Goal: Task Accomplishment & Management: Complete application form

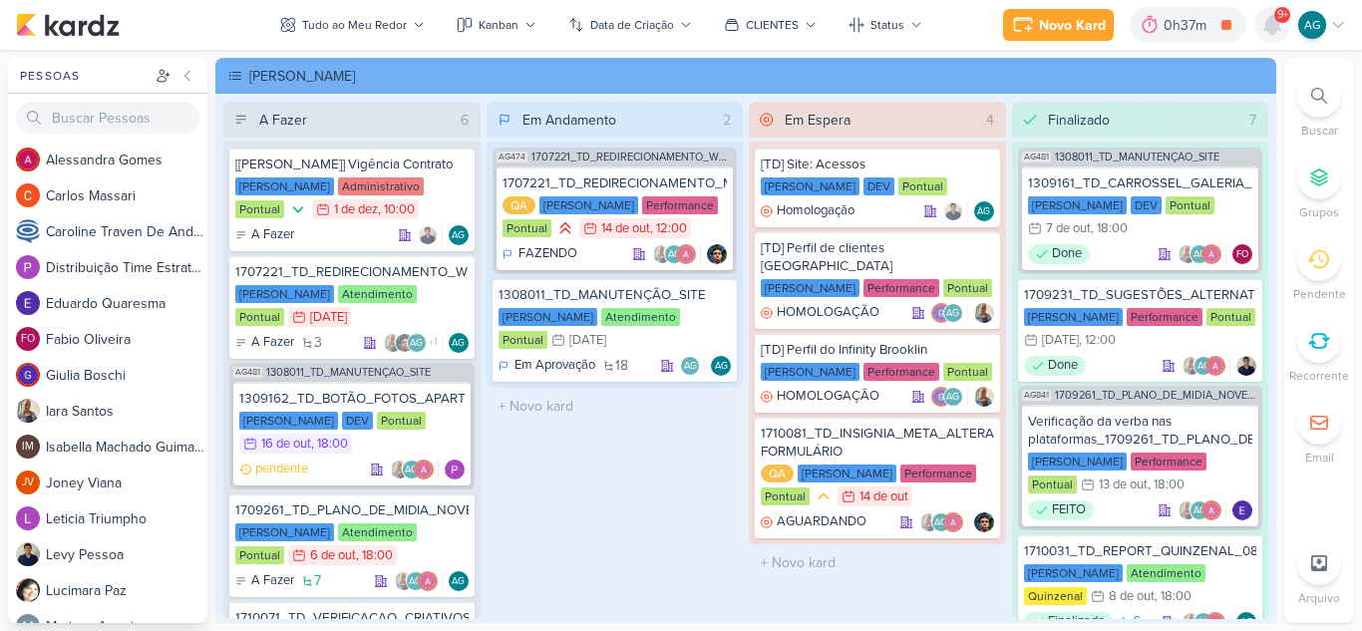
click at [1272, 30] on icon at bounding box center [1272, 25] width 16 height 18
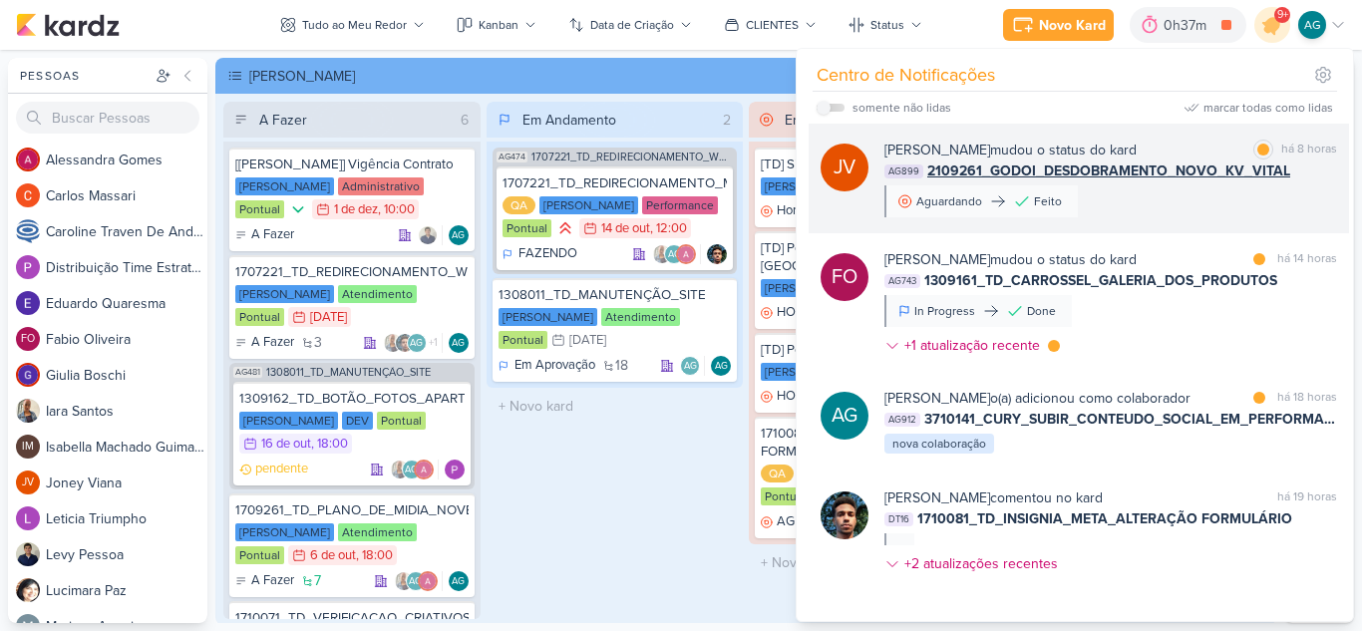
click at [1181, 215] on div "[PERSON_NAME] mudou o status do kard marcar como lida há 8 horas AG899 2109261_…" at bounding box center [1110, 179] width 453 height 78
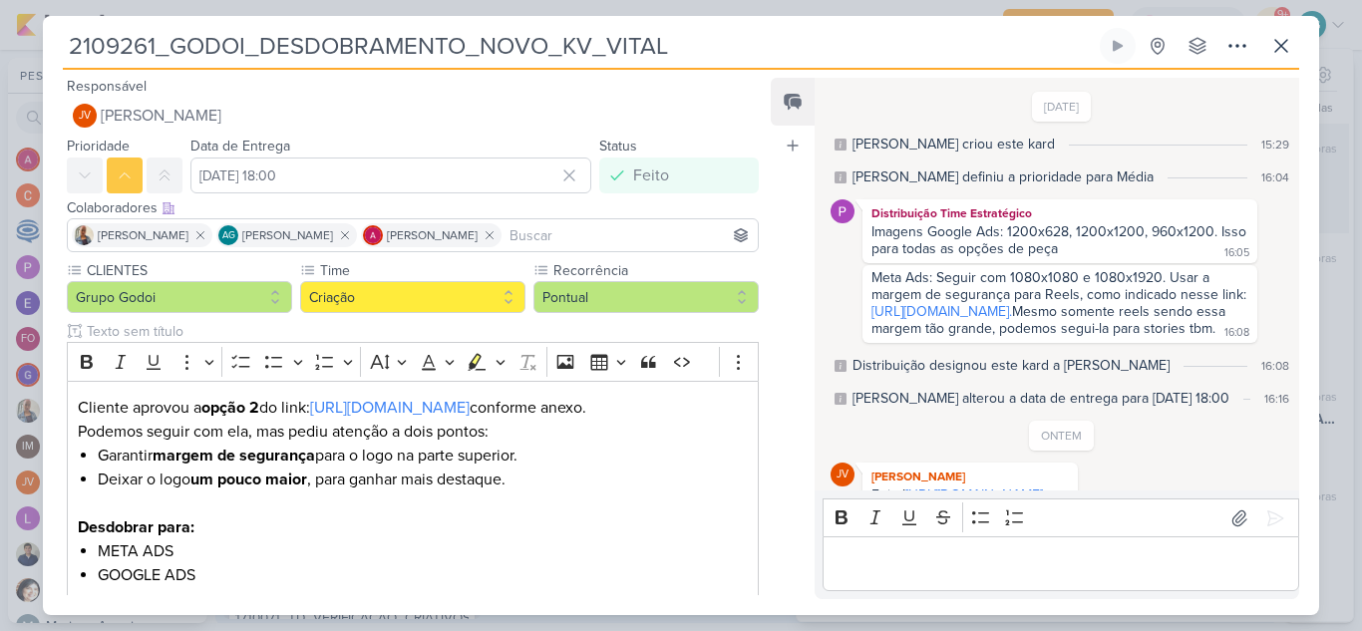
scroll to position [420, 0]
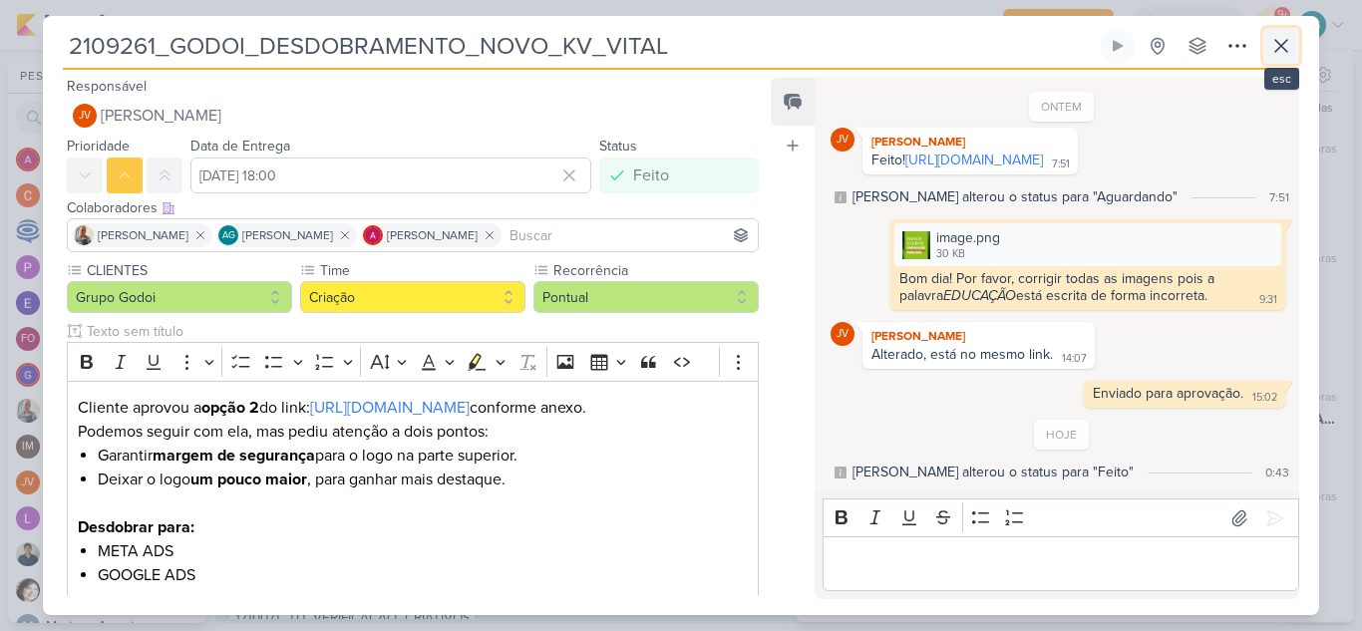
click at [1285, 50] on icon at bounding box center [1281, 46] width 12 height 12
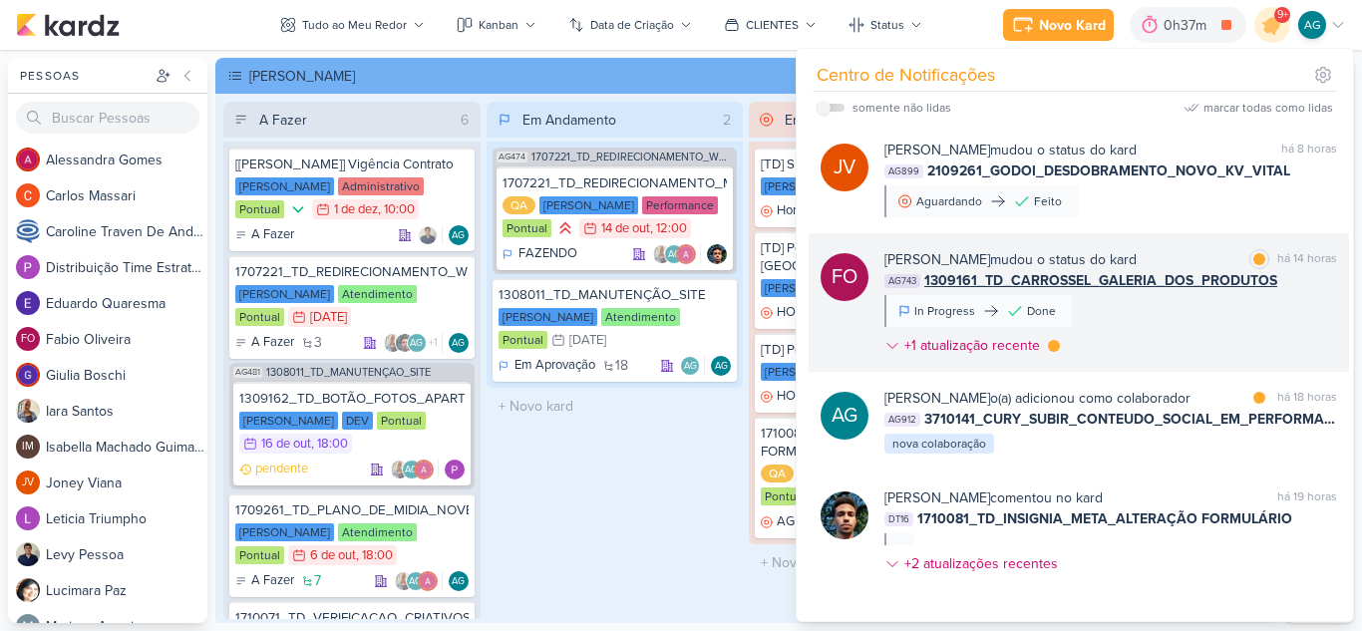
click at [1207, 327] on div "[PERSON_NAME] mudou o status do kard marcar como lida há 14 horas AG743 1309161…" at bounding box center [1110, 306] width 453 height 115
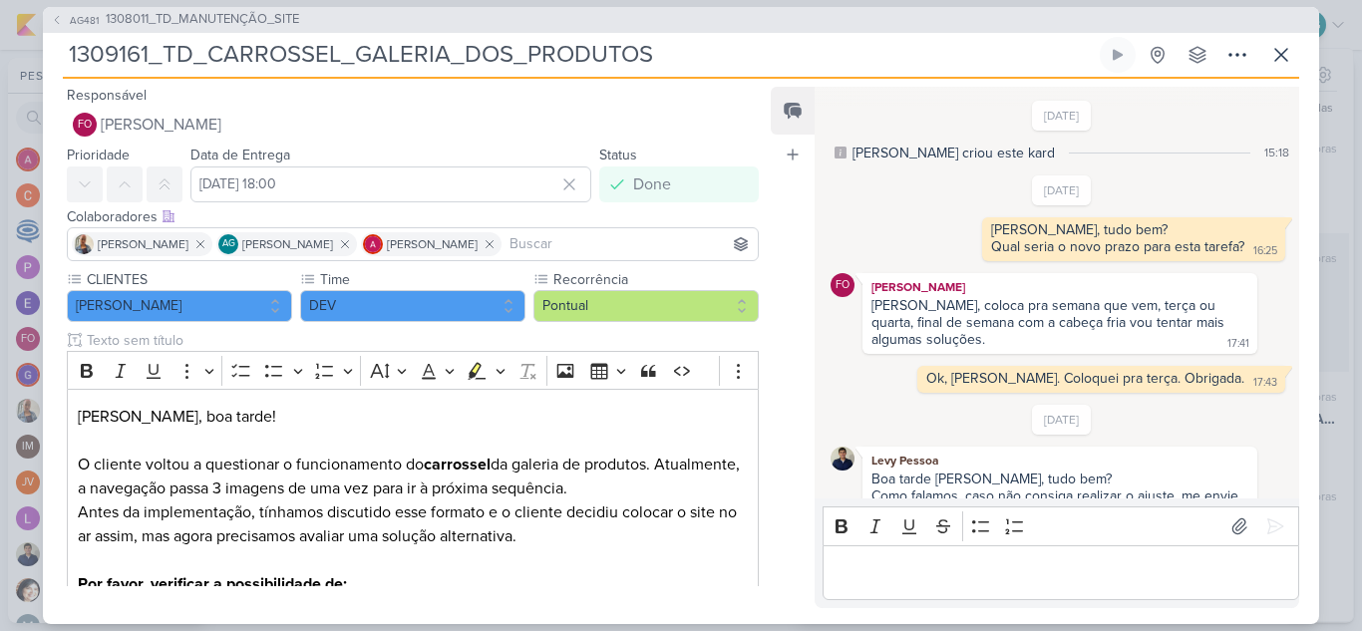
scroll to position [444, 0]
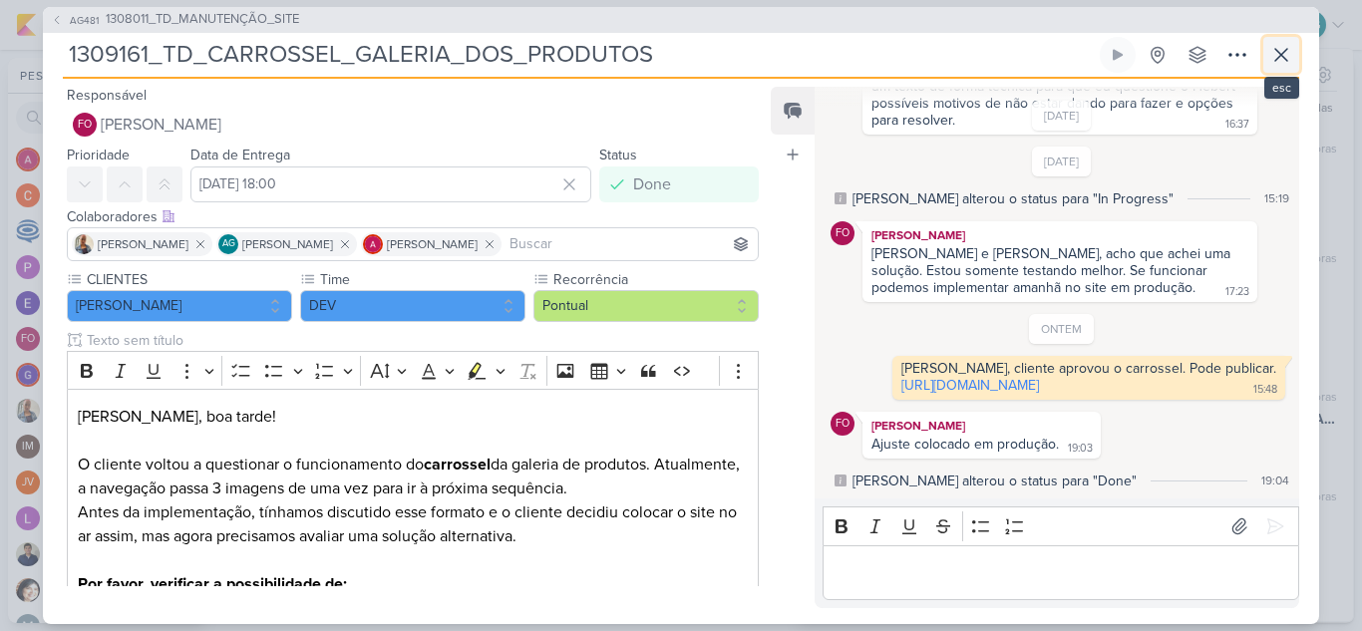
click at [1284, 66] on icon at bounding box center [1281, 55] width 24 height 24
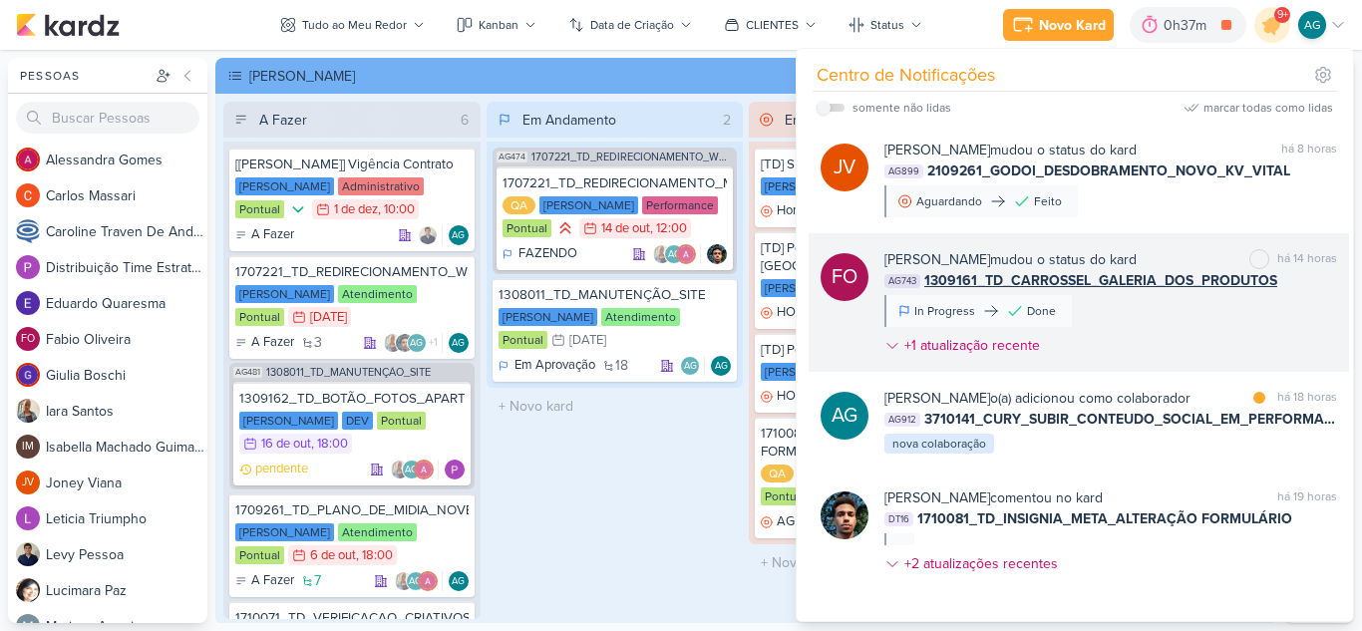
scroll to position [100, 0]
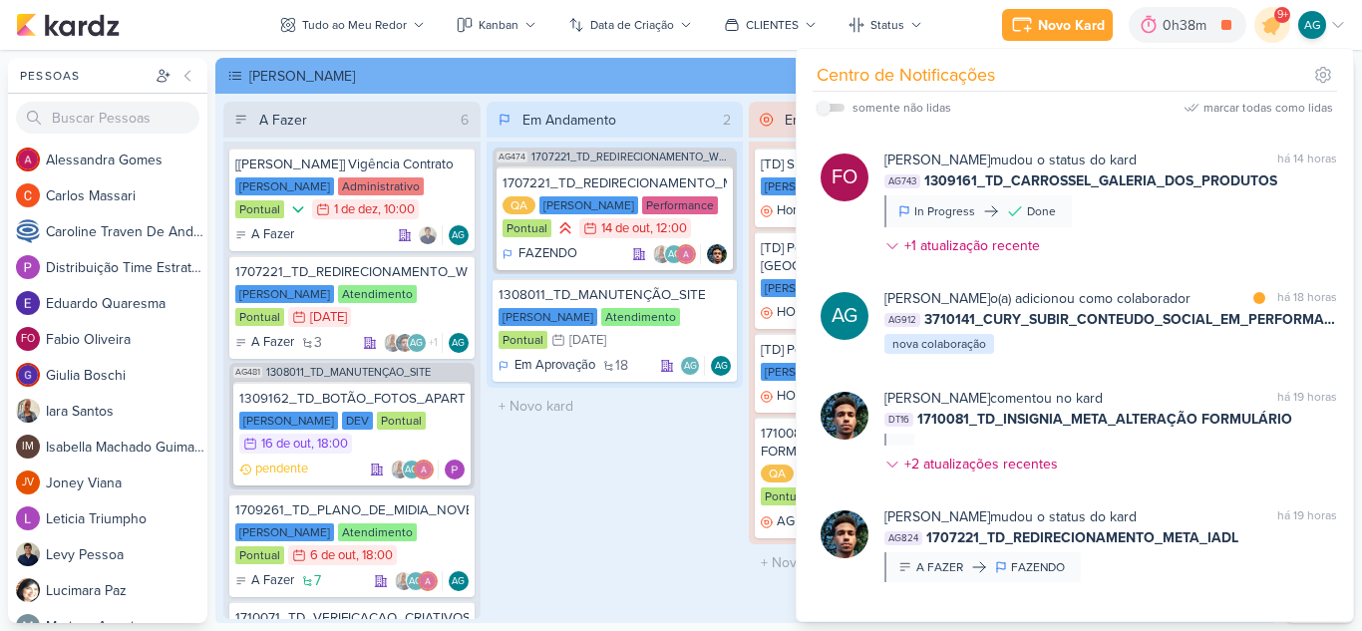
click at [612, 536] on div "Em Andamento 2 AG474 1707221_TD_REDIRECIONAMENTO_WHATSAPP_GOOGLE_E_META 1707221…" at bounding box center [615, 360] width 257 height 517
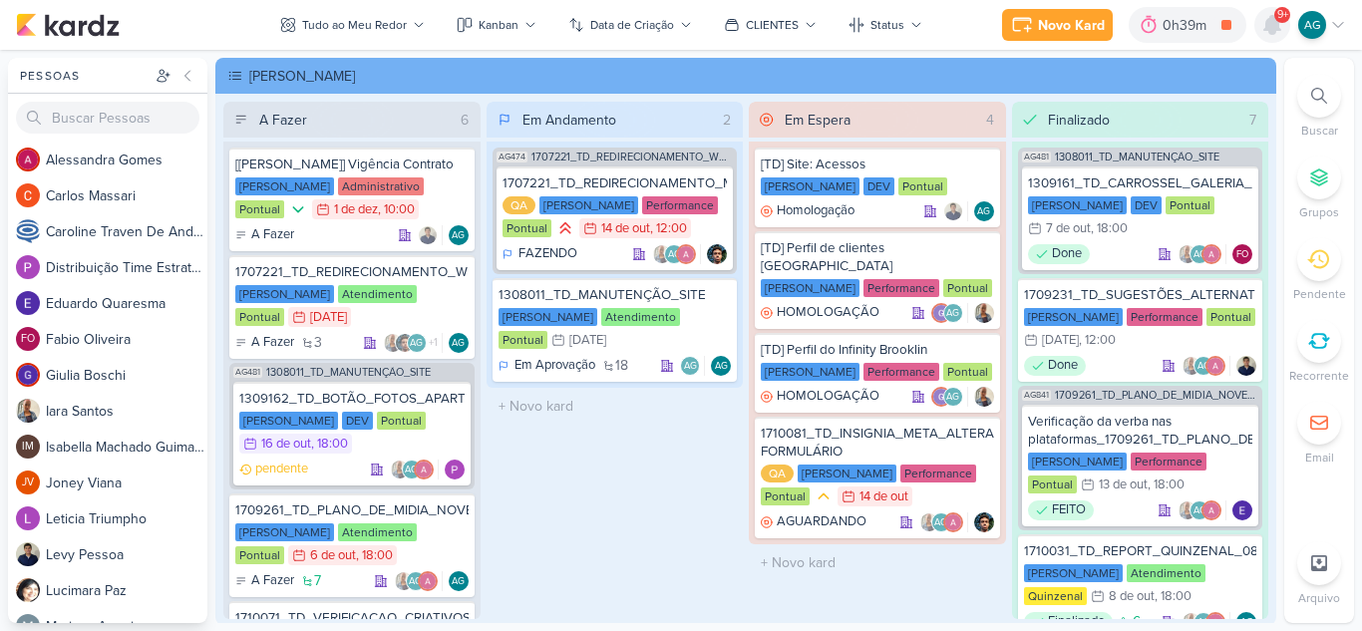
click at [1279, 30] on icon at bounding box center [1272, 25] width 16 height 18
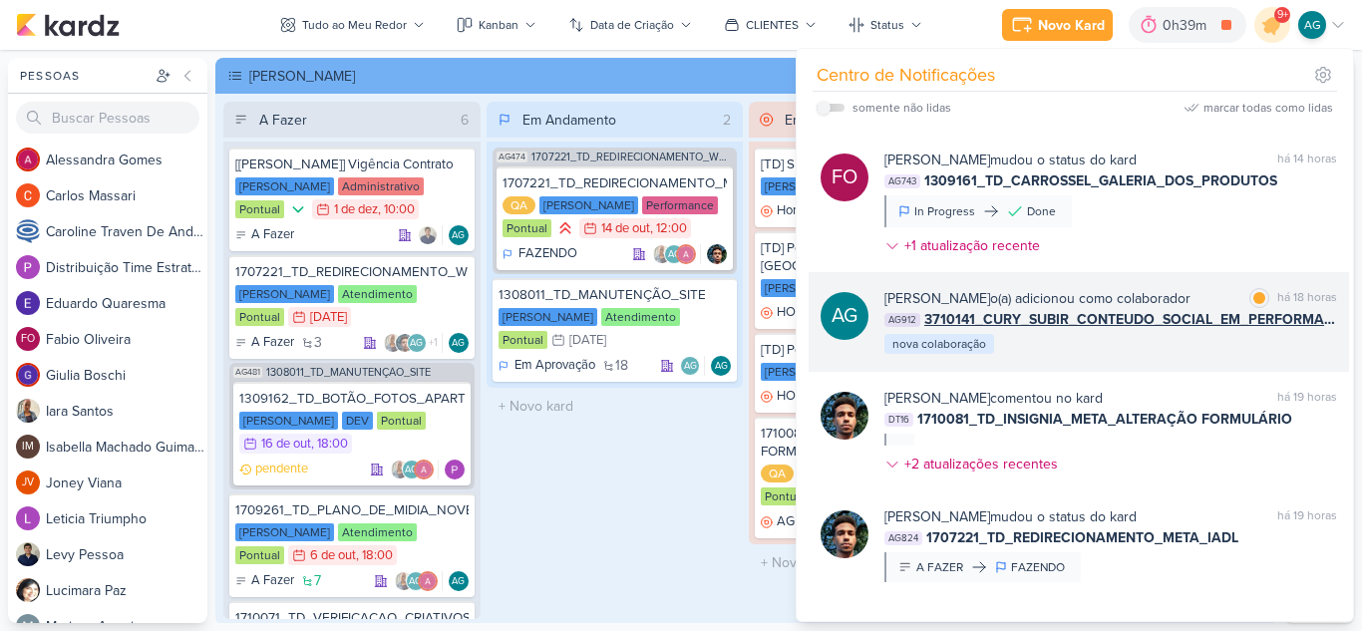
scroll to position [0, 0]
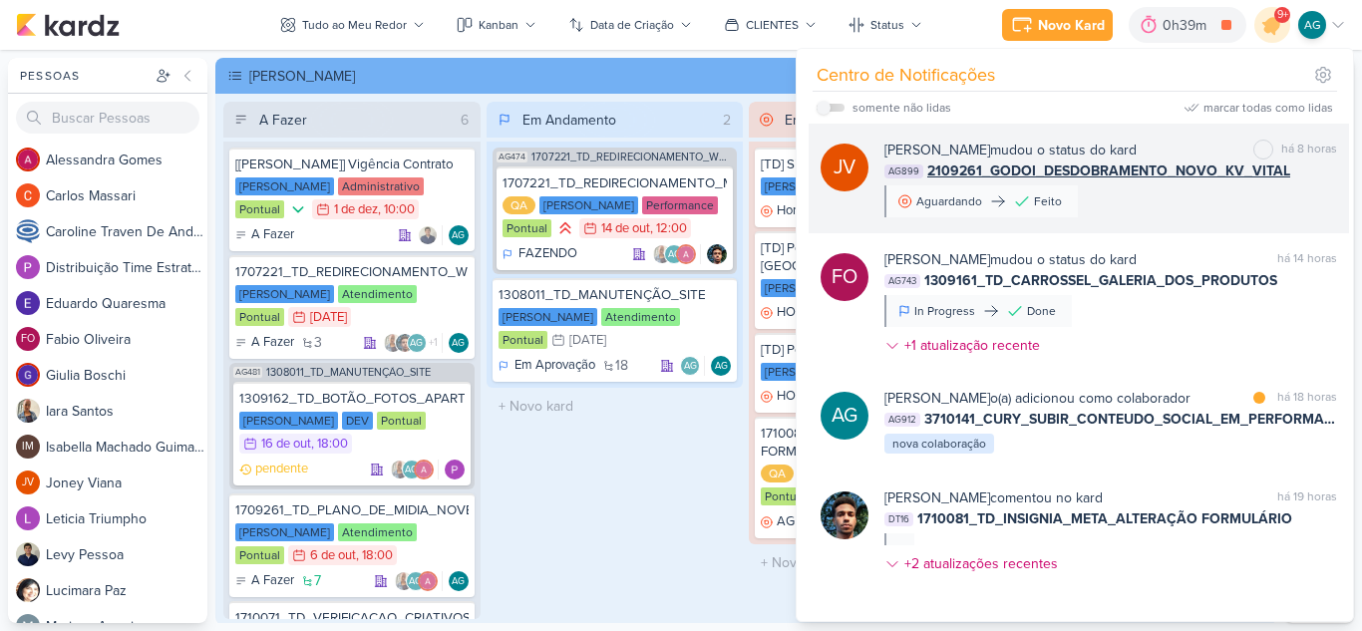
click at [1177, 219] on div "JV [PERSON_NAME] mudou o status do kard marcar como não lida há 8 horas AG899 2…" at bounding box center [1079, 179] width 540 height 110
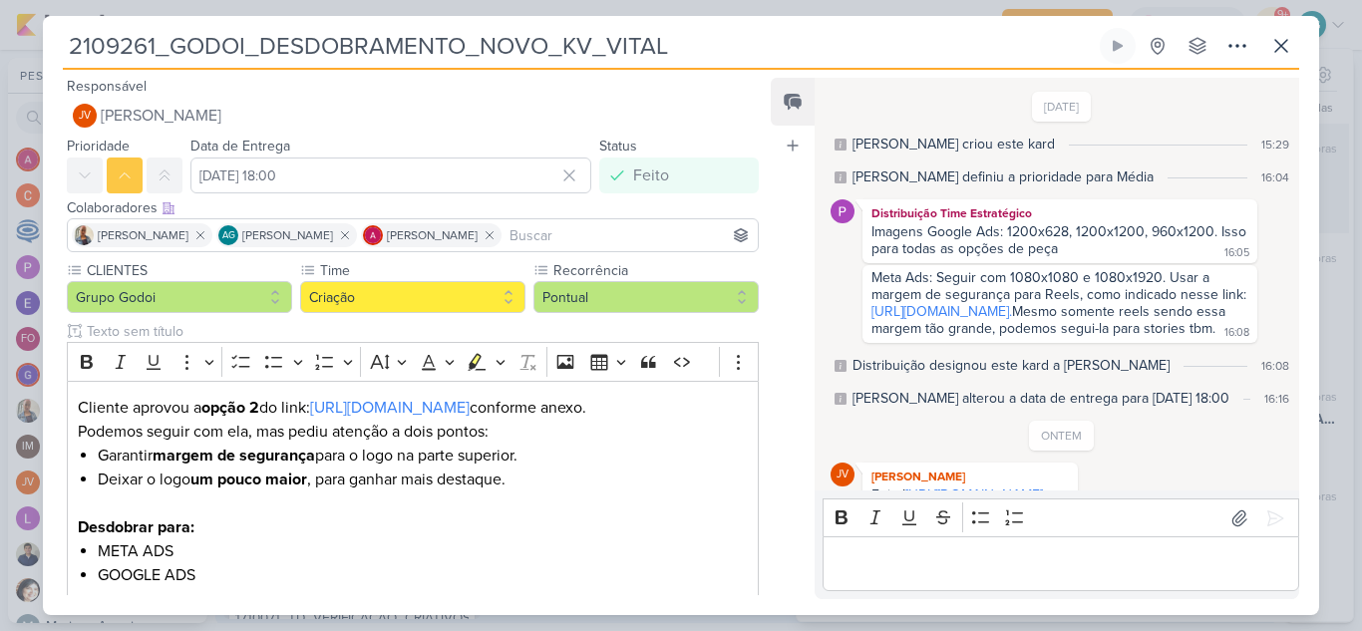
scroll to position [420, 0]
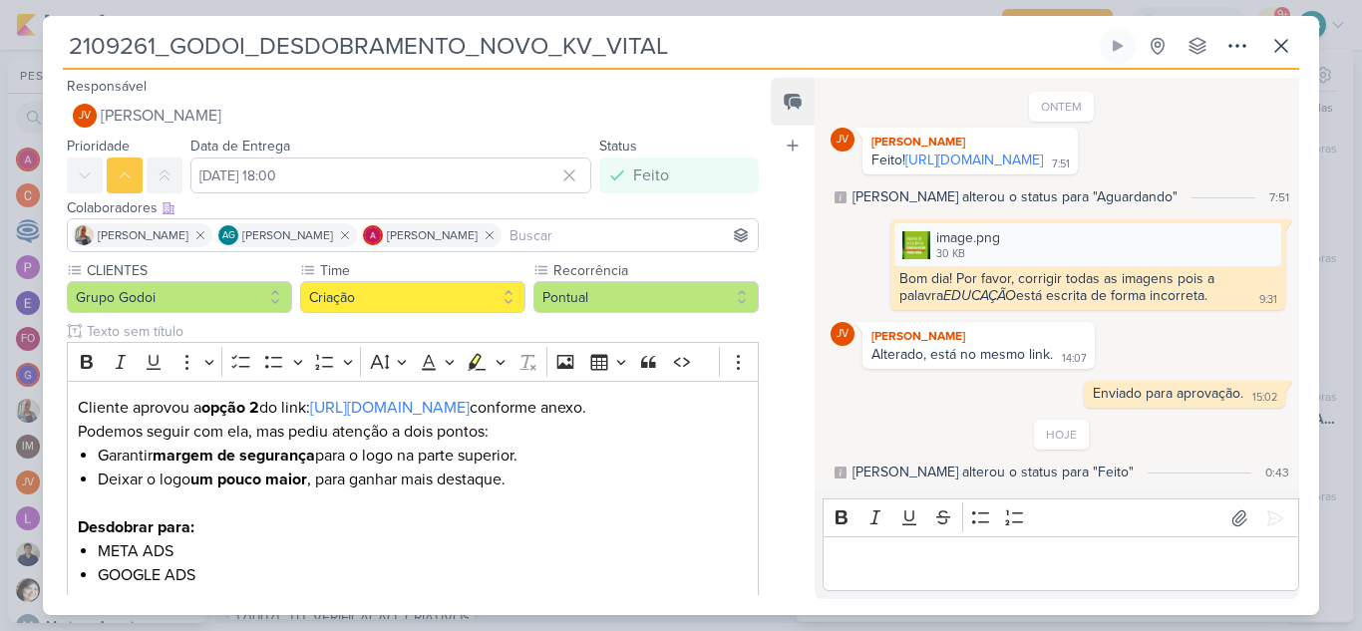
drag, startPoint x: 697, startPoint y: 49, endPoint x: 36, endPoint y: 62, distance: 661.1
click at [36, 62] on div "2109261_GODOI_DESDOBRAMENTO_NOVO_KV_VITAL Criado por mim" at bounding box center [681, 315] width 1362 height 631
drag, startPoint x: 1095, startPoint y: 167, endPoint x: 859, endPoint y: 149, distance: 236.0
click at [859, 149] on div "JV Joney Viana Feito! https://drive.google.com/drive/folders/19eiNdZPInOecfFGkP…" at bounding box center [1061, 151] width 463 height 47
copy div "https://drive.google.com/drive/folders/19eiNdZPInOecfFGkPuhg7r-s6n516x0S?usp=sh…"
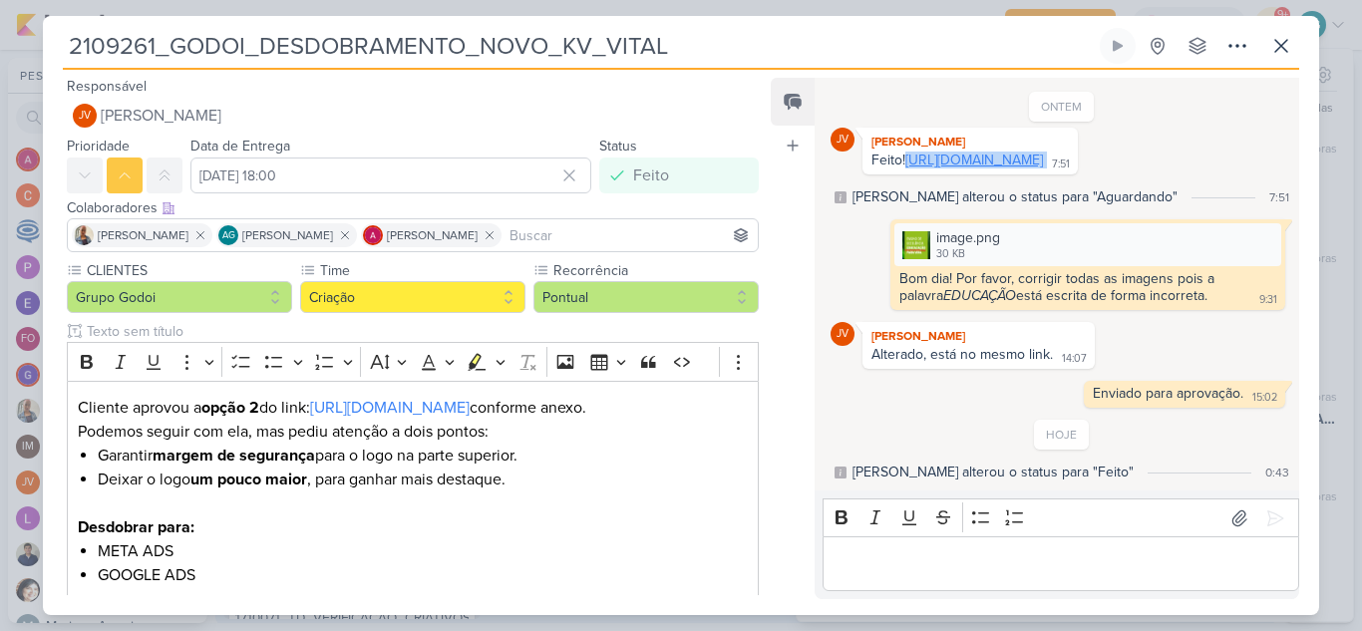
click at [927, 152] on link "https://drive.google.com/drive/folders/19eiNdZPInOecfFGkPuhg7r-s6n516x0S?usp=sh…" at bounding box center [974, 160] width 138 height 17
click at [1078, 172] on div "JV Joney Viana Feito! https://drive.google.com/drive/folders/19eiNdZPInOecfFGkP…" at bounding box center [969, 151] width 215 height 47
drag, startPoint x: 1101, startPoint y: 166, endPoint x: 837, endPoint y: 147, distance: 263.9
click at [837, 147] on div "JV Joney Viana Feito! https://drive.google.com/drive/folders/19eiNdZPInOecfFGkP…" at bounding box center [1061, 151] width 463 height 47
copy div "https://drive.google.com/drive/folders/19eiNdZPInOecfFGkPuhg7r-s6n516x0S?usp=sh…"
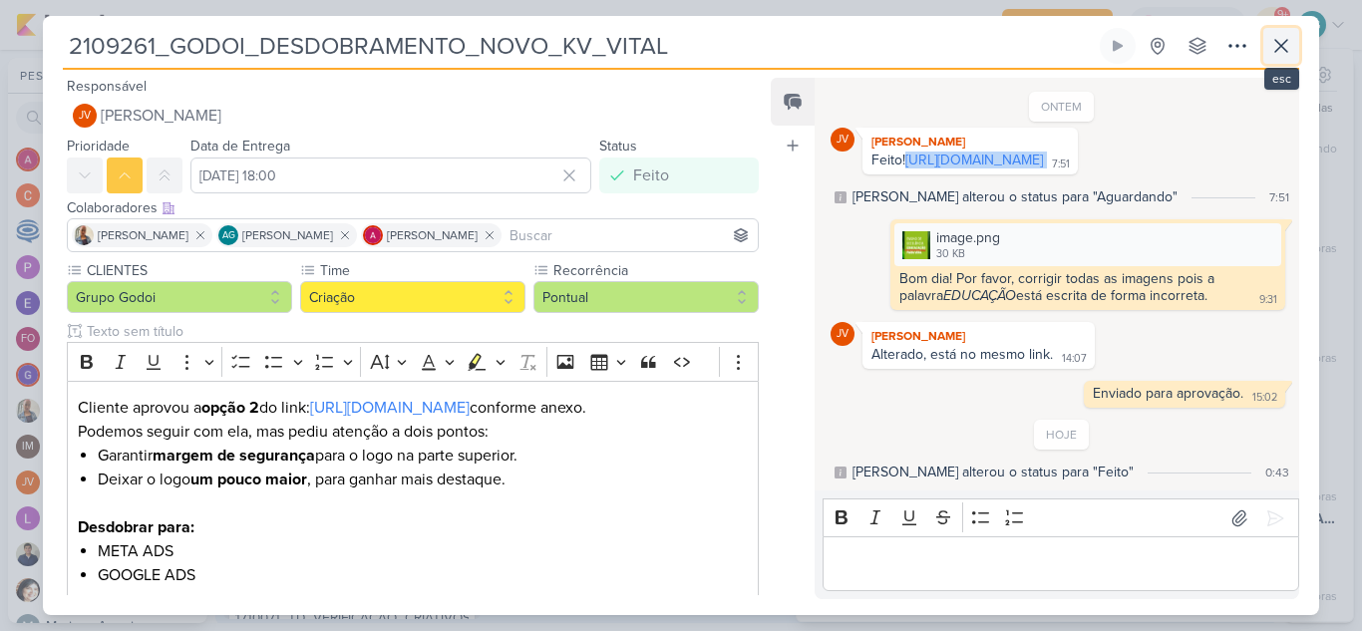
click at [1284, 53] on icon at bounding box center [1281, 46] width 24 height 24
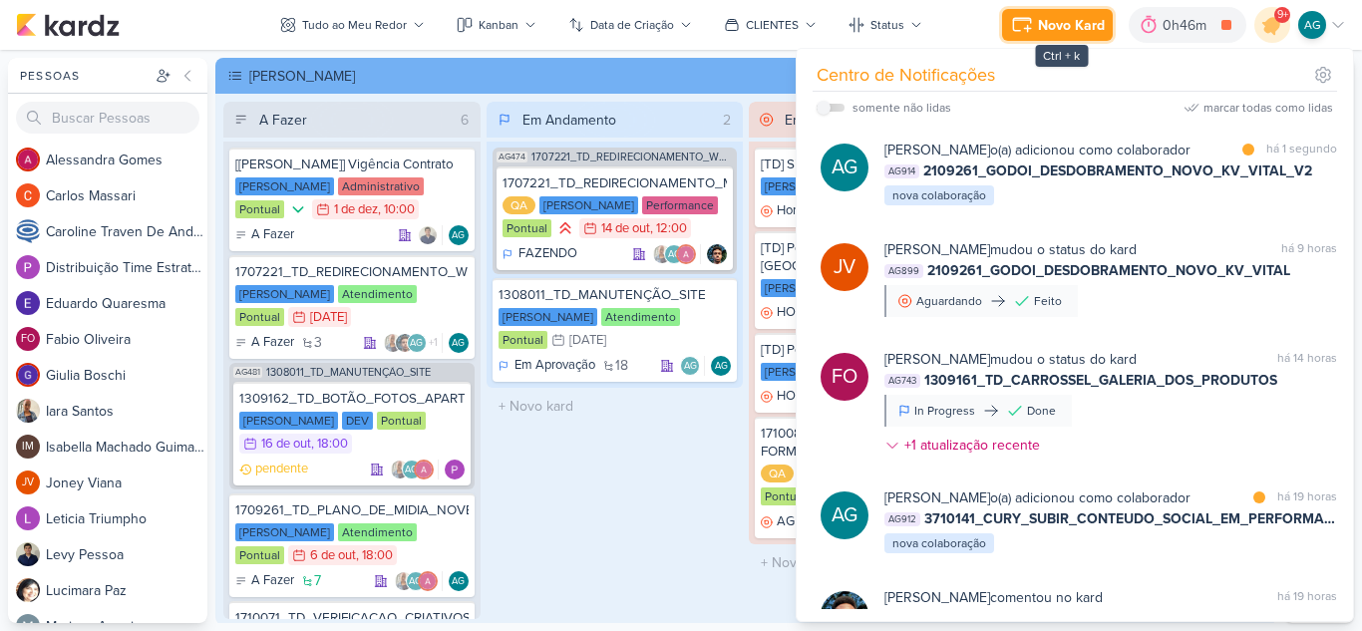
click at [1064, 28] on div "Novo Kard" at bounding box center [1071, 25] width 67 height 21
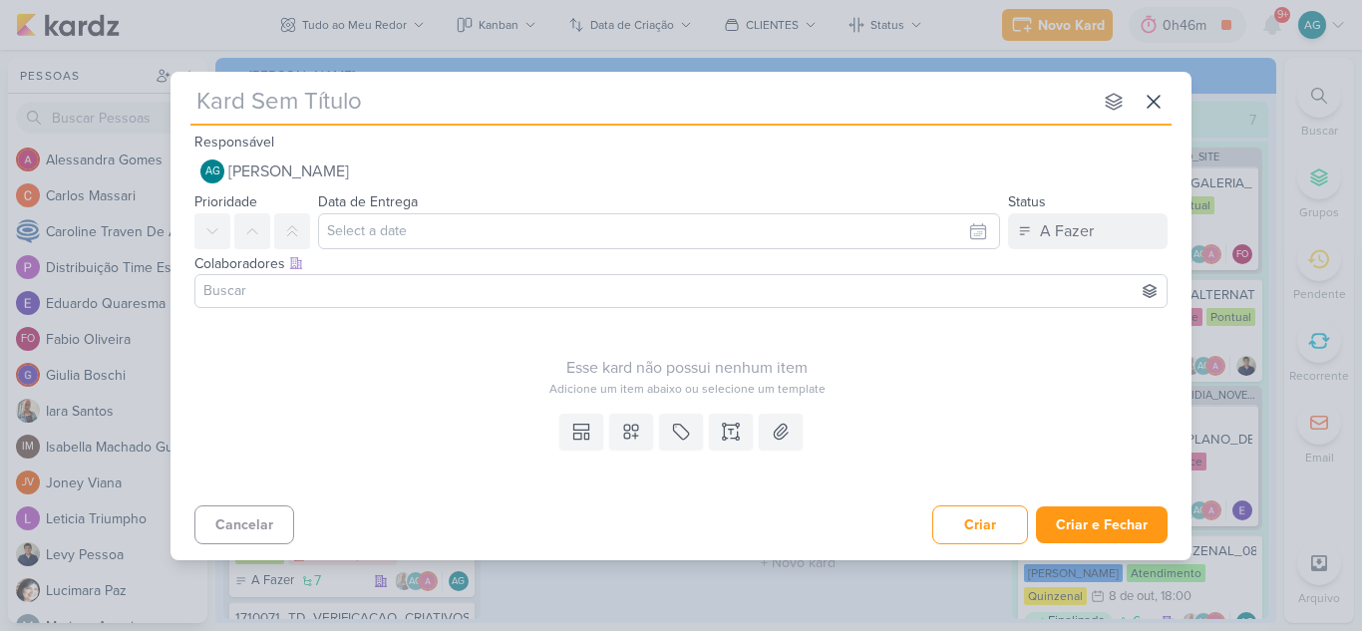
type input "2409262"
click at [1151, 112] on icon at bounding box center [1153, 102] width 24 height 24
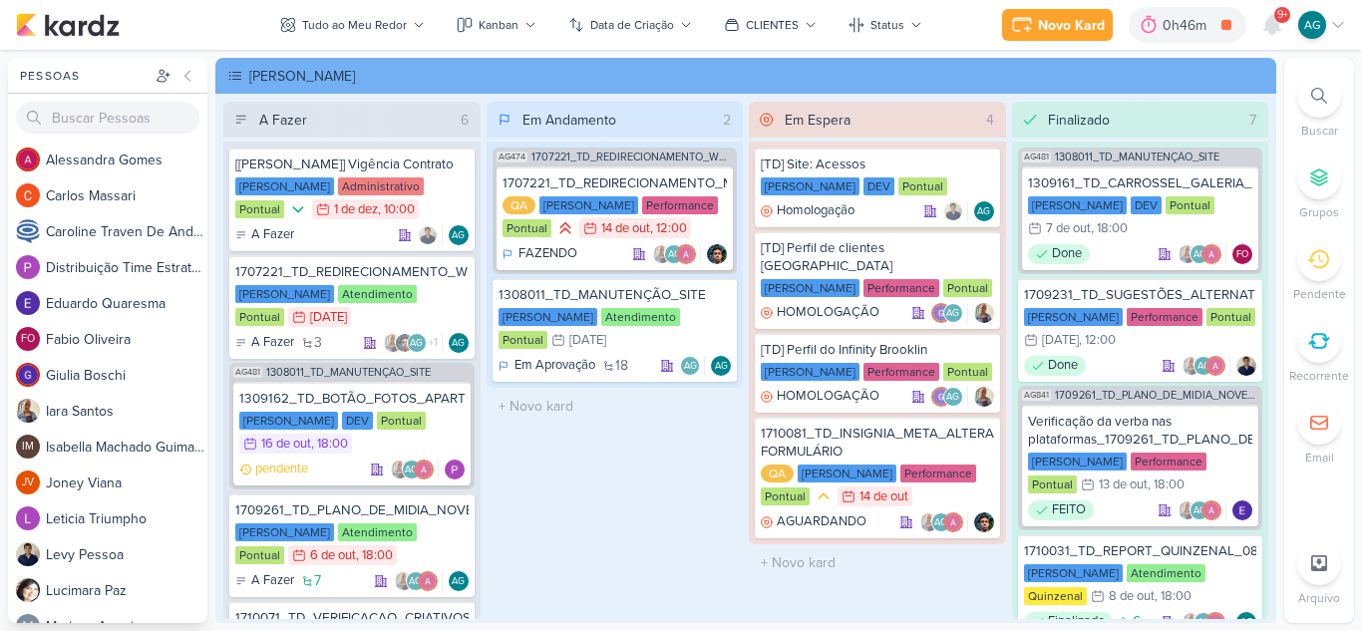
click at [1327, 100] on div at bounding box center [1319, 96] width 44 height 44
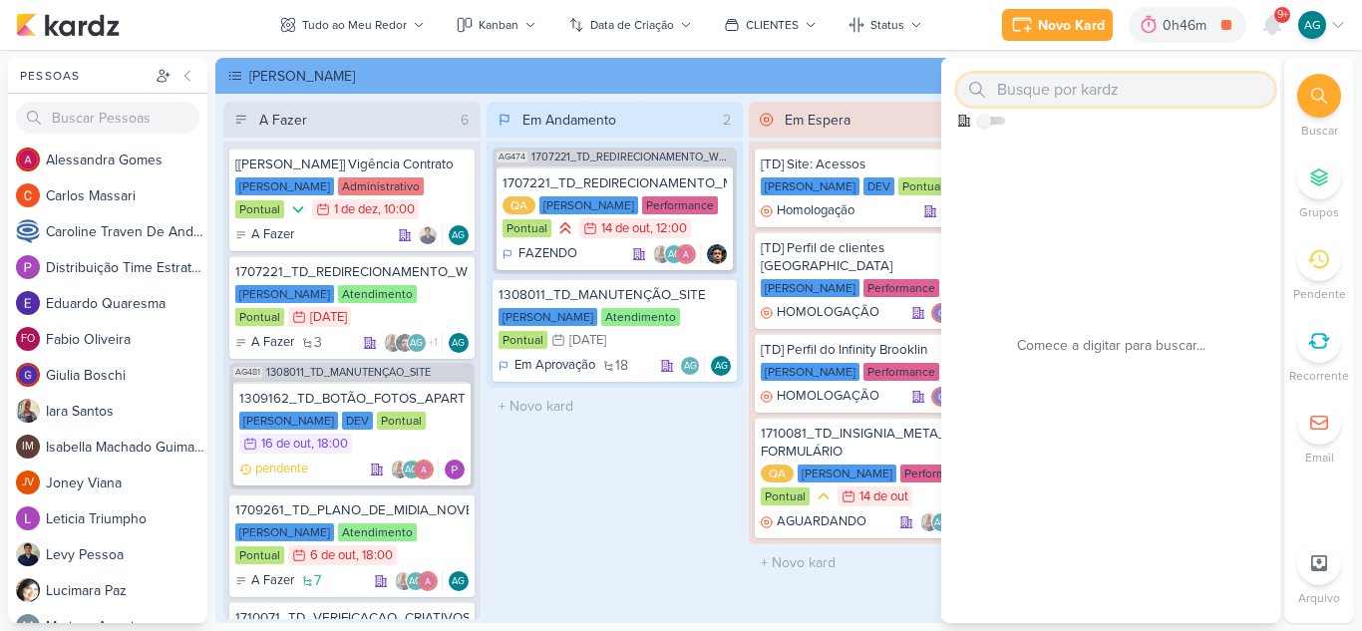
paste input "2409262"
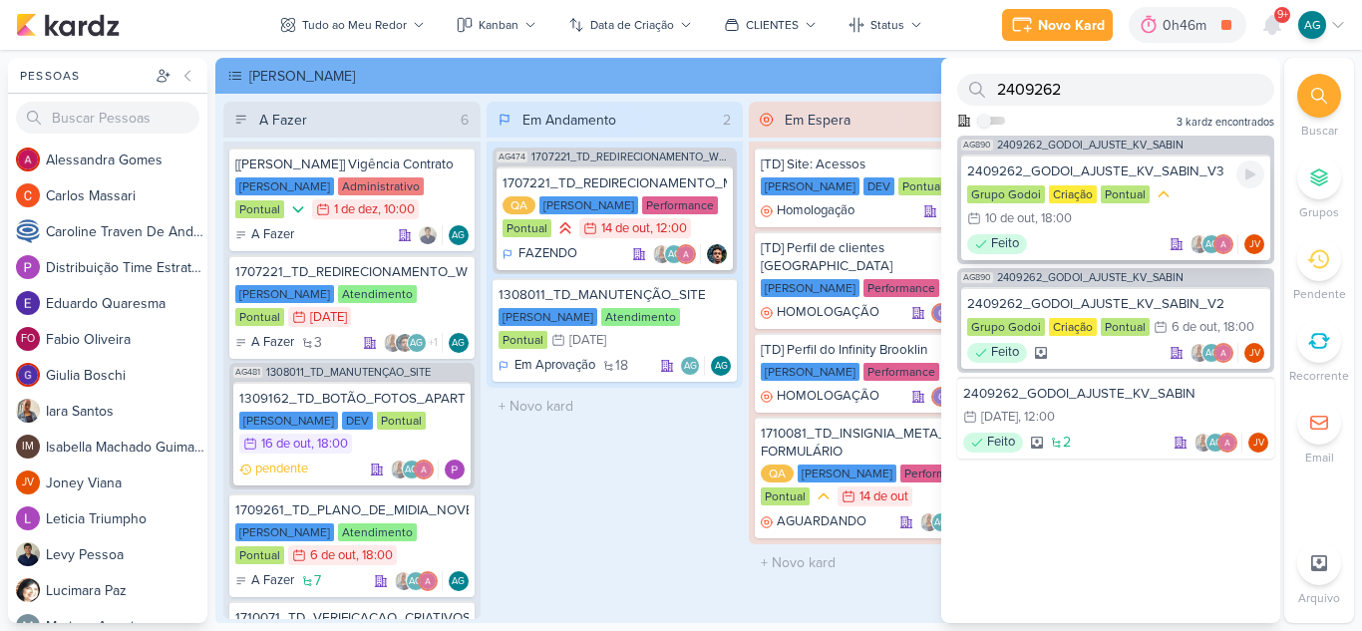
click at [1144, 171] on div "2409262_GODOI_AJUSTE_KV_SABIN_V3" at bounding box center [1115, 171] width 297 height 18
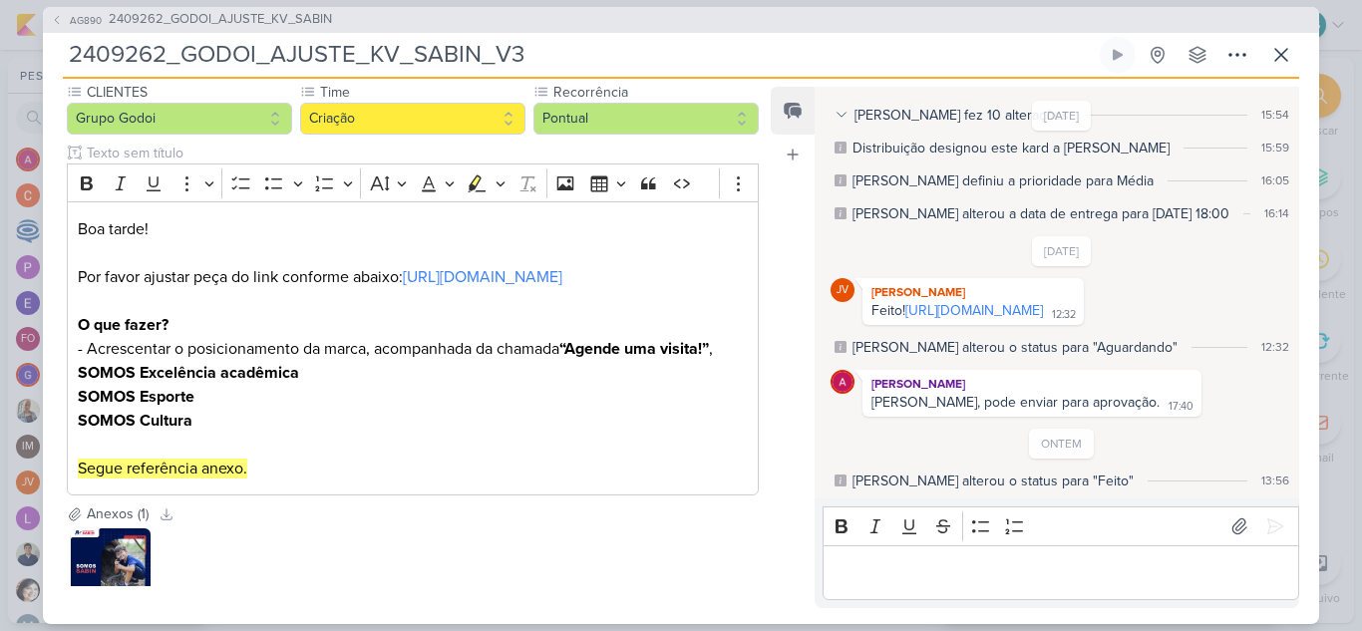
scroll to position [100, 0]
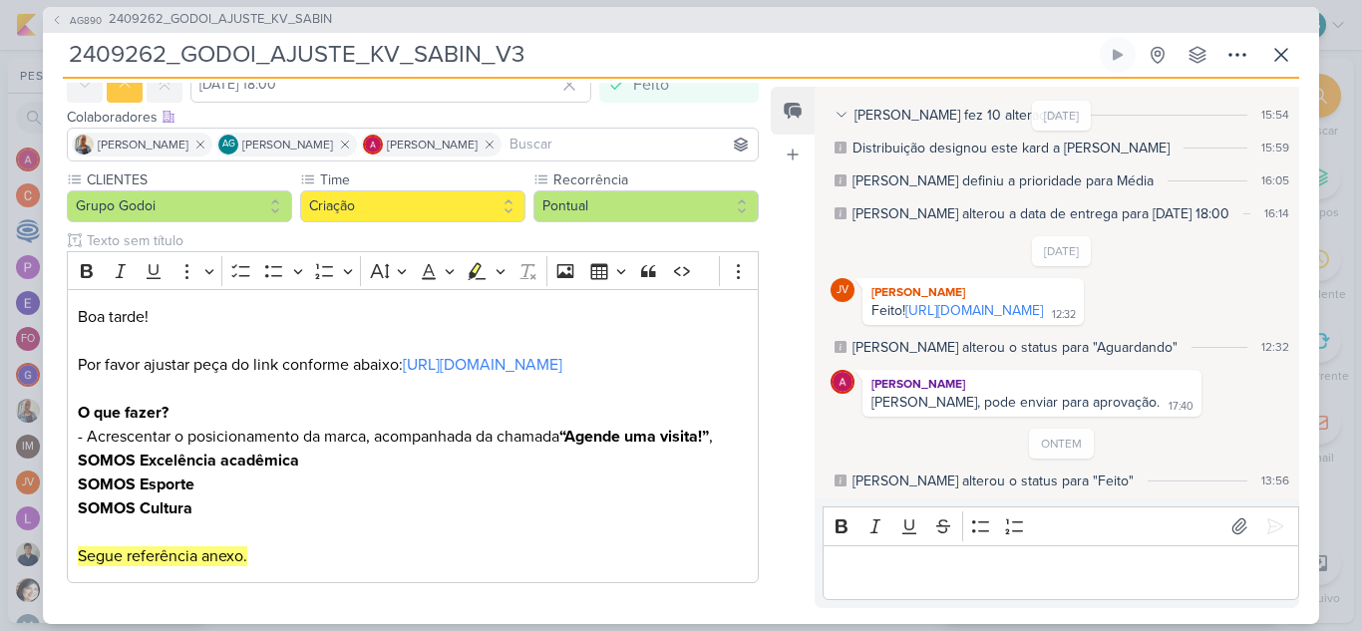
drag, startPoint x: 1234, startPoint y: 297, endPoint x: 907, endPoint y: 278, distance: 327.5
click at [907, 302] on div "Feito! https://drive.google.com/drive/folders/17-qmsY3xWX6Qax-C-J6wzn3OY6hfqwxH…" at bounding box center [972, 311] width 213 height 19
copy link "https://drive.google.com/drive/folders/17-qmsY3xWX6Qax-C-J6wzn3OY6hfqwxH?usp=sh…"
click at [1283, 51] on icon at bounding box center [1281, 55] width 24 height 24
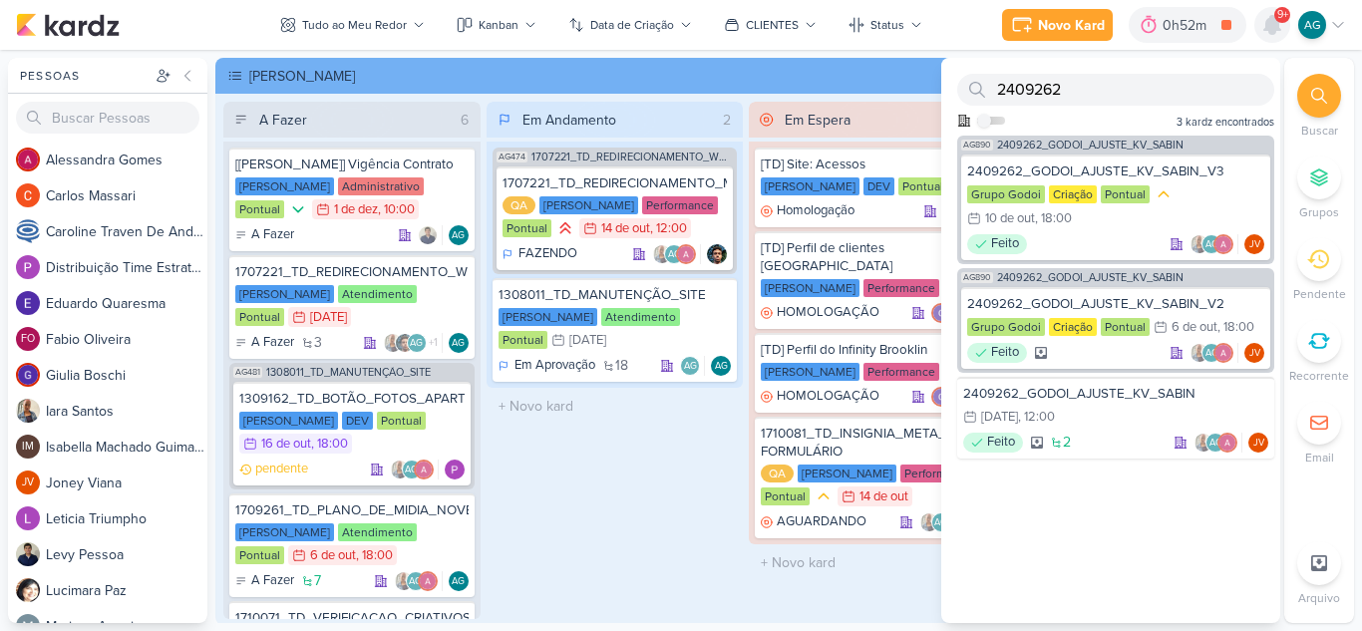
click at [1266, 20] on icon at bounding box center [1272, 25] width 24 height 24
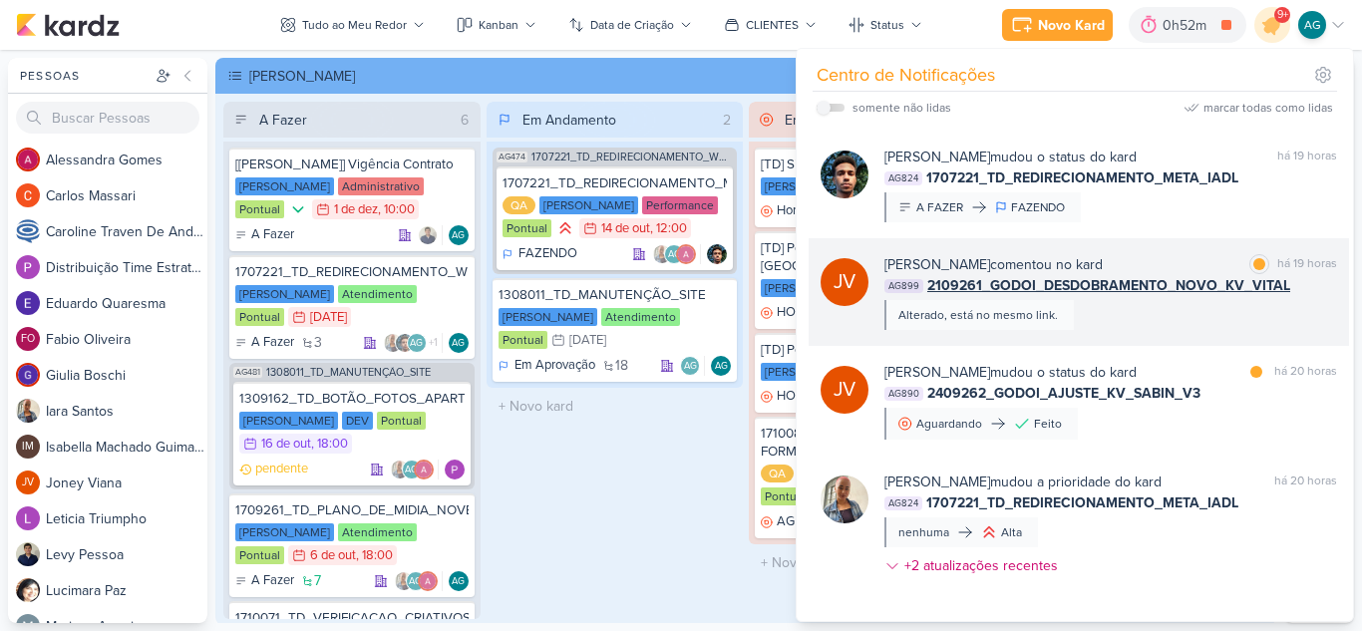
scroll to position [698, 0]
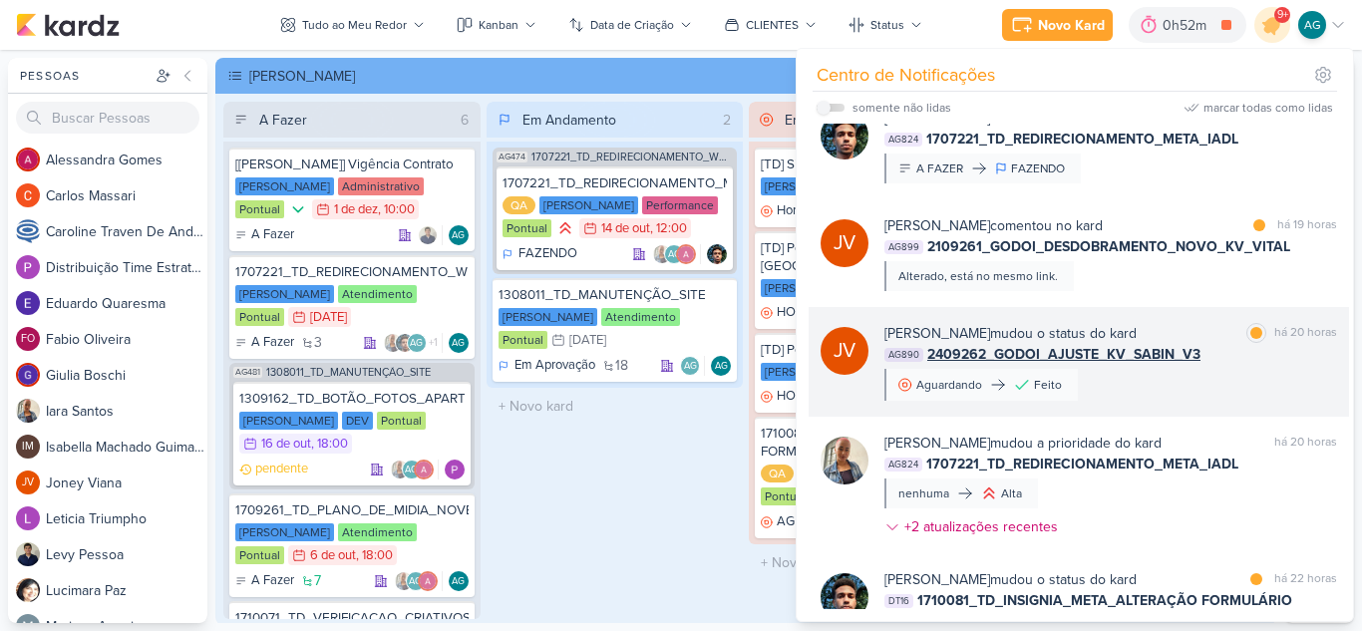
click at [1203, 401] on div "Joney Viana mudou o status do kard marcar como lida há 20 horas AG890 2409262_G…" at bounding box center [1110, 362] width 453 height 78
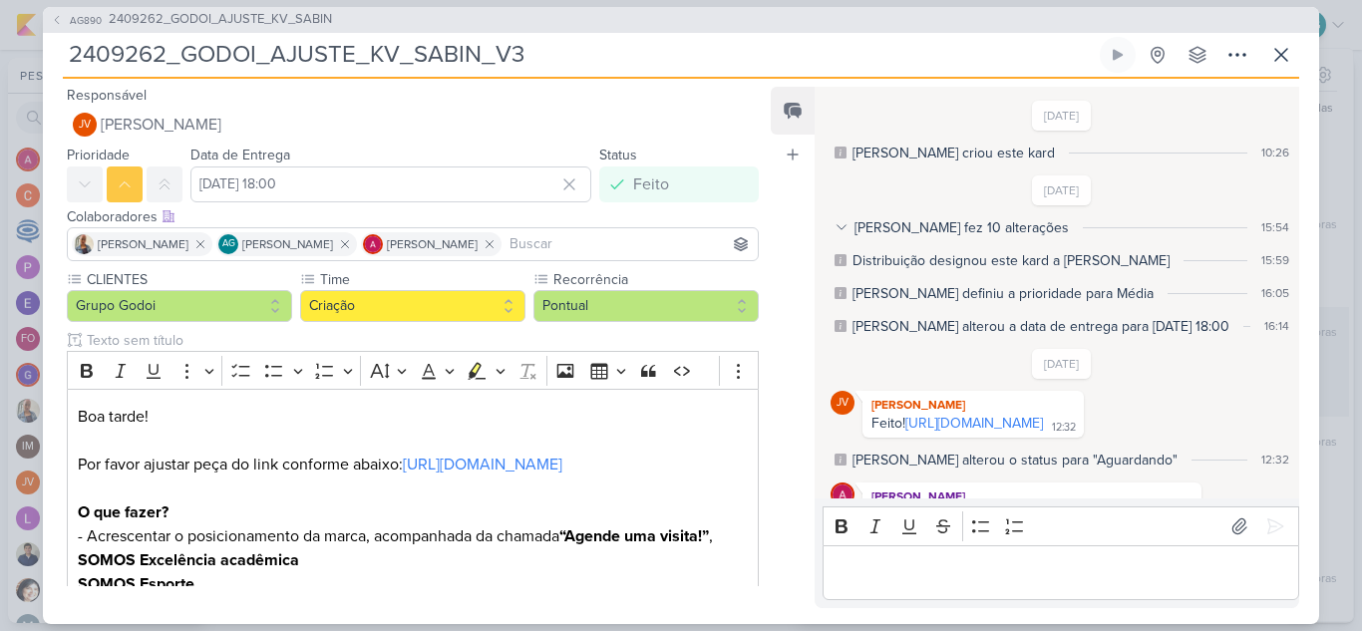
scroll to position [147, 0]
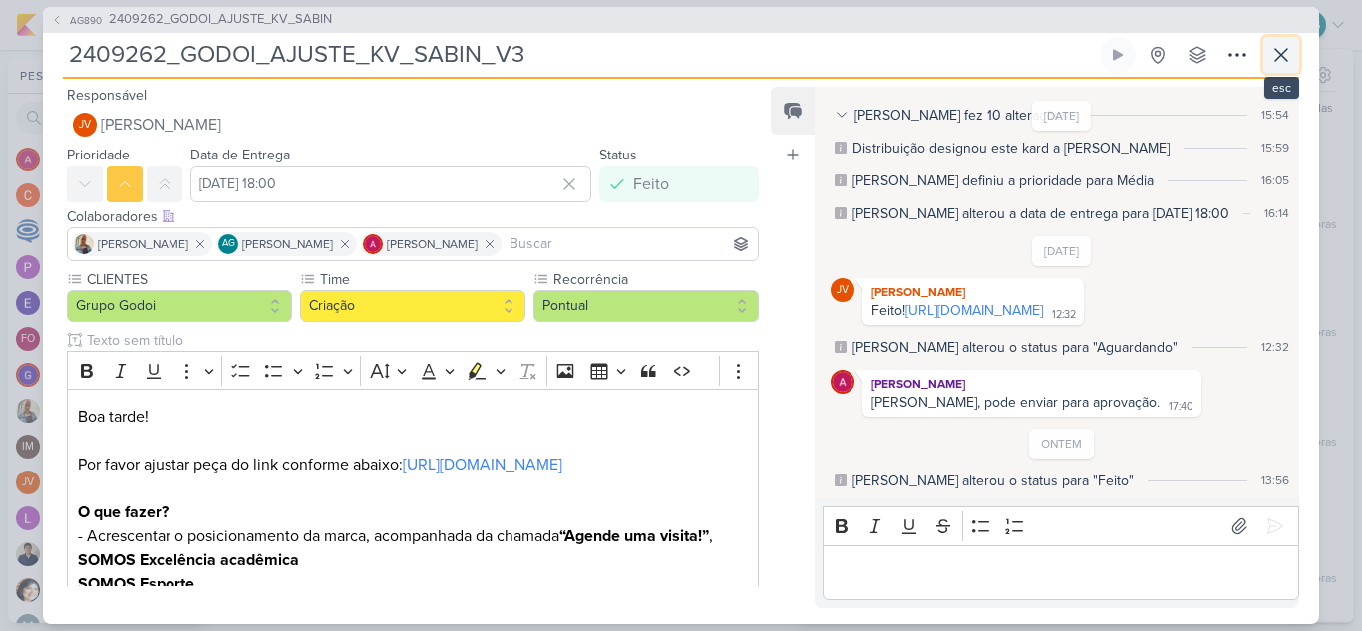
click at [1285, 59] on icon at bounding box center [1281, 55] width 12 height 12
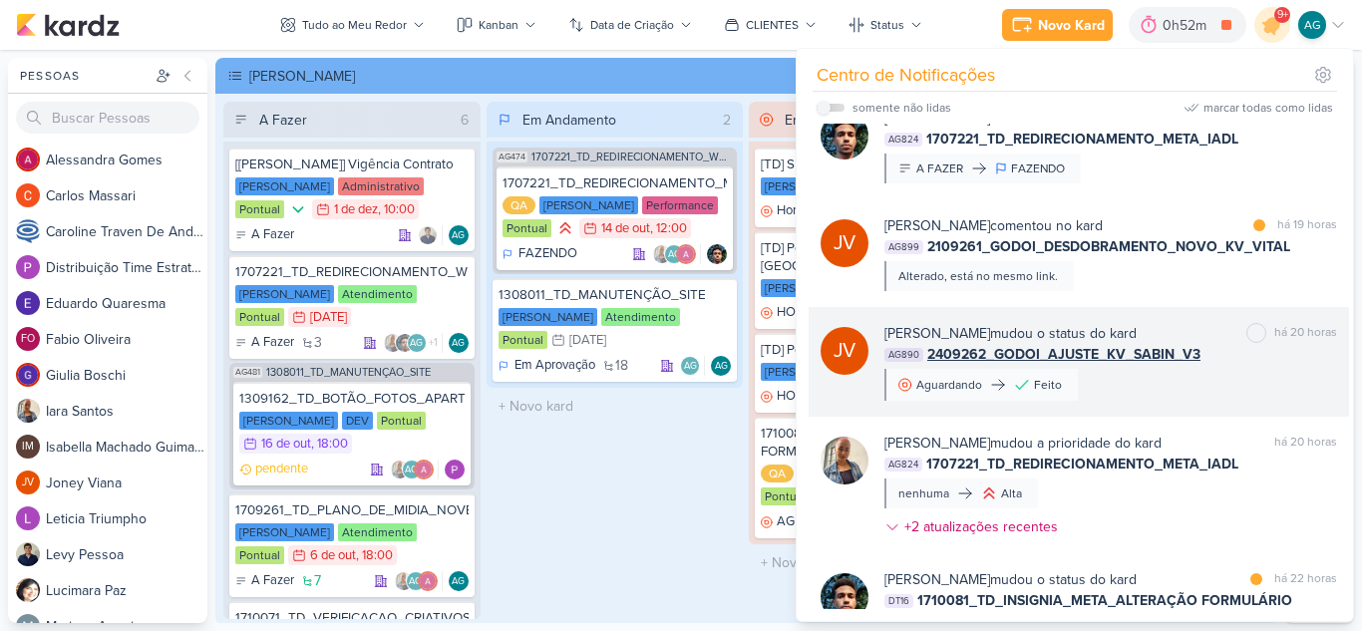
scroll to position [897, 0]
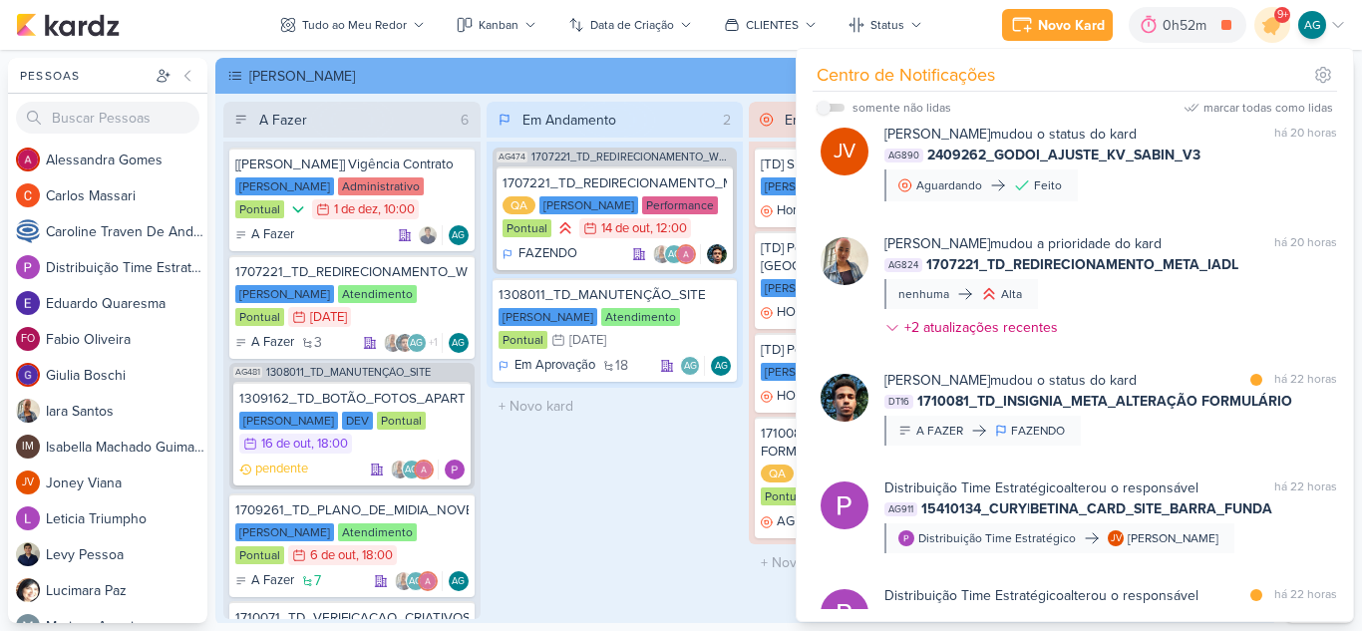
click at [700, 536] on div "Em Andamento 2 AG474 1707221_TD_REDIRECIONAMENTO_WHATSAPP_GOOGLE_E_META 1707221…" at bounding box center [615, 360] width 257 height 517
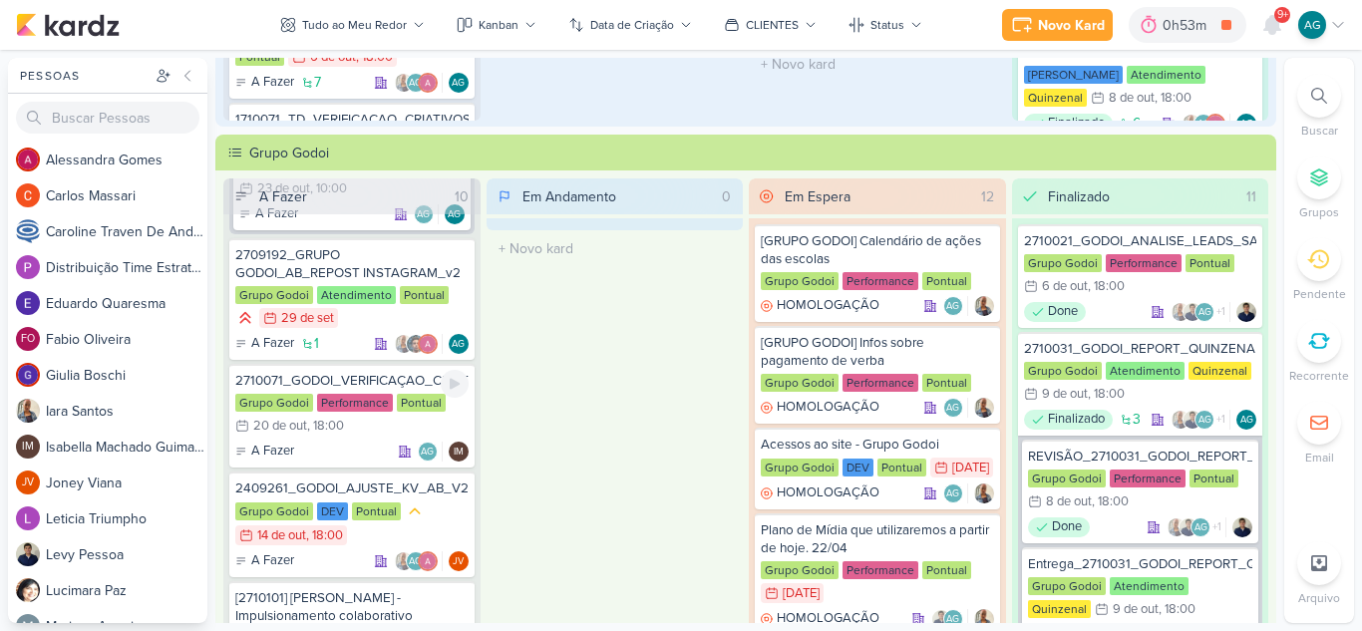
scroll to position [1296, 0]
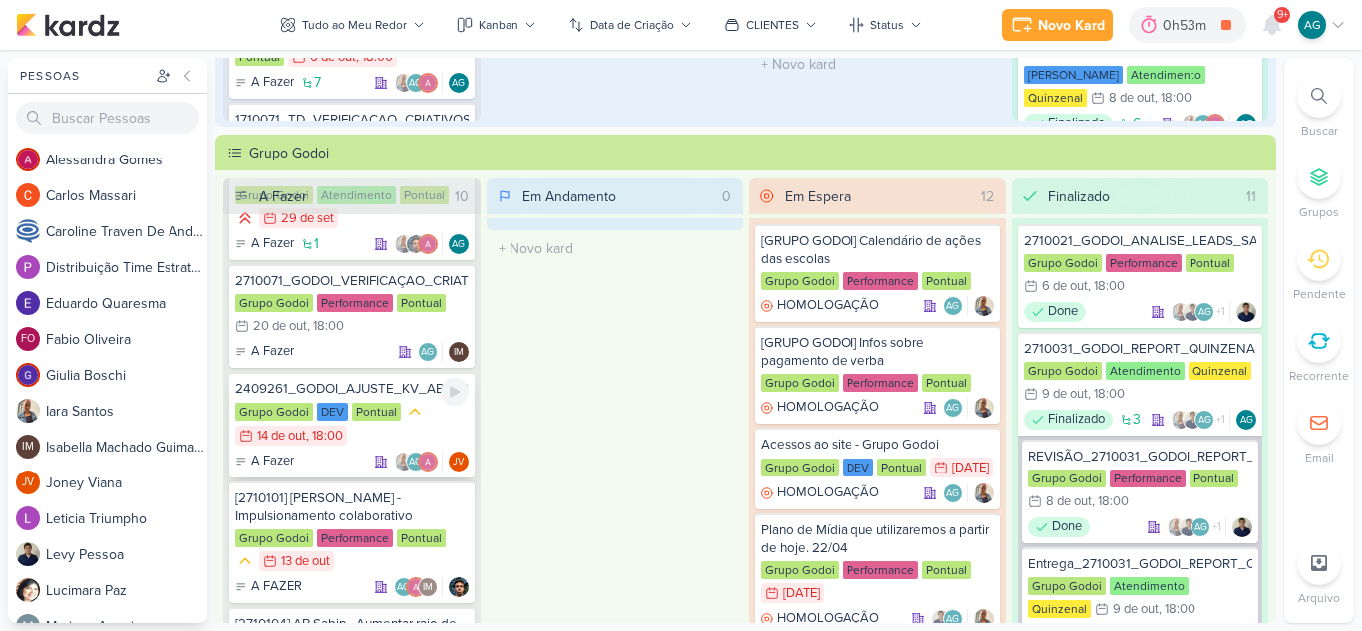
click at [374, 396] on div "2409261_GODOI_AJUSTE_KV_AB_V2" at bounding box center [351, 389] width 233 height 18
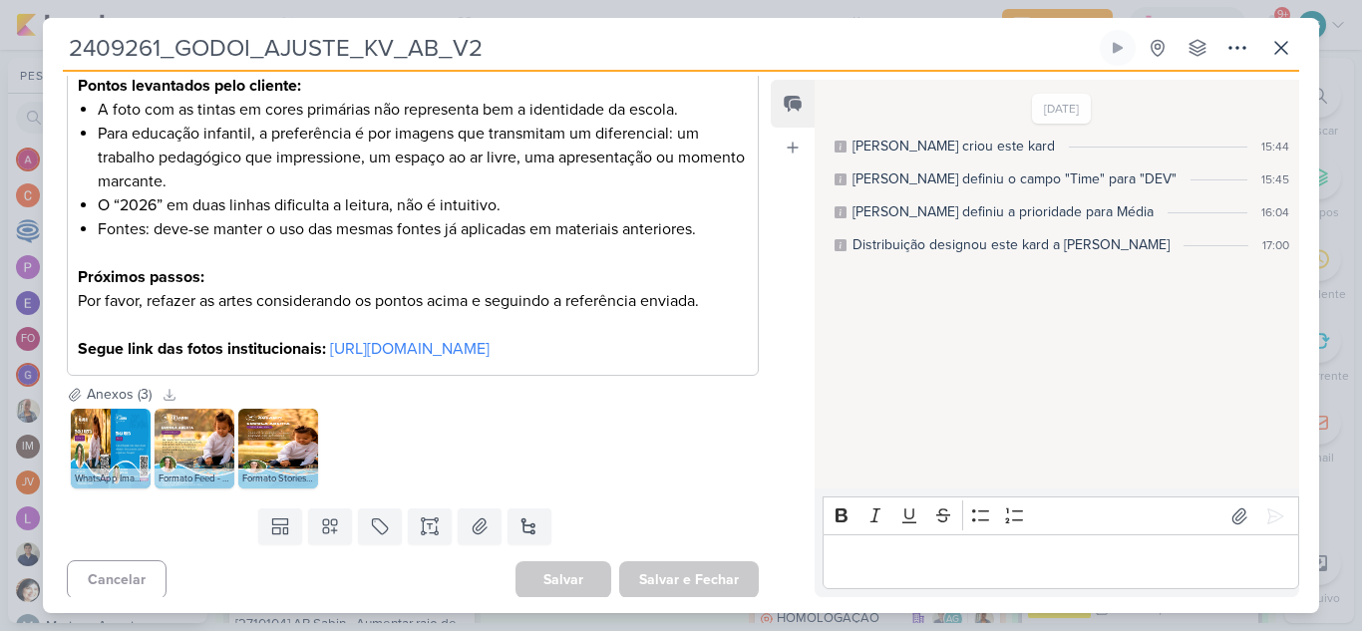
scroll to position [545, 0]
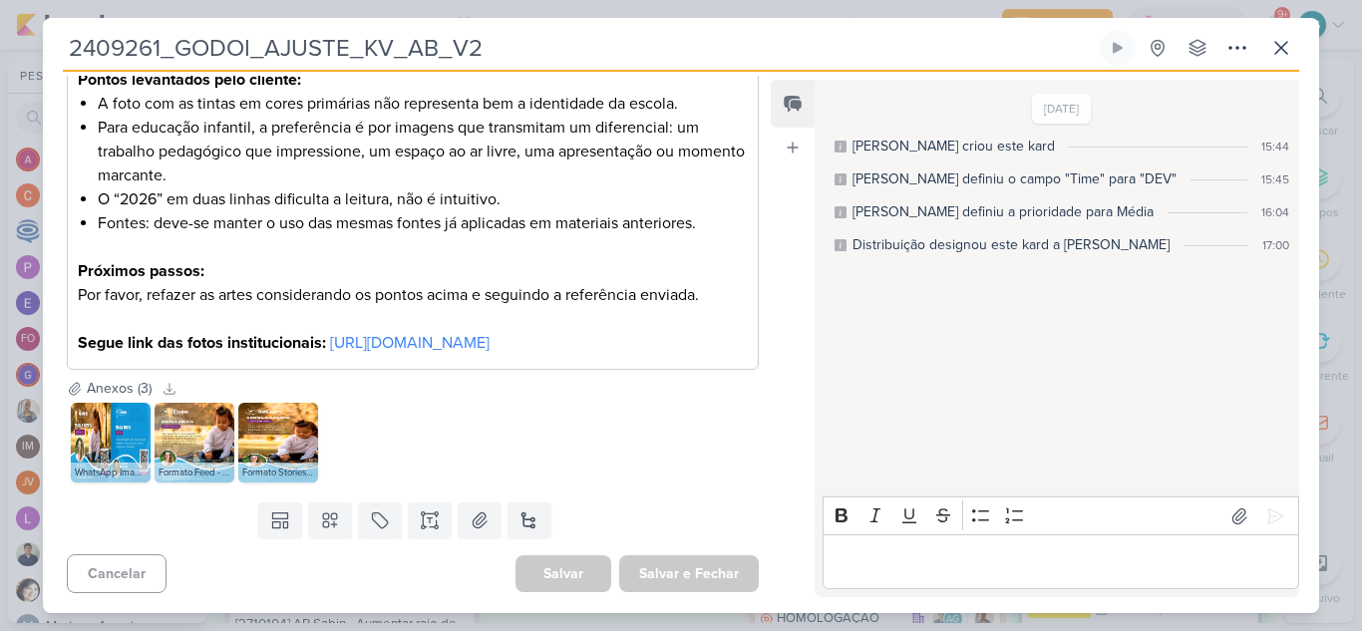
click at [928, 568] on p "Editor editing area: main" at bounding box center [1060, 562] width 456 height 24
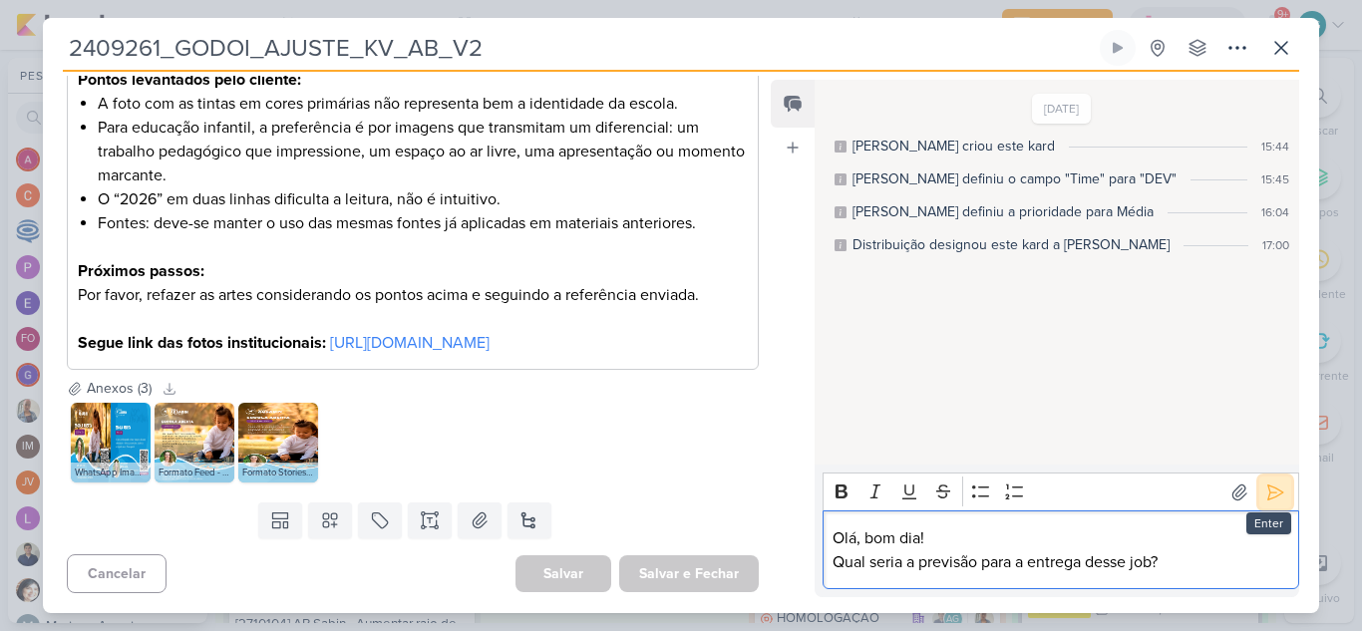
click at [1275, 489] on icon at bounding box center [1275, 493] width 20 height 20
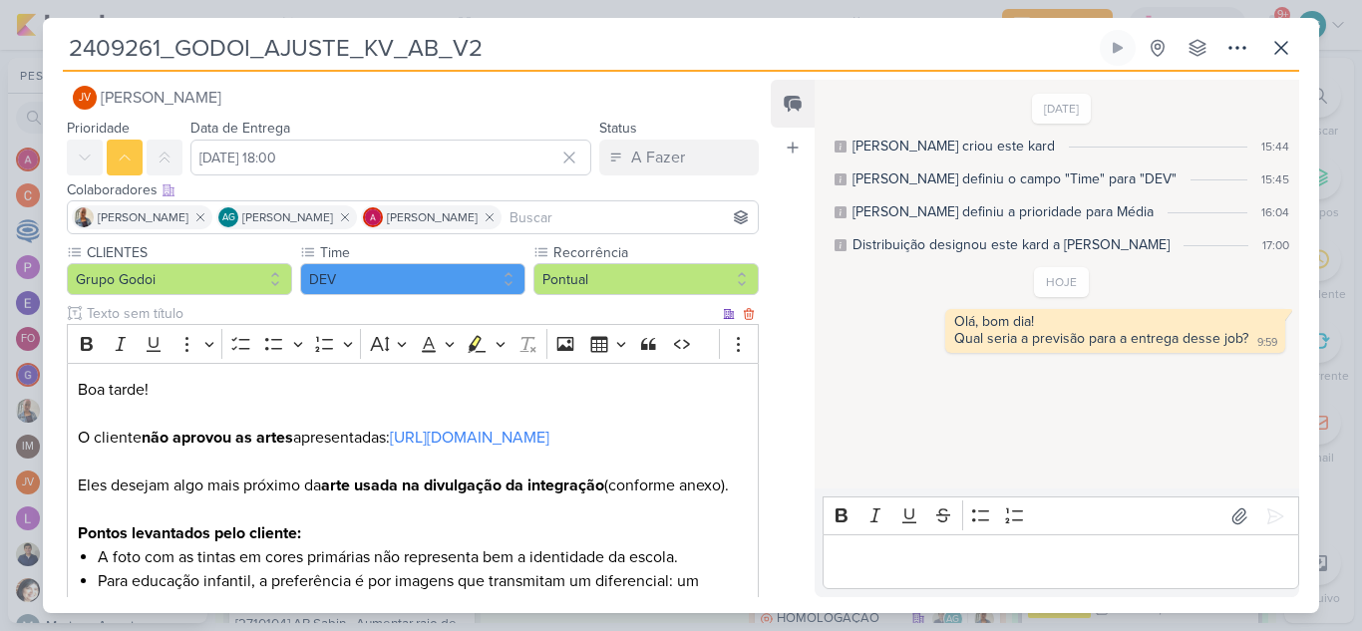
scroll to position [0, 0]
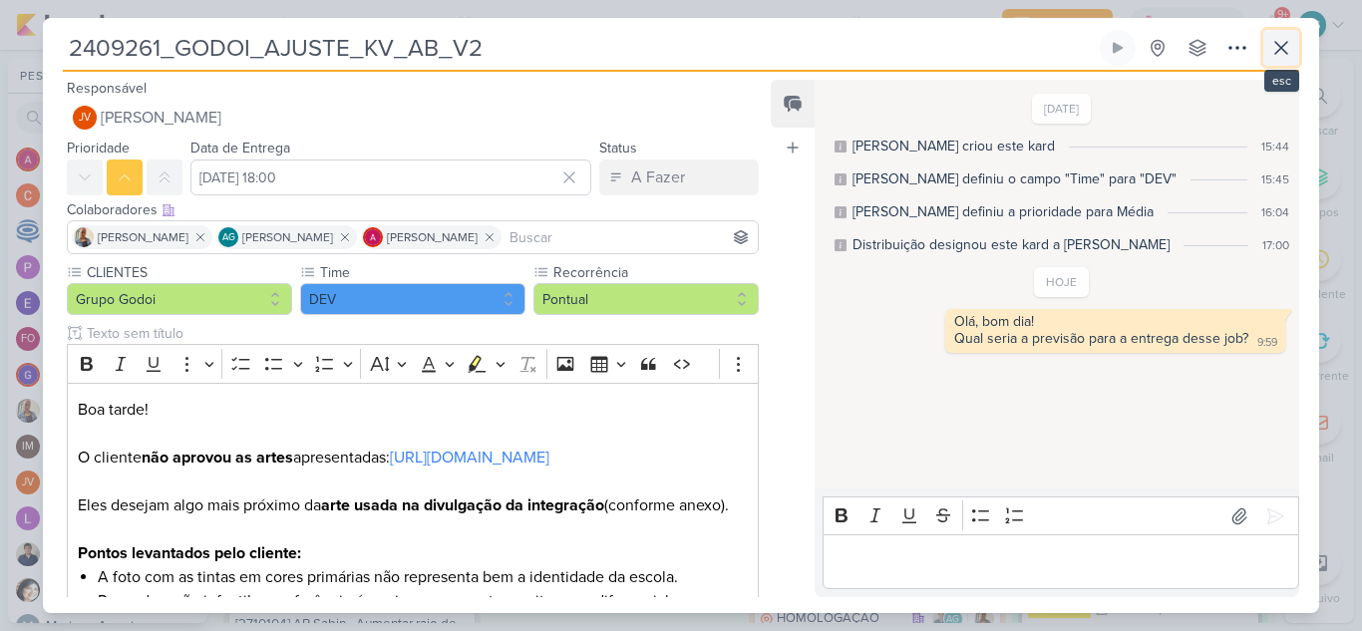
click at [1286, 51] on icon at bounding box center [1281, 48] width 24 height 24
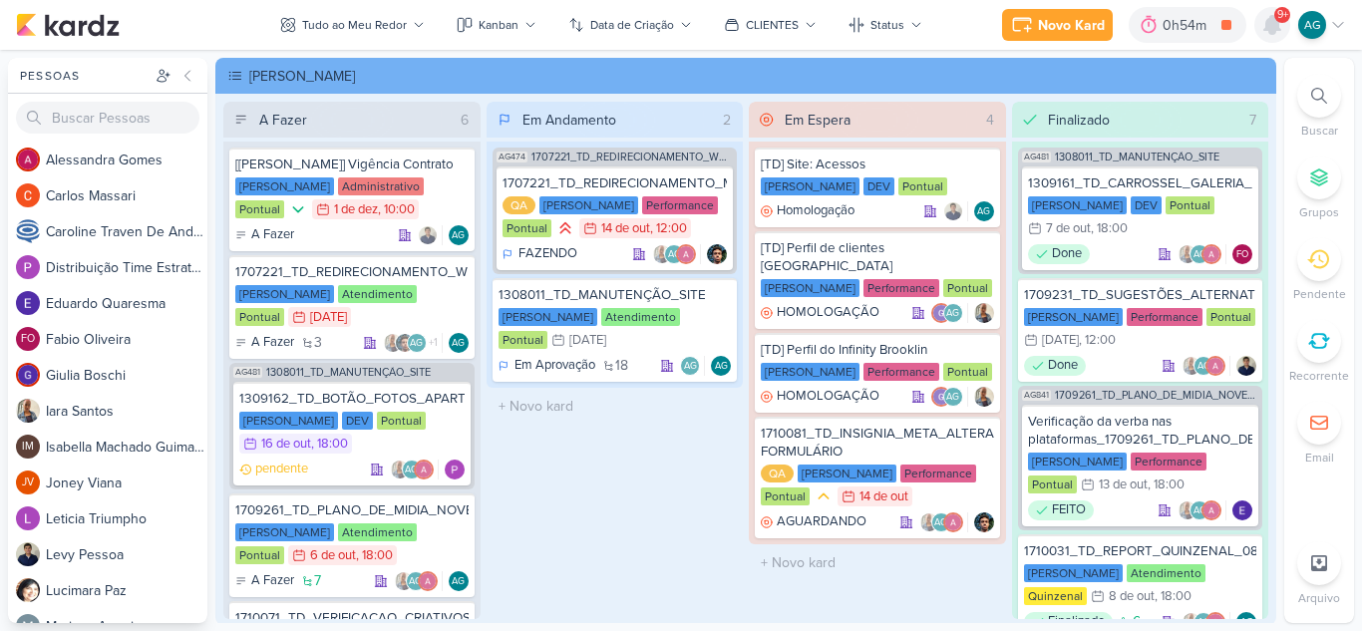
click at [1278, 30] on icon at bounding box center [1272, 25] width 16 height 18
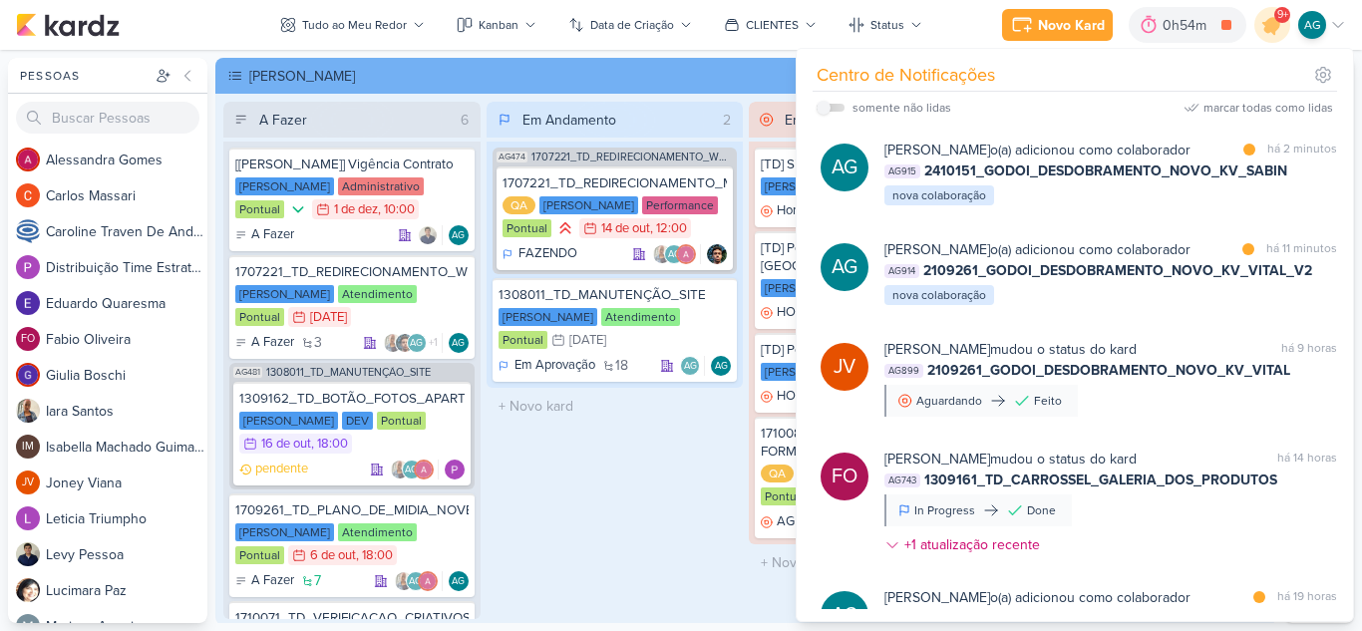
click at [674, 527] on div "Em Andamento 2 AG474 1707221_TD_REDIRECIONAMENTO_WHATSAPP_GOOGLE_E_META 1707221…" at bounding box center [615, 360] width 257 height 517
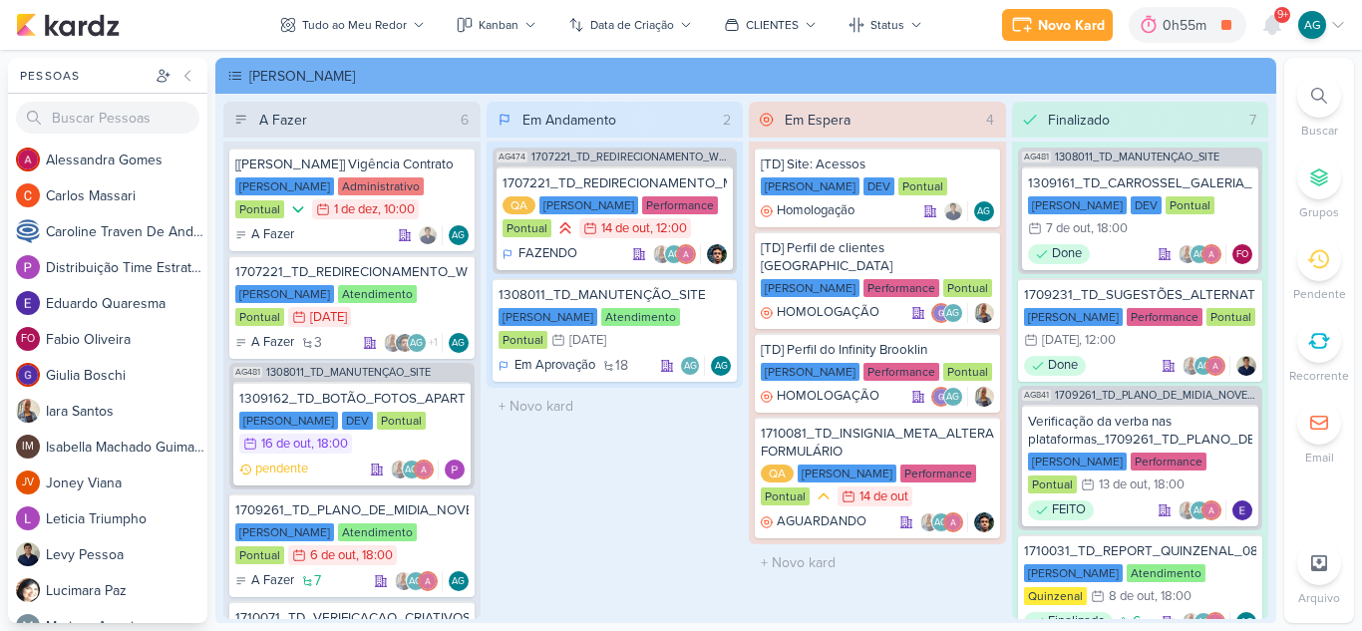
click at [1320, 97] on icon at bounding box center [1319, 96] width 16 height 16
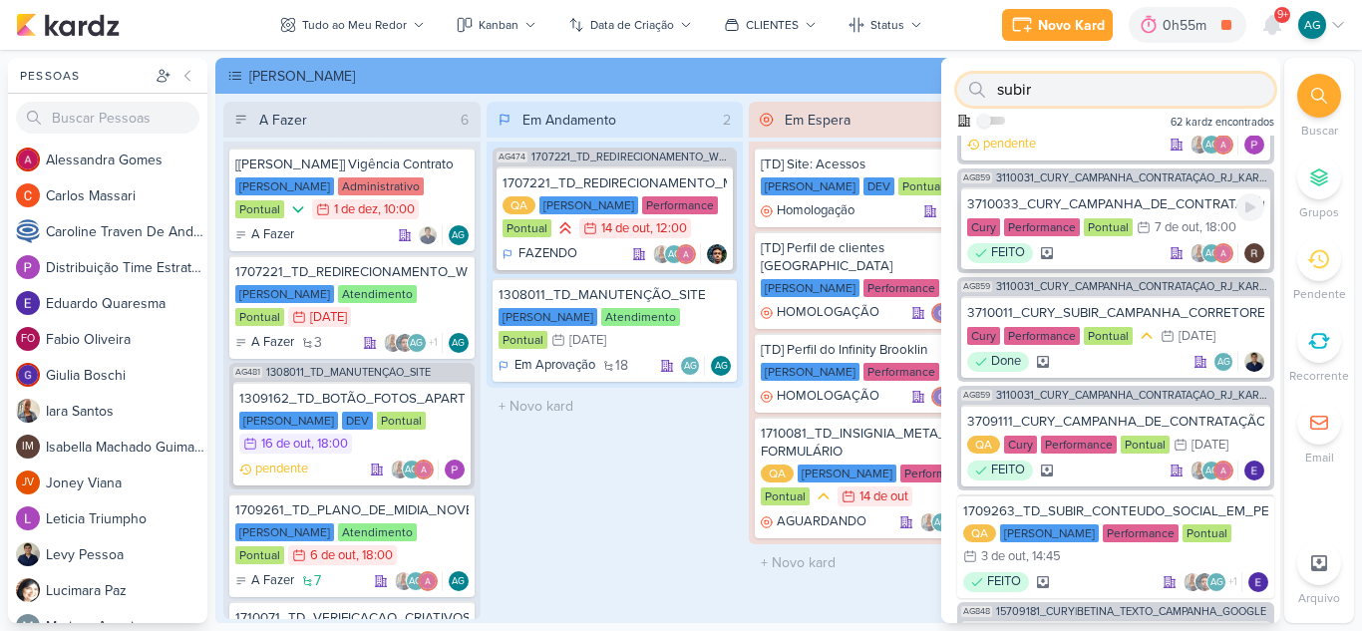
scroll to position [100, 0]
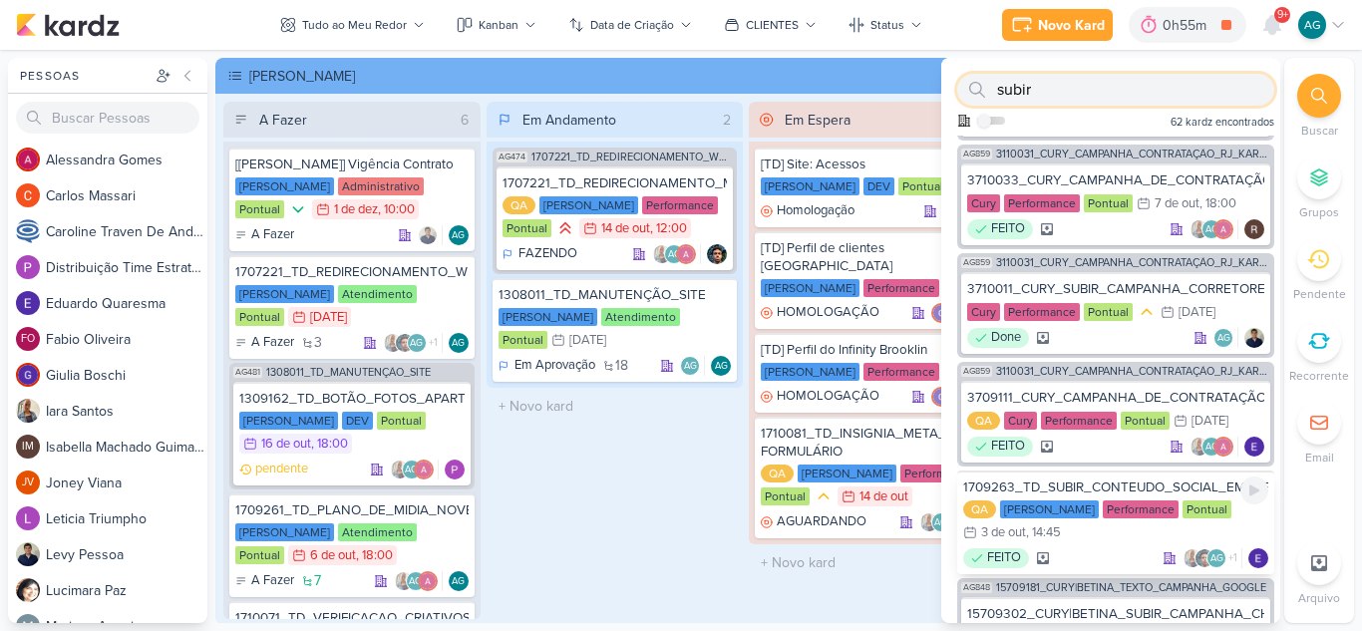
type input "subir"
click at [1147, 490] on div "1709263_TD_SUBIR_CONTEUDO_SOCIAL_EM_PERFORMANCE_LCSA" at bounding box center [1115, 488] width 305 height 18
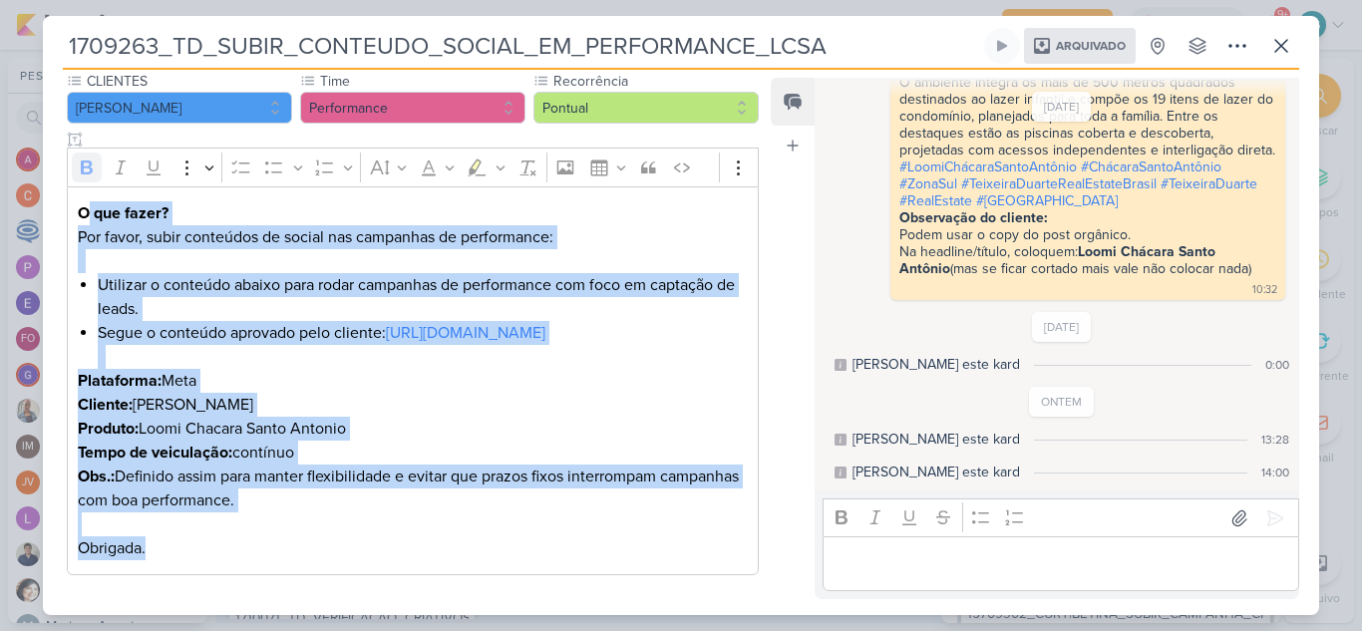
scroll to position [280, 0]
drag, startPoint x: 86, startPoint y: 265, endPoint x: 349, endPoint y: 550, distance: 388.0
click at [349, 550] on div "O que fazer? Por favor, subir conteúdos de social nas campanhas de performance:…" at bounding box center [413, 381] width 692 height 390
copy div "que fazer? Por favor, subir conteúdos de social nas campanhas de performance: U…"
click at [1289, 33] on button at bounding box center [1281, 46] width 36 height 36
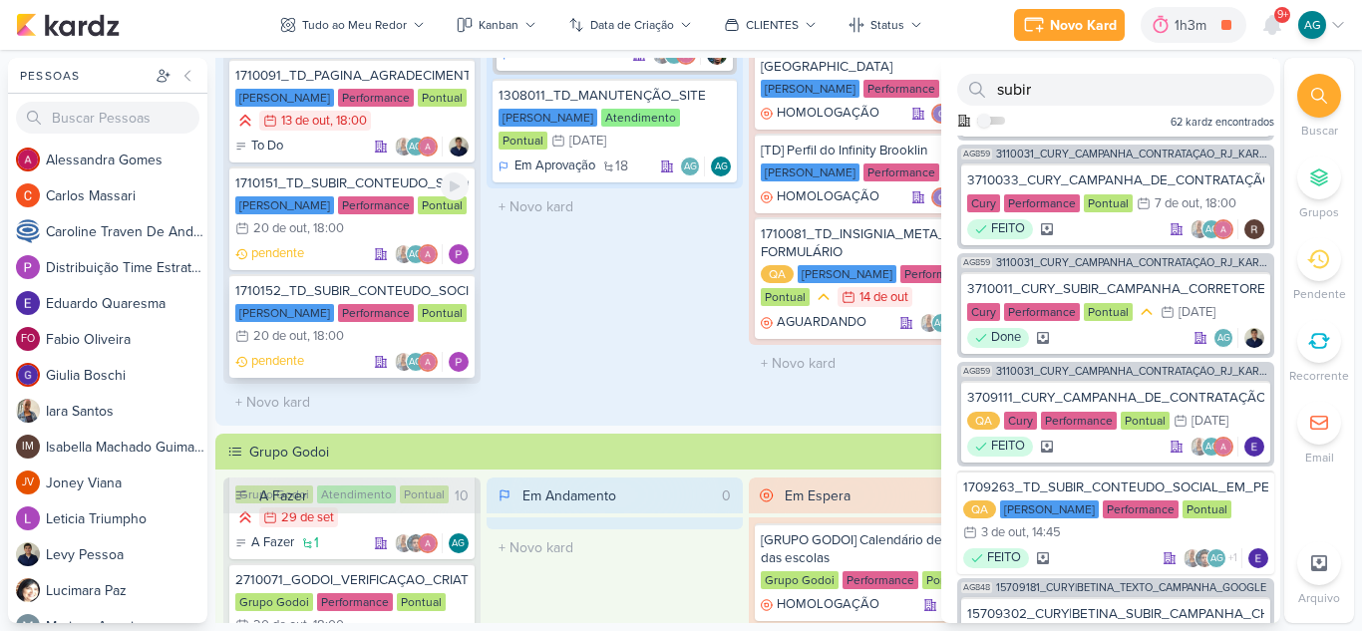
scroll to position [452, 0]
click at [360, 187] on div "1710151_TD_SUBIR_CONTEUDO_SOCIAL_EM_PERFORMANCE_LCSA" at bounding box center [351, 182] width 233 height 18
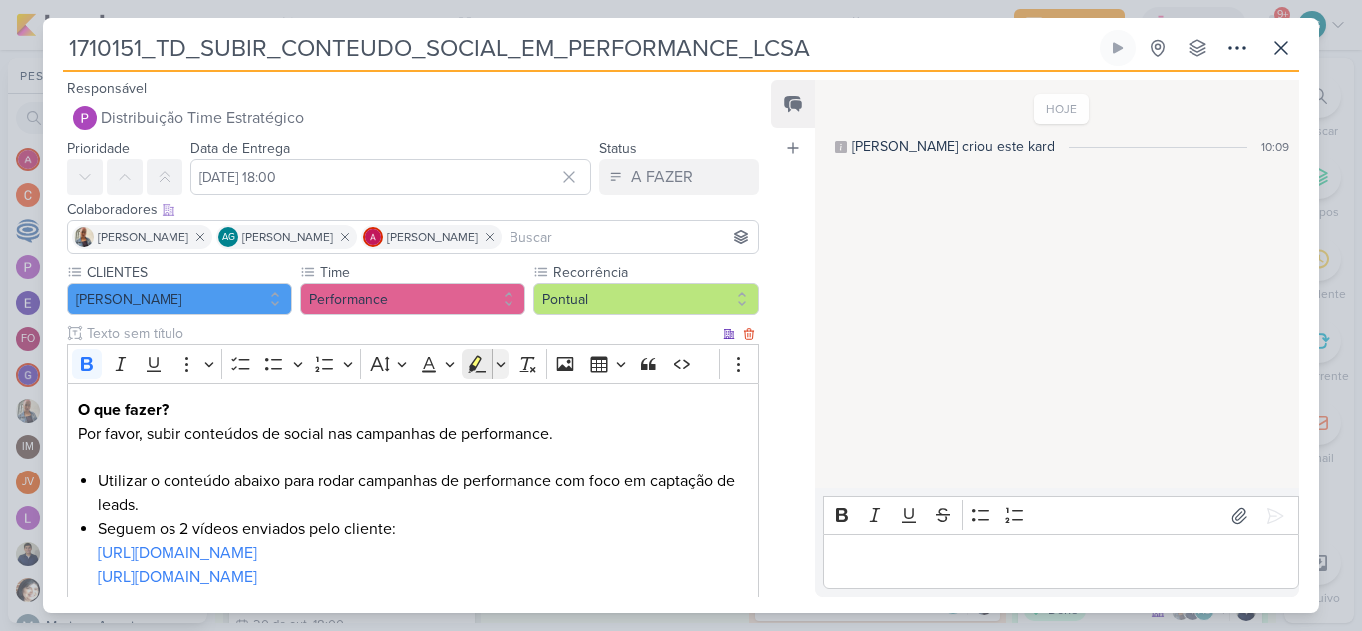
scroll to position [333, 0]
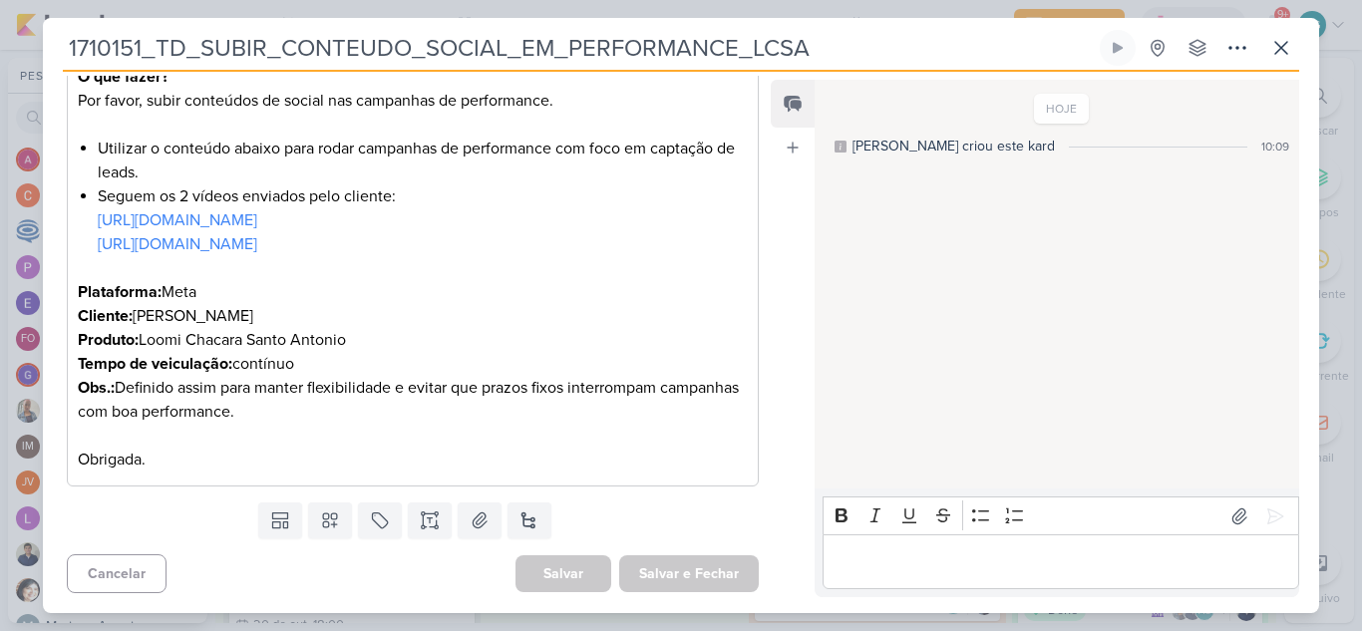
click at [88, 266] on p "https://www.instagram.com/reel/DN8ur03j3D3/" at bounding box center [413, 256] width 670 height 48
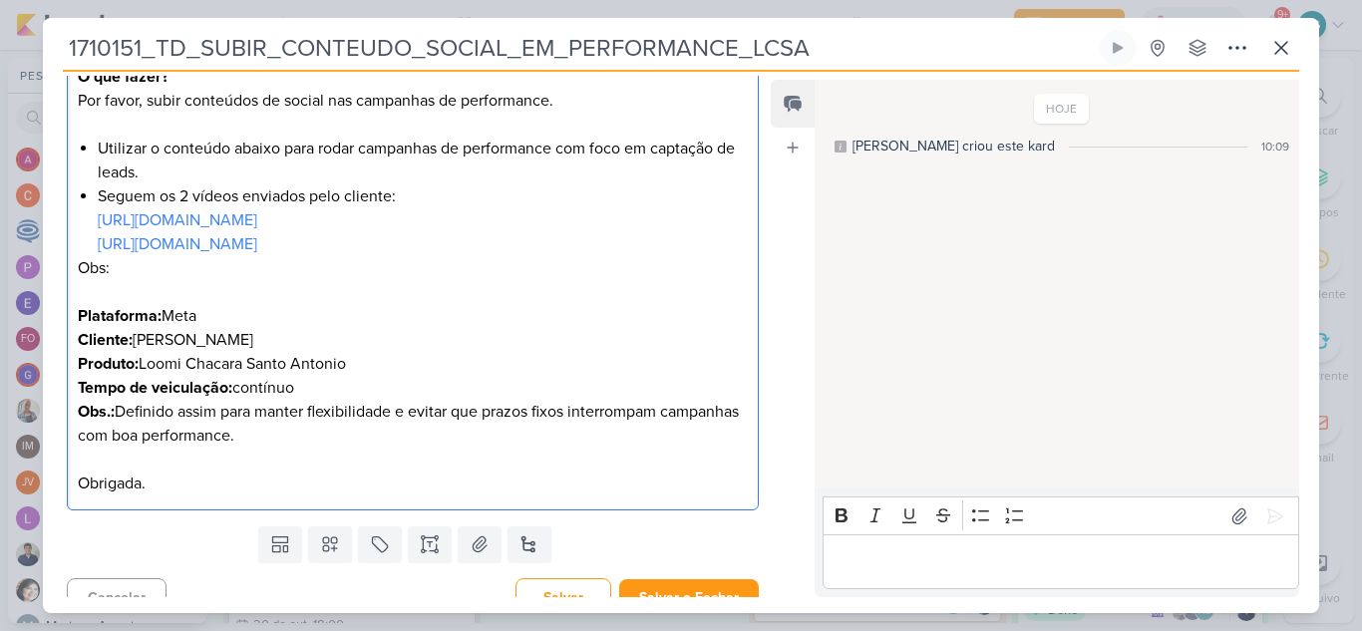
click at [145, 265] on p "https://www.instagram.com/reel/DN8ur03j3D3/ Obs:" at bounding box center [413, 268] width 670 height 72
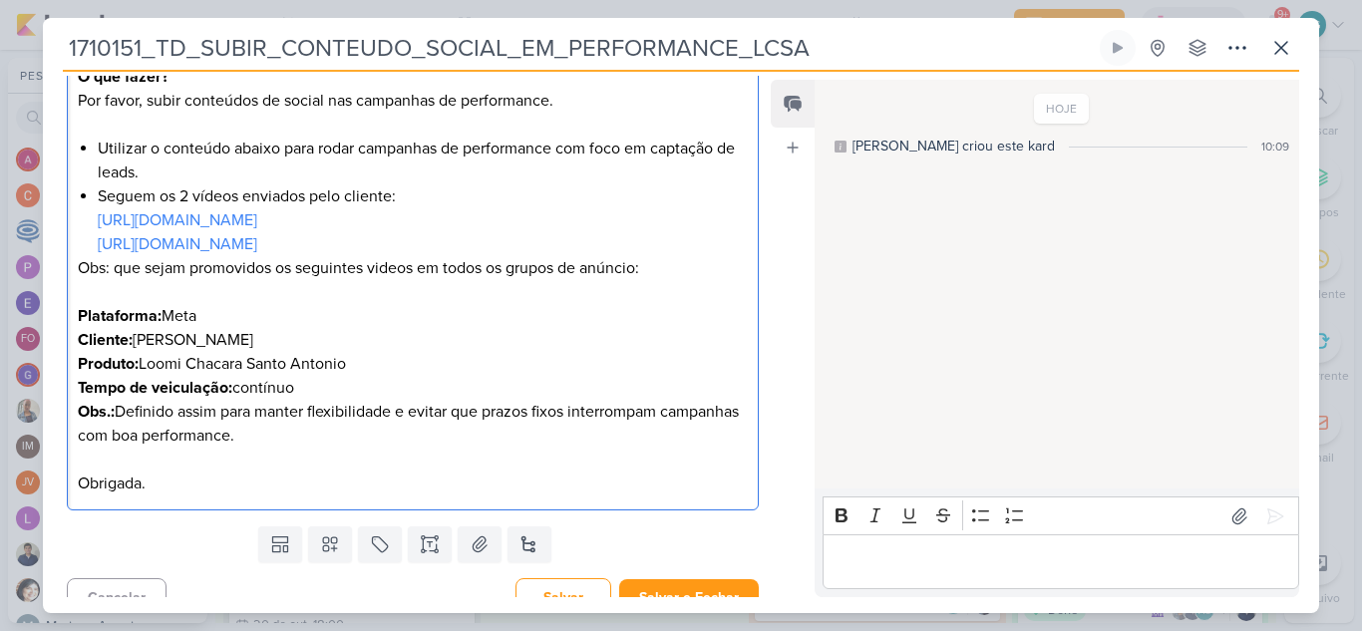
click at [115, 267] on p "https://www.instagram.com/reel/DN8ur03j3D3/ Obs: que sejam promovidos os seguin…" at bounding box center [413, 268] width 670 height 72
click at [433, 268] on p "https://www.instagram.com/reel/DN8ur03j3D3/ Obs: Cliente deseja que sejam promo…" at bounding box center [413, 268] width 670 height 72
click at [442, 274] on p "https://www.instagram.com/reel/DN8ur03j3D3/ Obs: Cliente deseja que sejam promo…" at bounding box center [413, 268] width 670 height 72
click at [450, 274] on p "https://www.instagram.com/reel/DN8ur03j3D3/ Obs: Cliente deseja que sejam promo…" at bounding box center [413, 268] width 670 height 72
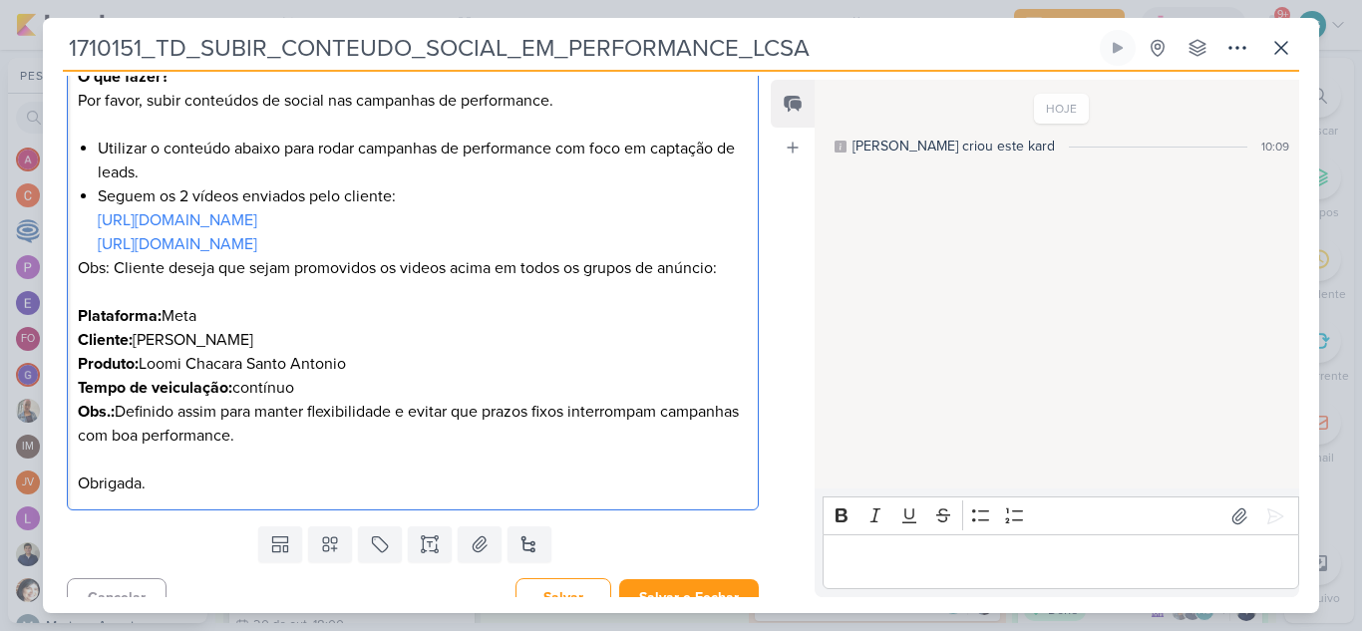
click at [724, 266] on p "https://www.instagram.com/reel/DN8ur03j3D3/ Obs: Cliente deseja que sejam promo…" at bounding box center [413, 268] width 670 height 72
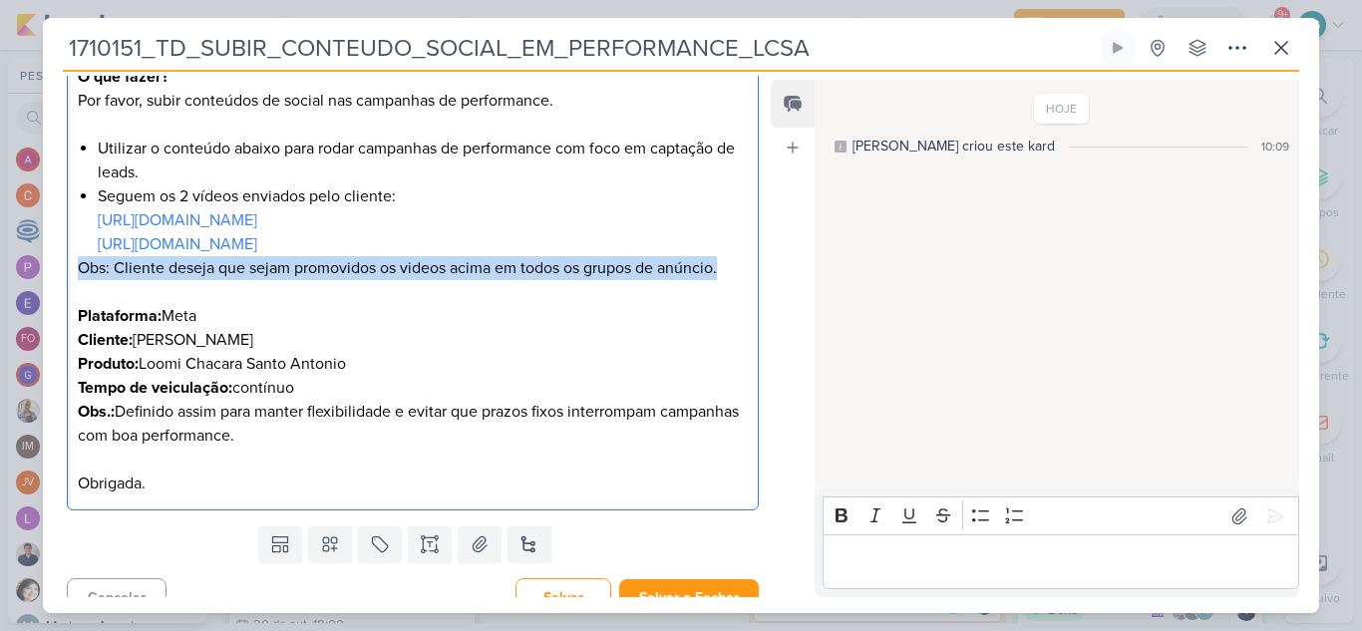
drag, startPoint x: 732, startPoint y: 272, endPoint x: 35, endPoint y: 277, distance: 696.9
click at [35, 277] on div "1710151_TD_SUBIR_CONTEUDO_SOCIAL_EM_PERFORMANCE_LCSA" at bounding box center [681, 315] width 1362 height 631
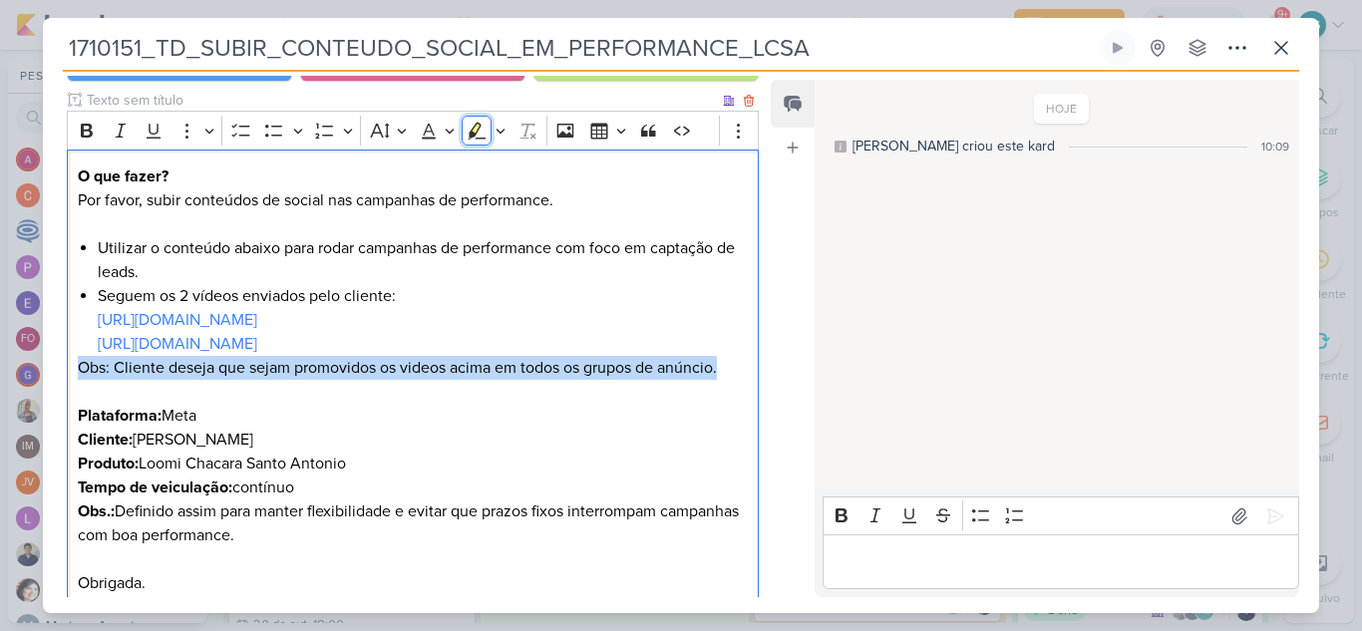
click at [475, 130] on icon "Editor toolbar" at bounding box center [475, 129] width 11 height 15
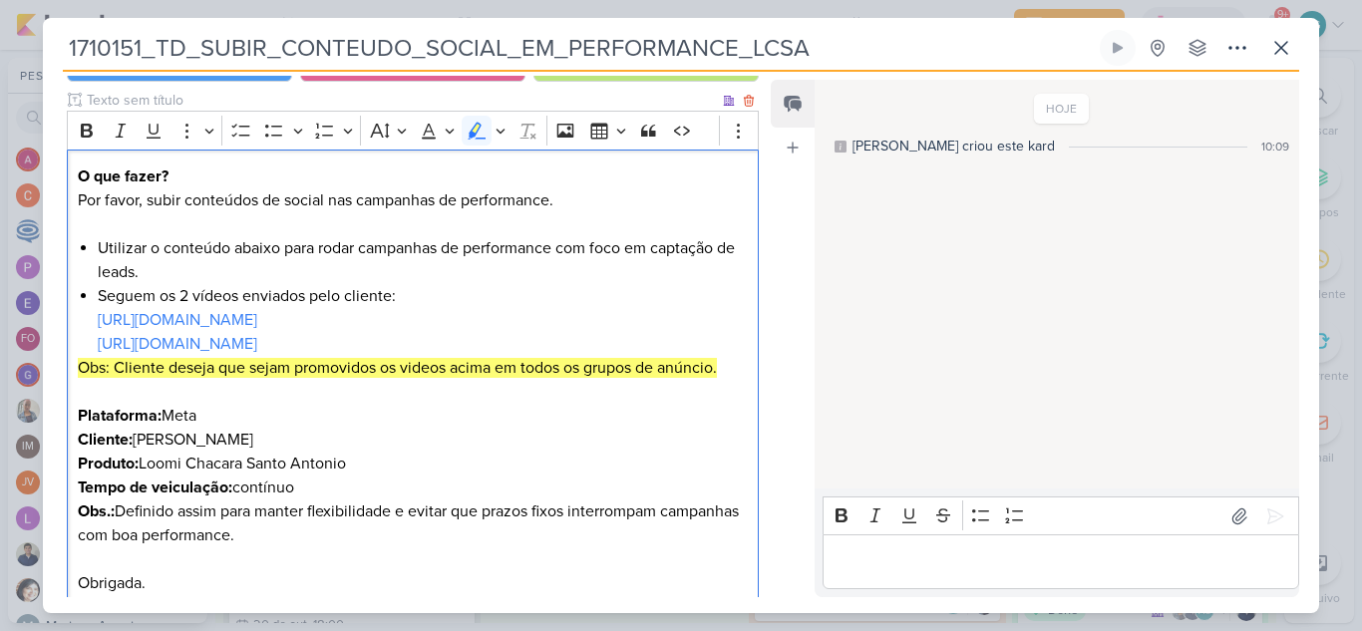
click at [461, 419] on p "Plataforma: Meta" at bounding box center [413, 416] width 670 height 24
drag, startPoint x: 109, startPoint y: 373, endPoint x: 46, endPoint y: 373, distance: 62.8
click at [46, 373] on div "CLIENTES Teixeira Duarte Time" at bounding box center [405, 323] width 724 height 589
drag, startPoint x: 83, startPoint y: 130, endPoint x: 172, endPoint y: 187, distance: 106.7
click at [82, 130] on icon "Editor toolbar" at bounding box center [87, 131] width 12 height 14
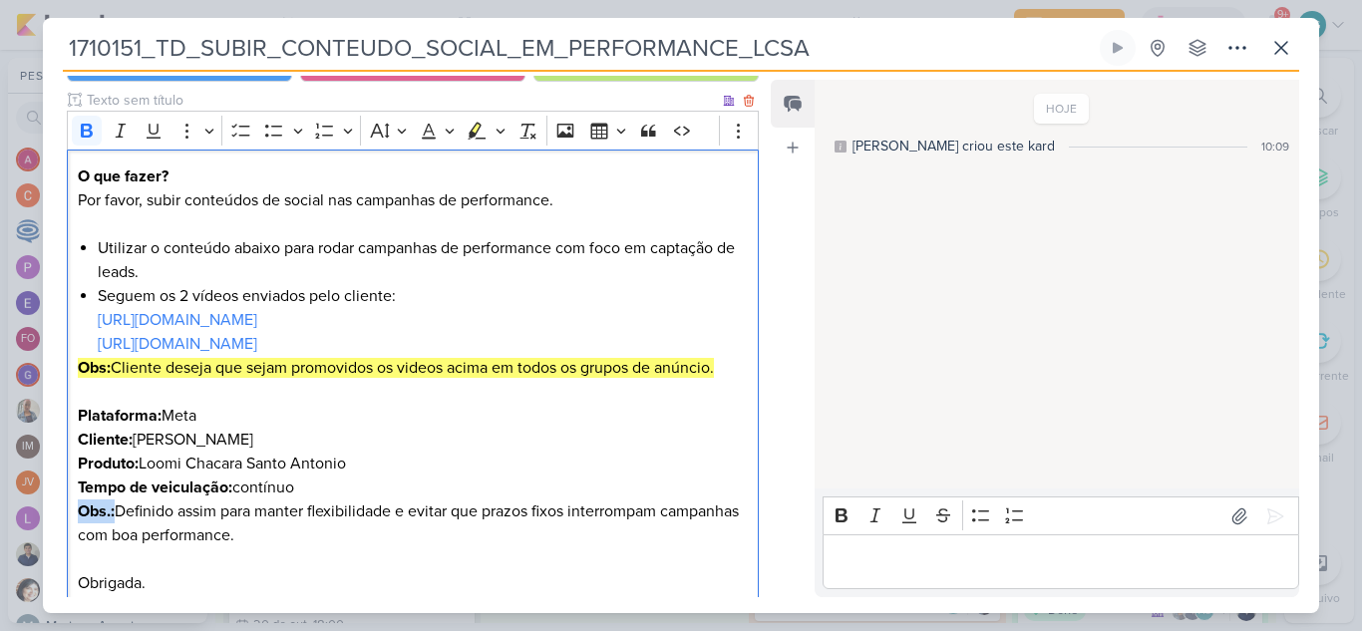
drag, startPoint x: 114, startPoint y: 514, endPoint x: 68, endPoint y: 514, distance: 45.9
click at [68, 514] on div "O que fazer? Por favor, subir conteúdos de social nas campanhas de performance.…" at bounding box center [413, 381] width 692 height 462
copy strong "Obs.:"
drag, startPoint x: 113, startPoint y: 373, endPoint x: 45, endPoint y: 371, distance: 67.8
click at [45, 371] on div "CLIENTES Teixeira Duarte Time" at bounding box center [405, 323] width 724 height 589
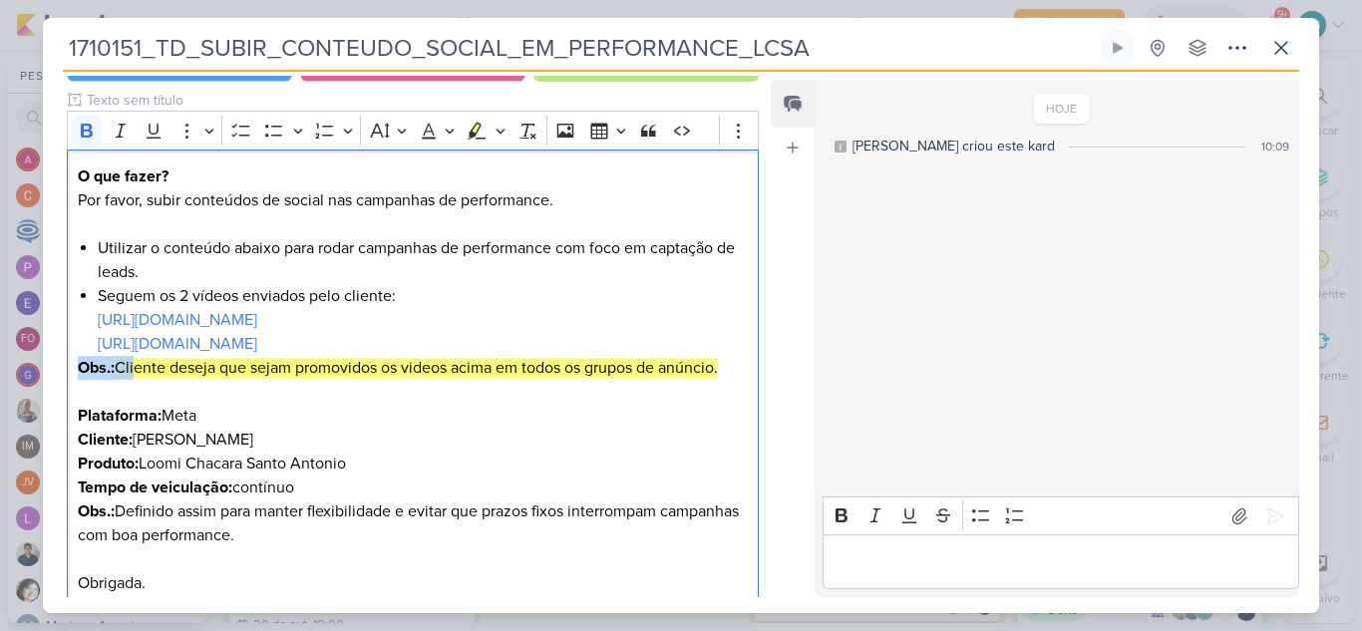
drag, startPoint x: 80, startPoint y: 370, endPoint x: 34, endPoint y: 371, distance: 45.9
click at [34, 371] on div "1710151_TD_SUBIR_CONTEUDO_SOCIAL_EM_PERFORMANCE_LCSA" at bounding box center [681, 315] width 1362 height 631
click at [475, 123] on icon "Editor toolbar" at bounding box center [477, 131] width 20 height 20
click at [558, 351] on p "https://www.instagram.com/reel/DN8ur03j3D3/ Obs.: Cliente deseja que sejam prom…" at bounding box center [413, 368] width 670 height 72
click at [118, 365] on mark "Obs.: Cliente deseja que sejam promovidos os videos acima em todos os grupos de…" at bounding box center [398, 368] width 640 height 20
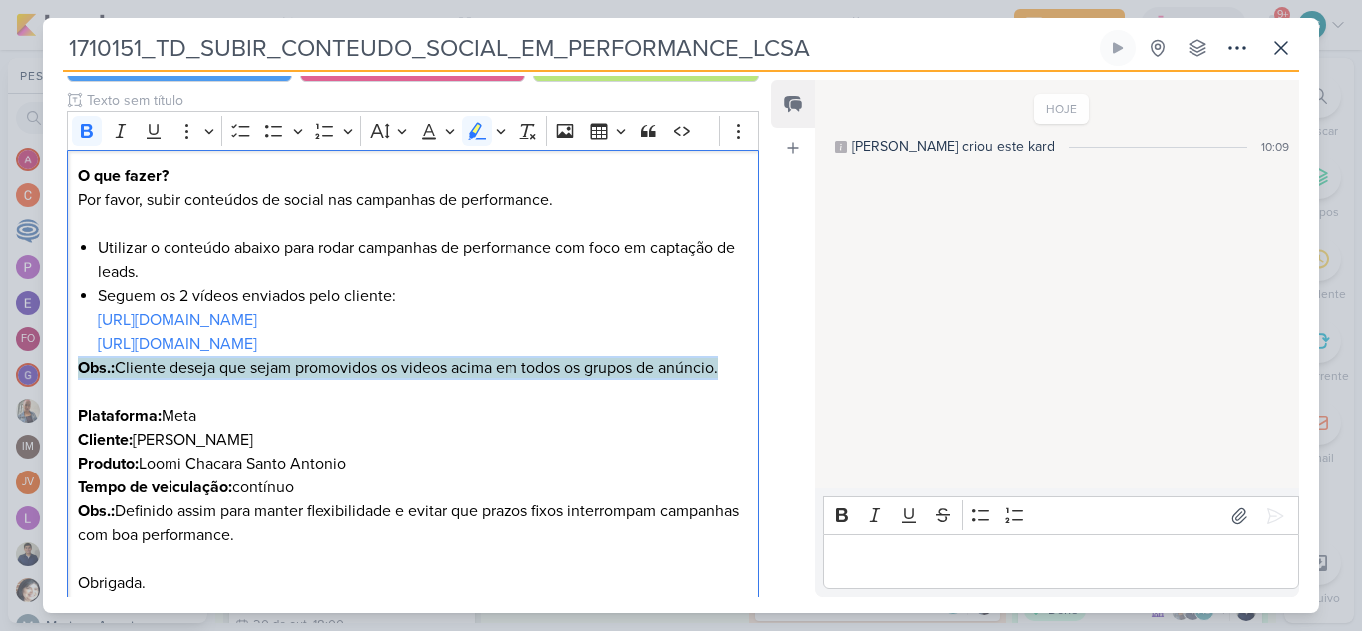
drag, startPoint x: 735, startPoint y: 368, endPoint x: 0, endPoint y: 371, distance: 734.7
click at [0, 371] on div "1710151_TD_SUBIR_CONTEUDO_SOCIAL_EM_PERFORMANCE_LCSA" at bounding box center [681, 315] width 1362 height 631
copy mark "Obs.: Cliente deseja que sejam promovidos os videos acima em todos os grupos de…"
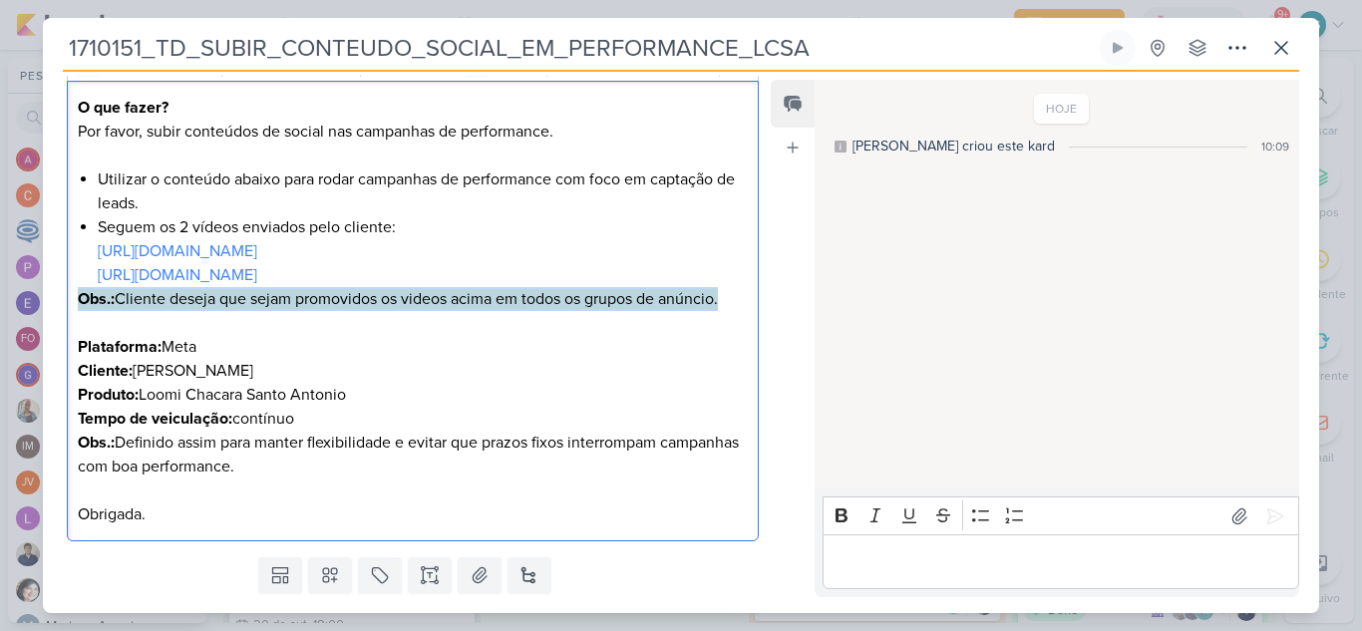
scroll to position [333, 0]
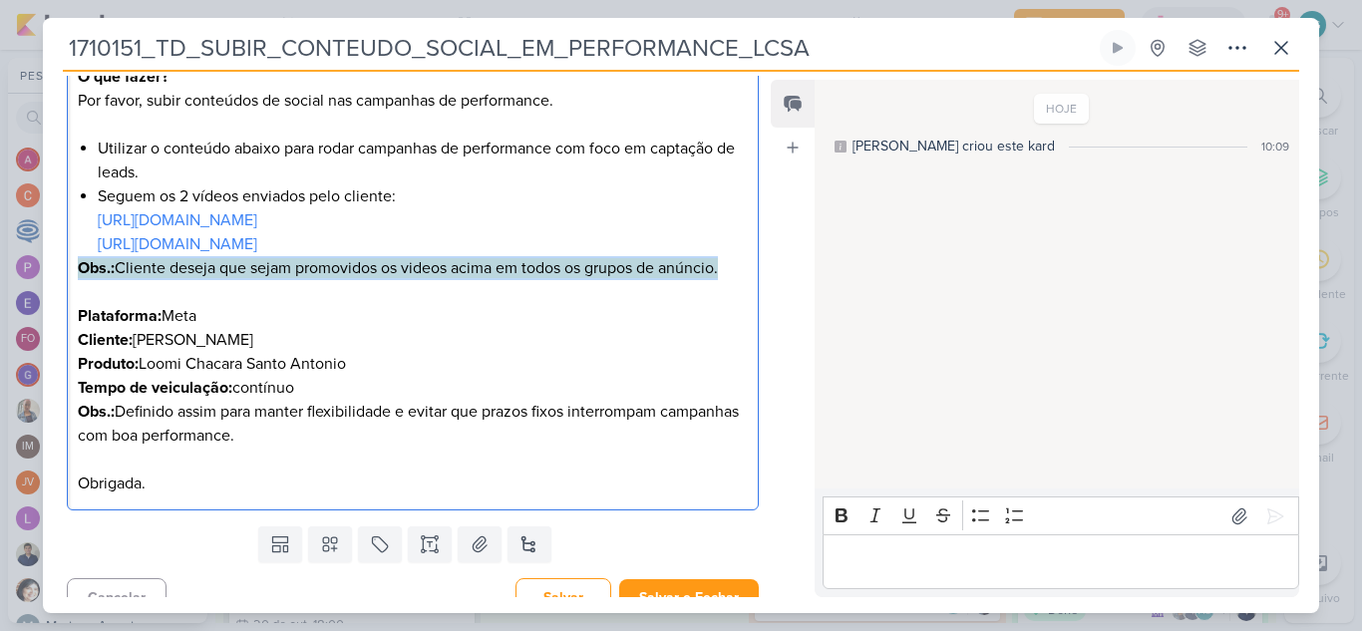
click at [258, 271] on mark "Obs.: Cliente deseja que sejam promovidos os videos acima em todos os grupos de…" at bounding box center [398, 268] width 640 height 20
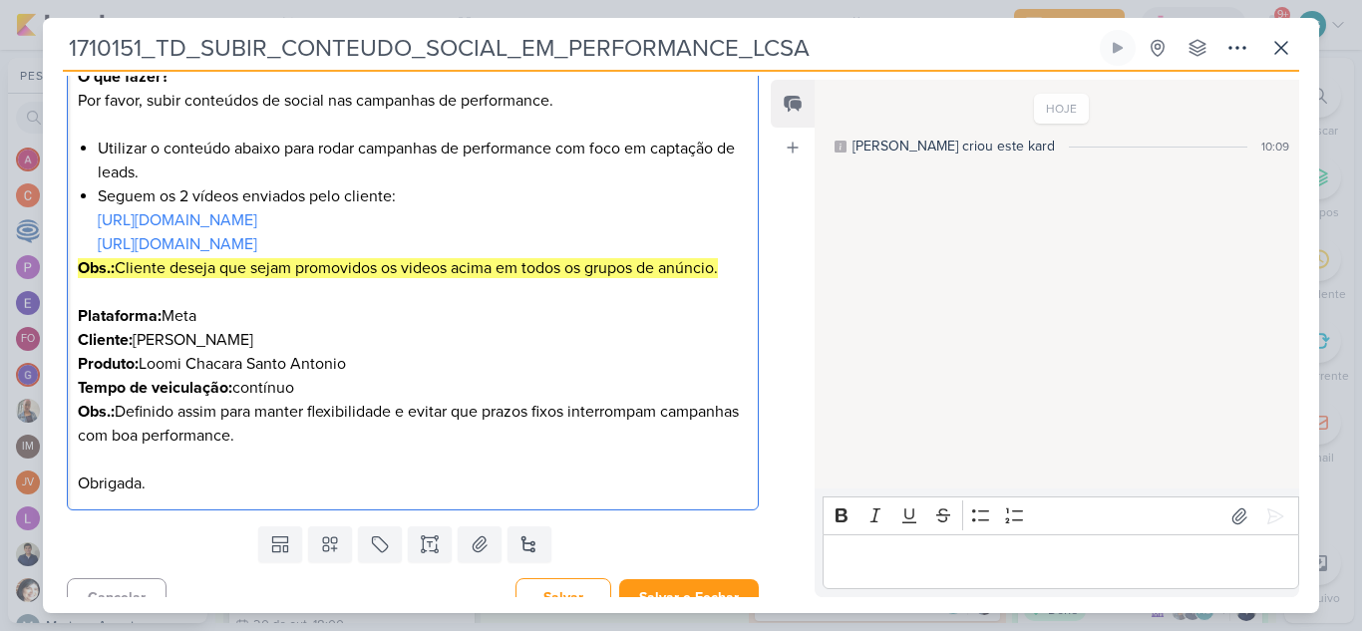
click at [253, 271] on mark "Obs.: Cliente deseja que sejam promovidos os videos acima em todos os grupos de…" at bounding box center [398, 268] width 640 height 20
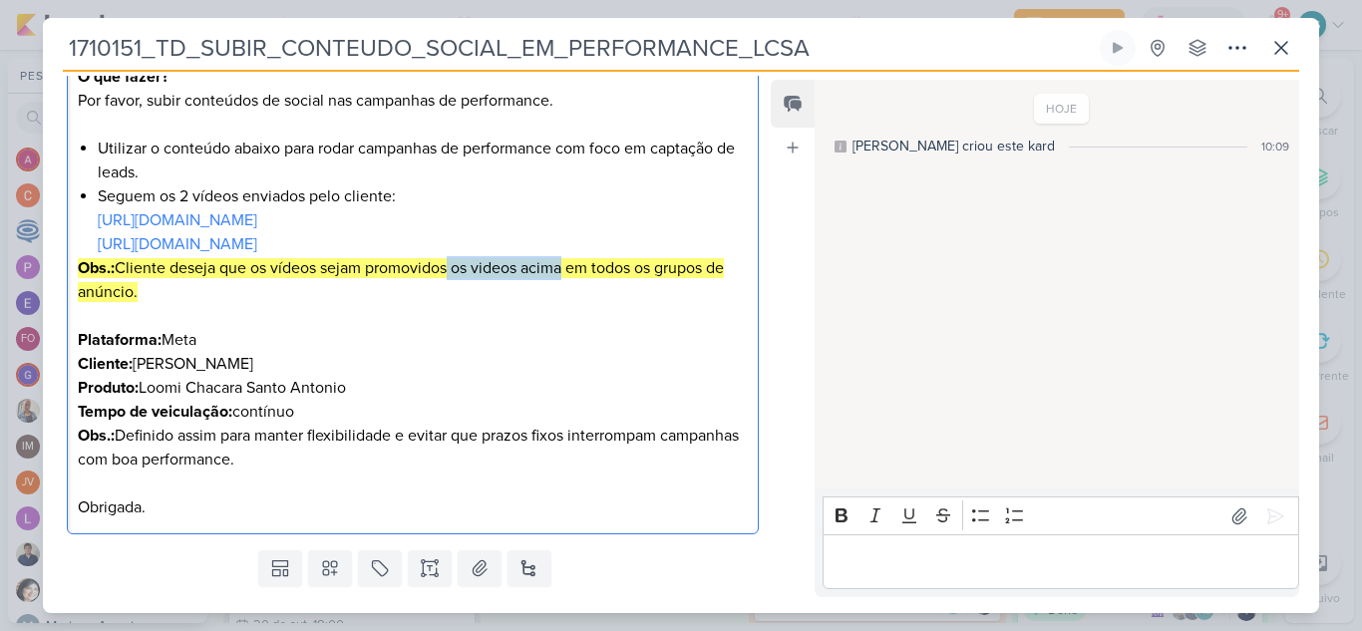
drag, startPoint x: 455, startPoint y: 269, endPoint x: 569, endPoint y: 267, distance: 114.7
click at [569, 267] on mark "Obs.: Cliente deseja que os vídeos sejam promovidos os videos acima em todos os…" at bounding box center [401, 280] width 646 height 44
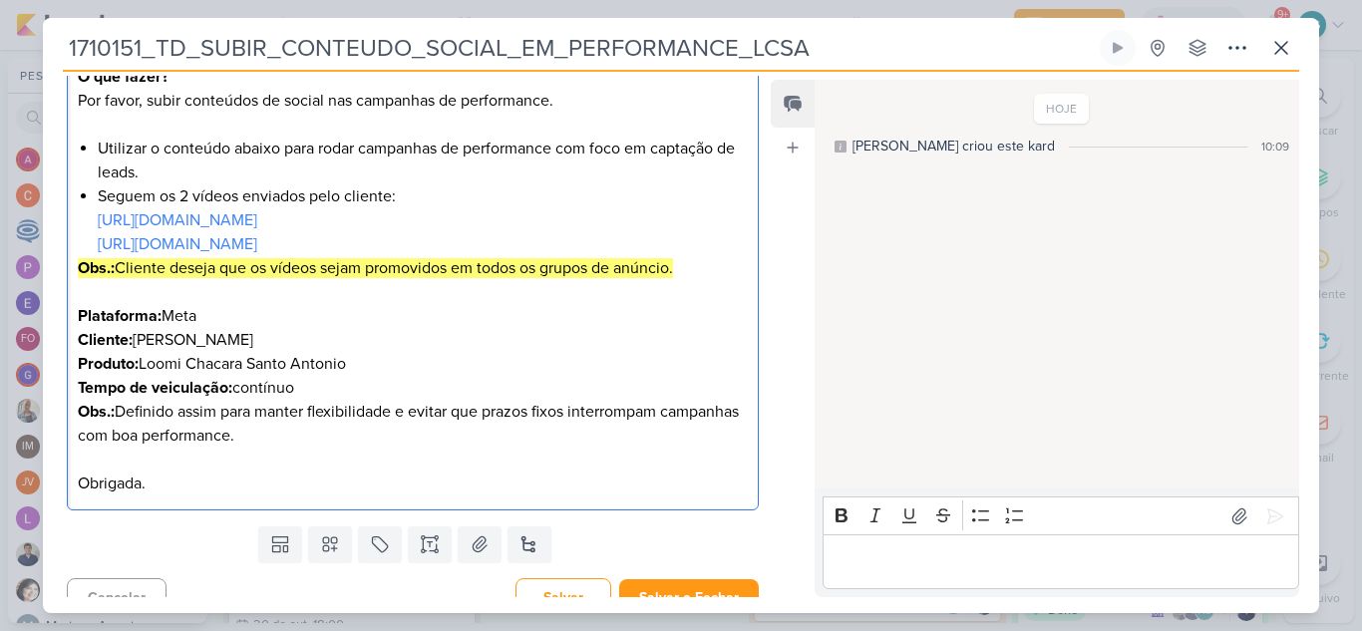
click at [658, 322] on p "Plataforma: Meta" at bounding box center [413, 316] width 670 height 24
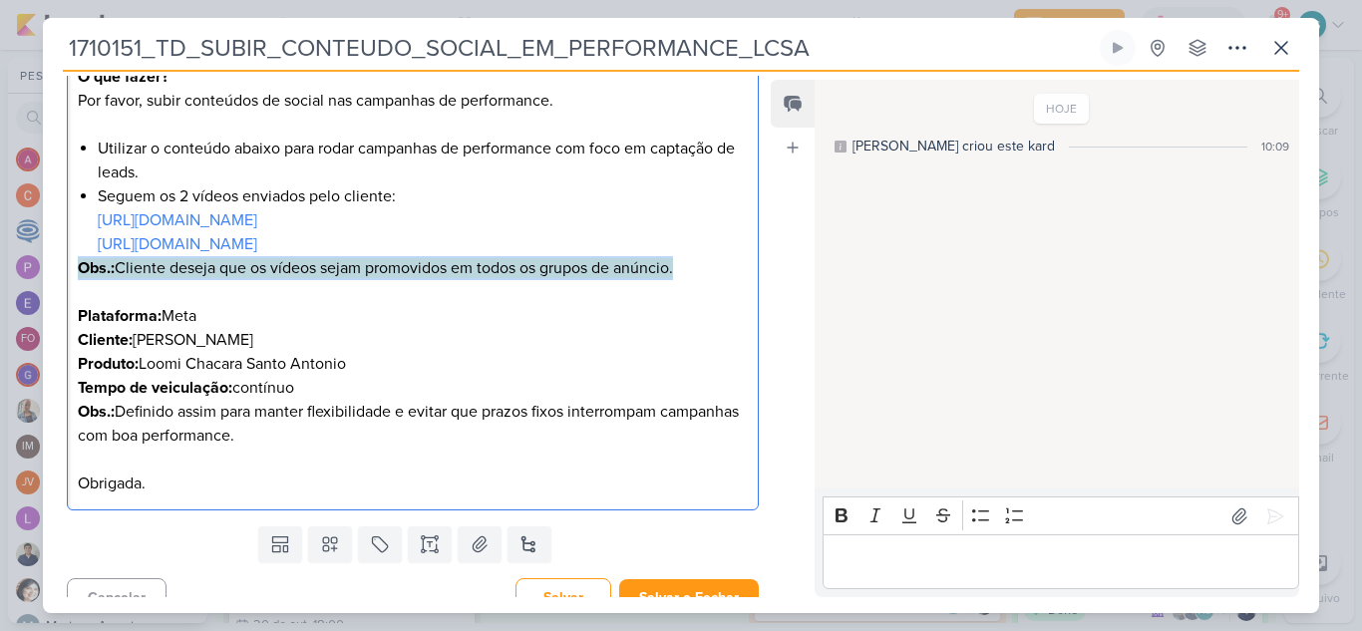
drag, startPoint x: 696, startPoint y: 268, endPoint x: 33, endPoint y: 275, distance: 663.0
click at [33, 275] on div "1710151_TD_SUBIR_CONTEUDO_SOCIAL_EM_PERFORMANCE_LCSA" at bounding box center [681, 315] width 1362 height 631
copy mark "Obs.: Cliente deseja que os vídeos sejam promovidos em todos os grupos de anúnc…"
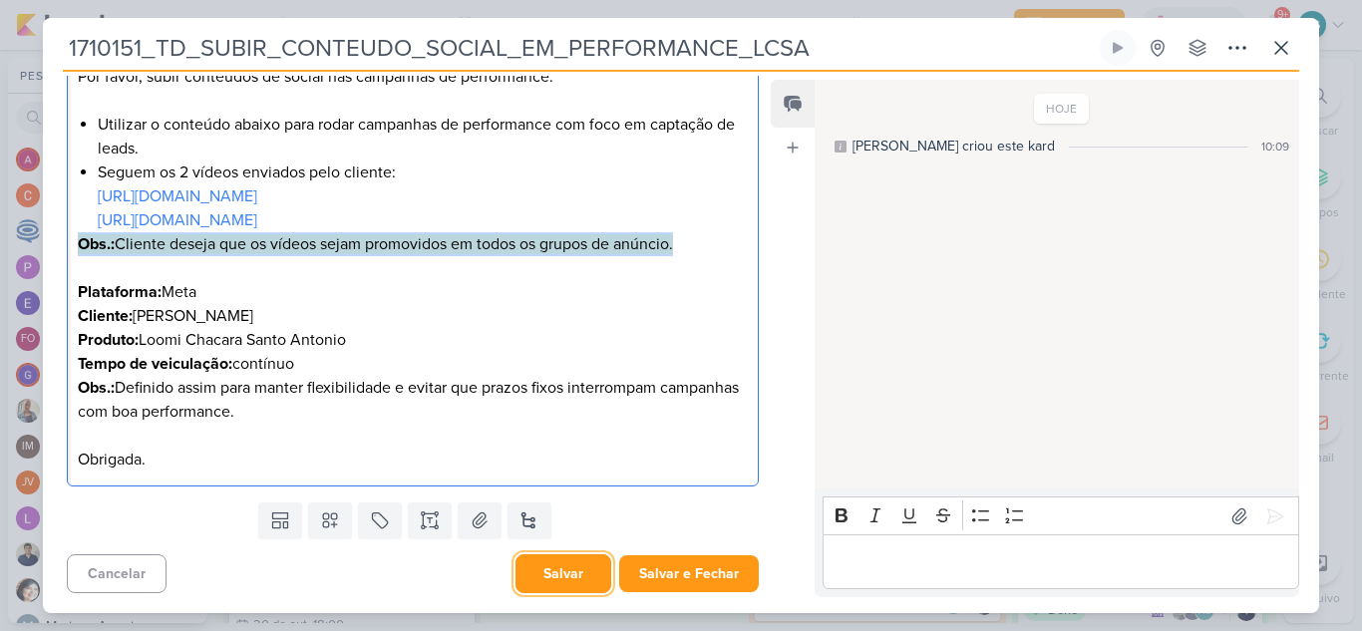
click at [552, 571] on button "Salvar" at bounding box center [563, 573] width 96 height 39
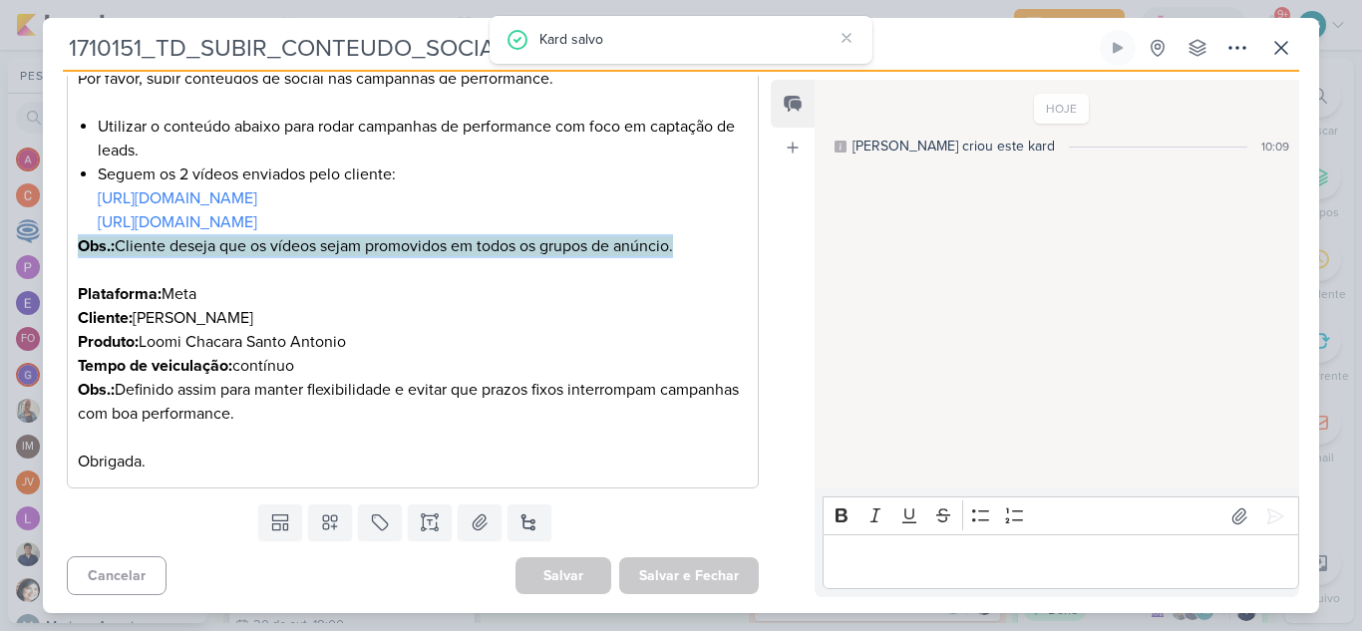
scroll to position [357, 0]
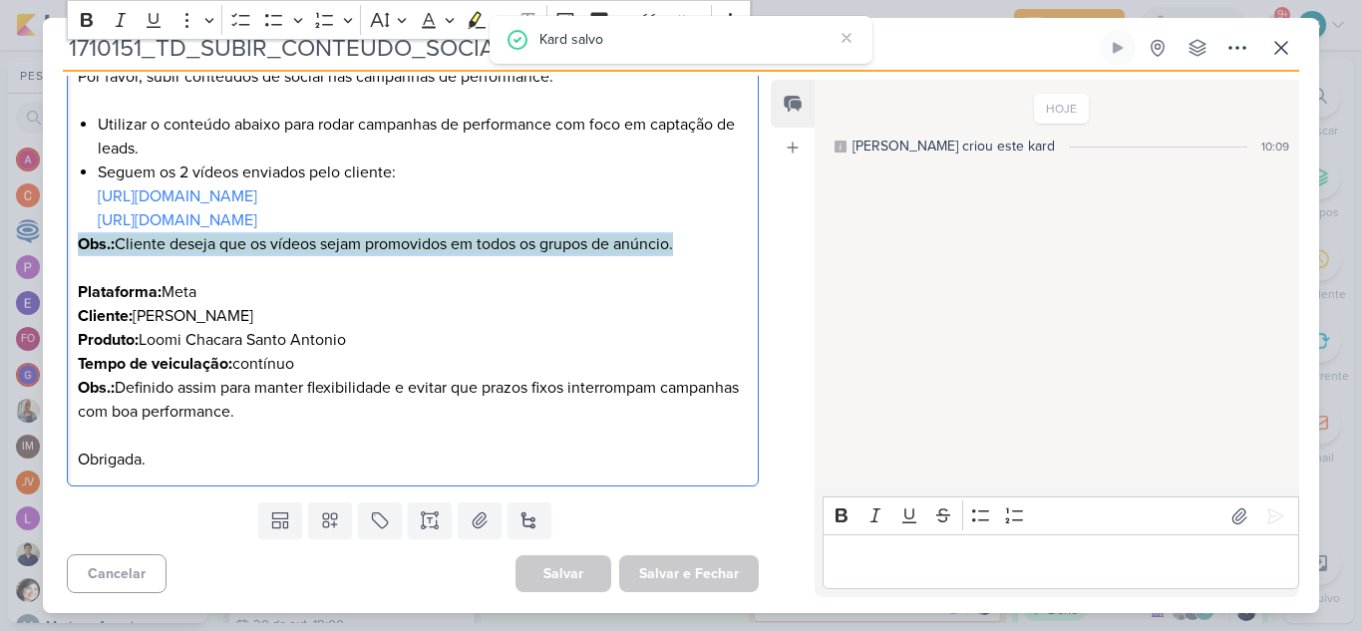
click at [582, 336] on p "Produto: Loomi Chacara Santo Antonio Tempo de veiculação: contínuo" at bounding box center [413, 352] width 670 height 48
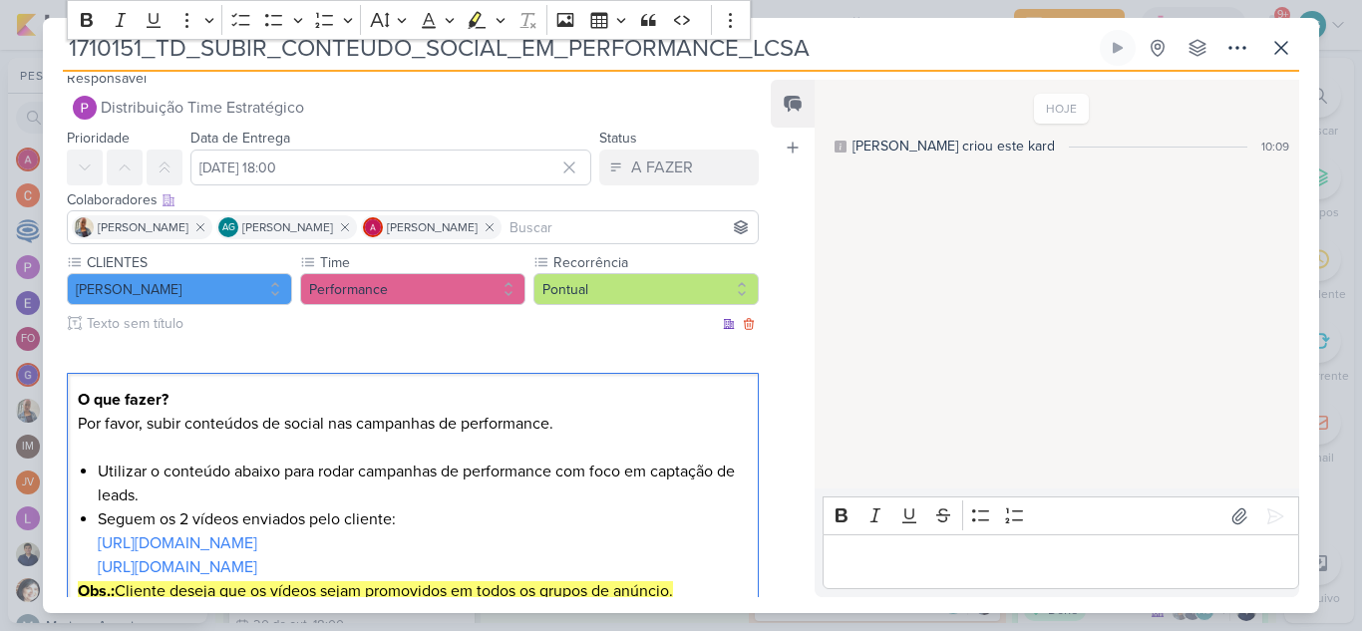
scroll to position [0, 0]
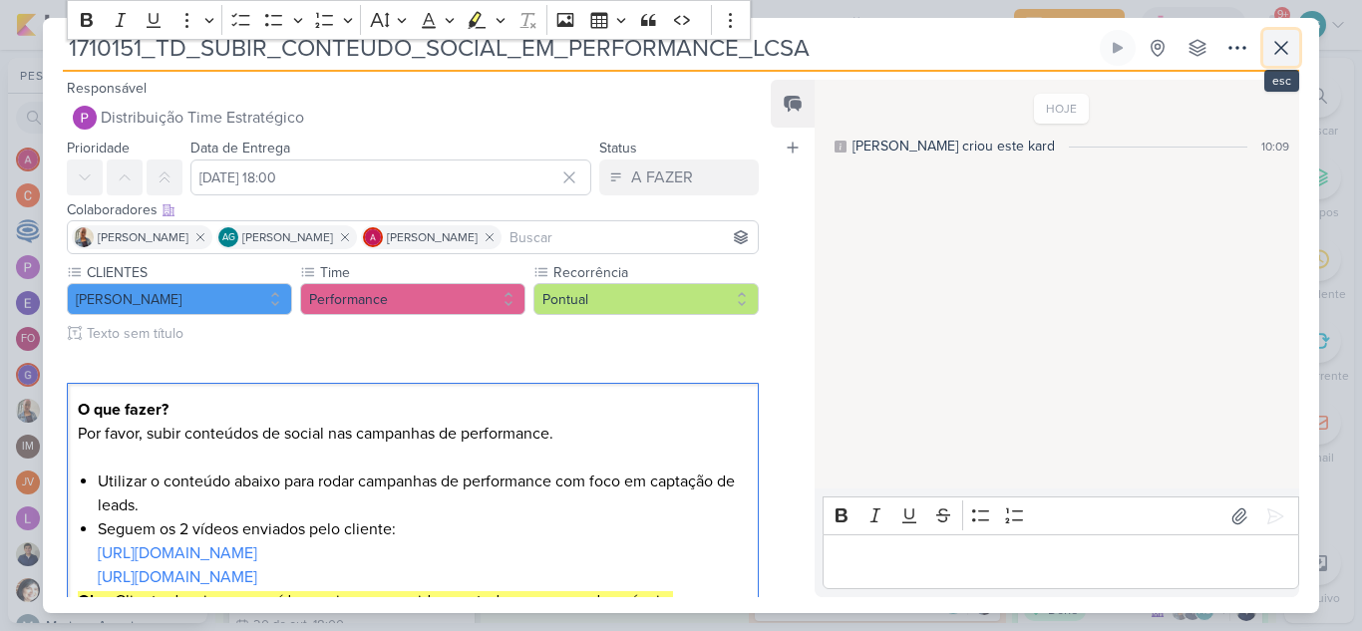
click at [1290, 46] on icon at bounding box center [1281, 48] width 24 height 24
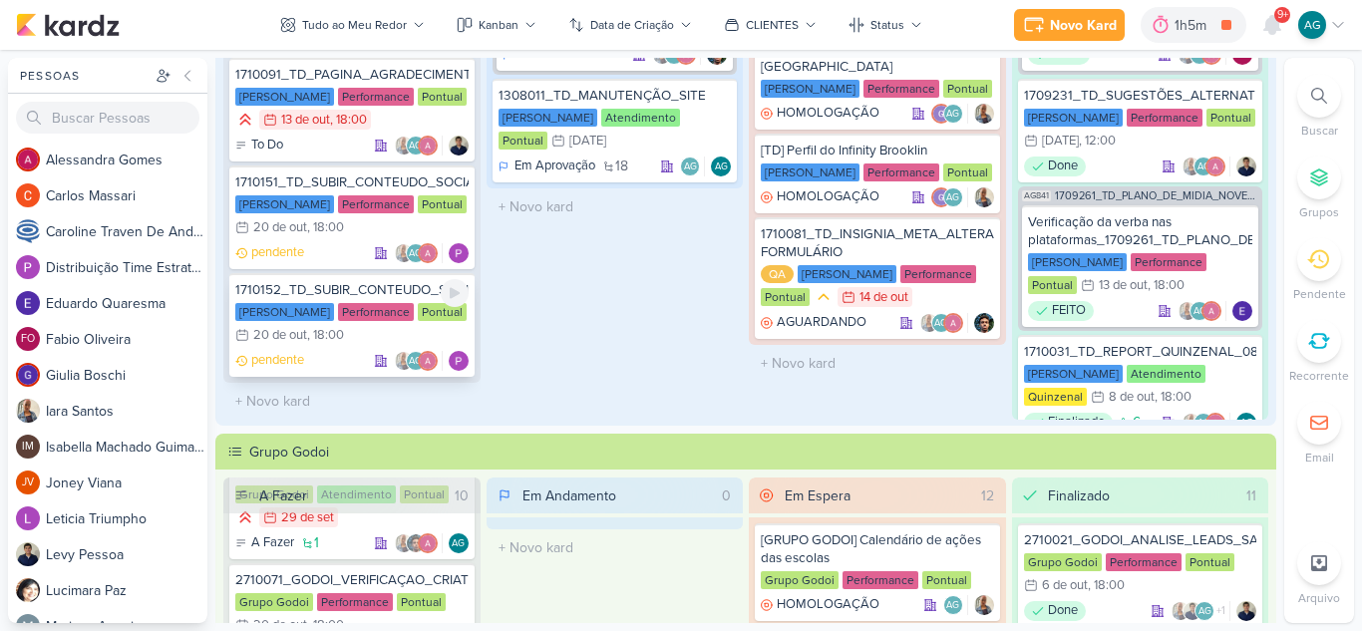
click at [354, 290] on div "1710152_TD_SUBIR_CONTEUDO_SOCIAL_EM_PERFORMANCE_IADL" at bounding box center [351, 290] width 233 height 18
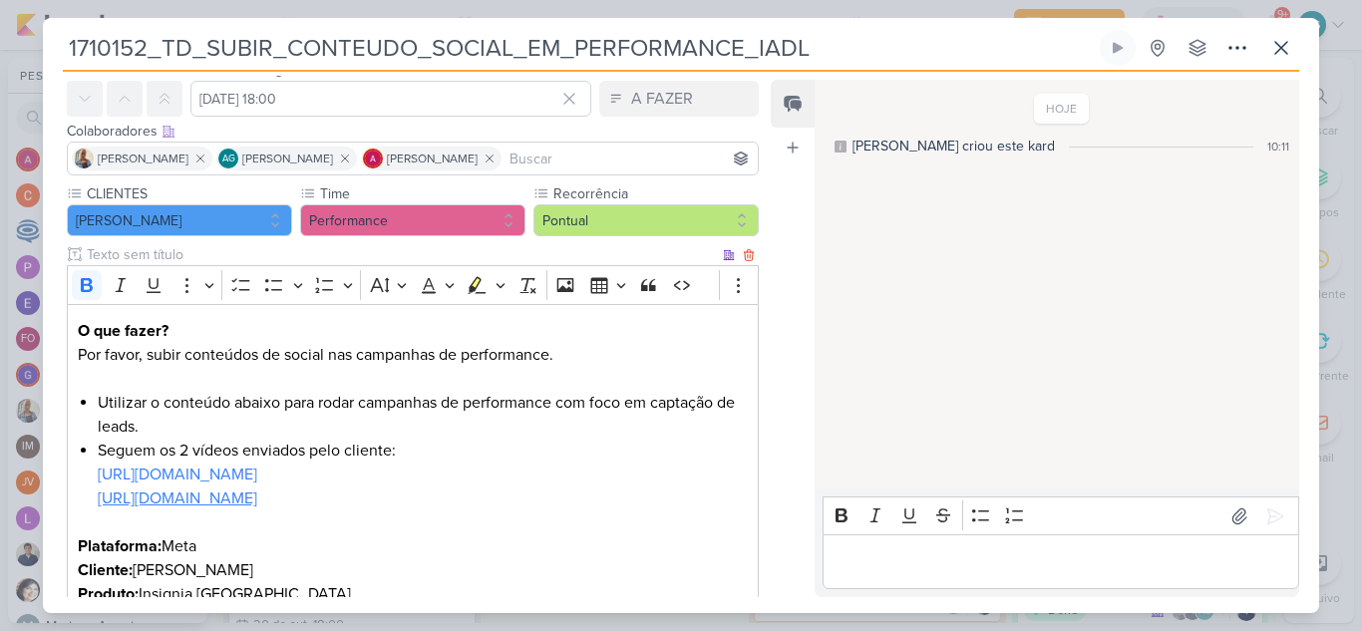
scroll to position [100, 0]
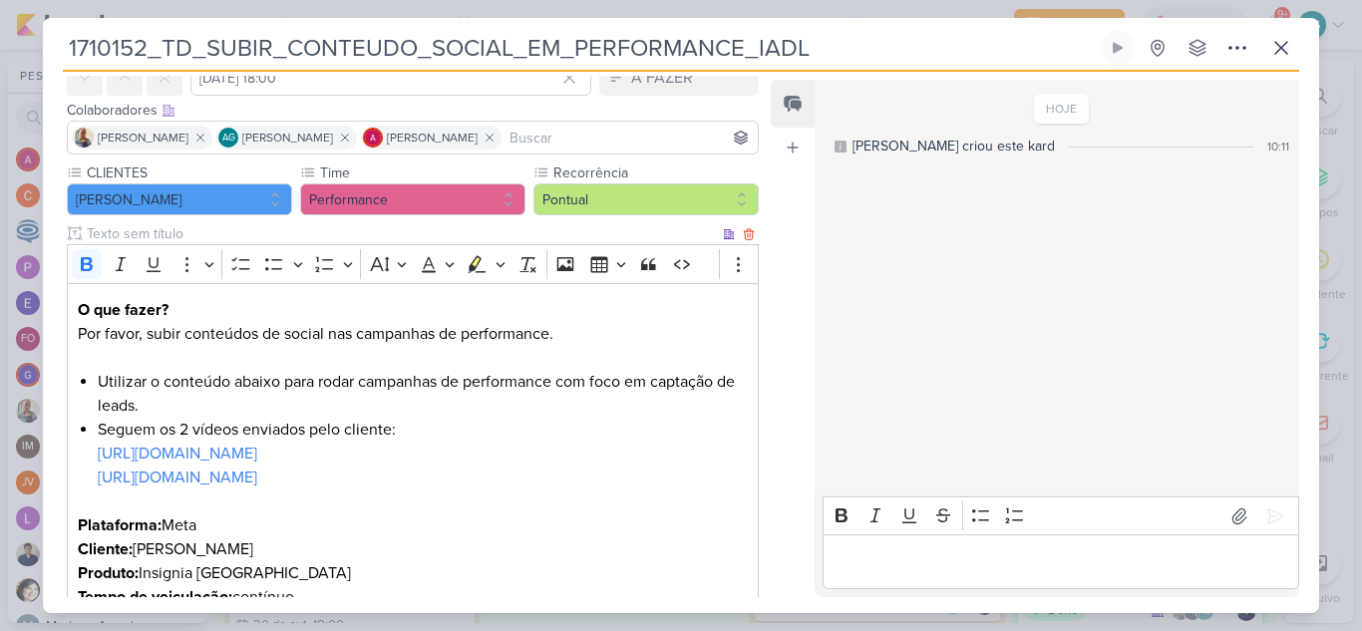
click at [103, 501] on p "https://www.instagram.com/reel/DOEDj-fgPkj/" at bounding box center [413, 490] width 670 height 48
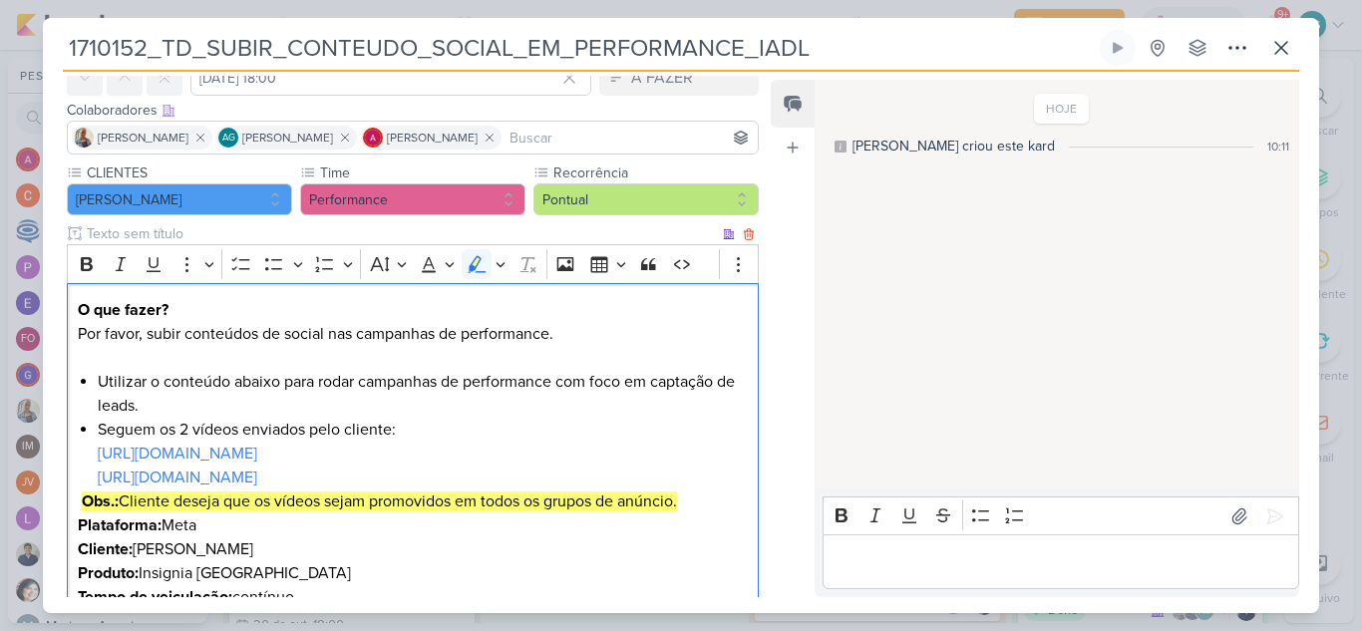
click at [82, 501] on strong "Obs.:" at bounding box center [100, 501] width 37 height 20
click at [713, 501] on p "https://www.instagram.com/reel/DOEDj-fgPkj/ Obs.: Cliente deseja que os vídeos …" at bounding box center [413, 490] width 670 height 48
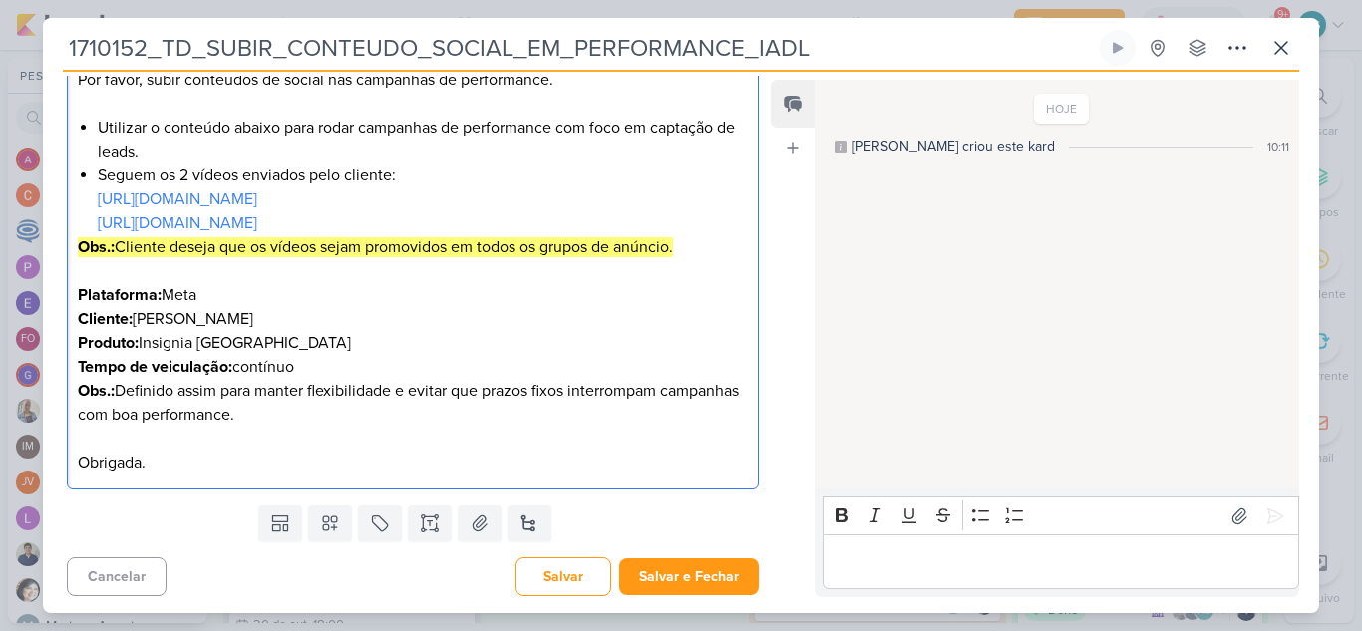
scroll to position [357, 0]
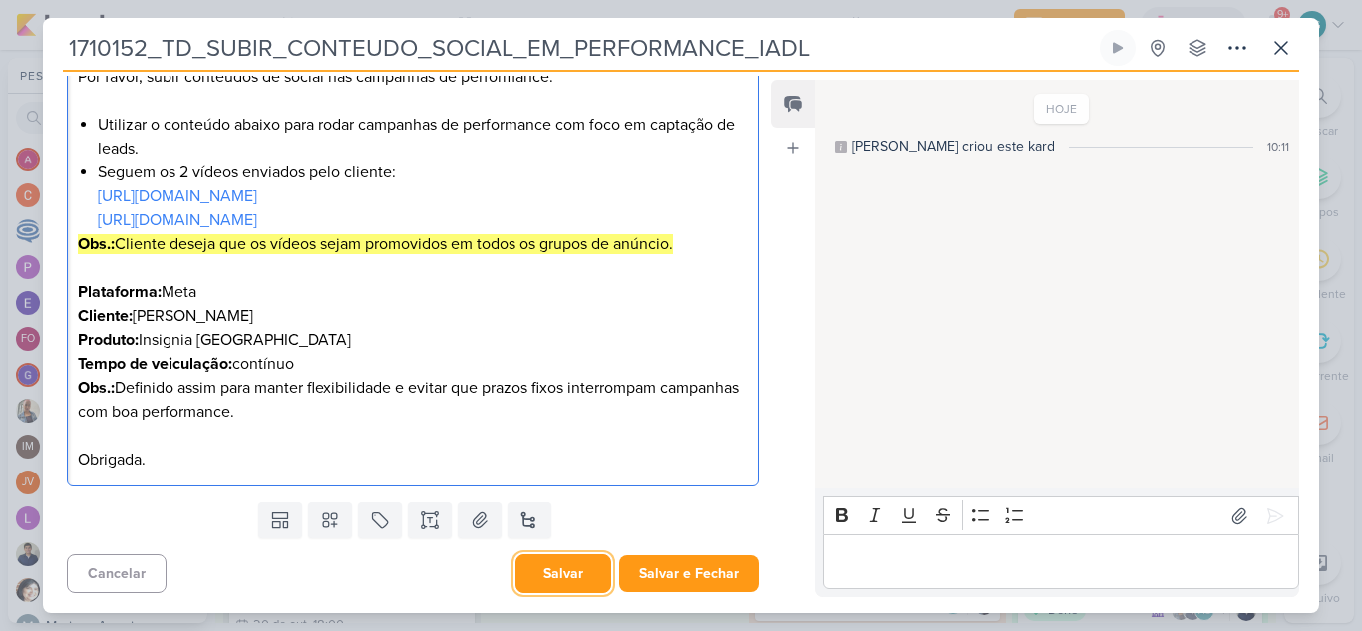
click at [563, 580] on button "Salvar" at bounding box center [563, 573] width 96 height 39
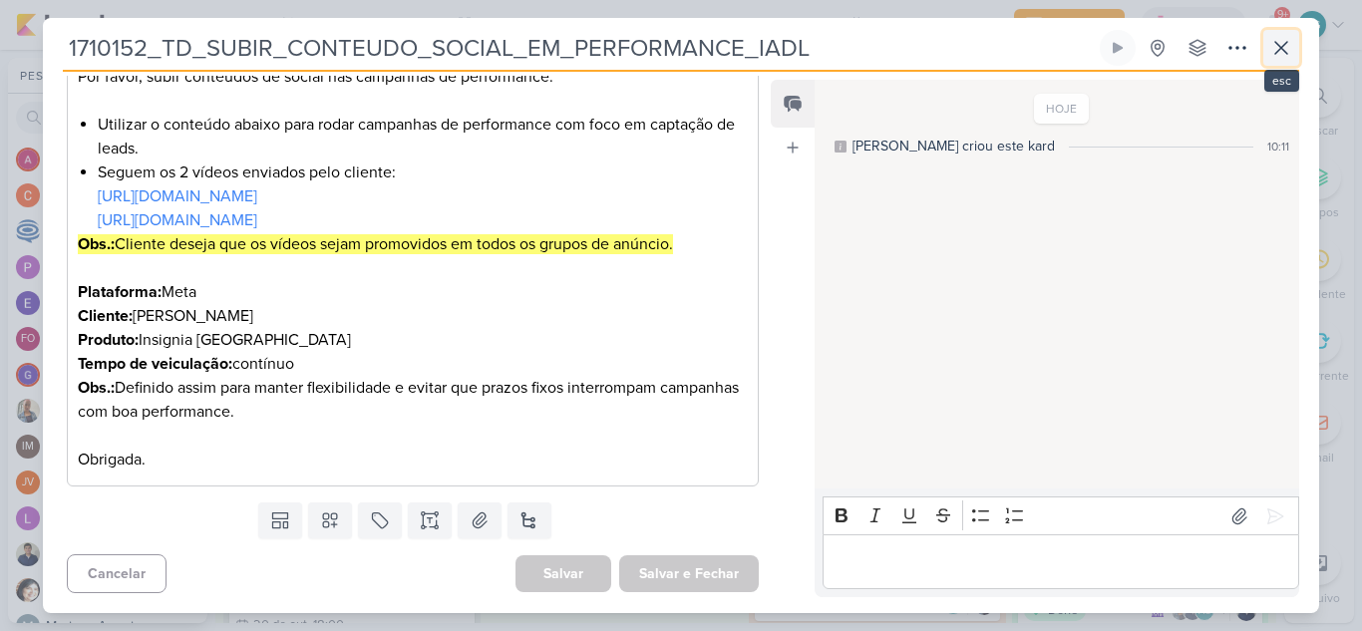
click at [1288, 45] on icon at bounding box center [1281, 48] width 24 height 24
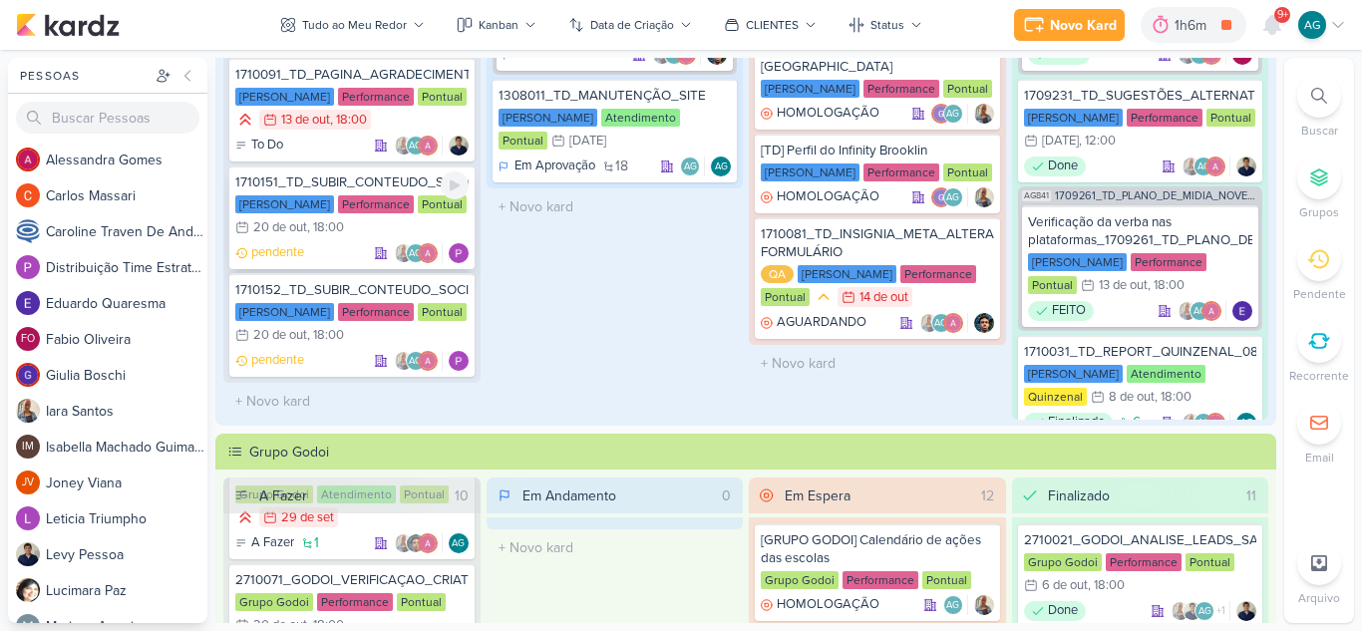
click at [353, 178] on div "1710151_TD_SUBIR_CONTEUDO_SOCIAL_EM_PERFORMANCE_LCSA" at bounding box center [351, 182] width 233 height 18
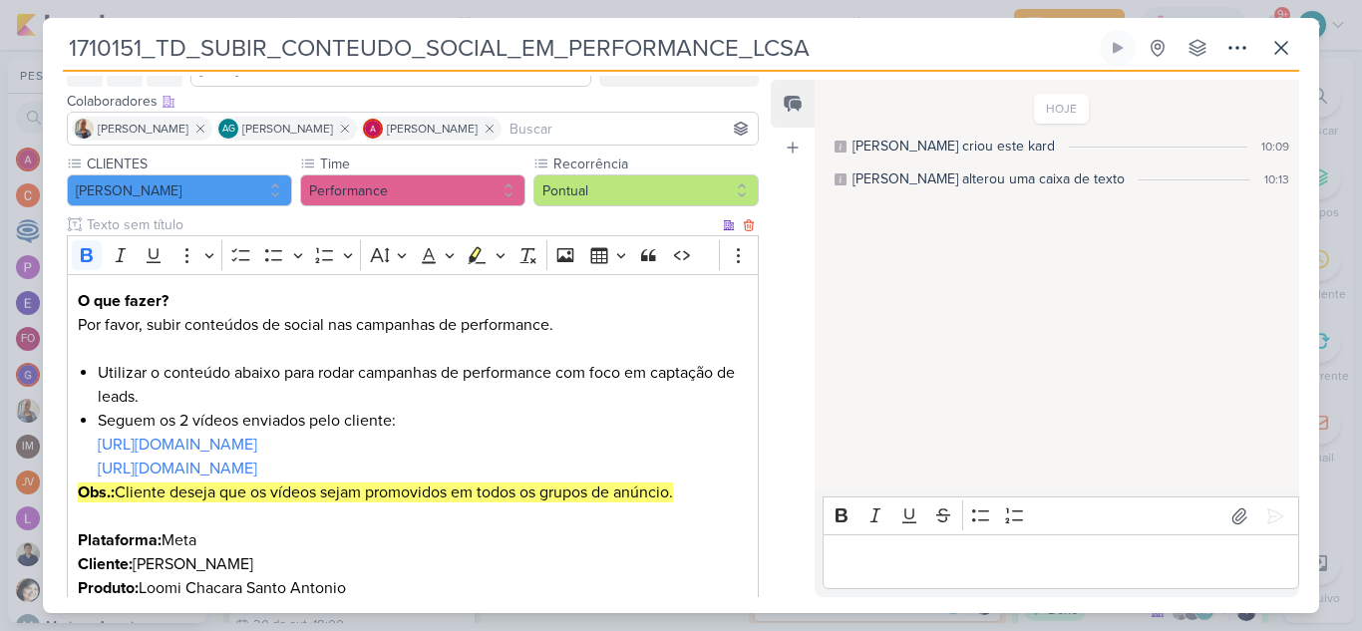
scroll to position [199, 0]
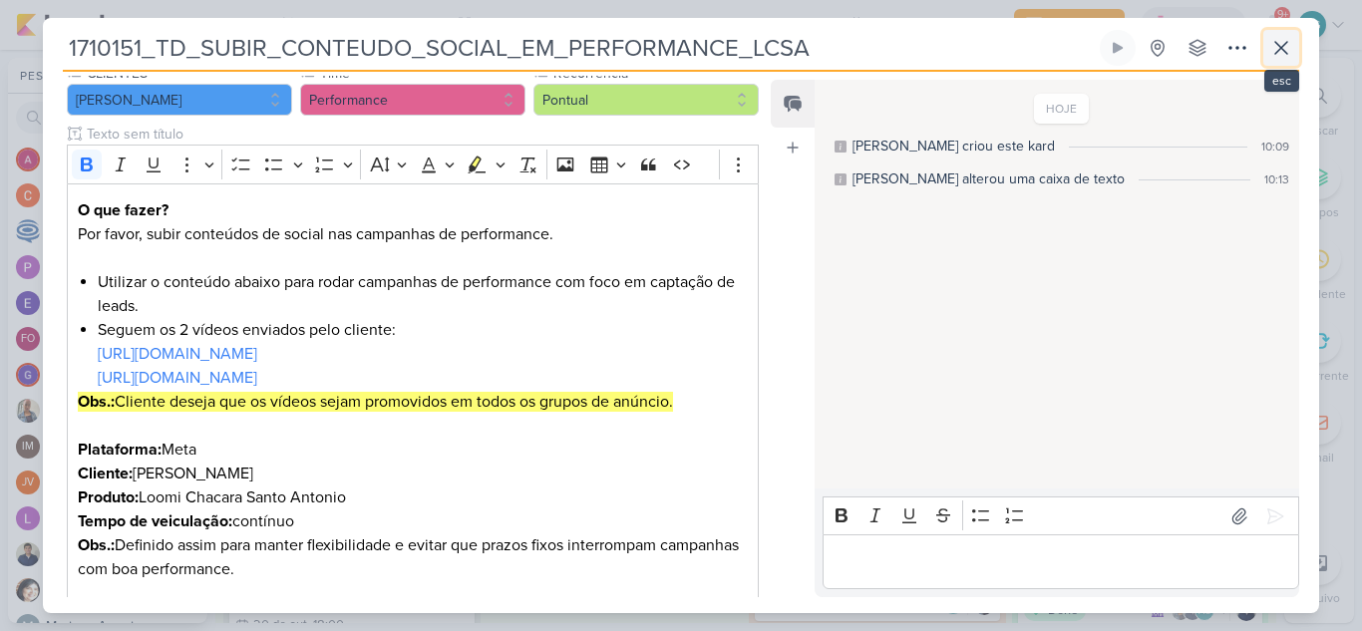
click at [1282, 54] on icon at bounding box center [1281, 48] width 24 height 24
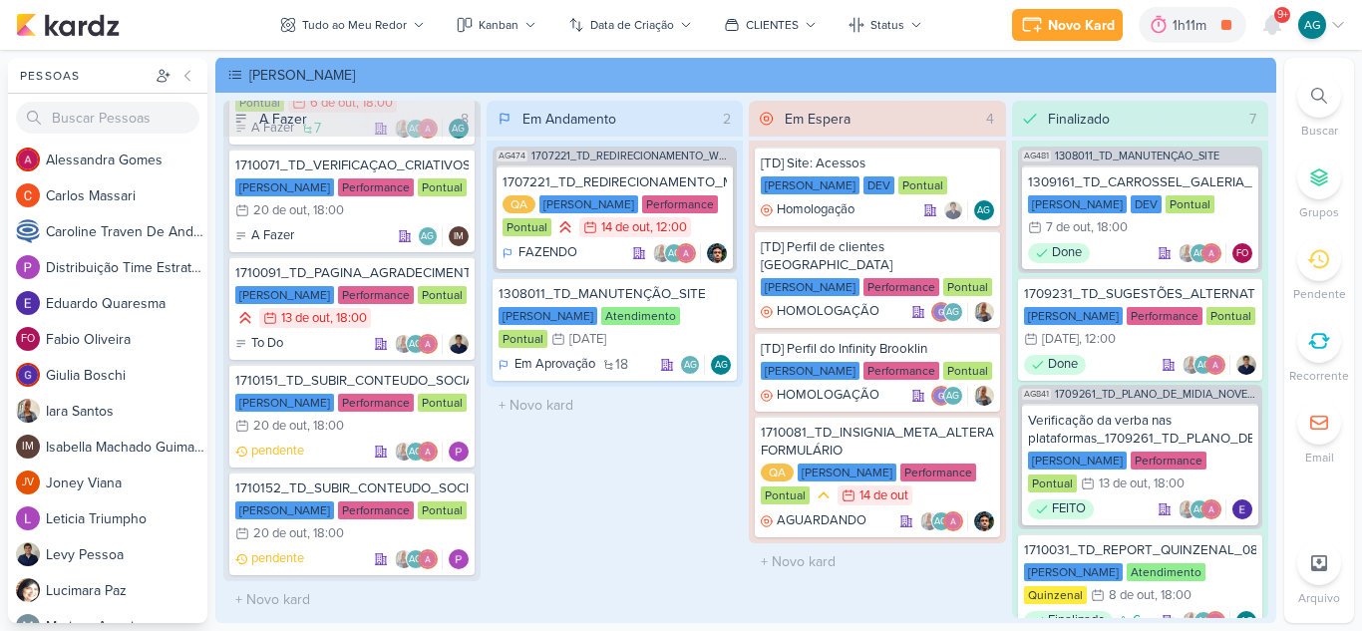
scroll to position [0, 0]
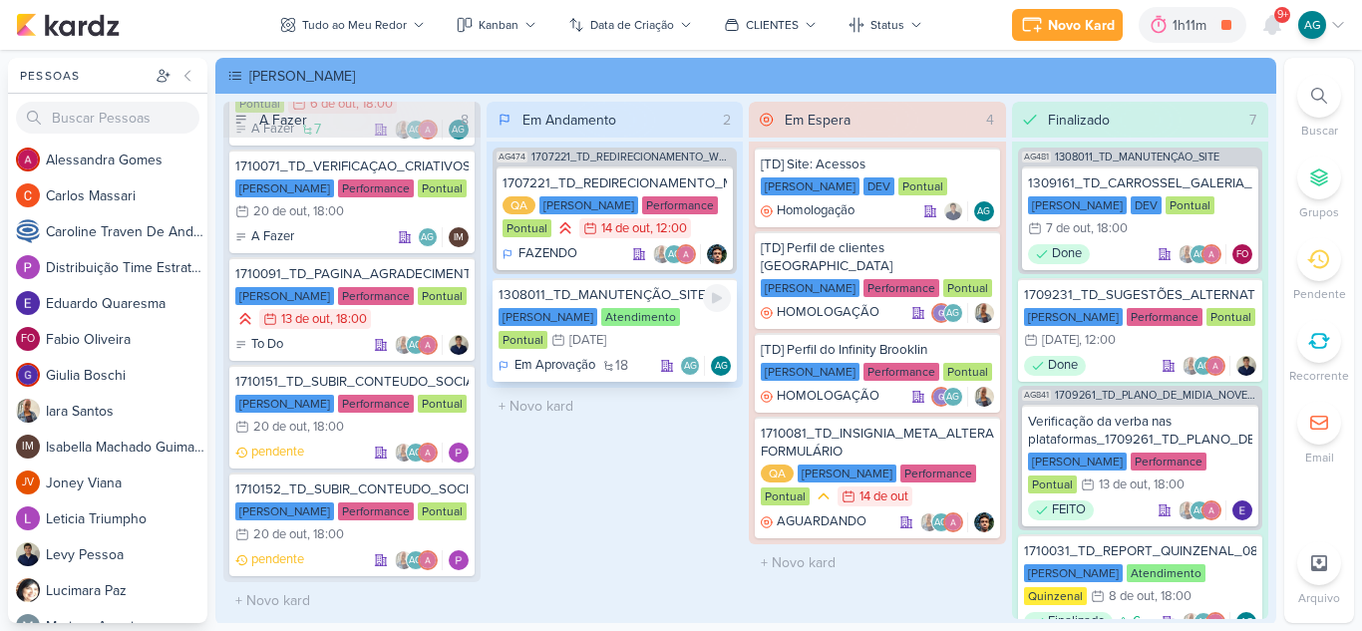
click at [648, 296] on div "1308011_TD_MANUTENÇÃO_SITE" at bounding box center [614, 295] width 233 height 18
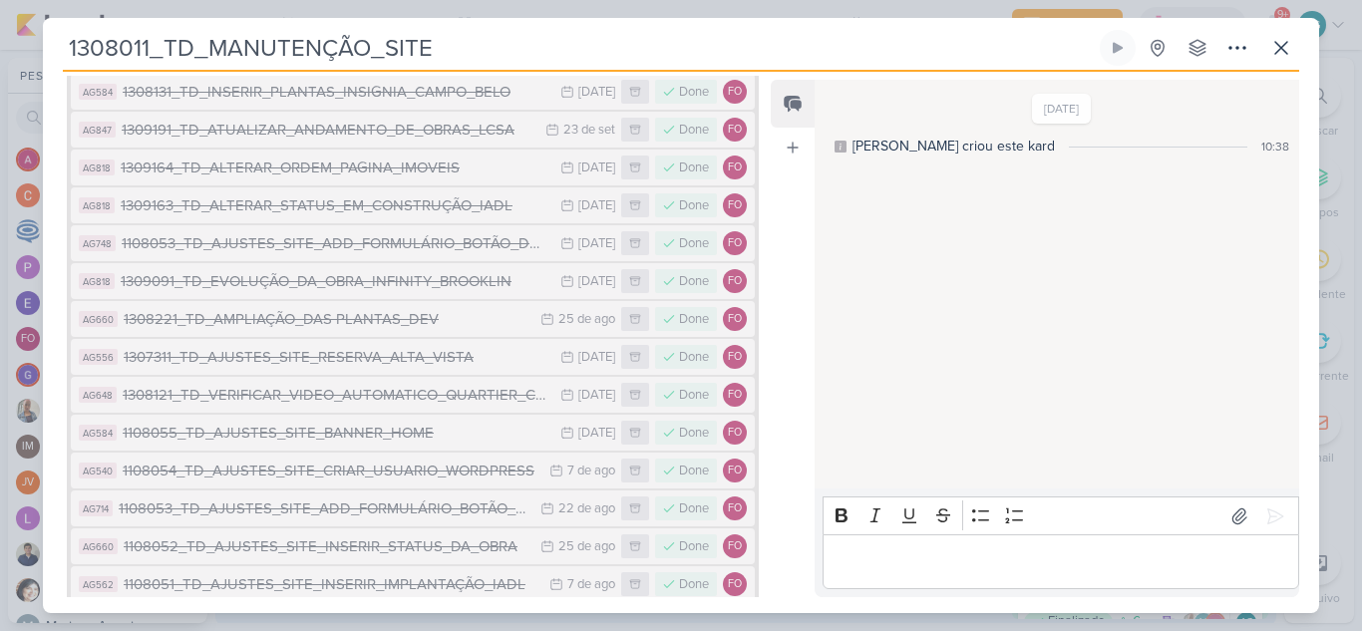
scroll to position [670, 0]
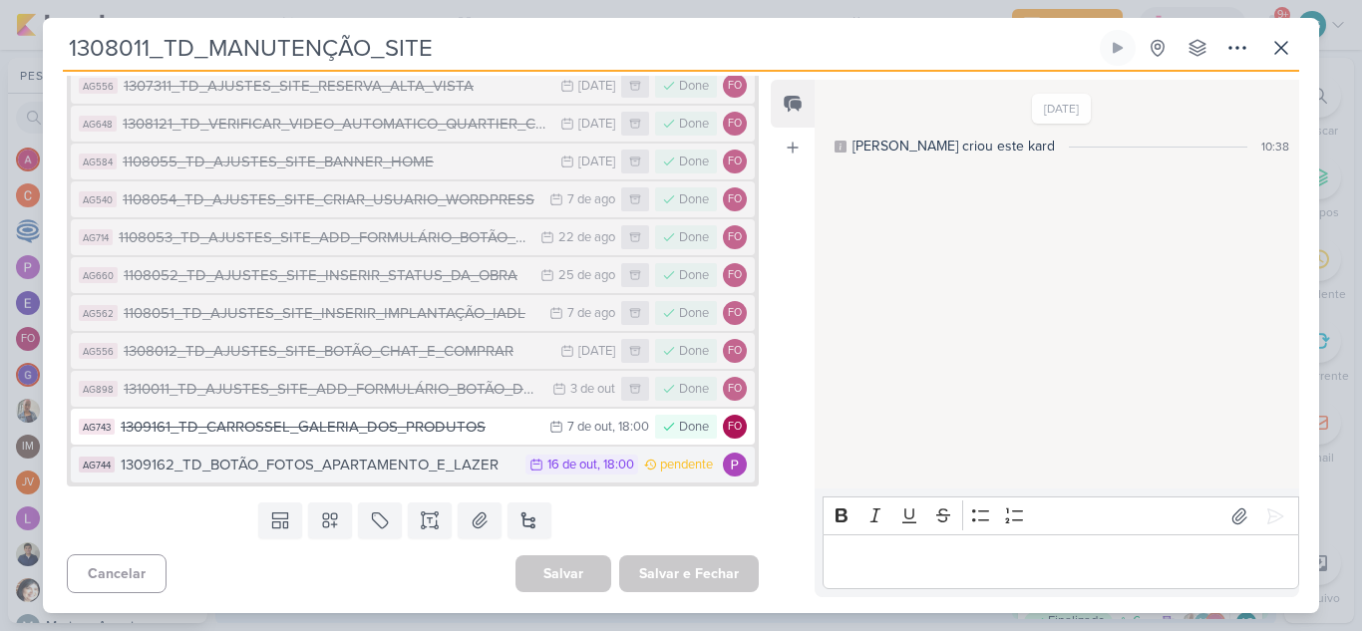
click at [381, 466] on div "1309162_TD_BOTÃO_FOTOS_APARTAMENTO_E_LAZER" at bounding box center [318, 465] width 395 height 23
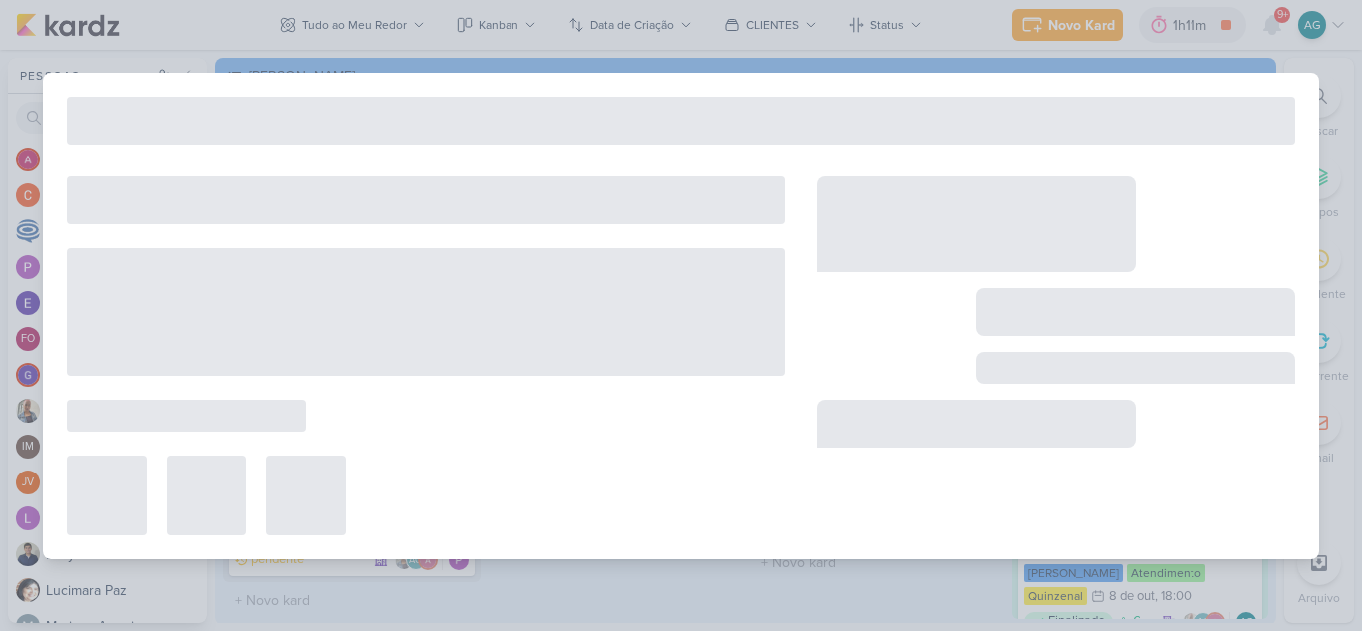
type input "1309162_TD_BOTÃO_FOTOS_APARTAMENTO_E_LAZER"
type input "[DATE] 18:00"
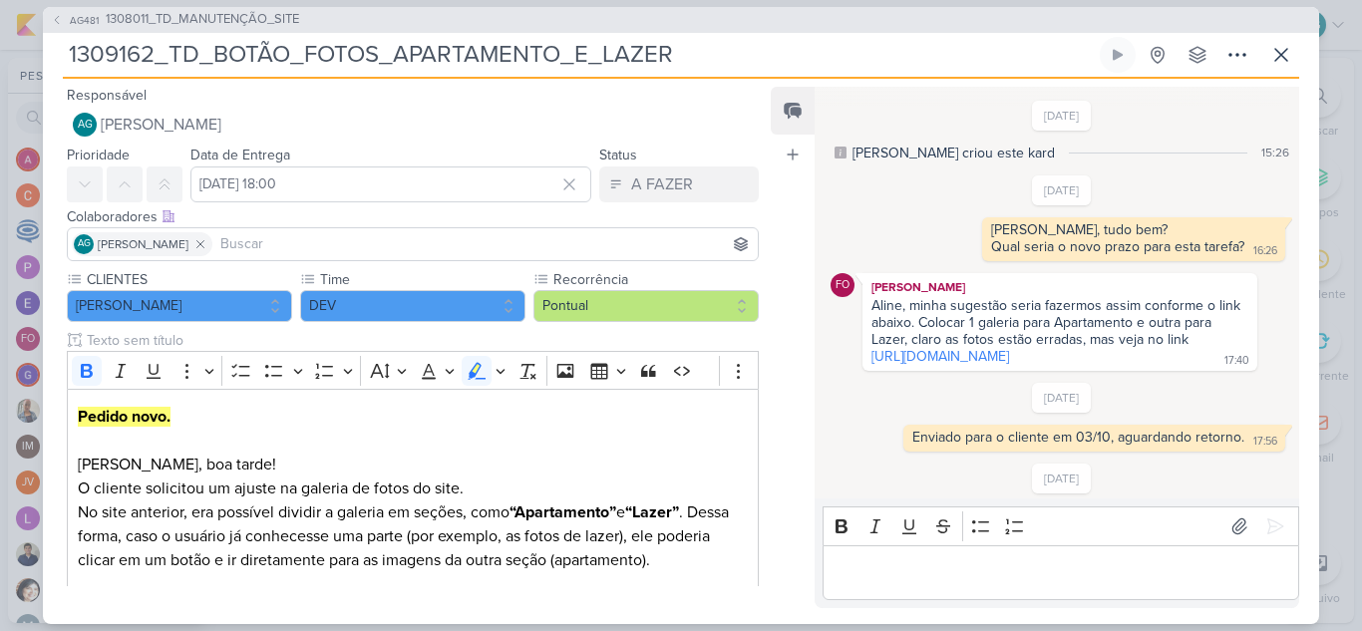
scroll to position [435, 0]
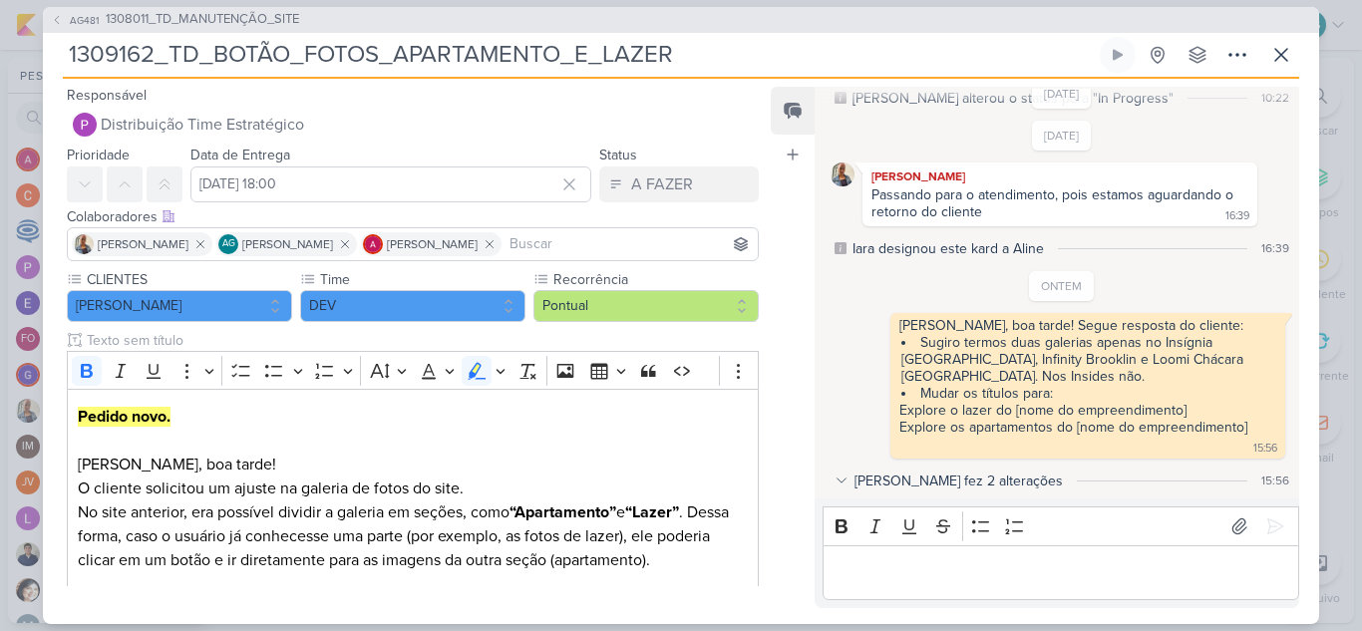
click at [911, 486] on div "[PERSON_NAME] fez 2 alterações" at bounding box center [958, 481] width 208 height 21
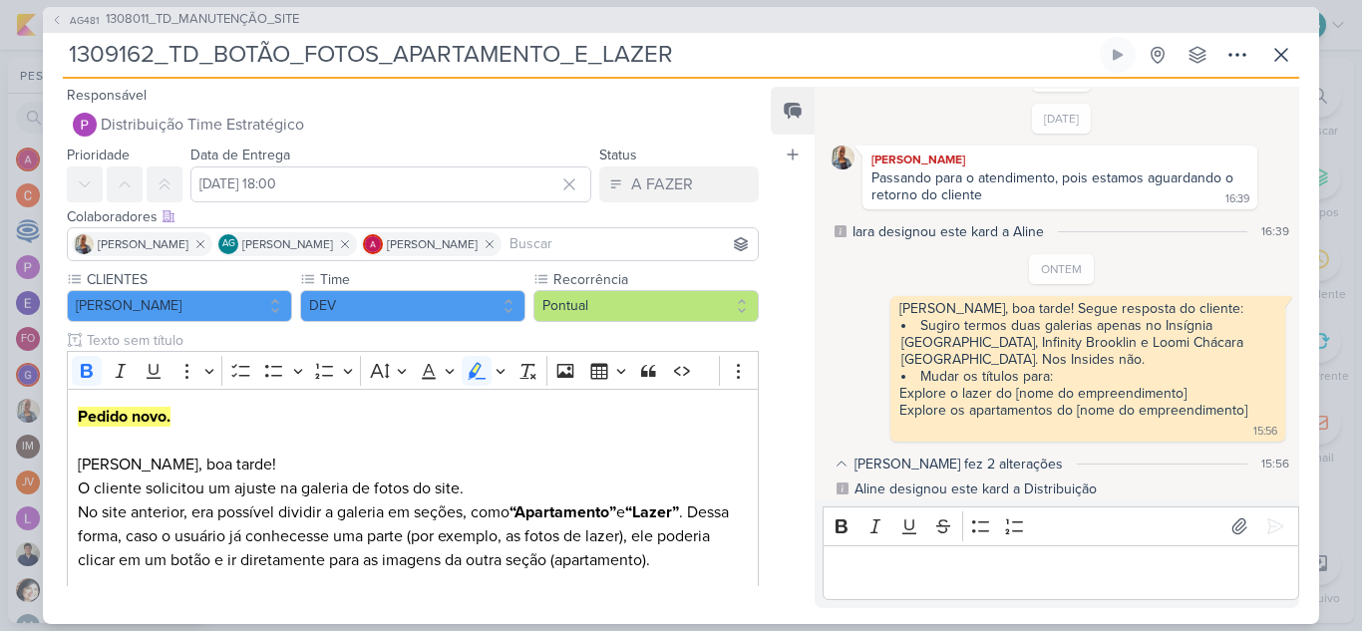
scroll to position [481, 0]
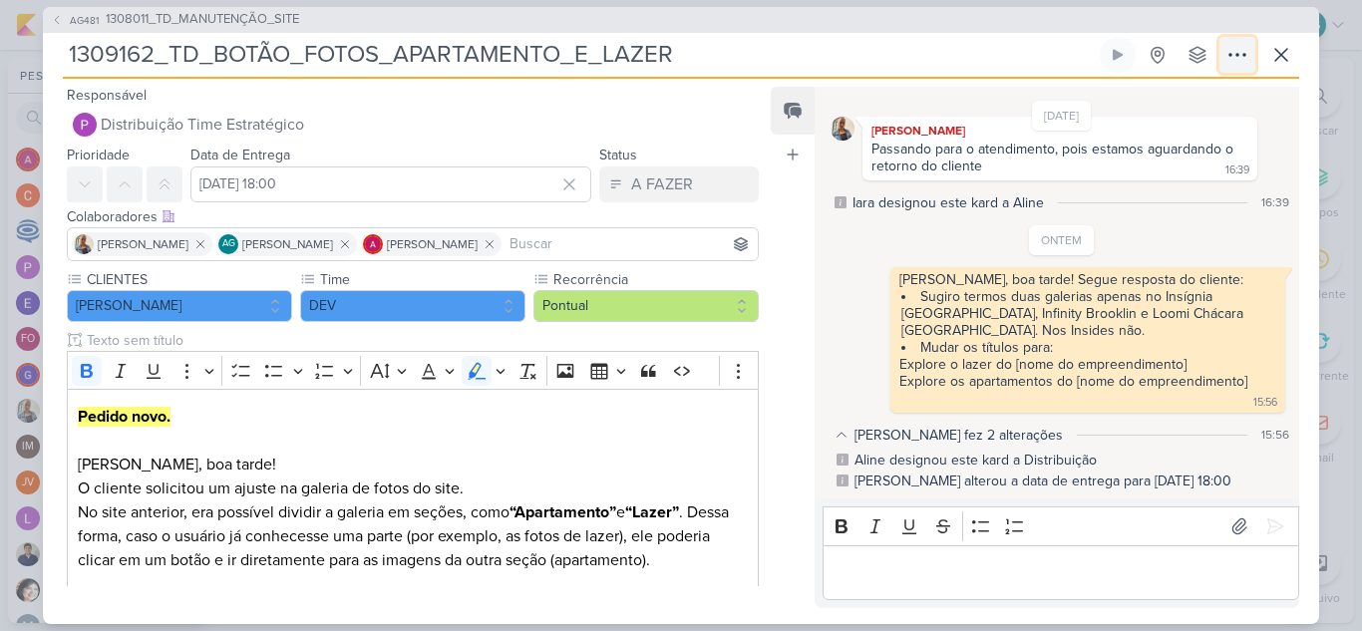
click at [1233, 52] on icon at bounding box center [1237, 55] width 24 height 24
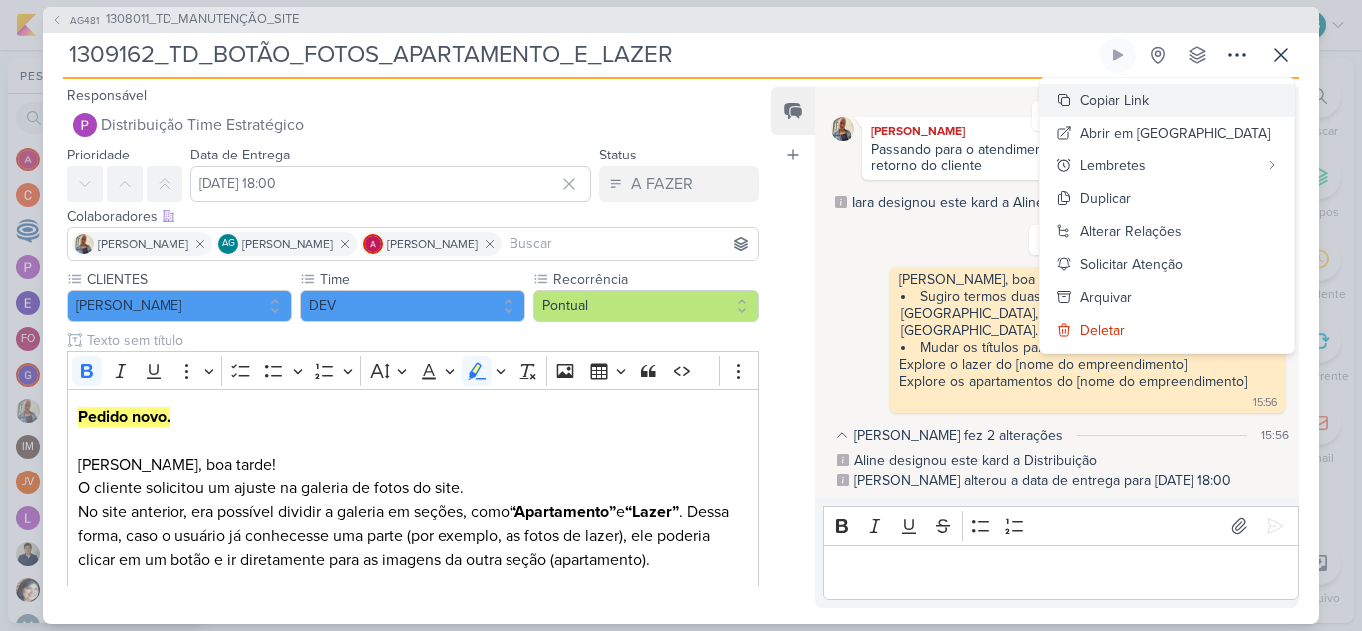
click at [1148, 105] on div "Copiar Link" at bounding box center [1114, 100] width 69 height 21
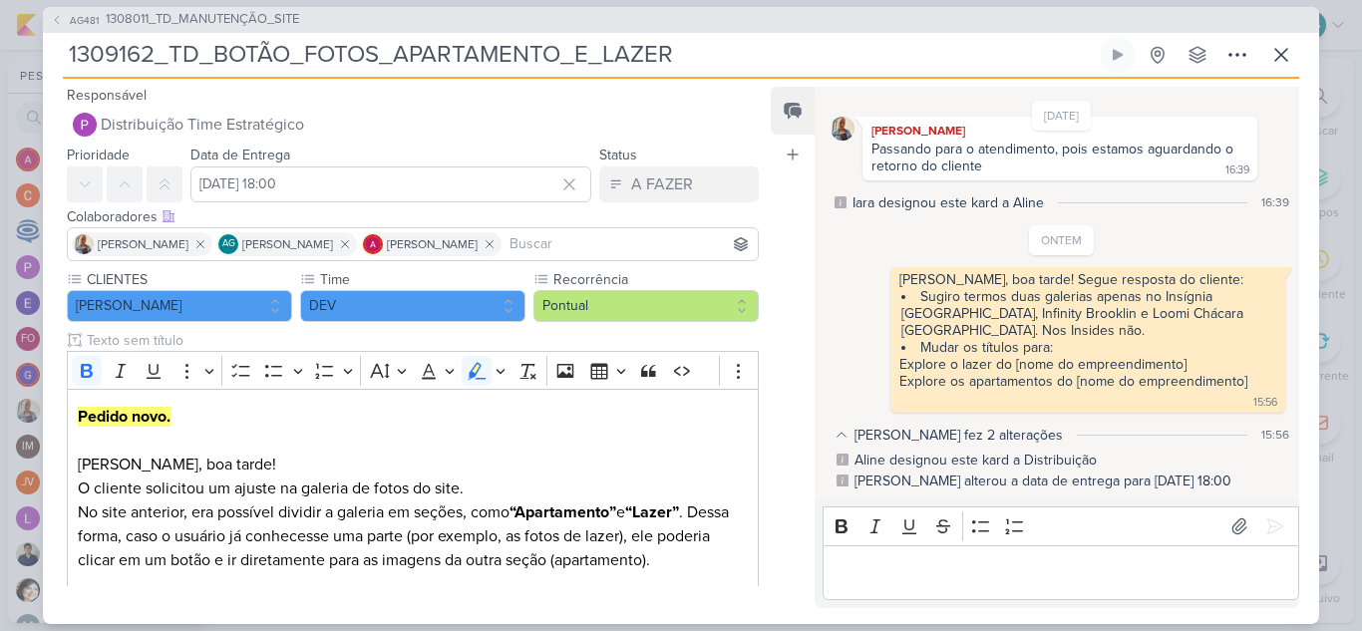
drag, startPoint x: 703, startPoint y: 63, endPoint x: 0, endPoint y: 51, distance: 702.9
click at [0, 51] on div "AG481 1308011_TD_MANUTENÇÃO_SITE 1309162_TD_BOTÃO_FOTOS_APARTAMENTO_E_LAZER" at bounding box center [681, 315] width 1362 height 631
click at [1283, 53] on icon at bounding box center [1281, 55] width 12 height 12
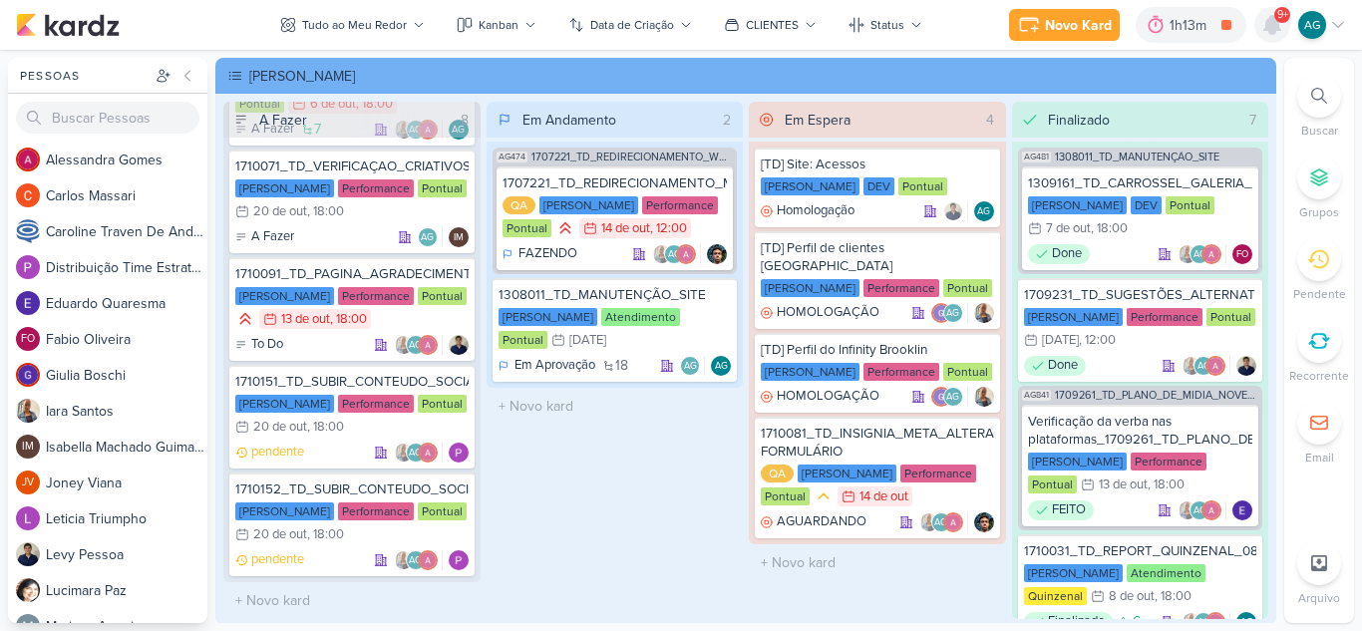
click at [1266, 27] on icon at bounding box center [1272, 25] width 16 height 18
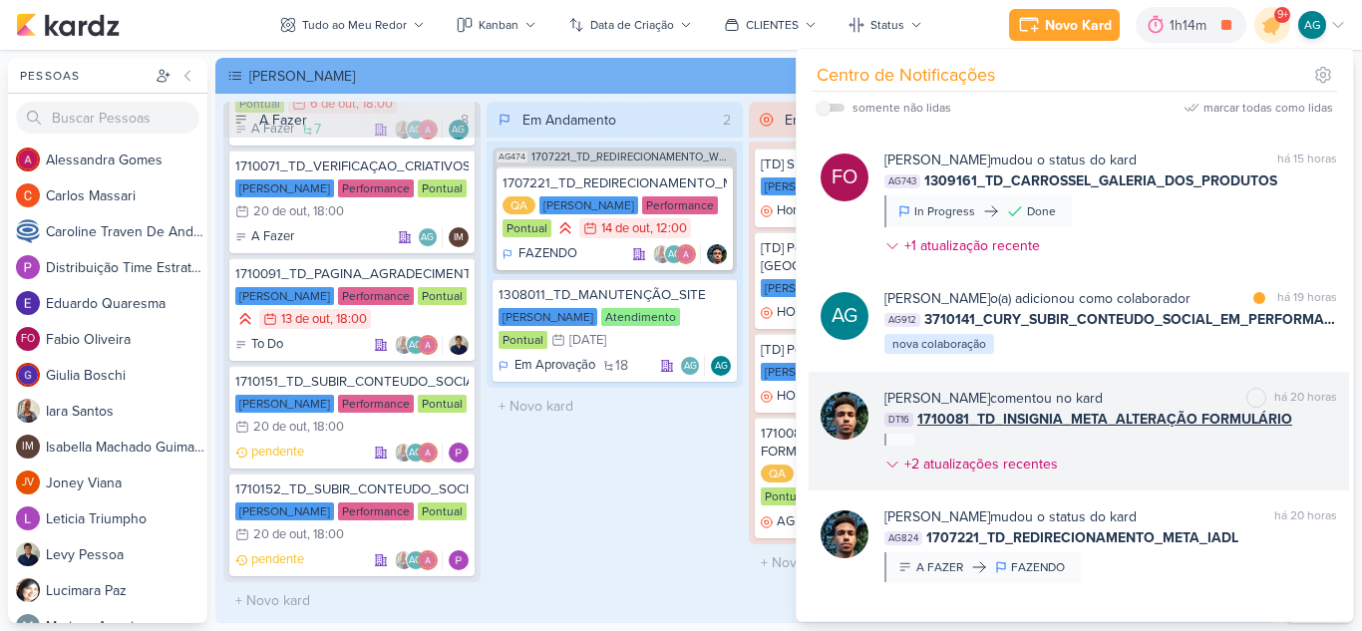
scroll to position [0, 0]
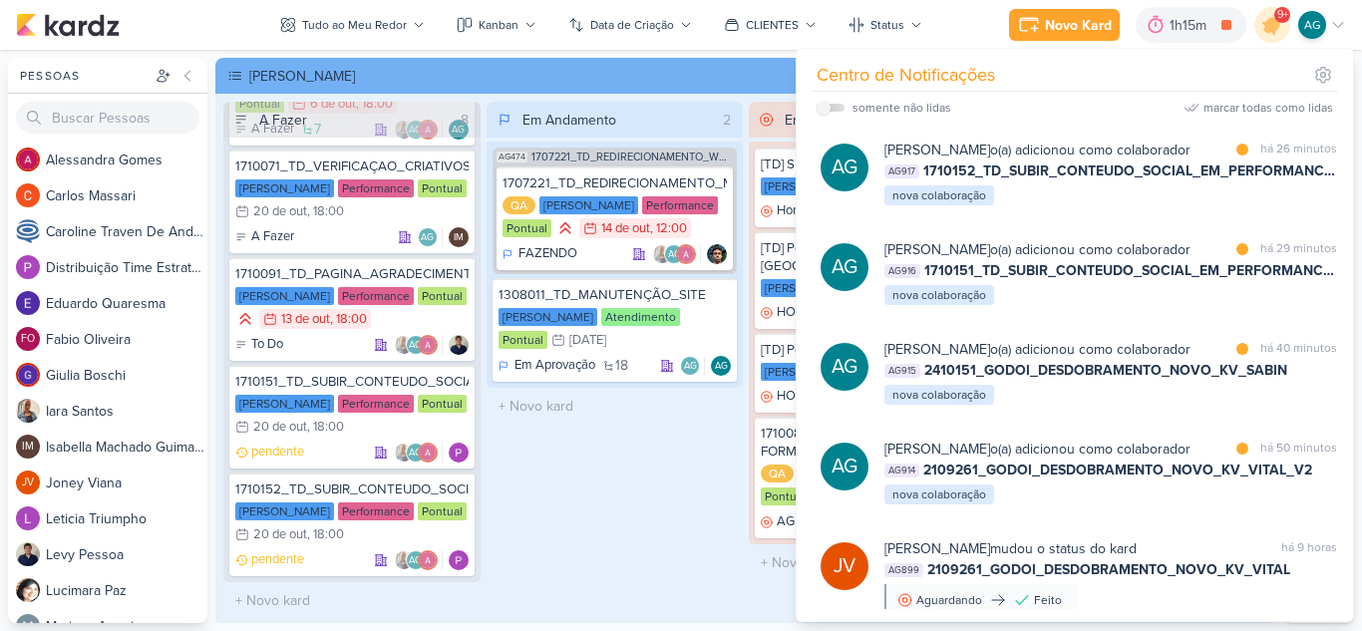
click at [674, 509] on div "Em Andamento 2 AG474 1707221_TD_REDIRECIONAMENTO_WHATSAPP_GOOGLE_E_META 1707221…" at bounding box center [615, 360] width 257 height 517
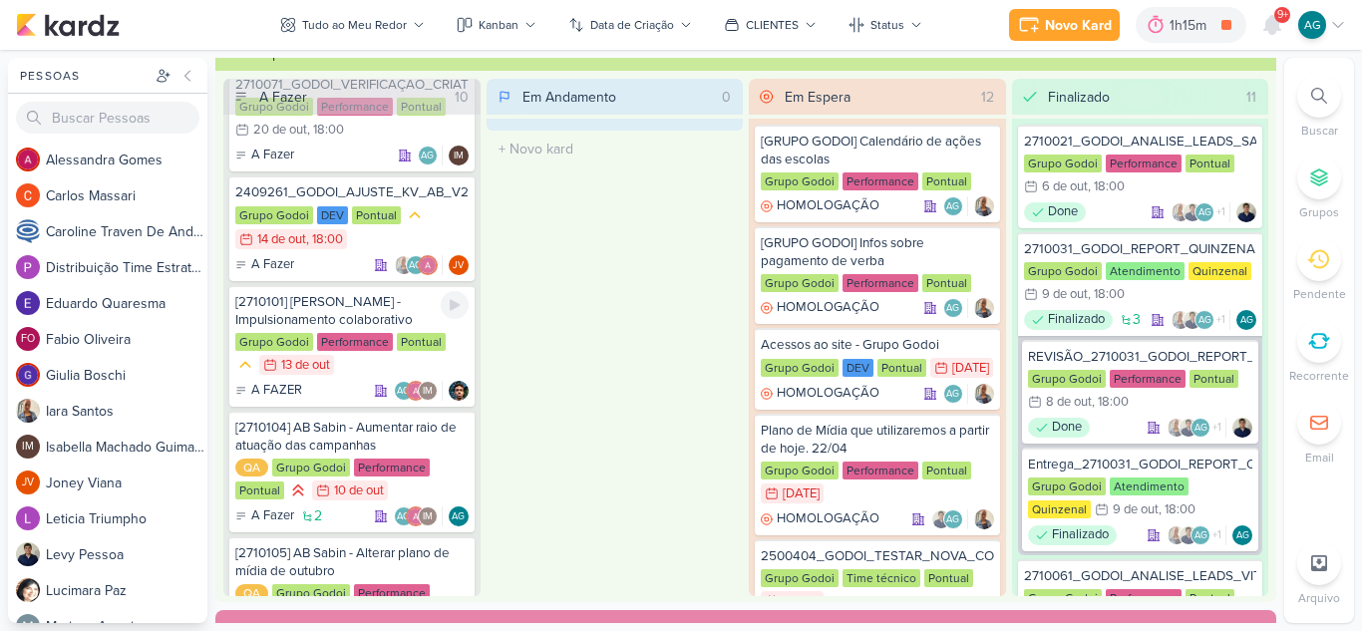
scroll to position [1348, 0]
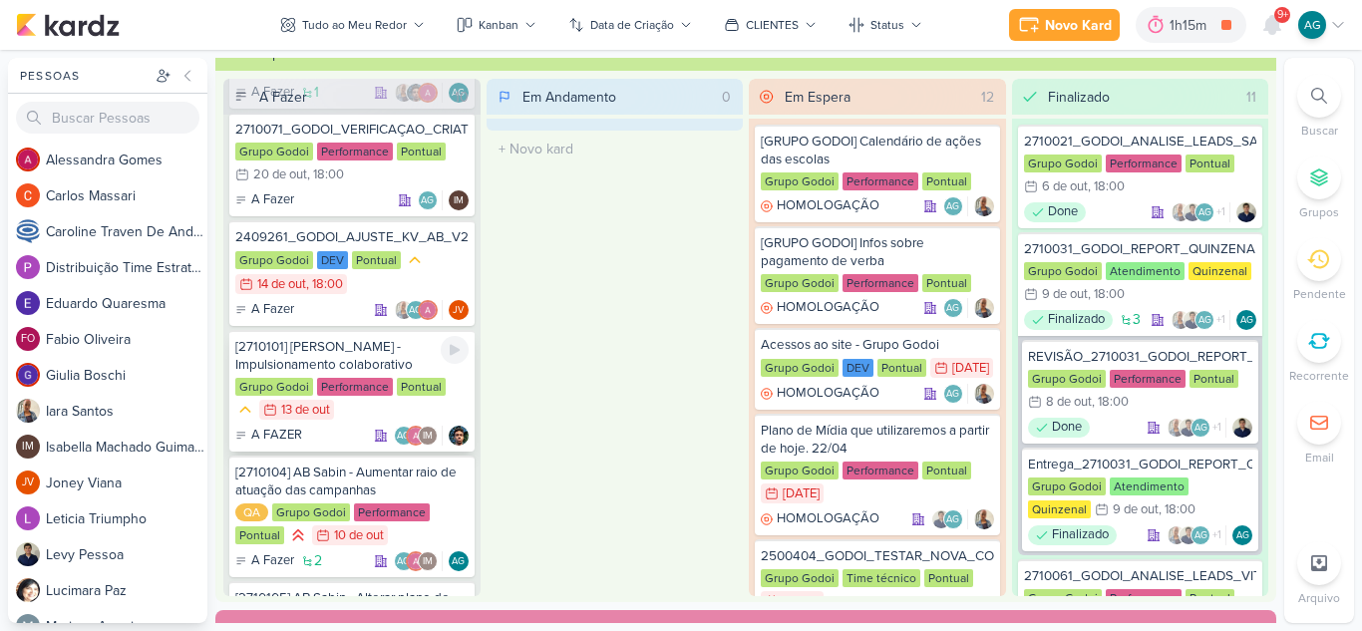
click at [390, 355] on div "[2710101] Albert Sabin - Impulsionamento colaborativo" at bounding box center [351, 356] width 233 height 36
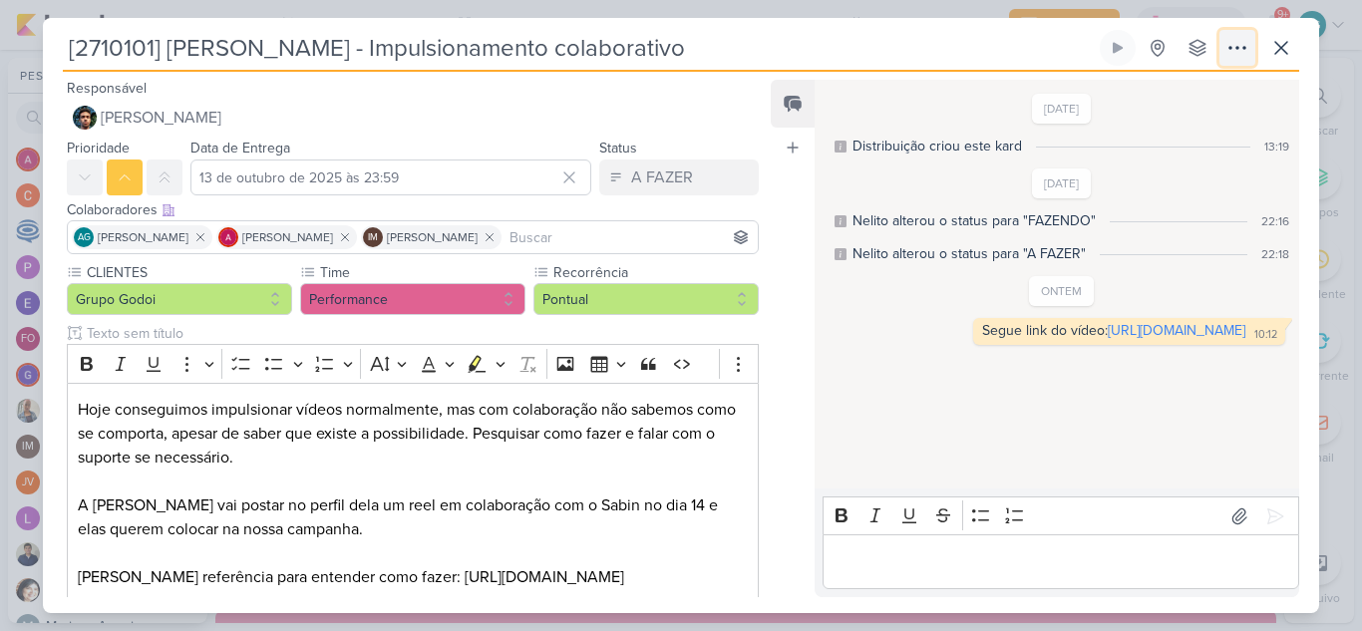
click at [1241, 54] on icon at bounding box center [1237, 48] width 24 height 24
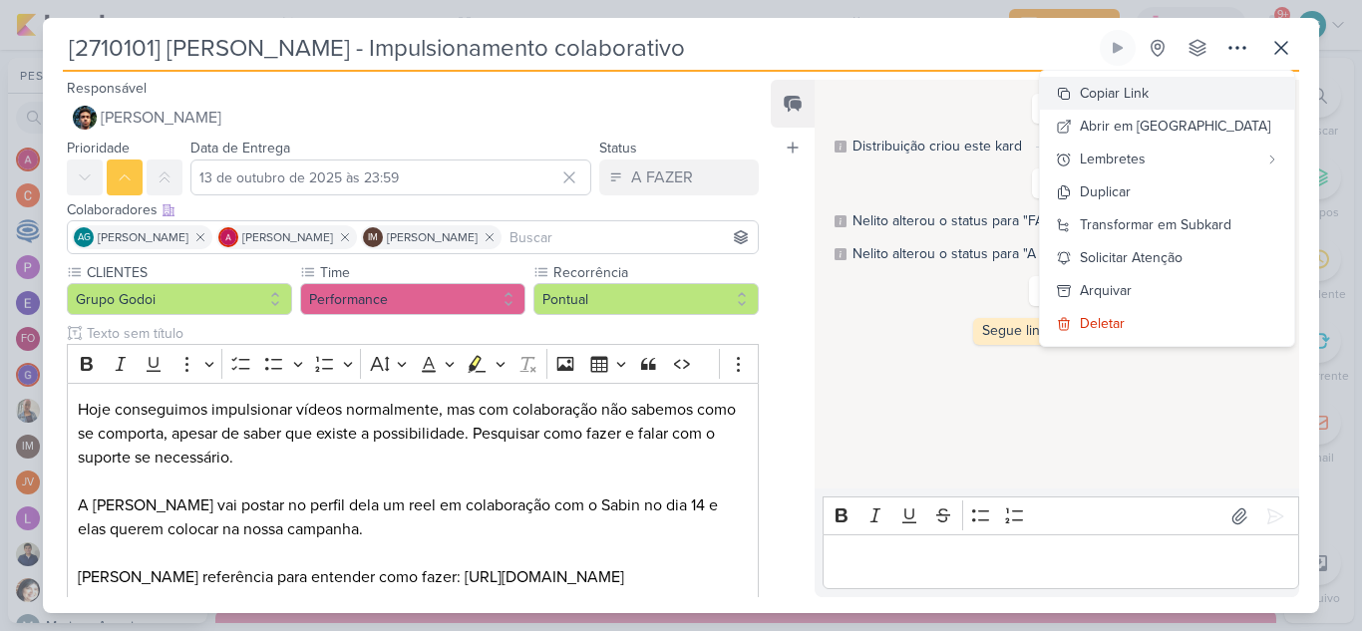
click at [1195, 97] on button "Copiar Link" at bounding box center [1167, 93] width 254 height 33
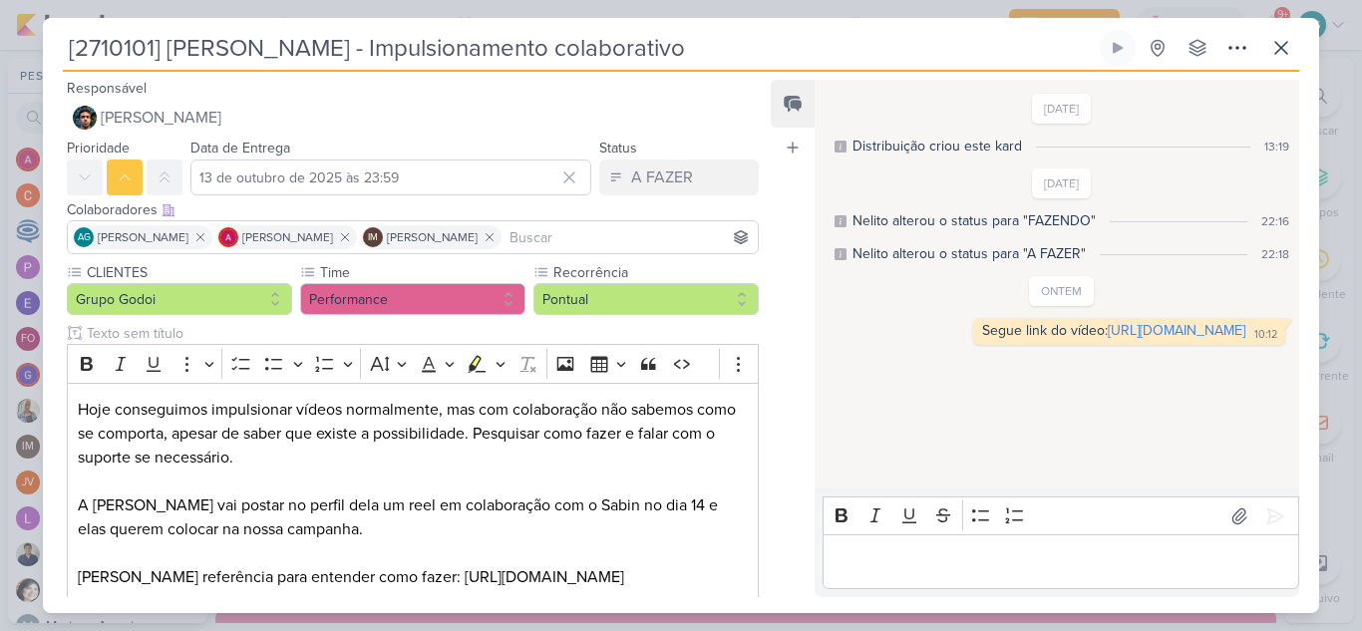
drag, startPoint x: 686, startPoint y: 59, endPoint x: 42, endPoint y: 62, distance: 644.0
click at [42, 62] on div "[2710101] Albert Sabin - Impulsionamento colaborativo" at bounding box center [681, 315] width 1362 height 631
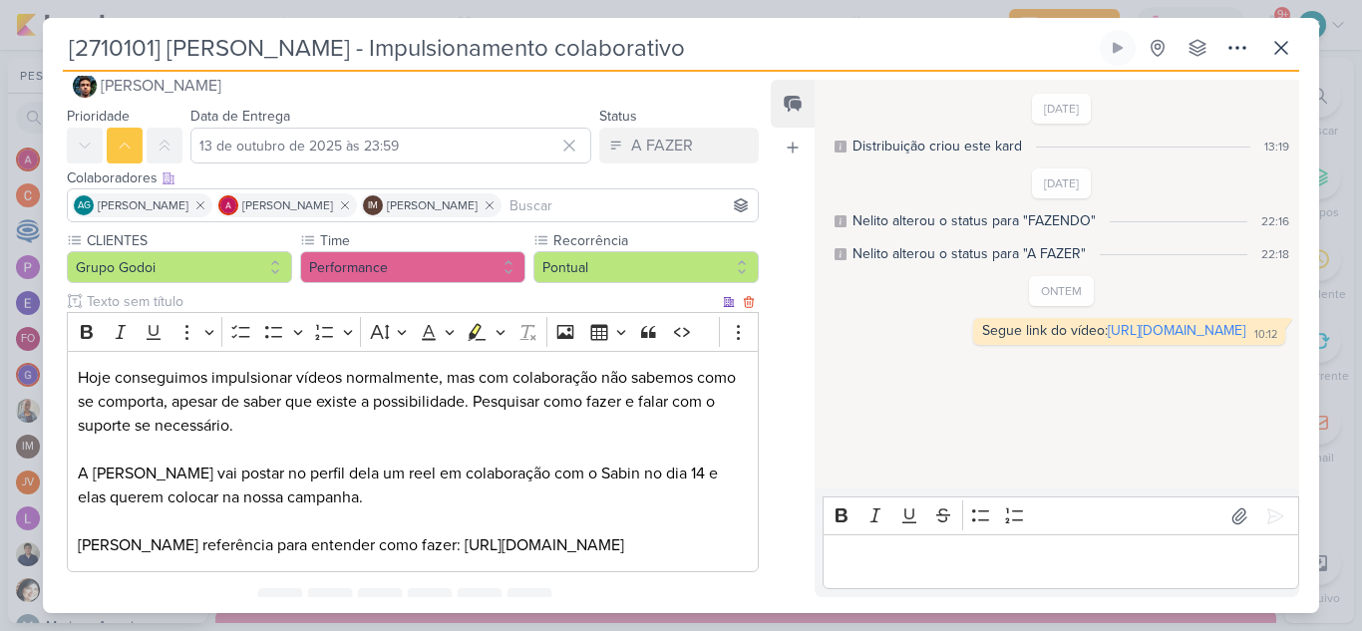
scroll to position [0, 0]
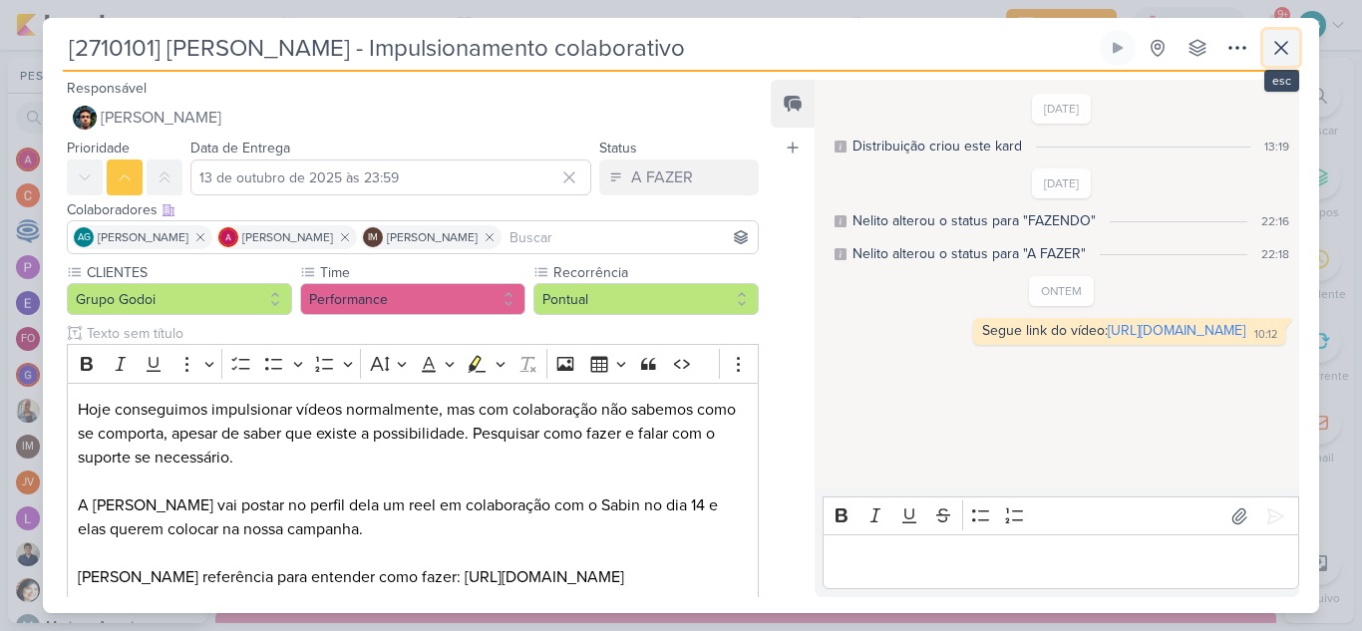
click at [1286, 51] on icon at bounding box center [1281, 48] width 24 height 24
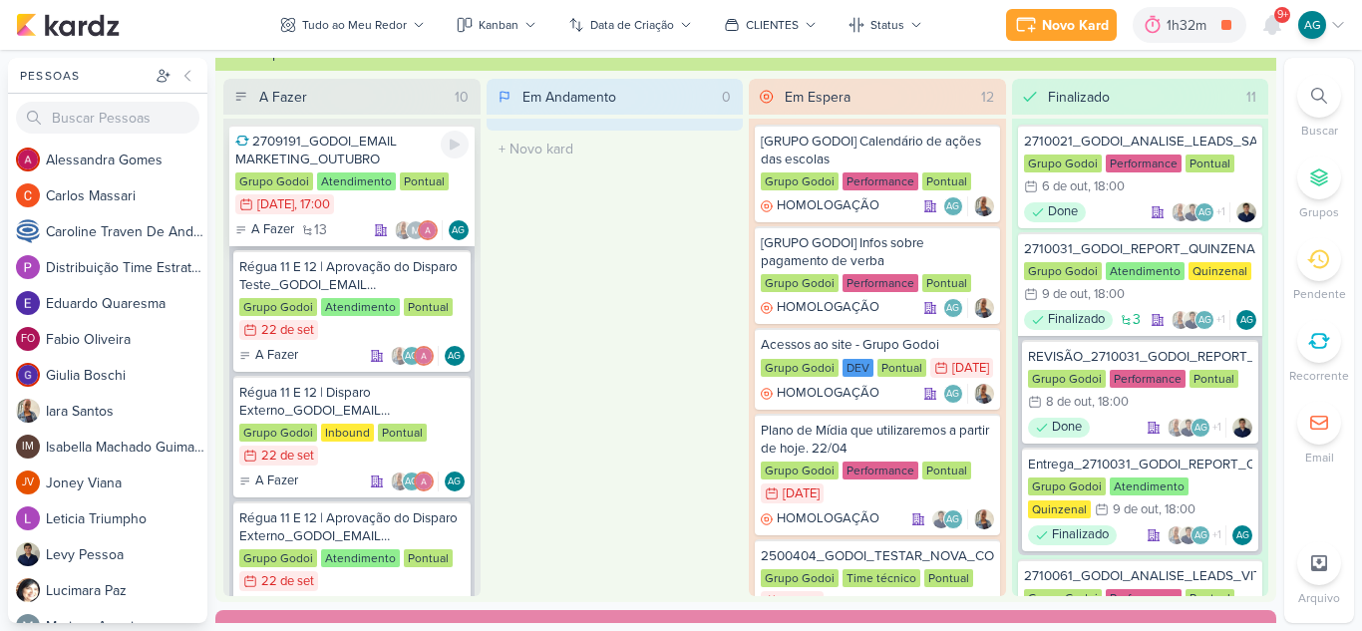
click at [340, 151] on div "2709191_GODOI_EMAIL MARKETING_OUTUBRO" at bounding box center [351, 151] width 233 height 36
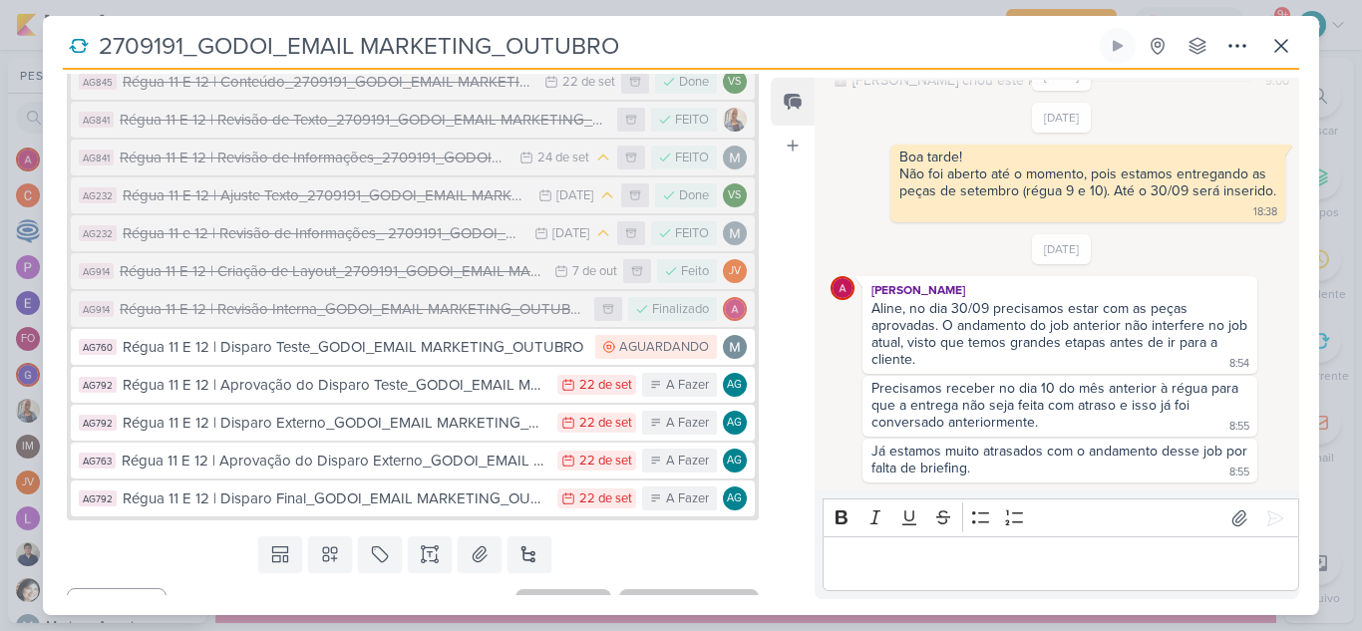
scroll to position [552, 0]
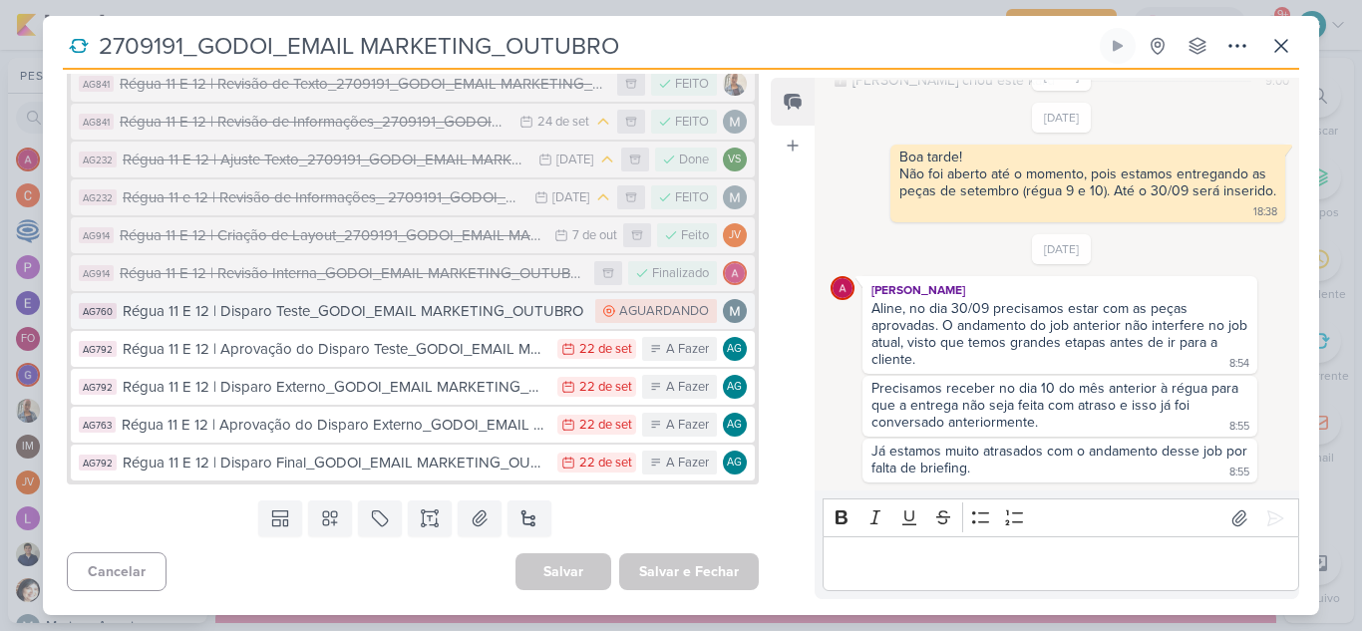
click at [392, 316] on div "Régua 11 E 12 | Disparo Teste_GODOI_EMAIL MARKETING_OUTUBRO" at bounding box center [354, 311] width 463 height 23
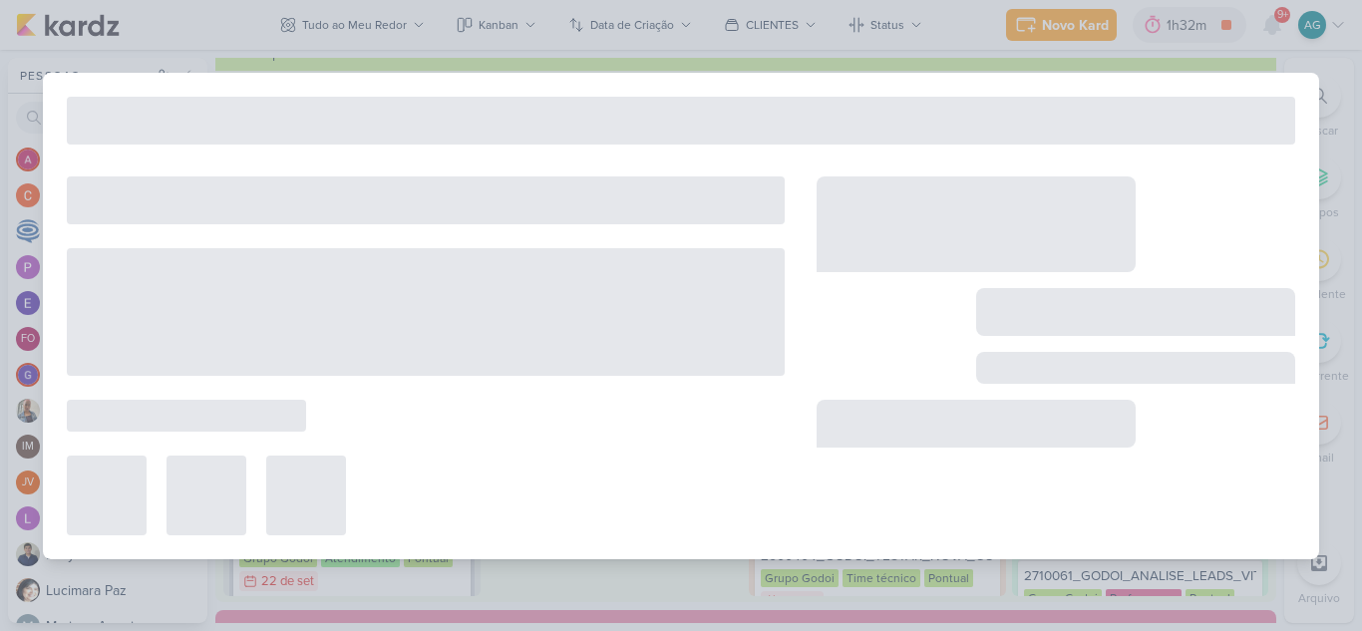
type input "Régua 11 E 12 | Disparo Teste_GODOI_EMAIL MARKETING_OUTUBRO"
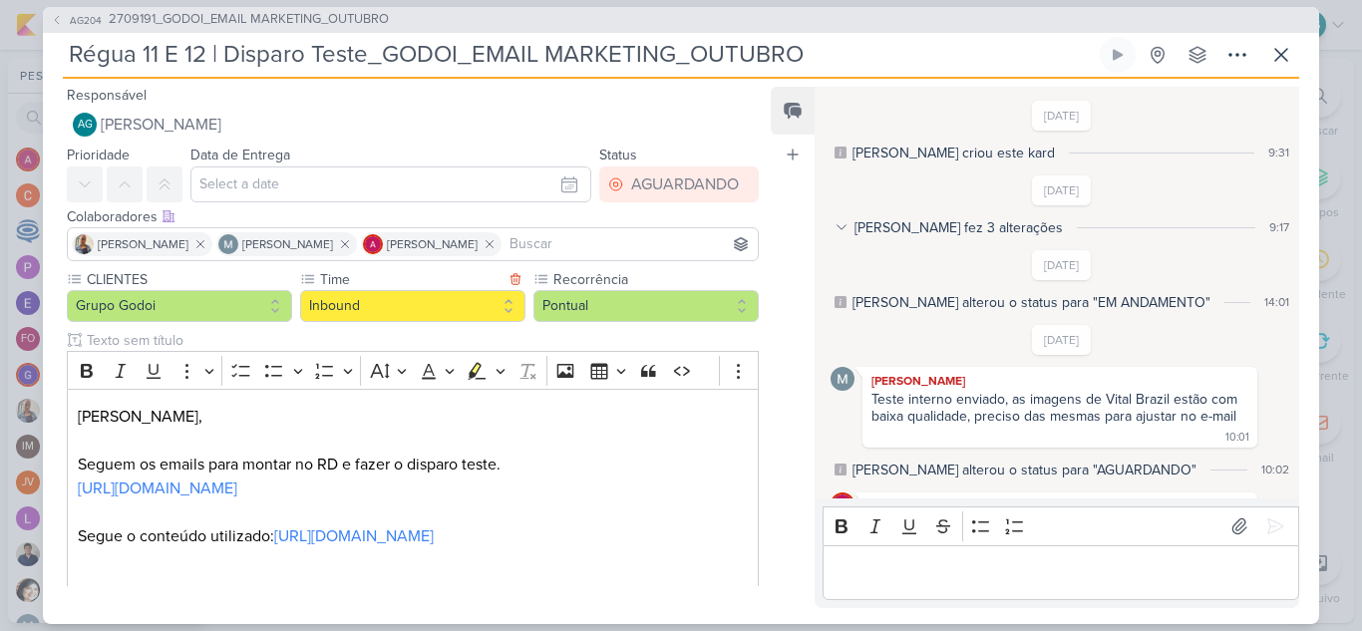
scroll to position [752, 0]
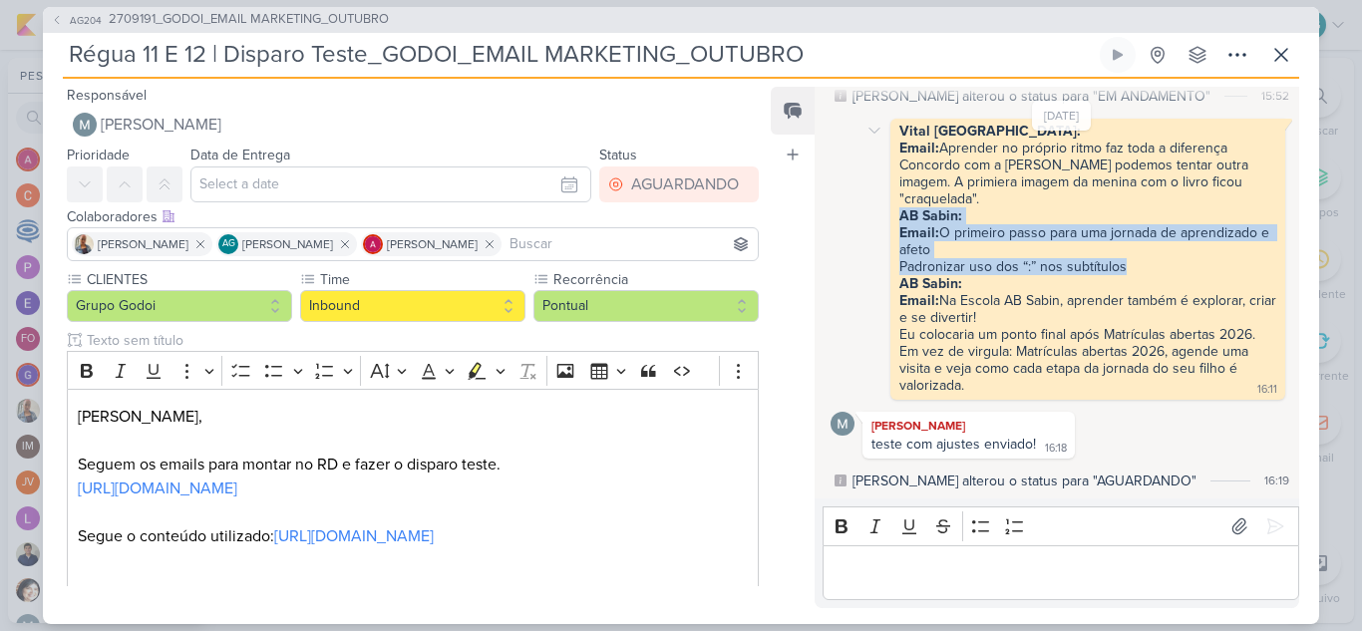
drag, startPoint x: 1145, startPoint y: 272, endPoint x: 890, endPoint y: 221, distance: 260.2
click at [890, 221] on div "Vital Brazil: Email: Aprender no próprio ritmo faz toda a diferença Concordo co…" at bounding box center [1087, 259] width 395 height 281
copy span "AB Sabin: Email: O primeiro passo para uma jornada de aprendizado e afeto Padro…"
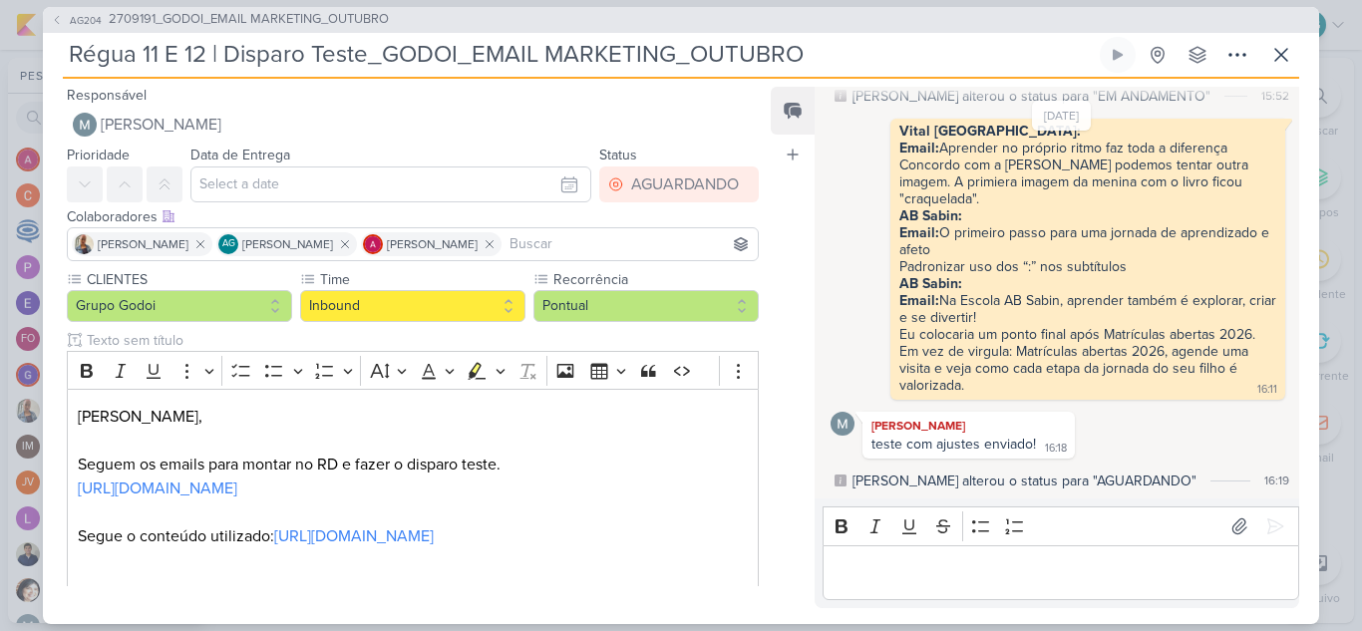
click at [1010, 578] on p "Editor editing area: main" at bounding box center [1060, 572] width 456 height 24
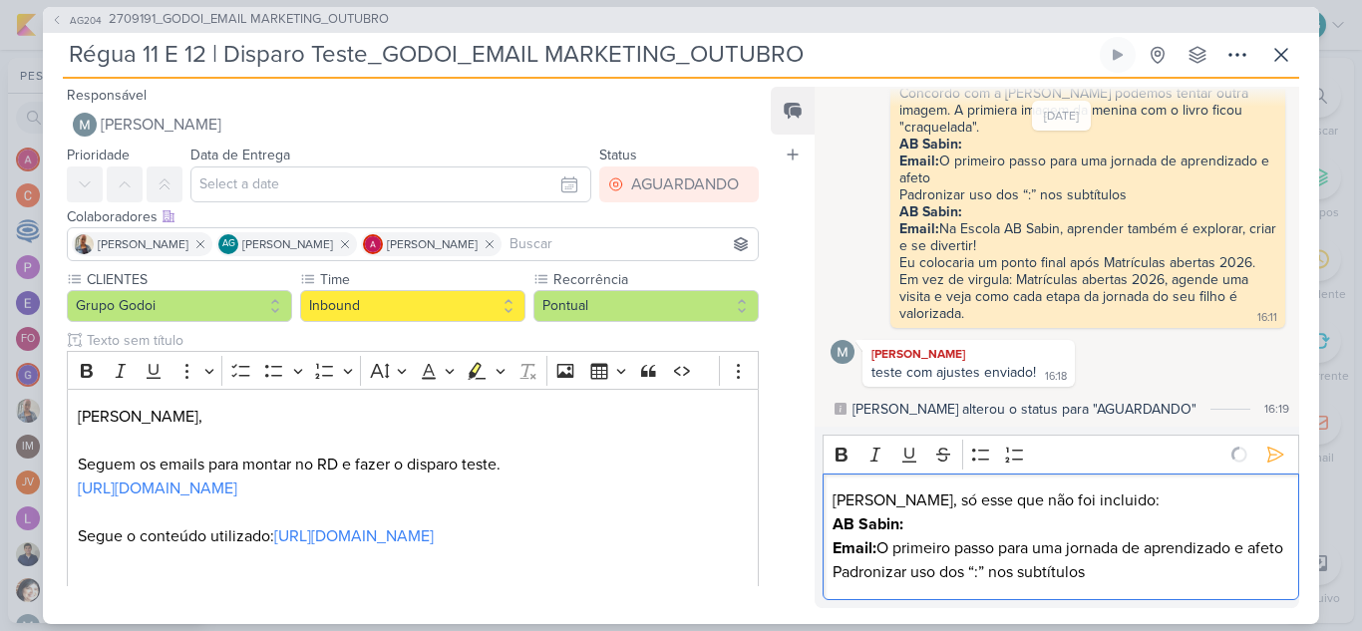
scroll to position [881, 0]
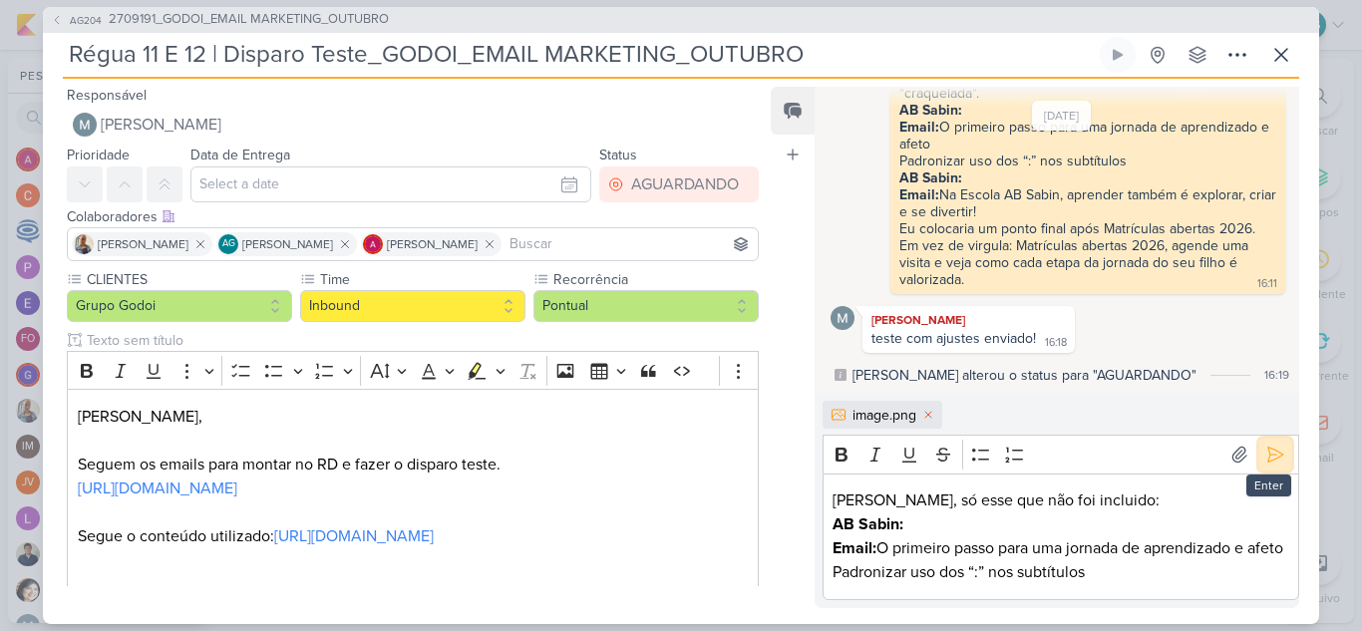
click at [1268, 445] on icon at bounding box center [1275, 455] width 20 height 20
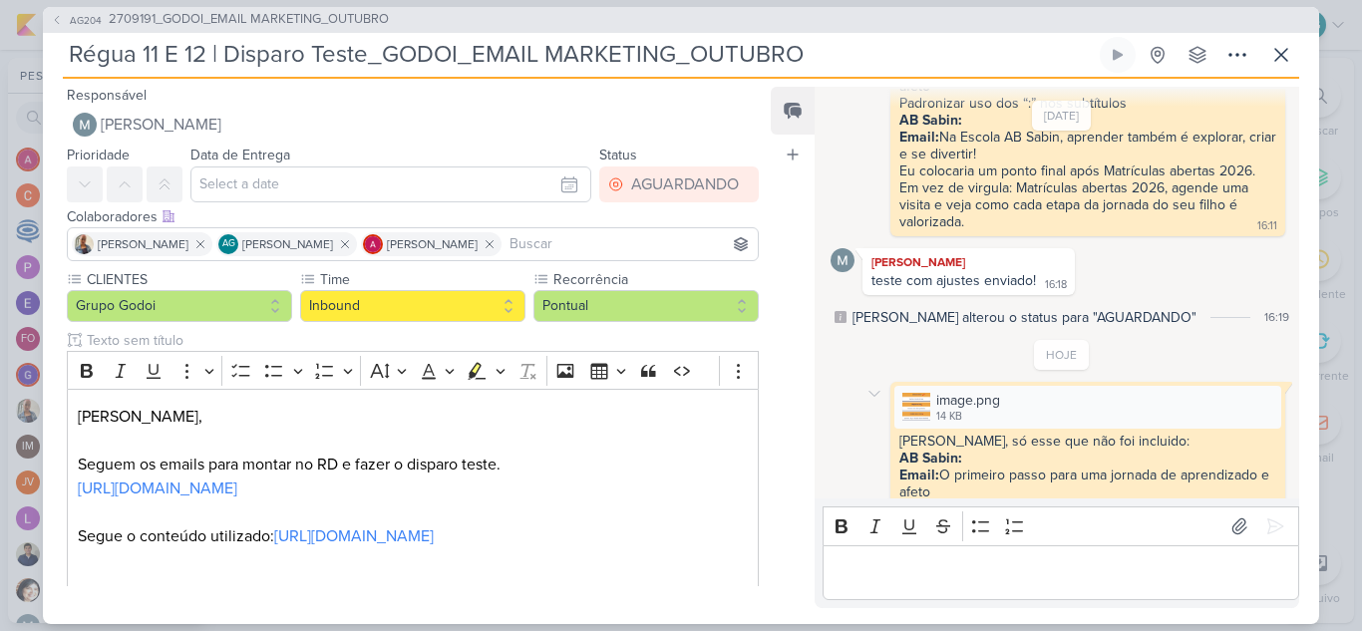
scroll to position [947, 0]
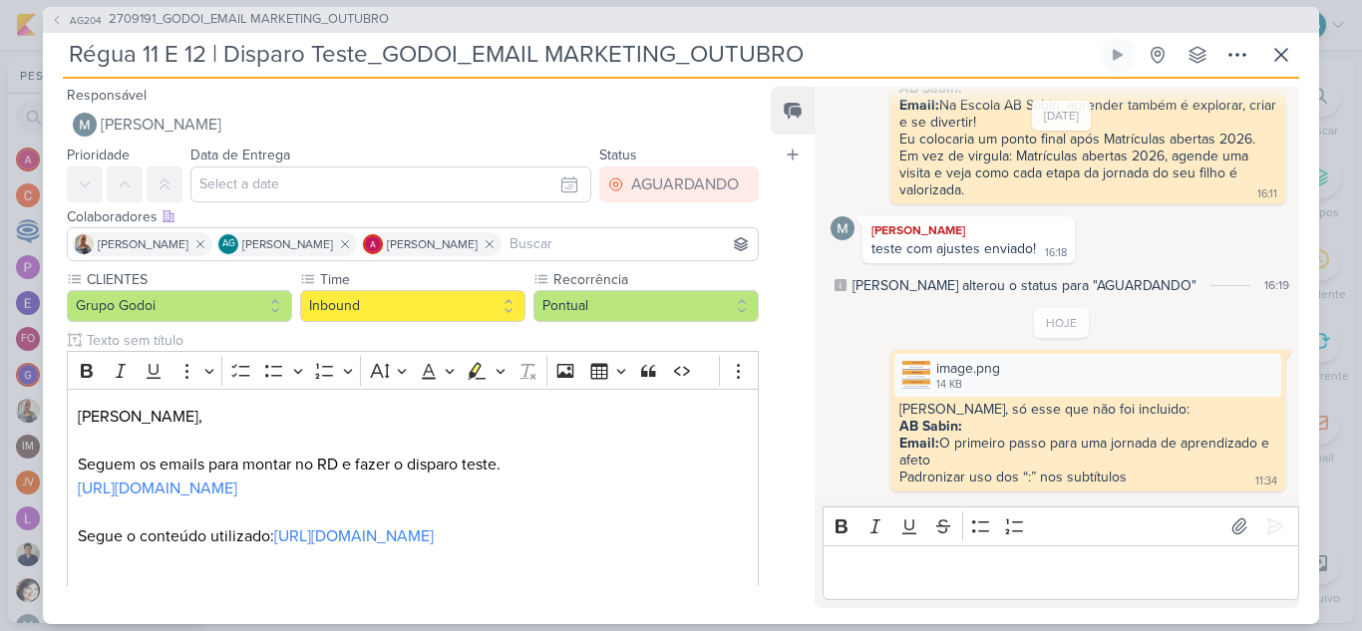
click at [976, 565] on p "Editor editing area: main" at bounding box center [1060, 572] width 456 height 24
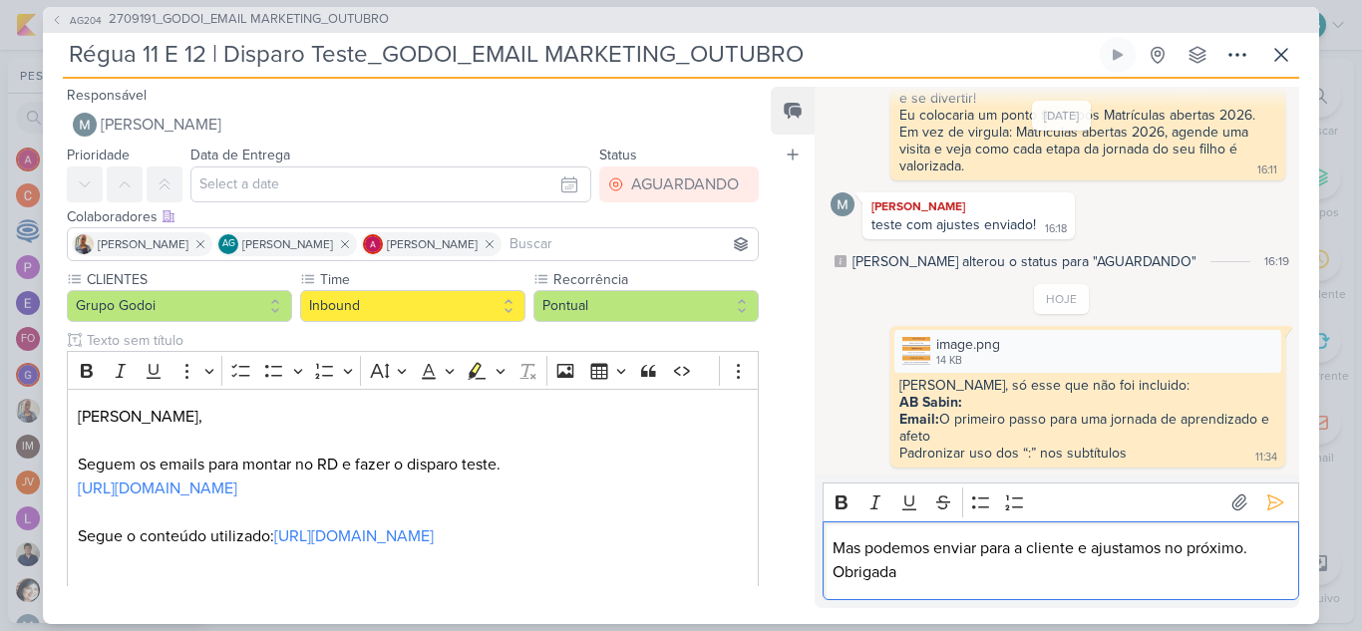
click at [1262, 572] on p "Mas podemos enviar para a cliente e ajustamos no próximo. Obrigada" at bounding box center [1060, 560] width 456 height 48
click at [1267, 503] on icon at bounding box center [1275, 502] width 20 height 20
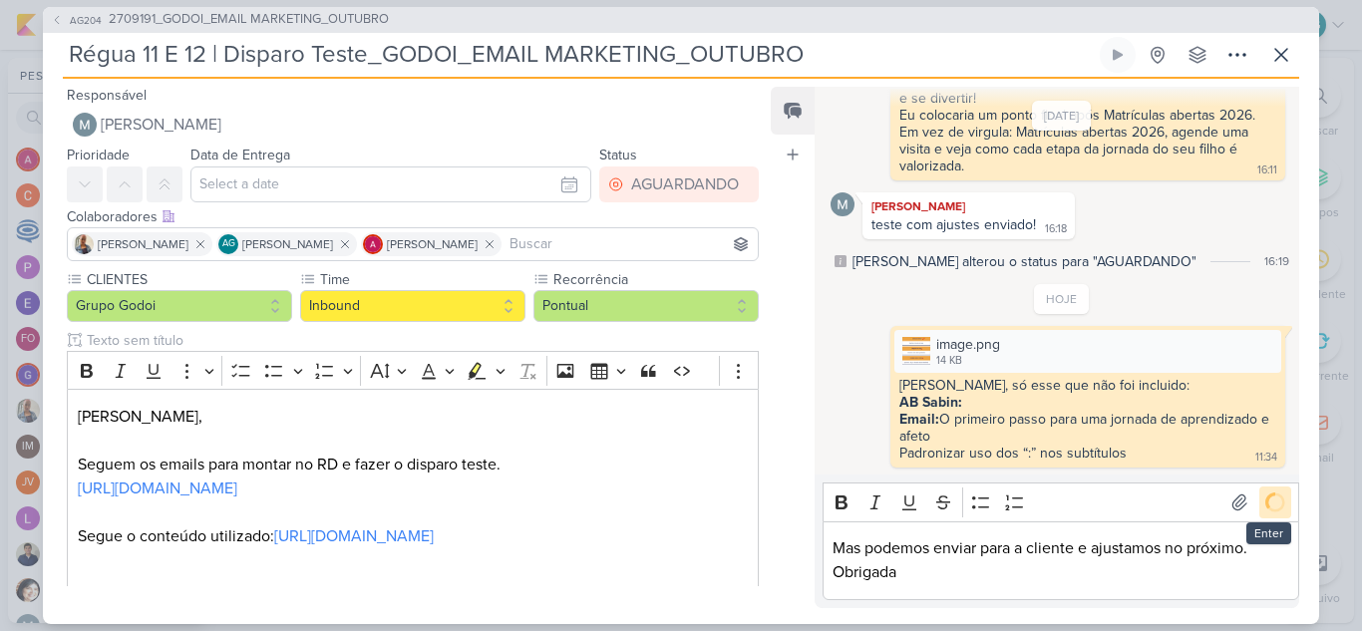
scroll to position [993, 0]
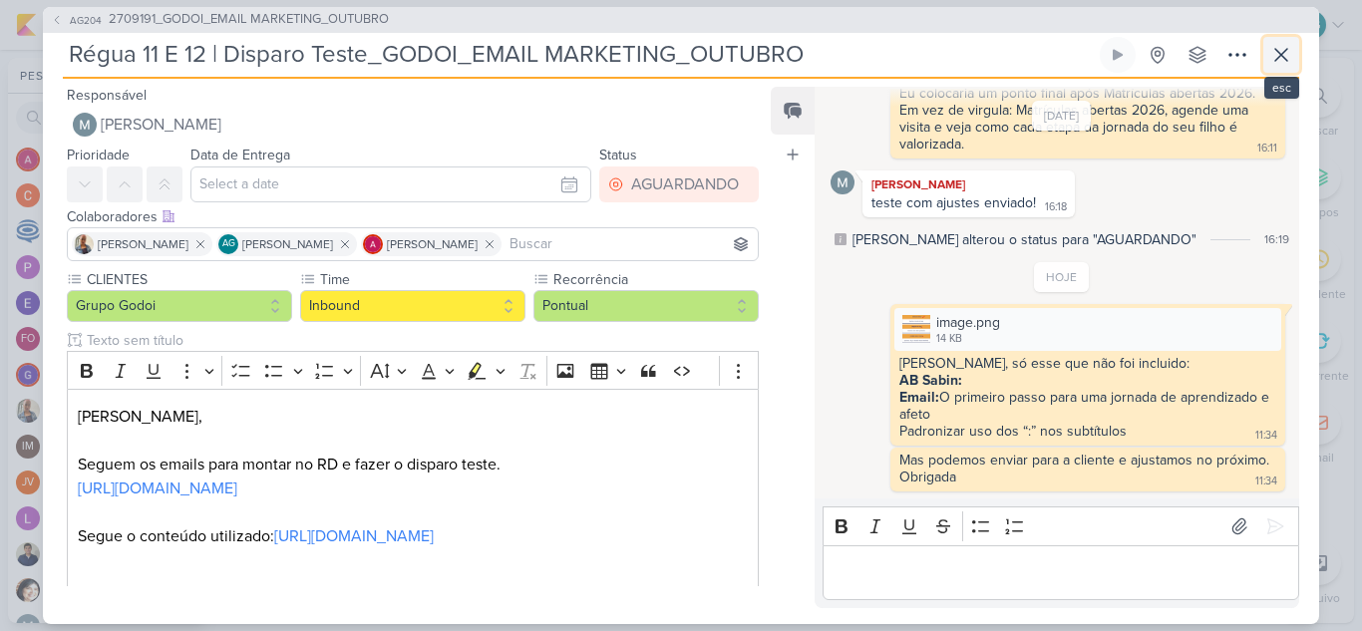
click at [1276, 63] on icon at bounding box center [1281, 55] width 24 height 24
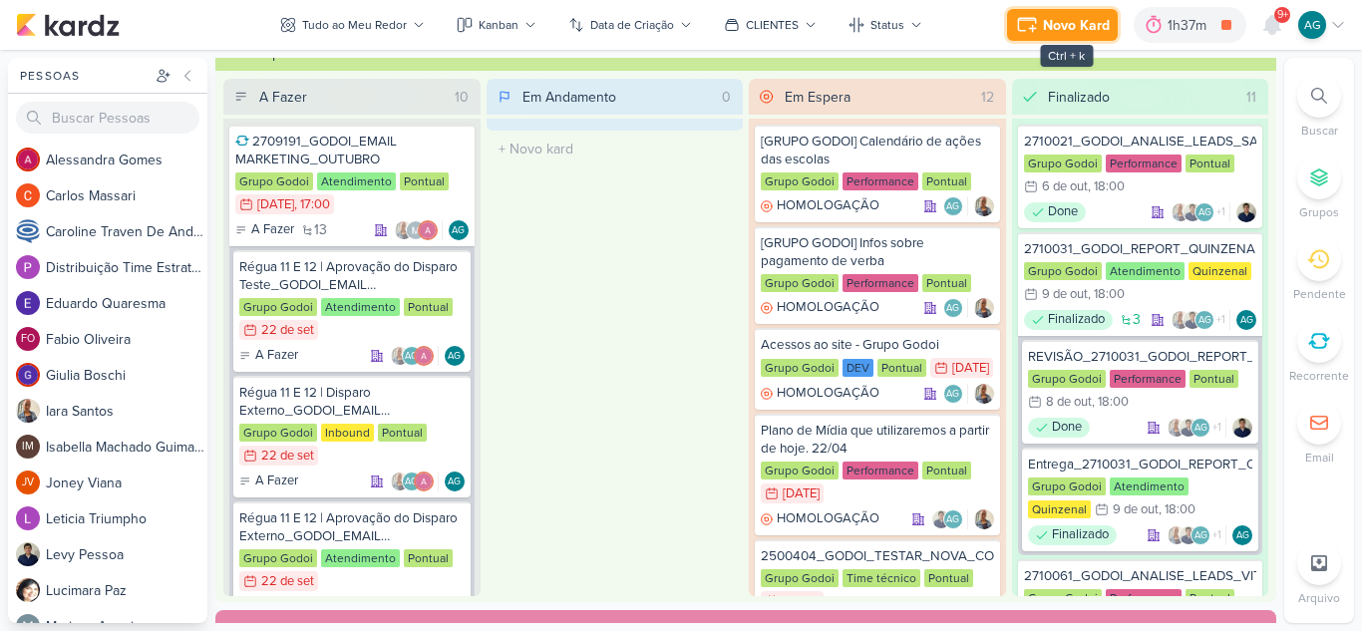
click at [1083, 29] on div "Novo Kard" at bounding box center [1076, 25] width 67 height 21
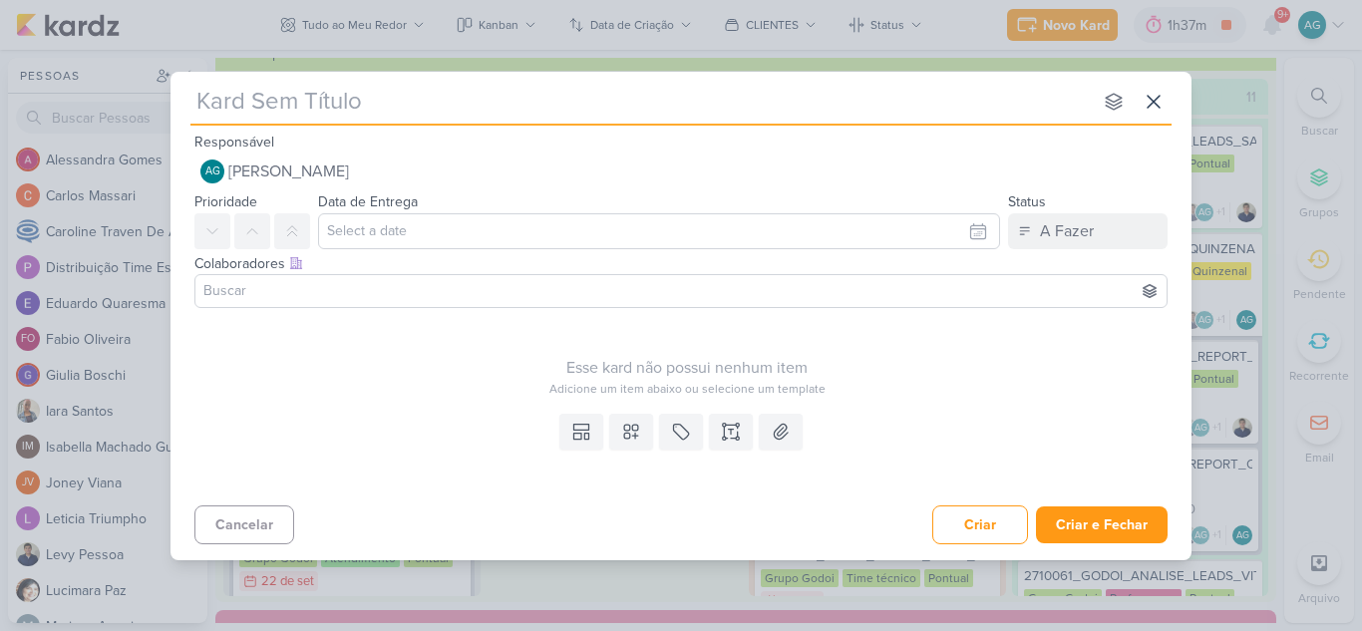
type input "1710153_TD_BAIXAR_LEADS_CAMPANHA_INSTAGRAM"
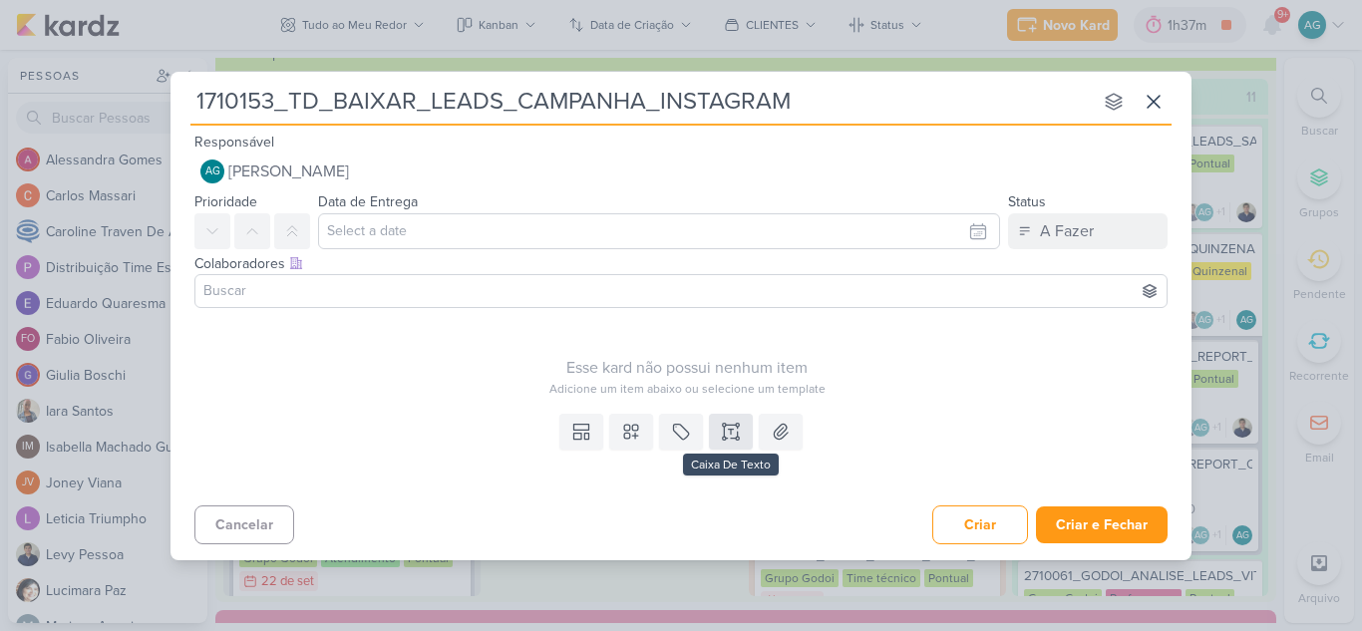
type input "1710153_TD_BAIXAR_LEADS_CAMPANHA_INSTAGRAM"
click at [731, 437] on icon at bounding box center [731, 432] width 20 height 20
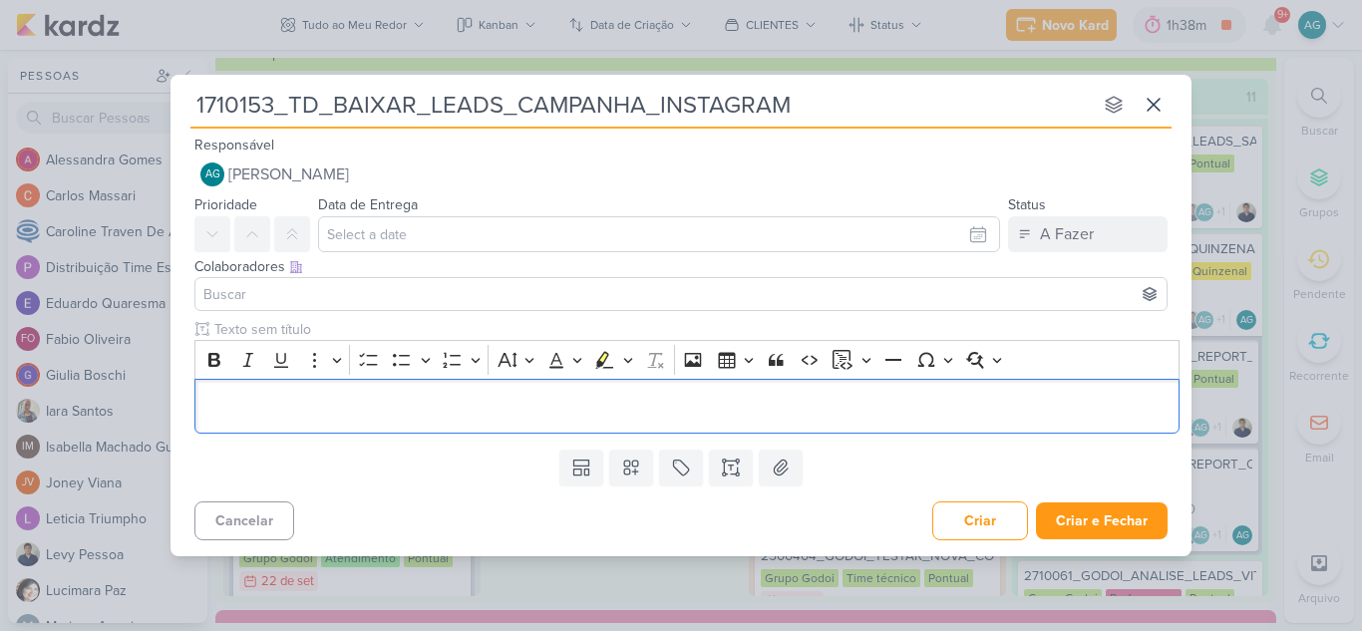
scroll to position [87, 0]
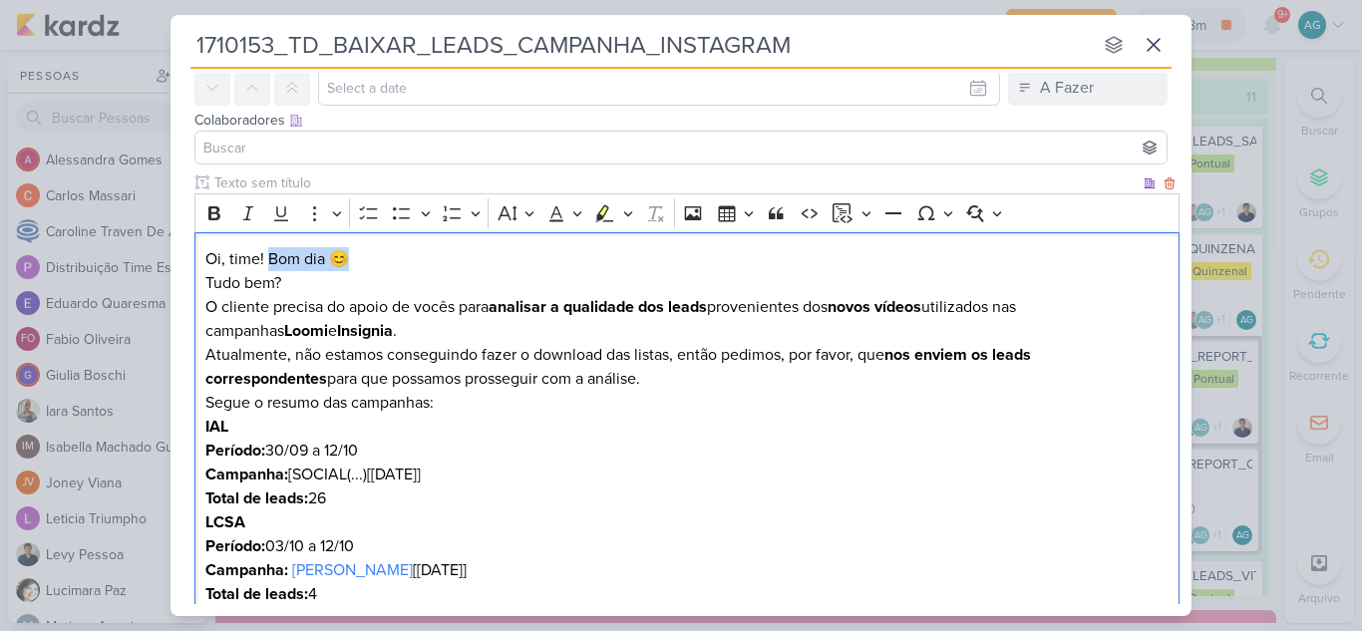
drag, startPoint x: 371, startPoint y: 252, endPoint x: 267, endPoint y: 247, distance: 103.8
click at [267, 247] on p "Oi, time! Bom dia 😊 Tudo bem?" at bounding box center [687, 271] width 964 height 48
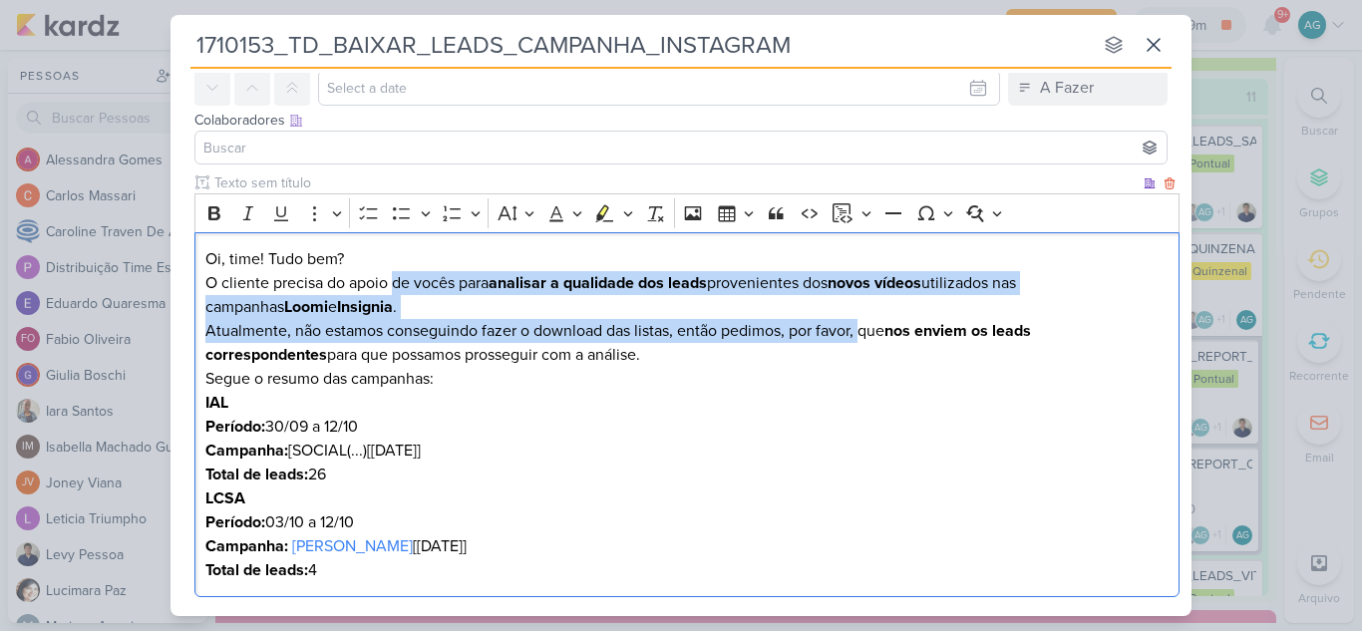
drag, startPoint x: 393, startPoint y: 284, endPoint x: 860, endPoint y: 333, distance: 470.1
click at [860, 333] on div "Oi, time! Tudo bem? O cliente precisa do apoio de vocês para analisar a qualida…" at bounding box center [686, 415] width 985 height 366
click at [445, 302] on p "O cliente precisa do apoio de vocês para analisar a qualidade dos leads proveni…" at bounding box center [687, 295] width 964 height 48
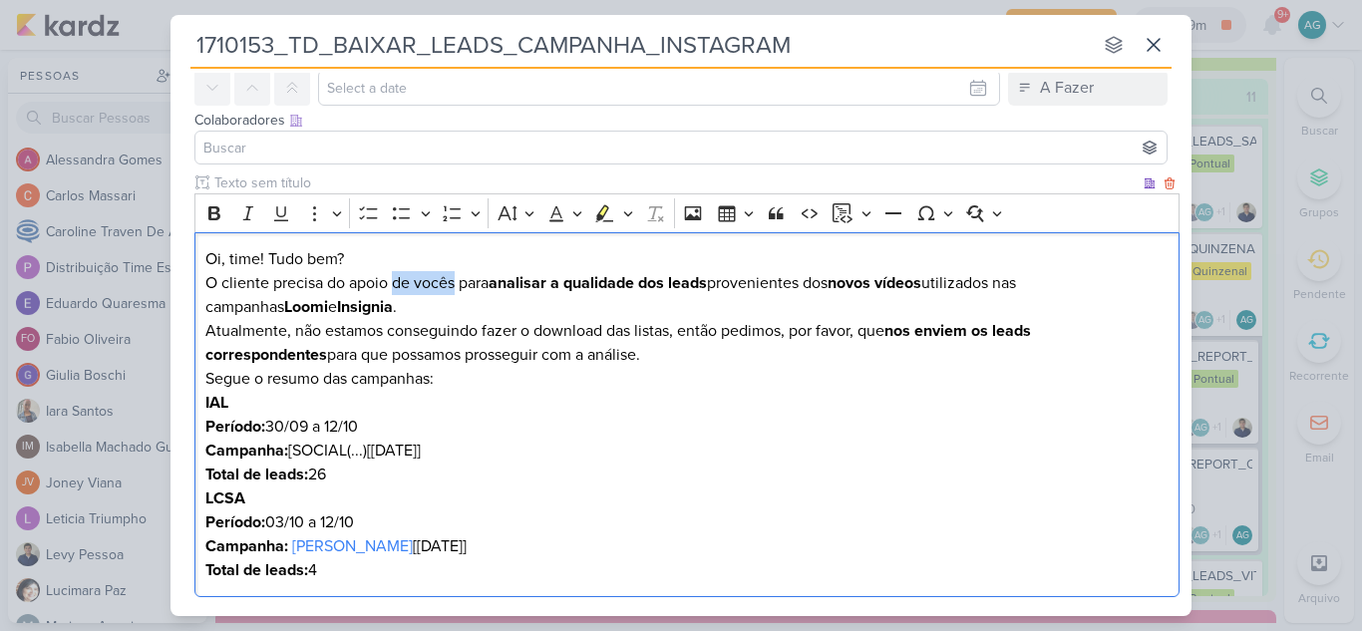
drag, startPoint x: 396, startPoint y: 286, endPoint x: 456, endPoint y: 282, distance: 59.9
click at [456, 282] on p "O cliente precisa do apoio de vocês para analisar a qualidade dos leads proveni…" at bounding box center [687, 295] width 964 height 48
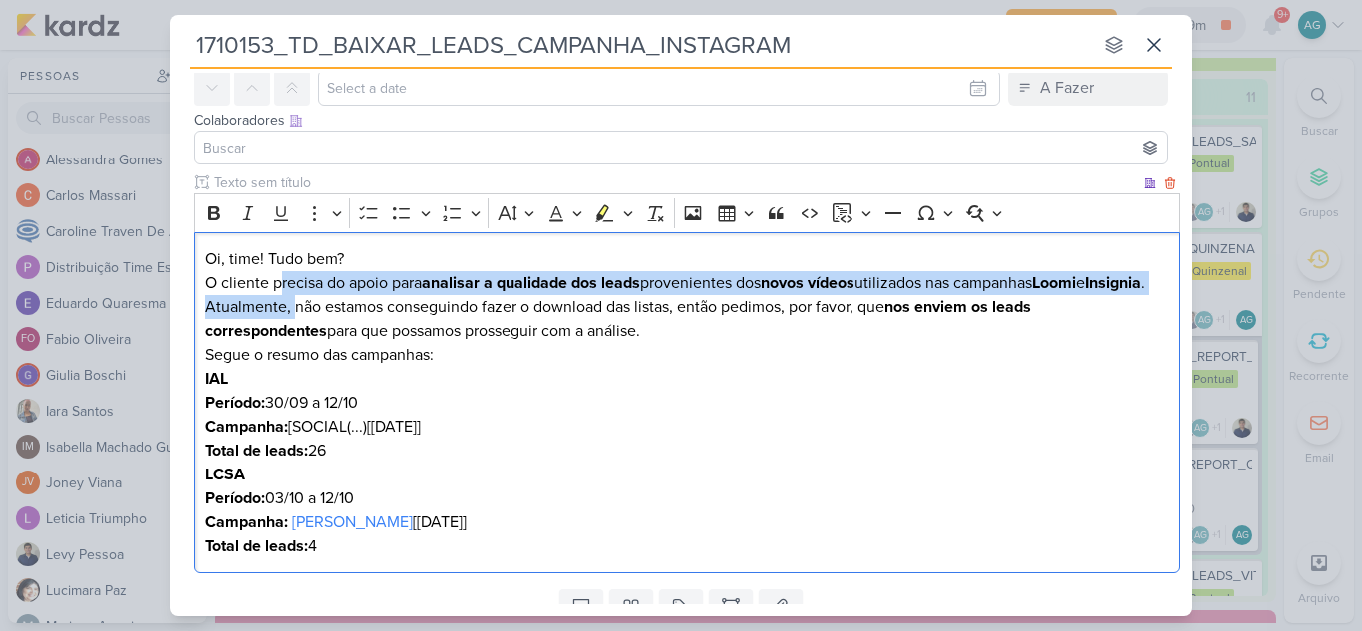
drag, startPoint x: 296, startPoint y: 332, endPoint x: 278, endPoint y: 284, distance: 51.1
click at [278, 284] on div "Oi, time! Tudo bem? O cliente precisa do apoio para analisar a qualidade dos le…" at bounding box center [686, 403] width 985 height 342
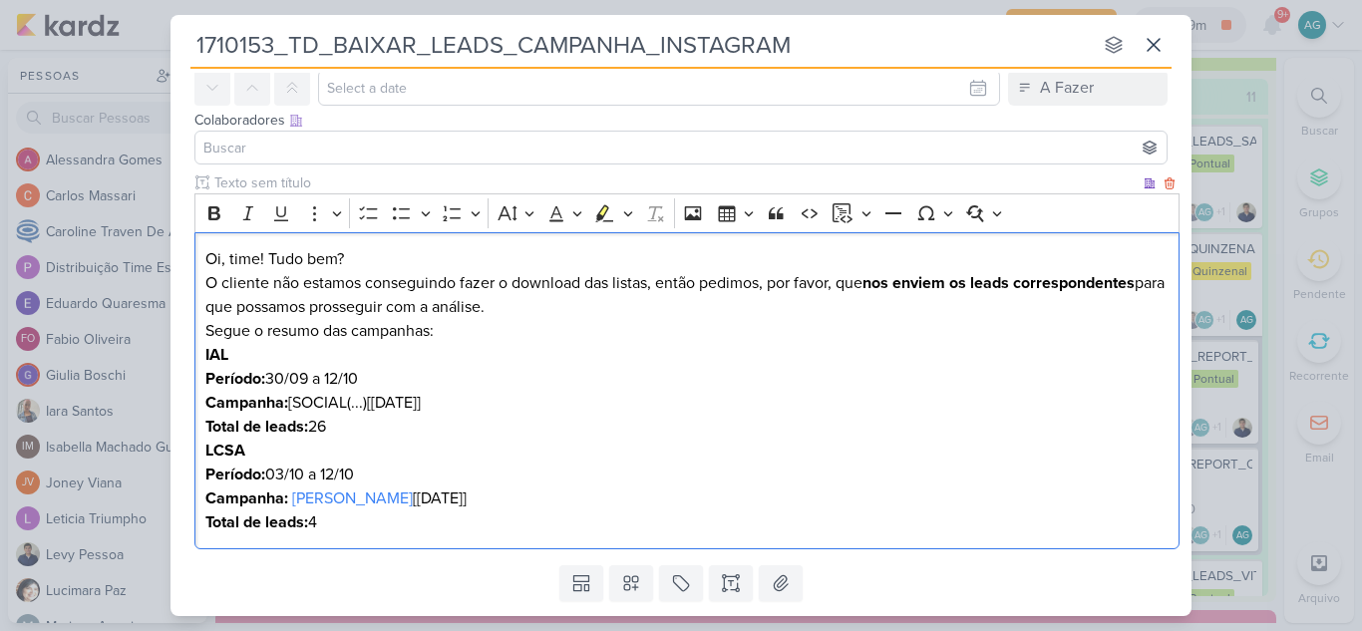
click at [317, 284] on p "O cliente não estamos conseguindo fazer o download das listas, então pedimos, p…" at bounding box center [687, 295] width 964 height 48
click at [444, 283] on p "O cliente não esta conseguindo fazer o download das listas, então pedimos, por …" at bounding box center [687, 295] width 964 height 48
drag, startPoint x: 557, startPoint y: 283, endPoint x: 620, endPoint y: 283, distance: 62.8
click at [620, 283] on p "O cliente não esta conseguindo fazer o download das listas, então pedimos, por …" at bounding box center [687, 295] width 964 height 48
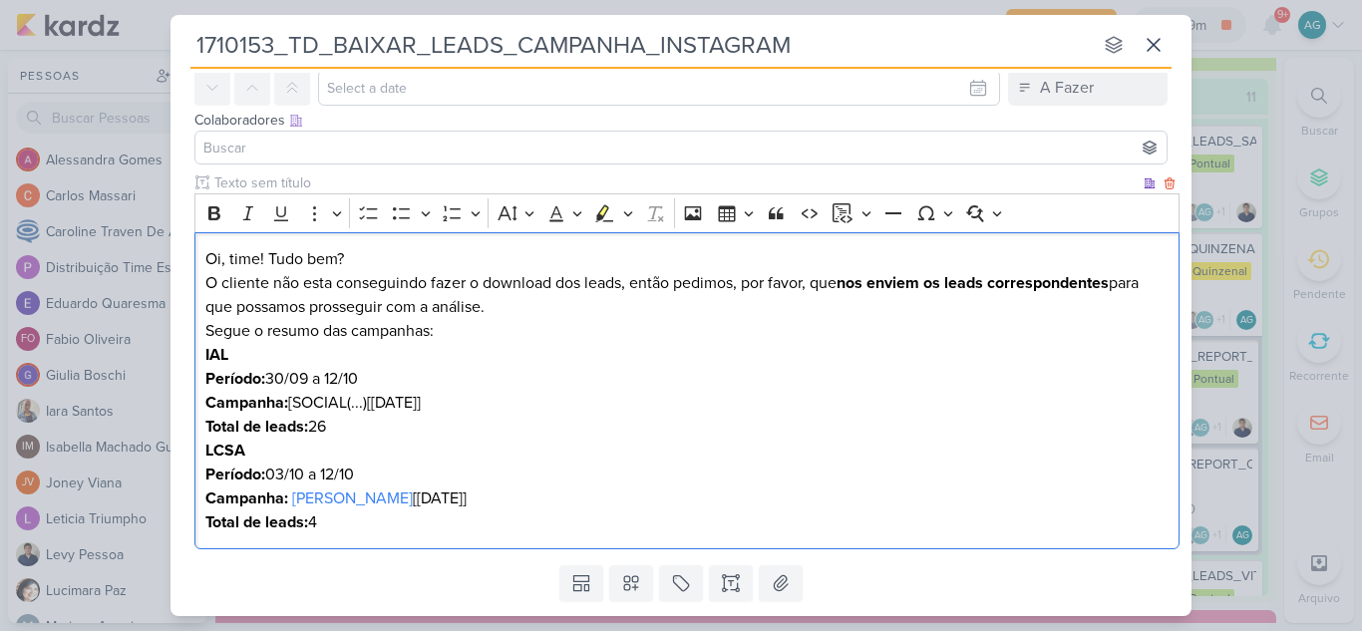
click at [633, 281] on p "O cliente não esta conseguindo fazer o download dos leads, então pedimos, por f…" at bounding box center [687, 295] width 964 height 48
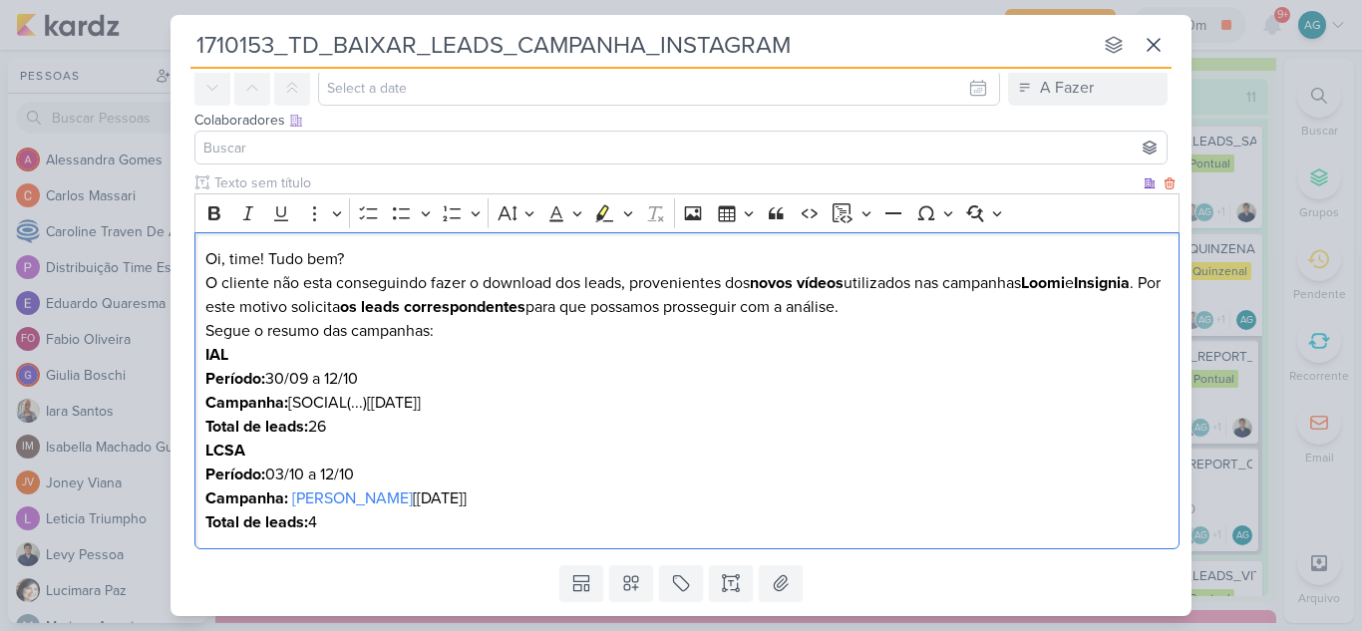
click at [697, 309] on p "O cliente não esta conseguindo fazer o download dos leads, provenientes dos nov…" at bounding box center [687, 295] width 964 height 48
click at [732, 311] on p "O cliente não esta conseguindo fazer o download dos leads, provenientes dos nov…" at bounding box center [687, 295] width 964 height 48
click at [856, 305] on p "O cliente não esta conseguindo fazer o download dos leads, provenientes dos nov…" at bounding box center [687, 295] width 964 height 48
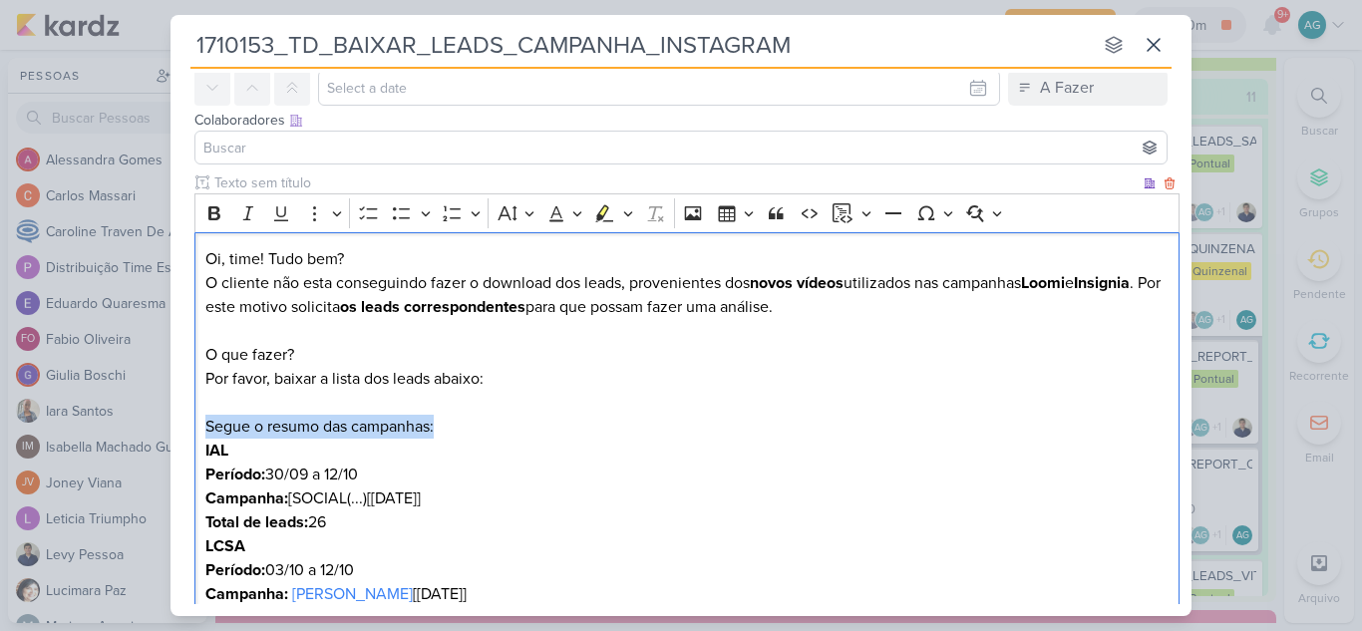
drag, startPoint x: 489, startPoint y: 429, endPoint x: 174, endPoint y: 426, distance: 315.0
click at [174, 426] on div "Clique para deixar o item visível somente à membros da sua organização Rich Tex…" at bounding box center [680, 412] width 1021 height 481
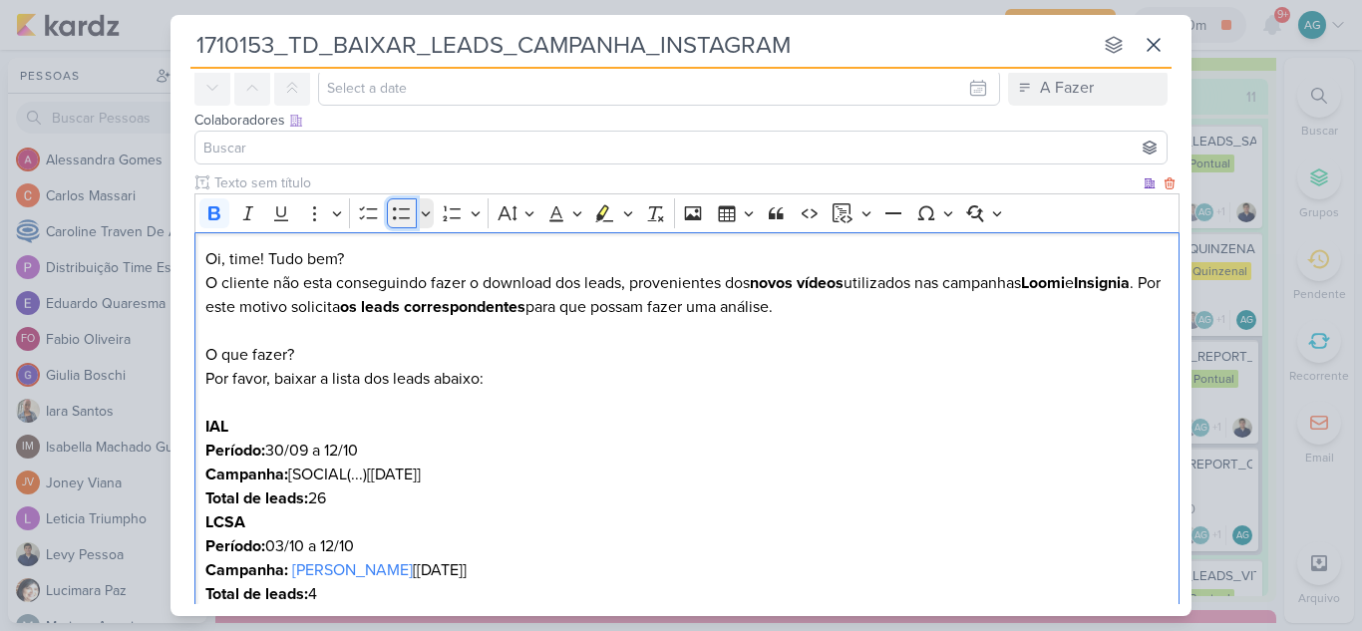
click at [406, 219] on icon "Editor toolbar" at bounding box center [402, 213] width 20 height 20
click at [203, 525] on div "Oi, time! Tudo bem? O cliente não esta conseguindo fazer o download dos leads, …" at bounding box center [686, 427] width 985 height 390
click at [402, 214] on icon "Editor toolbar" at bounding box center [402, 213] width 20 height 20
click at [413, 488] on p "Total de leads: 26" at bounding box center [687, 499] width 964 height 24
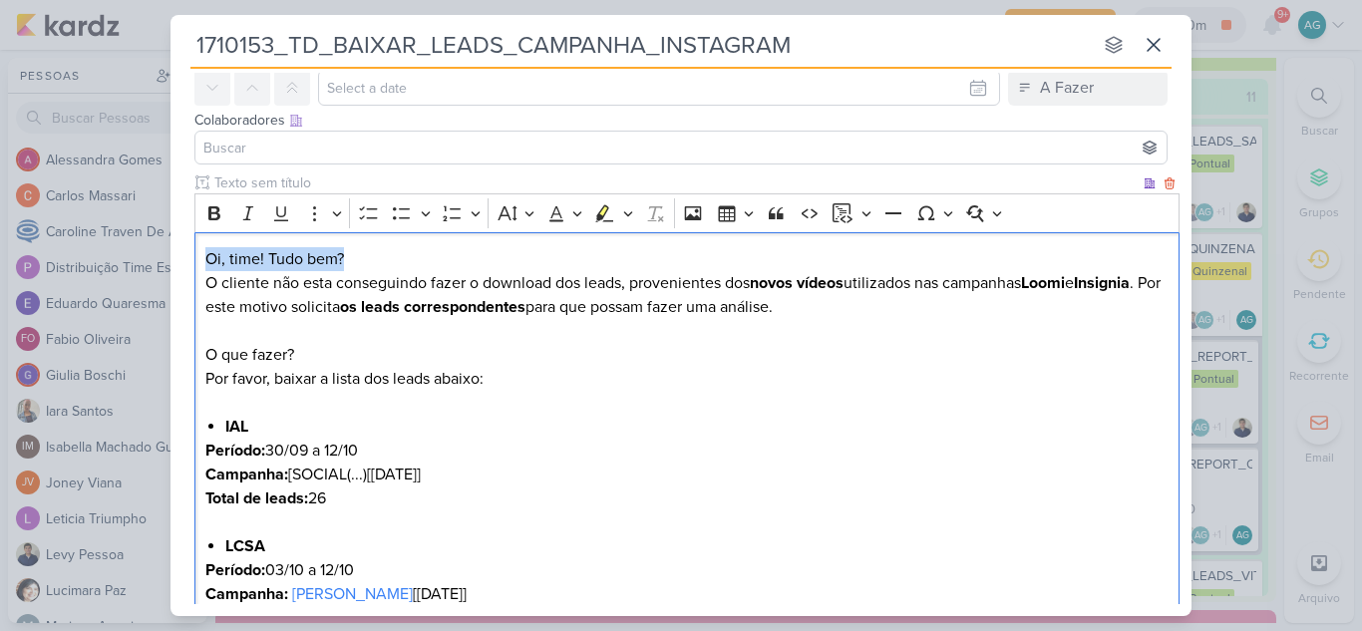
drag, startPoint x: 378, startPoint y: 248, endPoint x: 189, endPoint y: 251, distance: 188.4
click at [189, 251] on div "Clique para deixar o item visível somente à membros da sua organização Rich Tex…" at bounding box center [680, 412] width 1021 height 481
click at [559, 274] on p "O cliente não esta conseguindo fazer o download dos leads, provenientes dos nov…" at bounding box center [687, 331] width 964 height 120
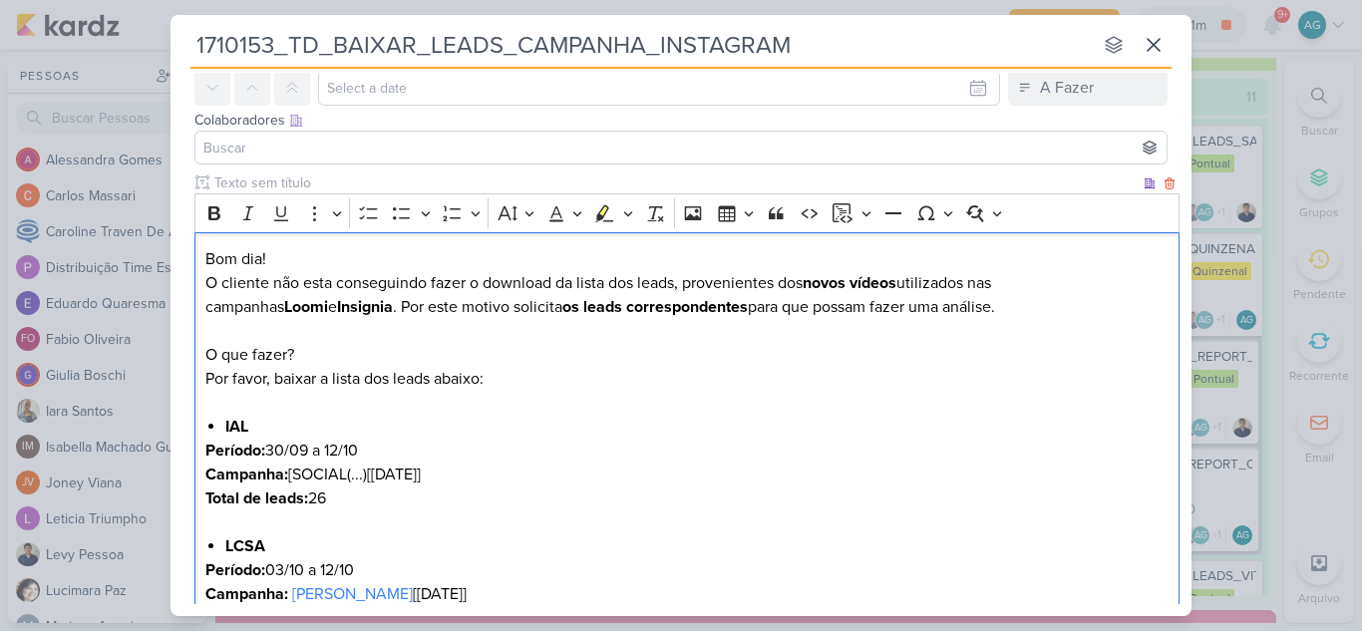
scroll to position [238, 0]
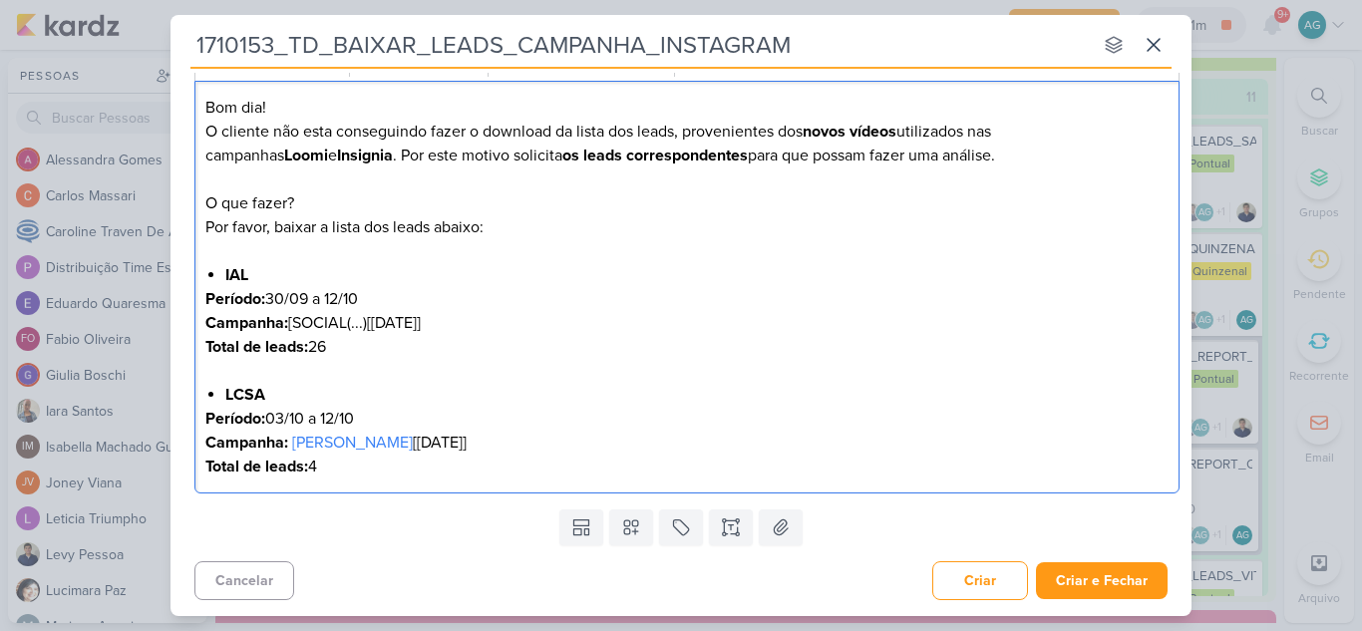
drag, startPoint x: 206, startPoint y: 260, endPoint x: 506, endPoint y: 466, distance: 363.6
click at [506, 466] on div "Bom dia! O cliente não esta conseguindo fazer o download da lista dos leads, pr…" at bounding box center [686, 288] width 985 height 414
copy div "Bom dia! O cliente não esta conseguindo fazer o download da lista dos leads, pr…"
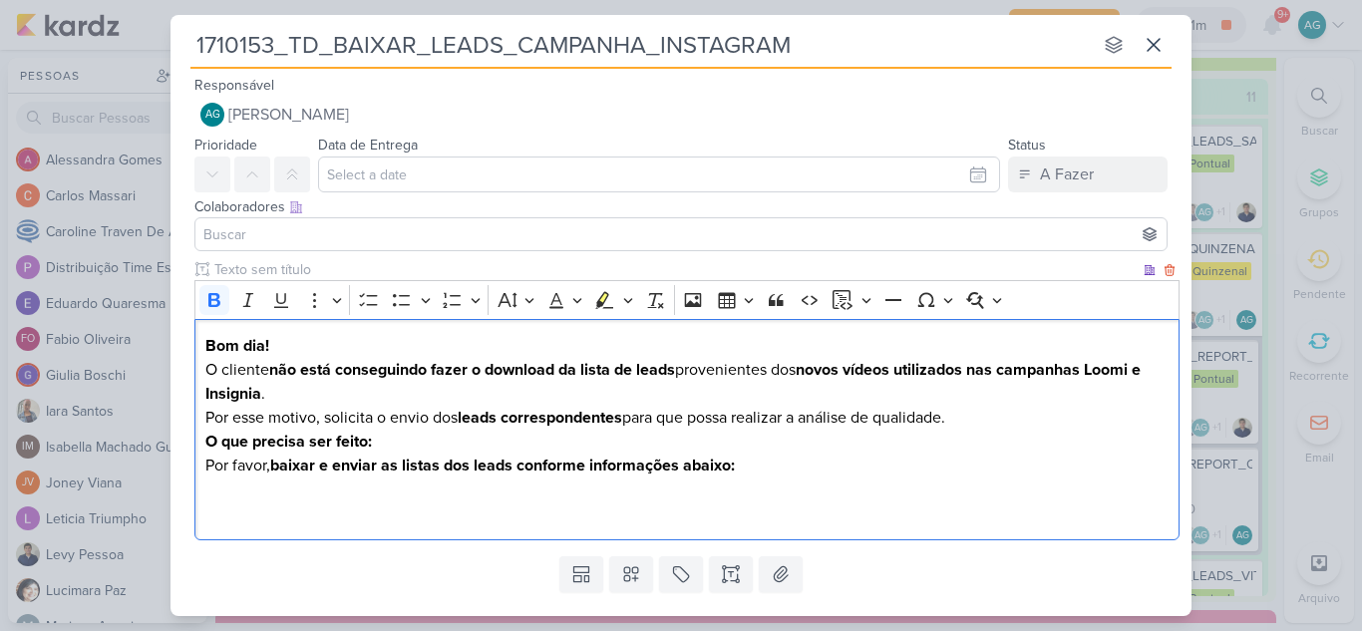
click at [1024, 424] on p "O cliente não está conseguindo fazer o download da lista de leads provenientes …" at bounding box center [687, 394] width 964 height 72
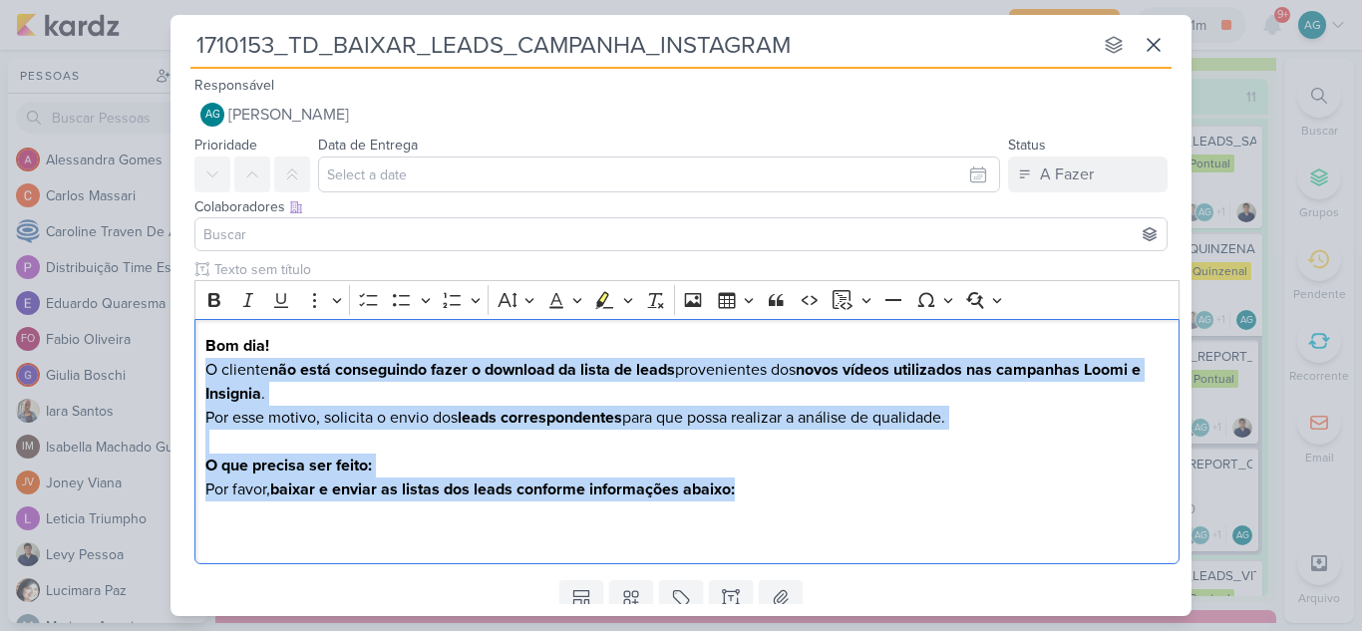
drag, startPoint x: 807, startPoint y: 497, endPoint x: 169, endPoint y: 372, distance: 649.3
click at [169, 372] on div "1710153_TD_BAIXAR_LEADS_CAMPANHA_INSTAGRAM nenhum grupo disponível esc Responsá…" at bounding box center [681, 315] width 1362 height 631
click at [215, 301] on icon "Editor toolbar" at bounding box center [214, 300] width 20 height 20
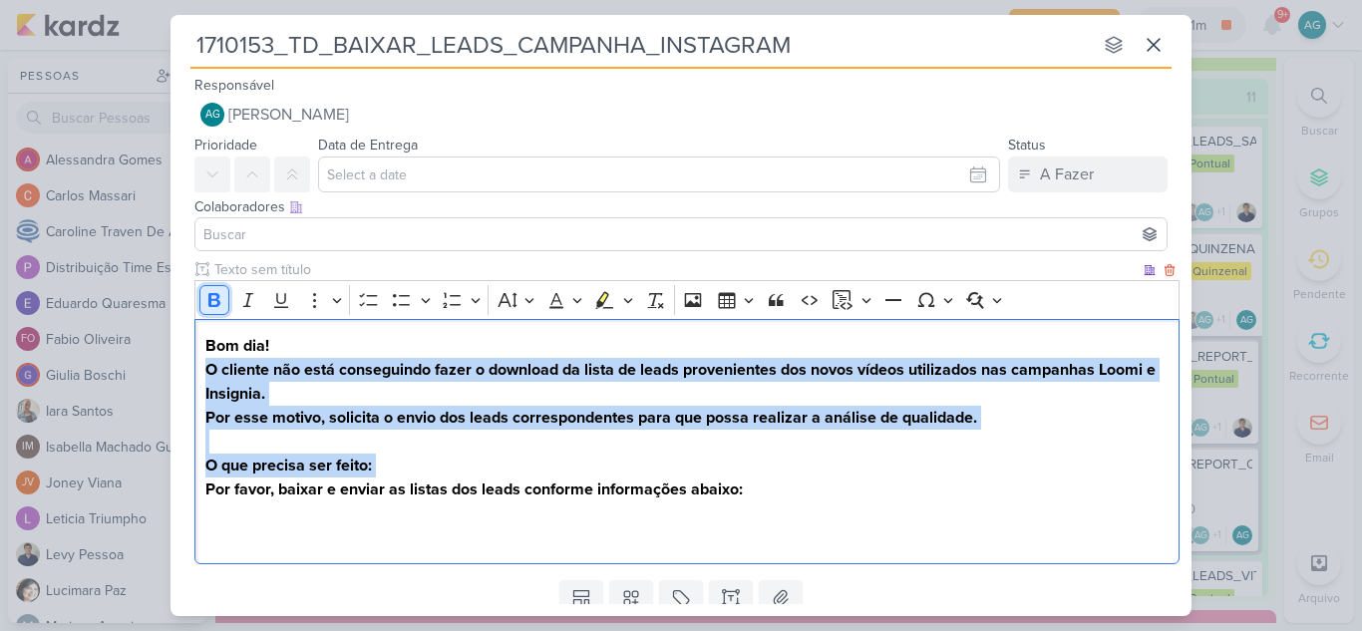
click at [219, 294] on icon "Editor toolbar" at bounding box center [214, 300] width 20 height 20
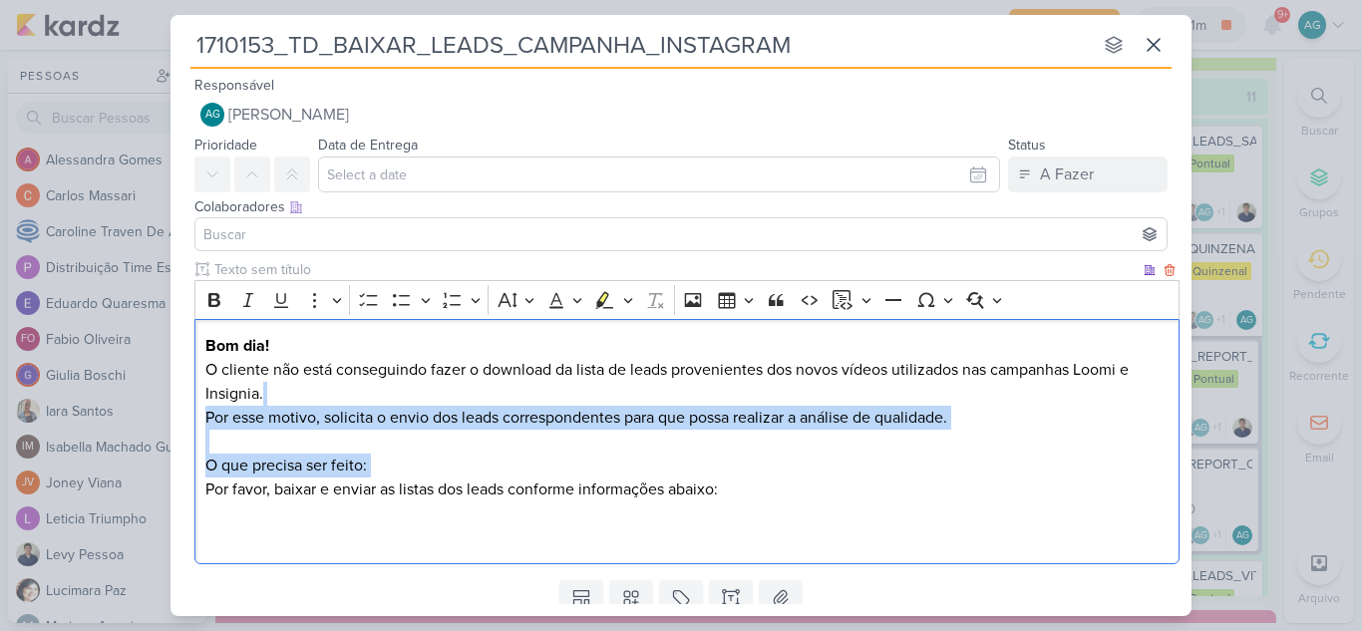
click at [318, 404] on p "O cliente não está conseguindo fazer o download da lista de leads provenientes …" at bounding box center [687, 406] width 964 height 96
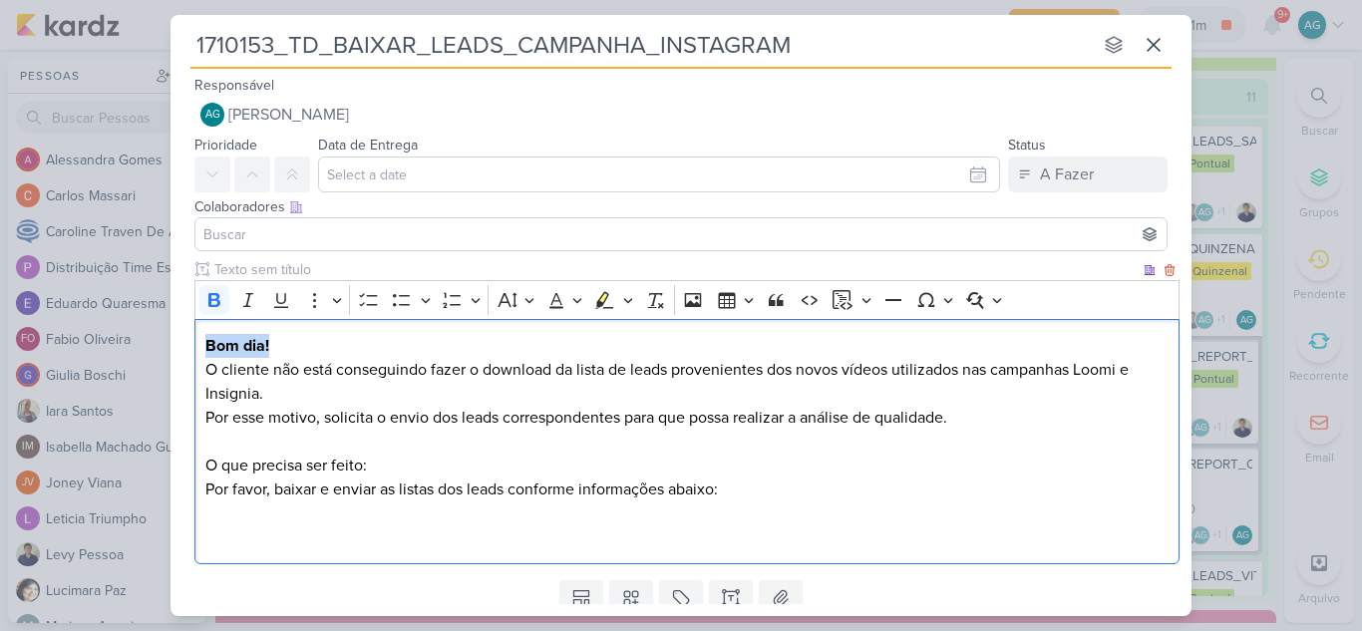
drag, startPoint x: 285, startPoint y: 346, endPoint x: 200, endPoint y: 316, distance: 89.9
click at [192, 341] on div "Clique para deixar o item visível somente à membros da sua organização Rich Tex…" at bounding box center [680, 415] width 1021 height 313
click at [209, 299] on icon "Editor toolbar" at bounding box center [214, 300] width 12 height 14
click at [312, 406] on p "O cliente não está conseguindo fazer o download da lista de leads provenientes …" at bounding box center [687, 406] width 964 height 96
drag, startPoint x: 362, startPoint y: 464, endPoint x: 184, endPoint y: 462, distance: 177.5
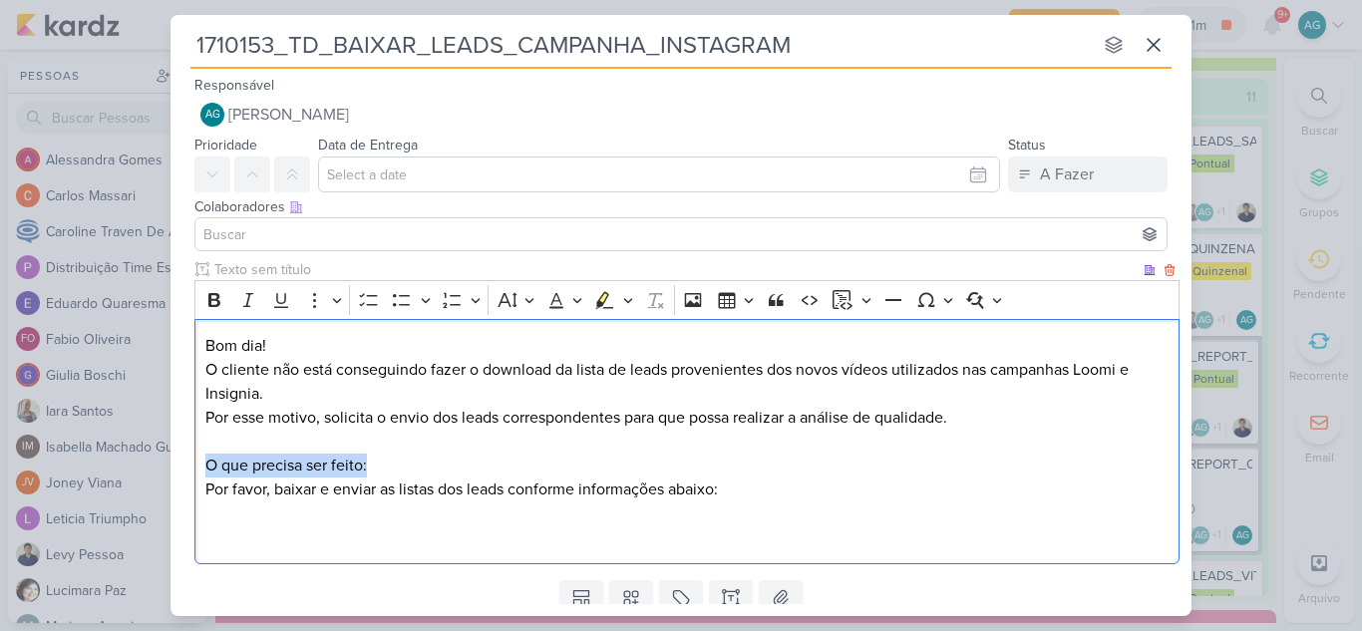
click at [184, 462] on div "Clique para deixar o item visível somente à membros da sua organização Rich Tex…" at bounding box center [680, 415] width 1021 height 313
click at [212, 302] on icon "Editor toolbar" at bounding box center [214, 300] width 20 height 20
click at [487, 476] on p "O que precisa ser feito: Por favor, baixar e enviar as listas dos leads conform…" at bounding box center [687, 502] width 964 height 96
click at [270, 528] on p "O que precisa ser feito: Por favor, baixar e enviar as listas dos leads conform…" at bounding box center [687, 502] width 964 height 96
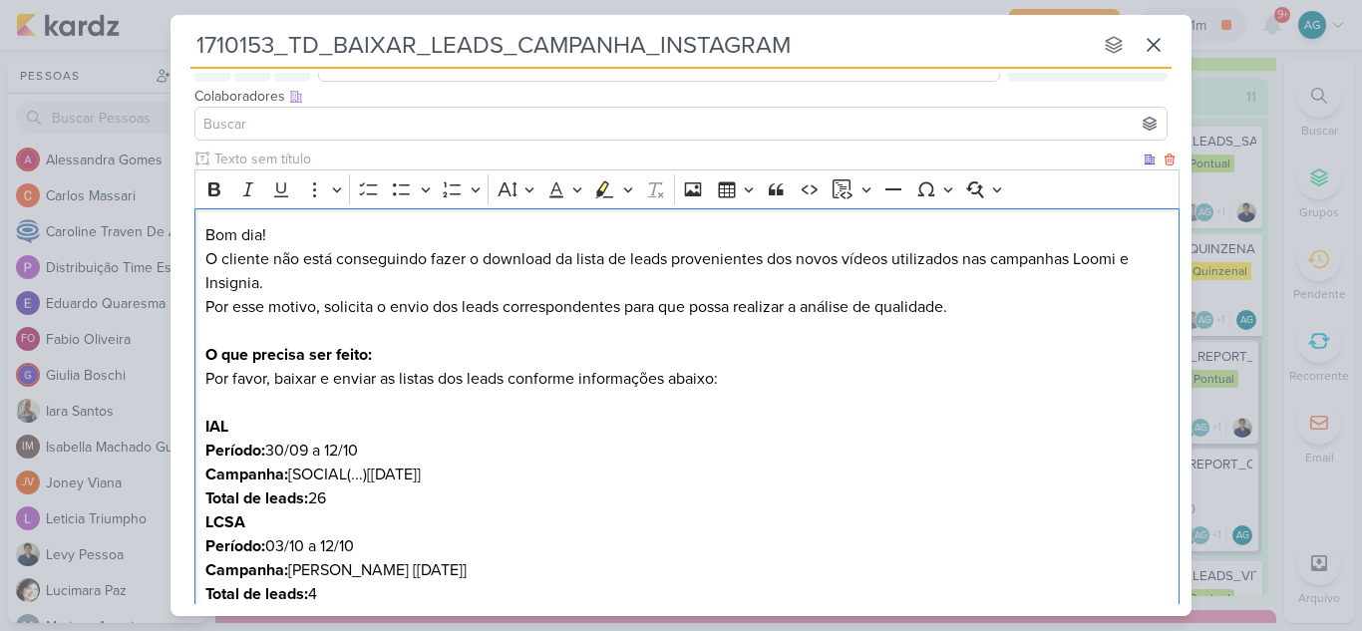
click at [392, 500] on p "Total de leads: 26" at bounding box center [687, 499] width 964 height 24
click at [206, 428] on strong "IAL" at bounding box center [216, 427] width 23 height 20
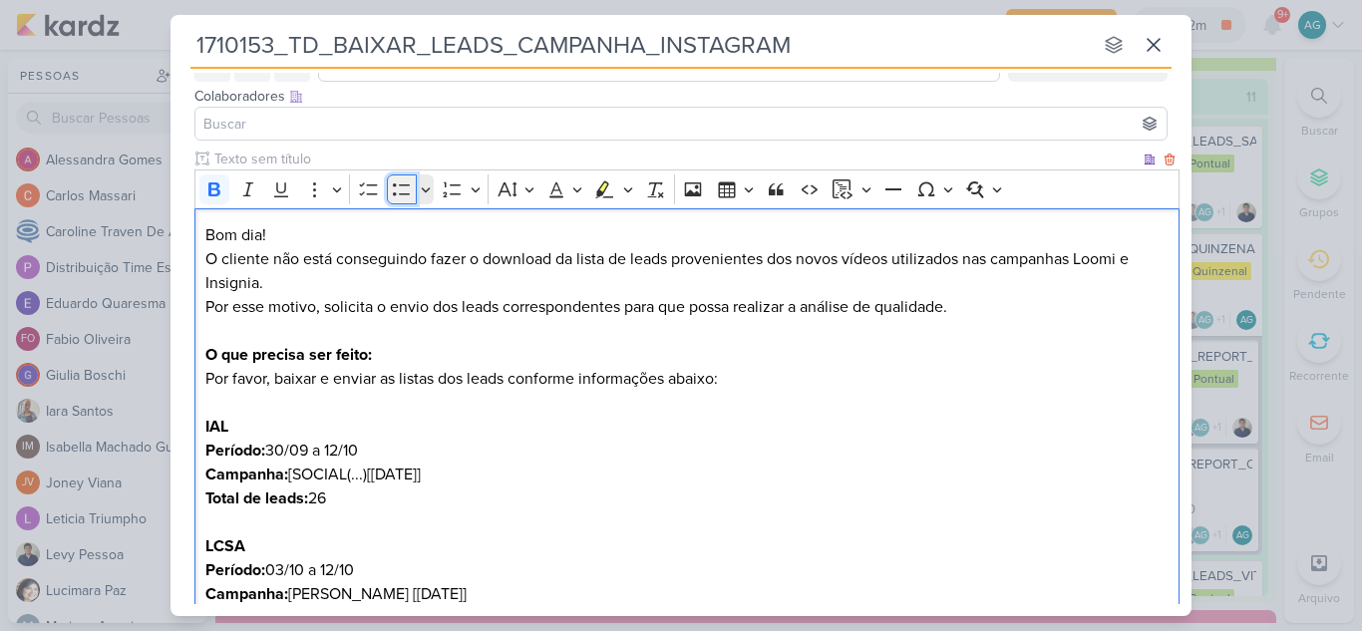
click at [393, 189] on icon "Editor toolbar" at bounding box center [402, 189] width 20 height 20
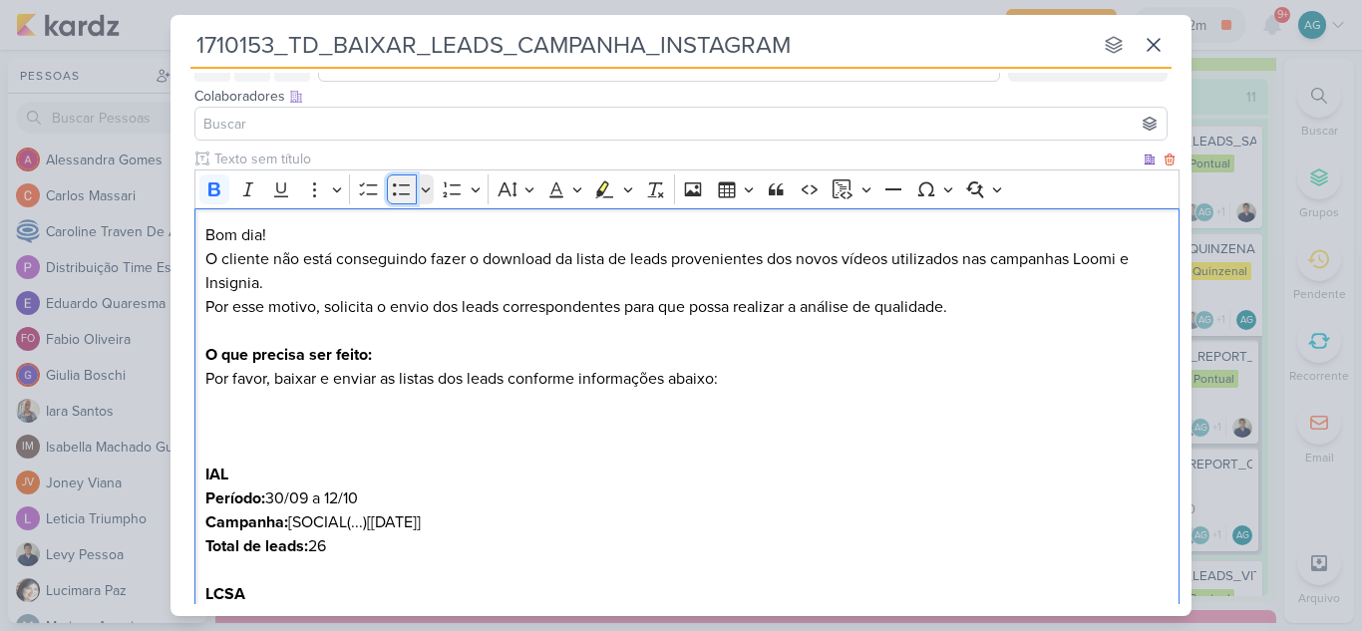
click at [400, 192] on icon "Editor toolbar" at bounding box center [402, 189] width 20 height 20
click at [274, 453] on p "O que precisa ser feito: Por favor, baixar e enviar as listas dos leads conform…" at bounding box center [687, 415] width 964 height 144
click at [404, 181] on icon "Editor toolbar" at bounding box center [402, 189] width 20 height 20
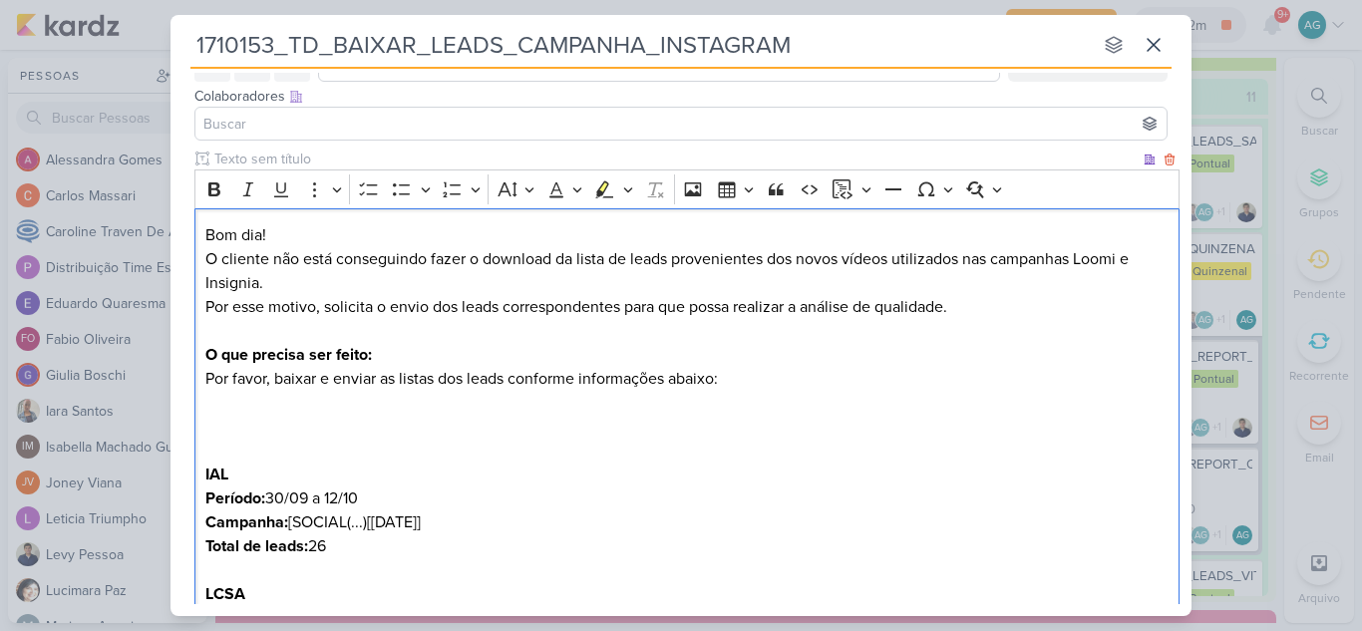
click at [201, 468] on div "Bom dia! O cliente não está conseguindo fazer o download da lista de leads prov…" at bounding box center [686, 451] width 985 height 486
click at [220, 472] on strong "IAL" at bounding box center [216, 475] width 23 height 20
click at [242, 434] on p "O que precisa ser feito: Por favor, baixar e enviar as listas dos leads conform…" at bounding box center [687, 415] width 964 height 144
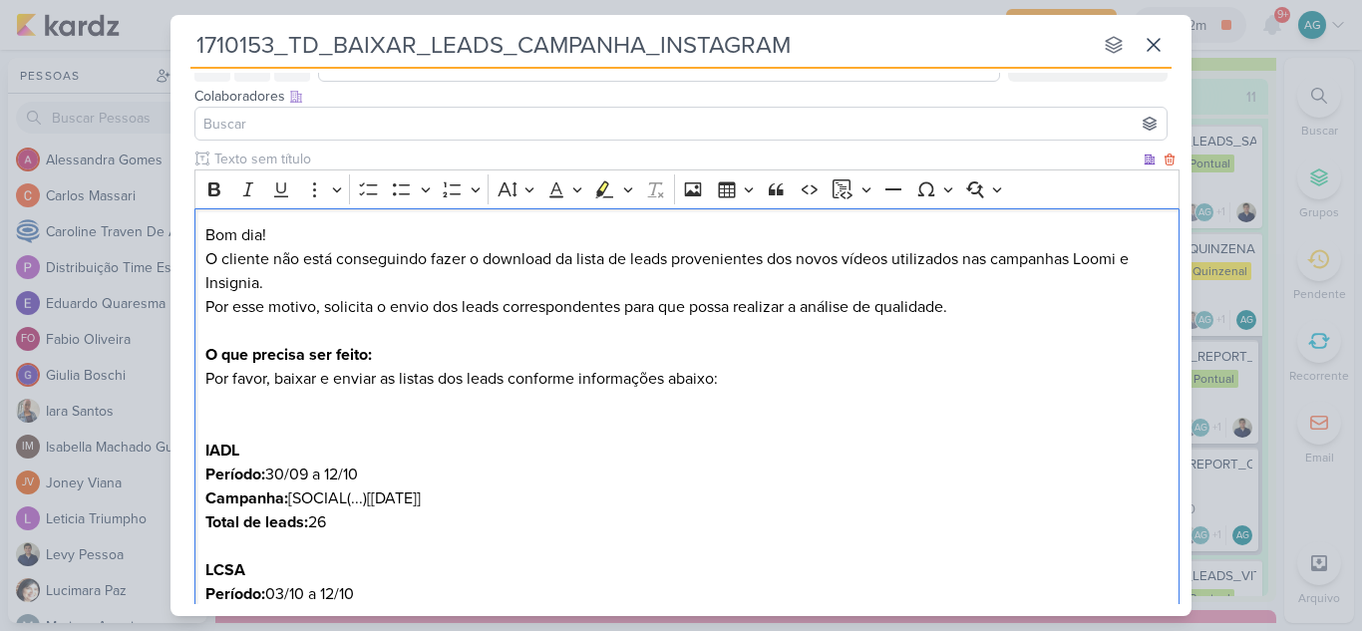
scroll to position [210, 0]
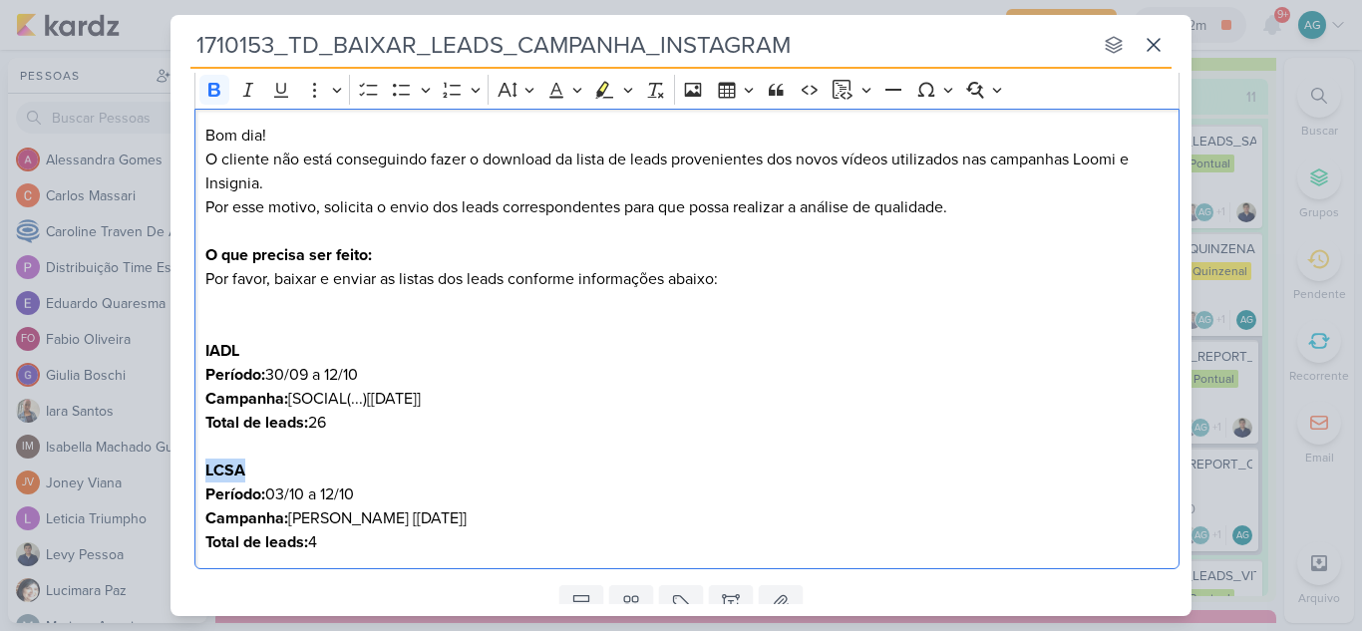
drag, startPoint x: 231, startPoint y: 469, endPoint x: 185, endPoint y: 469, distance: 45.9
click at [185, 469] on div "Clique para deixar o item visível somente à membros da sua organização Rich Tex…" at bounding box center [680, 313] width 1021 height 528
click at [602, 90] on icon "Editor toolbar" at bounding box center [602, 88] width 11 height 15
drag, startPoint x: 264, startPoint y: 347, endPoint x: 152, endPoint y: 345, distance: 112.7
click at [152, 345] on div "1710153_TD_BAIXAR_LEADS_CAMPANHA_INSTAGRAM nenhum grupo disponível esc Responsá…" at bounding box center [681, 315] width 1362 height 631
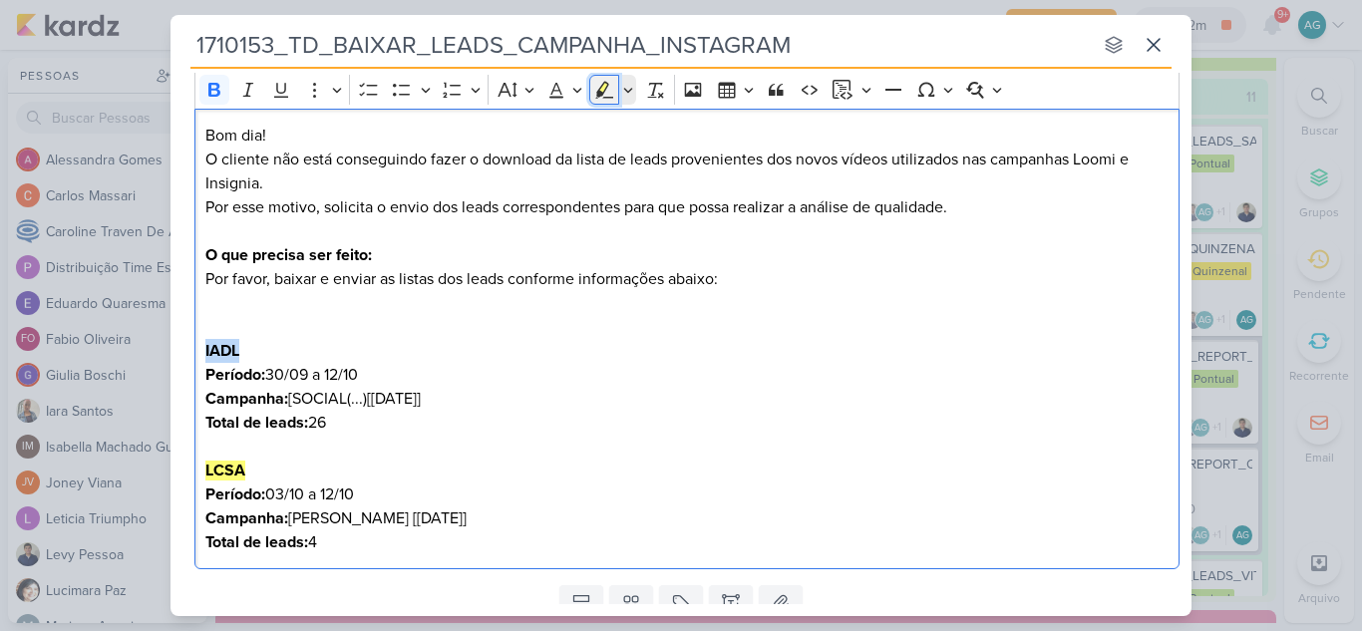
click at [605, 85] on icon "Editor toolbar" at bounding box center [602, 88] width 11 height 15
click at [328, 347] on p "O que precisa ser feito: Por favor, baixar e enviar as listas dos leads conform…" at bounding box center [687, 303] width 964 height 120
click at [258, 351] on p "O que precisa ser feito: Por favor, baixar e enviar as listas dos leads conform…" at bounding box center [687, 303] width 964 height 120
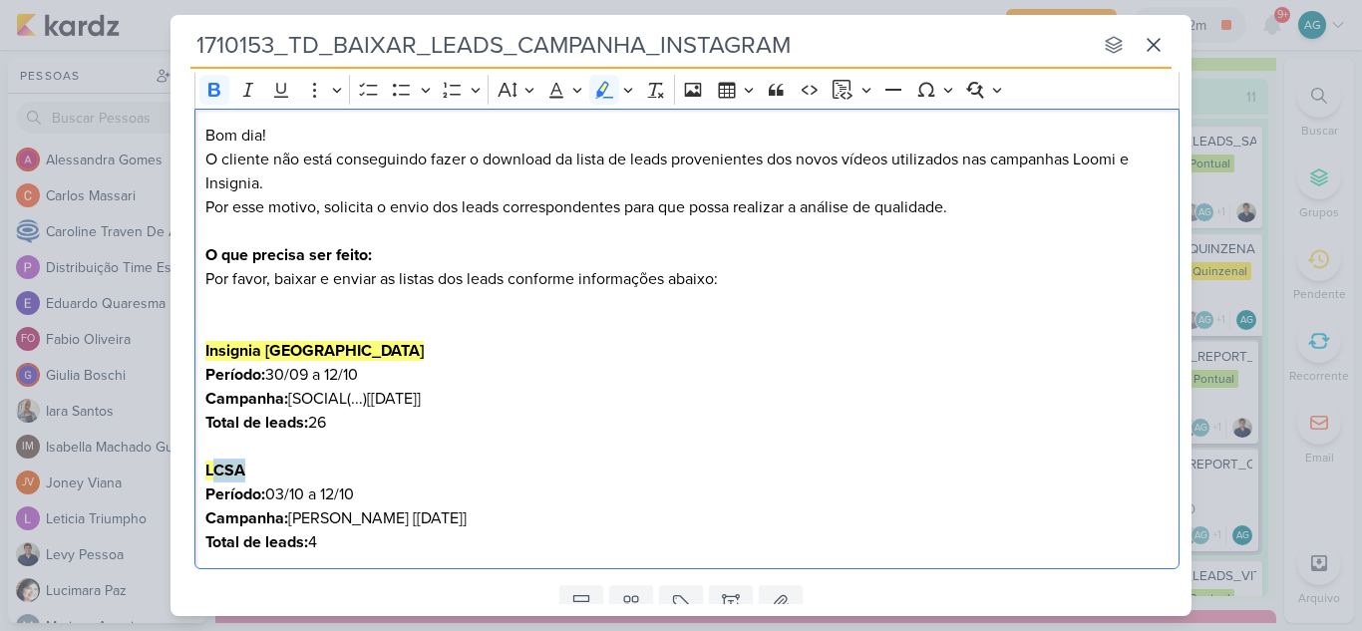
drag, startPoint x: 255, startPoint y: 468, endPoint x: 216, endPoint y: 470, distance: 38.9
click at [216, 470] on p "LCSA" at bounding box center [687, 471] width 964 height 24
drag, startPoint x: 342, startPoint y: 422, endPoint x: 187, endPoint y: 381, distance: 159.8
click at [187, 381] on div "Clique para deixar o item visível somente à membros da sua organização Rich Tex…" at bounding box center [680, 313] width 1021 height 528
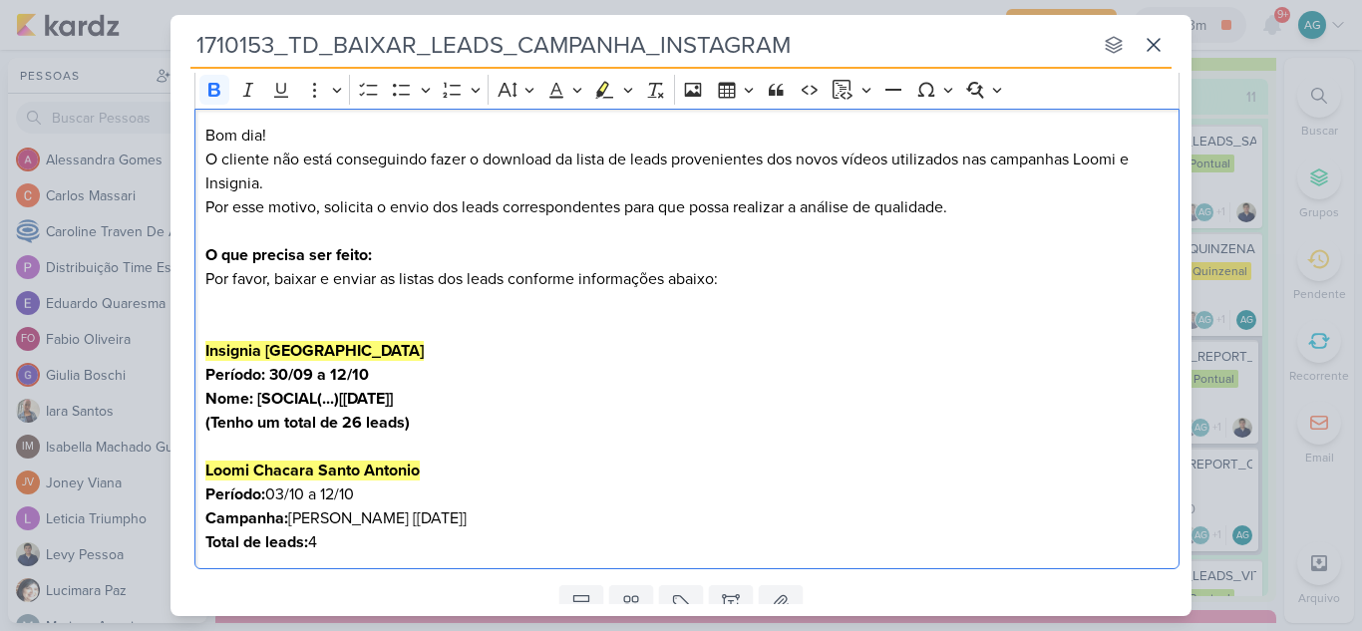
click at [218, 421] on strong "(Tenho um total de 26 leads)" at bounding box center [307, 423] width 204 height 20
drag, startPoint x: 345, startPoint y: 548, endPoint x: 183, endPoint y: 500, distance: 168.4
click at [183, 500] on div "Clique para deixar o item visível somente à membros da sua organização Rich Tex…" at bounding box center [680, 313] width 1021 height 528
click at [224, 542] on strong "(Tenho um total de 4)" at bounding box center [281, 542] width 152 height 20
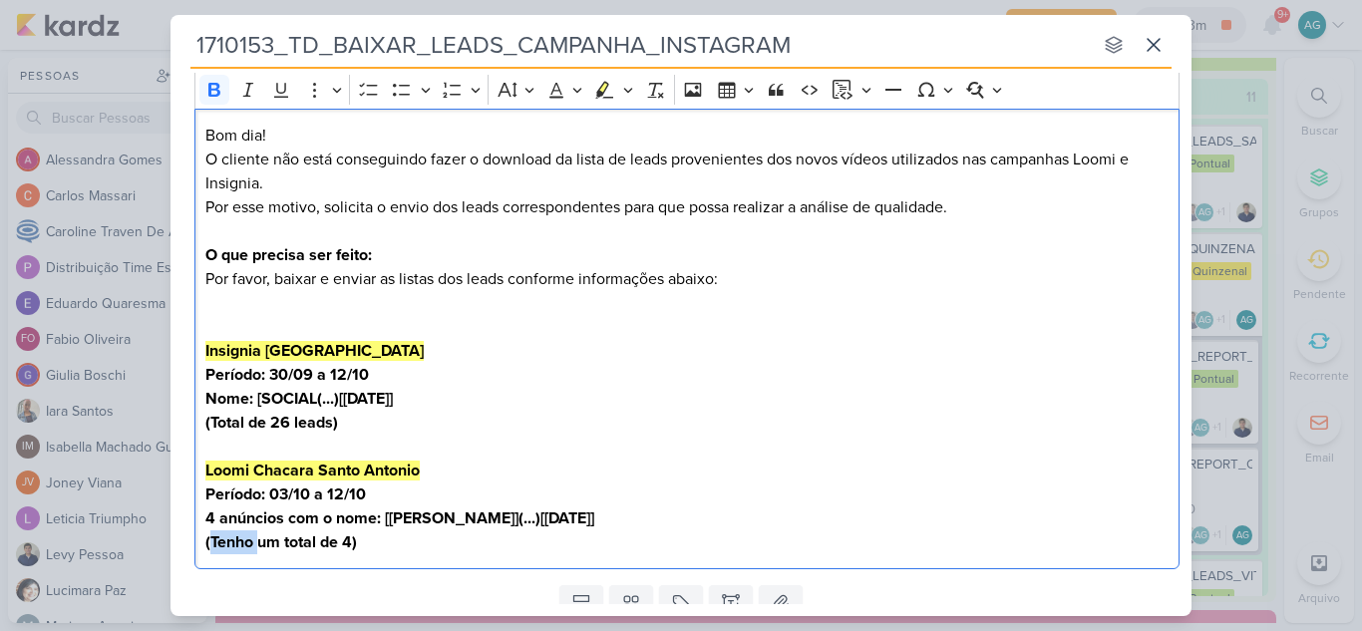
click at [224, 542] on strong "(Tenho um total de 4)" at bounding box center [281, 542] width 152 height 20
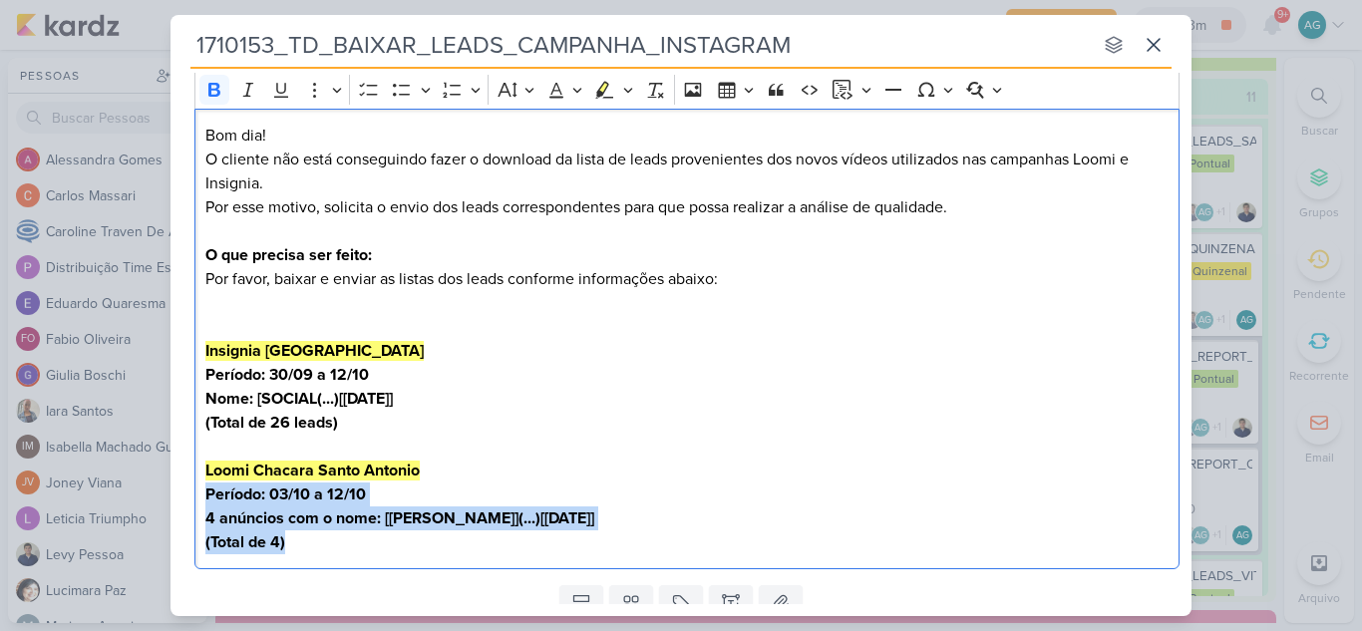
drag, startPoint x: 316, startPoint y: 547, endPoint x: 171, endPoint y: 497, distance: 152.9
click at [171, 497] on div "Clique para deixar o item visível somente à membros da sua organização Rich Tex…" at bounding box center [680, 313] width 1021 height 528
click at [216, 93] on icon "Editor toolbar" at bounding box center [214, 90] width 20 height 20
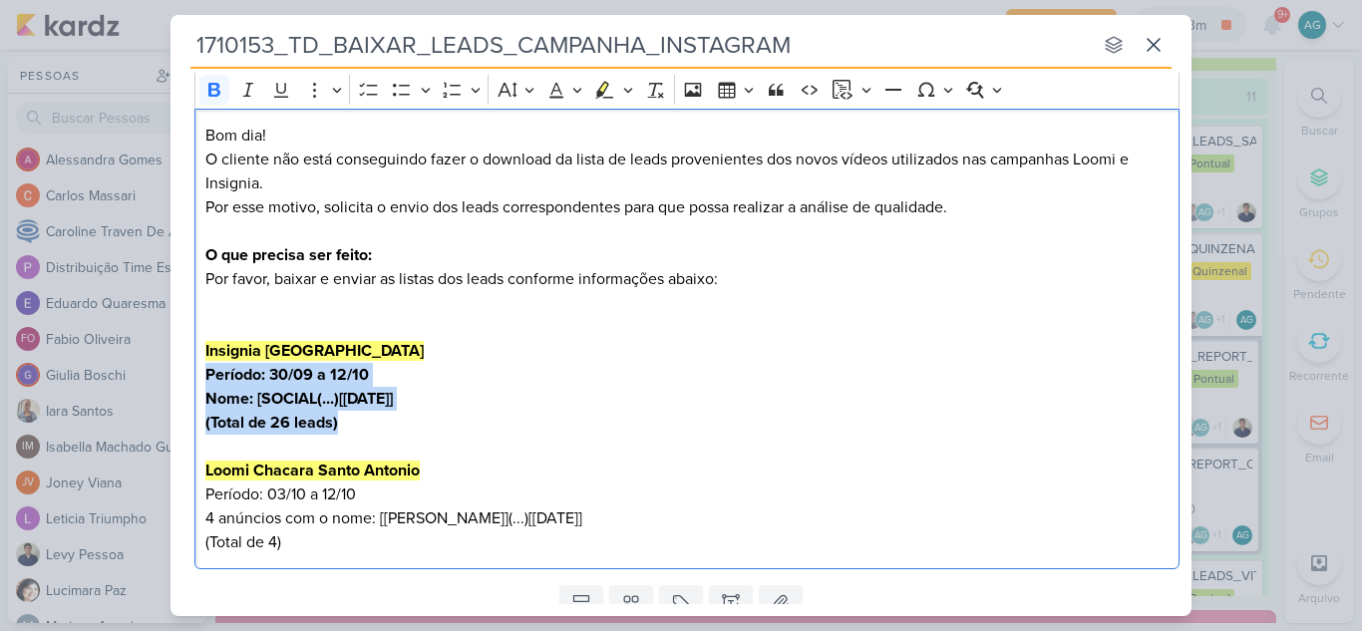
drag, startPoint x: 355, startPoint y: 431, endPoint x: 184, endPoint y: 380, distance: 177.9
click at [184, 380] on div "Clique para deixar o item visível somente à membros da sua organização Rich Tex…" at bounding box center [680, 313] width 1021 height 528
click at [214, 90] on icon "Editor toolbar" at bounding box center [214, 90] width 12 height 14
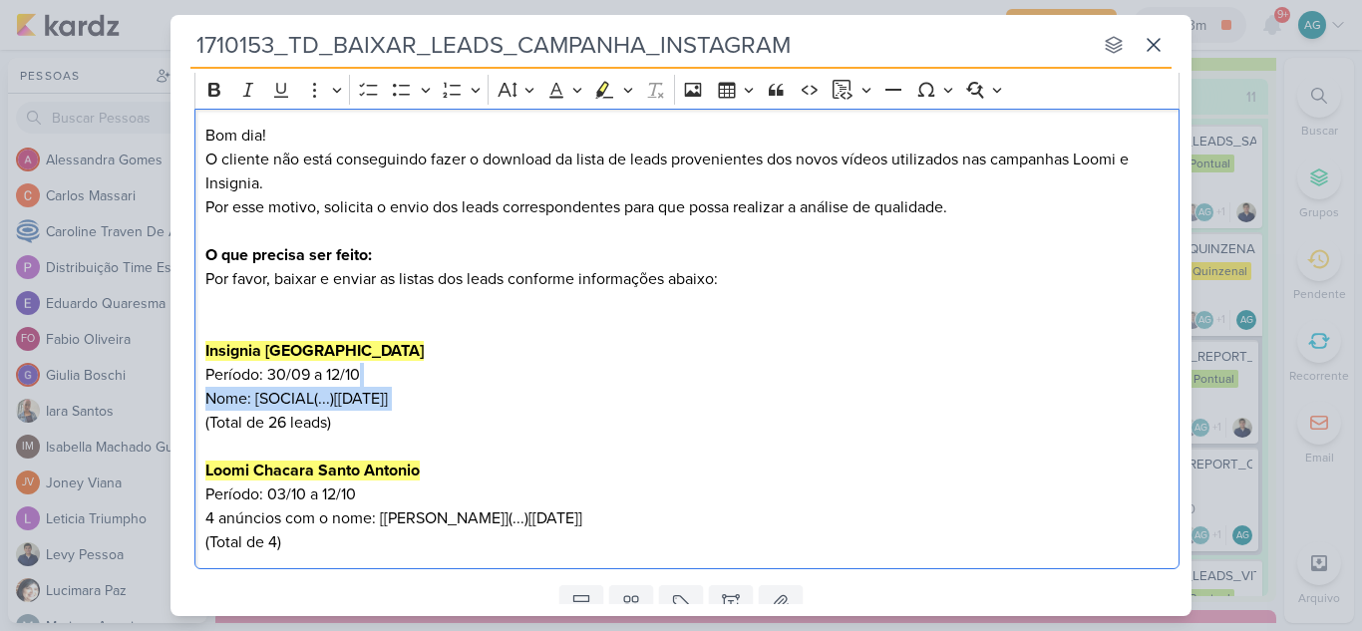
click at [455, 366] on p "Período: 30/09 a 12/10 Nome: [SOCIAL(...)[30.09.2025] (Total de 26 leads)" at bounding box center [687, 411] width 964 height 96
drag, startPoint x: 266, startPoint y: 374, endPoint x: 185, endPoint y: 367, distance: 81.1
click at [185, 367] on div "Clique para deixar o item visível somente à membros da sua organização Rich Tex…" at bounding box center [680, 313] width 1021 height 528
click at [211, 91] on icon "Editor toolbar" at bounding box center [214, 90] width 12 height 14
drag, startPoint x: 251, startPoint y: 402, endPoint x: 188, endPoint y: 396, distance: 63.1
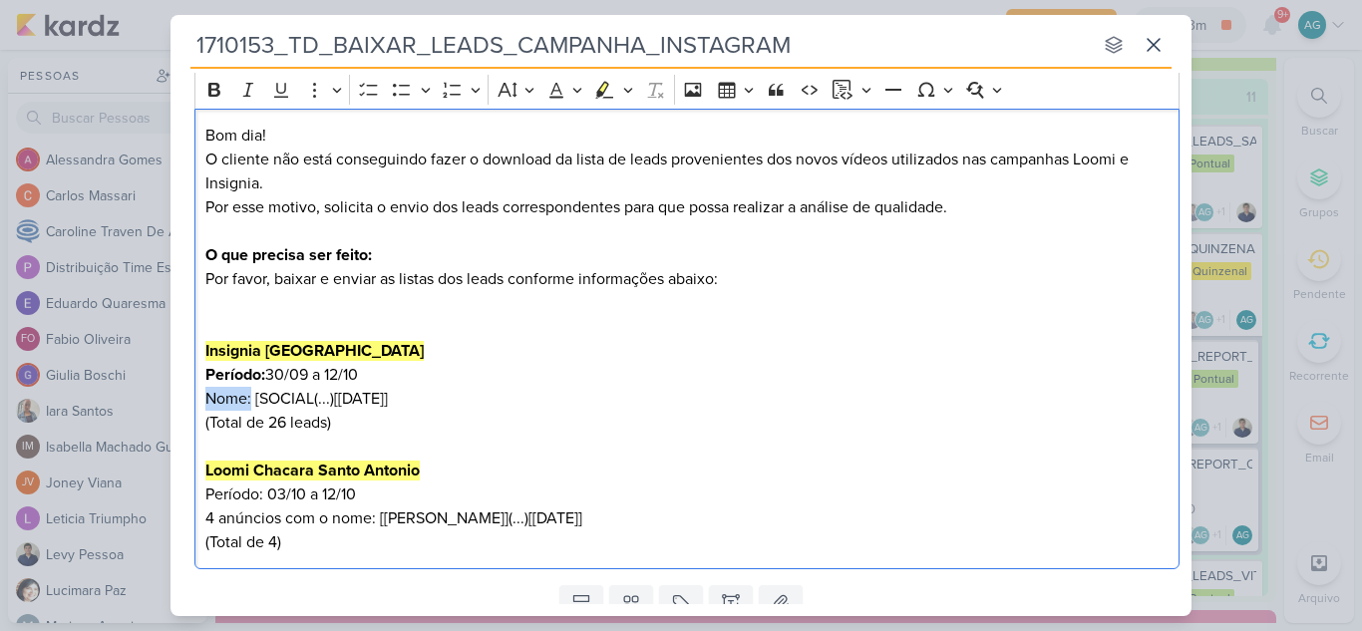
click at [188, 396] on div "Clique para deixar o item visível somente à membros da sua organização Rich Tex…" at bounding box center [680, 313] width 1021 height 528
click at [211, 96] on icon "Editor toolbar" at bounding box center [214, 90] width 12 height 14
click at [366, 428] on p "Período: 30/09 a 12/10 Nome: [SOCIAL(...)[30.09.2025] (Total de 26 leads)" at bounding box center [687, 411] width 964 height 96
drag, startPoint x: 267, startPoint y: 497, endPoint x: 187, endPoint y: 490, distance: 80.1
click at [187, 490] on div "Clique para deixar o item visível somente à membros da sua organização Rich Tex…" at bounding box center [680, 313] width 1021 height 528
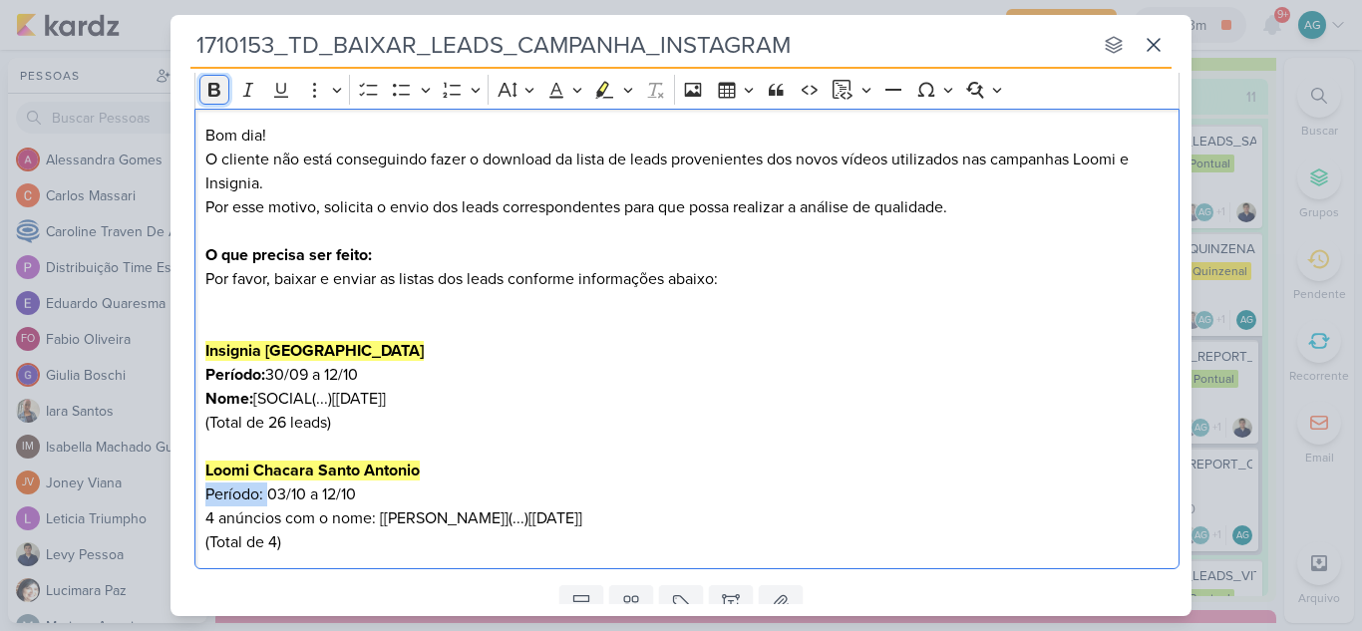
click at [210, 86] on icon "Editor toolbar" at bounding box center [214, 90] width 12 height 14
drag, startPoint x: 375, startPoint y: 521, endPoint x: 170, endPoint y: 524, distance: 204.4
click at [170, 524] on div "Clique para deixar o item visível somente à membros da sua organização Rich Tex…" at bounding box center [680, 313] width 1021 height 528
click at [217, 101] on button "Bold" at bounding box center [214, 90] width 30 height 30
click at [675, 450] on p "Período: 30/09 a 12/10 Nome: [SOCIAL(...)[30.09.2025] (Total de 26 leads)" at bounding box center [687, 411] width 964 height 96
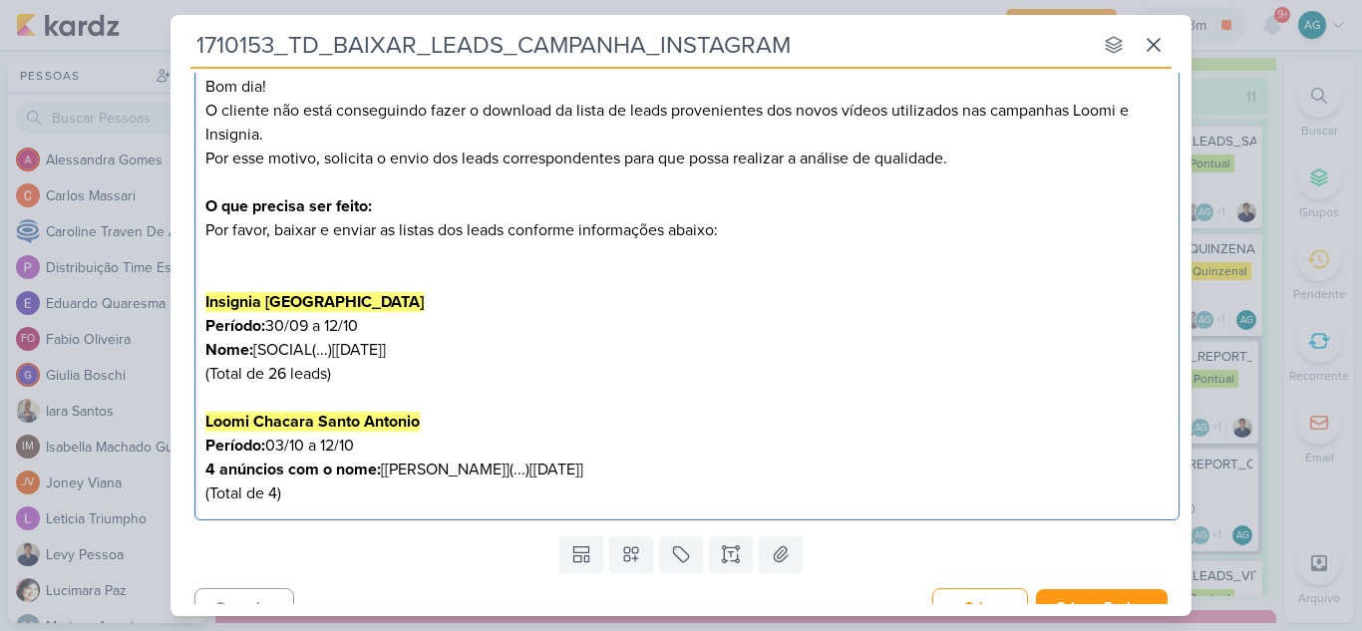
scroll to position [286, 0]
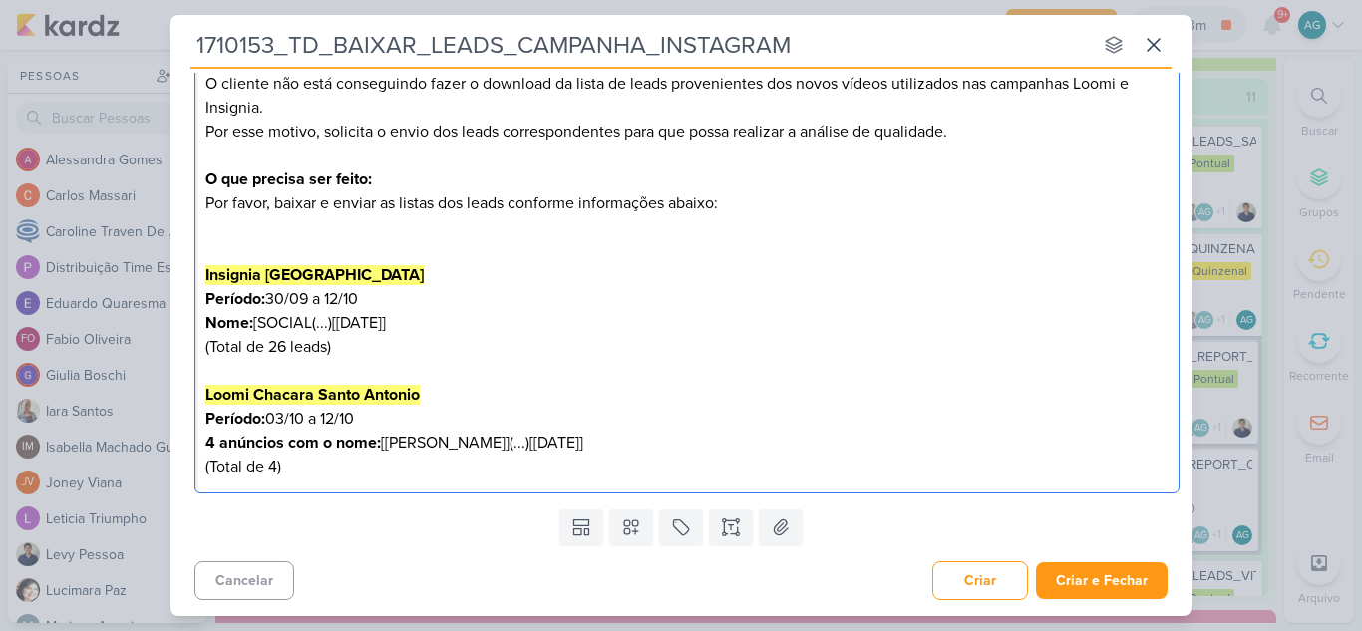
click at [278, 470] on p "Período: 03/10 a 12/10 4 anúncios com o nome: [Loomi CSA](...)[03.10.25] (Total…" at bounding box center [687, 443] width 964 height 72
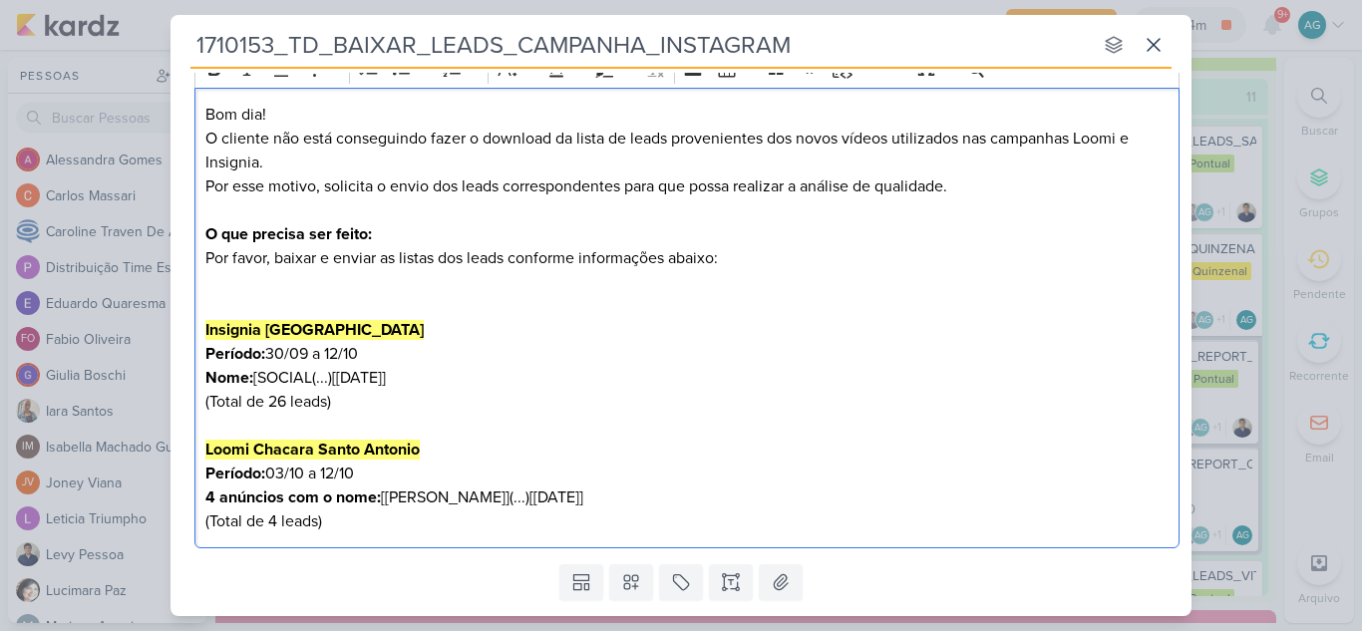
scroll to position [186, 0]
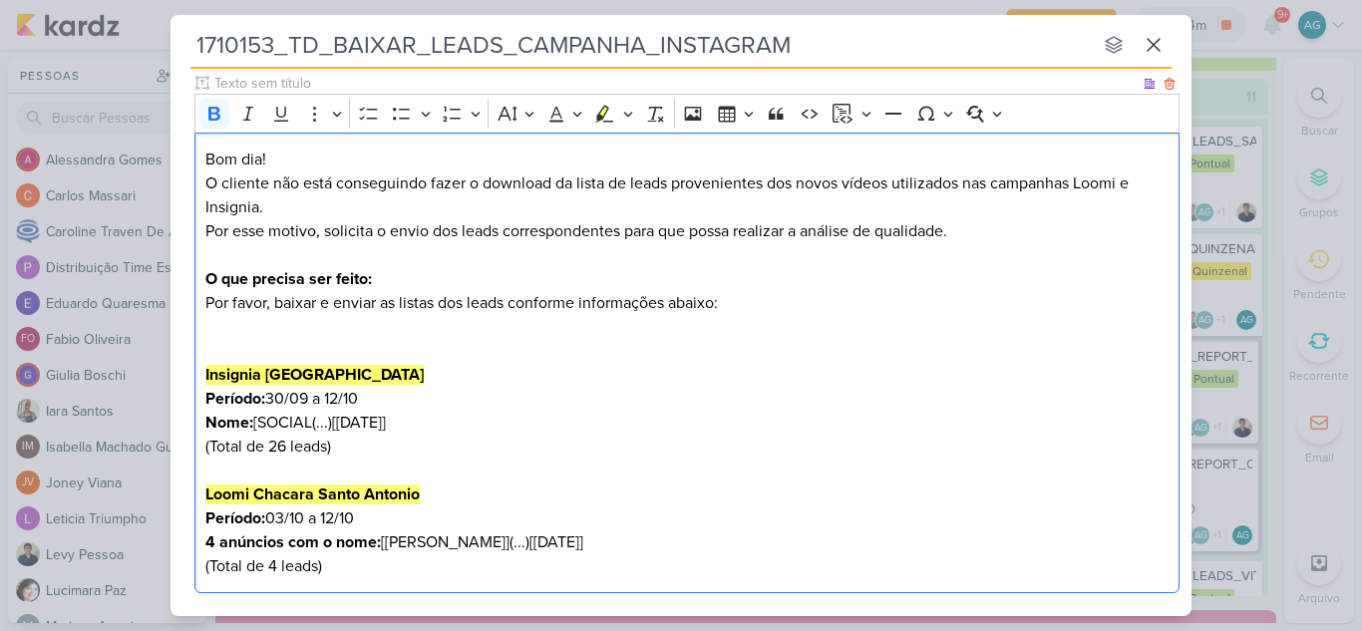
click at [406, 281] on p "O que precisa ser feito: Por favor, baixar e enviar as listas dos leads conform…" at bounding box center [687, 327] width 964 height 120
drag, startPoint x: 255, startPoint y: 280, endPoint x: 366, endPoint y: 276, distance: 110.7
click at [366, 276] on strong "O que precisa ser feito?" at bounding box center [289, 279] width 168 height 20
click at [395, 336] on p "O que fazer? Por favor, baixar e enviar as listas dos leads conforme informaçõe…" at bounding box center [687, 327] width 964 height 120
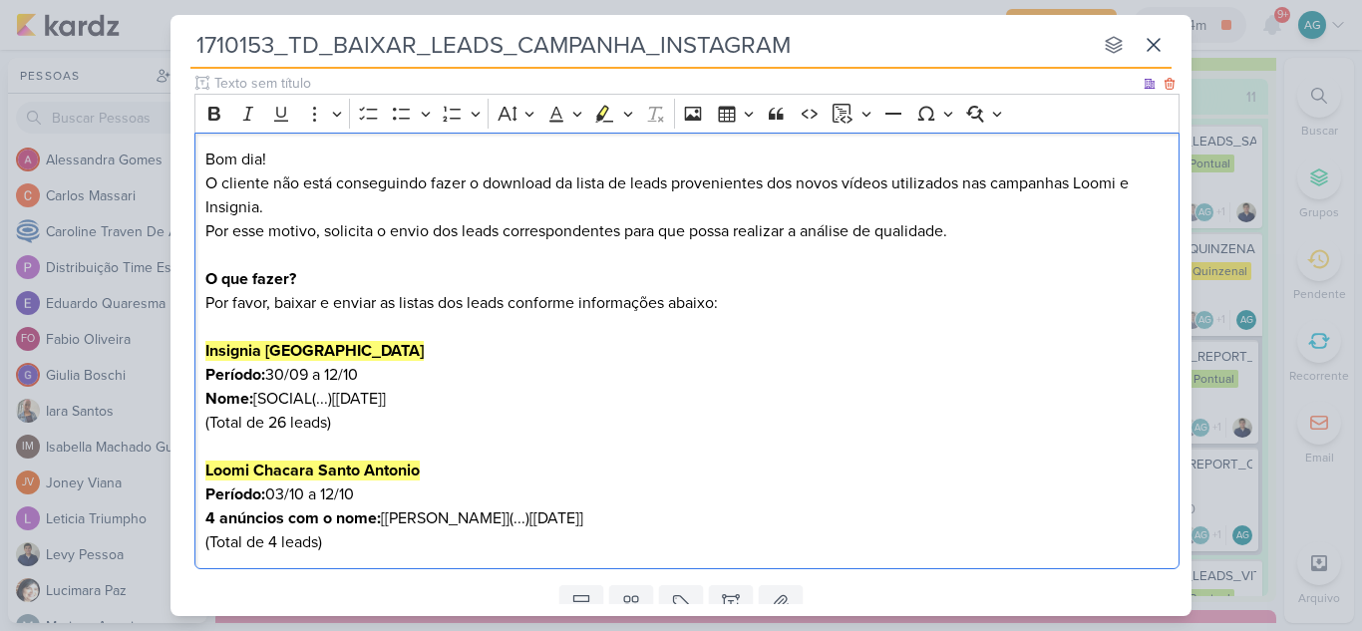
click at [524, 557] on div "Bom dia! O cliente não está conseguindo fazer o download da lista de leads prov…" at bounding box center [686, 352] width 985 height 438
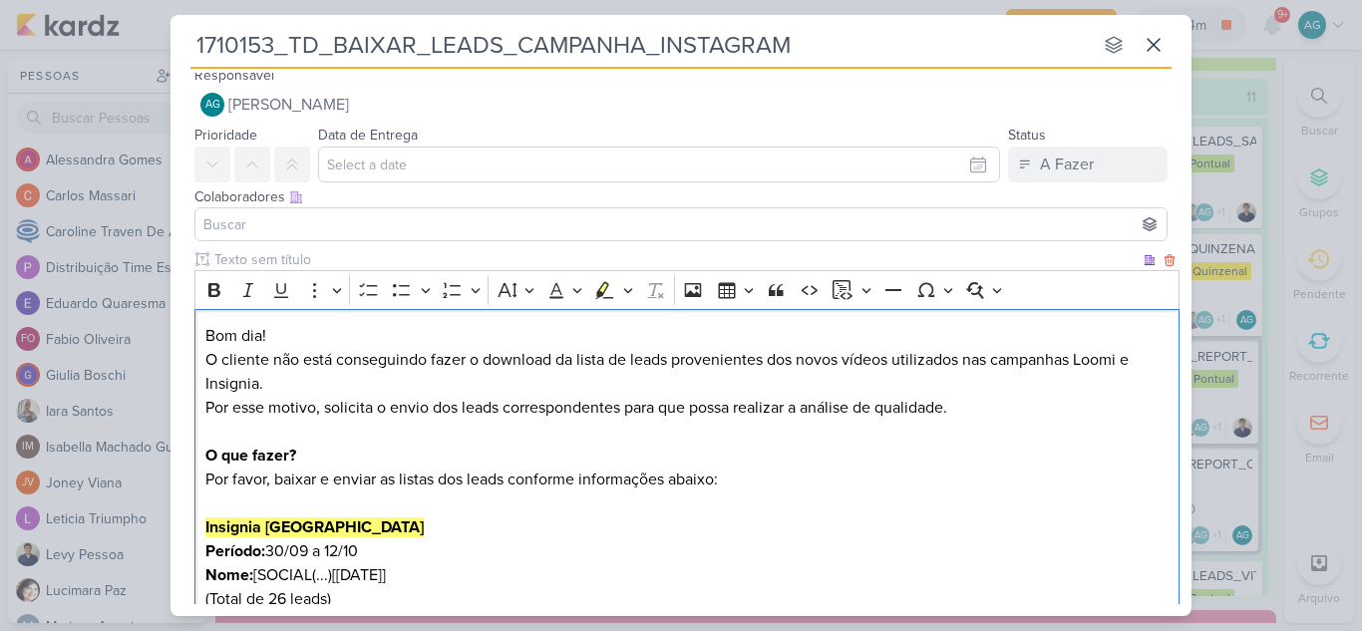
scroll to position [0, 0]
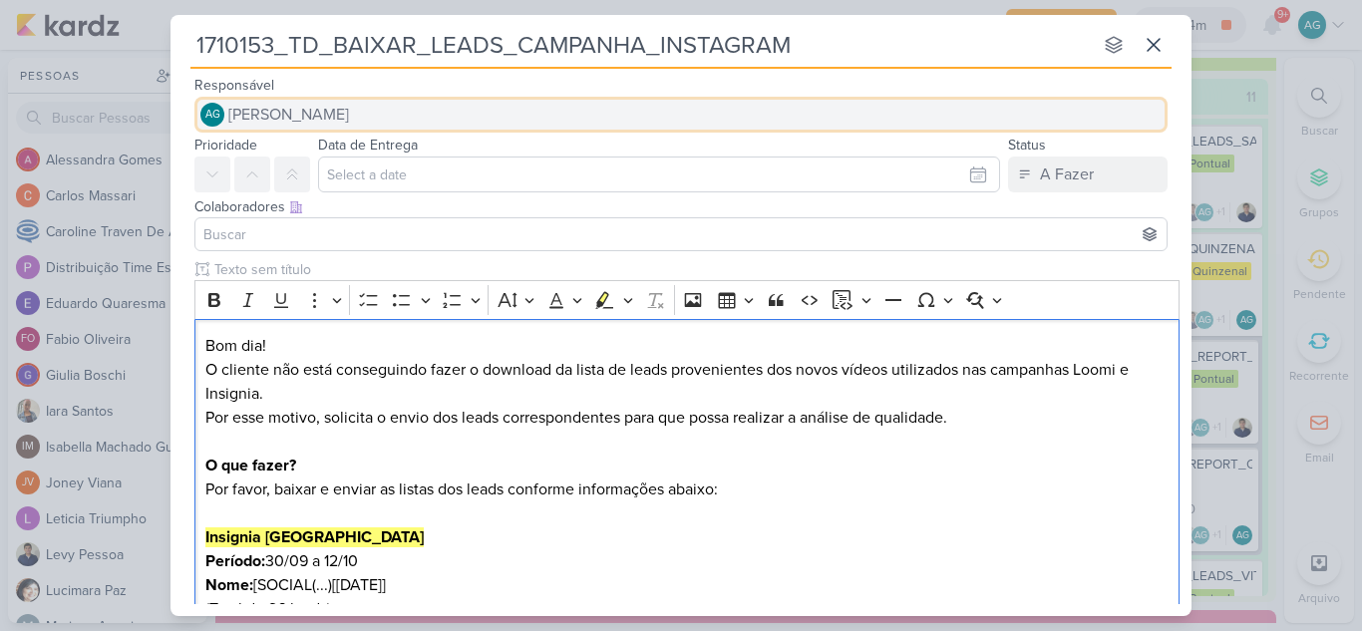
click at [406, 115] on button "AG Aline Gimenez Graciano" at bounding box center [680, 115] width 973 height 36
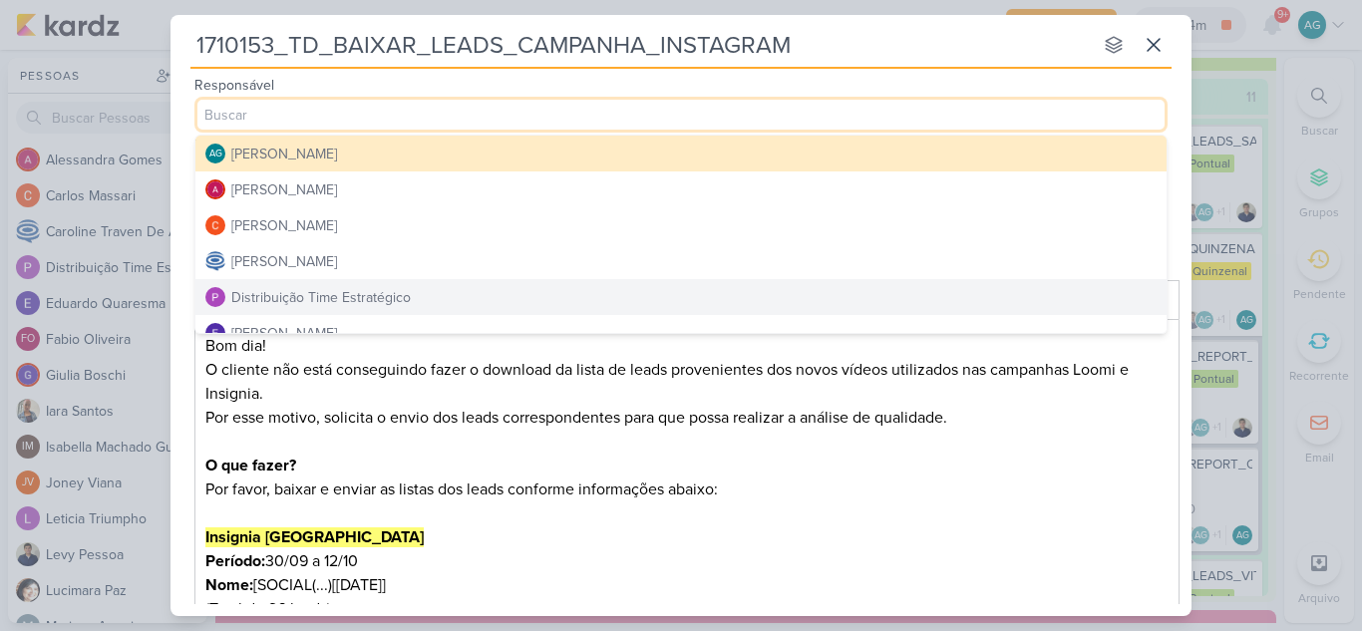
click at [380, 293] on div "Distribuição Time Estratégico" at bounding box center [320, 297] width 179 height 21
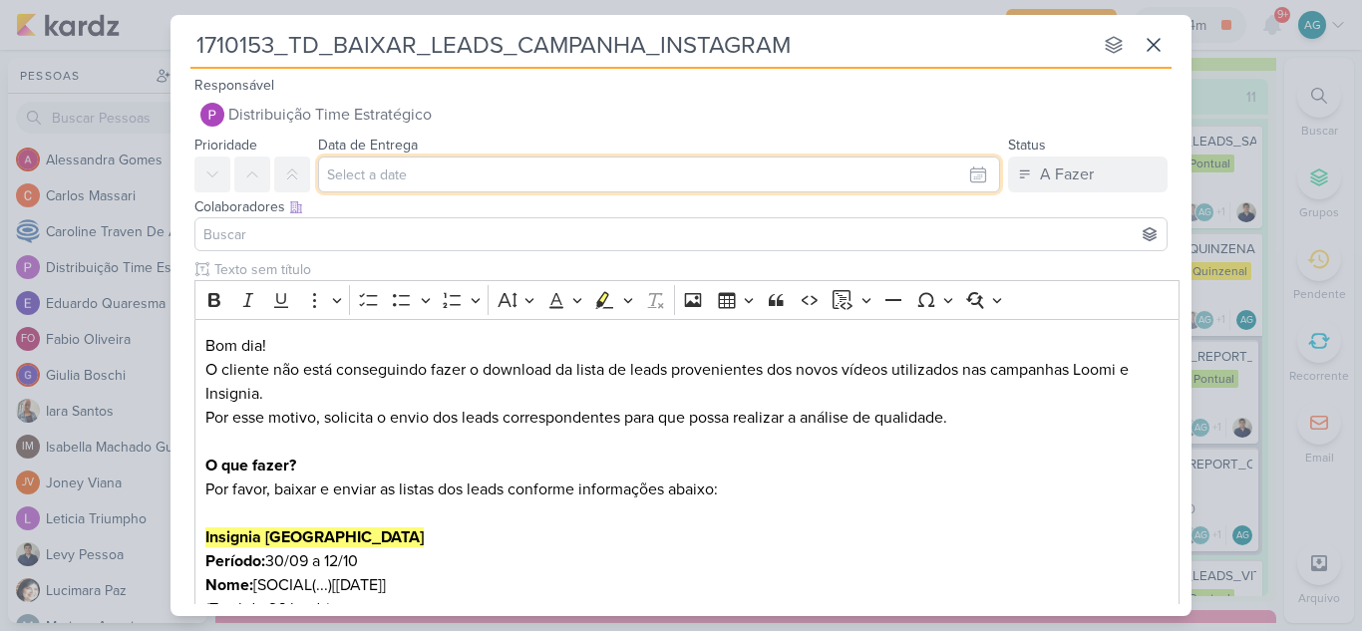
click at [477, 185] on input "text" at bounding box center [659, 175] width 682 height 36
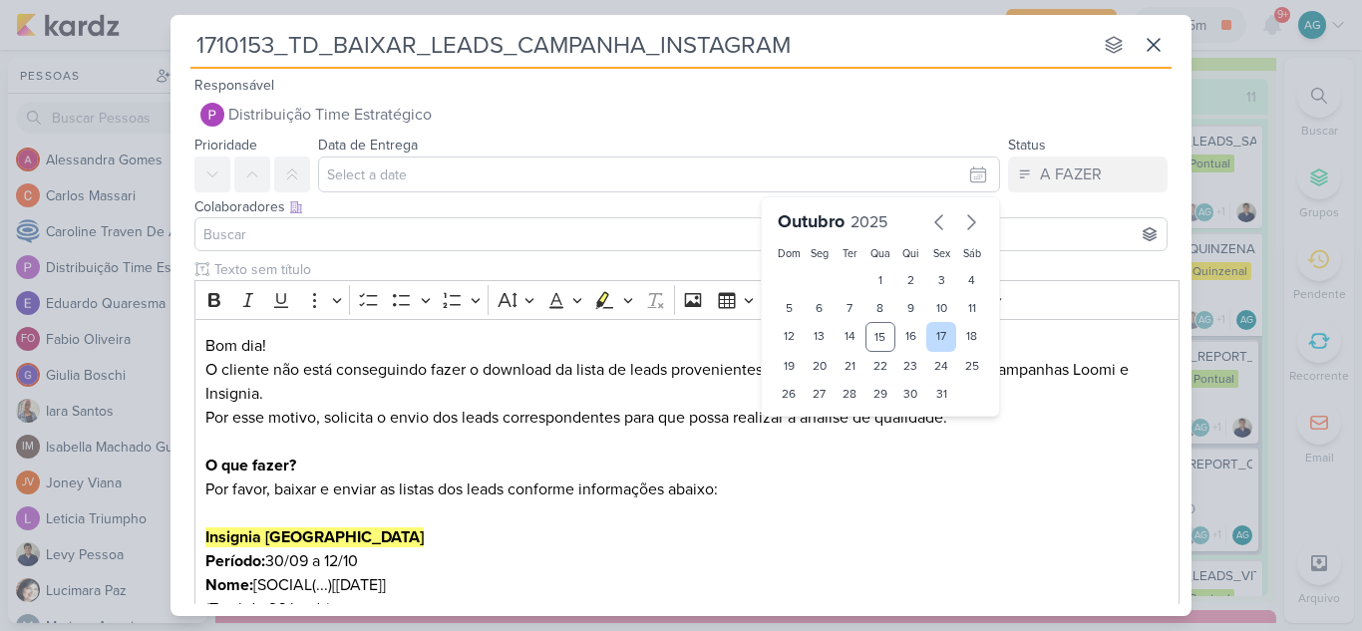
click at [931, 339] on div "17" at bounding box center [941, 337] width 31 height 30
type input "17 de outubro de 2025 às 23:59"
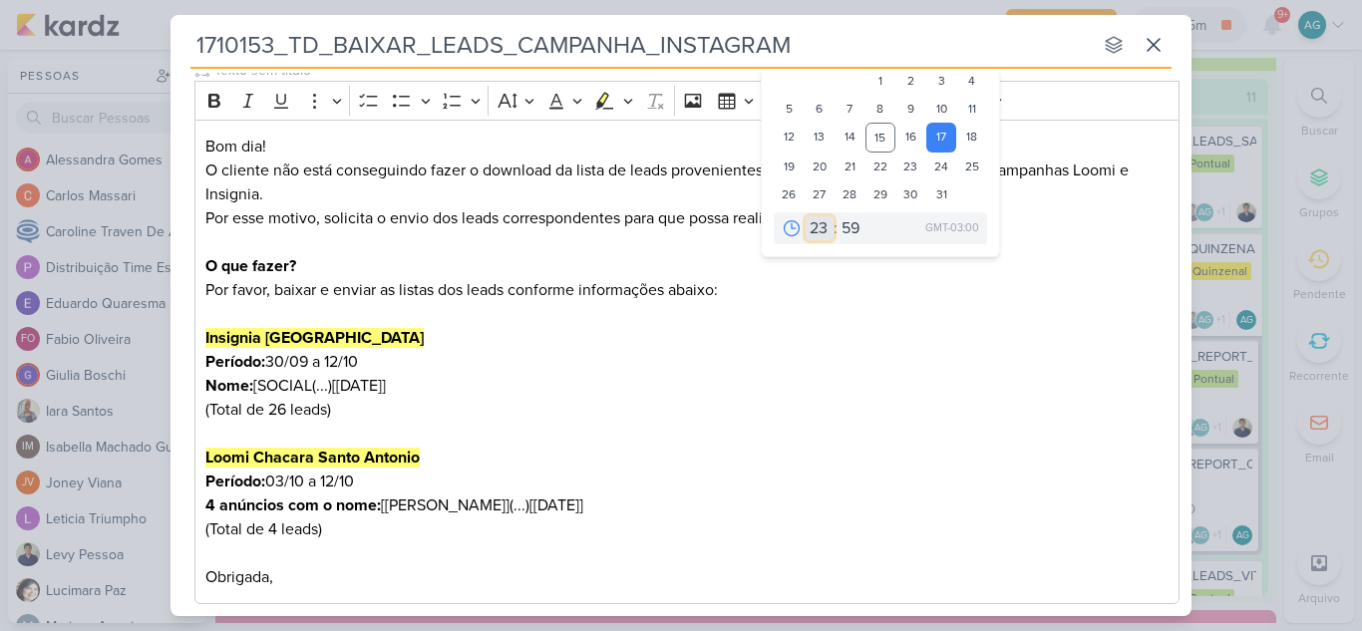
click at [811, 229] on select "00 01 02 03 04 05 06 07 08 09 10 11 12 13 14 15 16 17 18 19 20 21 22 23" at bounding box center [820, 228] width 28 height 24
select select "18"
click at [806, 216] on select "00 01 02 03 04 05 06 07 08 09 10 11 12 13 14 15 16 17 18 19 20 21 22 23" at bounding box center [820, 228] width 28 height 24
type input "17 de outubro de 2025 às 18:59"
click at [843, 233] on select "00 05 10 15 20 25 30 35 40 45 50 55 59" at bounding box center [851, 228] width 28 height 24
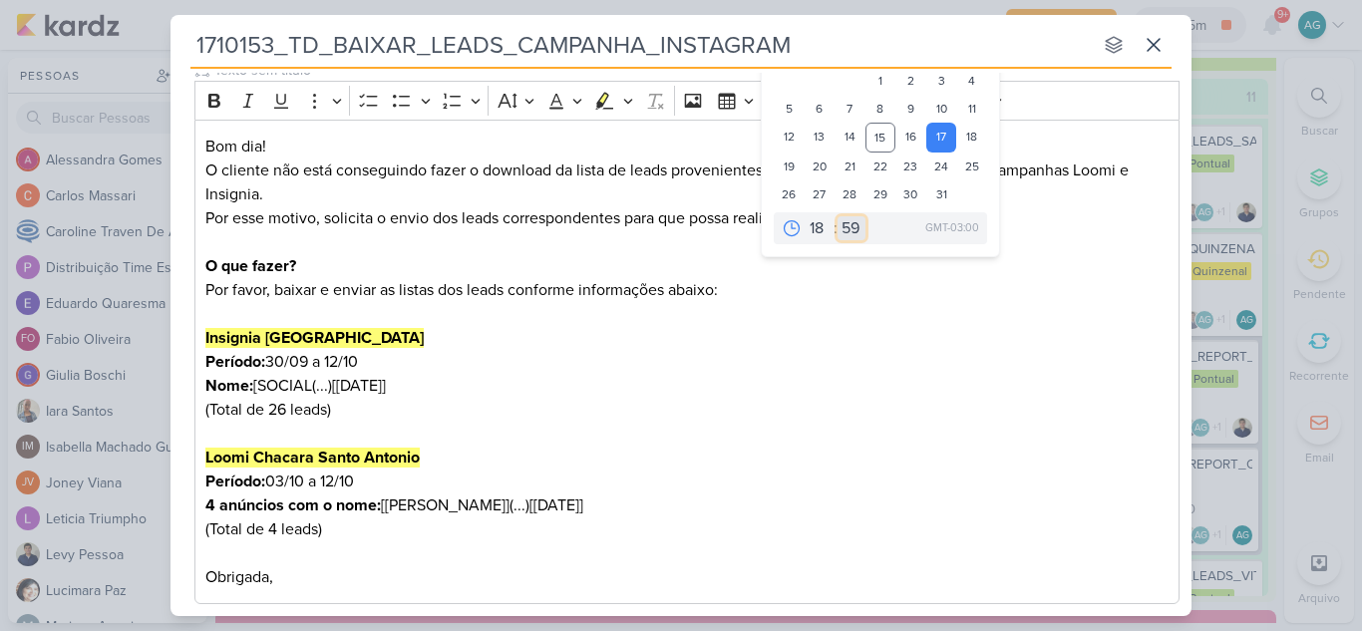
select select "0"
click at [837, 216] on select "00 05 10 15 20 25 30 35 40 45 50 55 59" at bounding box center [851, 228] width 28 height 24
type input "17 de outubro de 2025 às 18:00"
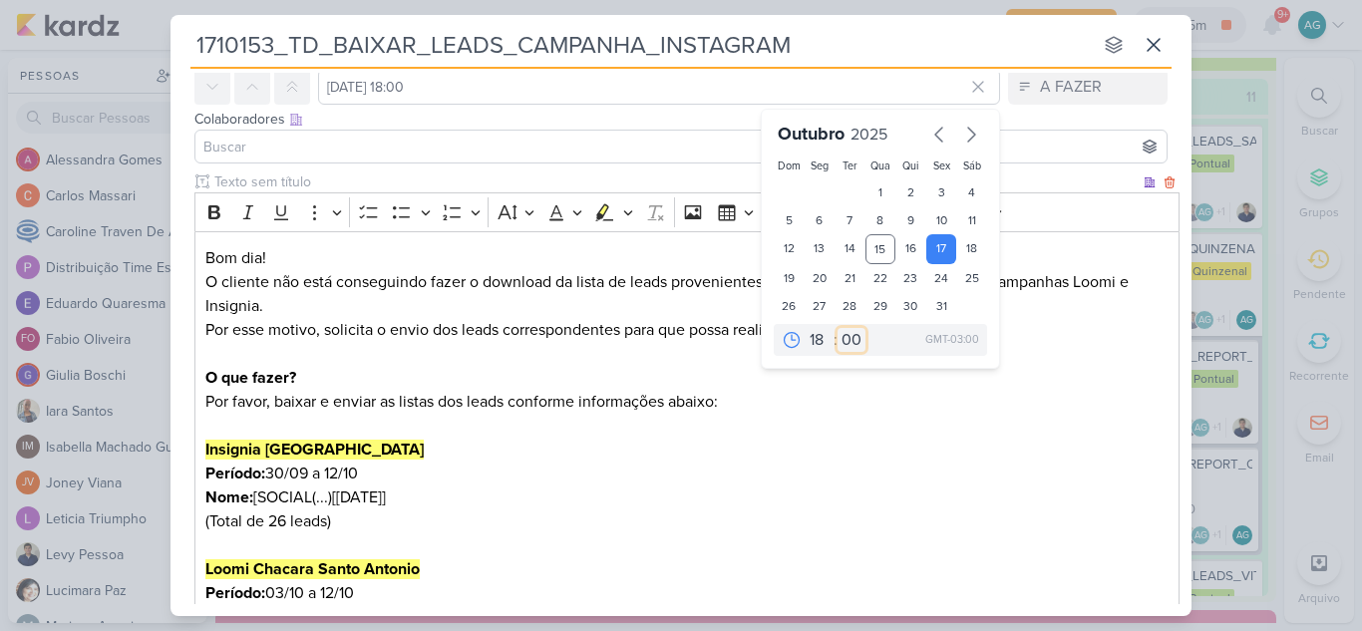
scroll to position [0, 0]
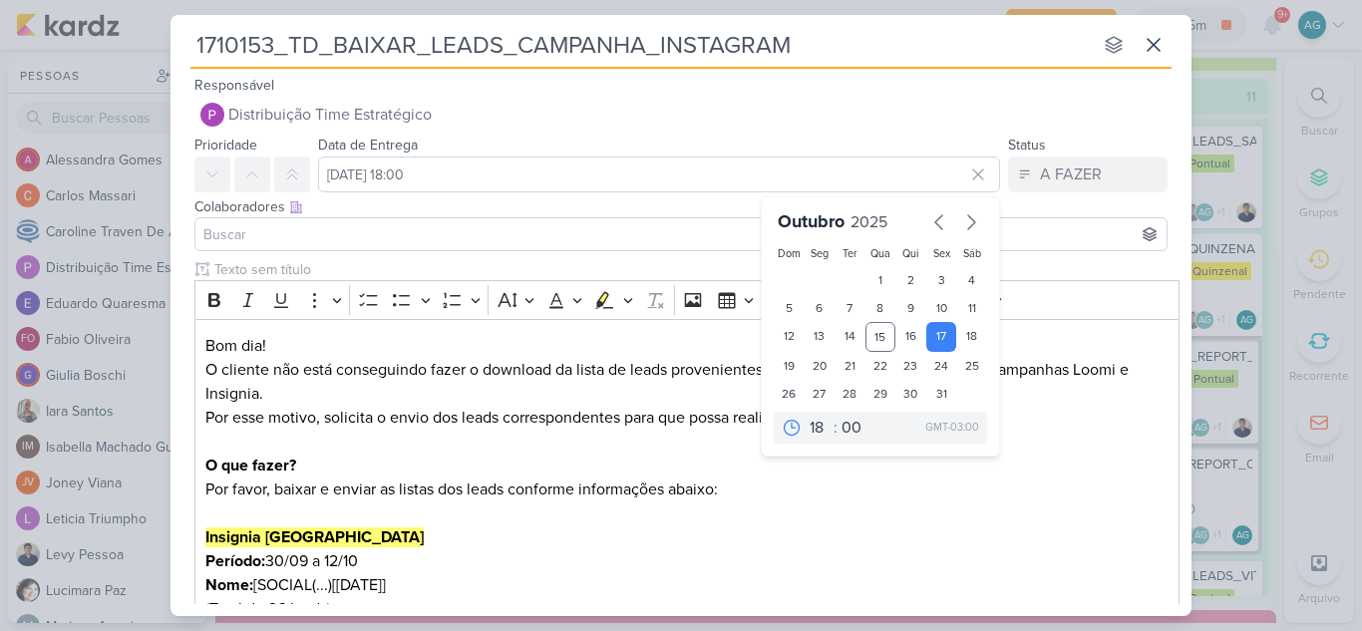
click at [356, 236] on input at bounding box center [680, 234] width 963 height 24
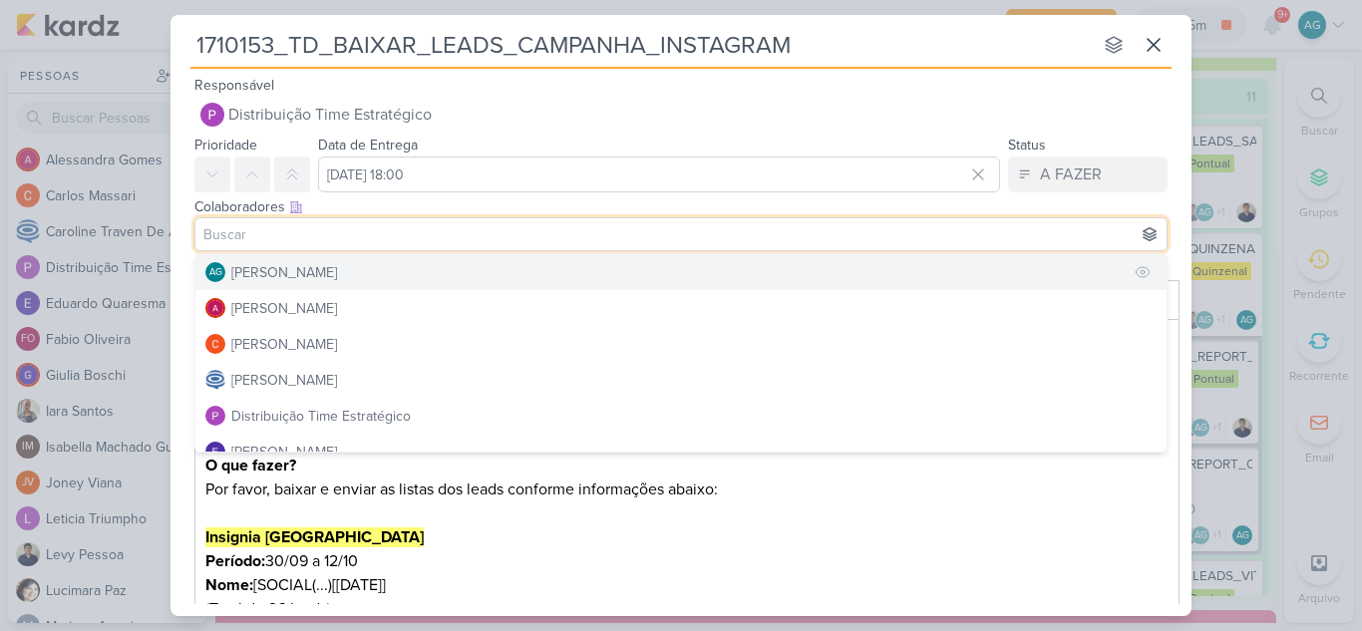
click at [337, 276] on div "[PERSON_NAME]" at bounding box center [284, 272] width 106 height 21
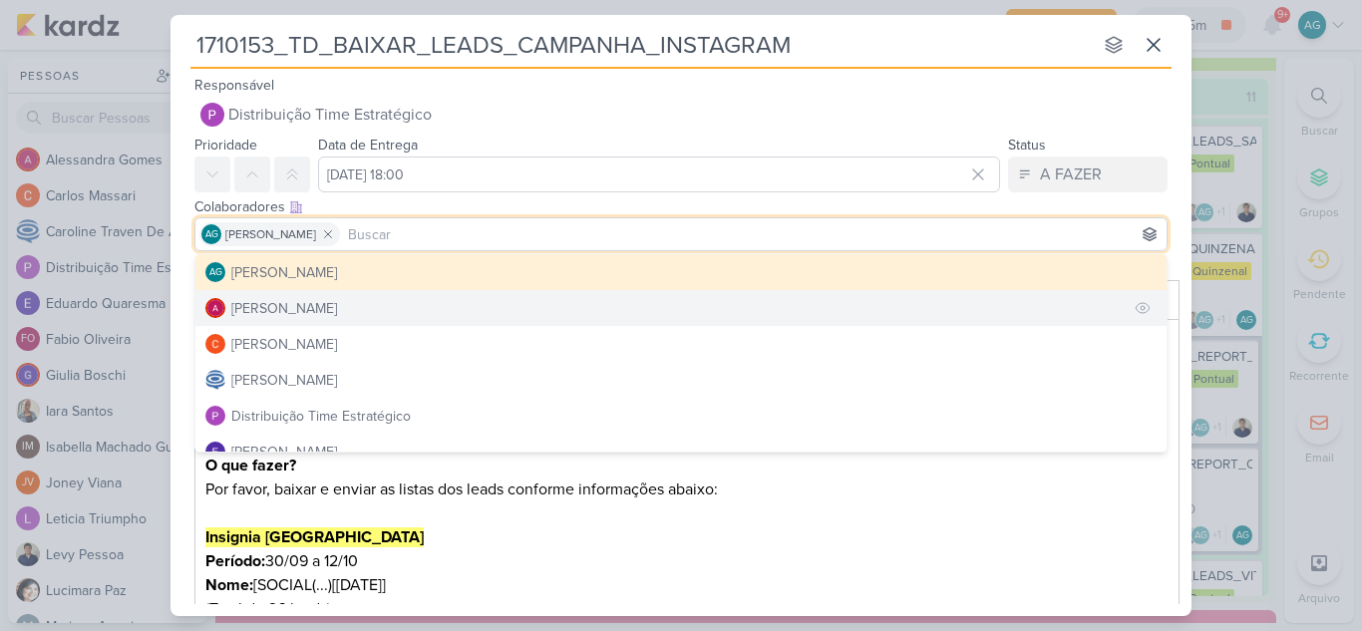
click at [332, 310] on div "[PERSON_NAME]" at bounding box center [284, 308] width 106 height 21
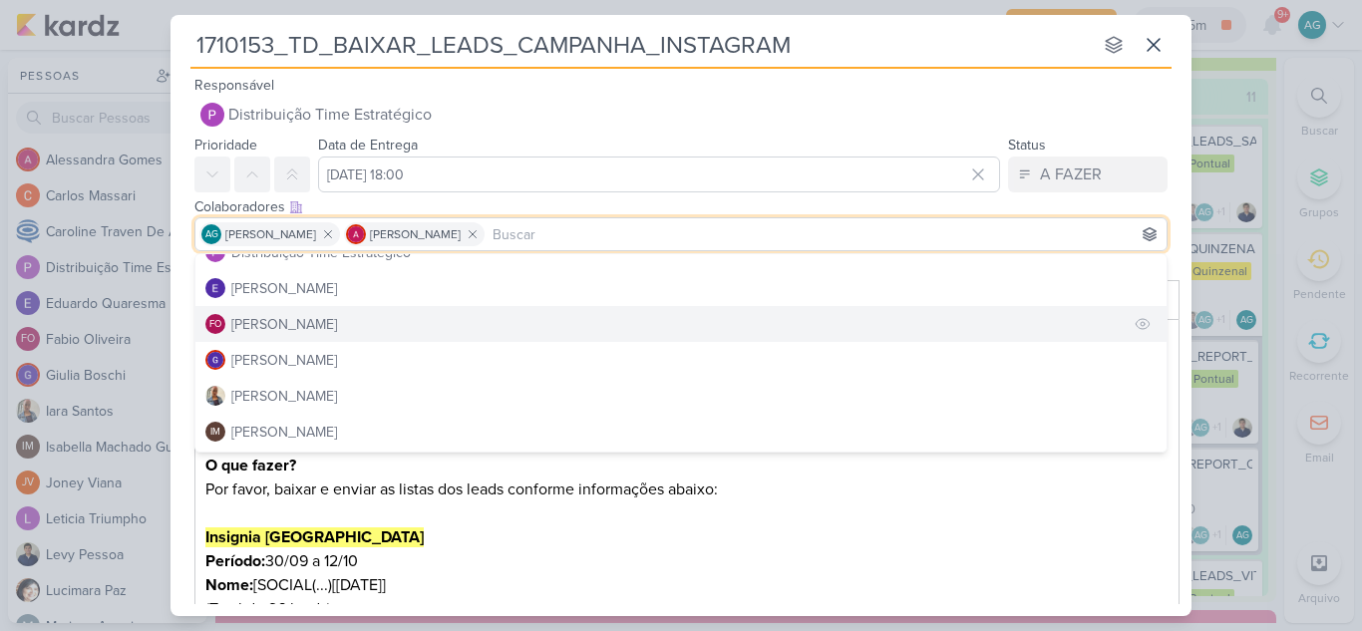
scroll to position [199, 0]
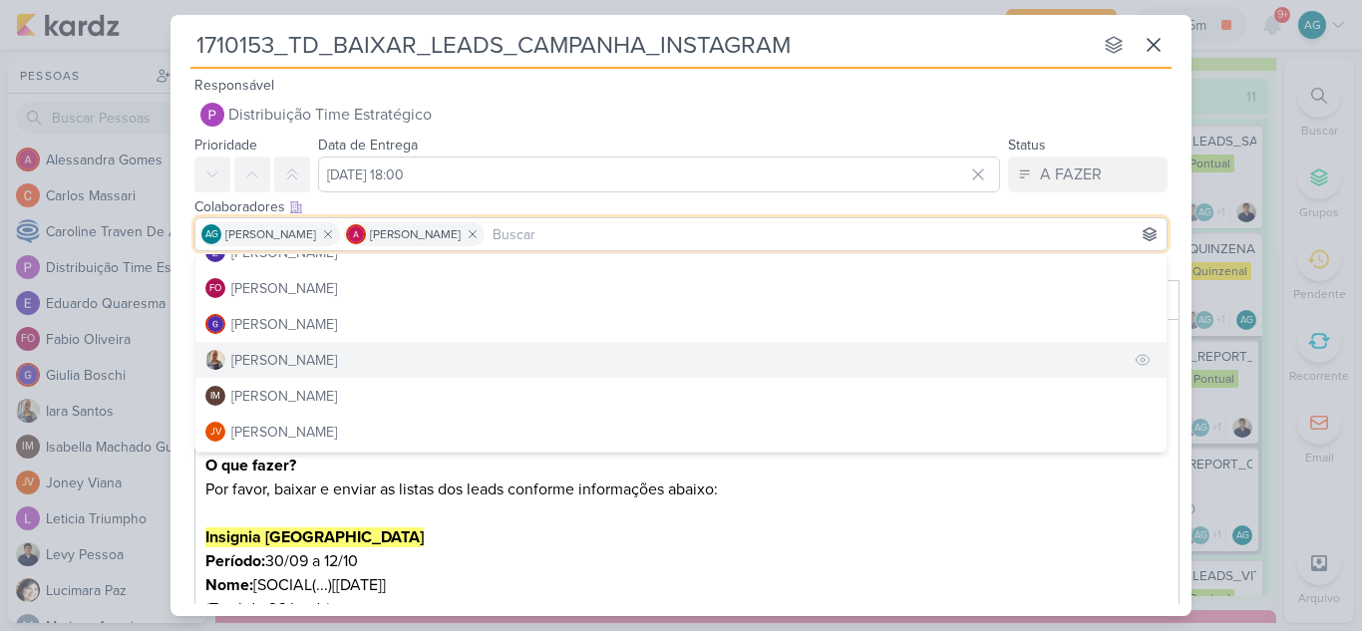
click at [299, 366] on div "[PERSON_NAME]" at bounding box center [284, 360] width 106 height 21
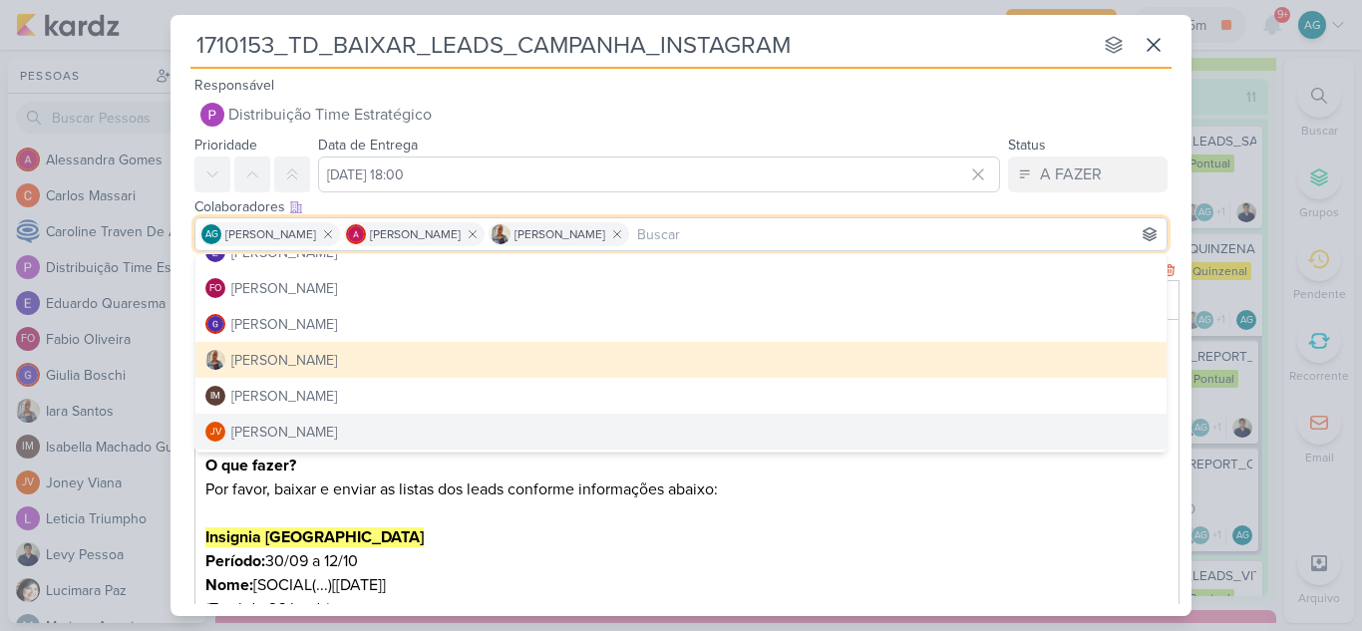
click at [769, 540] on p "O que fazer? Por favor, baixar e enviar as listas dos leads conforme informaçõe…" at bounding box center [687, 502] width 964 height 96
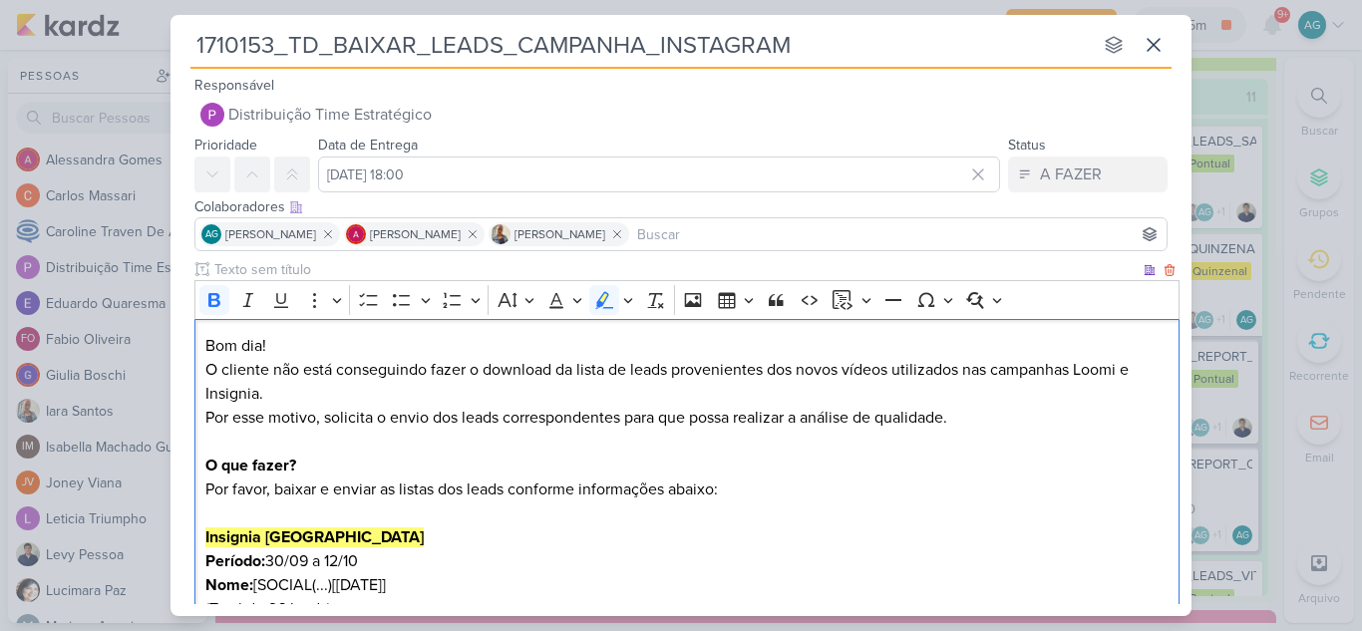
scroll to position [299, 0]
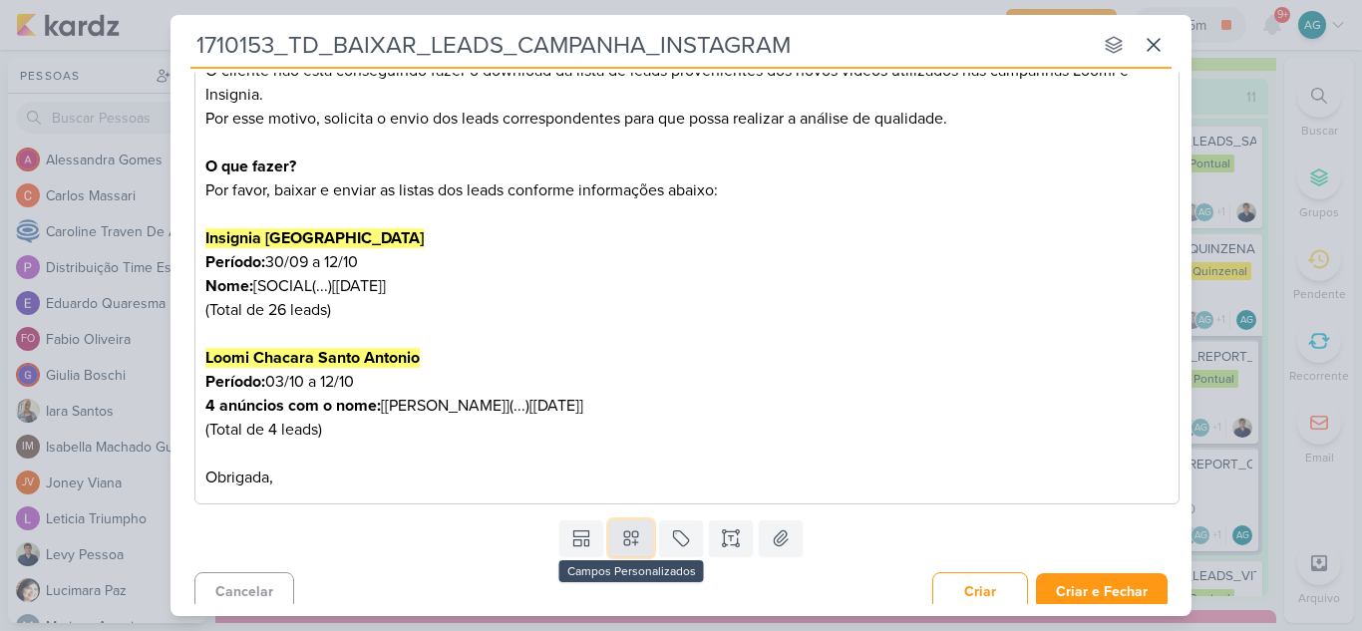
click at [627, 532] on icon at bounding box center [631, 538] width 20 height 20
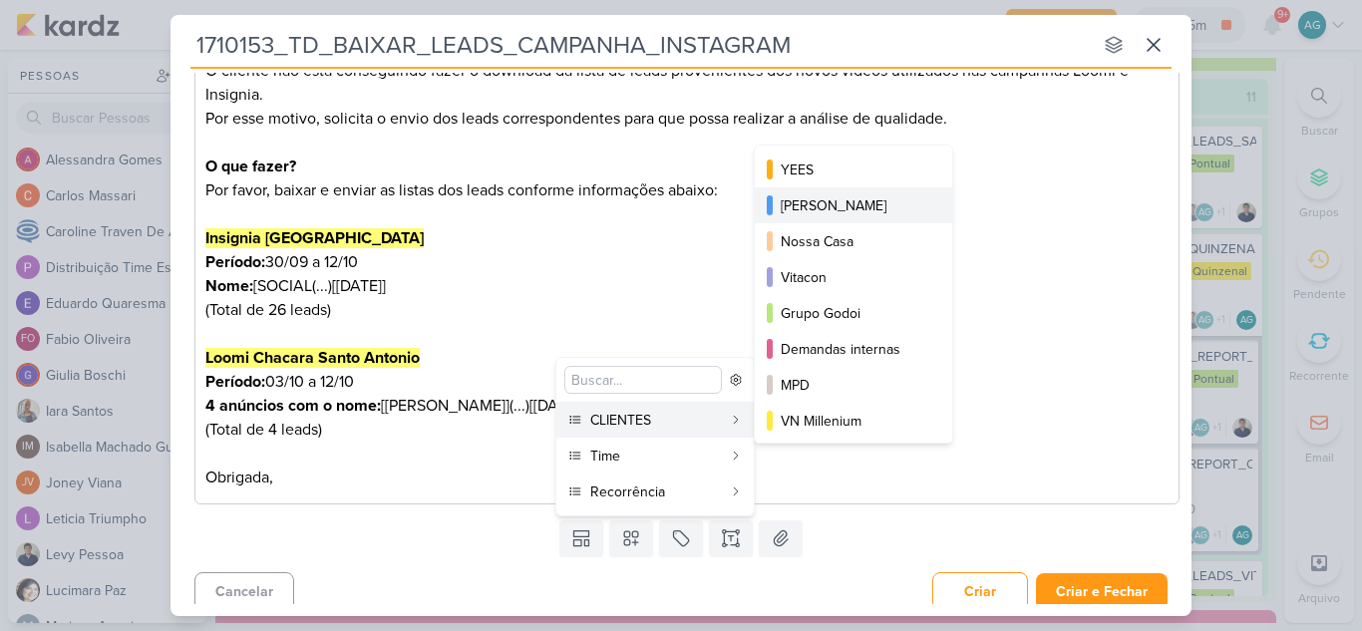
click at [855, 208] on div "[PERSON_NAME]" at bounding box center [855, 205] width 148 height 21
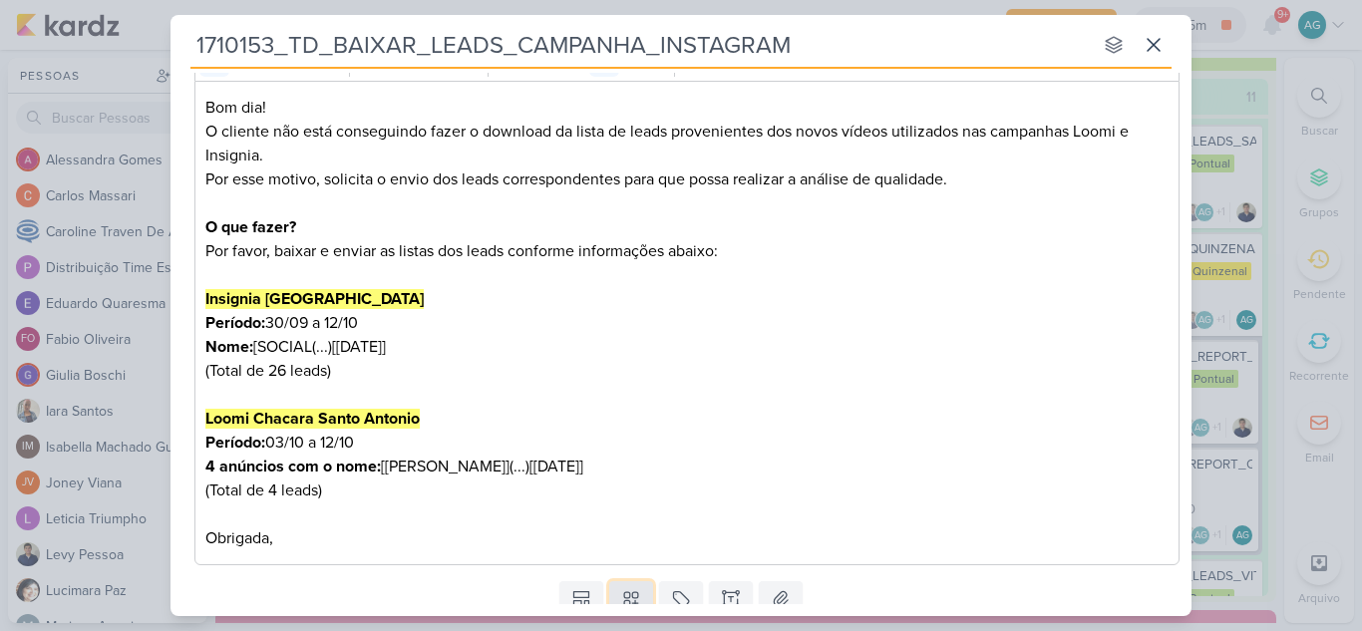
click at [633, 592] on icon at bounding box center [631, 599] width 20 height 20
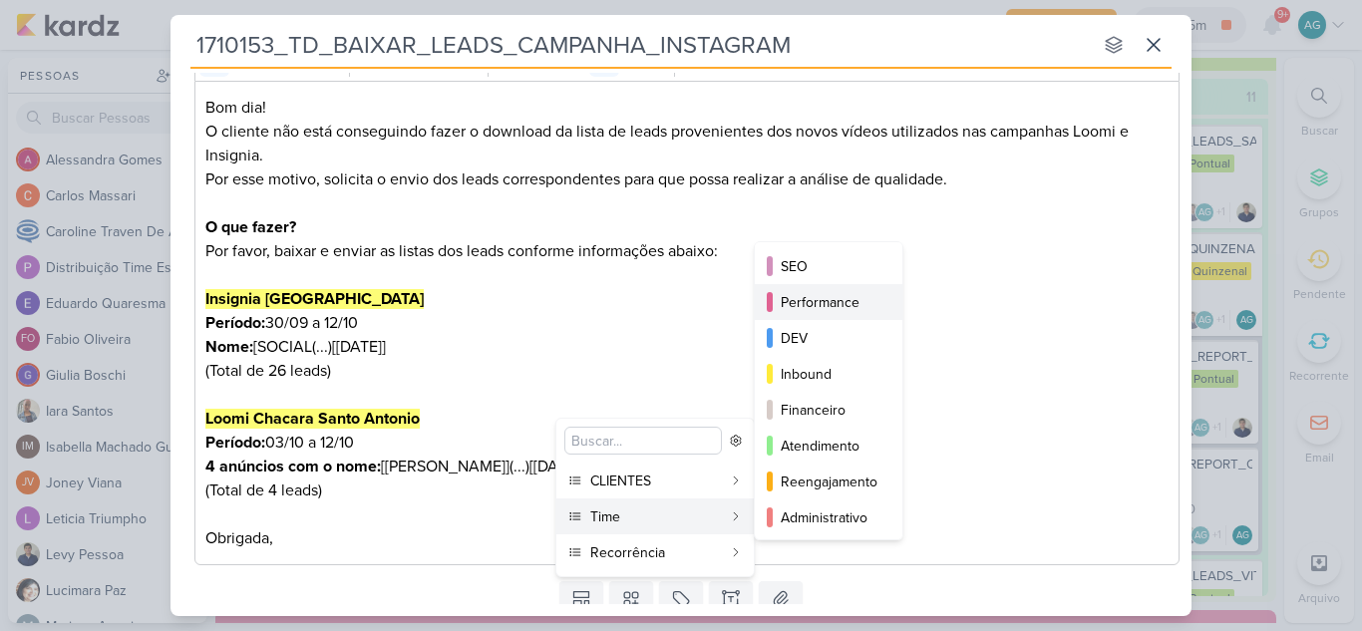
click at [861, 301] on div "Performance" at bounding box center [830, 302] width 98 height 21
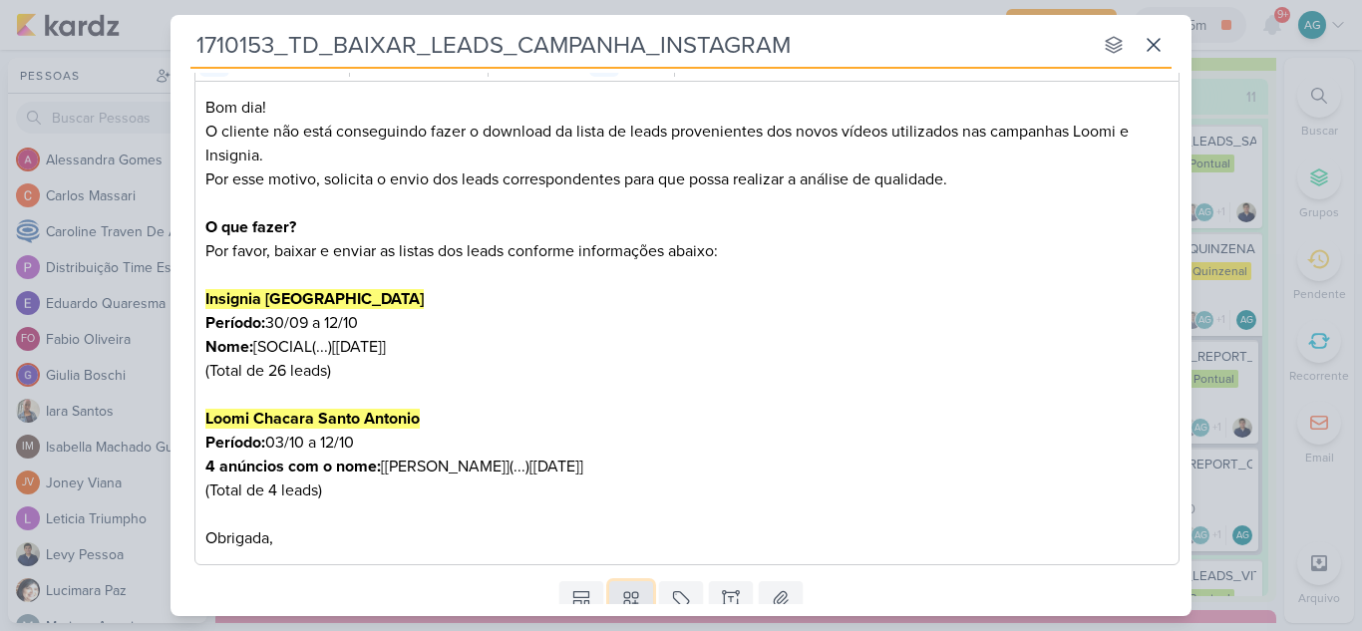
click at [638, 603] on button at bounding box center [631, 599] width 44 height 36
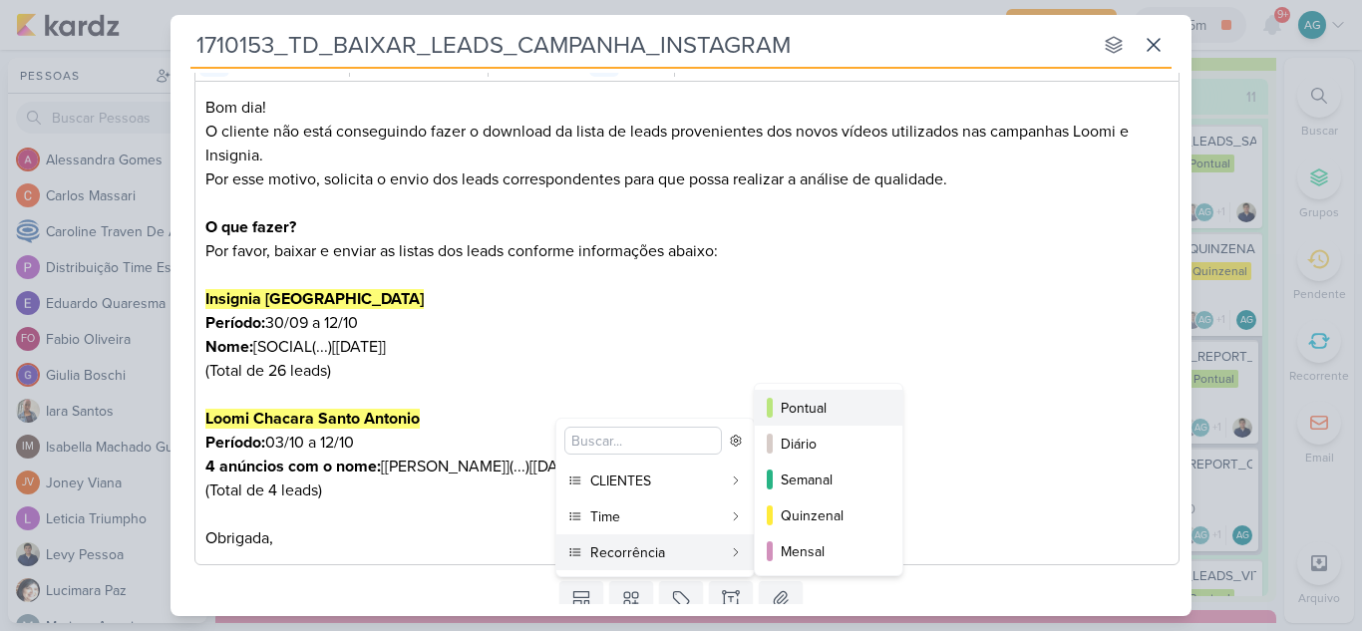
click at [823, 409] on div "Pontual" at bounding box center [830, 408] width 98 height 21
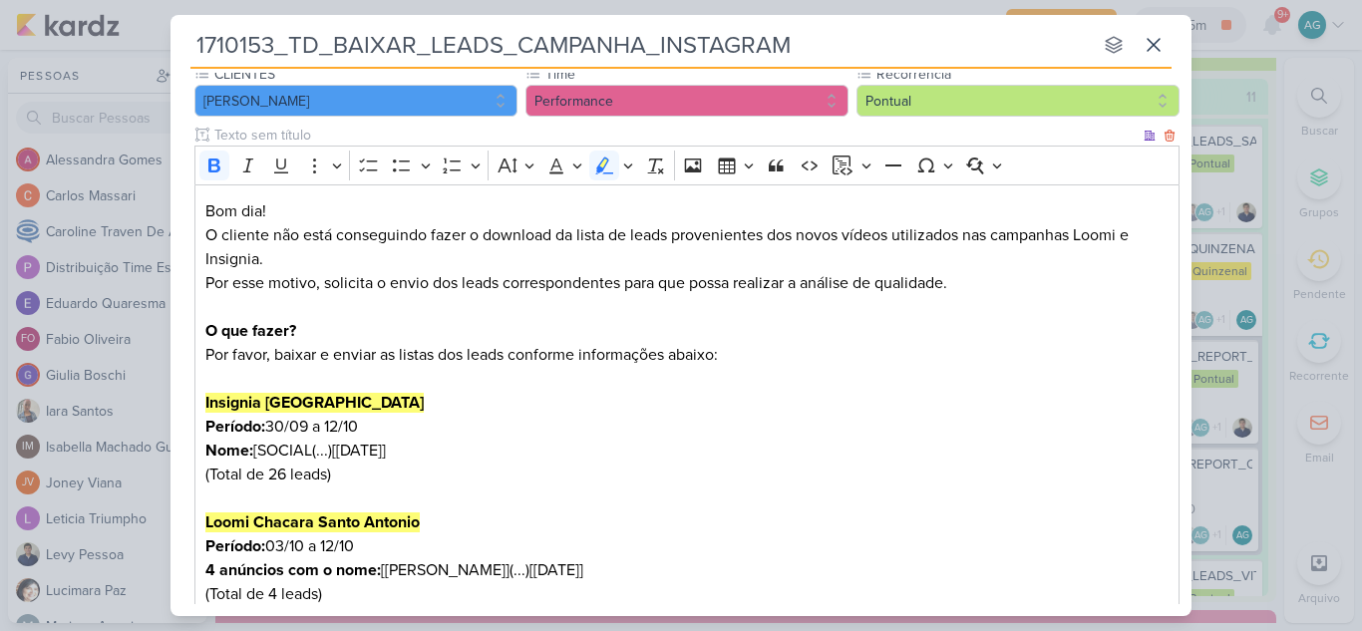
scroll to position [371, 0]
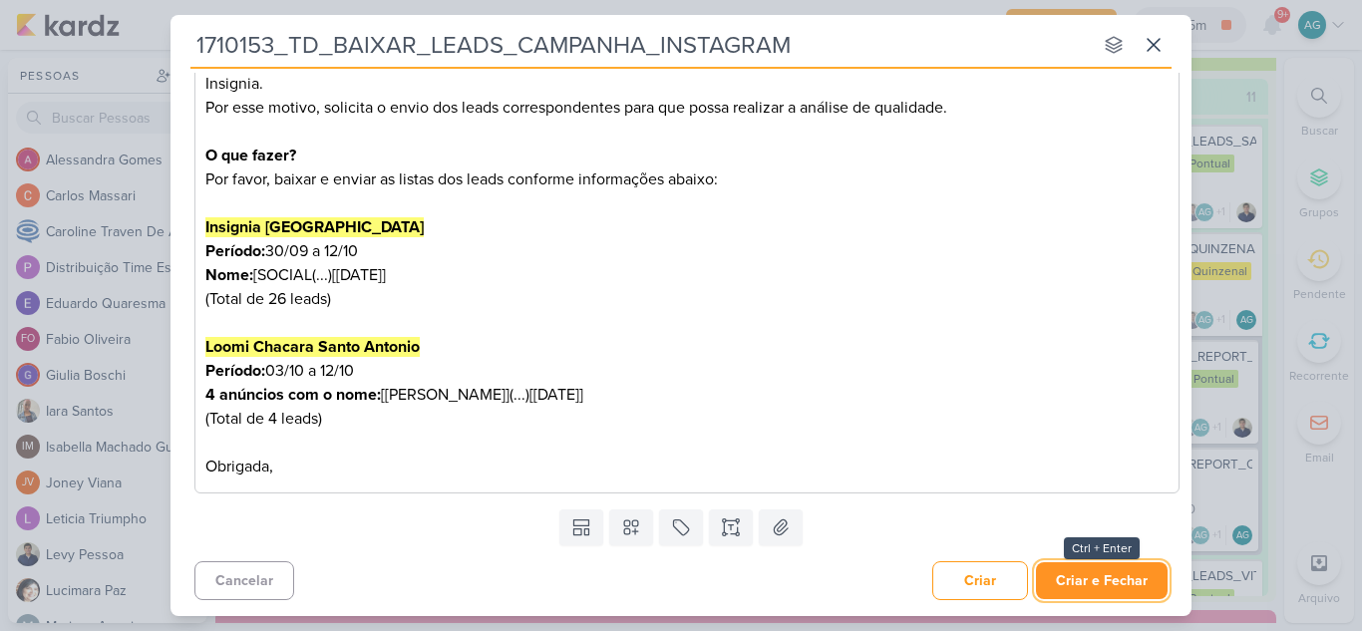
click at [1103, 584] on button "Criar e Fechar" at bounding box center [1102, 580] width 132 height 37
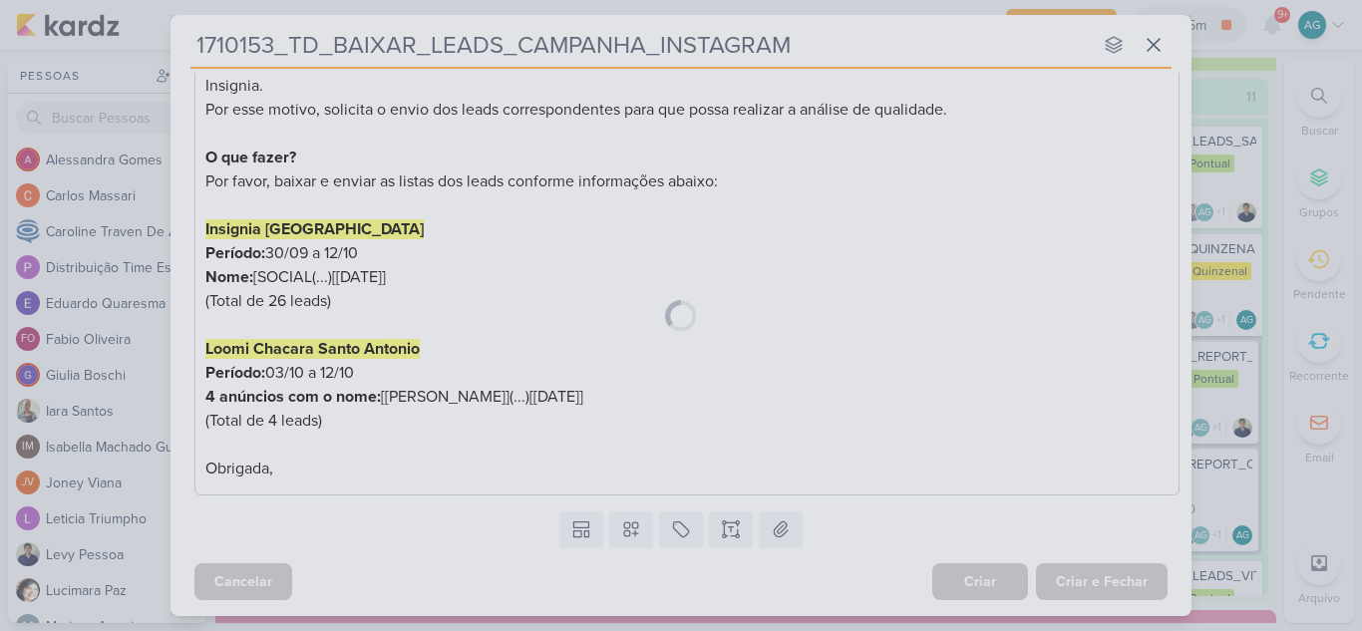
scroll to position [369, 0]
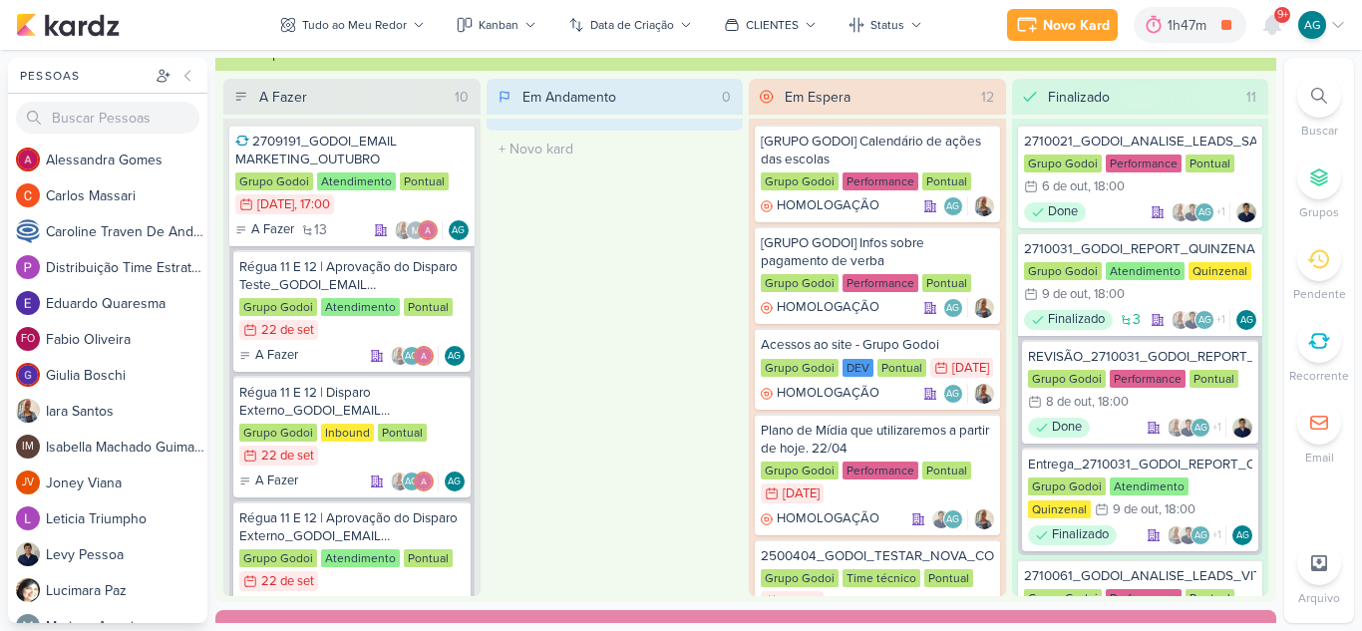
click at [1315, 92] on icon at bounding box center [1319, 96] width 16 height 16
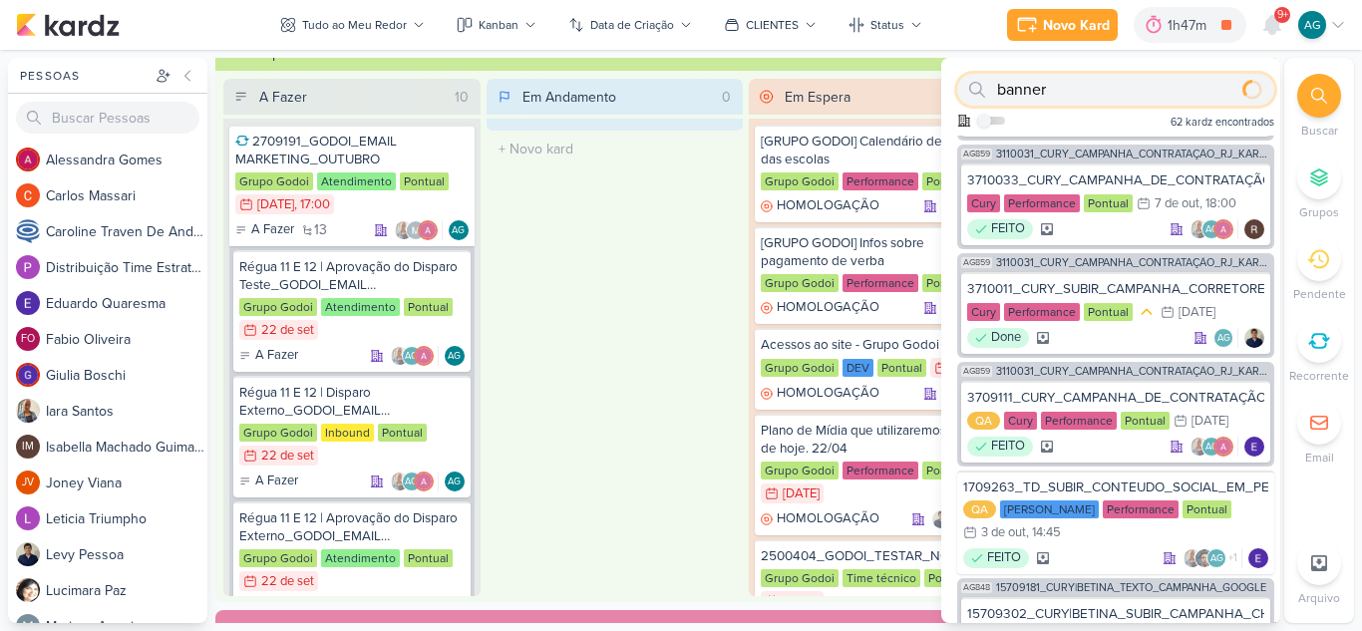
type input "banner"
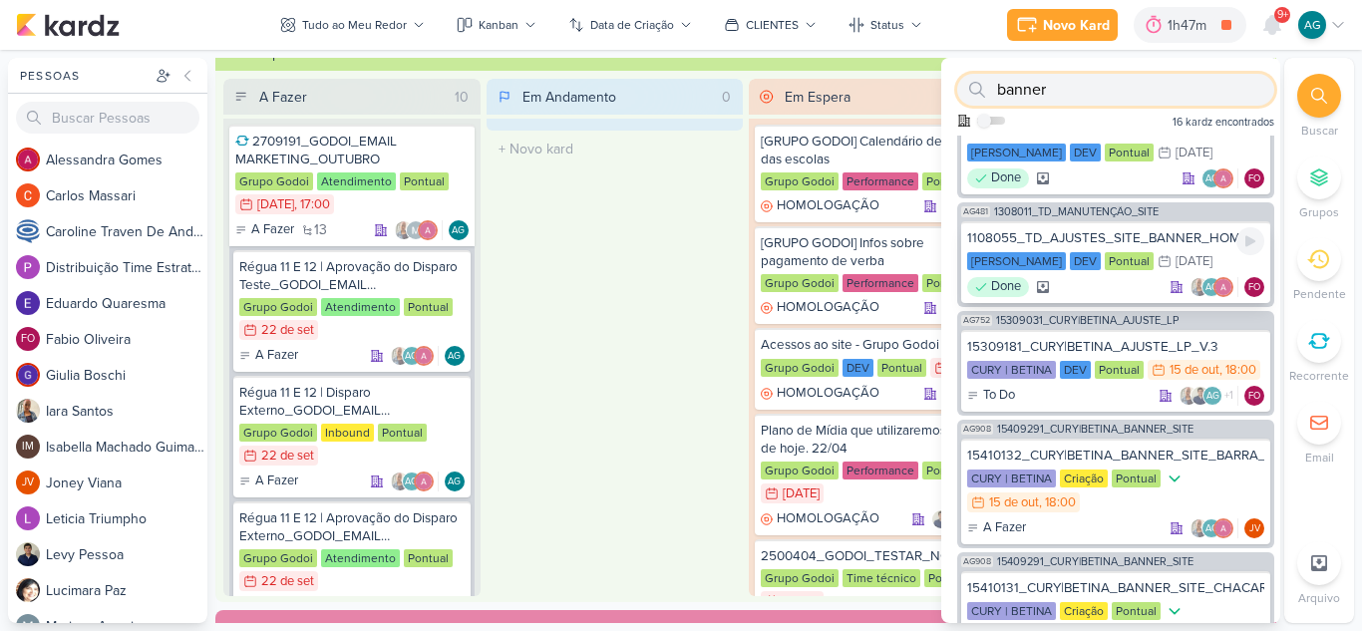
scroll to position [199, 0]
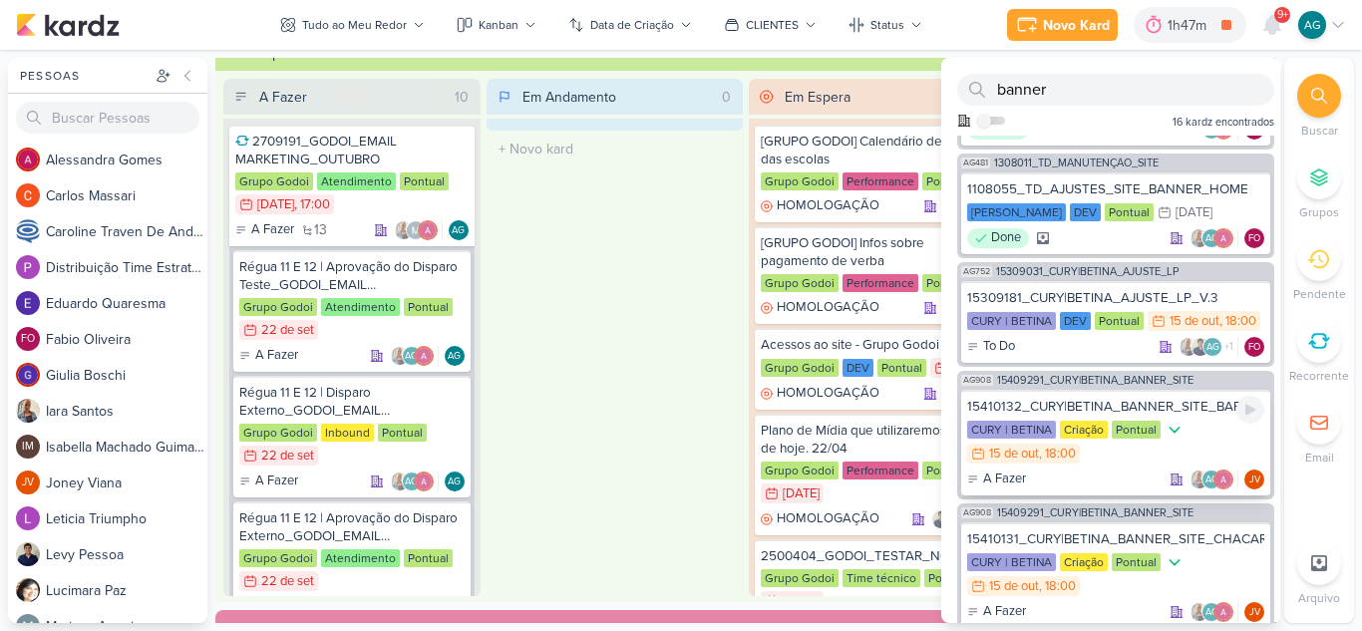
click at [1203, 416] on div "15410132_CURY|BETINA_BANNER_SITE_BARRA_FUNDA" at bounding box center [1115, 407] width 297 height 18
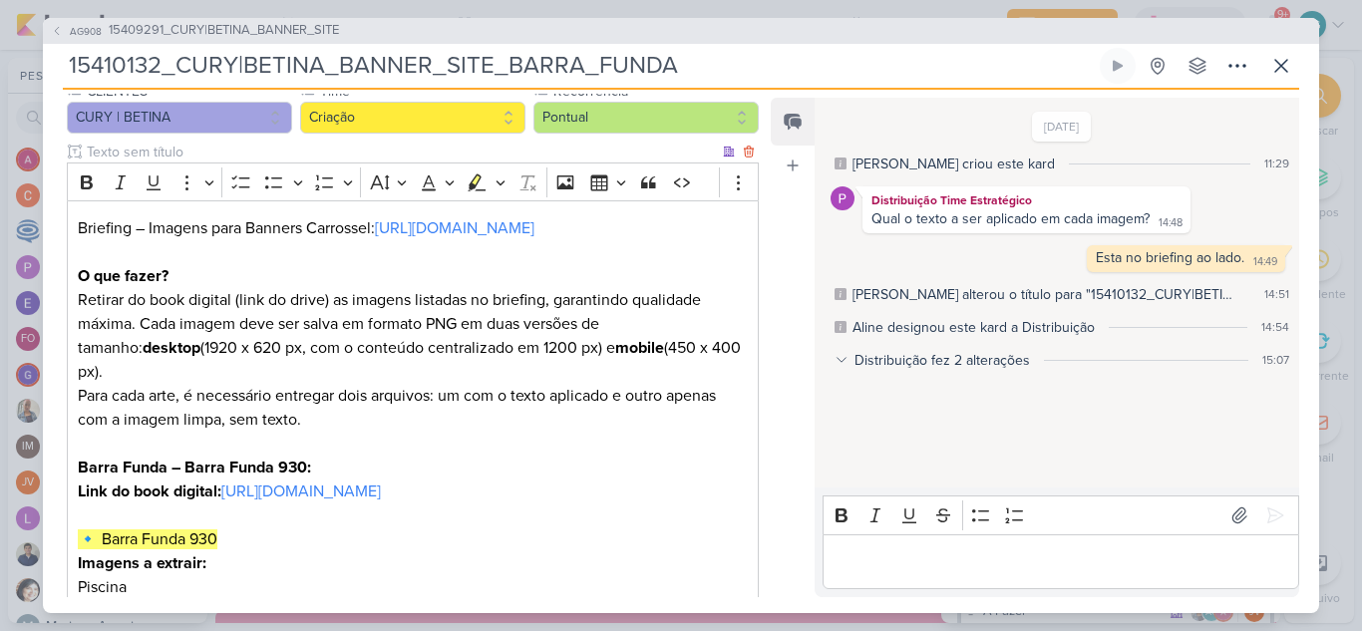
scroll to position [0, 0]
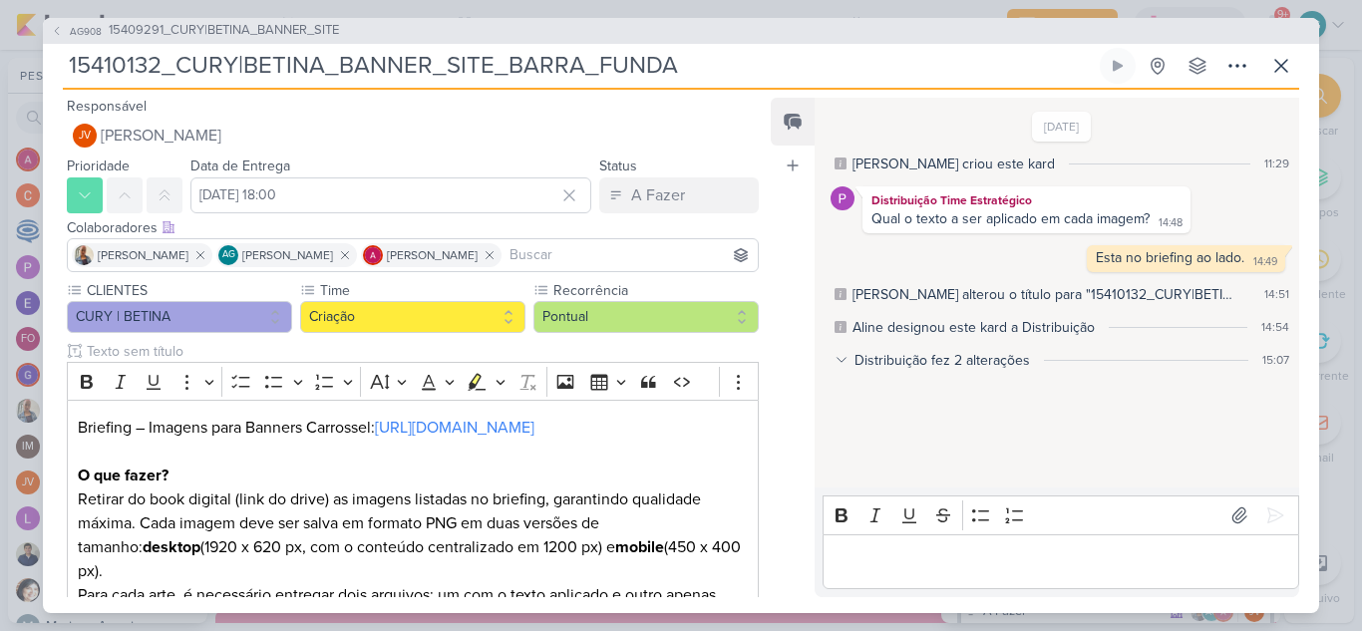
drag, startPoint x: 705, startPoint y: 63, endPoint x: 0, endPoint y: 61, distance: 704.8
click at [0, 61] on div "AG908 15409291_CURY|BETINA_BANNER_SITE 15410132_CURY|BETINA_BANNER_SITE_BARRA_F…" at bounding box center [681, 315] width 1362 height 631
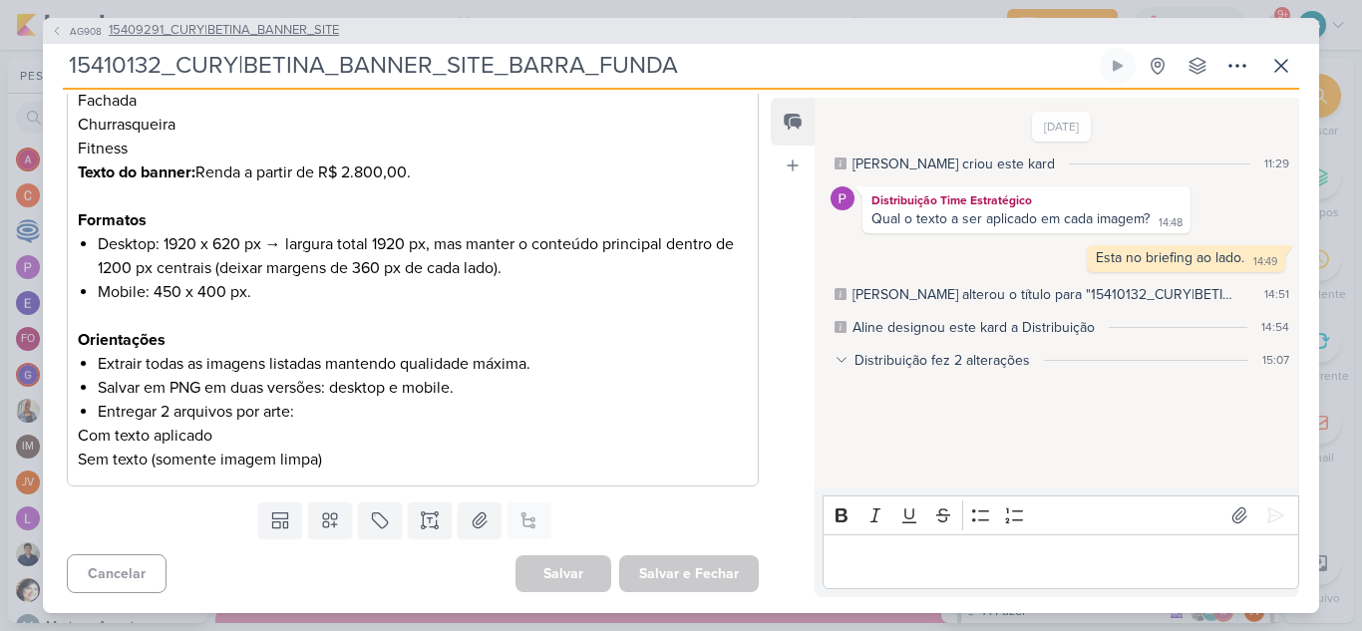
scroll to position [211, 0]
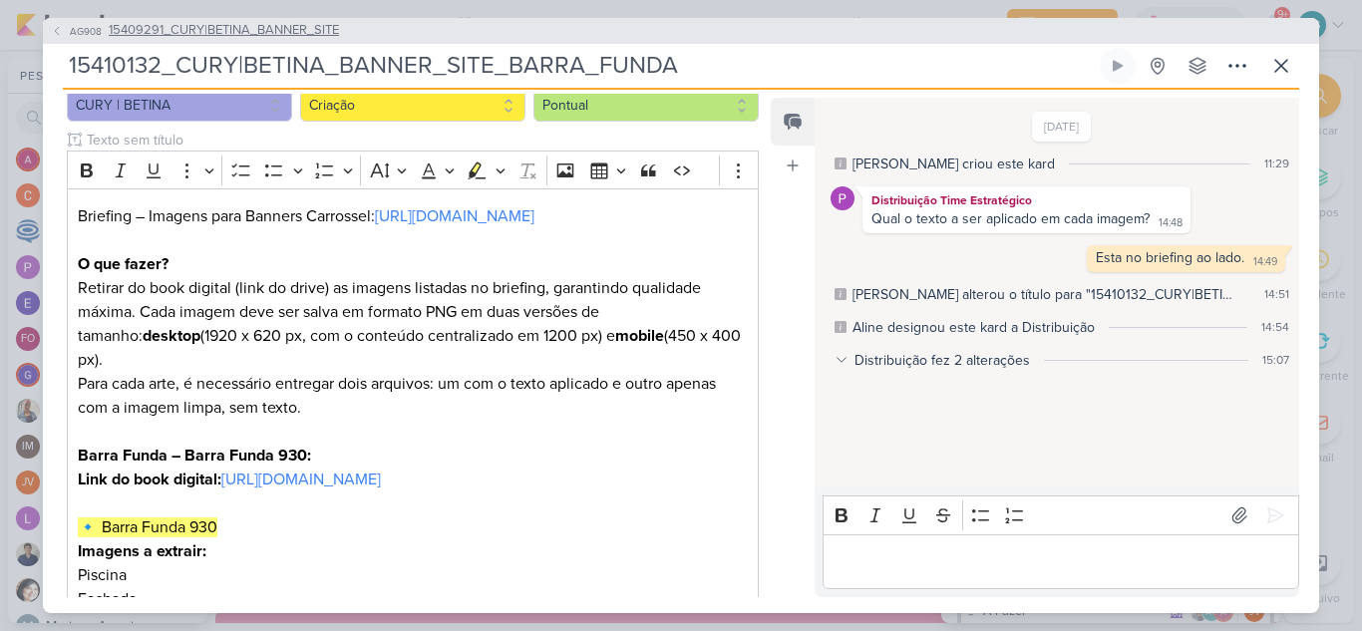
click at [306, 25] on span "15409291_CURY|BETINA_BANNER_SITE" at bounding box center [224, 31] width 230 height 20
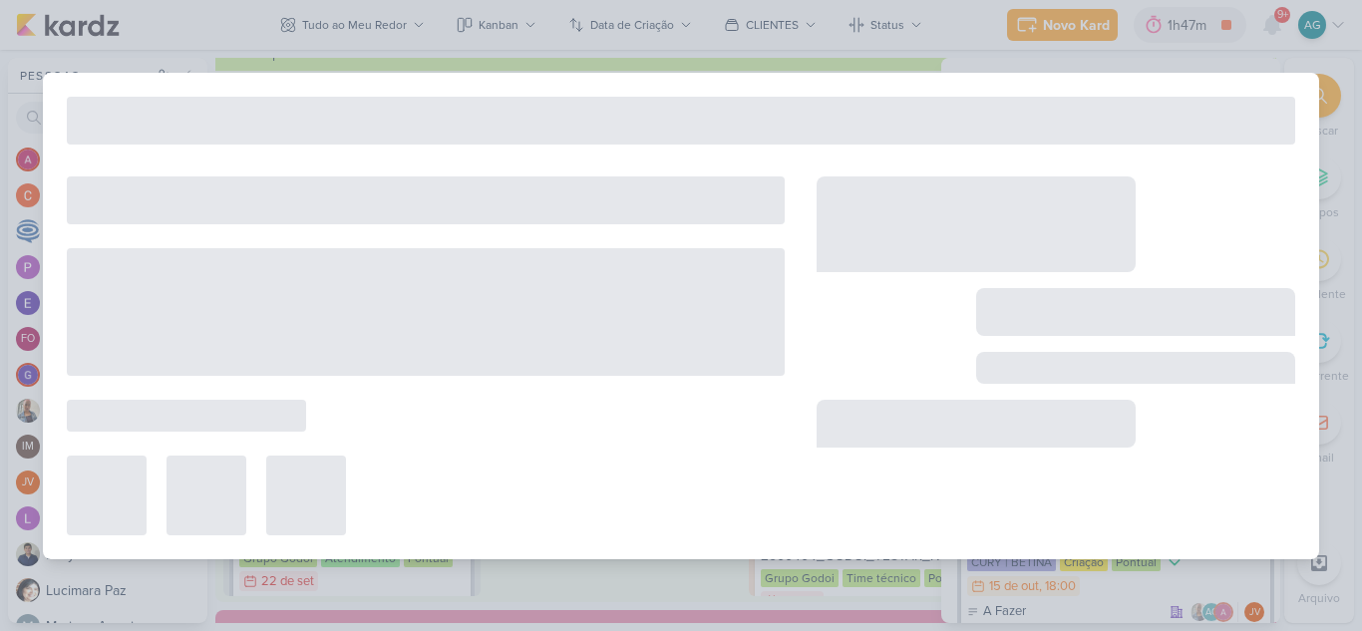
type input "15409291_CURY|BETINA_BANNER_SITE"
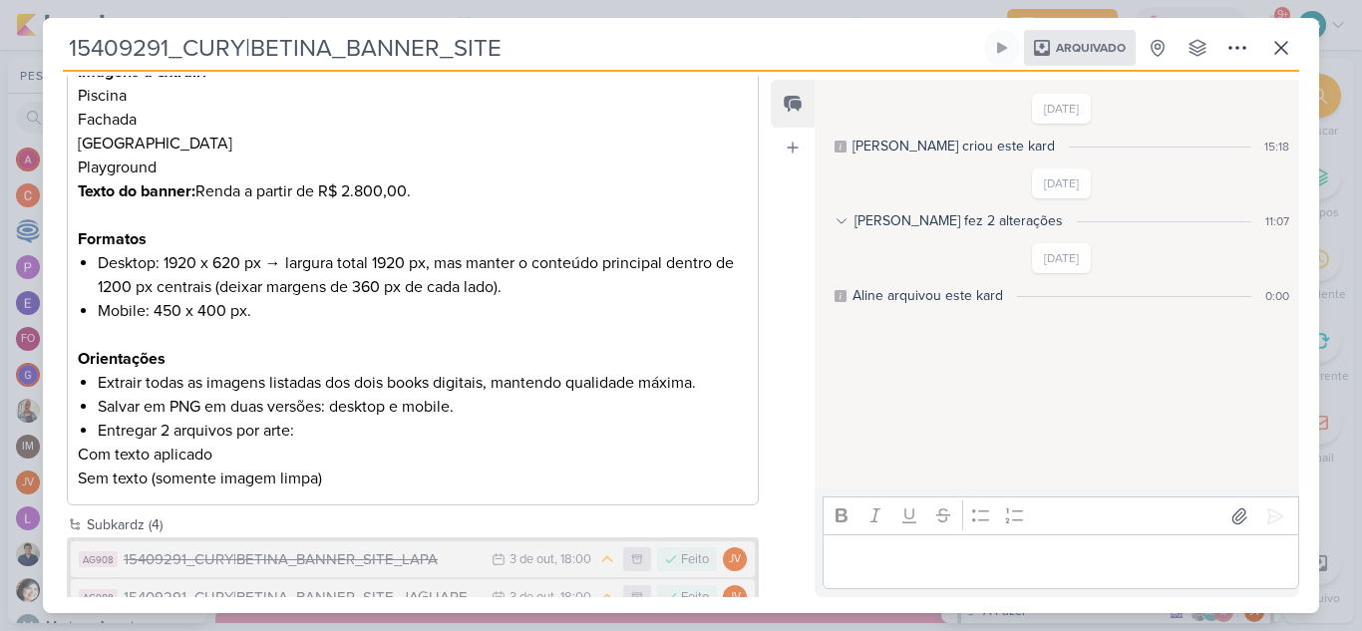
scroll to position [953, 0]
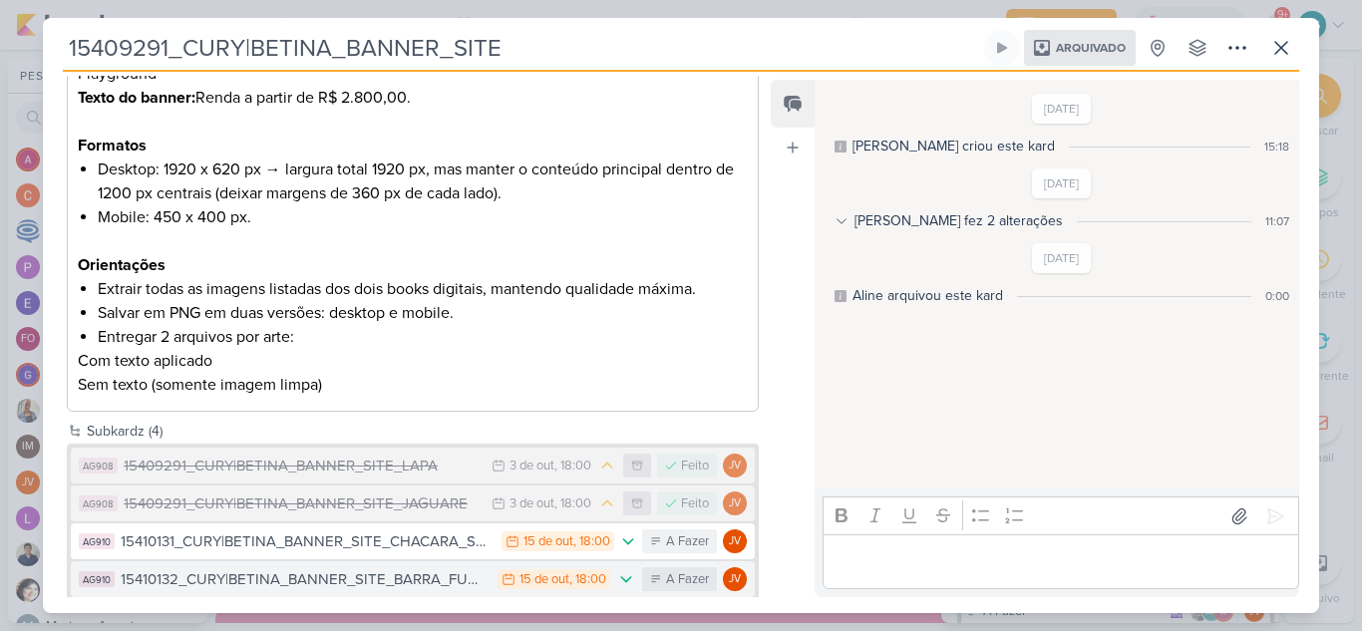
click at [419, 568] on div "15410132_CURY|BETINA_BANNER_SITE_BARRA_FUNDA" at bounding box center [304, 579] width 367 height 23
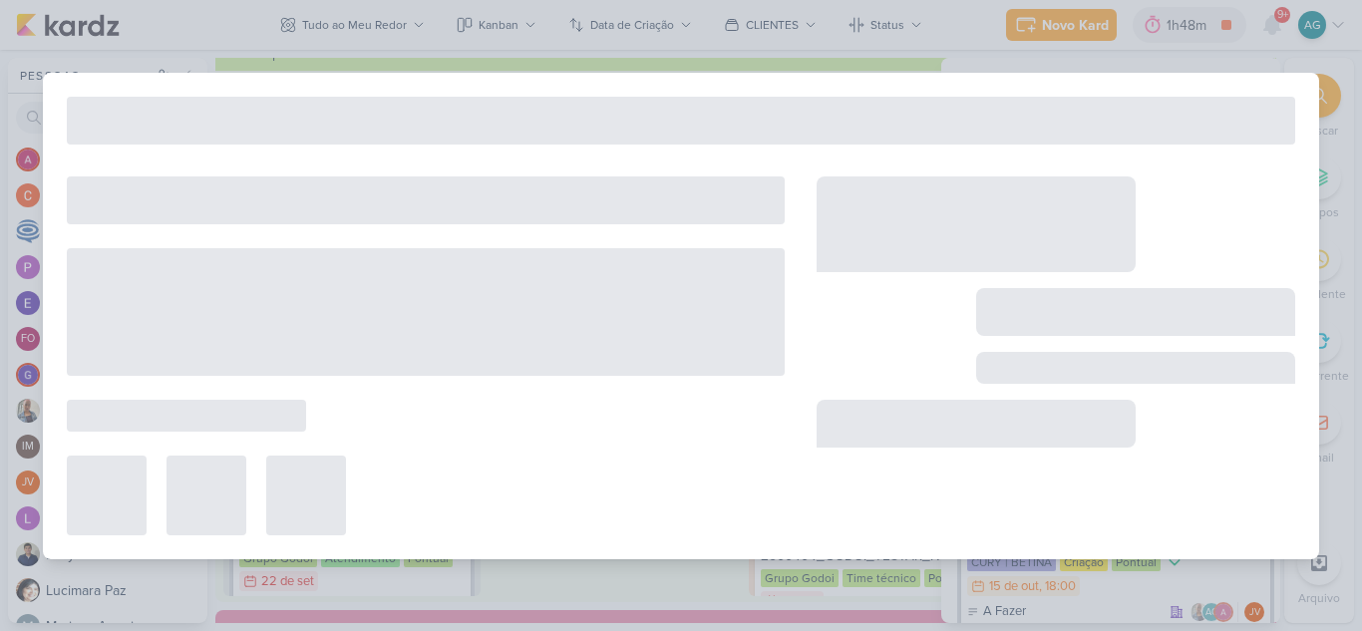
type input "15410132_CURY|BETINA_BANNER_SITE_BARRA_FUNDA"
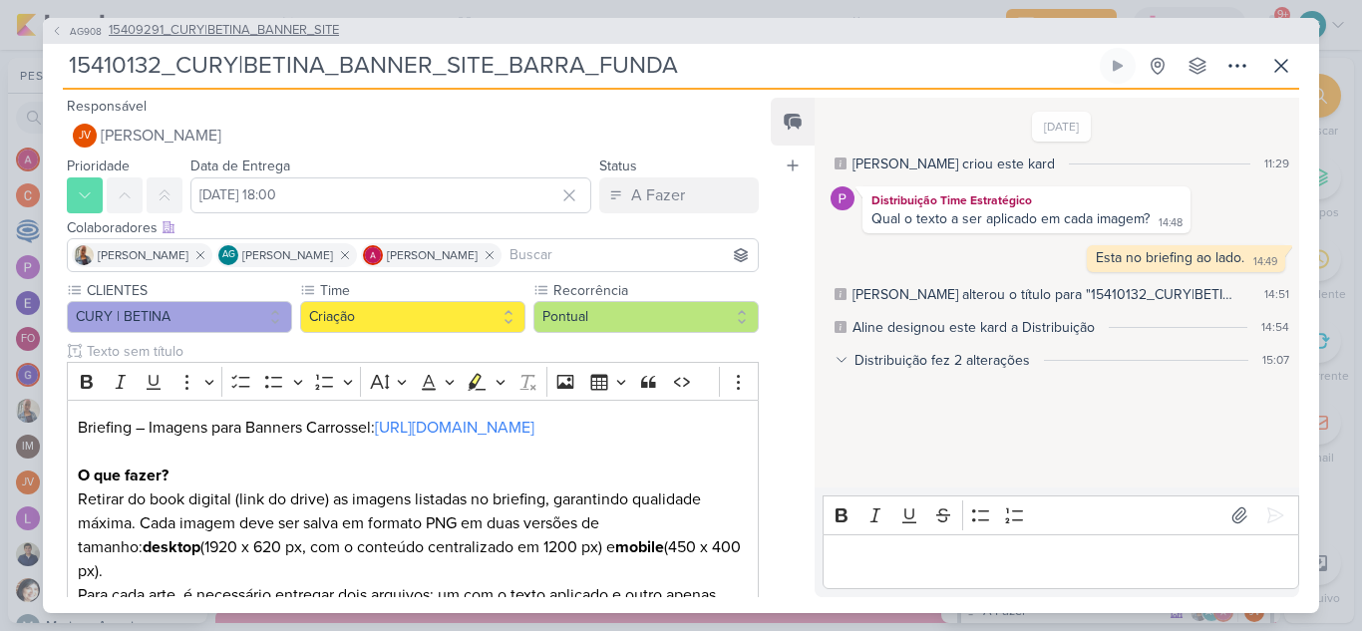
click at [292, 22] on span "15409291_CURY|BETINA_BANNER_SITE" at bounding box center [224, 31] width 230 height 20
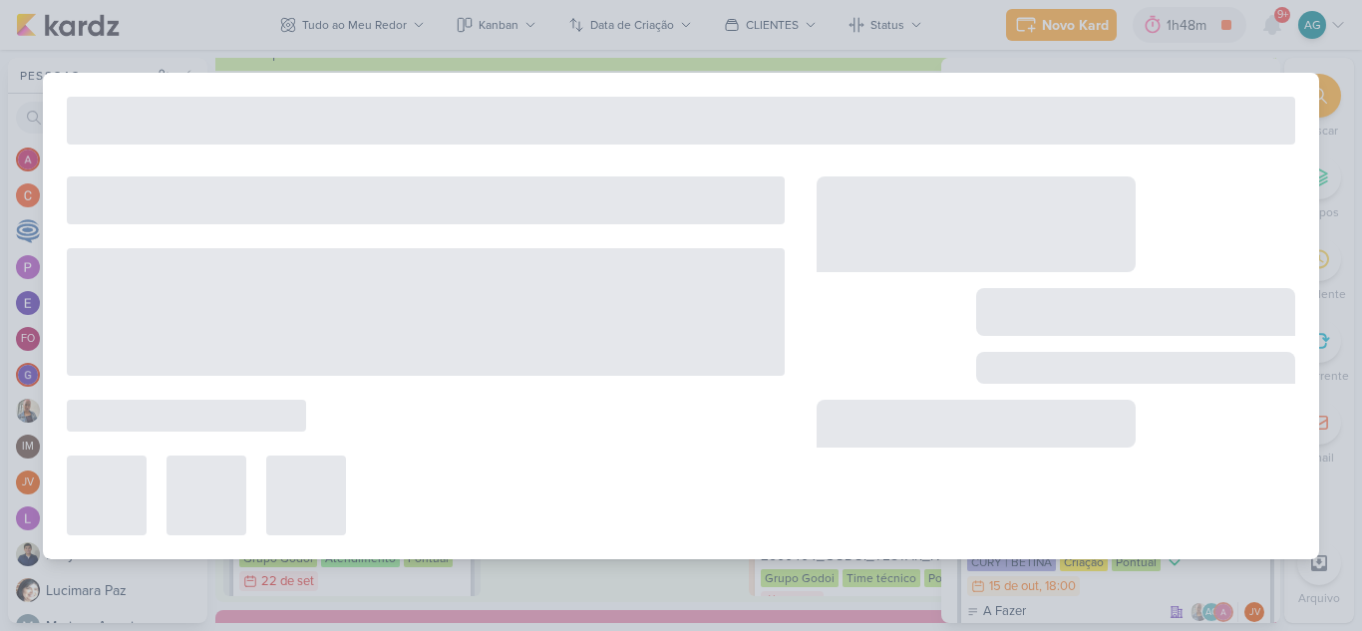
type input "15409291_CURY|BETINA_BANNER_SITE"
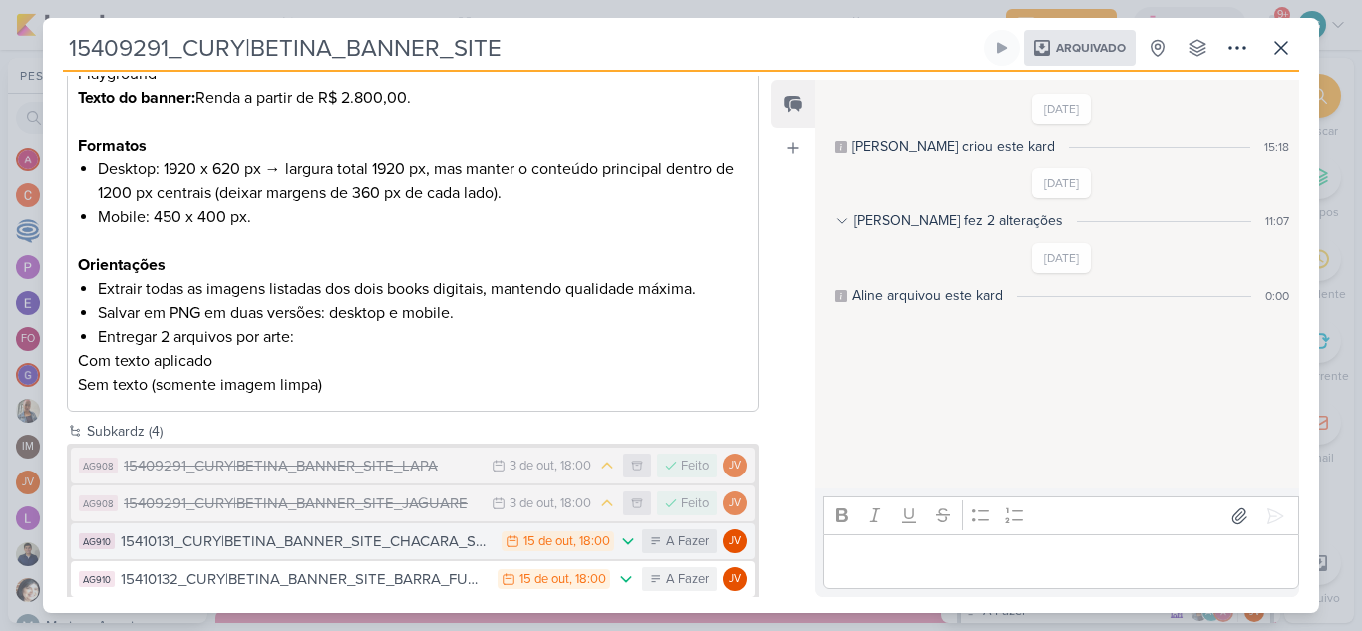
click at [426, 530] on div "15410131_CURY|BETINA_BANNER_SITE_CHACARA_SANTO_ANTONIO" at bounding box center [306, 541] width 371 height 23
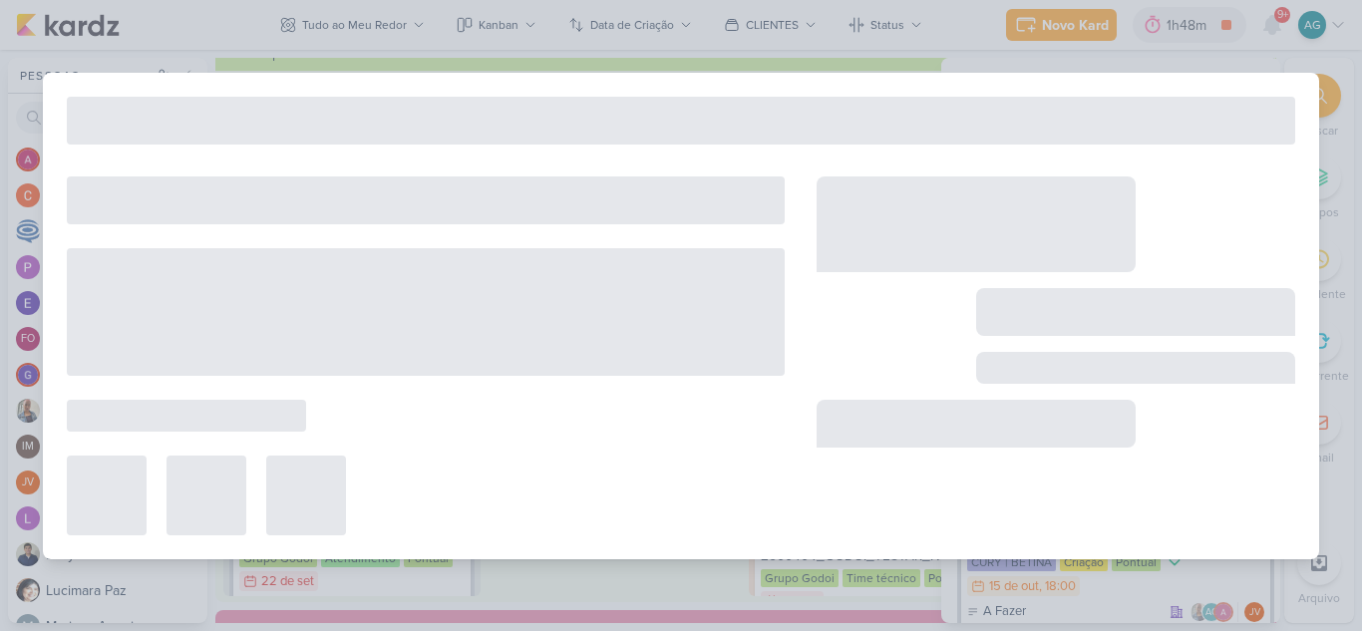
type input "15410131_CURY|BETINA_BANNER_SITE_CHACARA_SANTO_ANTONIO"
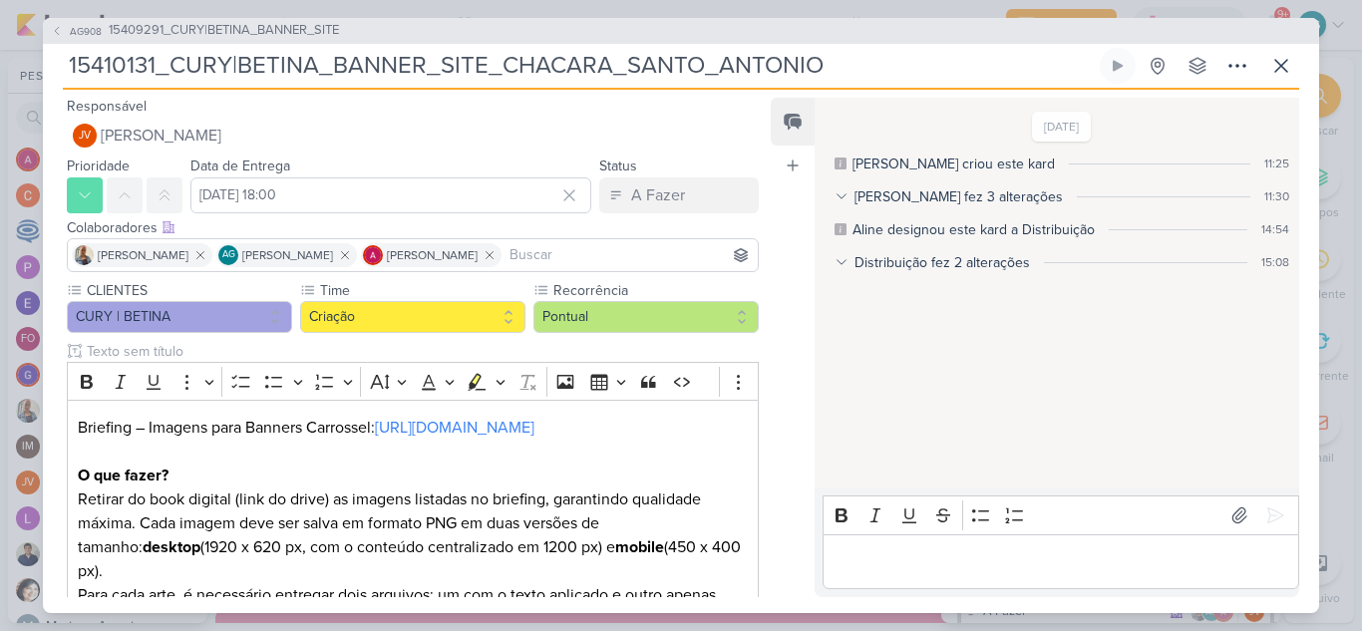
drag, startPoint x: 872, startPoint y: 73, endPoint x: 0, endPoint y: 71, distance: 872.3
click at [0, 71] on div "AG908 15409291_CURY|BETINA_BANNER_SITE 15410131_CURY|BETINA_BANNER_SITE_CHACARA…" at bounding box center [681, 315] width 1362 height 631
click at [1282, 64] on icon at bounding box center [1281, 66] width 12 height 12
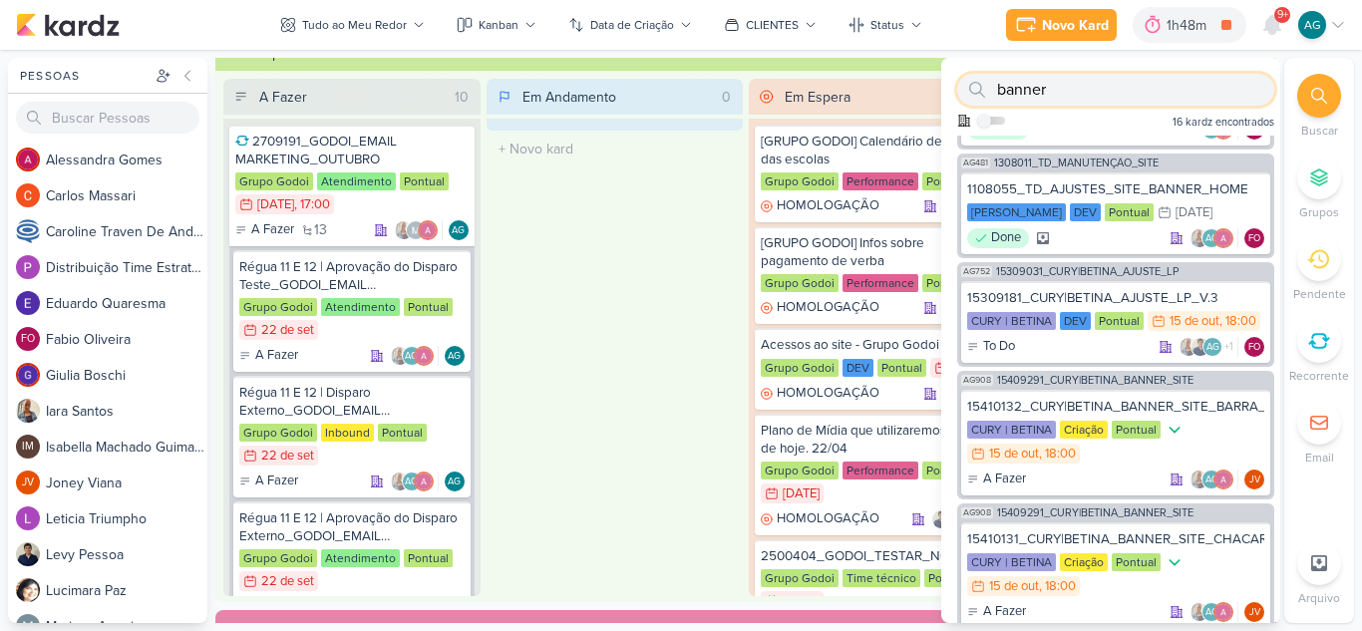
drag, startPoint x: 1091, startPoint y: 97, endPoint x: 949, endPoint y: 94, distance: 141.6
click at [949, 94] on div "banner Como admin, ative para buscar em todos os kardz da organização 16 kardz …" at bounding box center [1110, 97] width 339 height 78
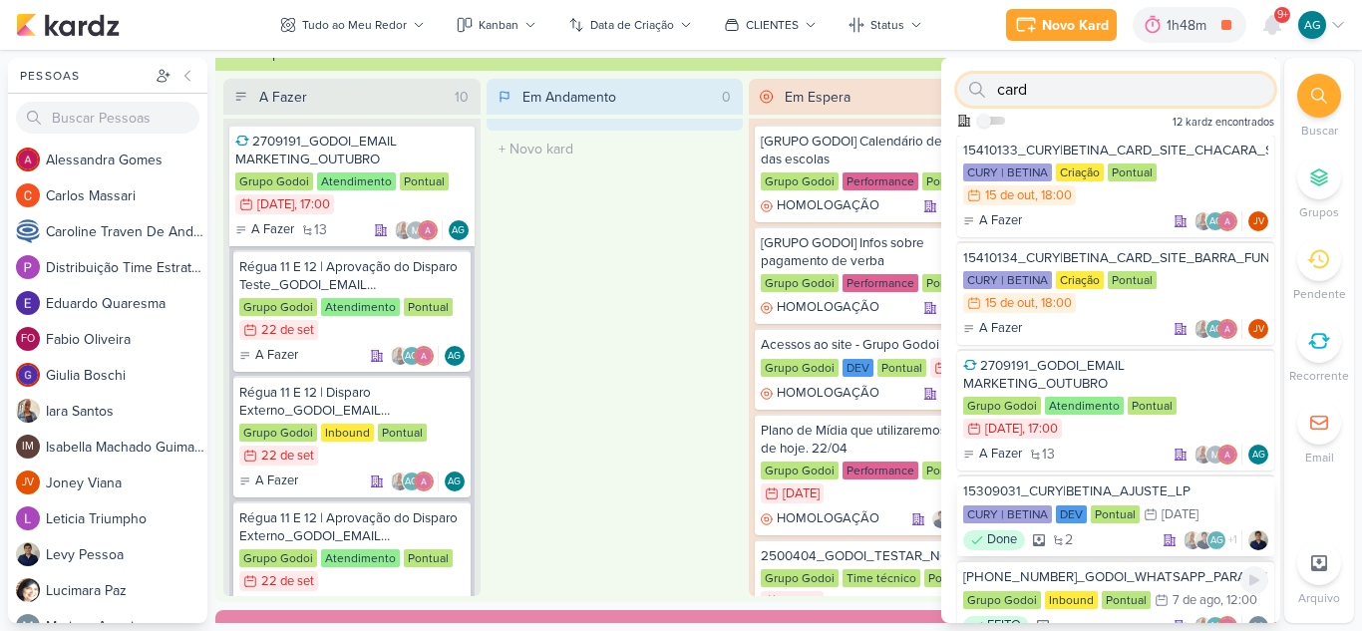
scroll to position [0, 0]
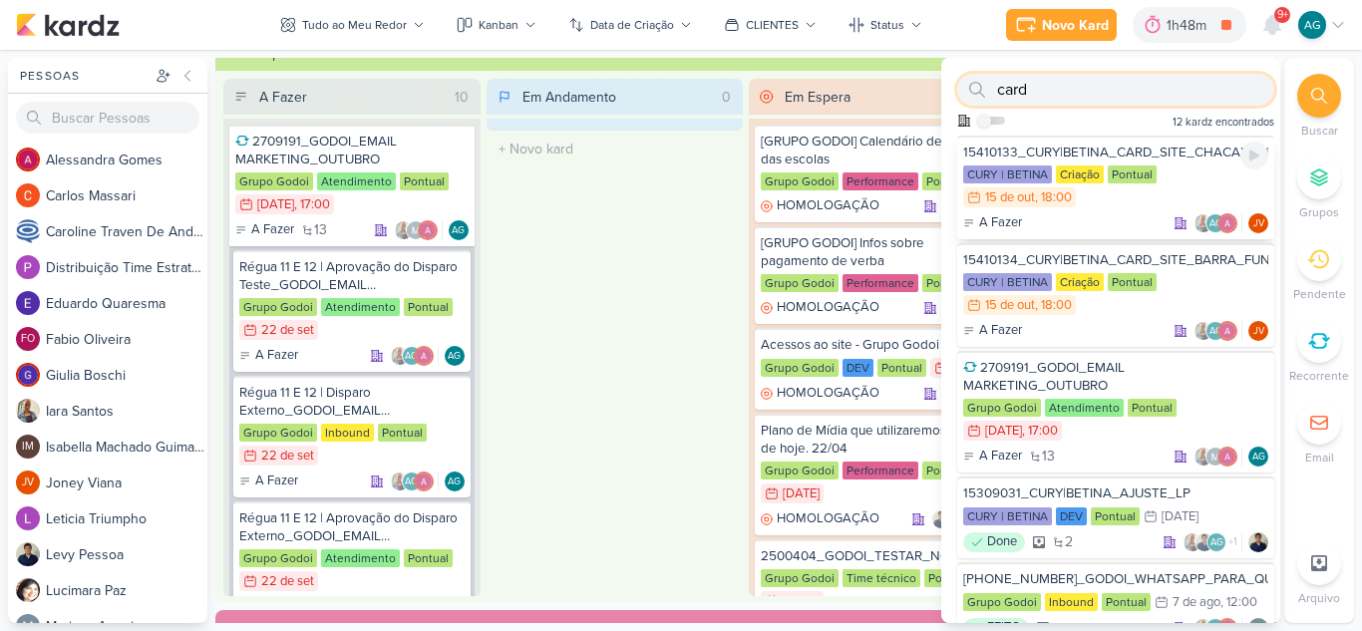
type input "card"
click at [1087, 149] on div "15410133_CURY|BETINA_CARD_SITE_CHACARA_SANTO_ANTONIO" at bounding box center [1115, 153] width 305 height 18
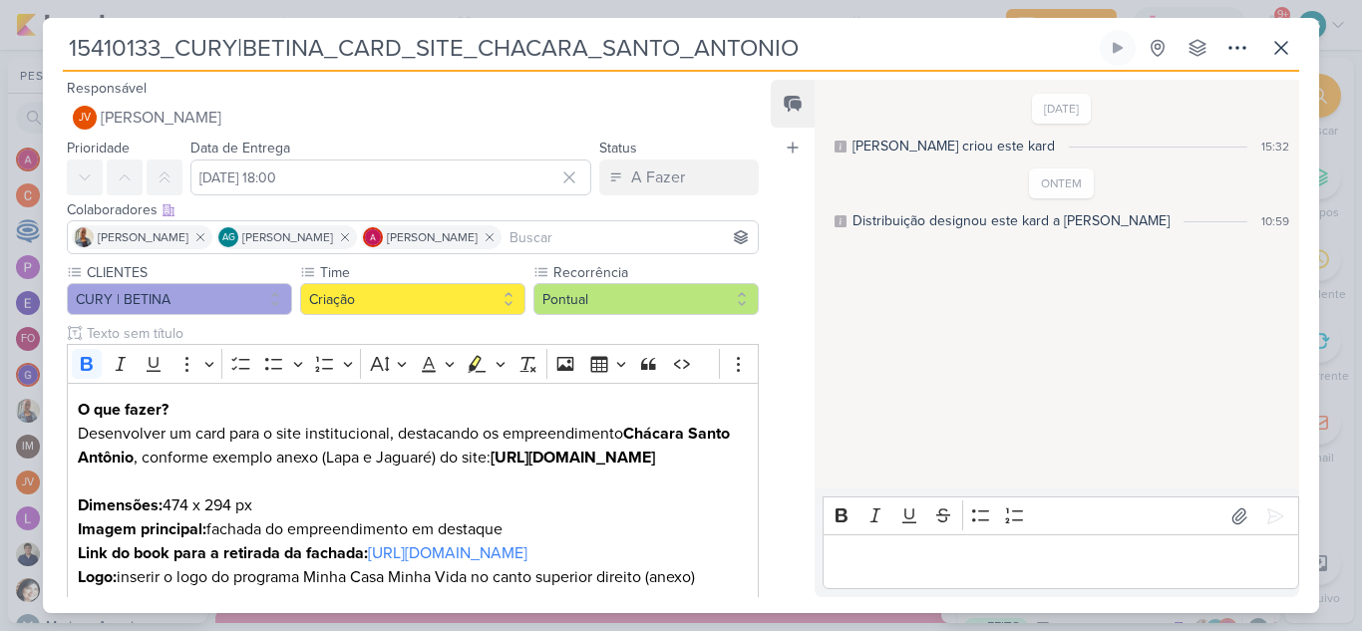
drag, startPoint x: 836, startPoint y: 51, endPoint x: 32, endPoint y: 59, distance: 804.6
click at [32, 59] on div "15410133_CURY|BETINA_CARD_SITE_CHACARA_SANTO_ANTONIO" at bounding box center [681, 315] width 1362 height 631
click at [1284, 46] on icon at bounding box center [1281, 48] width 12 height 12
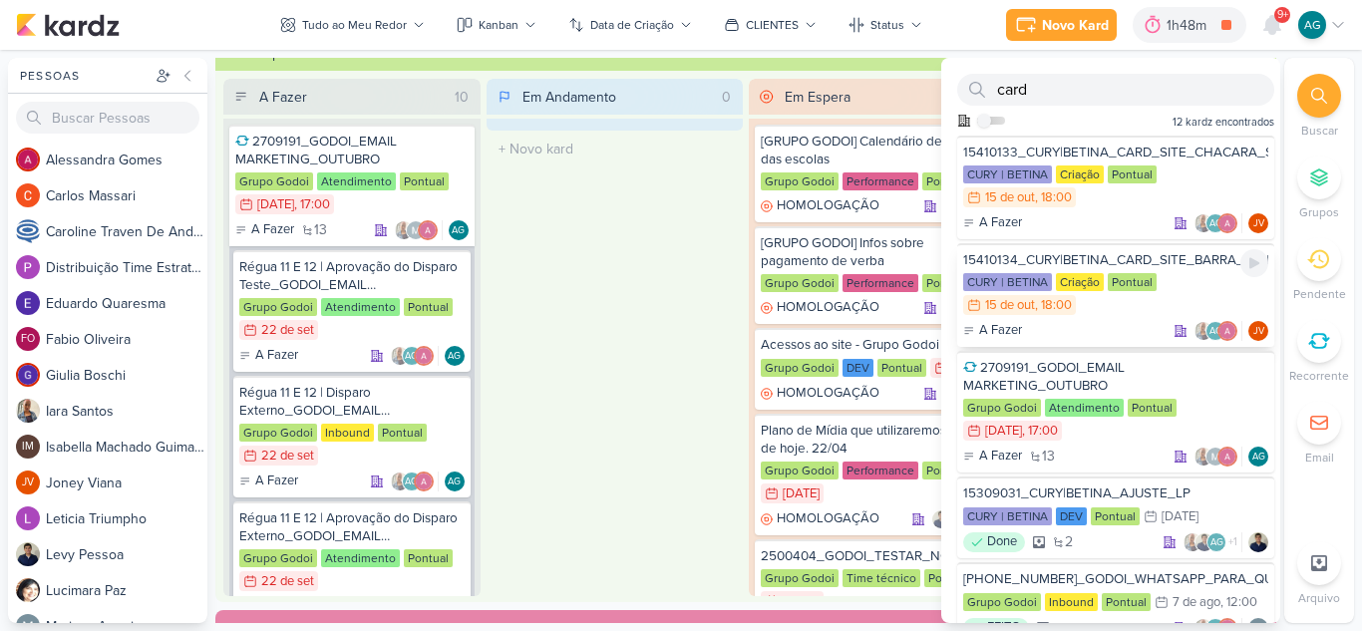
click at [1196, 264] on div "15410134_CURY|BETINA_CARD_SITE_BARRA_FUNDA" at bounding box center [1115, 260] width 305 height 18
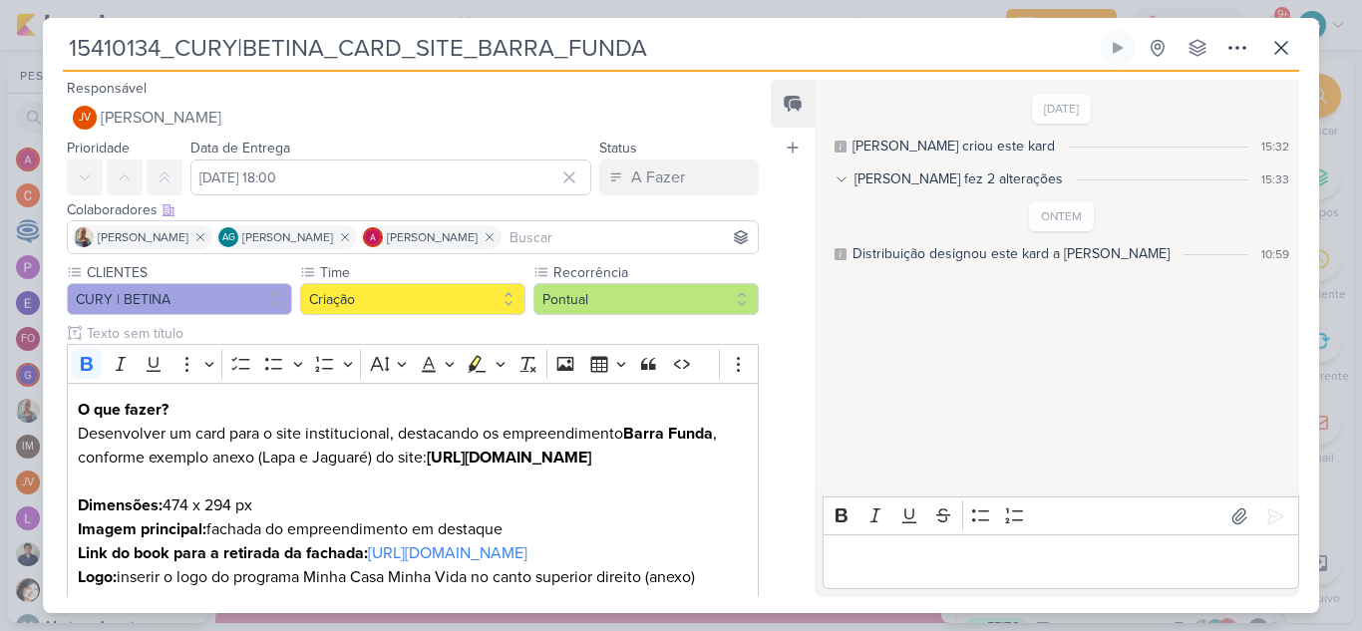
drag, startPoint x: 680, startPoint y: 48, endPoint x: 36, endPoint y: 55, distance: 644.1
click at [36, 55] on div "15410134_CURY|BETINA_CARD_SITE_BARRA_FUNDA Criado por mim" at bounding box center [681, 315] width 1362 height 631
click at [1289, 43] on icon at bounding box center [1281, 48] width 24 height 24
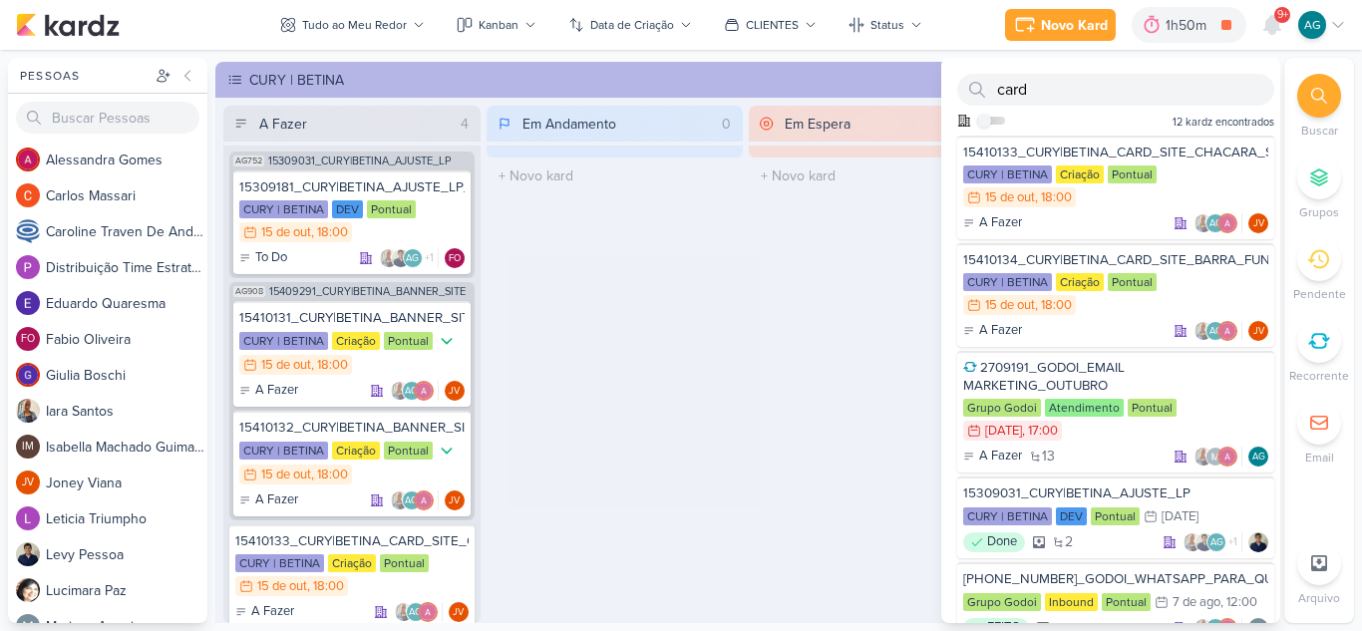
scroll to position [2891, 0]
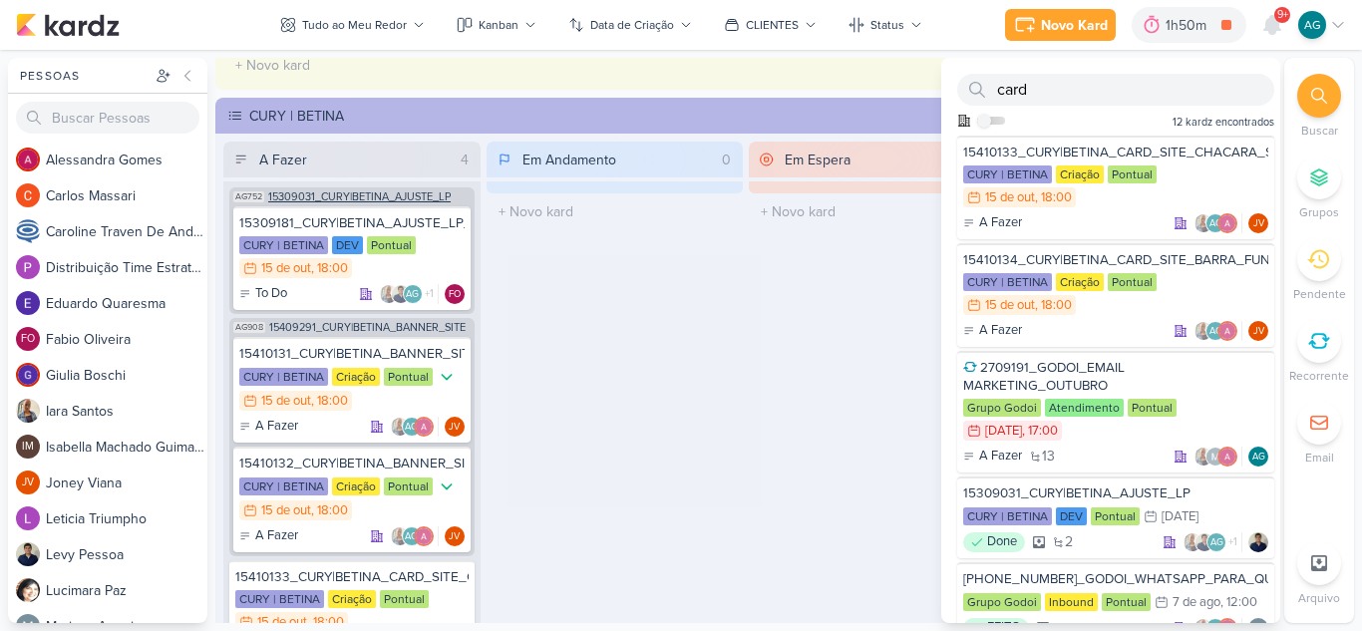
click at [400, 199] on span "15309031_CURY|BETINA_AJUSTE_LP" at bounding box center [359, 196] width 182 height 11
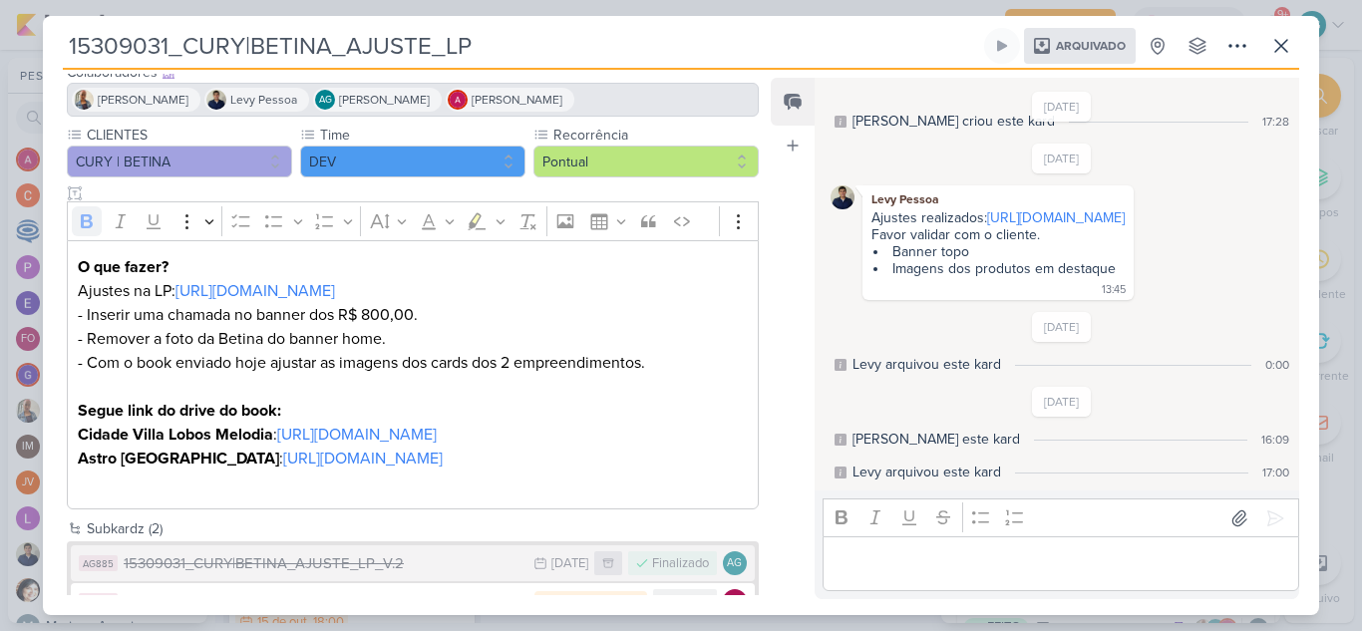
scroll to position [231, 0]
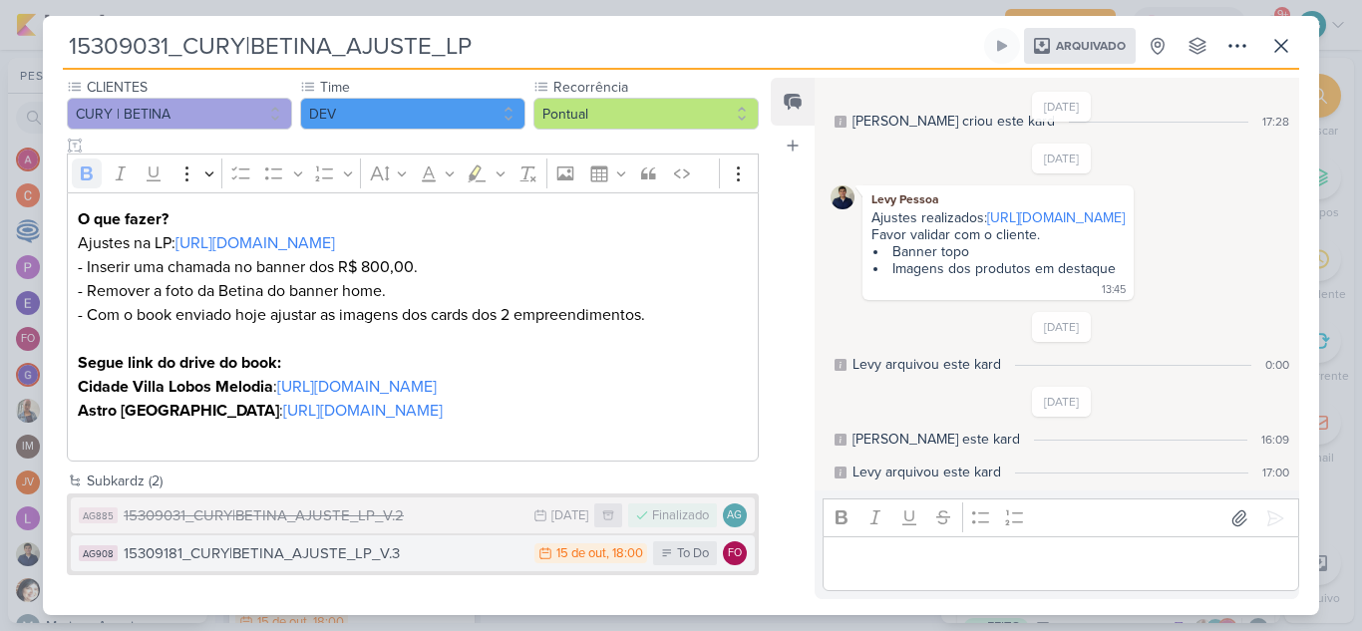
click at [349, 550] on div "15309181_CURY|BETINA_AJUSTE_LP_V.3" at bounding box center [324, 553] width 401 height 23
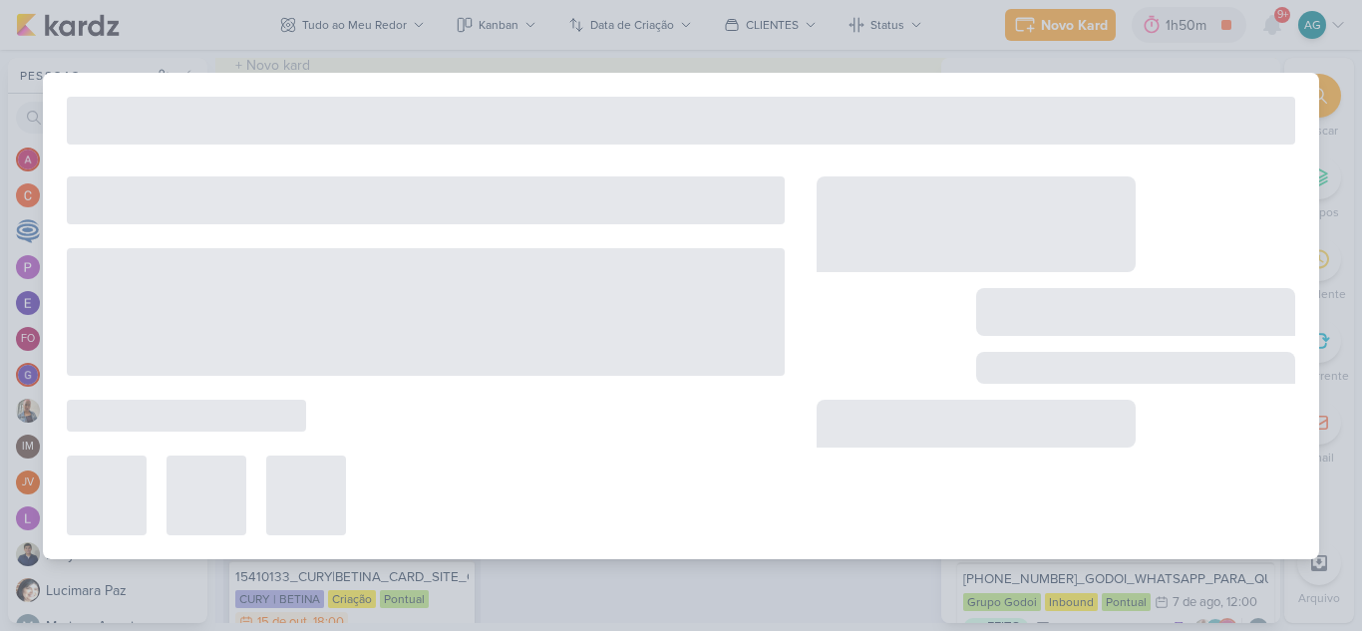
type input "15309181_CURY|BETINA_AJUSTE_LP_V.3"
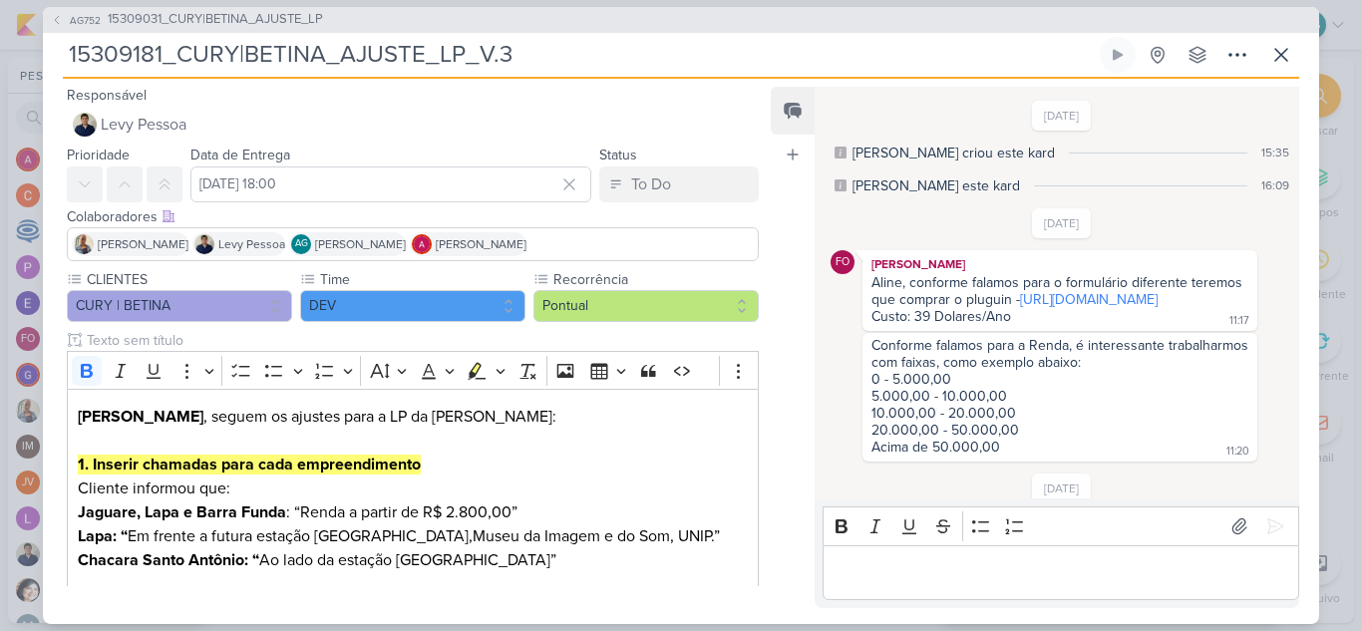
scroll to position [2127, 0]
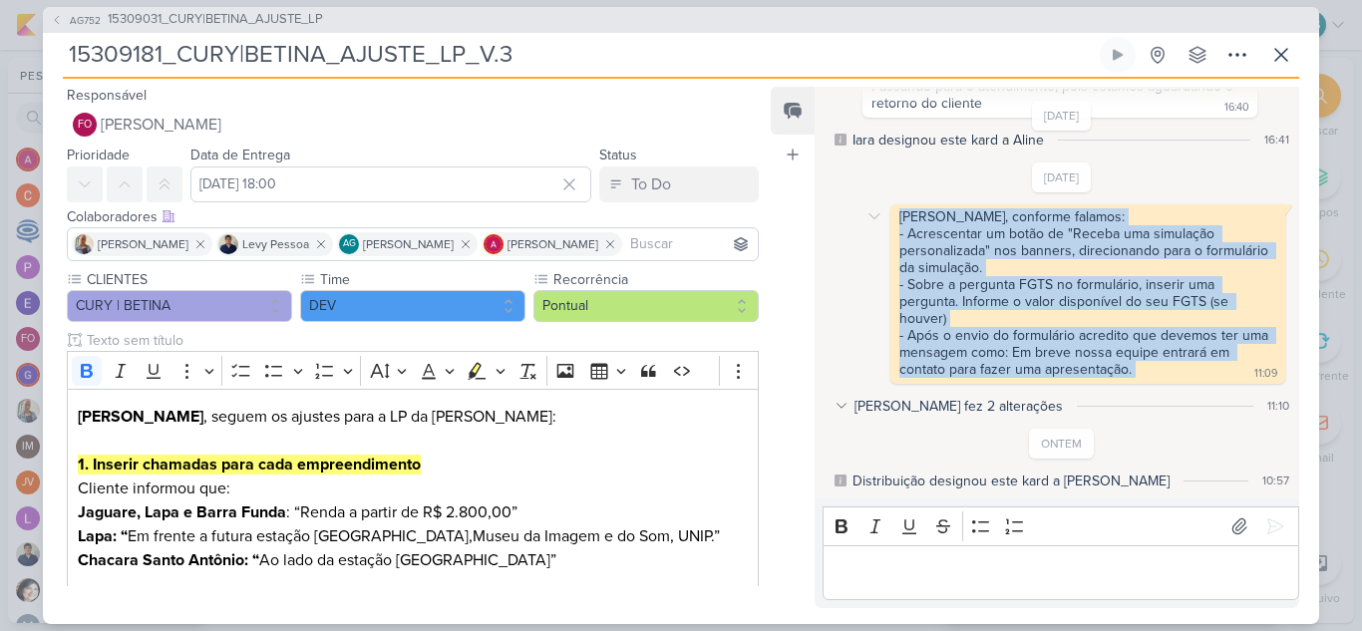
drag, startPoint x: 1133, startPoint y: 372, endPoint x: 892, endPoint y: 218, distance: 285.1
click at [892, 218] on div "Fabio, conforme falamos: - Acrescentar um botão de "Receba uma simulação person…" at bounding box center [1087, 293] width 395 height 179
click at [1120, 359] on div "- Acrescentar um botão de "Receba uma simulação personalizada" nos banners, dir…" at bounding box center [1085, 301] width 373 height 153
drag, startPoint x: 1157, startPoint y: 370, endPoint x: 882, endPoint y: 239, distance: 304.6
click at [882, 239] on div "Fabio, conforme falamos: - Acrescentar um botão de "Receba uma simulação person…" at bounding box center [1061, 293] width 463 height 179
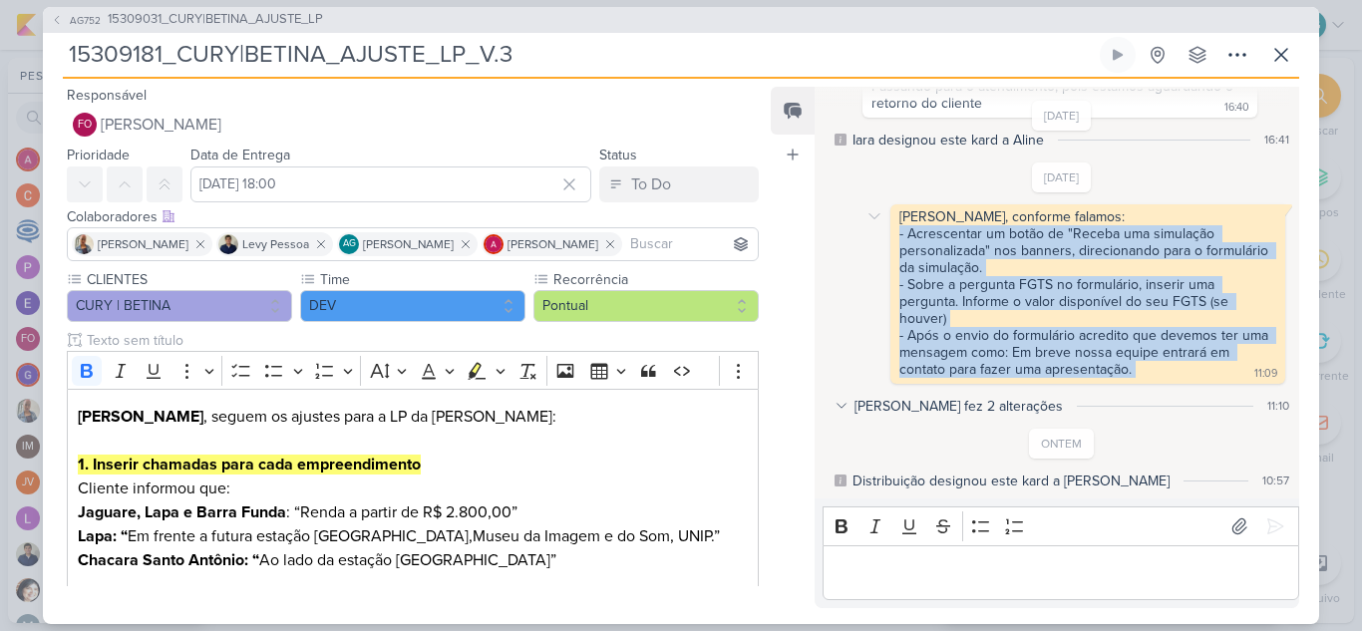
copy div "- Acrescentar um botão de "Receba uma simulação personalizada" nos banners, dir…"
click at [1291, 52] on icon at bounding box center [1281, 55] width 24 height 24
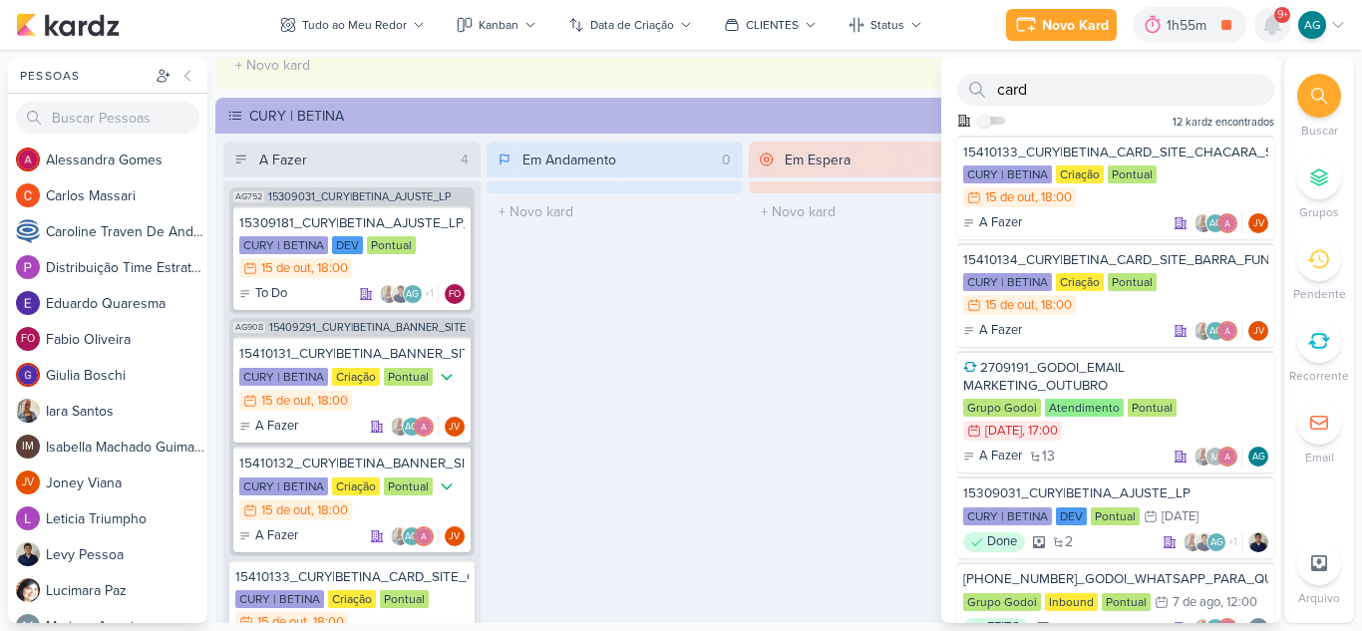
click at [1274, 28] on icon at bounding box center [1272, 25] width 16 height 18
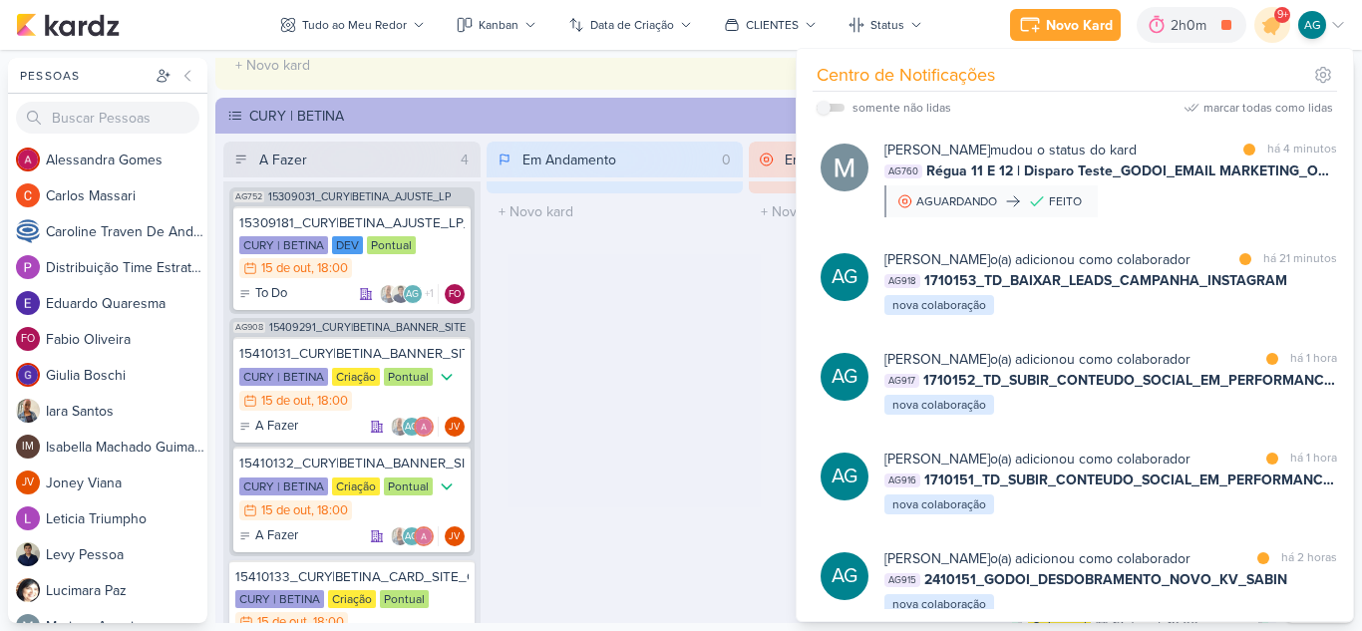
click at [686, 401] on div "Em Andamento 0 O título do kard deve ter menos que 100 caracteres" at bounding box center [615, 400] width 257 height 517
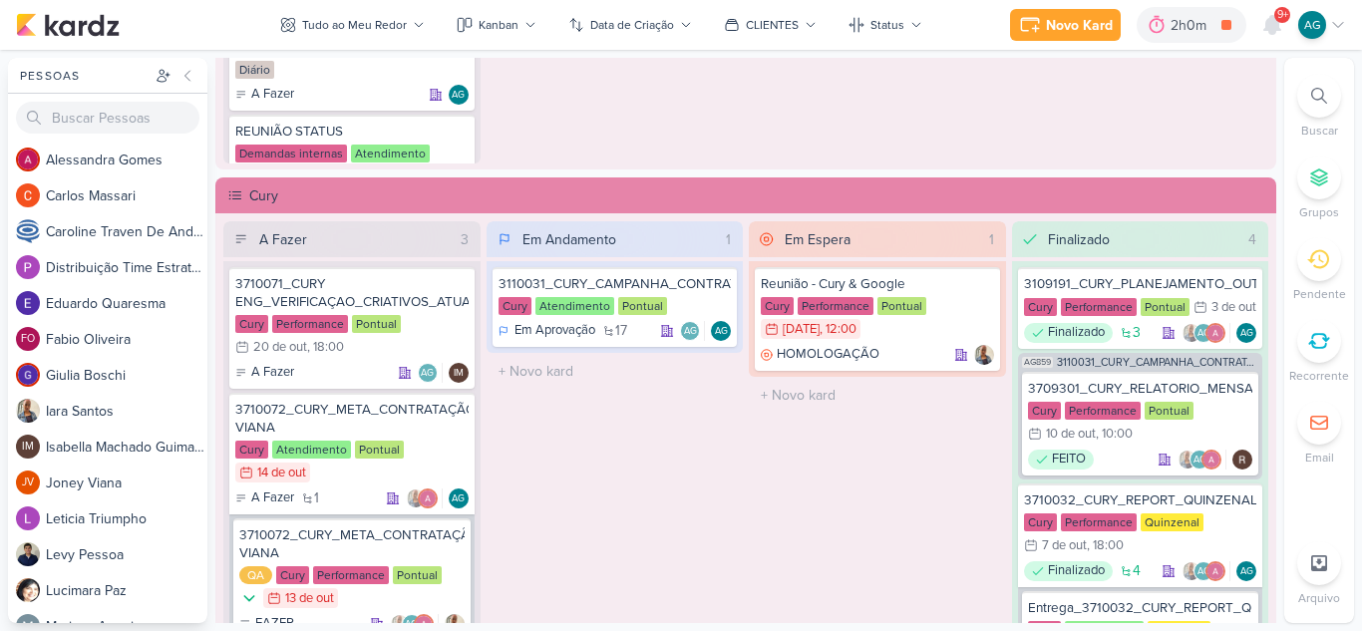
scroll to position [1396, 0]
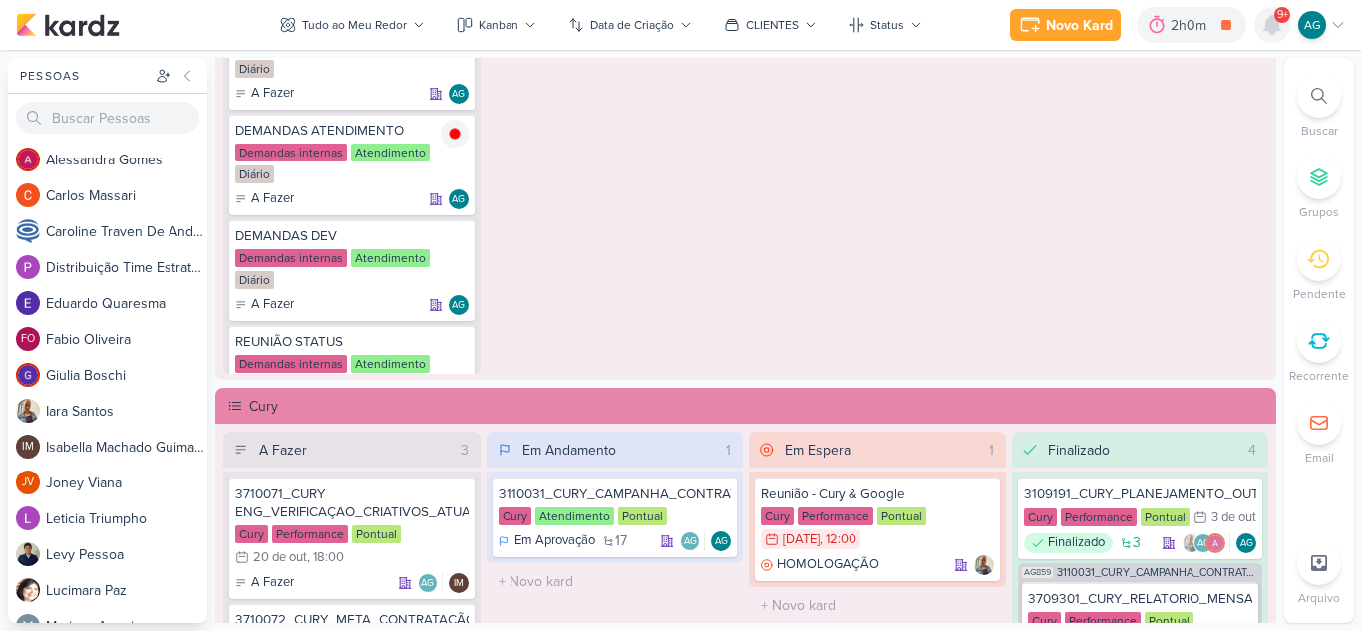
click at [1272, 23] on icon at bounding box center [1272, 25] width 16 height 18
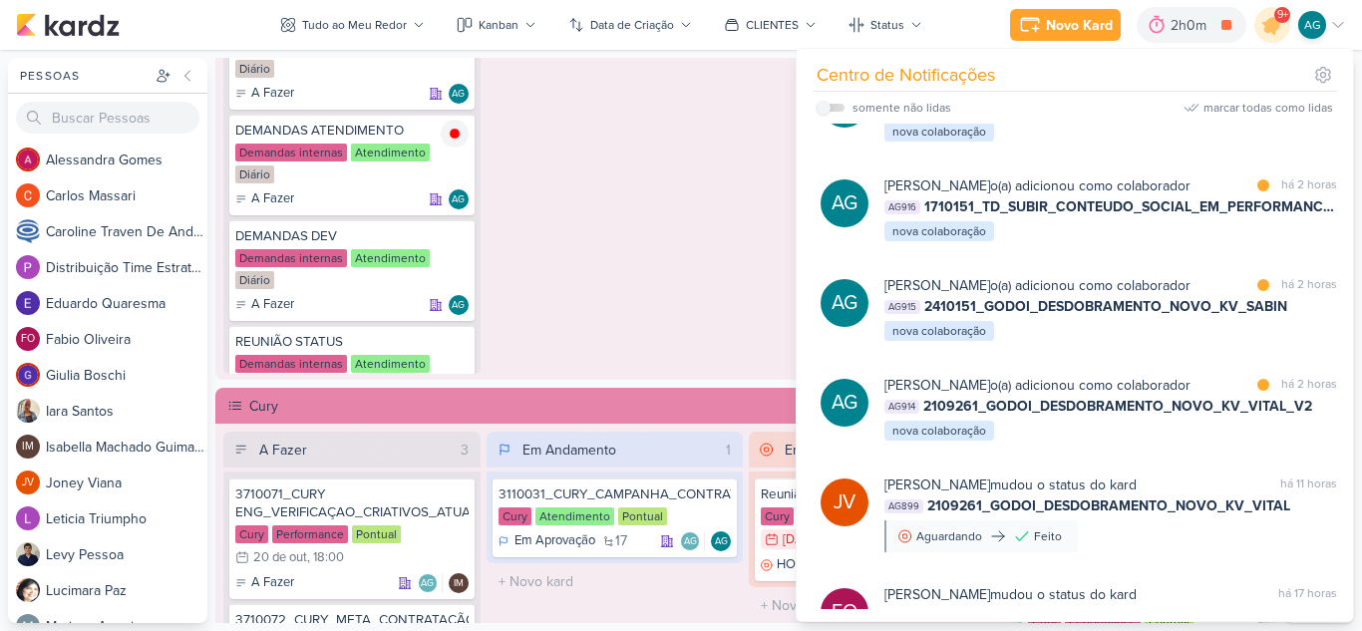
scroll to position [299, 0]
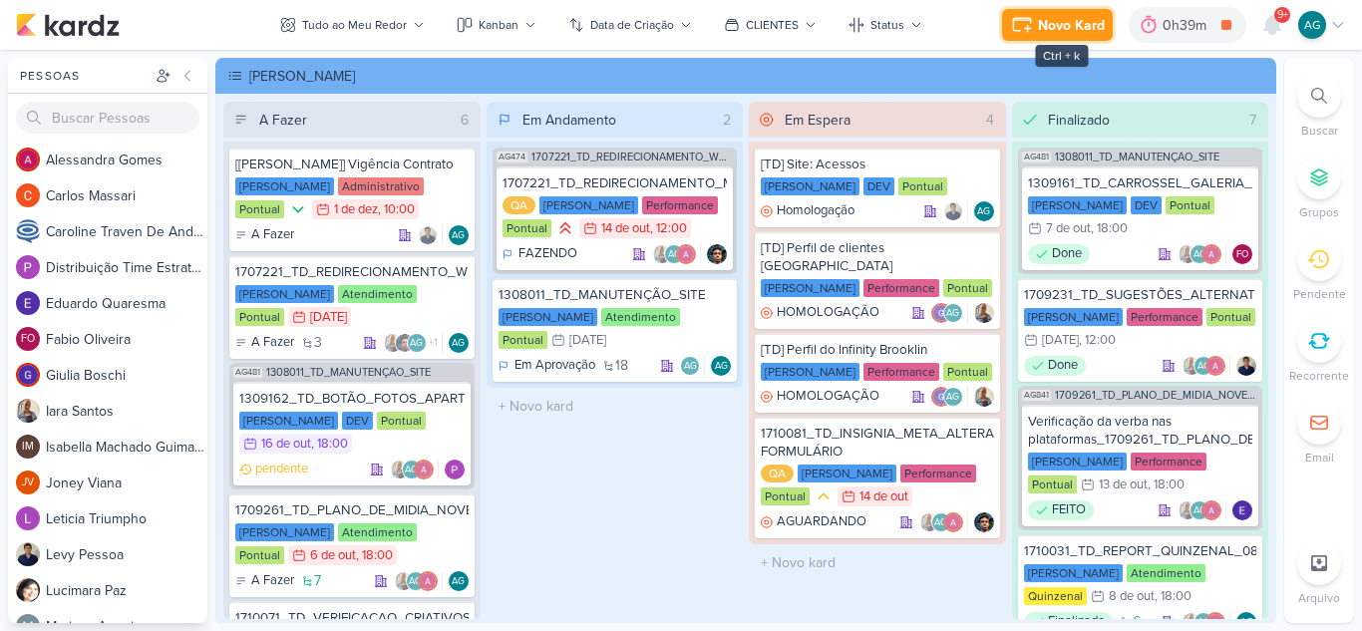
click at [1082, 30] on div "Novo Kard" at bounding box center [1071, 25] width 67 height 21
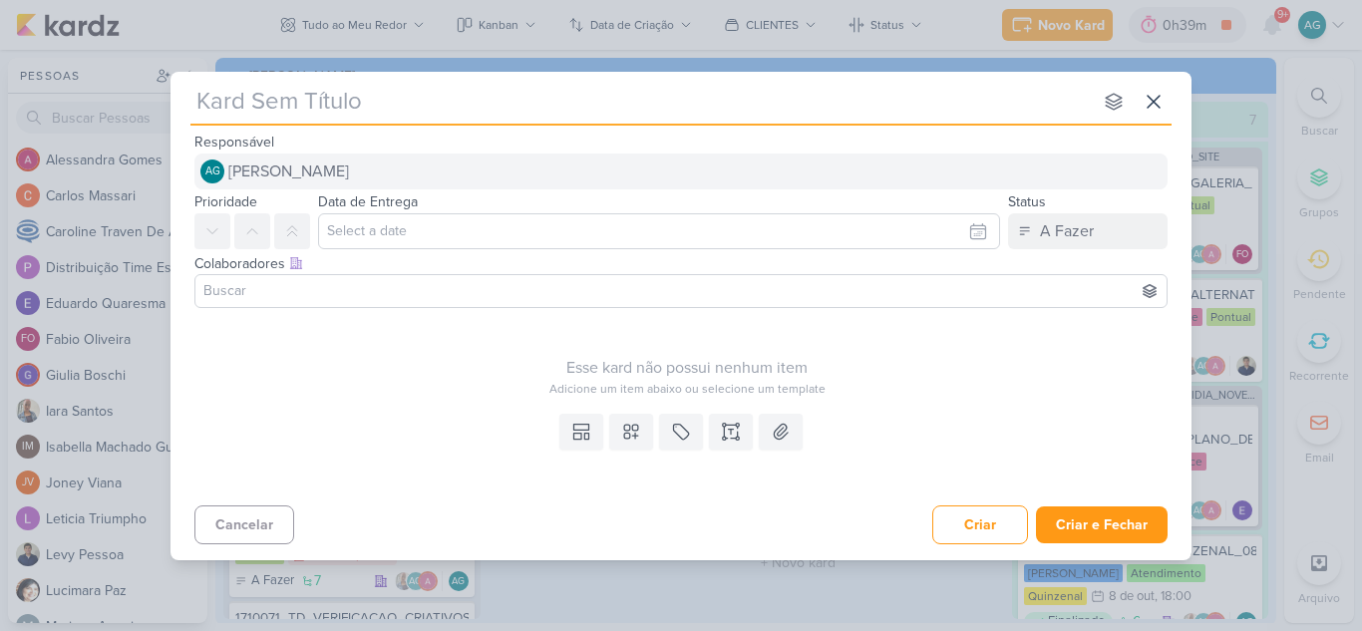
type input "2109261_GODOI_DESDOBRAMENTO_NOVO_KV_VITAL"
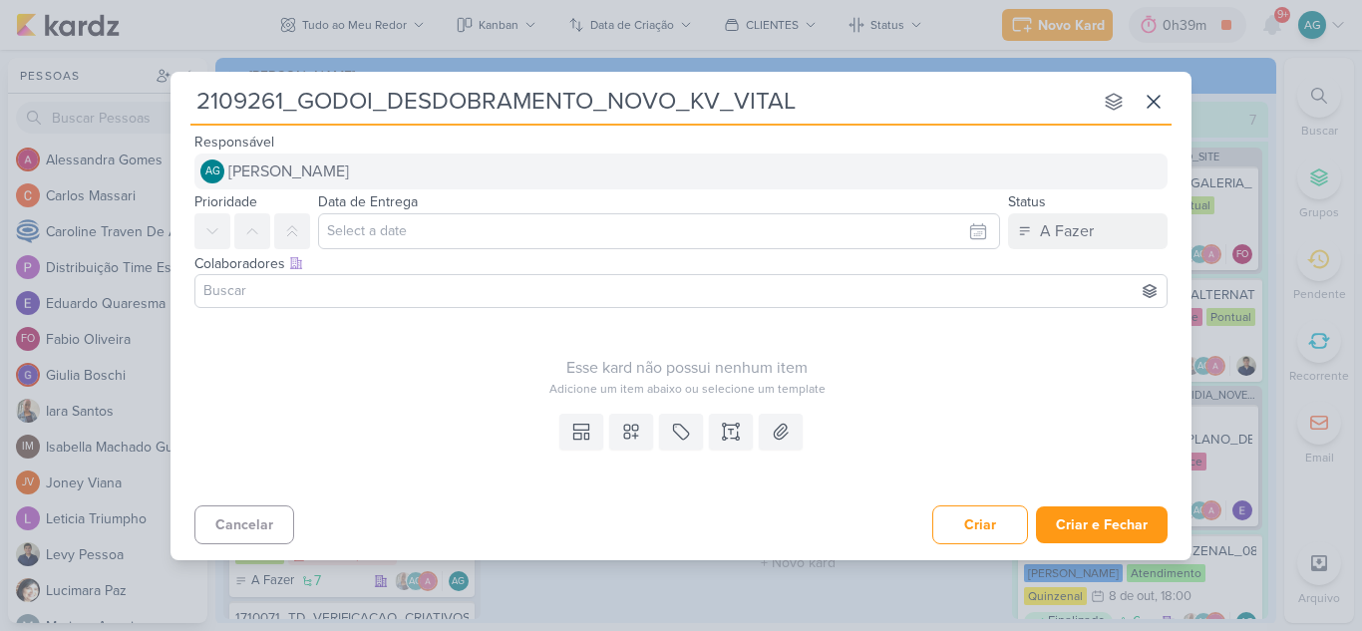
type input "2109261_GODOI_DESDOBRAMENTO_NOVO_KV_VITAL_"
type input "2109261_GODOI_DESDOBRAMENTO_NOVO_KV_VITAL_v2"
type input "2109261_GODOI_DESDOBRAMENTO_NOVO_KV_VITAL_"
type input "2109261_GODOI_DESDOBRAMENTO_NOVO_KV_VITAL_v"
type input "2109261_GODOI_DESDOBRAMENTO_NOVO_KV_VITAL_V"
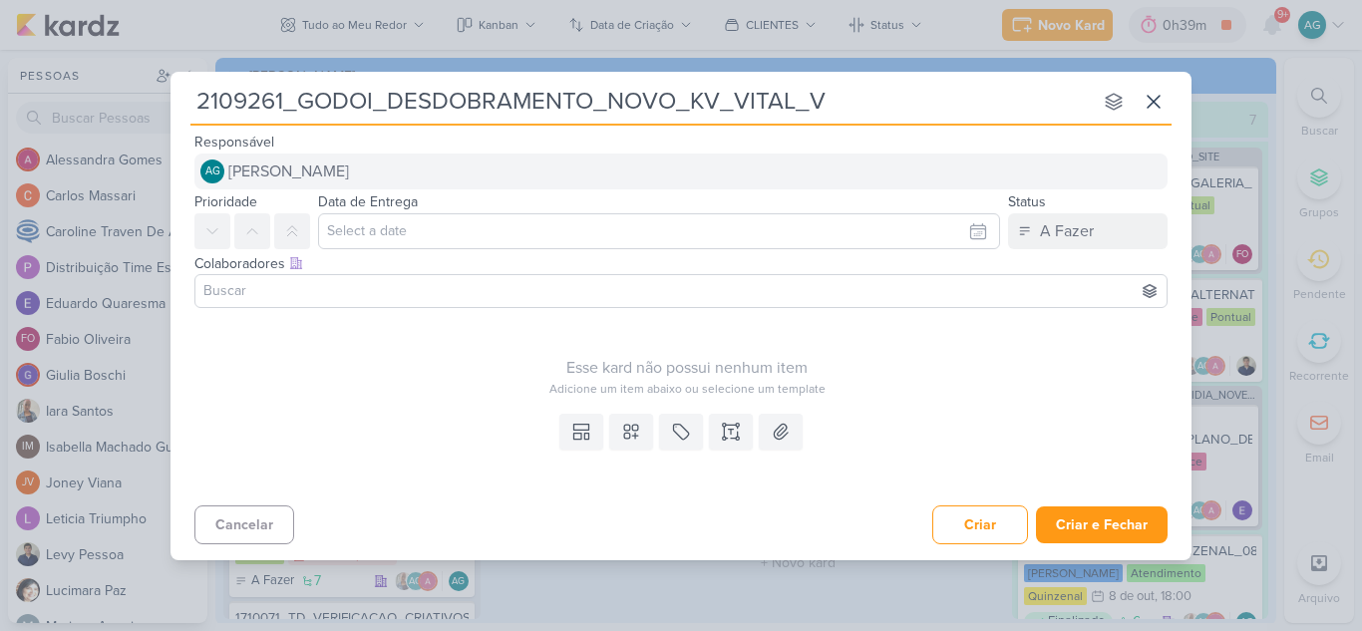
type input "2109261_GODOI_DESDOBRAMENTO_NOVO_KV_VITAL_V2"
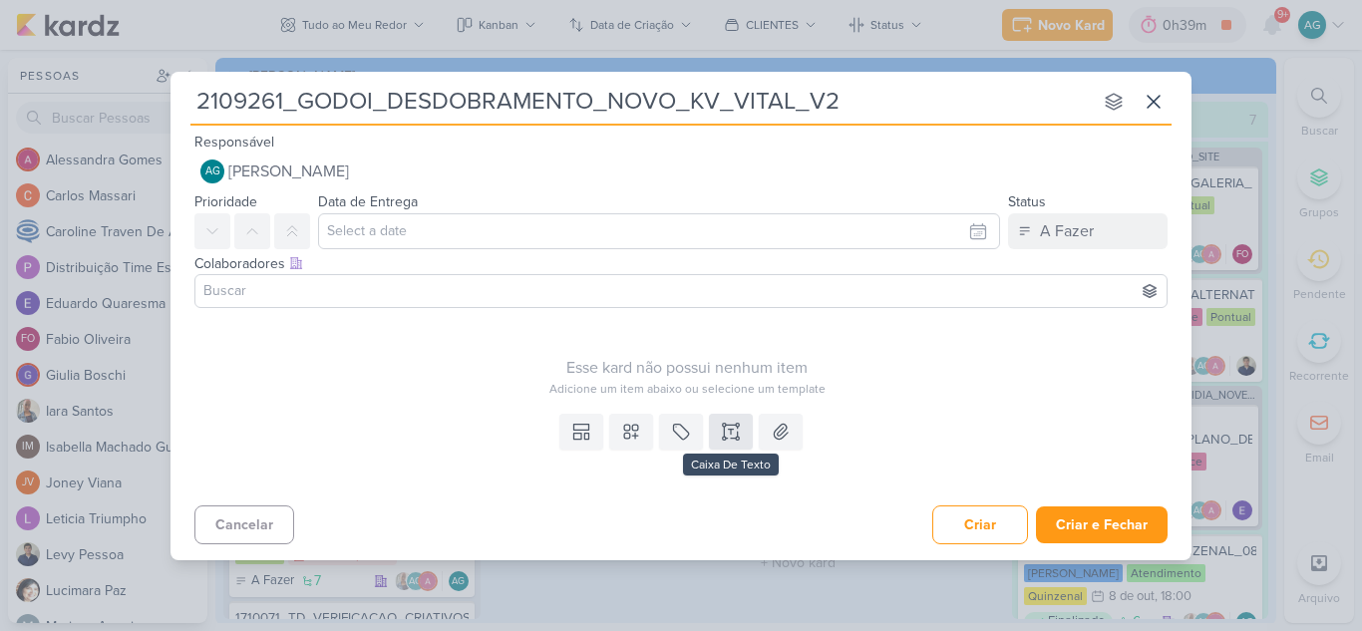
type input "2109261_GODOI_DESDOBRAMENTO_NOVO_KV_VITAL_V2"
click at [733, 429] on icon at bounding box center [731, 429] width 5 height 0
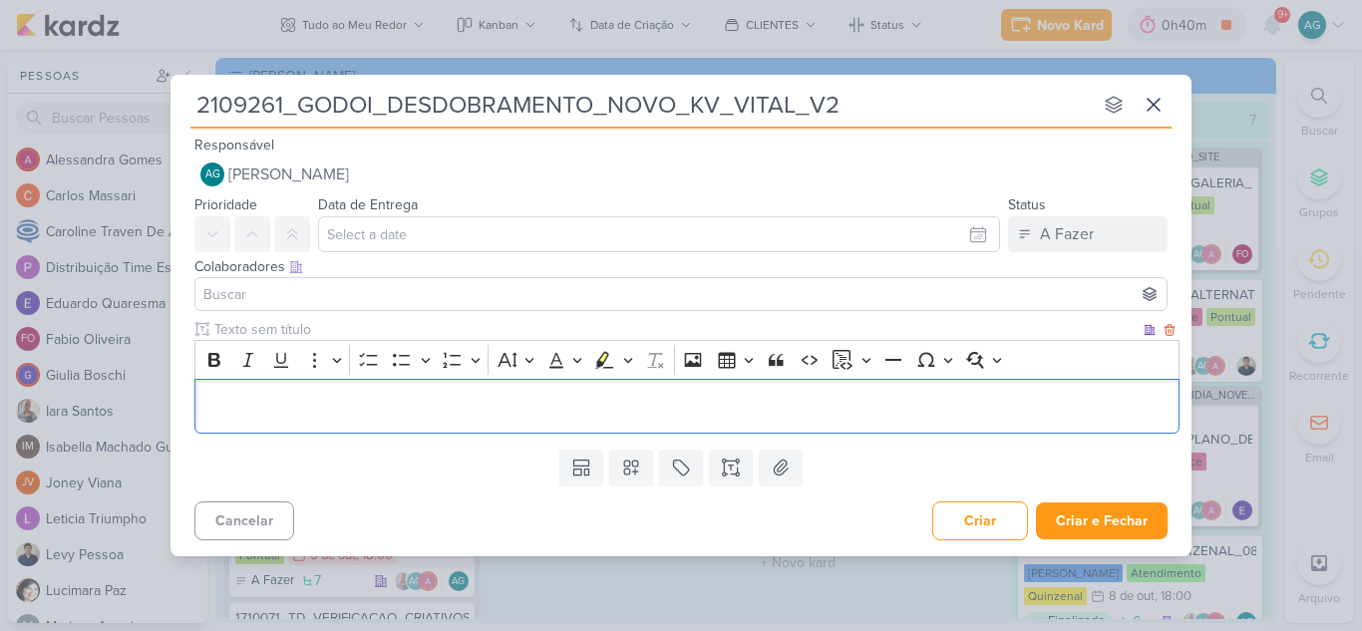
click at [612, 413] on p "Editor editing area: main" at bounding box center [687, 406] width 964 height 24
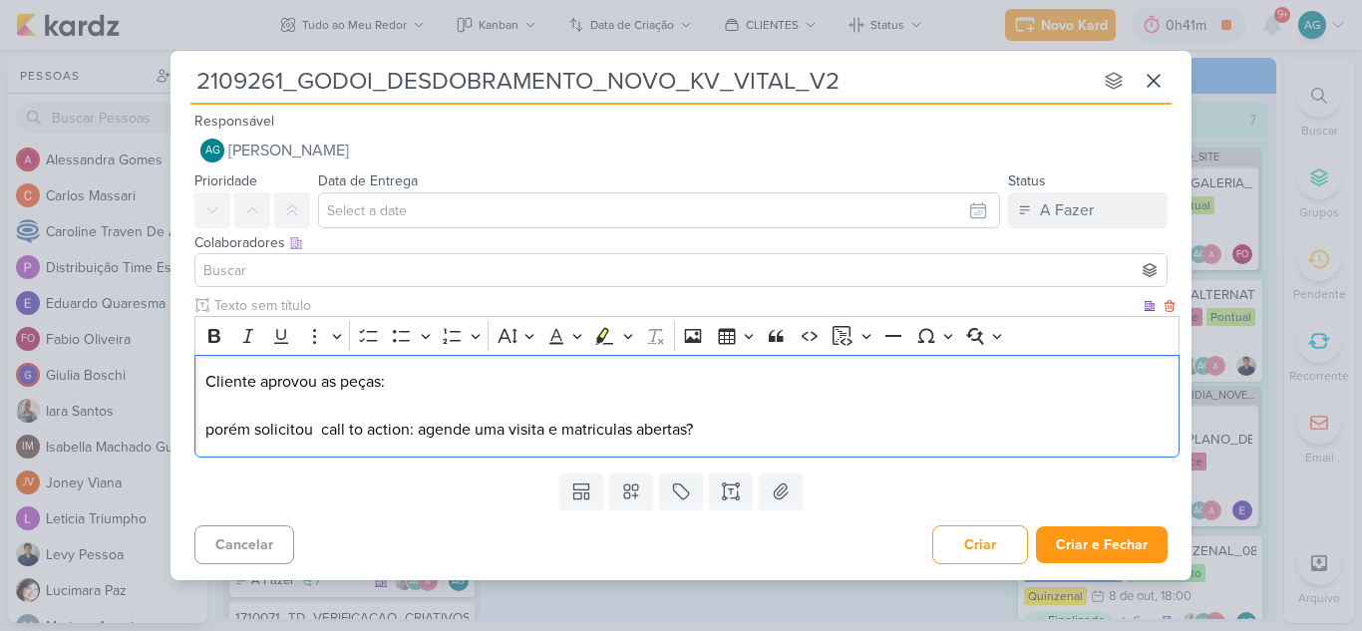
click at [324, 432] on p "porém solicitou call to action: agende uma visita e matriculas abertas?" at bounding box center [687, 430] width 964 height 24
click at [384, 378] on p "Cliente aprovou as peças:" at bounding box center [687, 382] width 964 height 24
drag, startPoint x: 655, startPoint y: 434, endPoint x: 812, endPoint y: 429, distance: 157.6
click at [812, 429] on p "porém solicitou que faça outro call to action: agende uma visita e matriculas a…" at bounding box center [687, 430] width 964 height 24
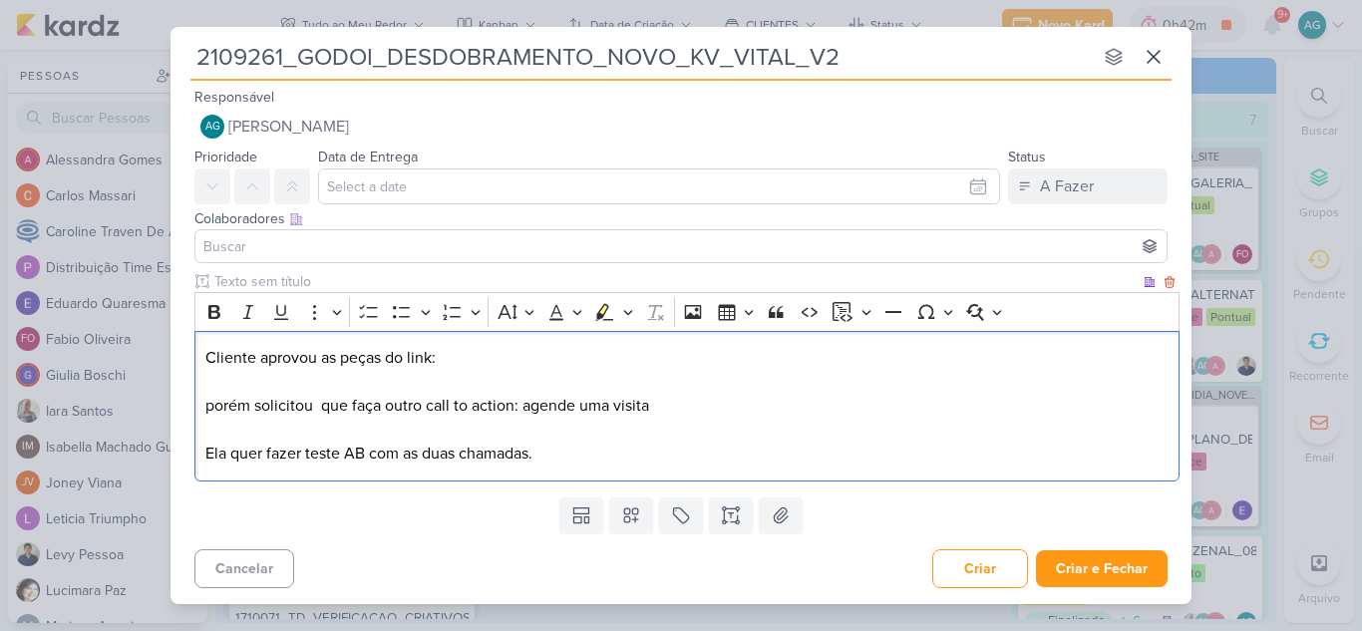
click at [202, 453] on div "Cliente aprovou as peças do link: porém solicitou que faça outro call to action…" at bounding box center [686, 406] width 985 height 151
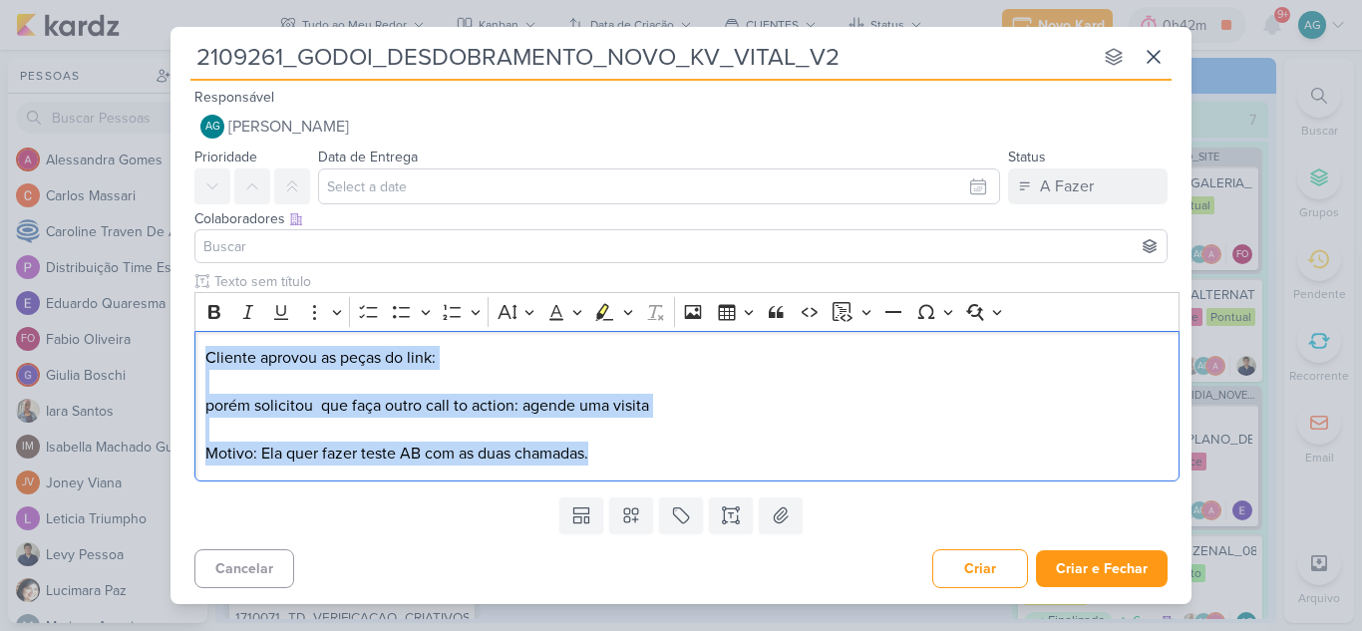
drag, startPoint x: 642, startPoint y: 457, endPoint x: 129, endPoint y: 330, distance: 528.8
click at [129, 330] on div "2109261_GODOI_DESDOBRAMENTO_NOVO_KV_VITAL_V2 nenhum grupo disponível esc Respon…" at bounding box center [681, 315] width 1362 height 631
copy div "Cliente aprovou as peças do link: porém solicitou que faça outro call to action…"
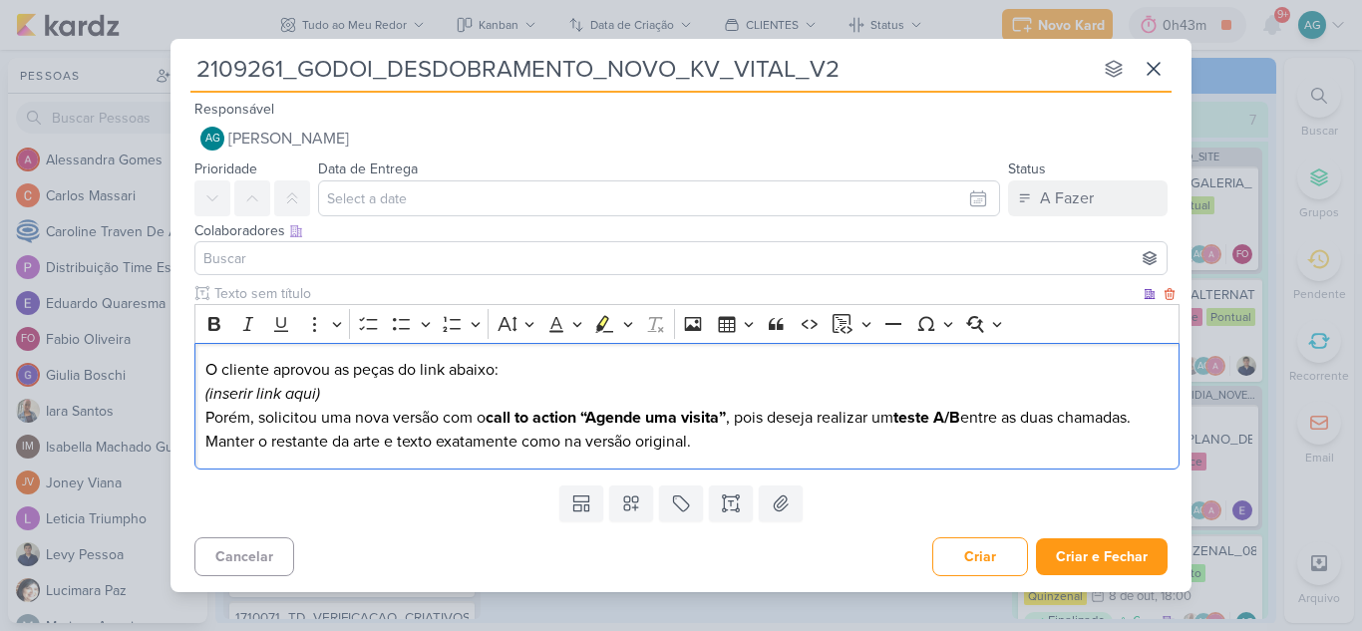
click at [540, 376] on p "O cliente aprovou as peças do link abaixo: (inserir link aqui)" at bounding box center [687, 382] width 964 height 48
drag, startPoint x: 357, startPoint y: 397, endPoint x: 119, endPoint y: 389, distance: 238.4
click at [119, 389] on div "2109261_GODOI_DESDOBRAMENTO_NOVO_KV_VITAL_V2 nenhum grupo disponível esc Respon…" at bounding box center [681, 315] width 1362 height 631
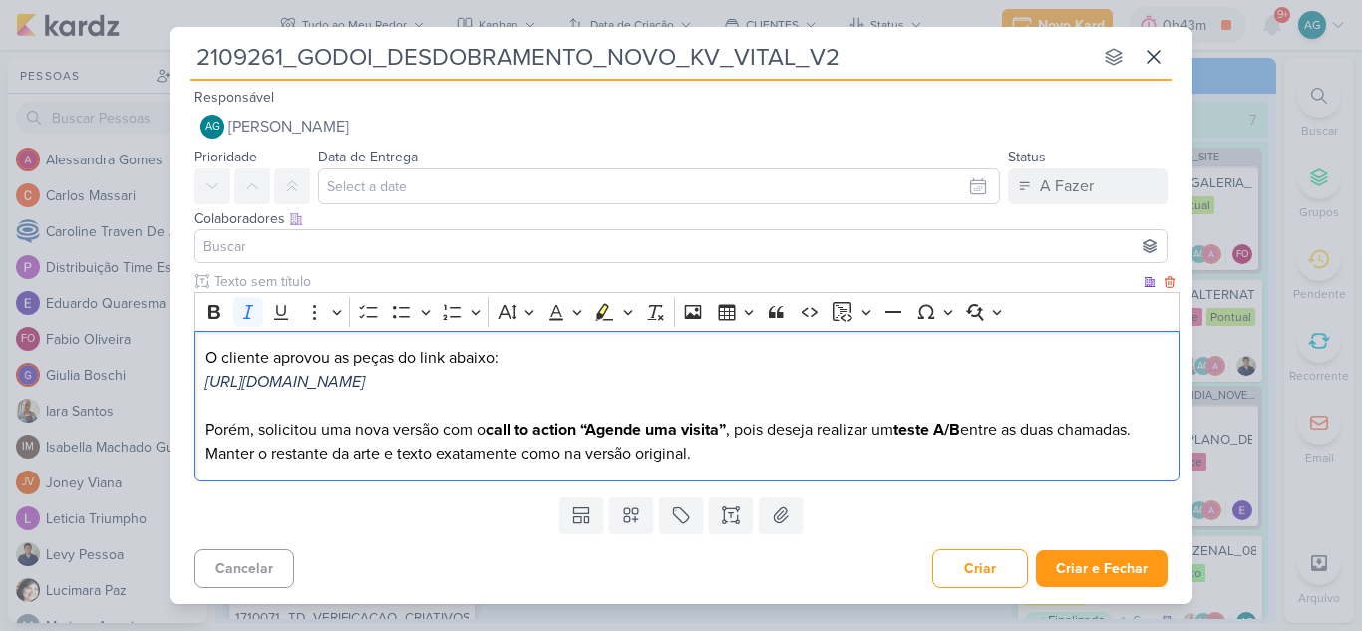
click at [1158, 435] on p "Porém, solicitou uma nova versão com o call to action “Agende uma visita” , poi…" at bounding box center [687, 430] width 964 height 24
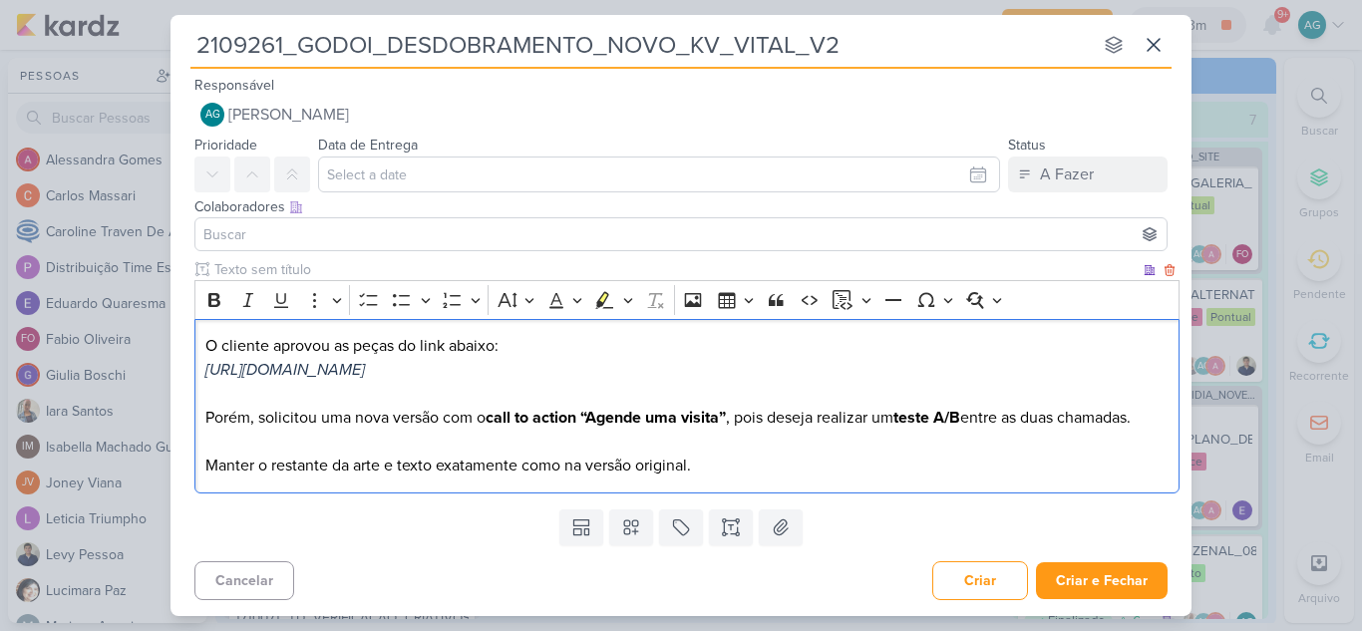
click at [671, 469] on p "Manter o restante da arte e texto exatamente como na versão original." at bounding box center [687, 466] width 964 height 24
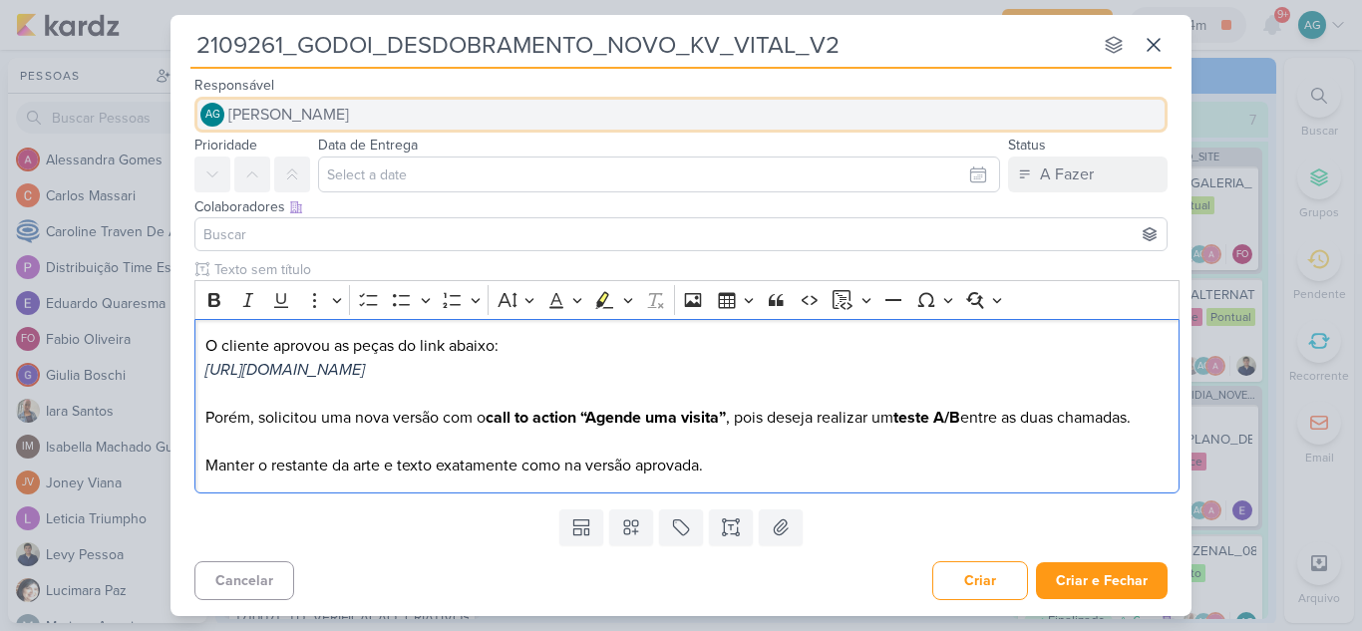
click at [326, 115] on span "[PERSON_NAME]" at bounding box center [288, 115] width 121 height 24
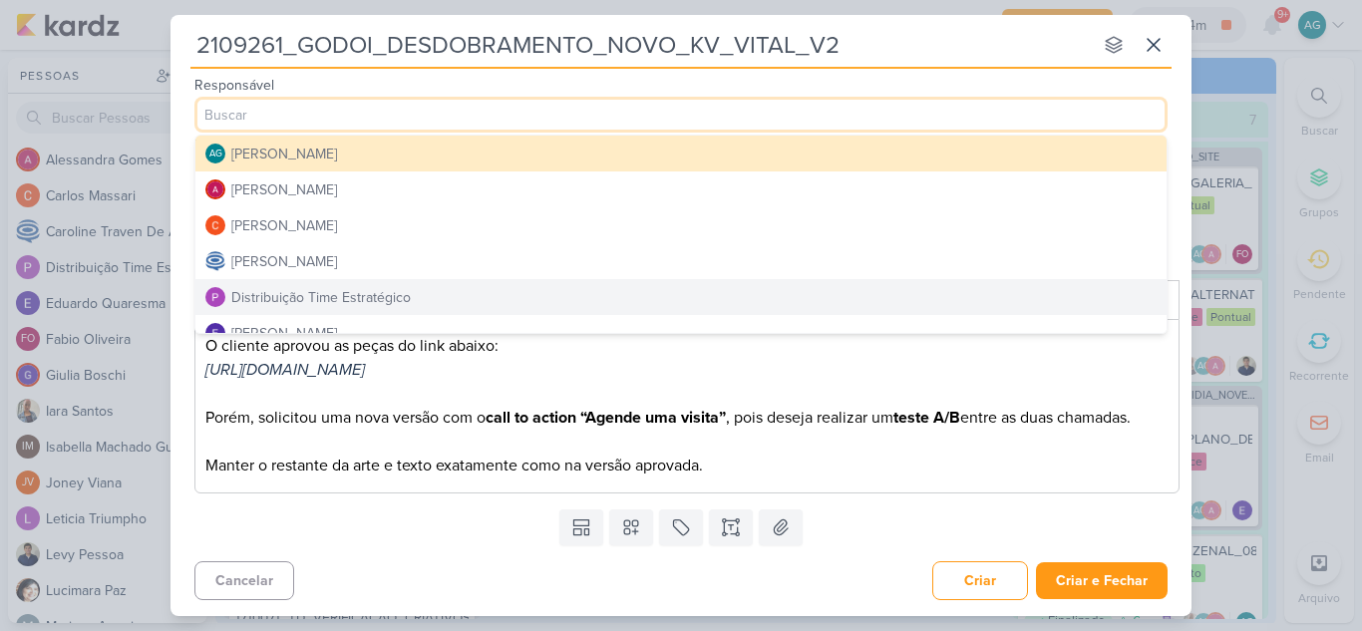
click at [326, 297] on div "Distribuição Time Estratégico" at bounding box center [320, 297] width 179 height 21
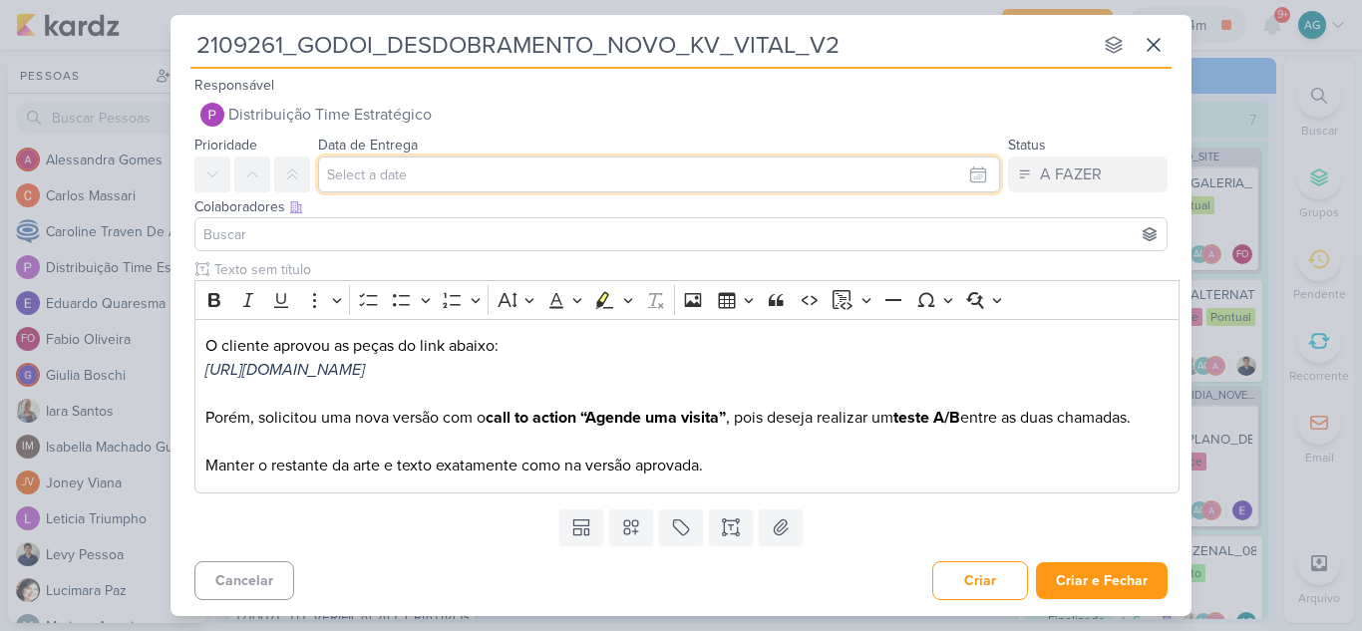
click at [408, 175] on input "text" at bounding box center [659, 175] width 682 height 36
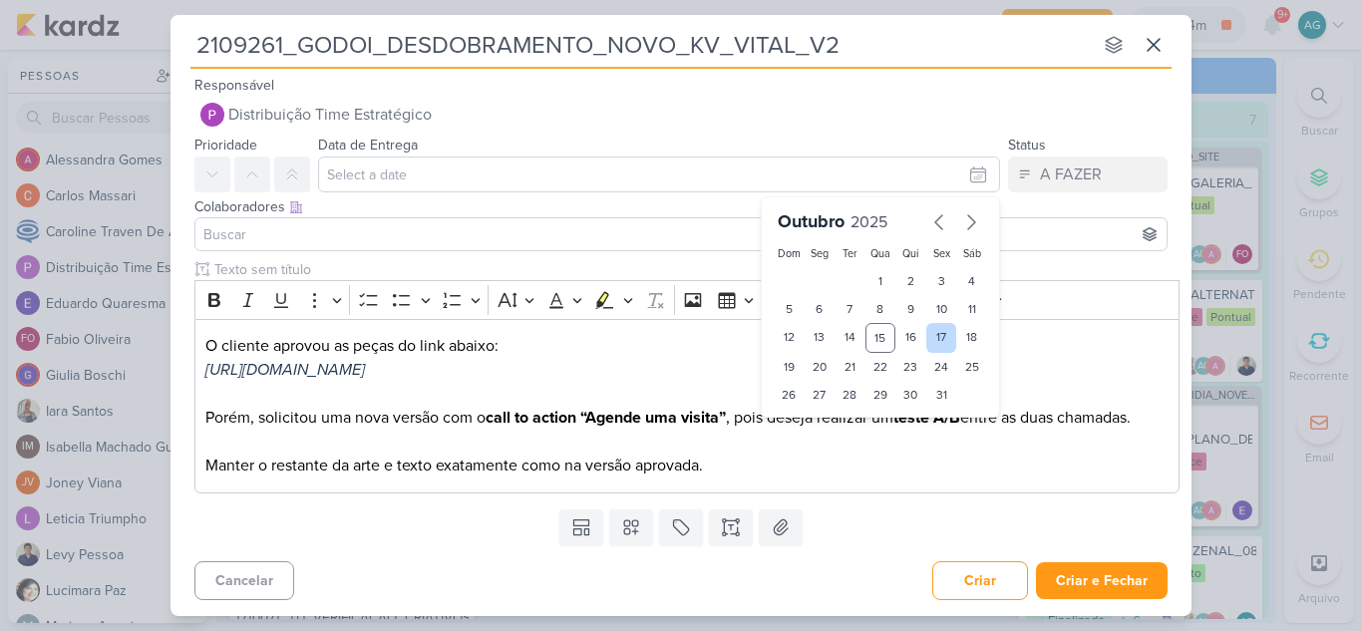
click at [944, 342] on div "17" at bounding box center [941, 338] width 31 height 30
type input "[DATE] 23:59"
click at [819, 431] on select "00 01 02 03 04 05 06 07 08 09 10 11 12 13 14 15 16 17 18 19 20 21 22 23" at bounding box center [820, 429] width 28 height 24
select select "18"
click at [806, 417] on select "00 01 02 03 04 05 06 07 08 09 10 11 12 13 14 15 16 17 18 19 20 21 22 23" at bounding box center [820, 429] width 28 height 24
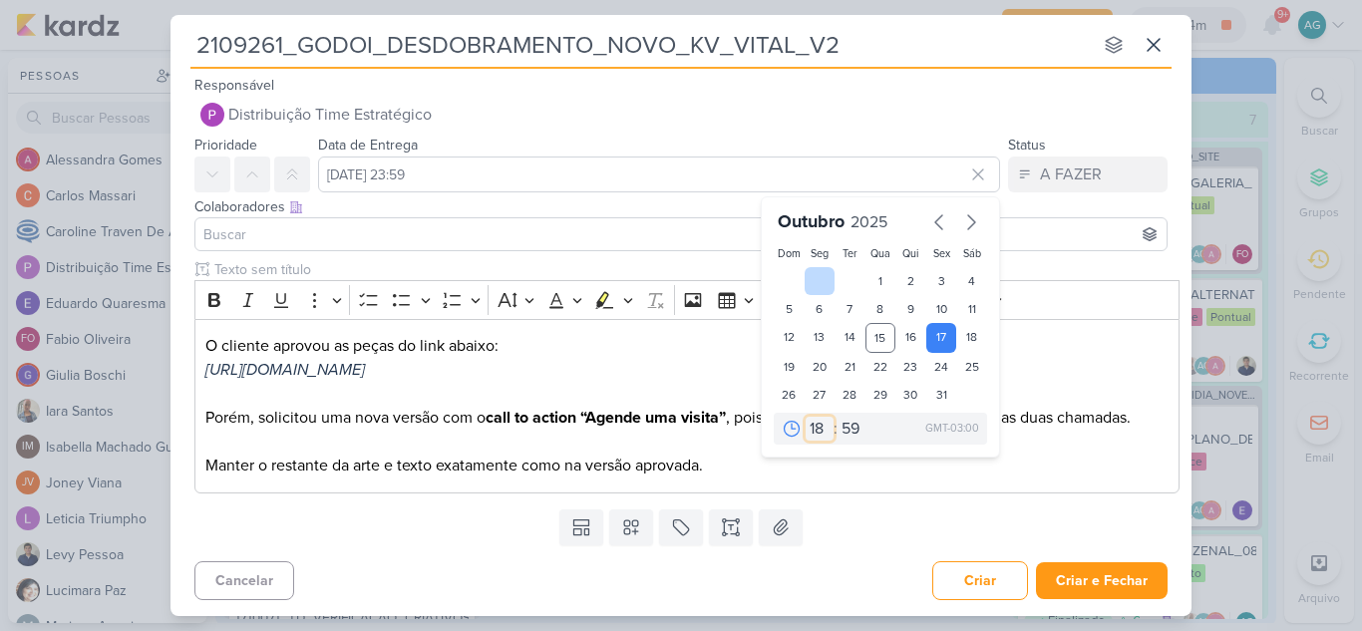
type input "[DATE] 18:59"
click at [851, 426] on select "00 05 10 15 20 25 30 35 40 45 50 55 59" at bounding box center [851, 429] width 28 height 24
select select "0"
click at [837, 417] on select "00 05 10 15 20 25 30 35 40 45 50 55 59" at bounding box center [851, 429] width 28 height 24
type input "[DATE] 18:00"
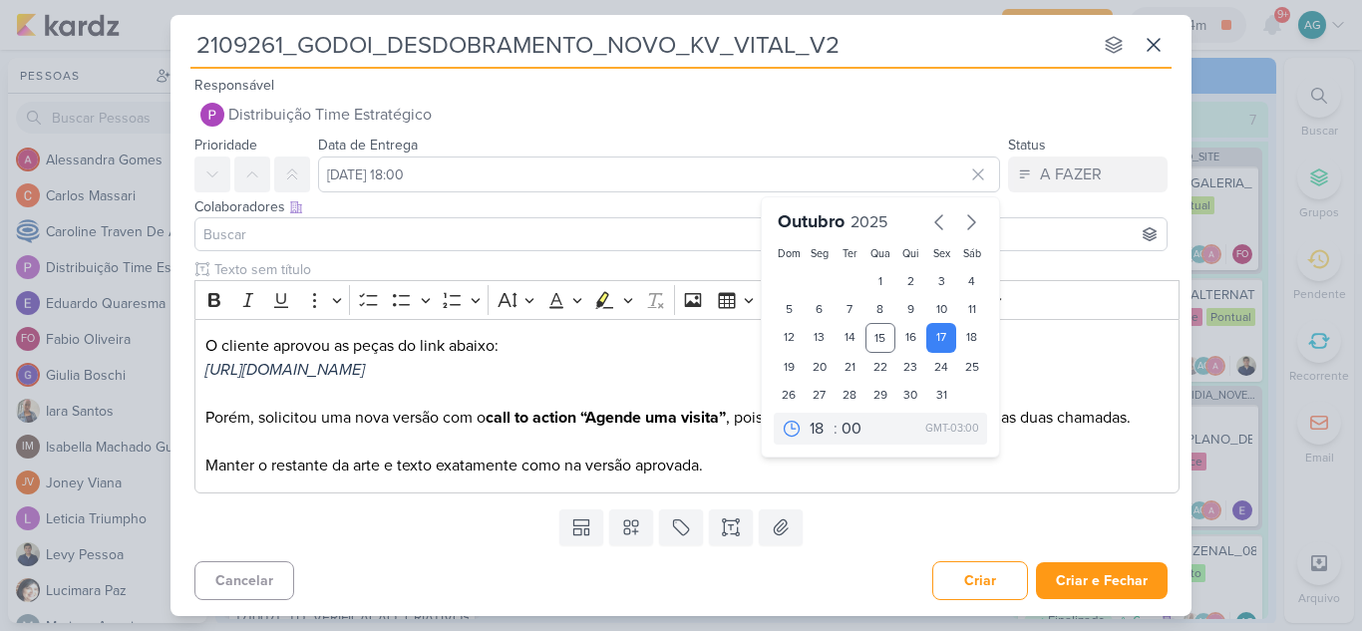
click at [428, 221] on div at bounding box center [680, 234] width 973 height 34
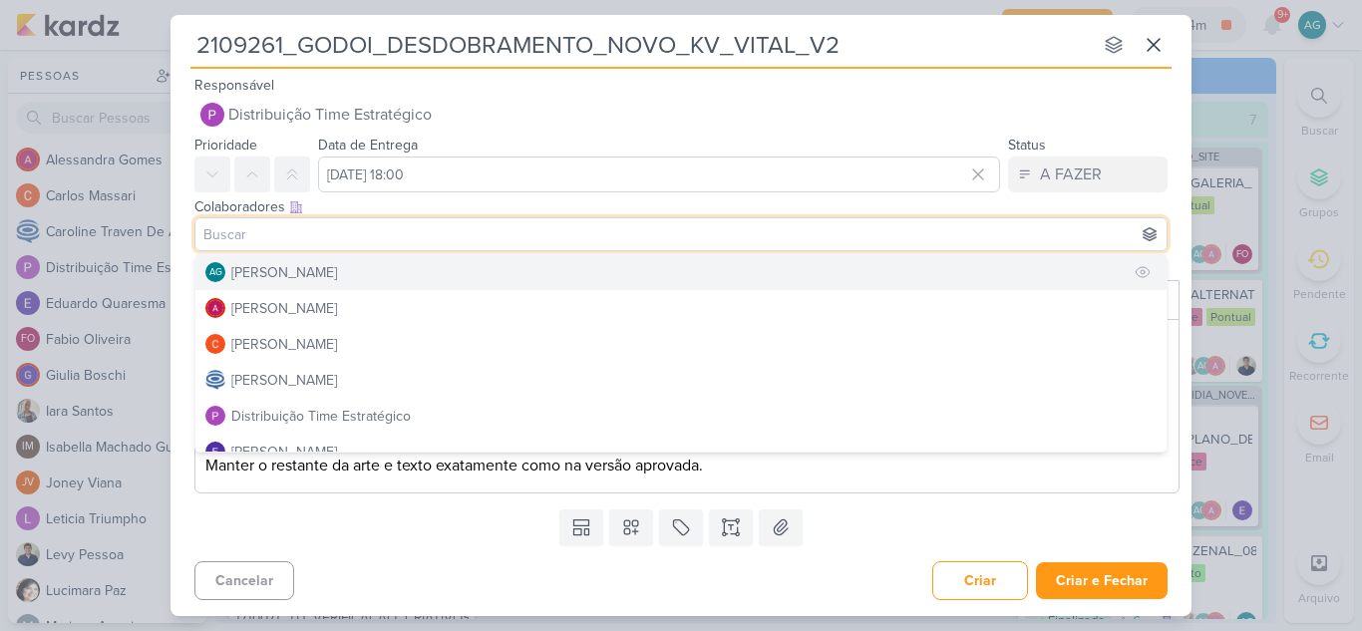
click at [399, 269] on button "AG [PERSON_NAME]" at bounding box center [680, 272] width 971 height 36
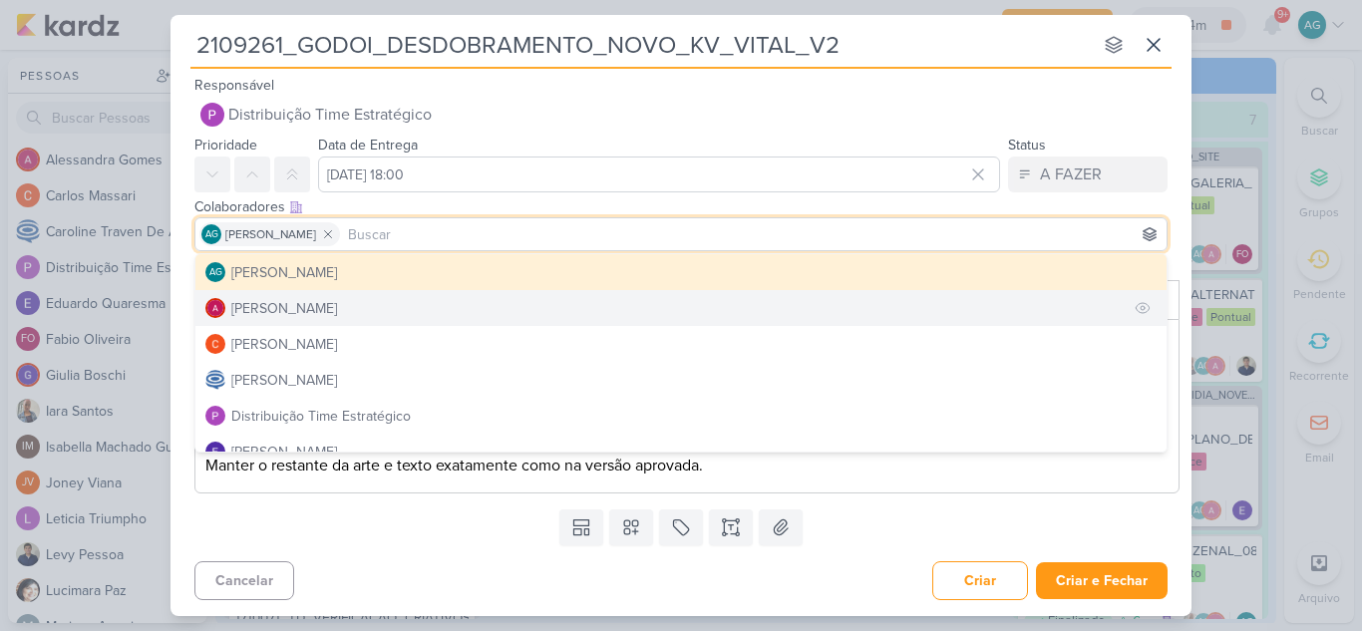
click at [362, 311] on button "[PERSON_NAME]" at bounding box center [680, 308] width 971 height 36
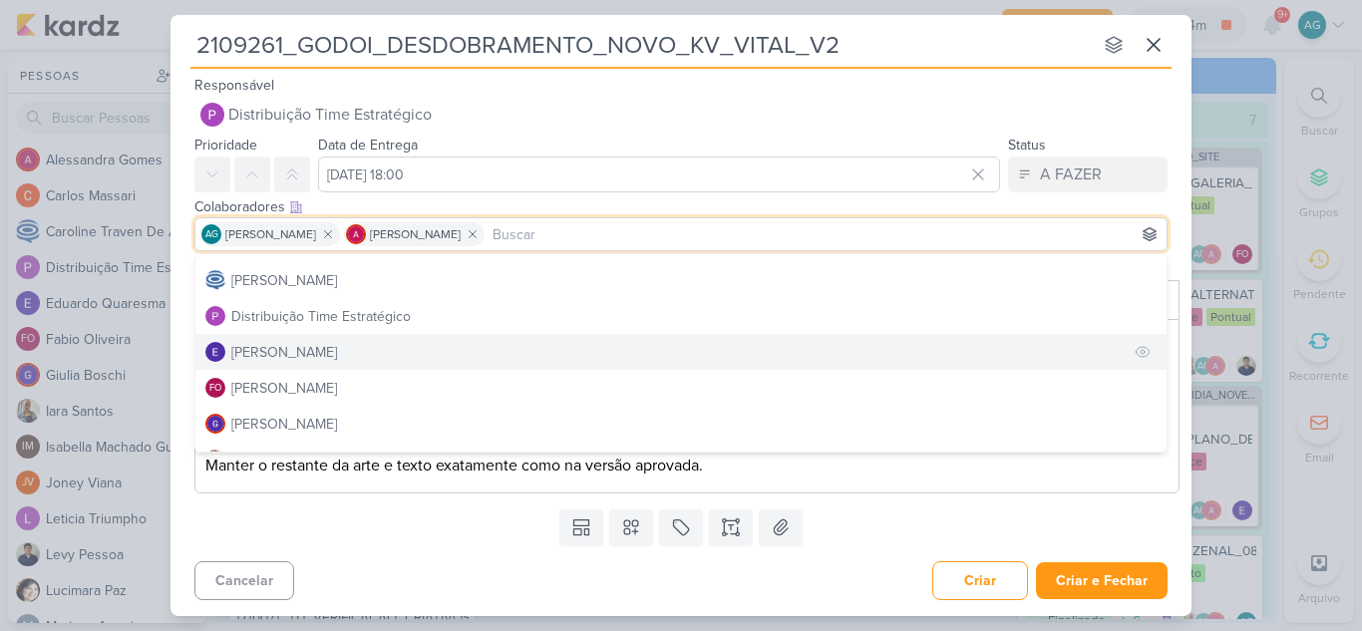
scroll to position [199, 0]
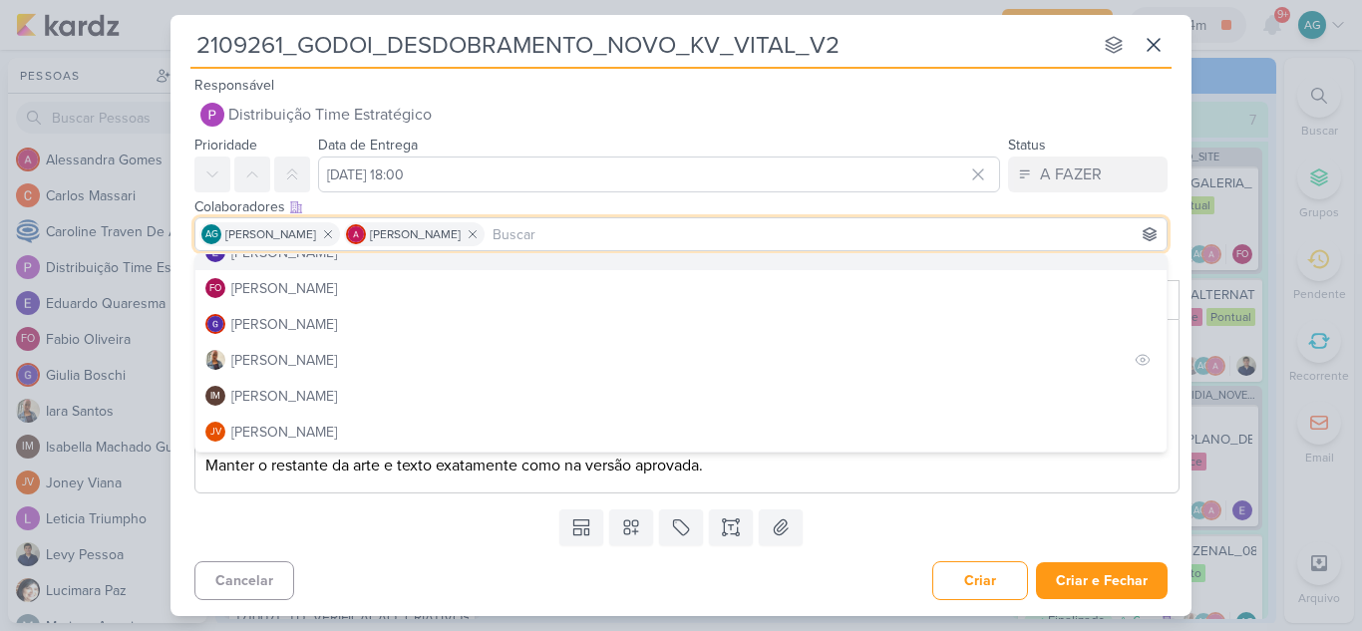
click at [318, 362] on button "[PERSON_NAME]" at bounding box center [680, 360] width 971 height 36
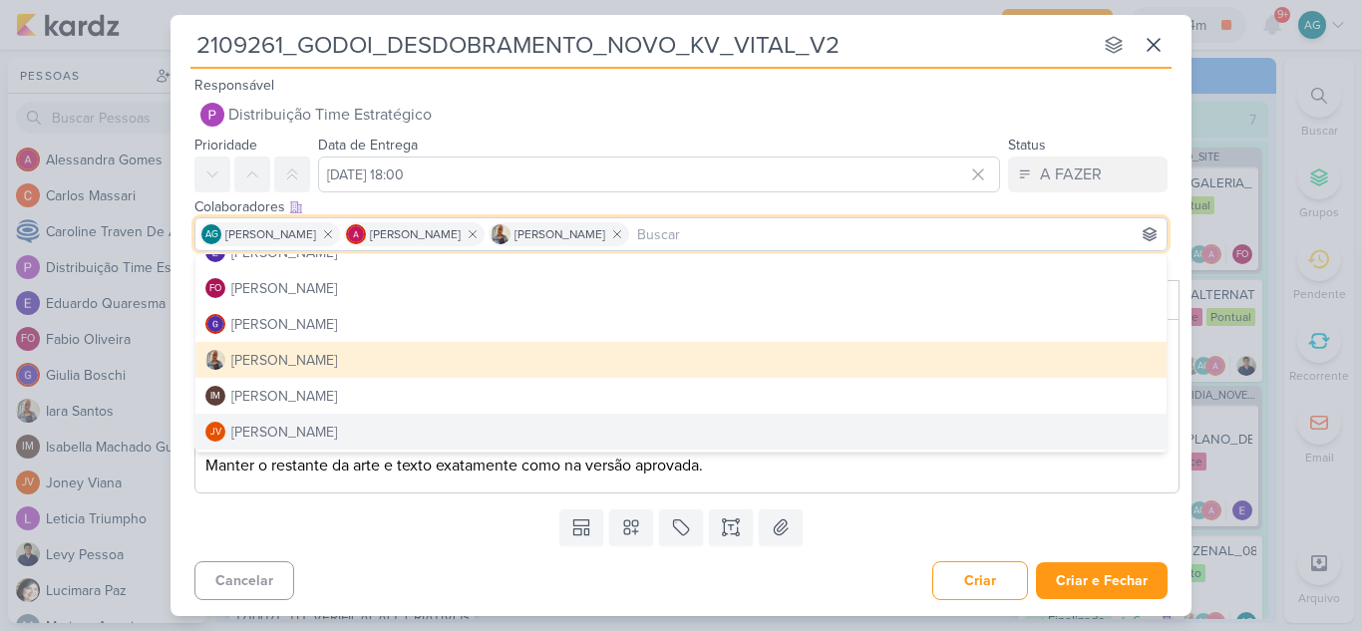
click at [484, 542] on div "Templates Campos Personalizados Marcadores Caixa De Texto Anexo" at bounding box center [680, 527] width 1021 height 52
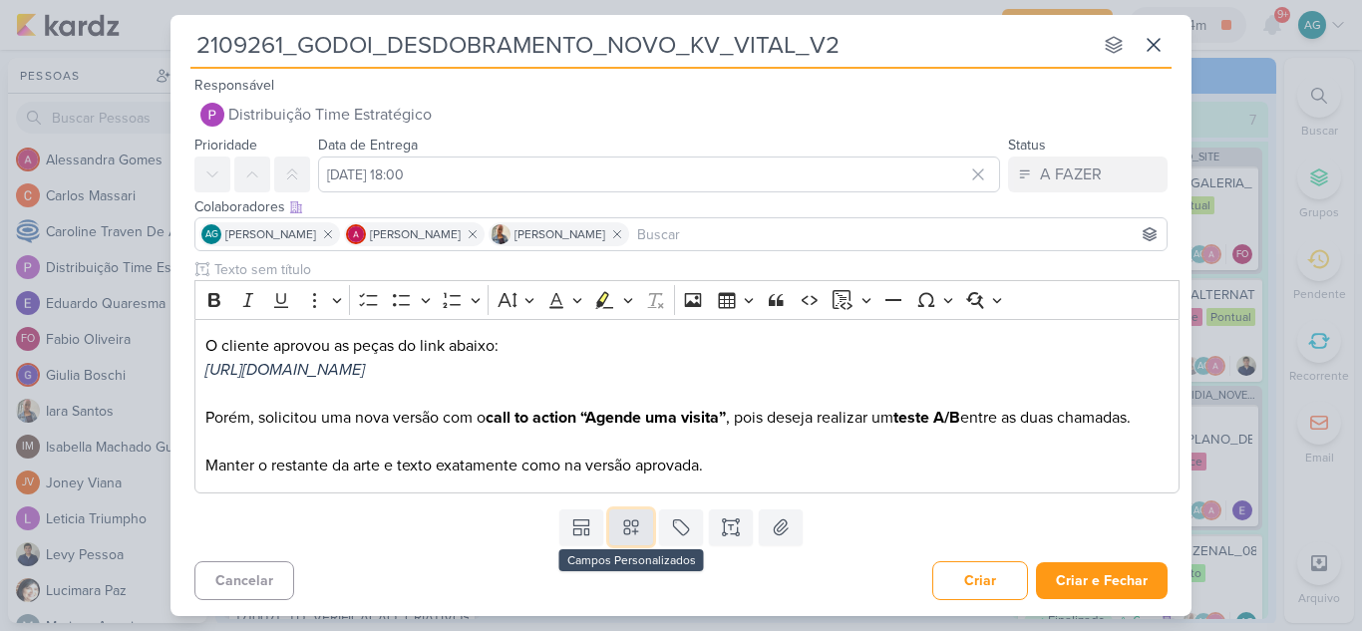
click at [627, 537] on button at bounding box center [631, 527] width 44 height 36
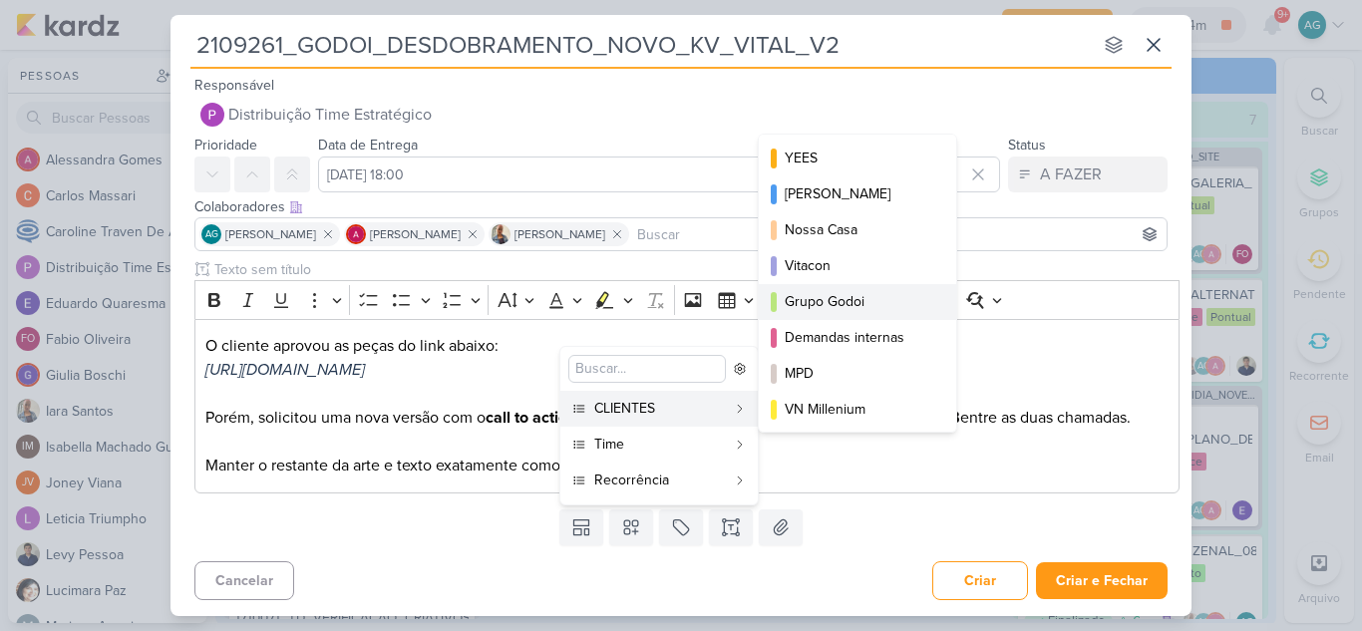
click at [826, 303] on div "Grupo Godoi" at bounding box center [859, 301] width 148 height 21
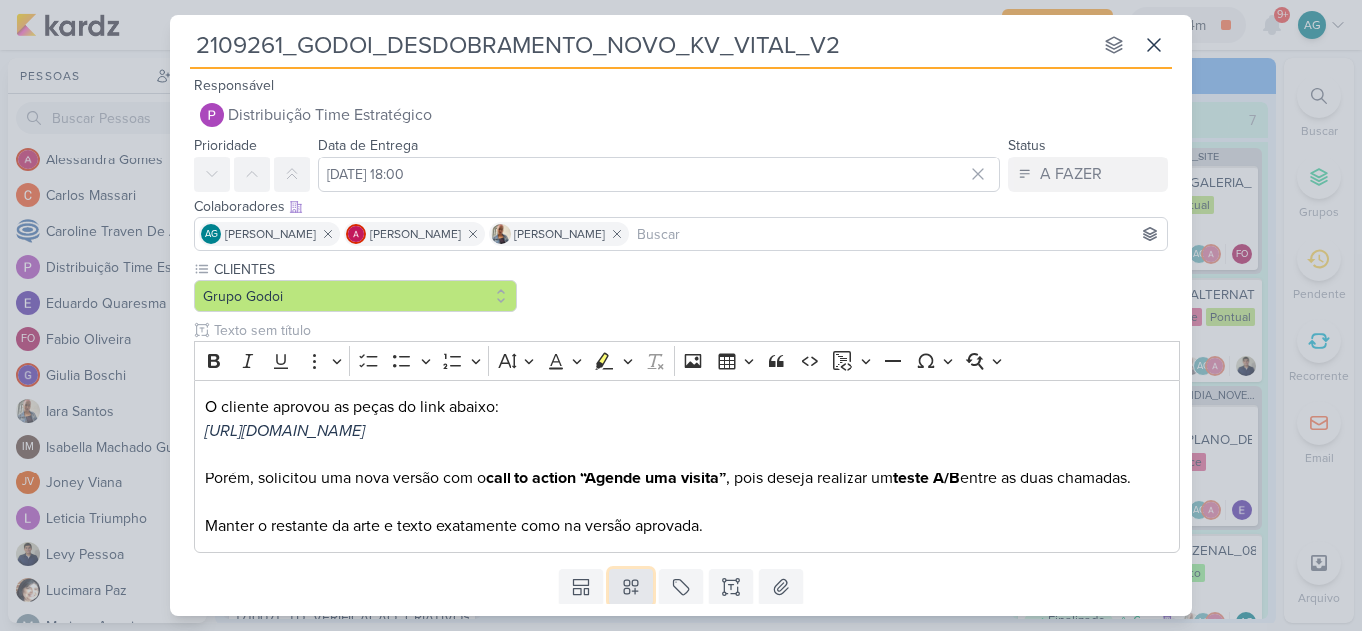
click at [634, 585] on icon at bounding box center [631, 588] width 14 height 14
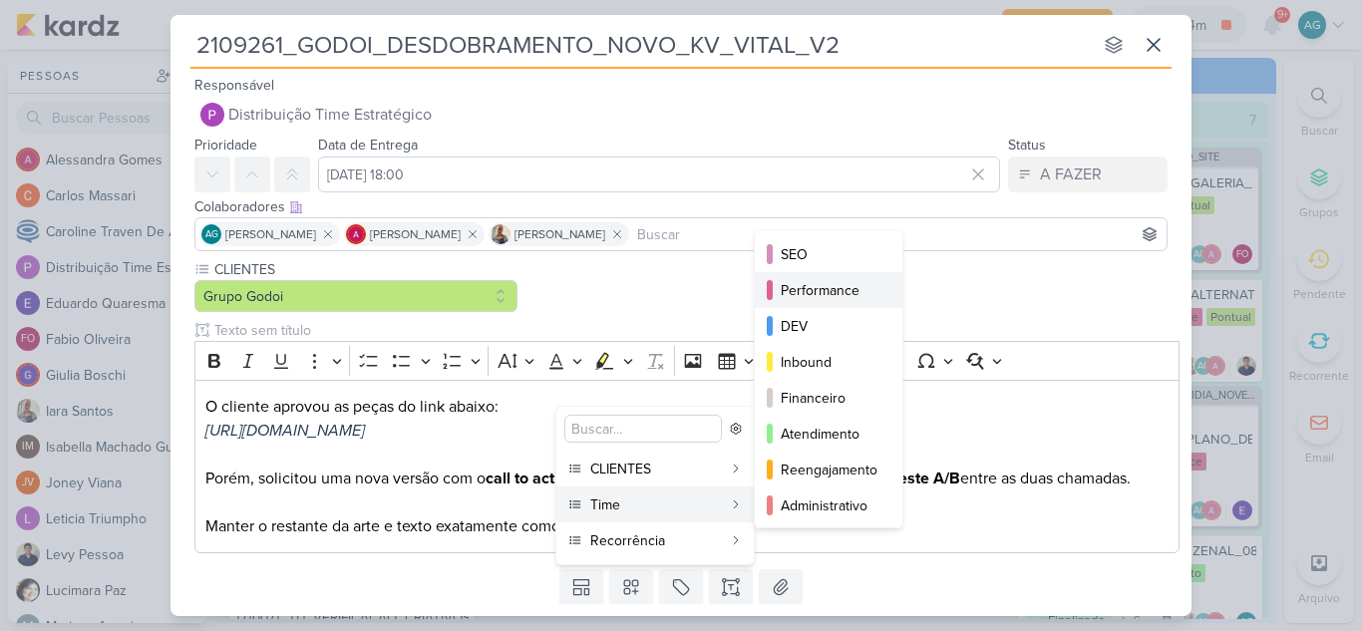
click at [812, 289] on div "Performance" at bounding box center [830, 290] width 98 height 21
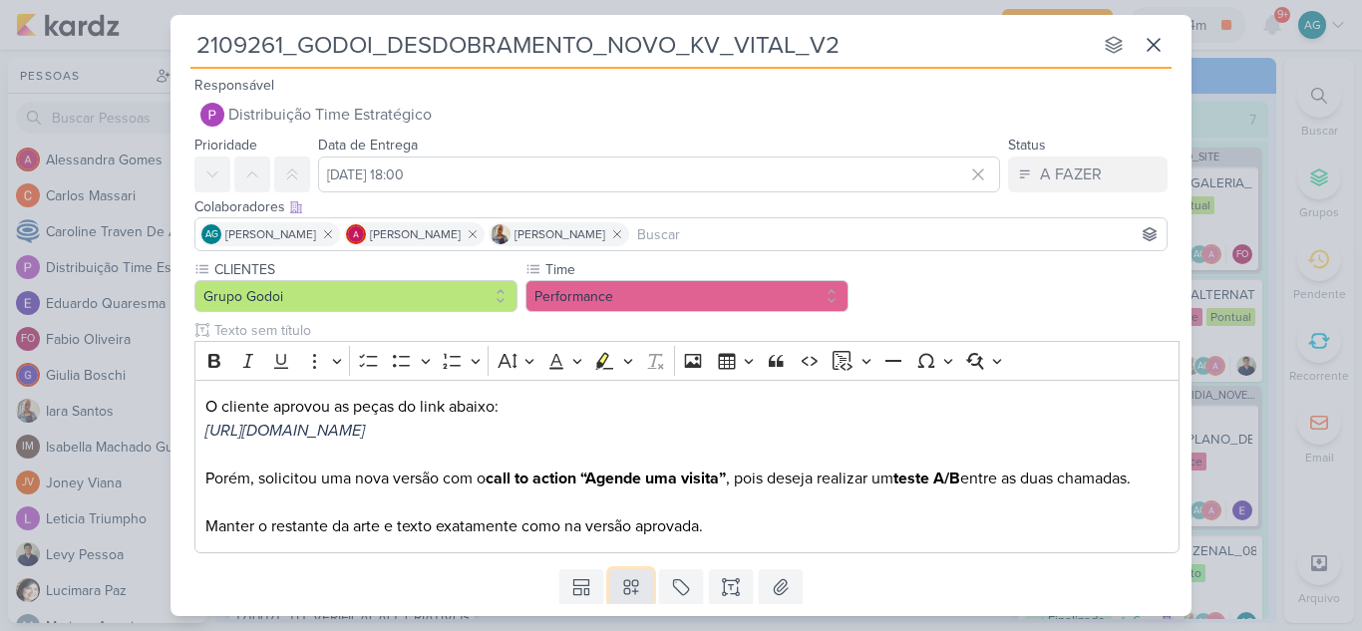
click at [632, 588] on icon at bounding box center [631, 587] width 20 height 20
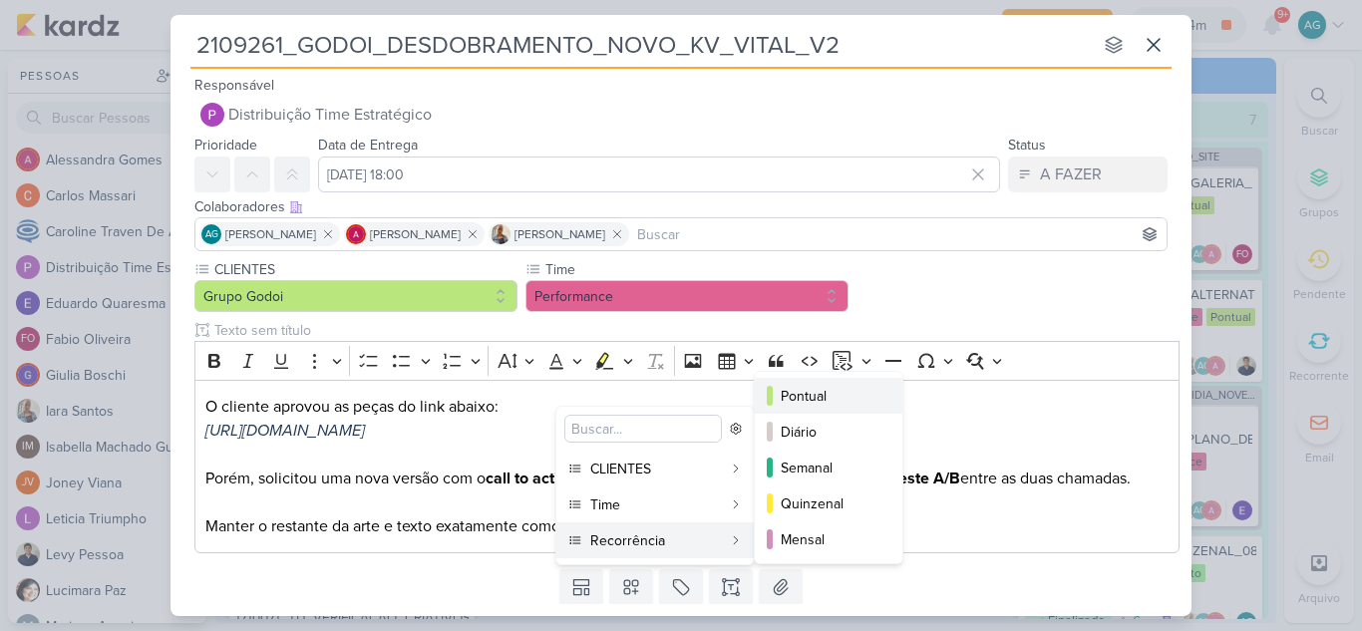
click at [827, 399] on div "Pontual" at bounding box center [830, 396] width 98 height 21
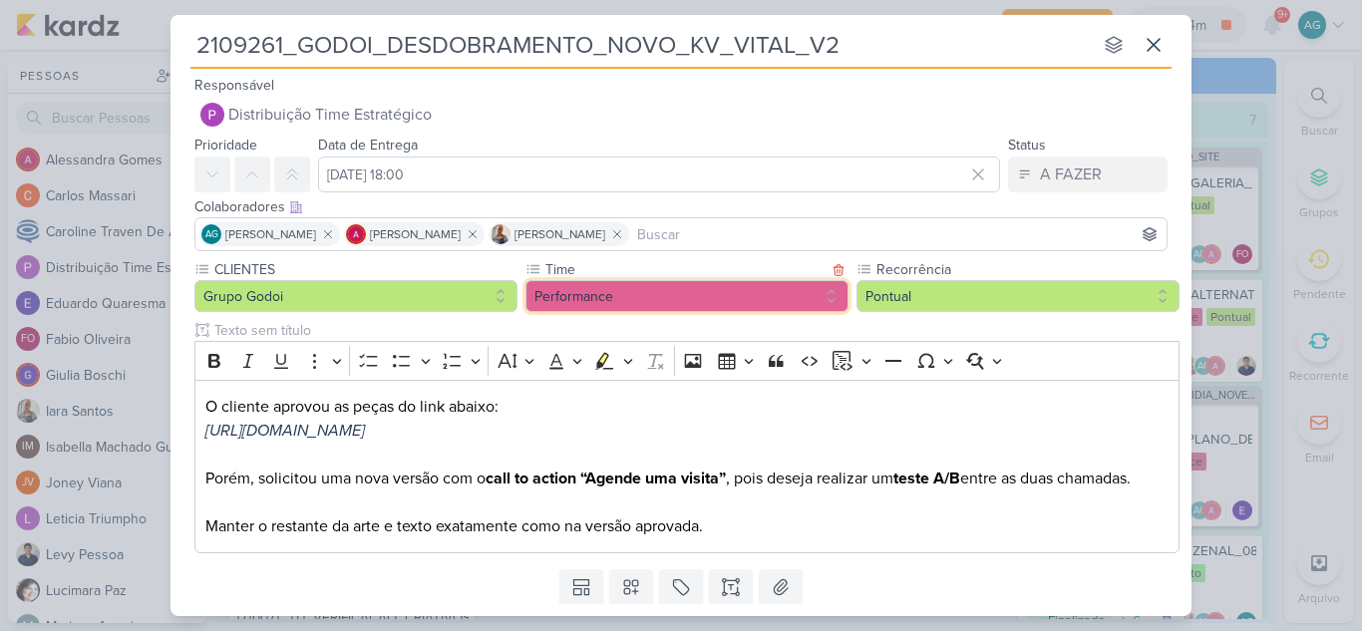
click at [698, 293] on button "Performance" at bounding box center [686, 296] width 323 height 32
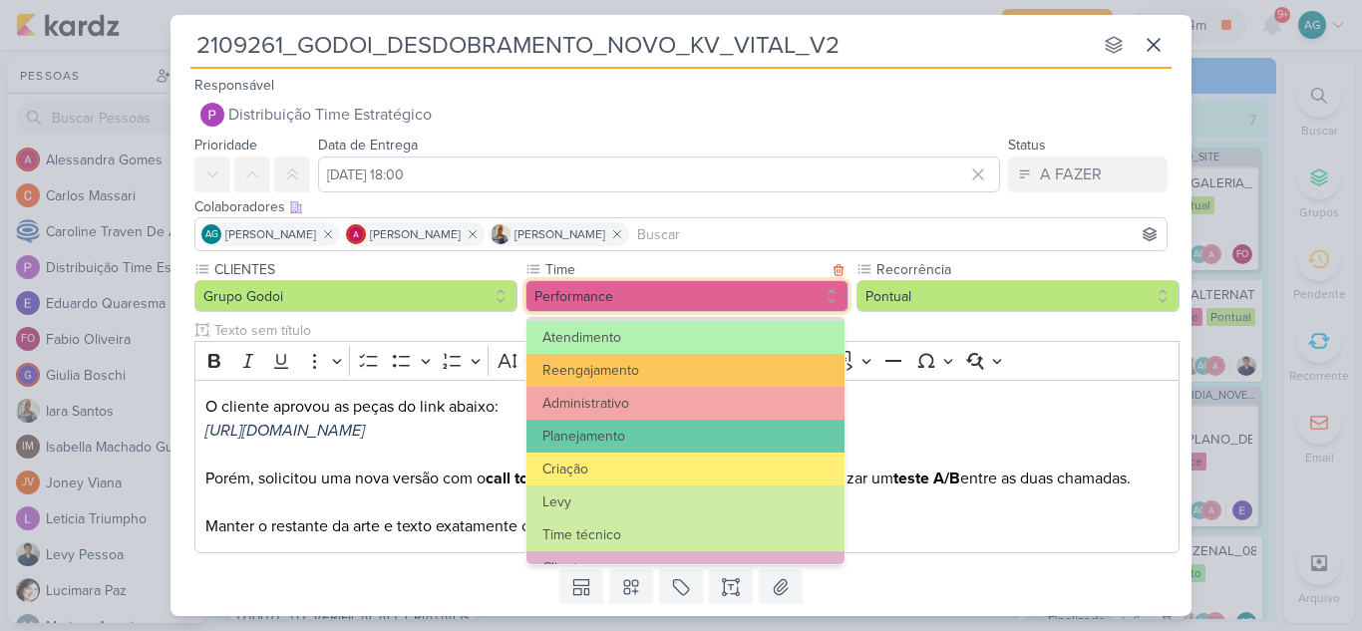
scroll to position [225, 0]
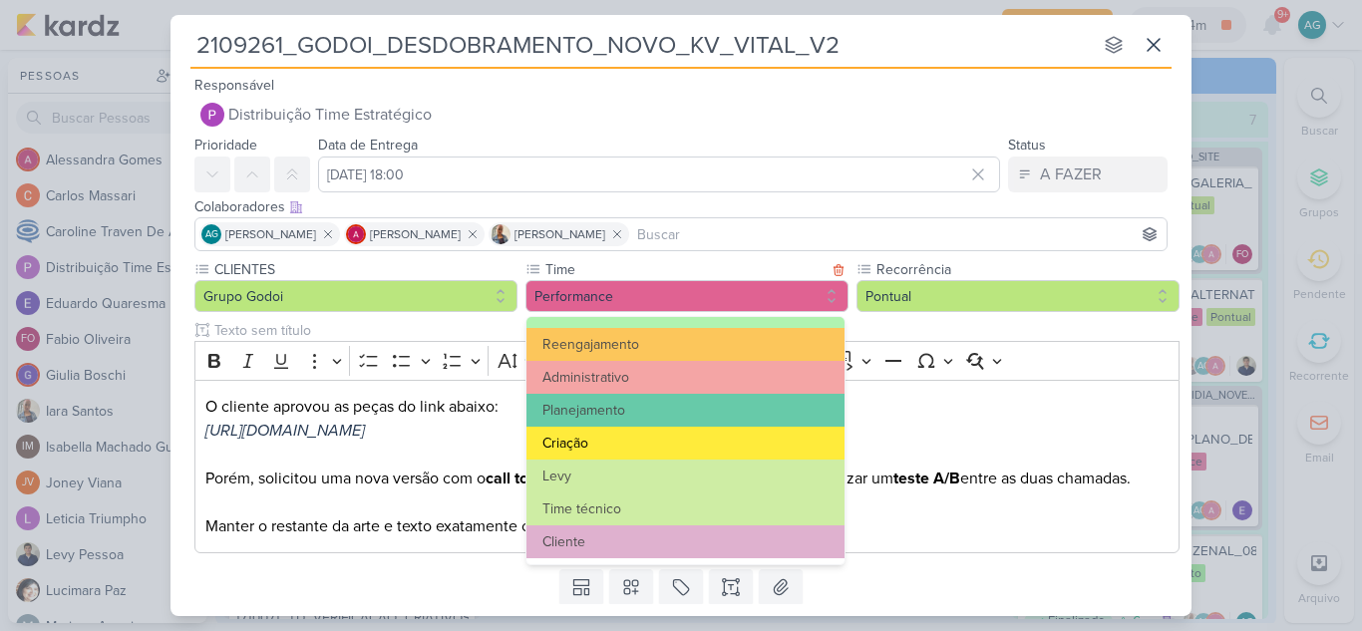
click at [621, 445] on button "Criação" at bounding box center [685, 443] width 318 height 33
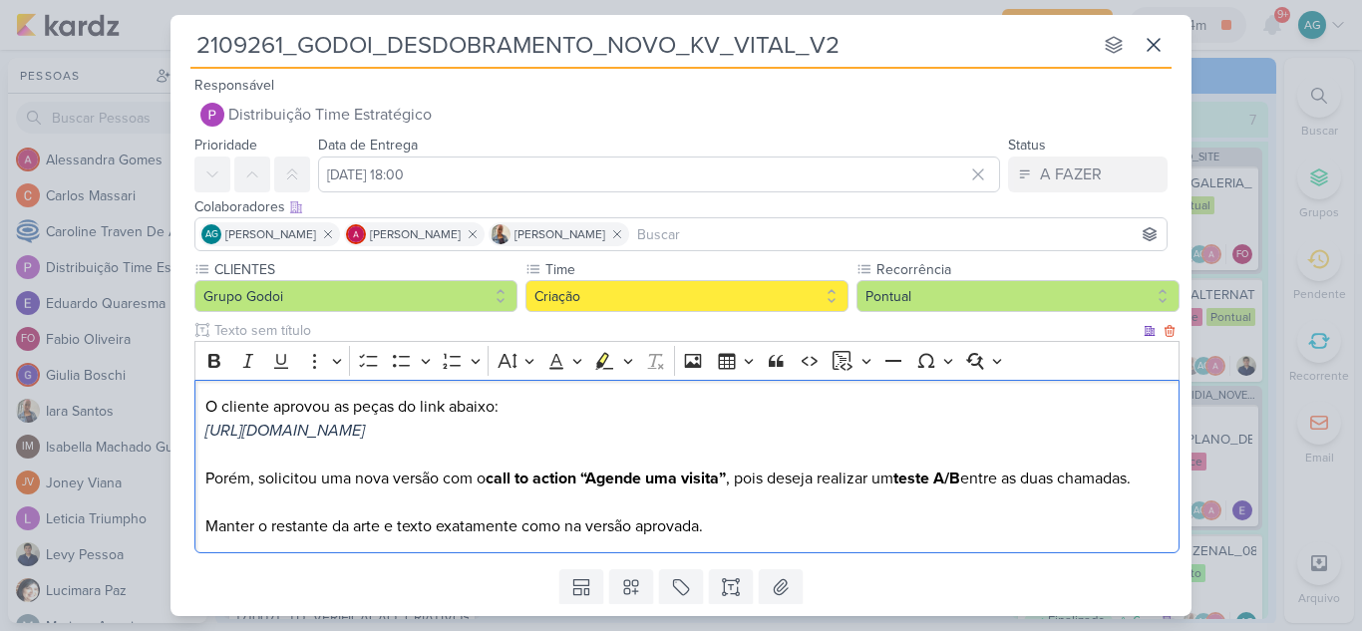
click at [967, 500] on p "Editor editing area: main" at bounding box center [687, 502] width 964 height 24
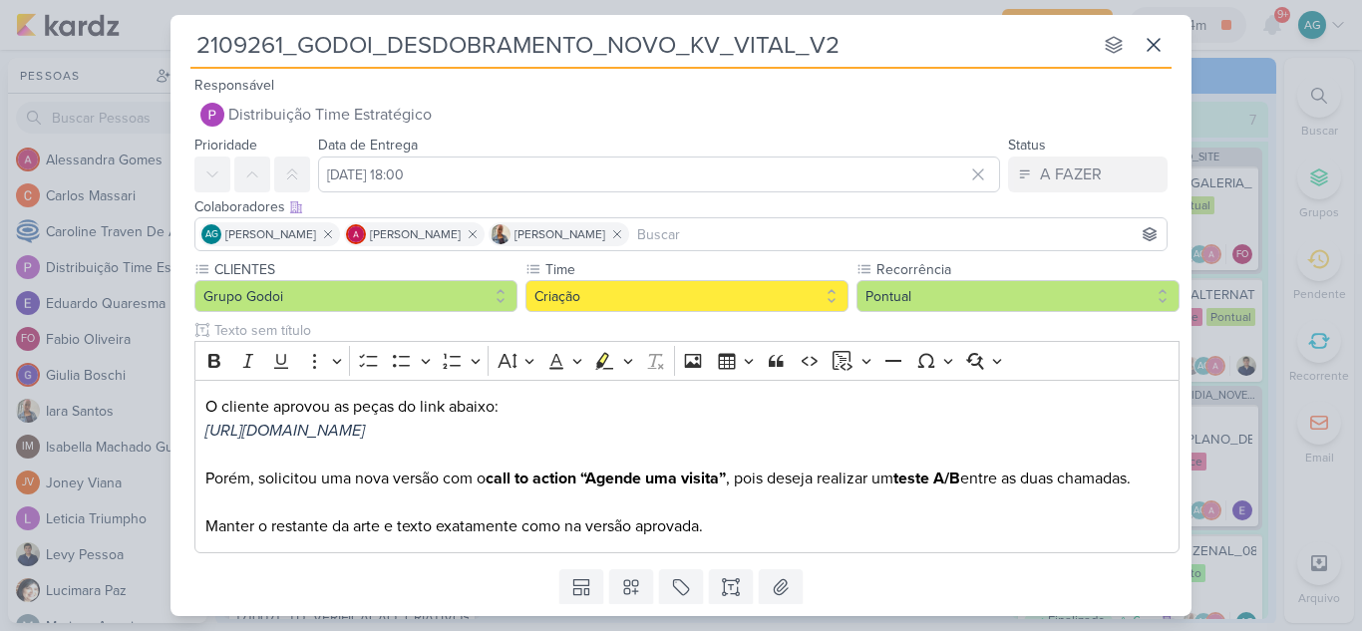
drag, startPoint x: 842, startPoint y: 53, endPoint x: 160, endPoint y: 21, distance: 683.6
click at [160, 21] on div "2109261_GODOI_DESDOBRAMENTO_NOVO_KV_VITAL_V2 nenhum grupo disponível esc Respon…" at bounding box center [681, 315] width 1362 height 631
click at [443, 478] on p "Porém, solicitou uma nova versão com o call to action “Agende uma visita” , poi…" at bounding box center [687, 479] width 964 height 24
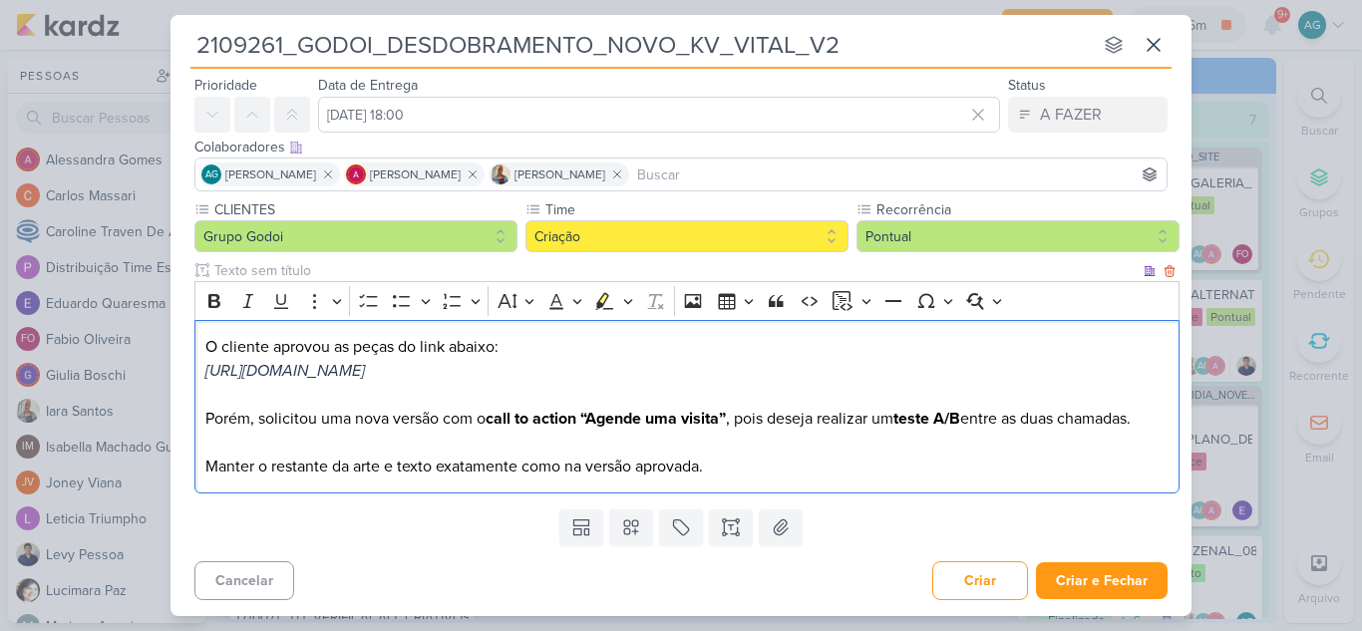
scroll to position [0, 0]
click at [1092, 586] on button "Criar e Fechar" at bounding box center [1102, 580] width 132 height 37
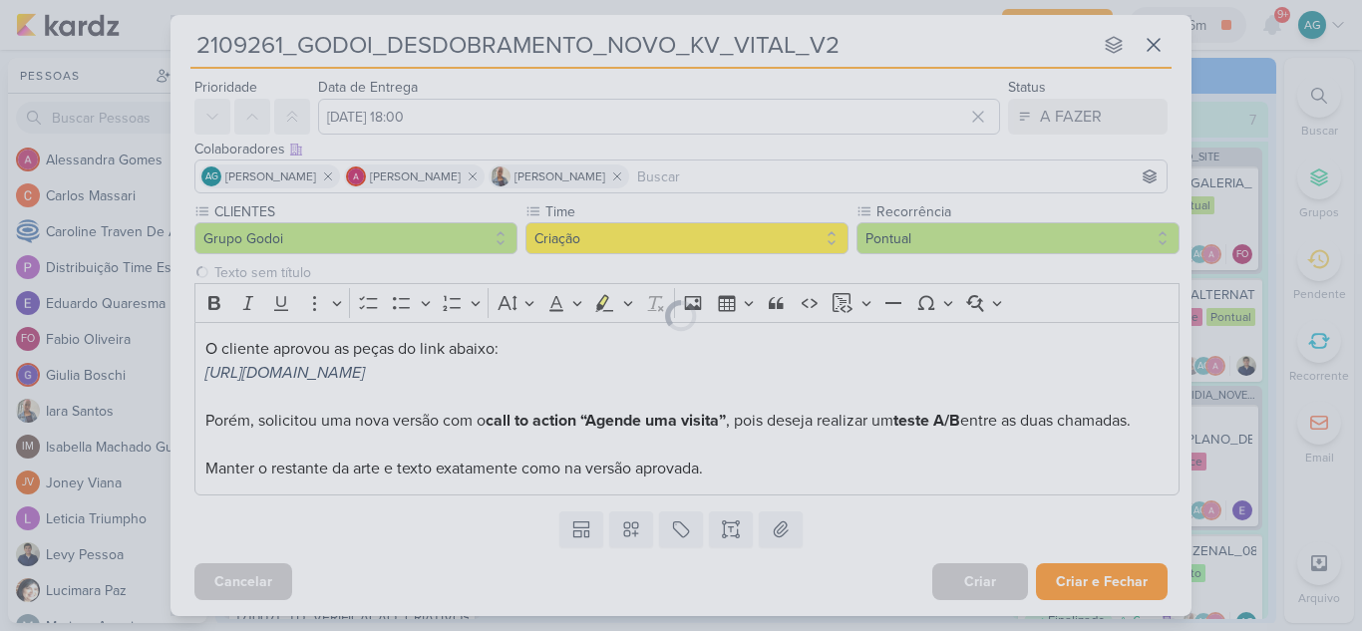
scroll to position [58, 0]
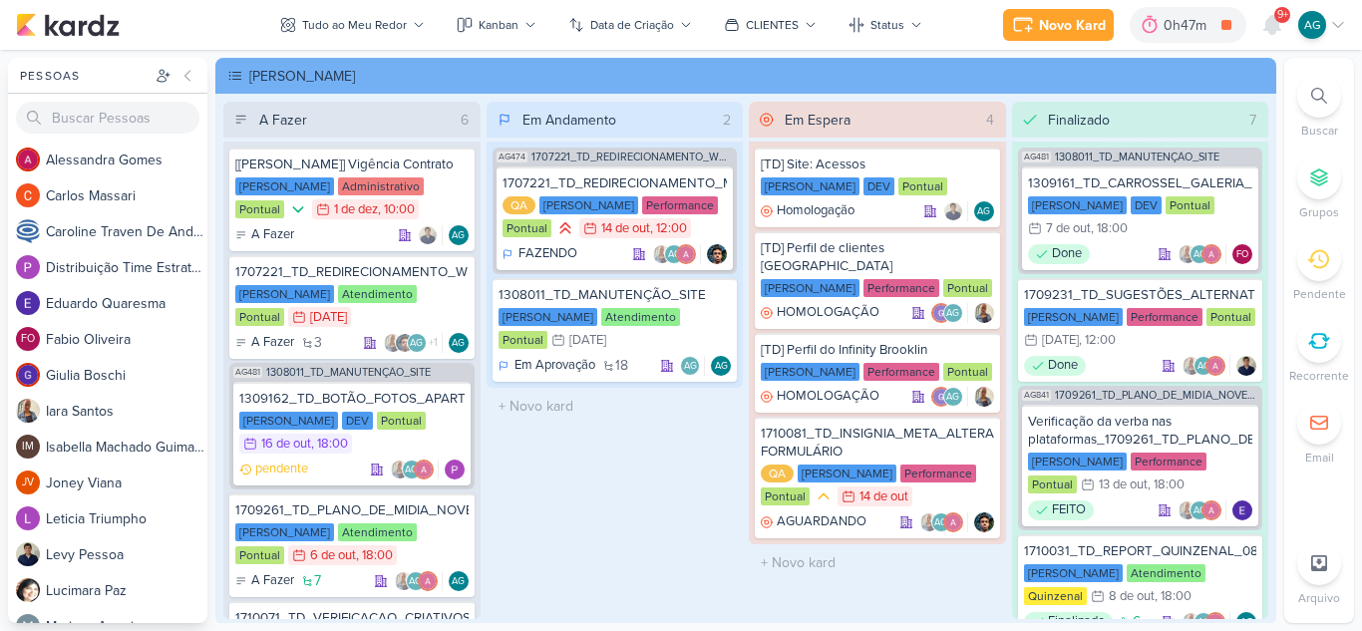
click at [1314, 97] on icon at bounding box center [1319, 96] width 16 height 16
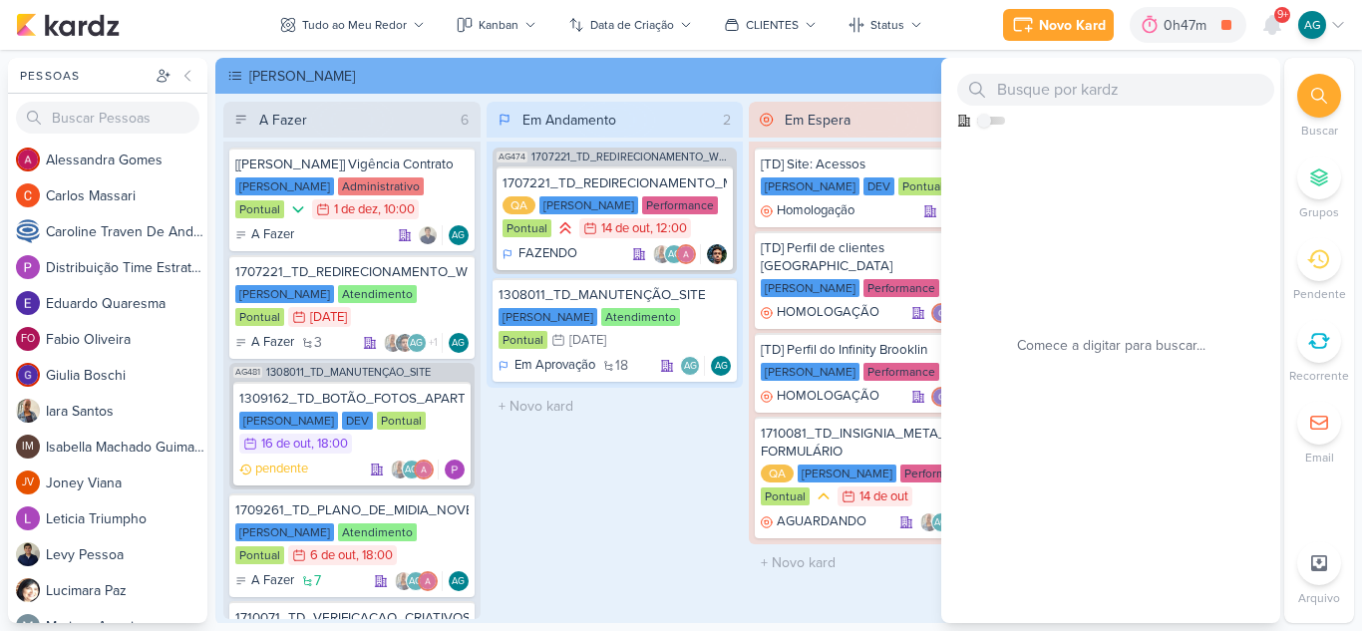
click at [662, 493] on div "Em Andamento 2 AG474 1707221_TD_REDIRECIONAMENTO_WHATSAPP_GOOGLE_E_META 1707221…" at bounding box center [615, 360] width 257 height 517
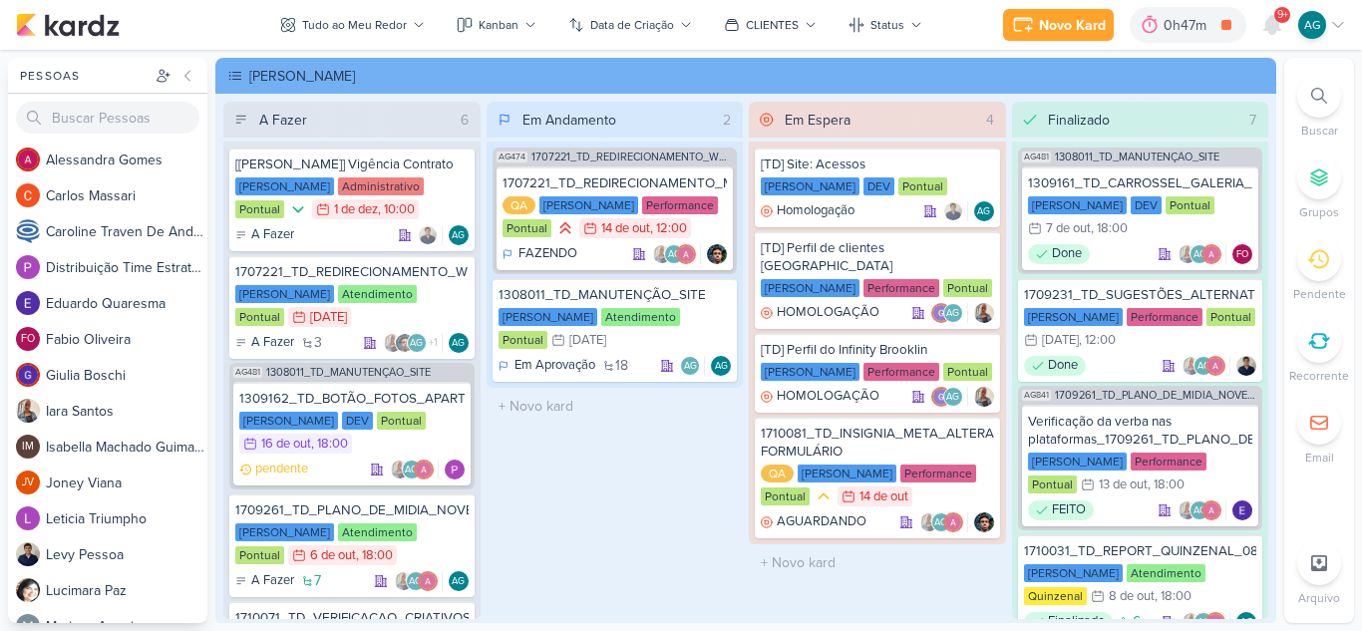
click at [1311, 97] on icon at bounding box center [1319, 96] width 16 height 16
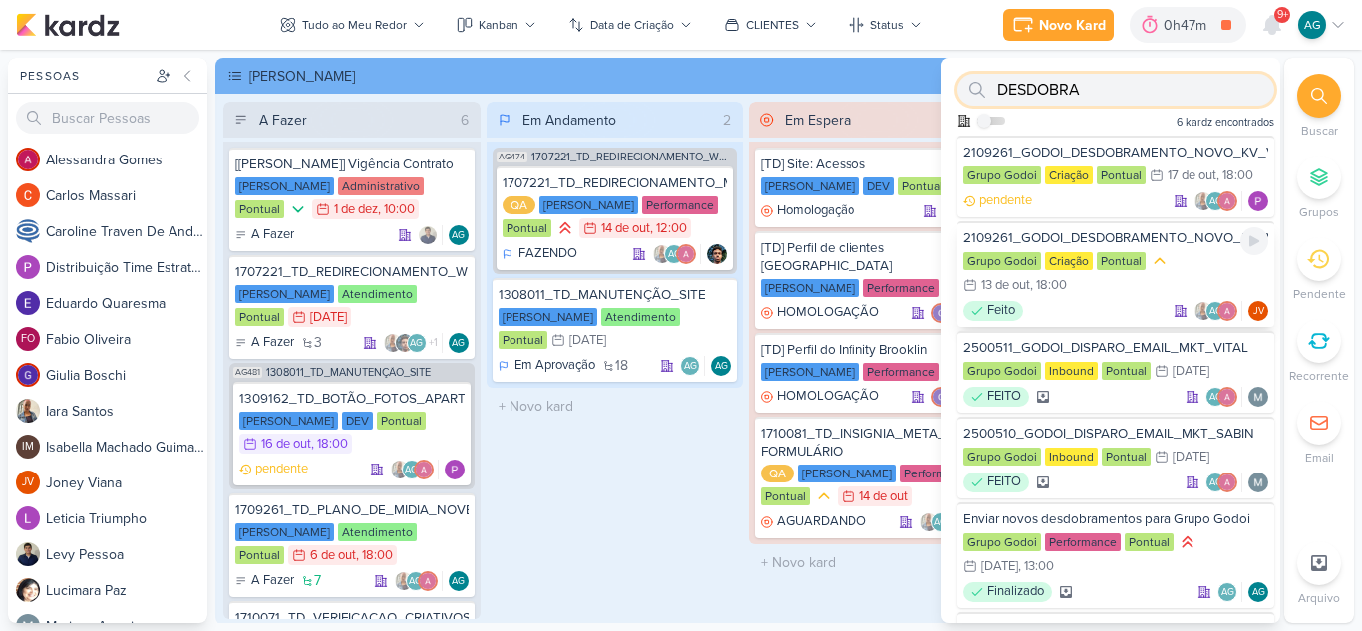
type input "DESDOBRA"
click at [1159, 238] on div "2109261_GODOI_DESDOBRAMENTO_NOVO_KV_VITAL" at bounding box center [1115, 238] width 305 height 18
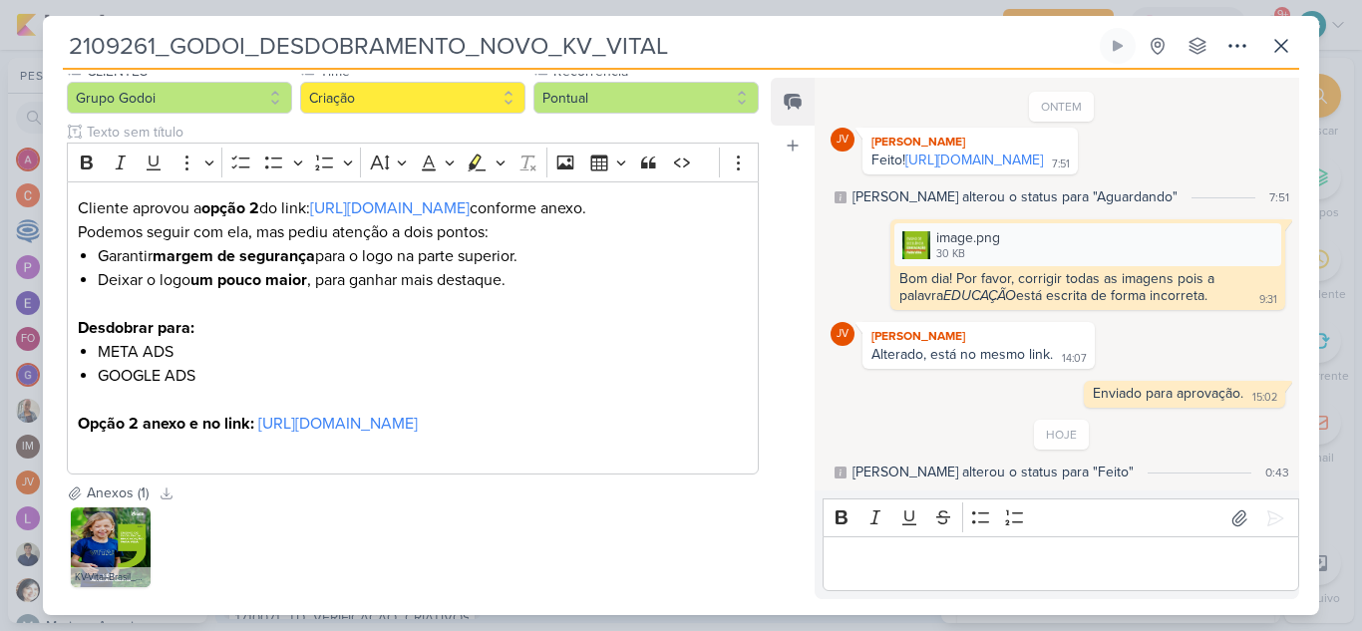
scroll to position [0, 0]
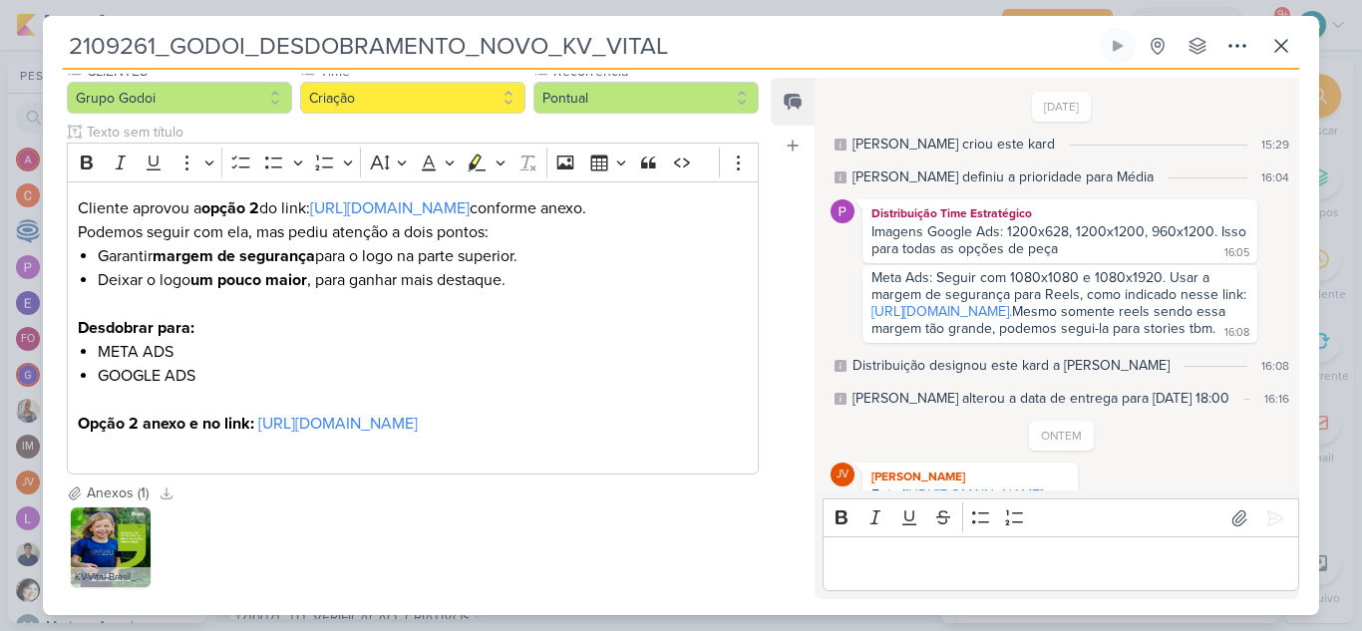
drag, startPoint x: 667, startPoint y: 50, endPoint x: 34, endPoint y: 51, distance: 633.1
click at [34, 51] on div "2109261_GODOI_DESDOBRAMENTO_NOVO_KV_VITAL Criado por mim" at bounding box center [681, 315] width 1362 height 631
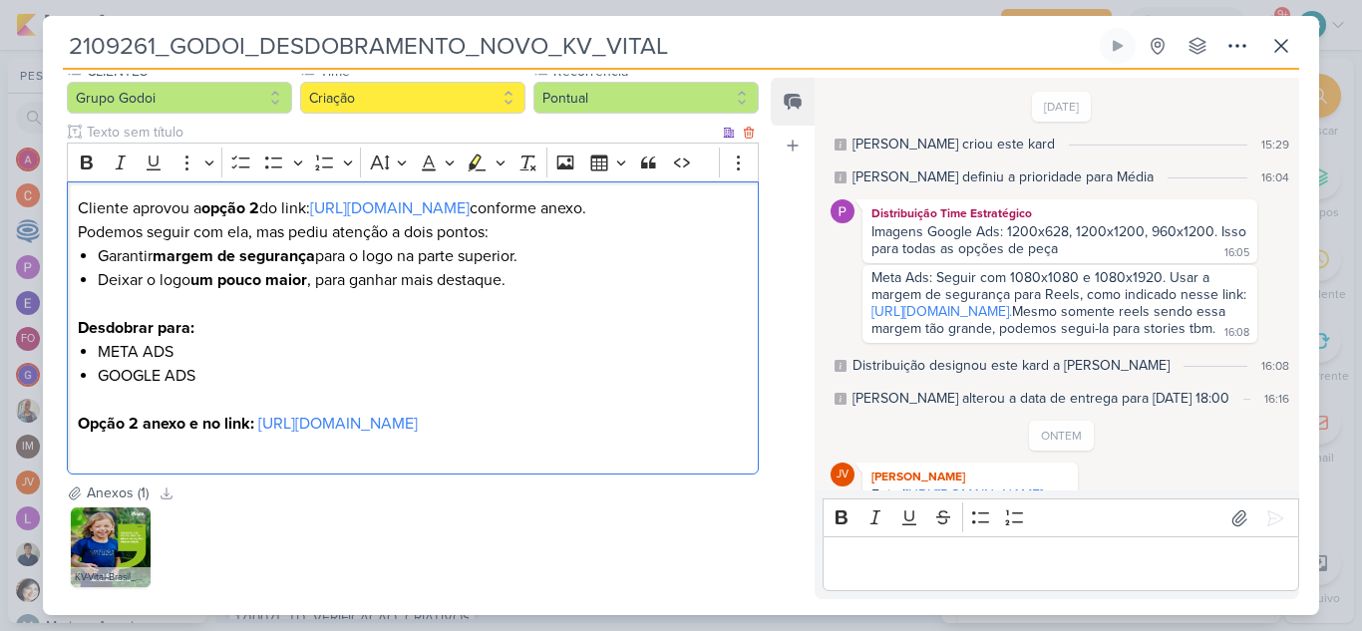
drag, startPoint x: 75, startPoint y: 207, endPoint x: 248, endPoint y: 422, distance: 275.7
click at [248, 422] on div "Cliente aprovou a opção 2 do link: https://drive.google.com/drive/folders/1ZBGO…" at bounding box center [413, 328] width 692 height 294
copy div "Cliente aprovou a opção 2 do link: https://drive.google.com/drive/folders/1ZBGO…"
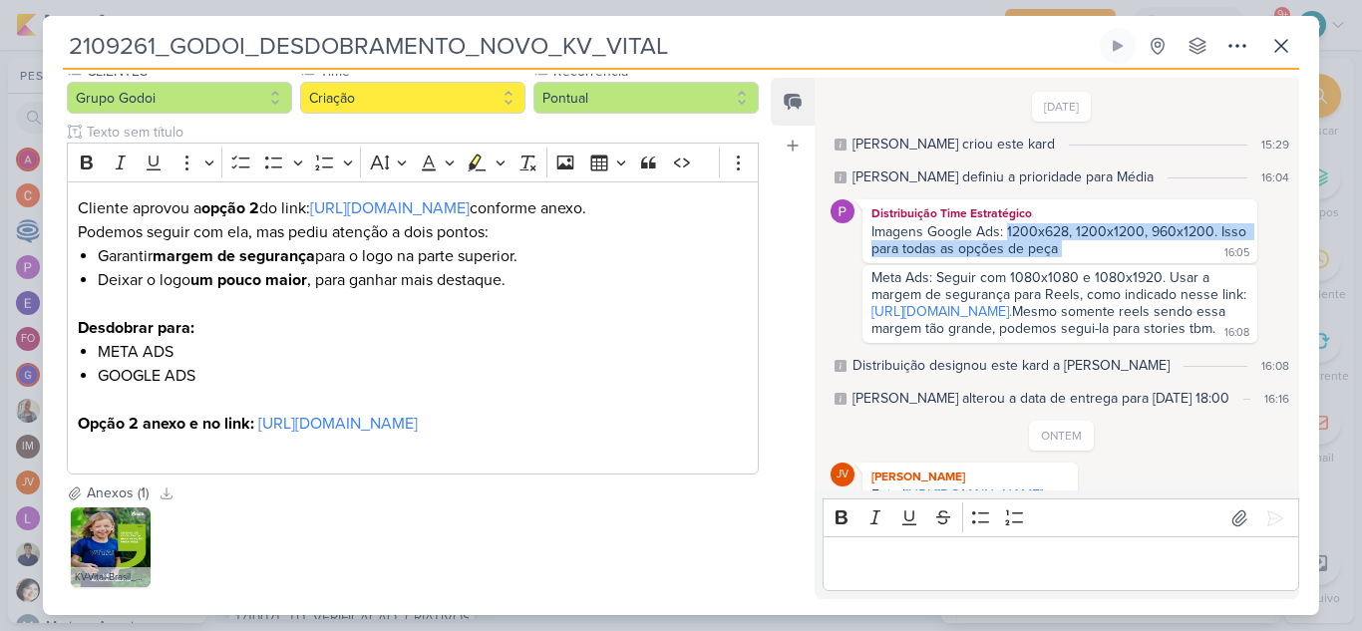
drag, startPoint x: 1006, startPoint y: 230, endPoint x: 1078, endPoint y: 249, distance: 74.2
click at [1078, 249] on div "Imagens Google Ads: 1200x628, 1200x1200, 960x1200. Isso para todas as opções de…" at bounding box center [1059, 241] width 387 height 36
copy div "1200x628, 1200x1200, 960x1200. Isso para todas as opções de peça"
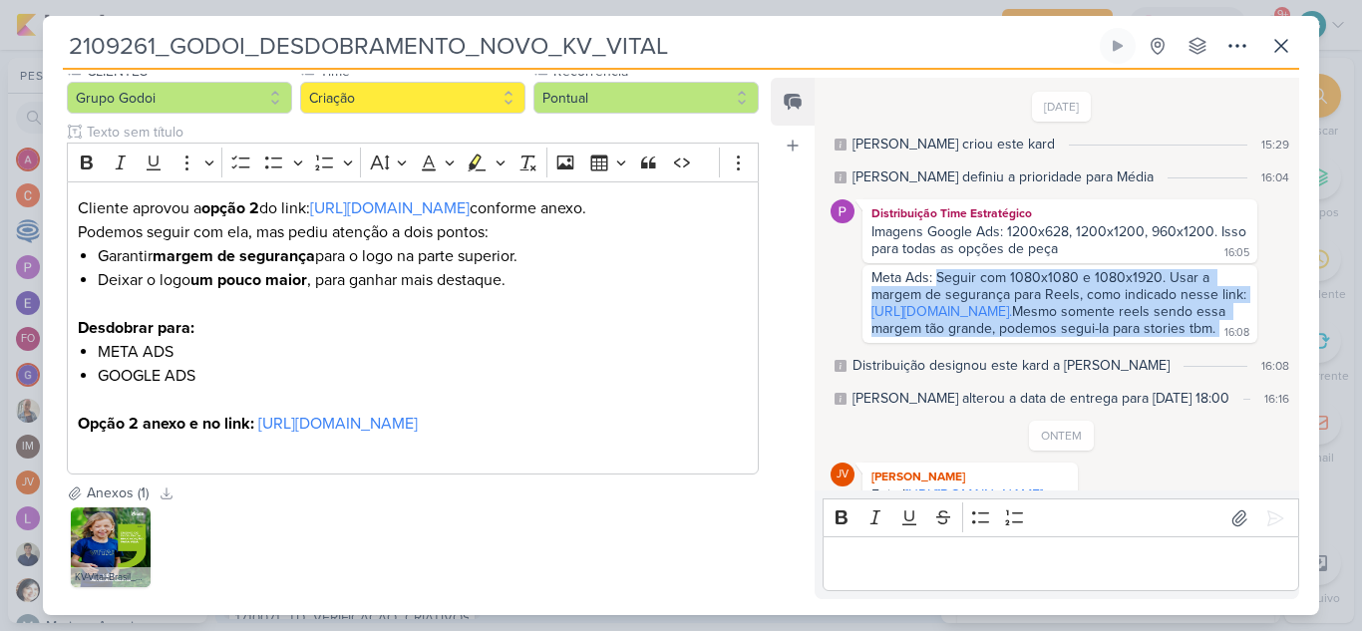
drag, startPoint x: 936, startPoint y: 278, endPoint x: 1024, endPoint y: 380, distance: 134.3
click at [1024, 339] on div "Meta Ads: Seguir com 1080x1080 e 1080x1920. Usar a margem de segurança para Ree…" at bounding box center [1059, 304] width 387 height 70
copy div "Seguir com 1080x1080 e 1080x1920. Usar a margem de segurança para Reels, como i…"
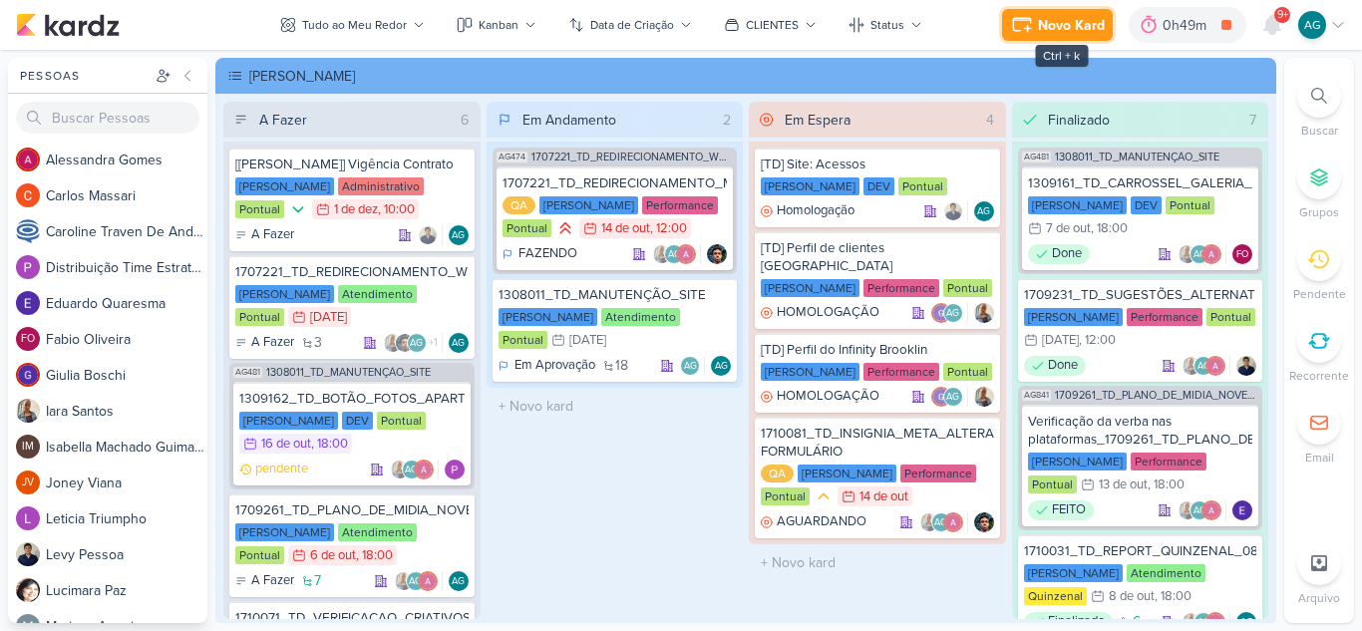
click at [1062, 23] on div "Novo Kard" at bounding box center [1071, 25] width 67 height 21
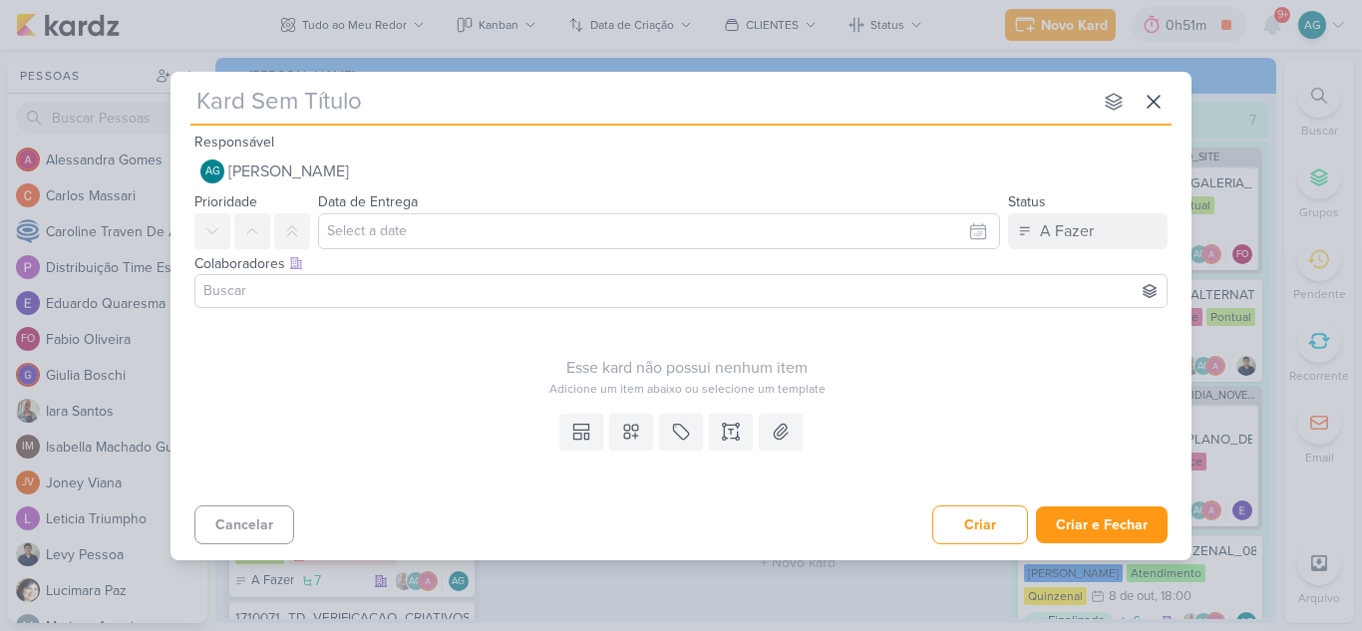
paste input "2410151_GODOI_DESDOBRAMENTO_NOVO_KV_SABIN"
type input "2410151_GODOI_DESDOBRAMENTO_NOVO_KV_SABIN"
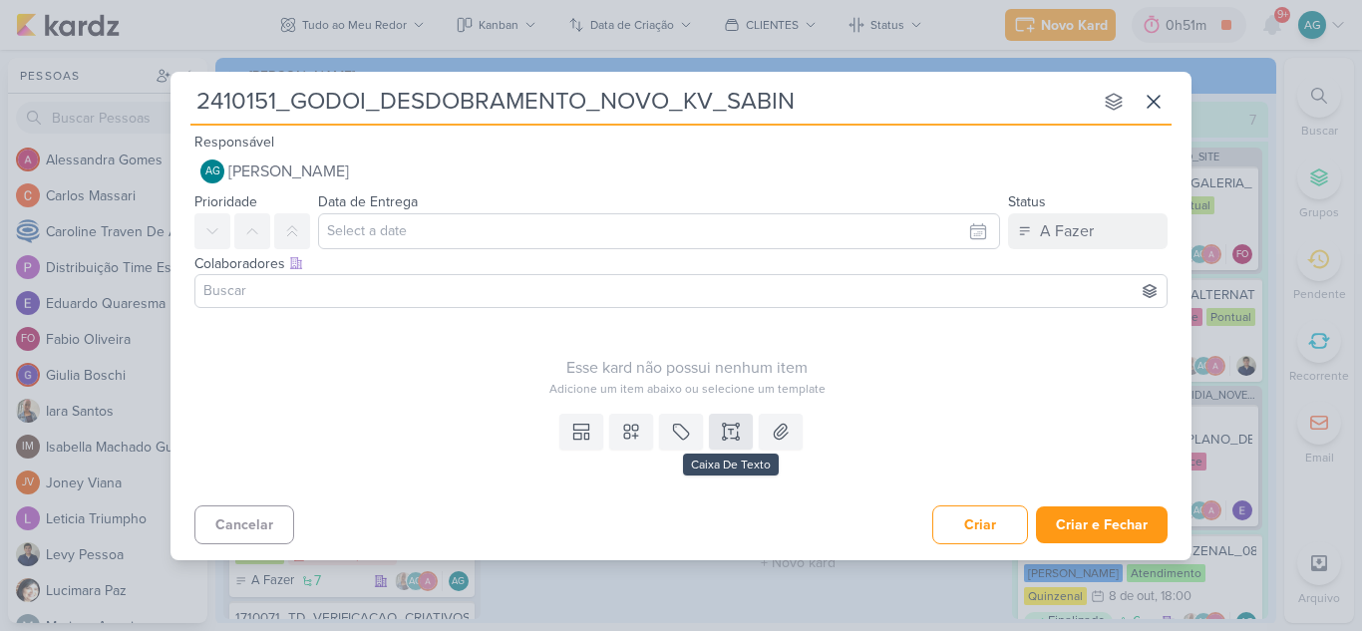
type input "2410151_GODOI_DESDOBRAMENTO_NOVO_KV_SABIN"
click at [722, 439] on icon at bounding box center [731, 432] width 20 height 20
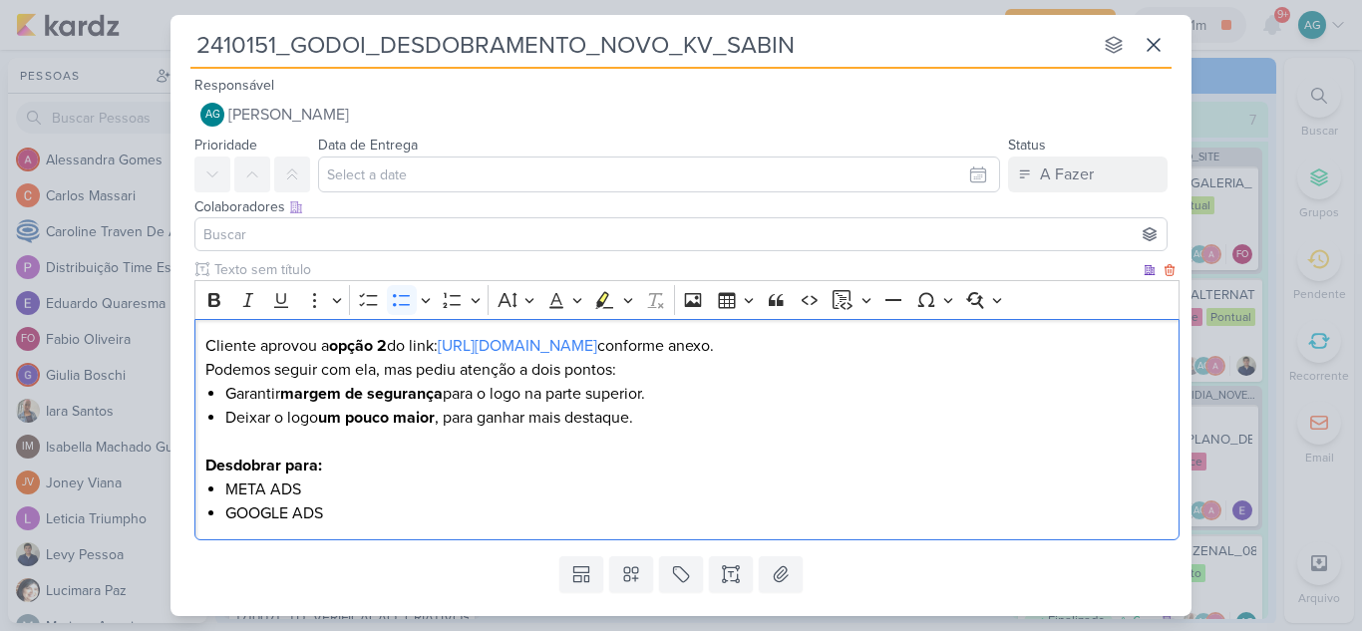
click at [328, 346] on p "Cliente aprovou a opção 2 do link: https://drive.google.com/drive/folders/1ZBGO…" at bounding box center [687, 358] width 964 height 48
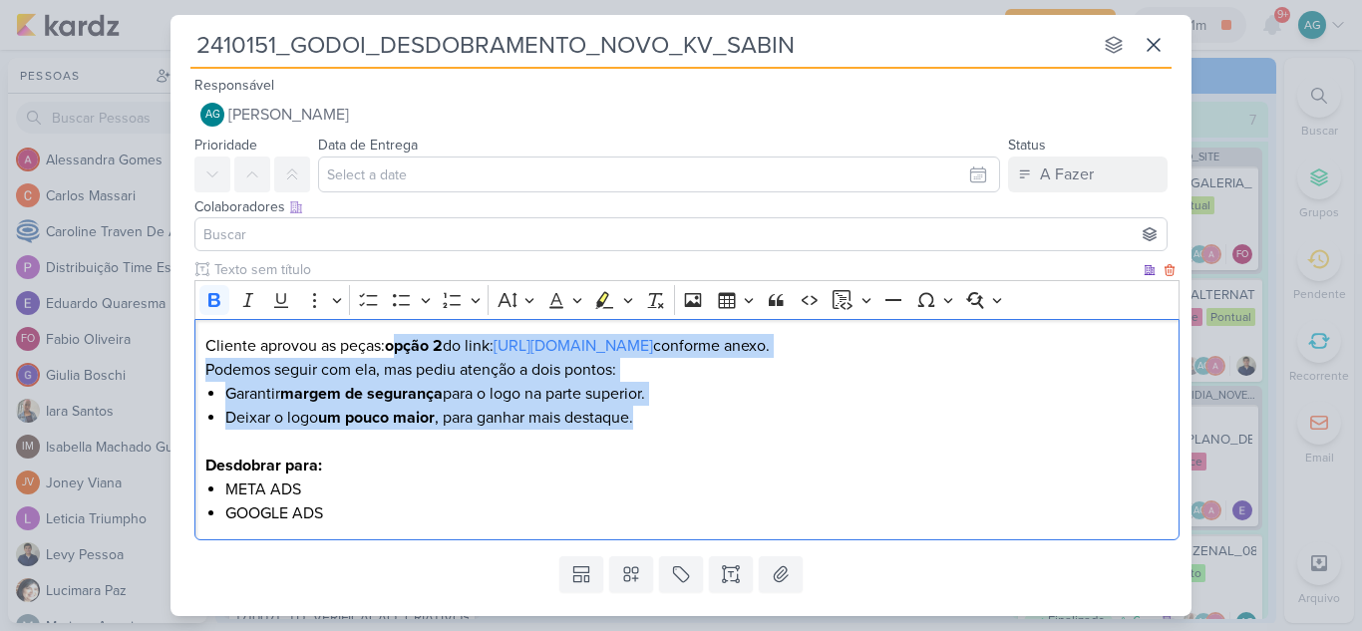
drag, startPoint x: 399, startPoint y: 347, endPoint x: 698, endPoint y: 445, distance: 314.6
click at [698, 445] on div "Cliente aprovou as peças: opção 2 do link: https://drive.google.com/drive/folde…" at bounding box center [686, 430] width 985 height 222
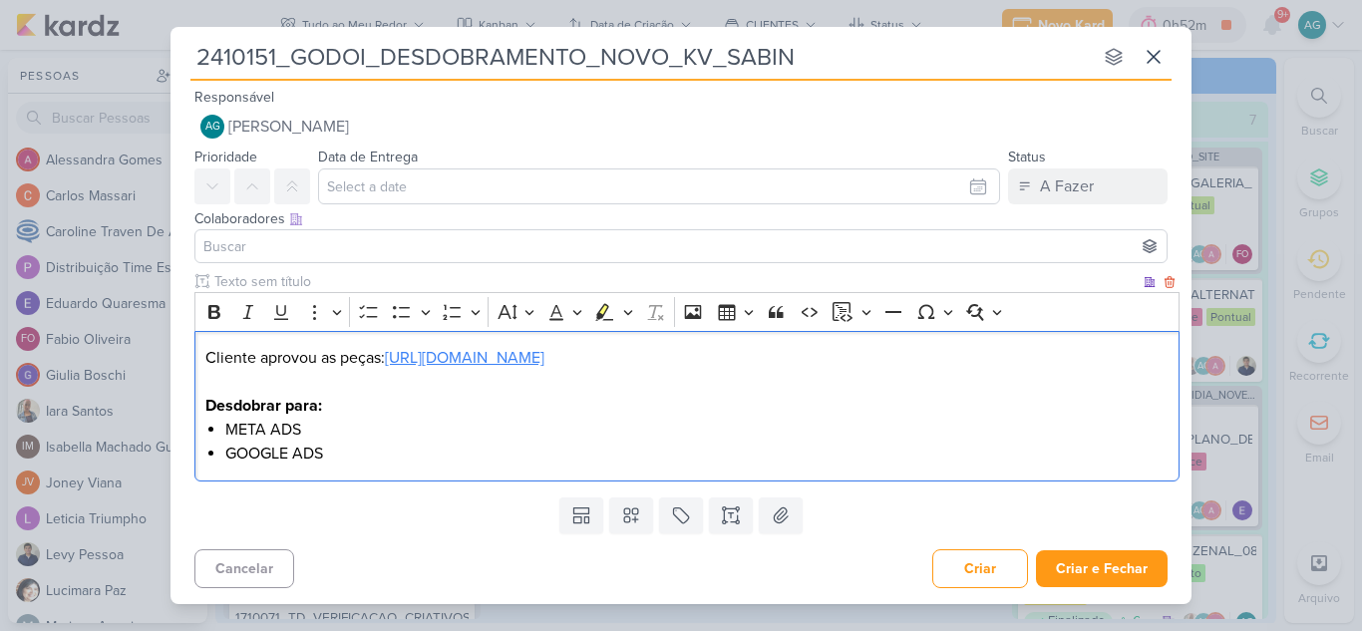
click at [544, 360] on link "[URL][DOMAIN_NAME]" at bounding box center [465, 358] width 160 height 20
click at [372, 448] on li "GOOGLE ADS" at bounding box center [697, 454] width 944 height 24
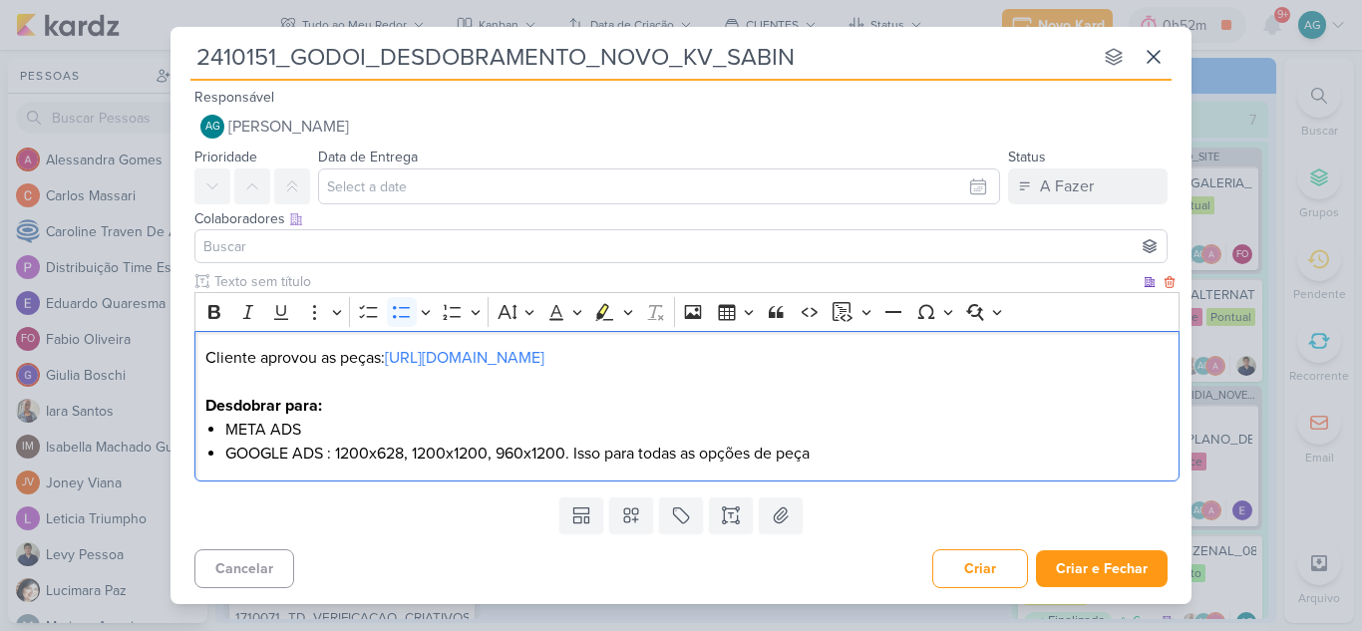
click at [381, 431] on li "META ADS" at bounding box center [697, 430] width 944 height 24
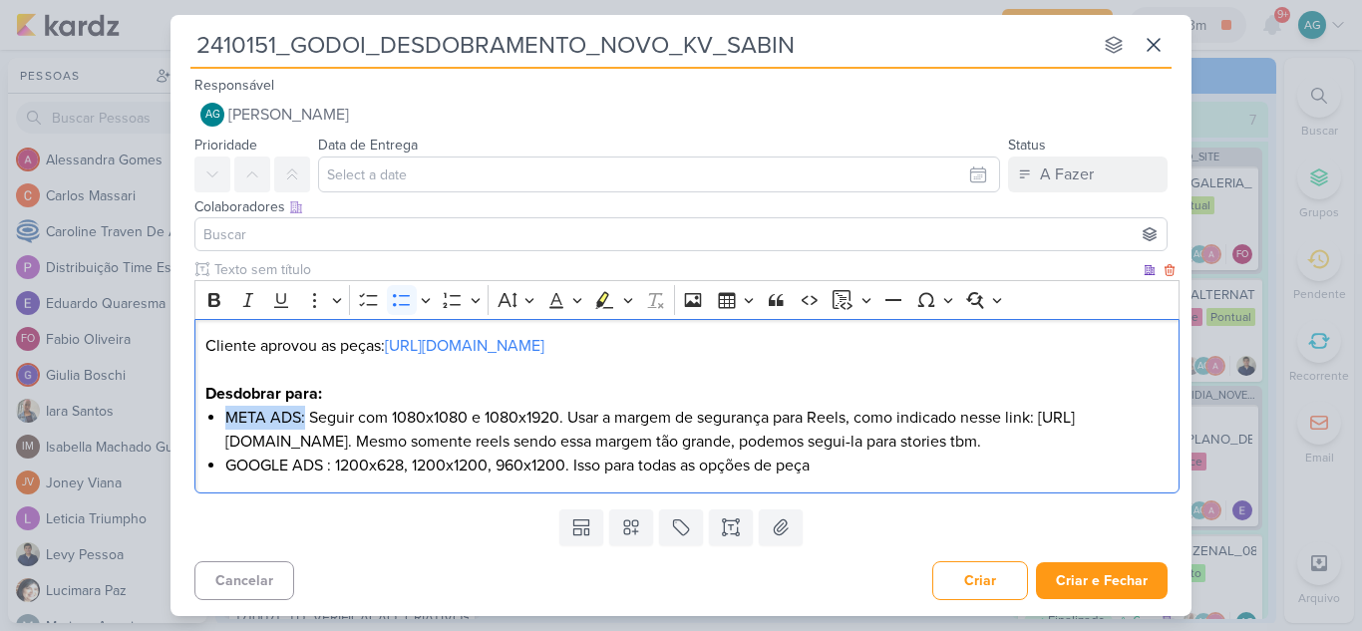
drag, startPoint x: 303, startPoint y: 418, endPoint x: 235, endPoint y: 378, distance: 78.6
click at [221, 421] on div "Cliente aprovou as peças: https://drive.google.com/drive/folders/17-qmsY3xWX6Qa…" at bounding box center [686, 406] width 985 height 174
click at [214, 297] on icon "Editor toolbar" at bounding box center [214, 300] width 20 height 20
drag, startPoint x: 321, startPoint y: 488, endPoint x: 227, endPoint y: 493, distance: 93.8
click at [227, 478] on li "GOOGLE ADS : 1200x628, 1200x1200, 960x1200. Isso para todas as opções de peça" at bounding box center [697, 466] width 944 height 24
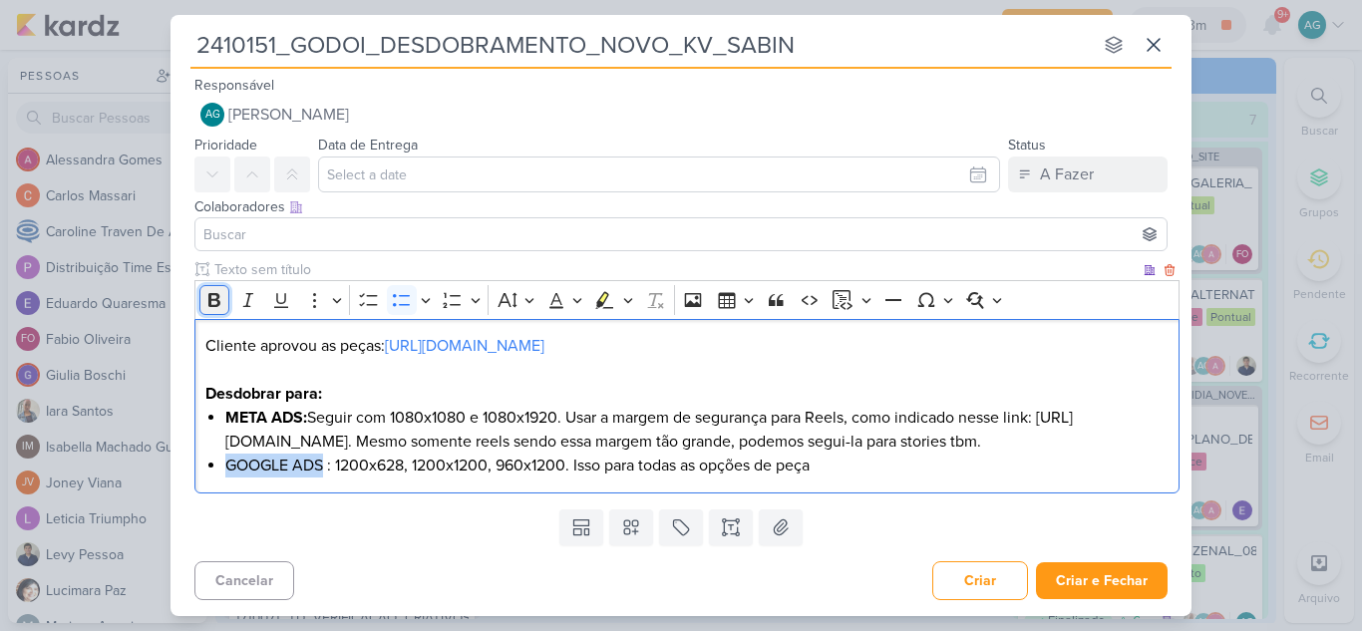
click at [212, 302] on icon "Editor toolbar" at bounding box center [214, 300] width 20 height 20
click at [874, 478] on li "GOOGLE ADS : 1200x628, 1200x1200, 960x1200. Isso para todas as opções de peça" at bounding box center [697, 466] width 944 height 24
click at [820, 445] on li "META ADS: Seguir com 1080x1080 e 1080x1920. Usar a margem de segurança para Ree…" at bounding box center [697, 430] width 944 height 48
click at [900, 478] on li "GOOGLE ADS : 1200x628, 1200x1200, 960x1200. Isso para todas as opções de peça" at bounding box center [697, 466] width 944 height 24
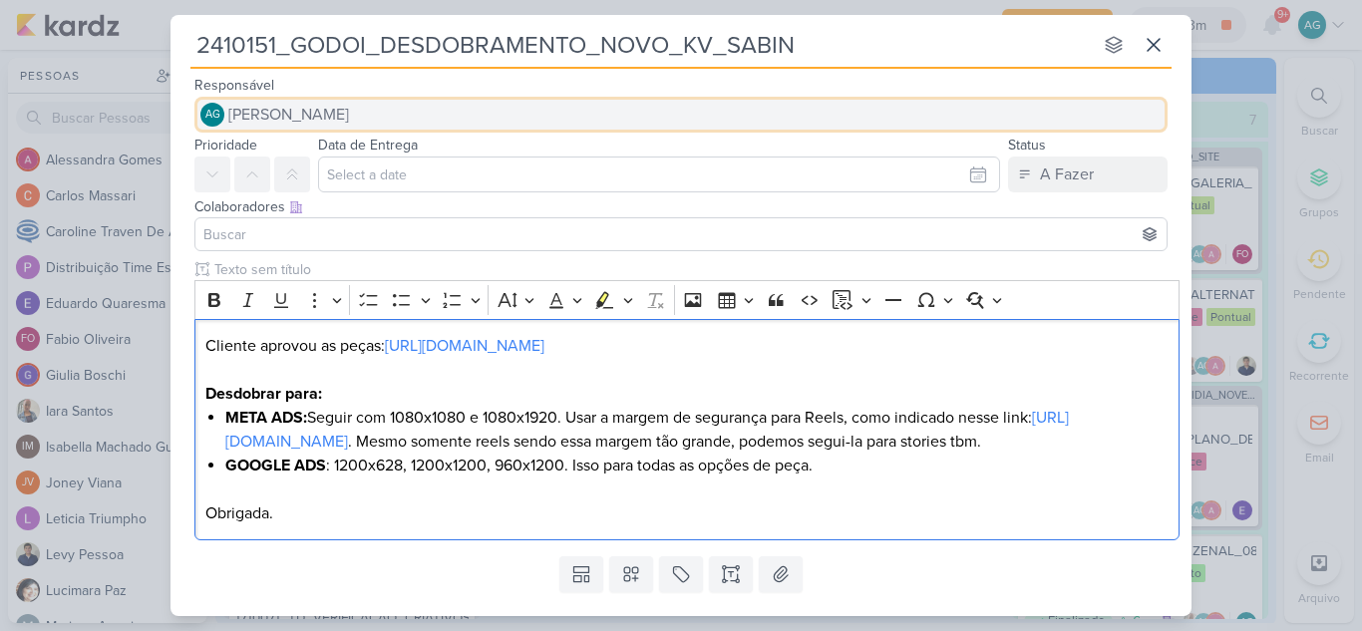
click at [433, 113] on button "AG Aline Gimenez Graciano" at bounding box center [680, 115] width 973 height 36
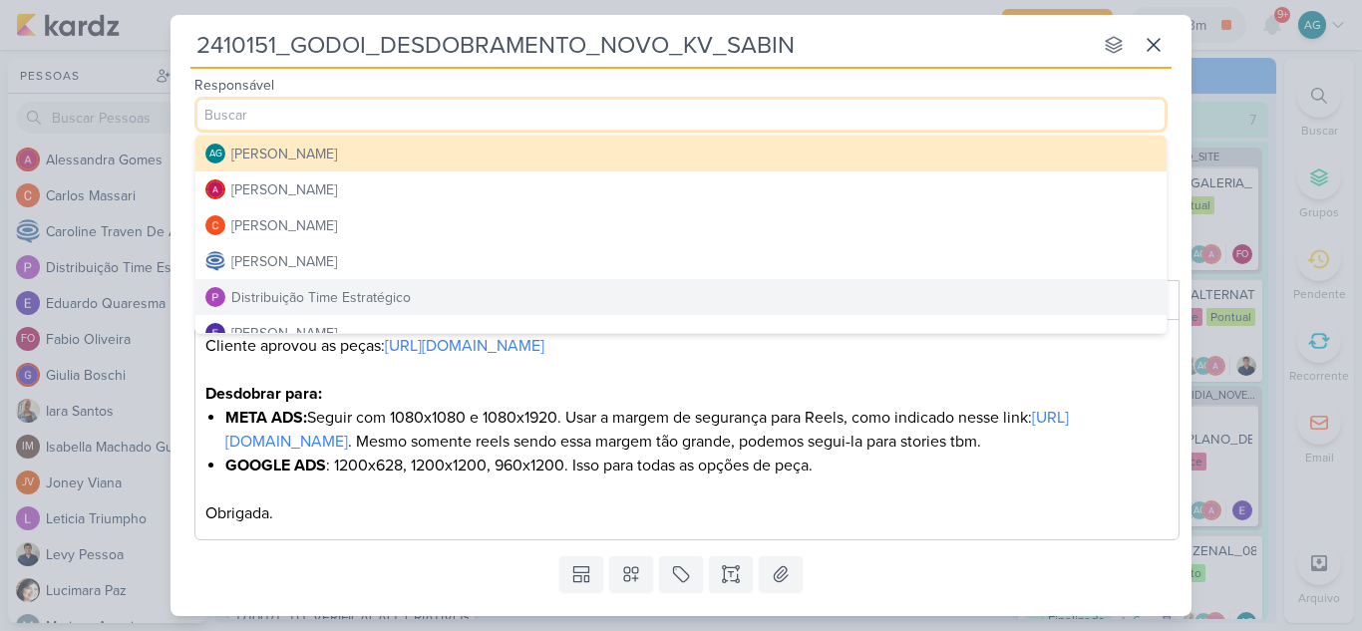
click at [361, 296] on div "Distribuição Time Estratégico" at bounding box center [320, 297] width 179 height 21
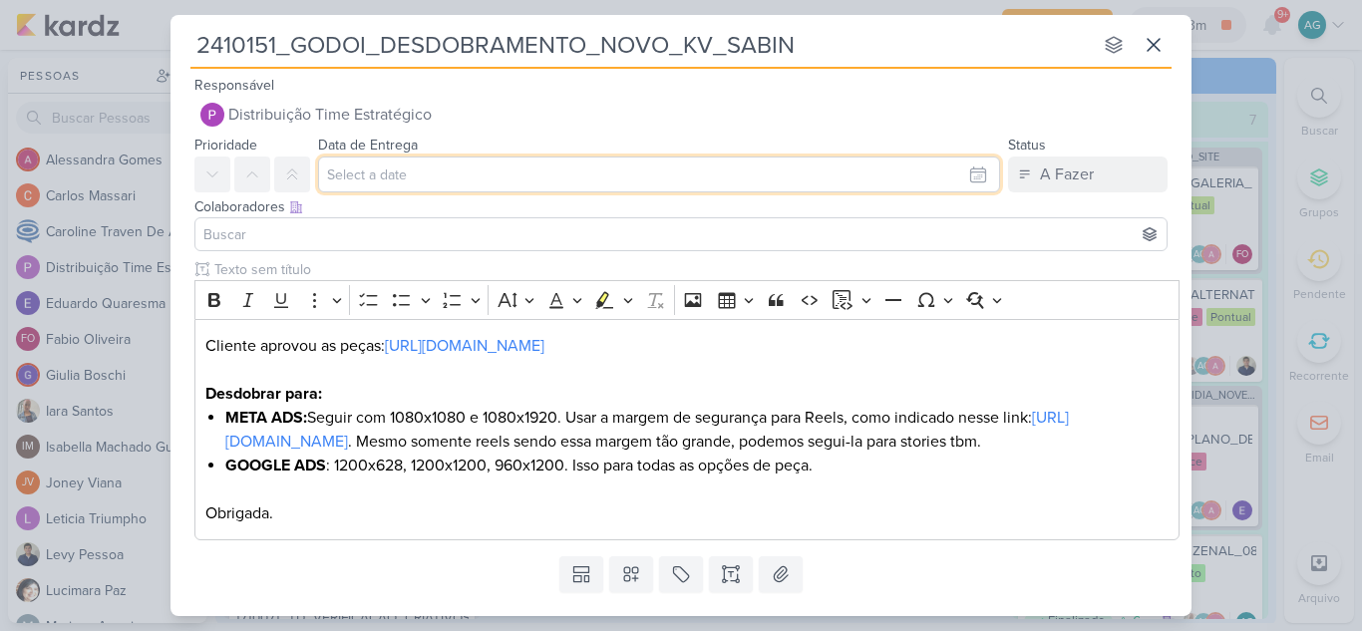
click at [448, 171] on input "text" at bounding box center [659, 175] width 682 height 36
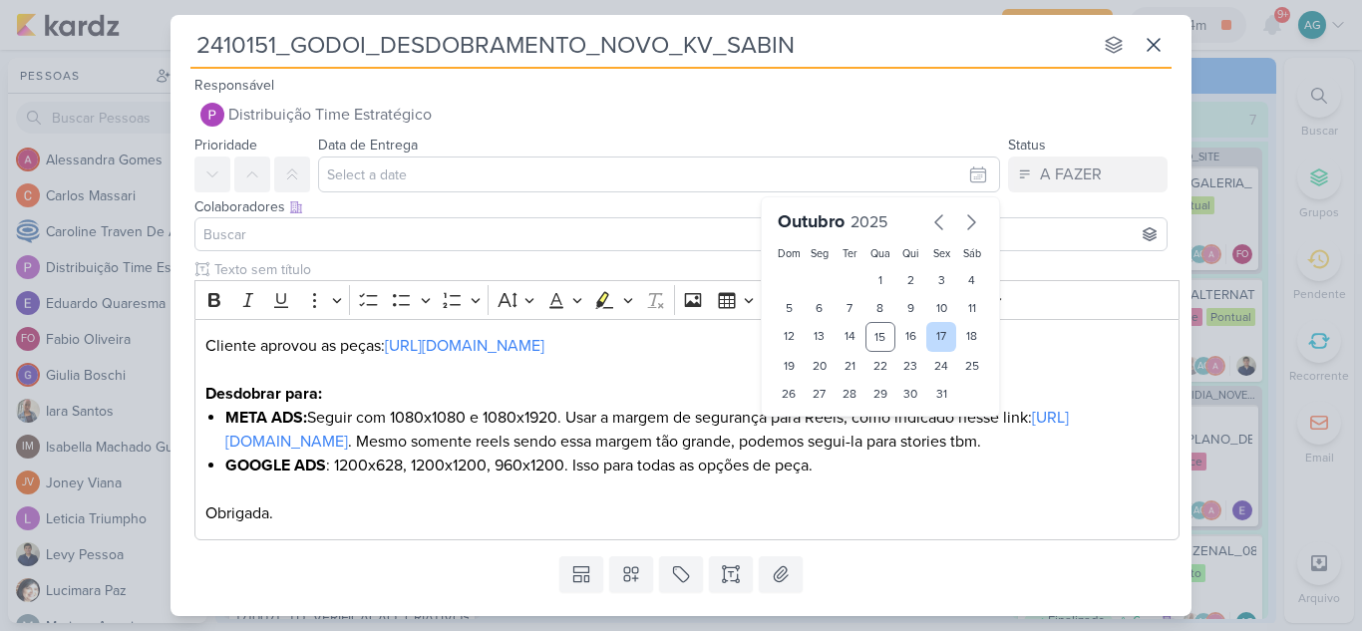
click at [932, 335] on div "17" at bounding box center [941, 337] width 31 height 30
type input "17 de outubro de 2025 às 23:59"
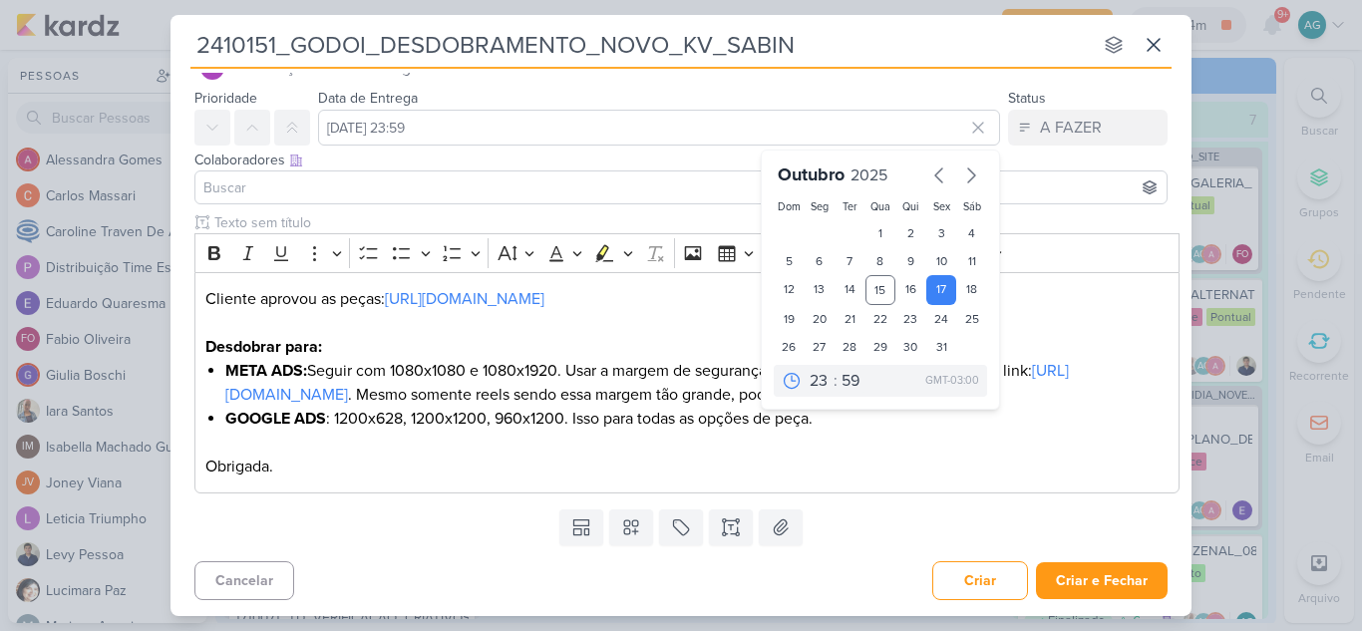
scroll to position [71, 0]
click at [809, 369] on select "00 01 02 03 04 05 06 07 08 09 10 11 12 13 14 15 16 17 18 19 20 21 22 23" at bounding box center [820, 381] width 28 height 24
select select "18"
click at [806, 369] on select "00 01 02 03 04 05 06 07 08 09 10 11 12 13 14 15 16 17 18 19 20 21 22 23" at bounding box center [820, 381] width 28 height 24
type input "17 de outubro de 2025 às 18:59"
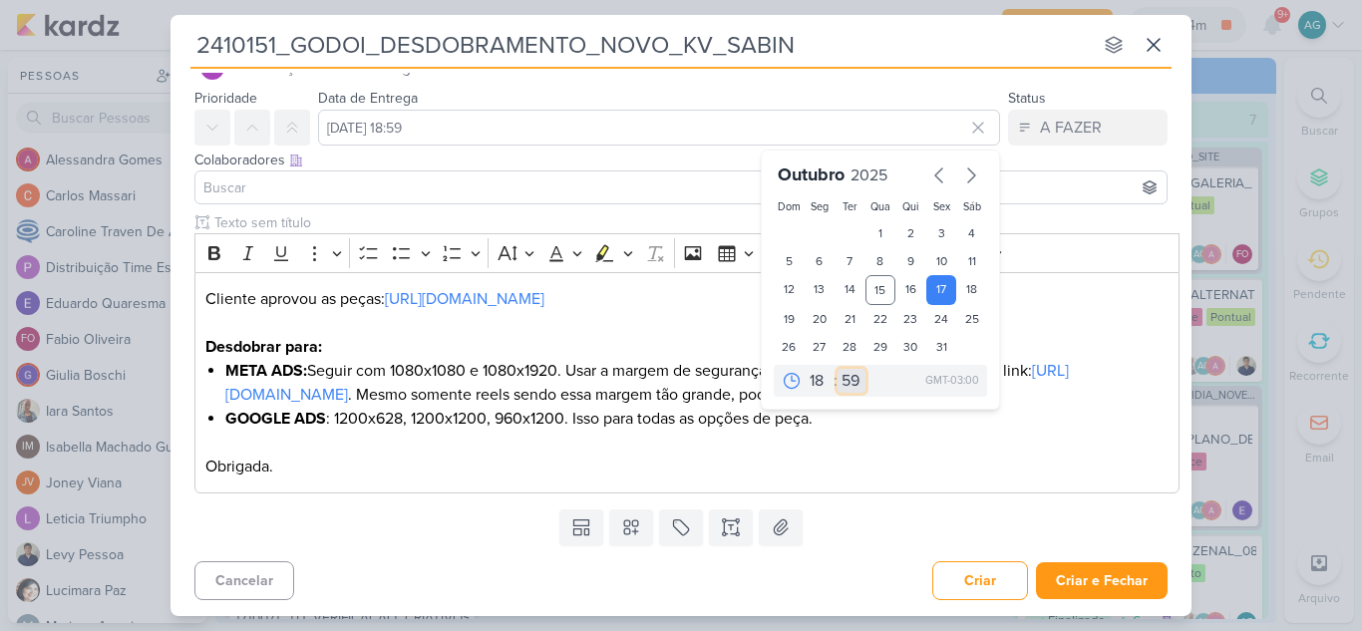
click at [844, 369] on select "00 05 10 15 20 25 30 35 40 45 50 55 59" at bounding box center [851, 381] width 28 height 24
select select "0"
click at [837, 369] on select "00 05 10 15 20 25 30 35 40 45 50 55 59" at bounding box center [851, 381] width 28 height 24
type input "17 de outubro de 2025 às 18:00"
click at [916, 466] on p "Obrigada." at bounding box center [687, 467] width 964 height 24
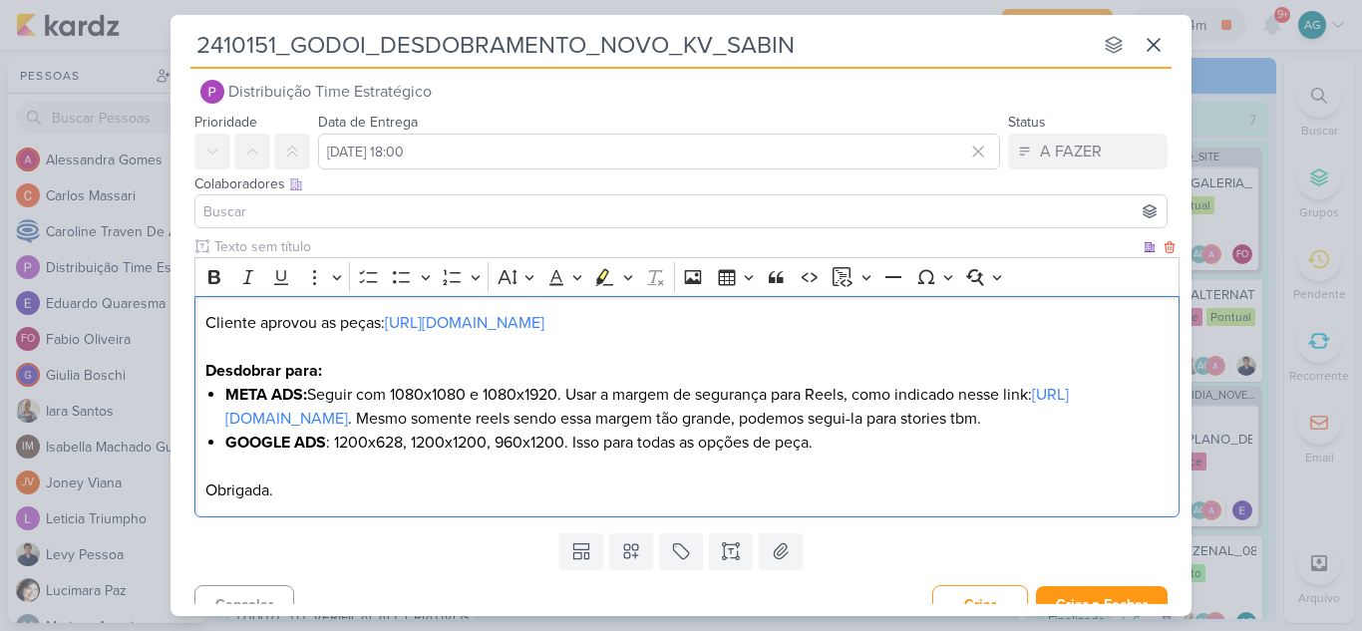
scroll to position [0, 0]
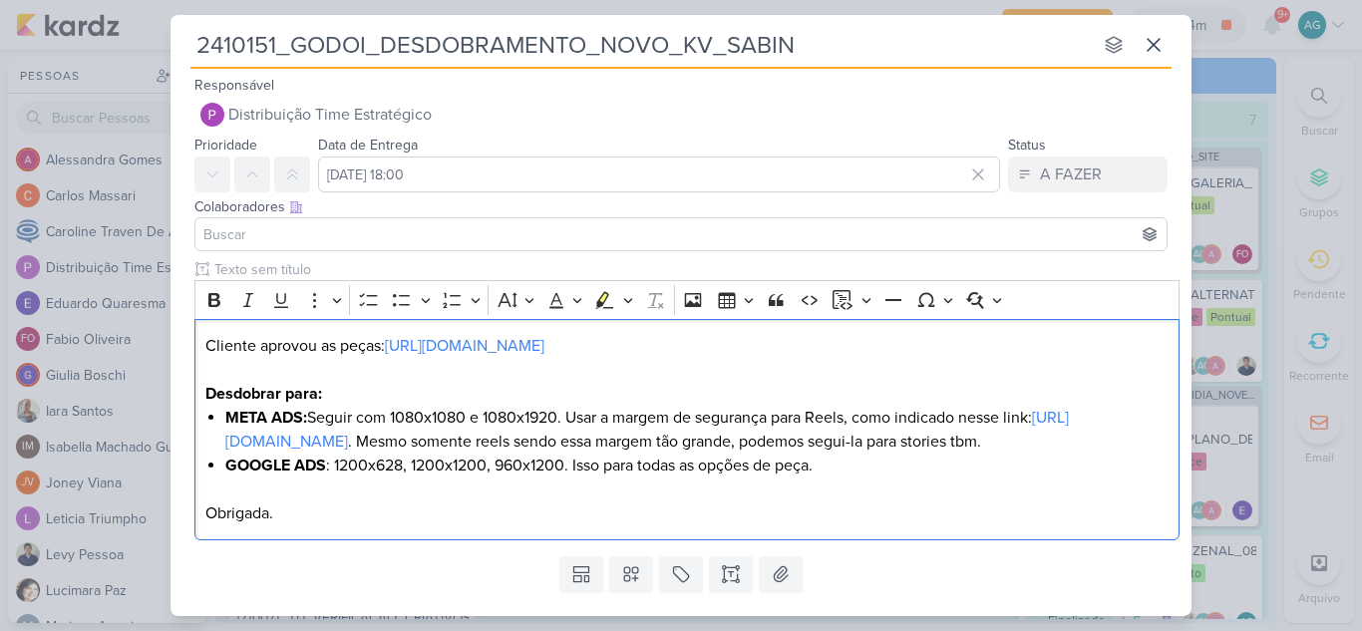
click at [335, 229] on input at bounding box center [680, 234] width 963 height 24
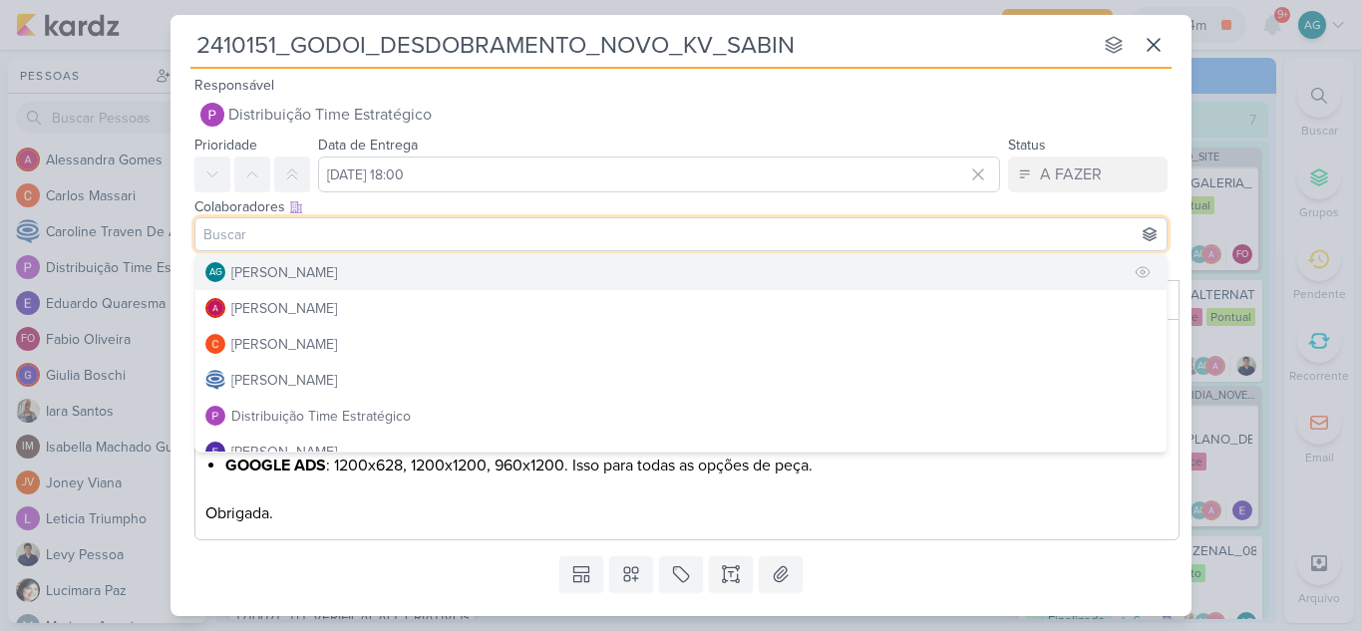
click at [337, 275] on div "[PERSON_NAME]" at bounding box center [284, 272] width 106 height 21
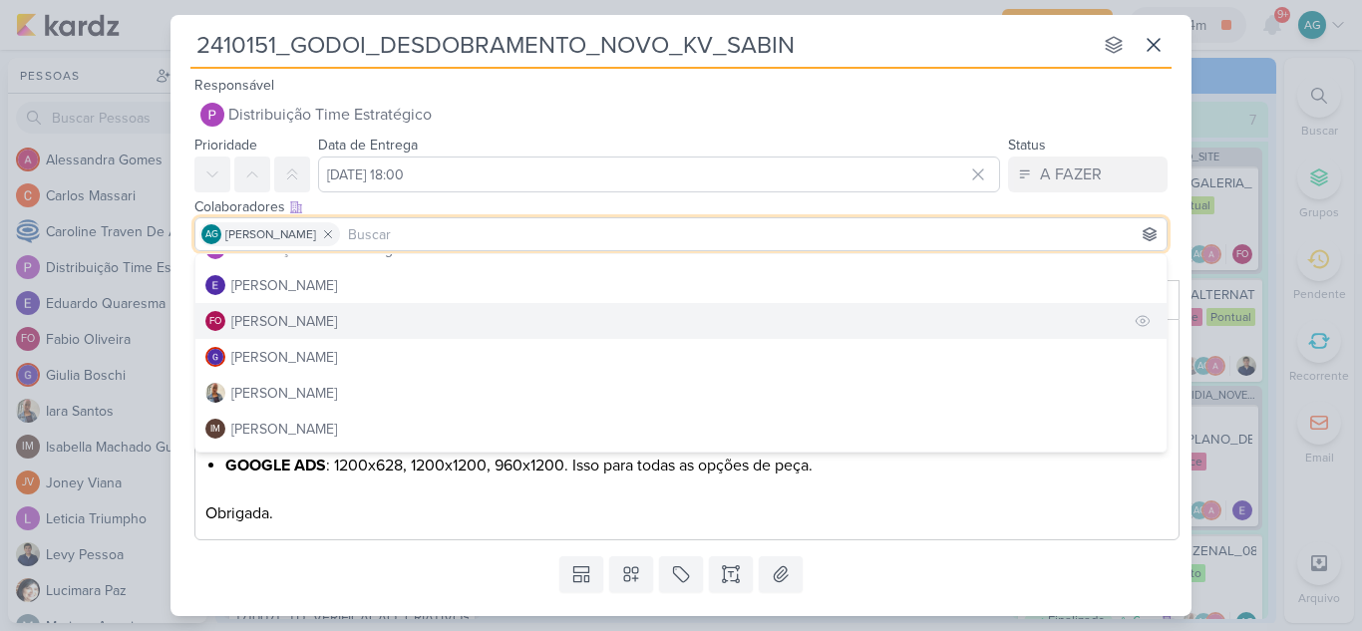
scroll to position [199, 0]
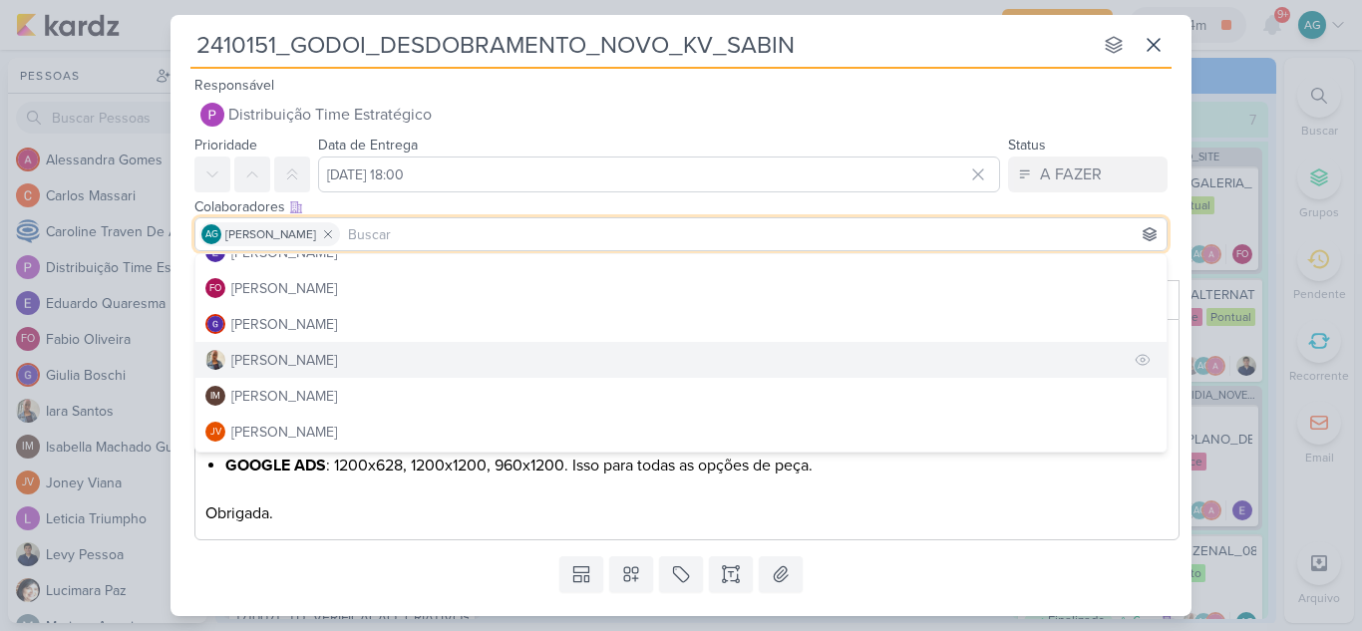
click at [312, 363] on button "[PERSON_NAME]" at bounding box center [680, 360] width 971 height 36
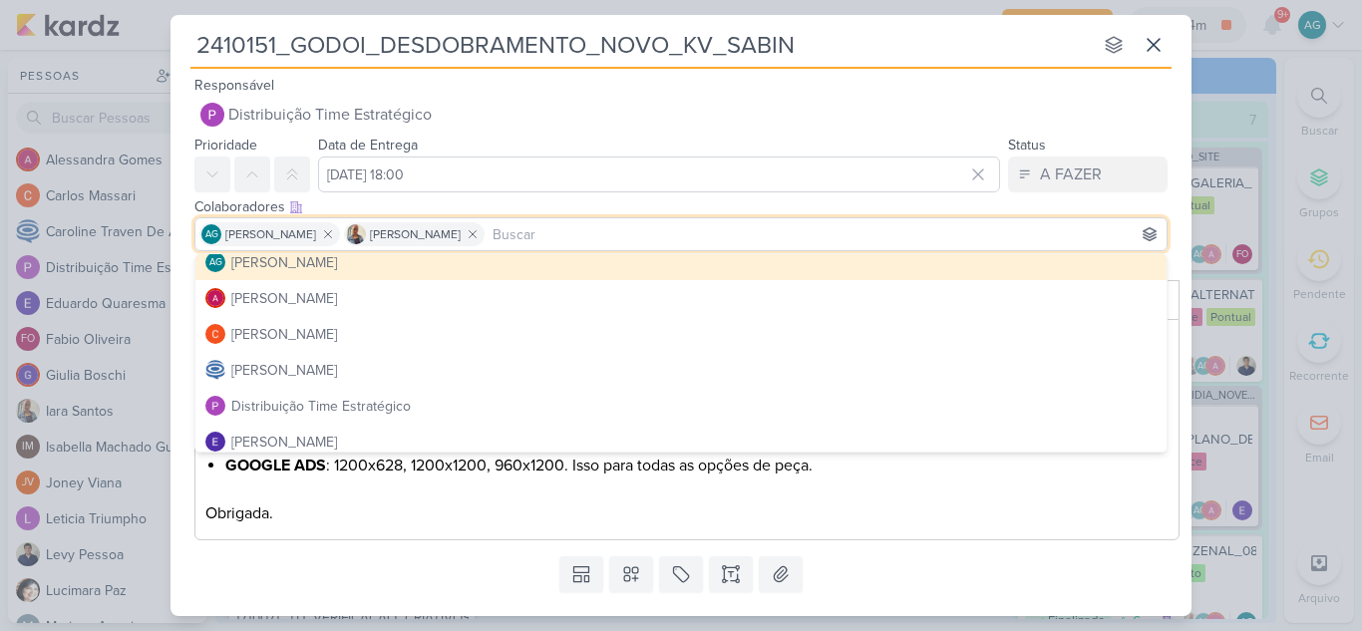
scroll to position [0, 0]
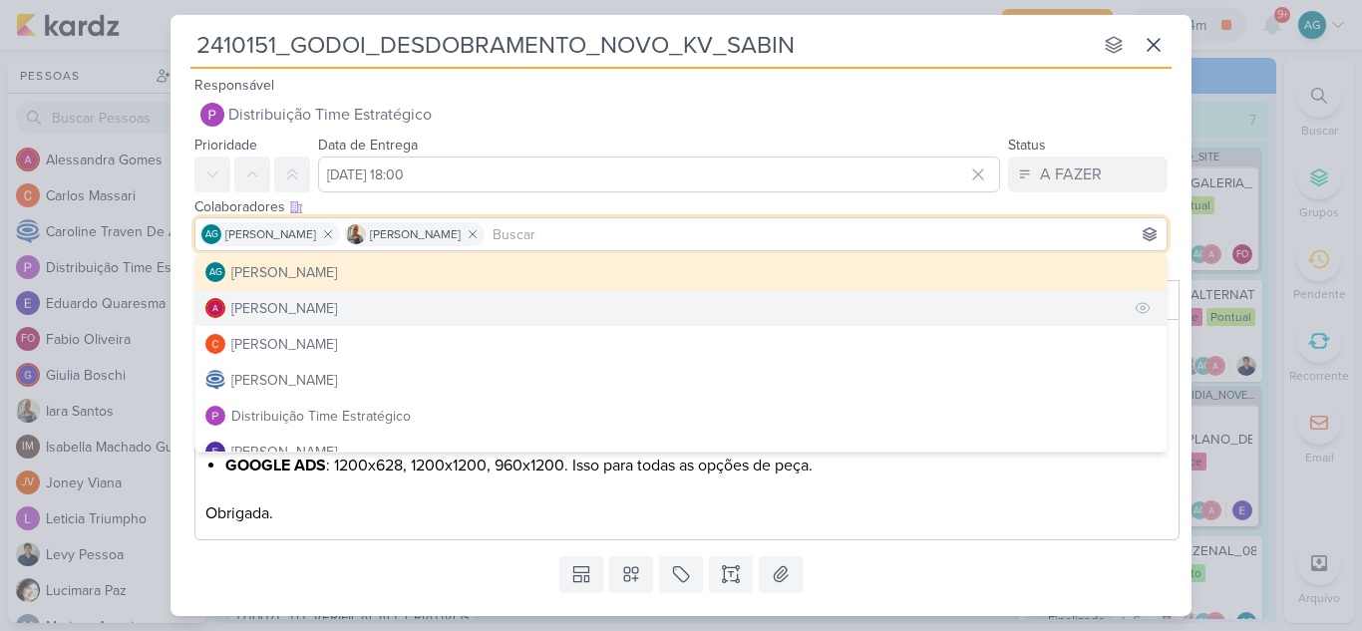
click at [319, 312] on div "[PERSON_NAME]" at bounding box center [284, 308] width 106 height 21
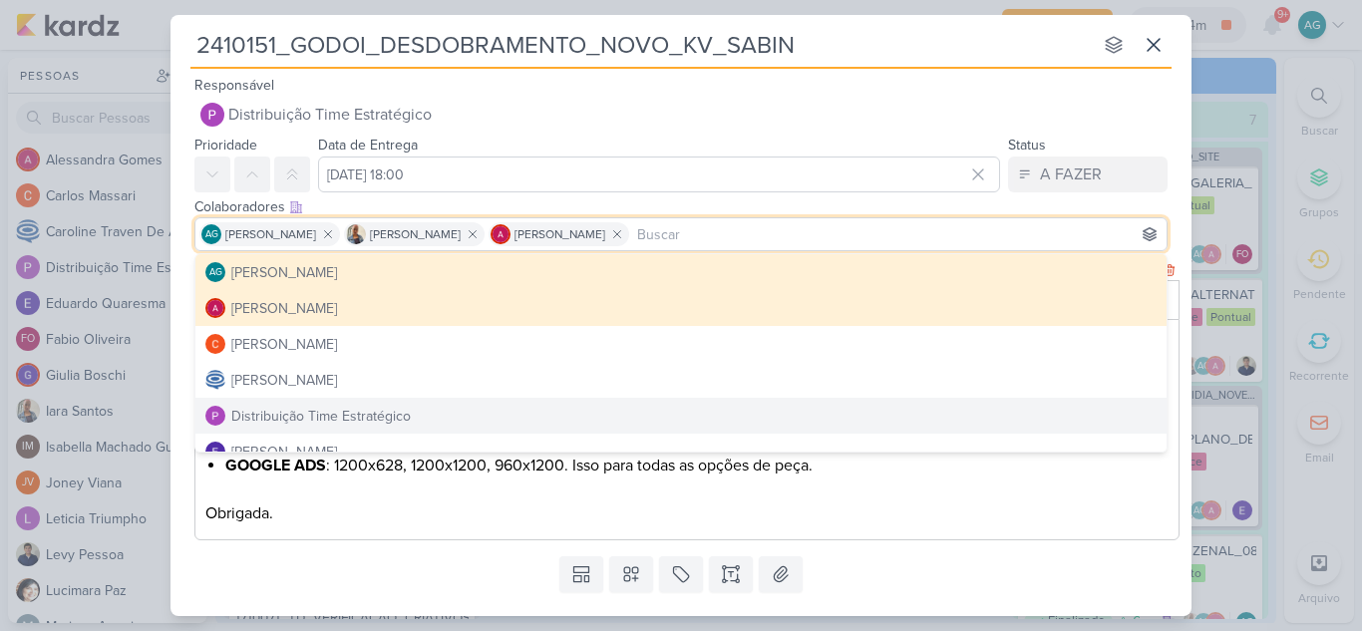
click at [986, 525] on p "Obrigada." at bounding box center [687, 513] width 964 height 24
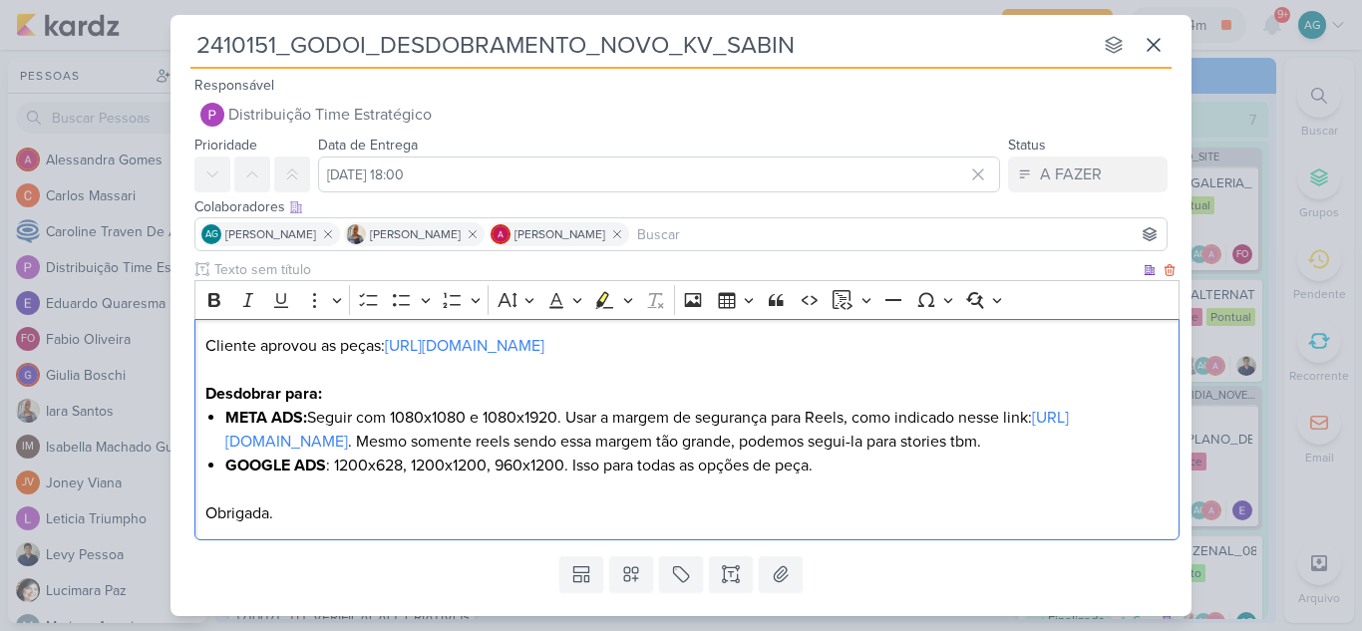
scroll to position [71, 0]
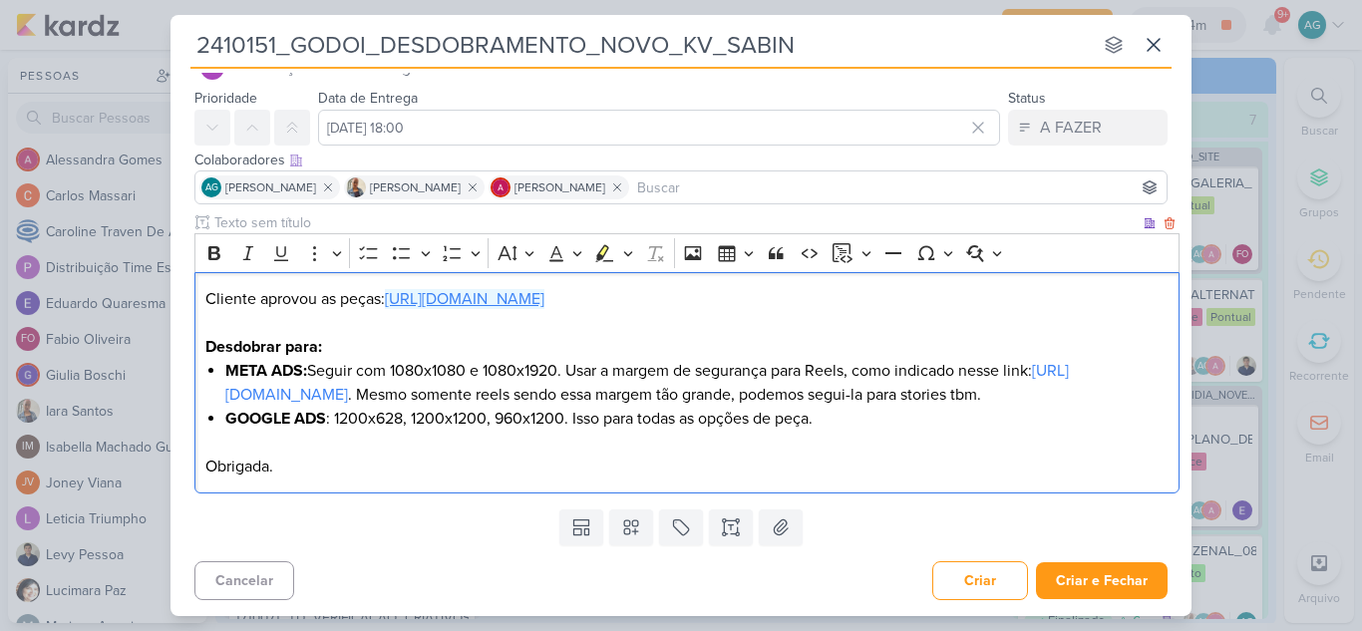
click at [544, 289] on link "https://drive.google.com/drive/folders/17-qmsY3xWX6Qax-C-J6wzn3OY6hfqwxH?usp=sh…" at bounding box center [465, 299] width 160 height 20
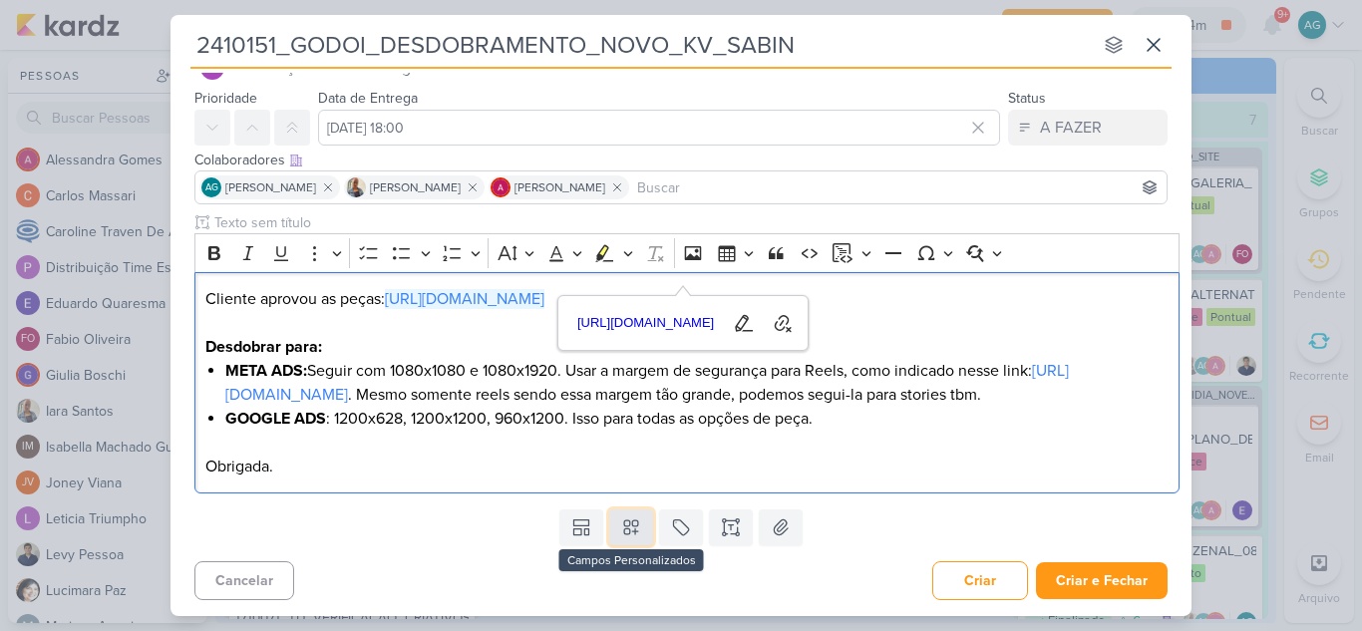
click at [639, 525] on button at bounding box center [631, 527] width 44 height 36
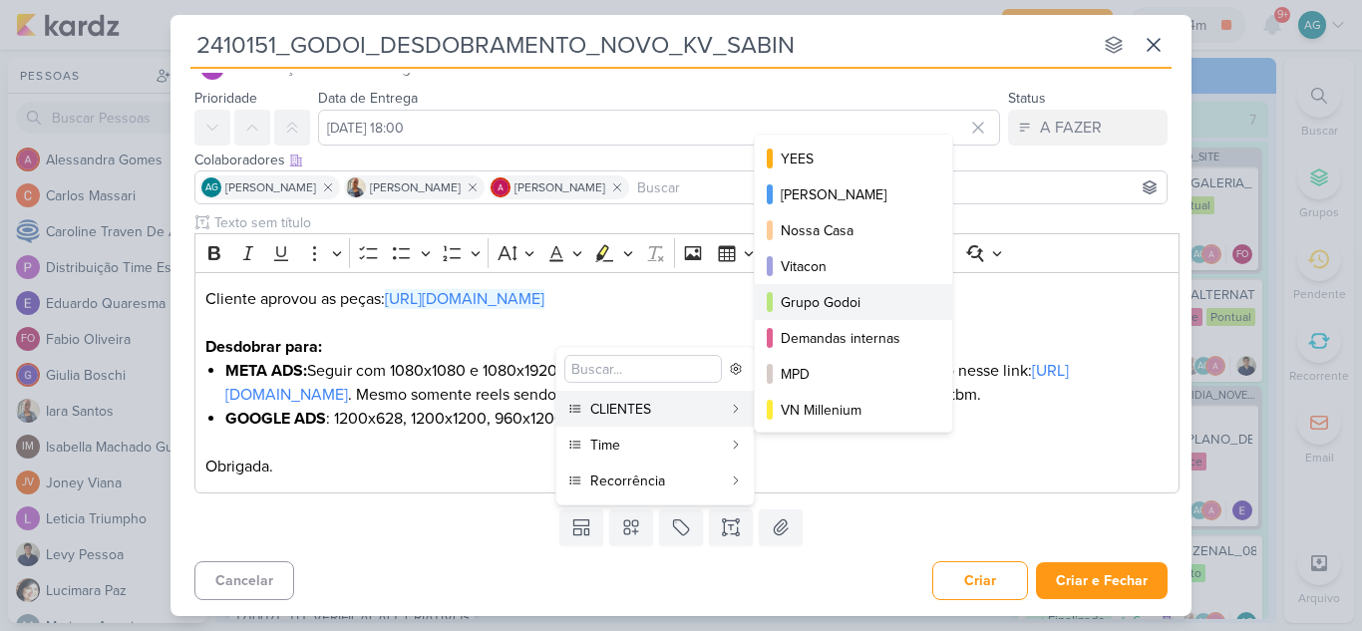
click at [856, 304] on div "Grupo Godoi" at bounding box center [855, 302] width 148 height 21
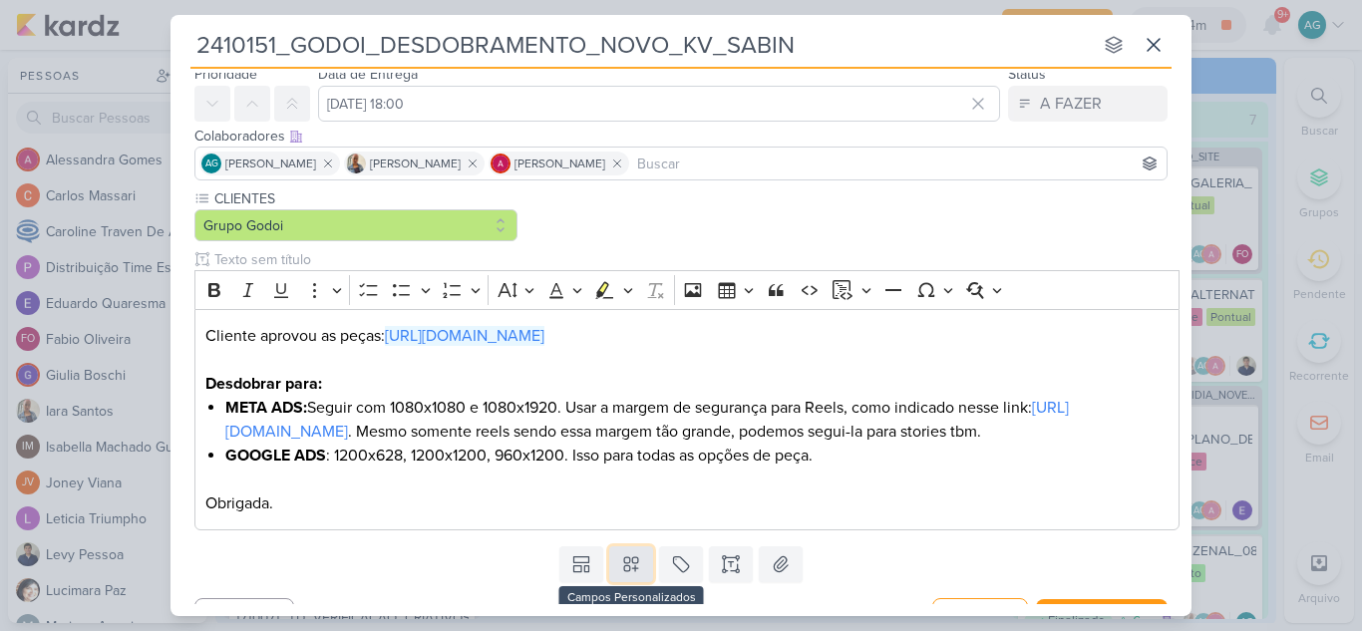
click at [630, 574] on icon at bounding box center [631, 564] width 20 height 20
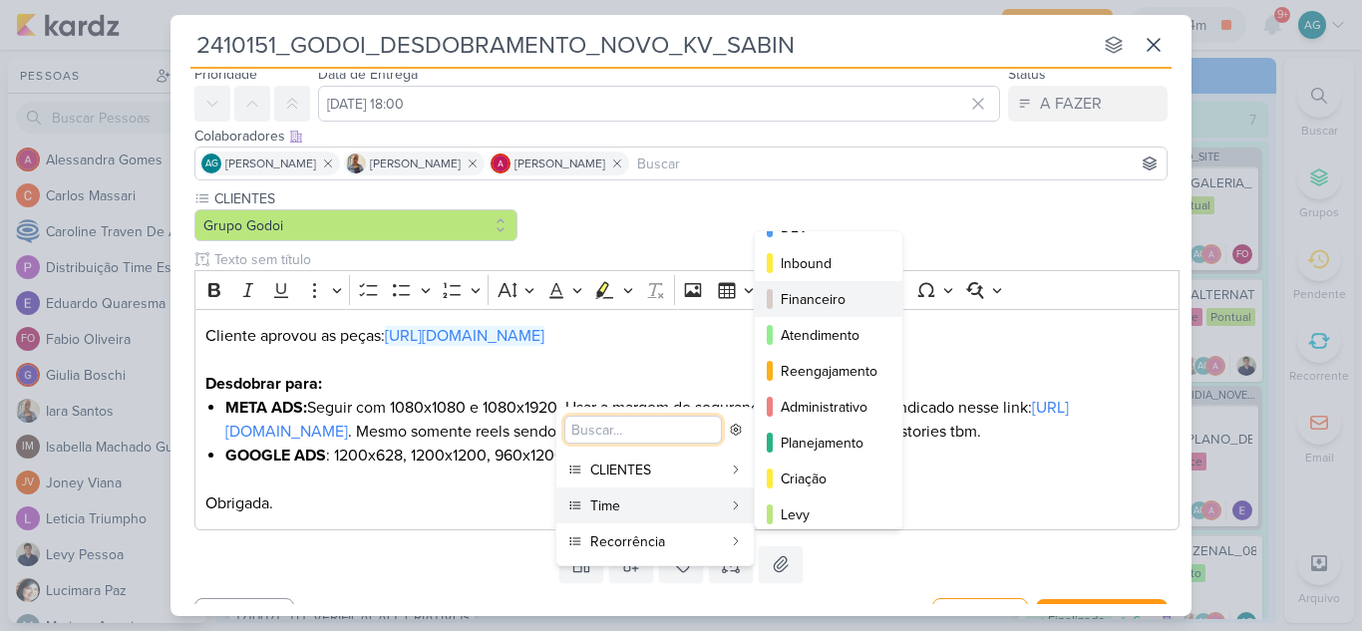
scroll to position [181, 0]
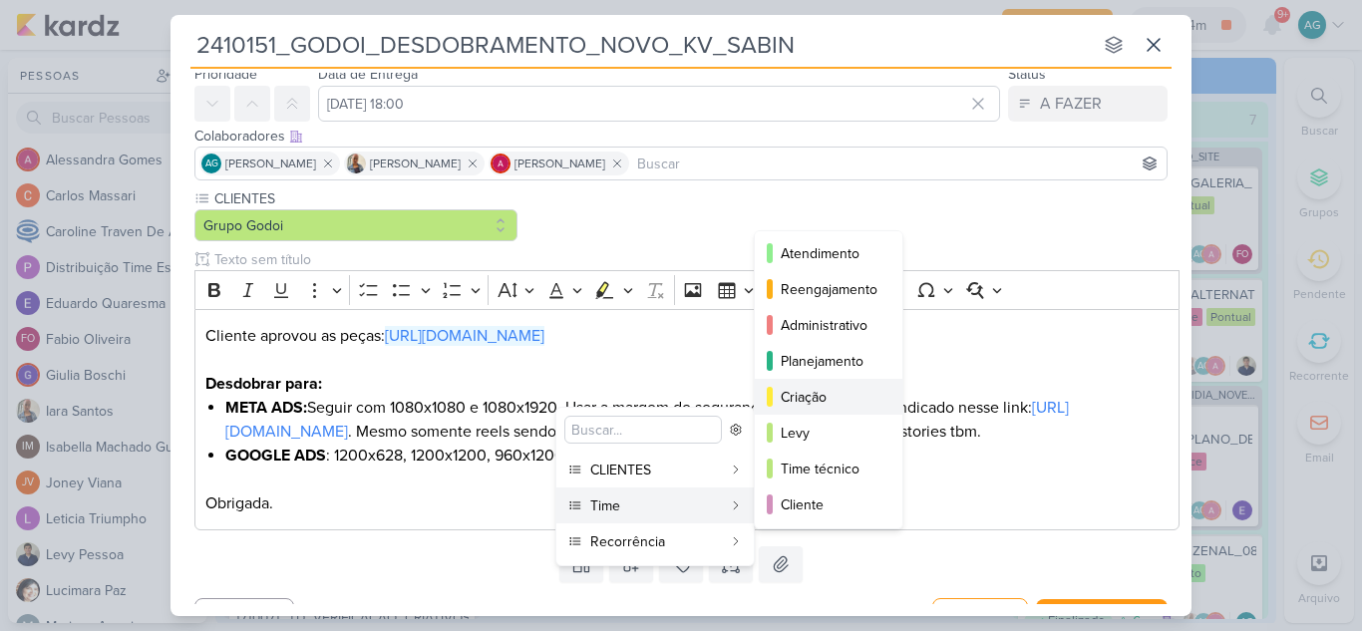
click at [824, 398] on div "Criação" at bounding box center [830, 397] width 98 height 21
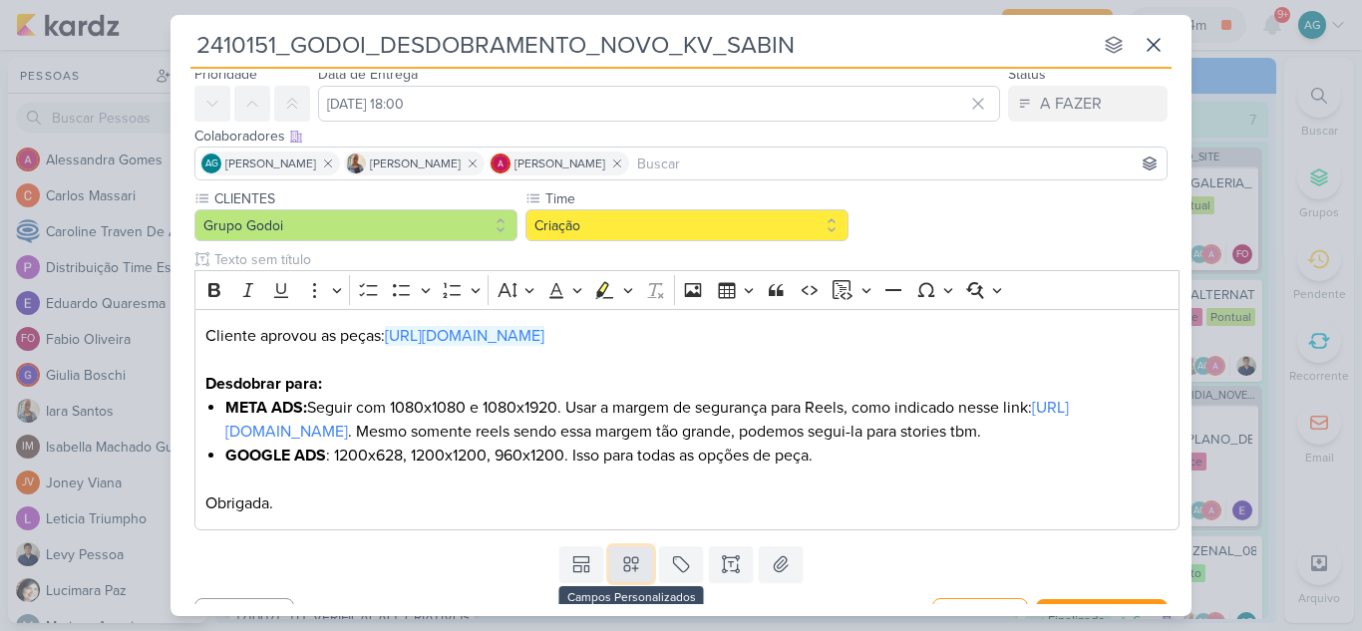
click at [628, 574] on icon at bounding box center [631, 564] width 20 height 20
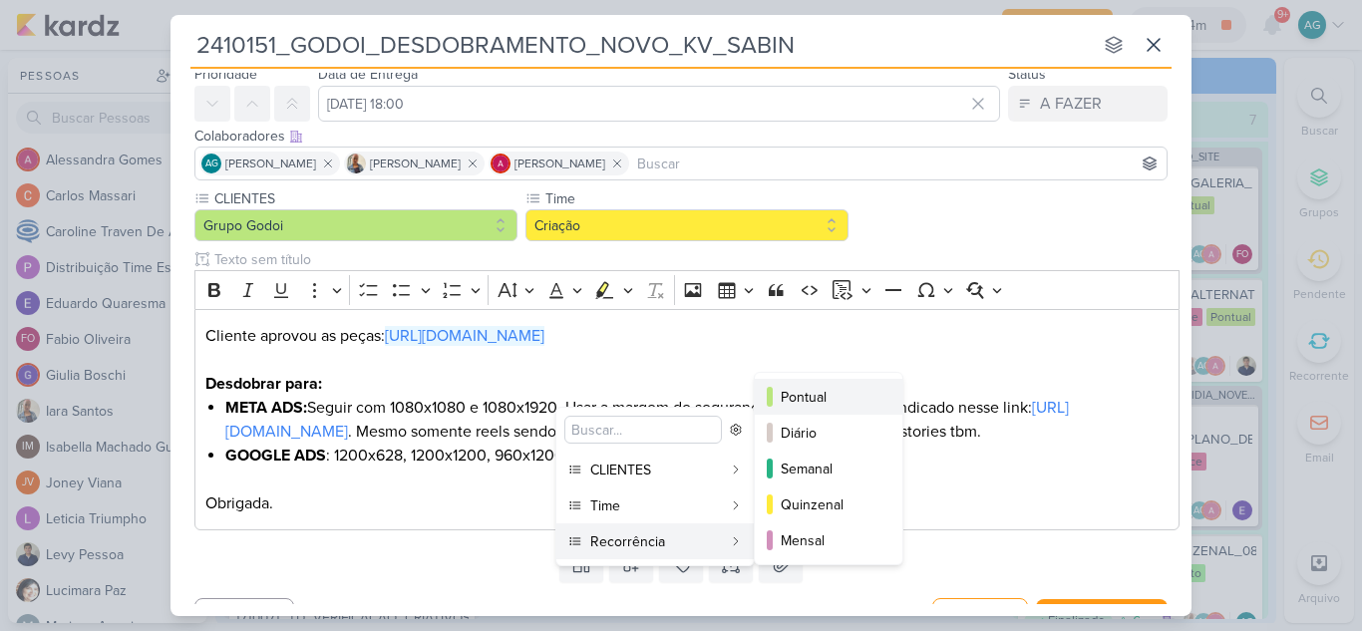
click at [805, 403] on div "Pontual" at bounding box center [830, 397] width 98 height 21
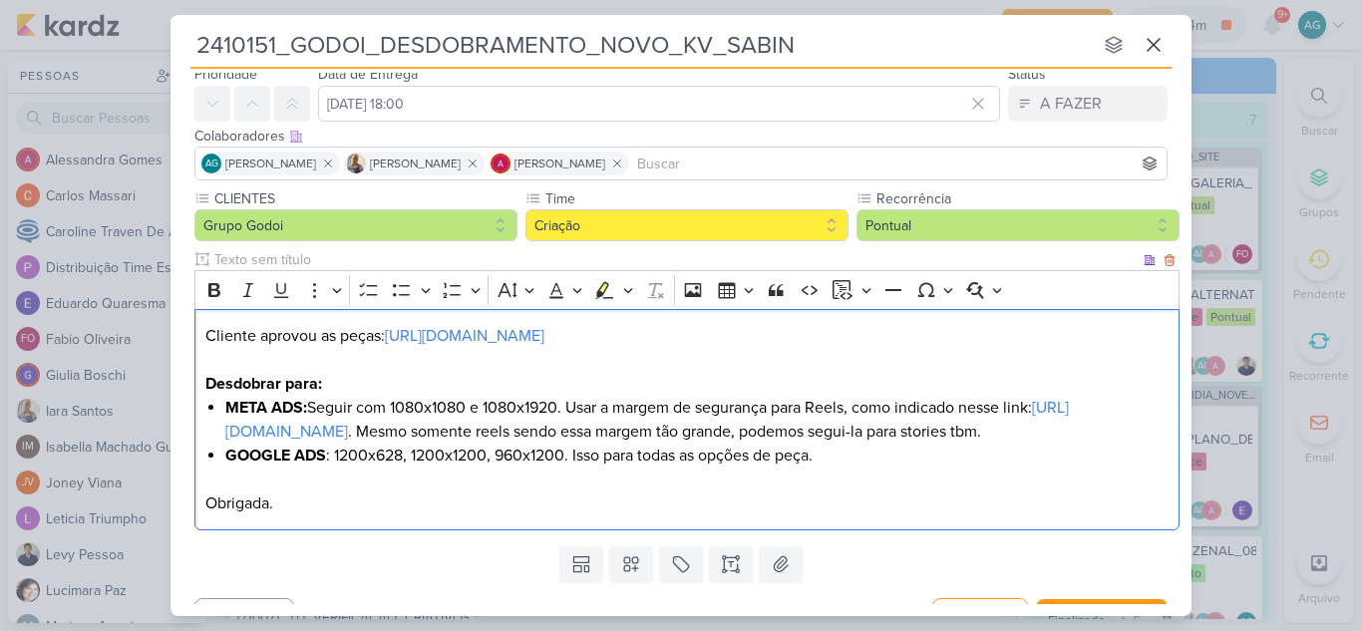
click at [851, 531] on div "Cliente aprovou as peças: https://drive.google.com/drive/folders/17-qmsY3xWX6Qa…" at bounding box center [686, 420] width 985 height 222
drag, startPoint x: 313, startPoint y: 402, endPoint x: 389, endPoint y: 400, distance: 75.8
click at [389, 400] on li "META ADS: Seguir com 1080x1080 e 1080x1920. Usar a margem de segurança para Ree…" at bounding box center [697, 420] width 944 height 48
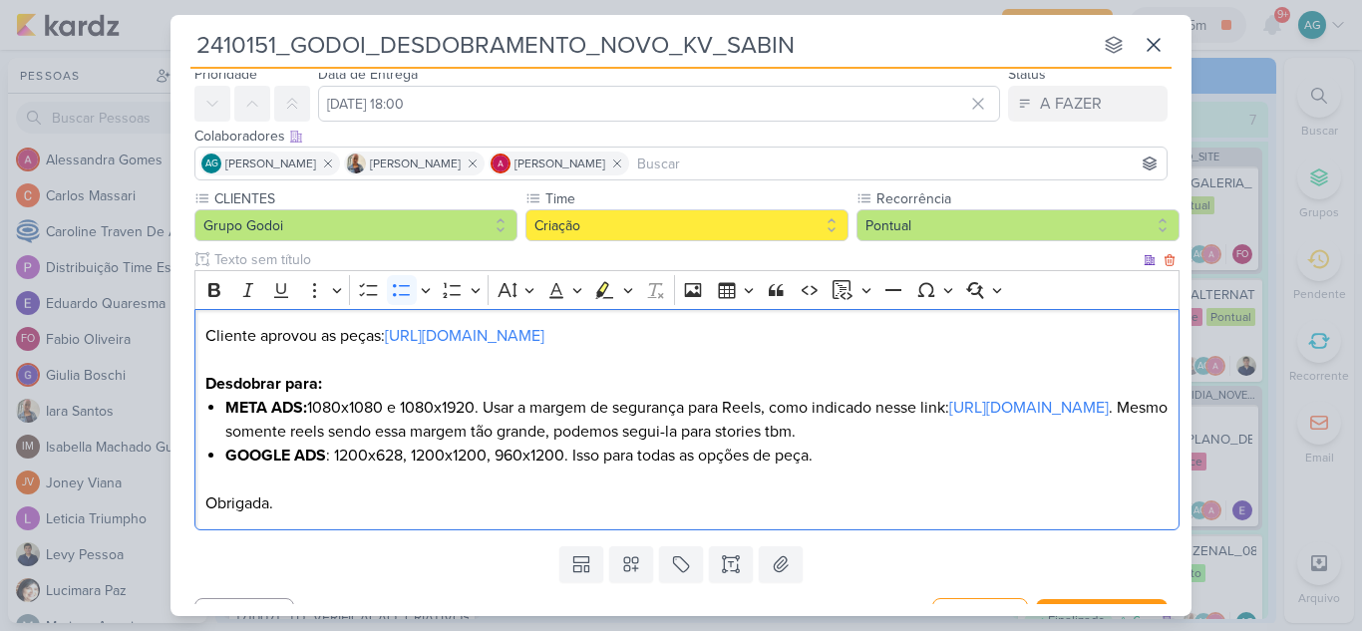
click at [488, 404] on li "META ADS: 1080x1080 e 1080x1920. Usar a margem de segurança para Reels, como in…" at bounding box center [697, 420] width 944 height 48
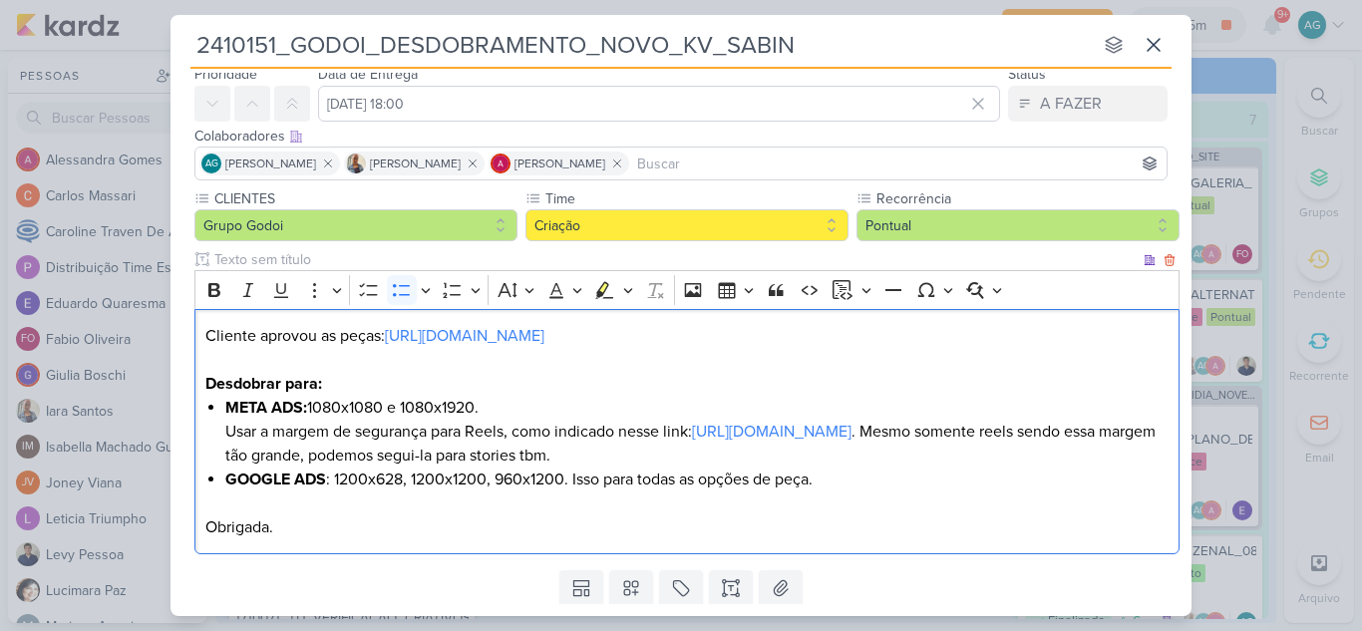
click at [579, 474] on li "GOOGLE ADS : 1200x628, 1200x1200, 960x1200. Isso para todas as opções de peça." at bounding box center [697, 492] width 944 height 48
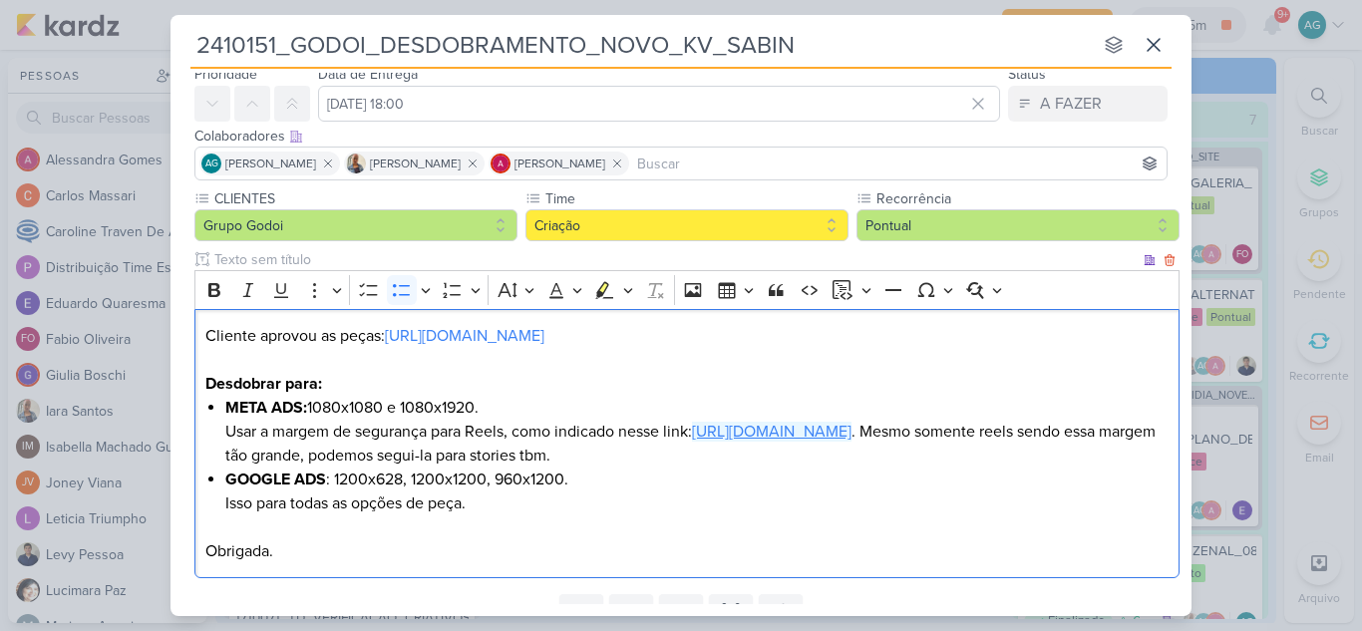
click at [739, 426] on link "https://www.facebook.com/business/help/980593475366490?id=1240182842783684" at bounding box center [772, 432] width 160 height 20
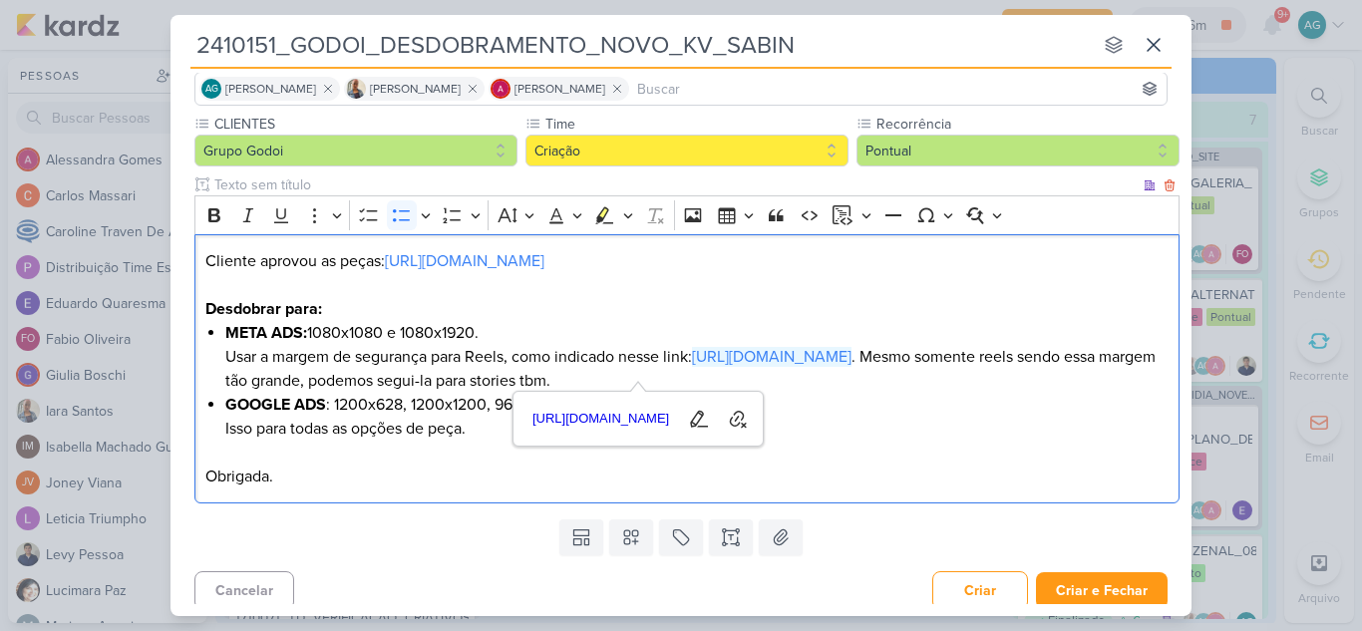
scroll to position [156, 0]
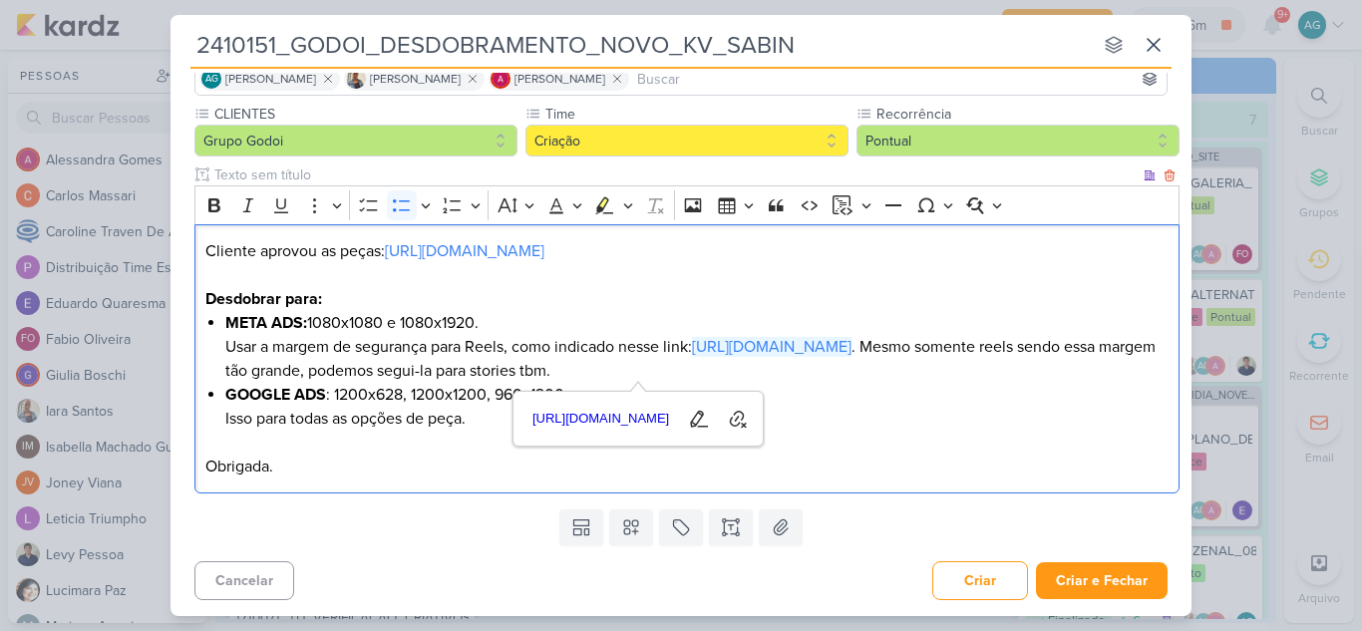
click at [374, 481] on div "Cliente aprovou as peças: https://drive.google.com/drive/folders/17-qmsY3xWX6Qa…" at bounding box center [686, 359] width 985 height 270
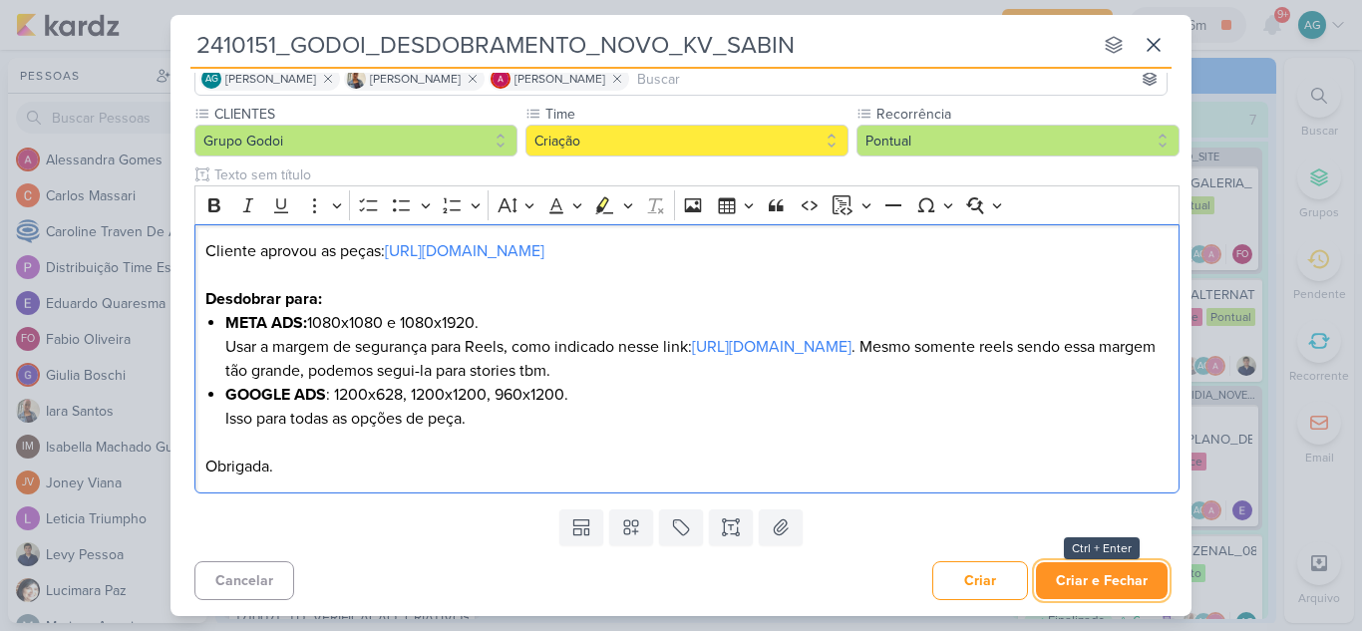
click at [1112, 577] on button "Criar e Fechar" at bounding box center [1102, 580] width 132 height 37
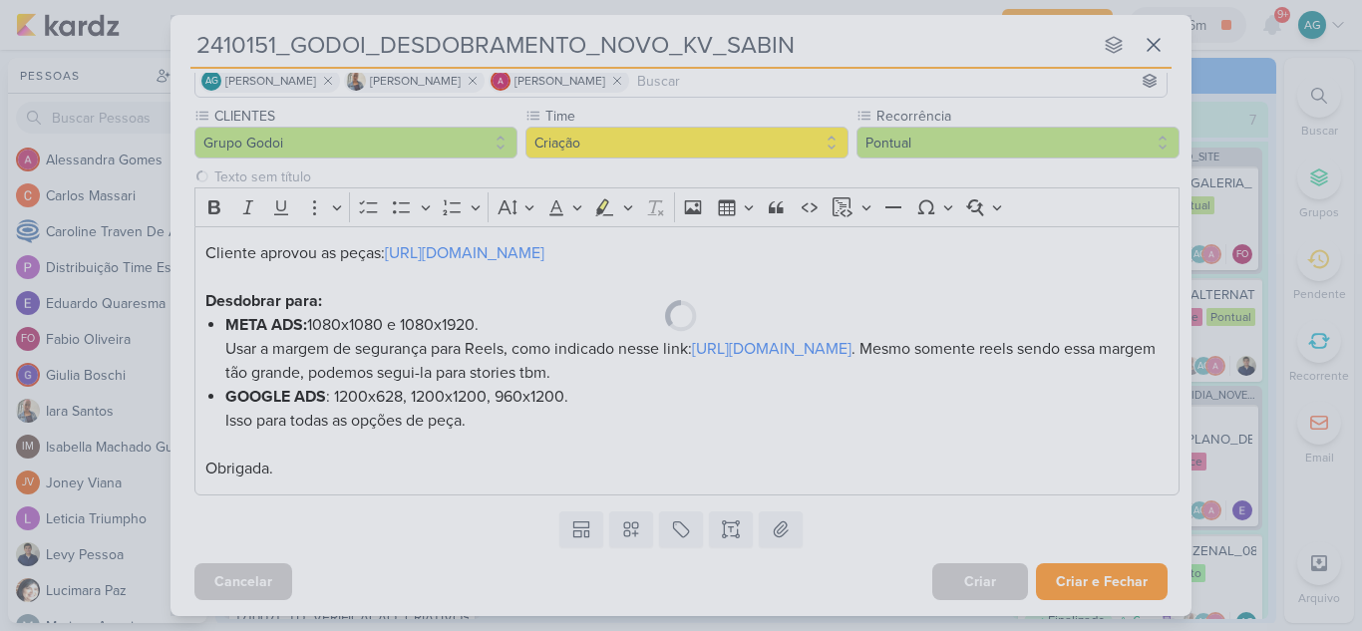
scroll to position [154, 0]
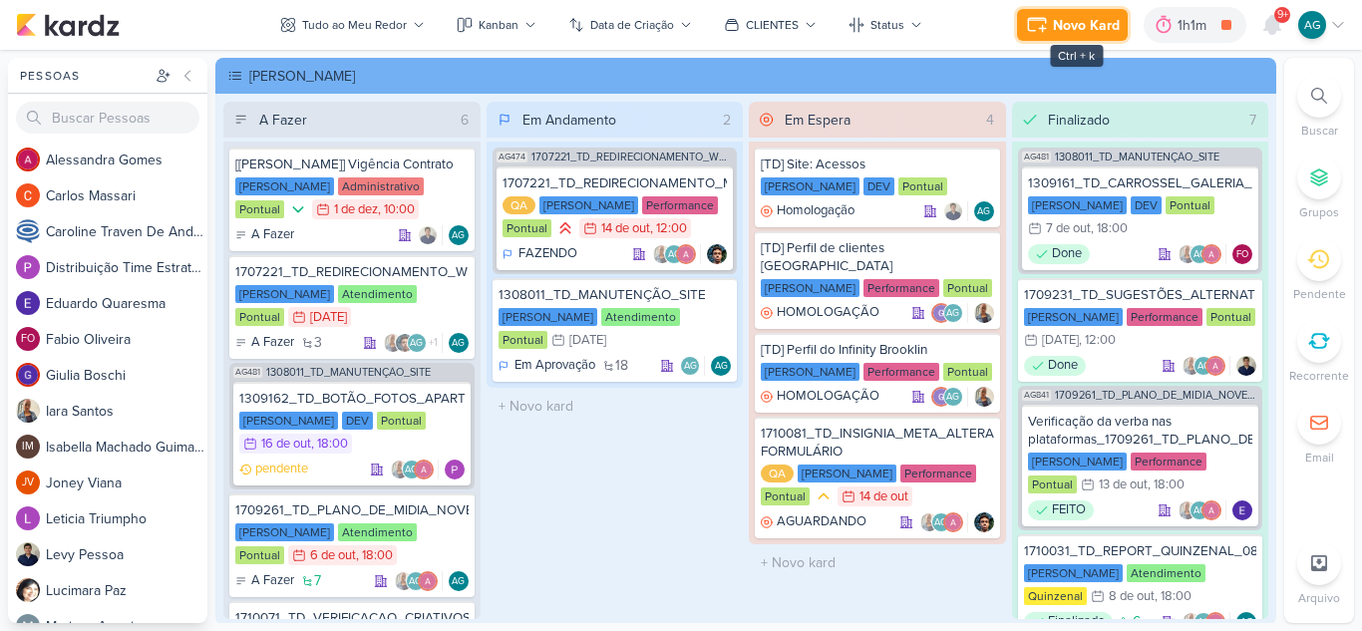
click at [1084, 33] on div "Novo Kard" at bounding box center [1086, 25] width 67 height 21
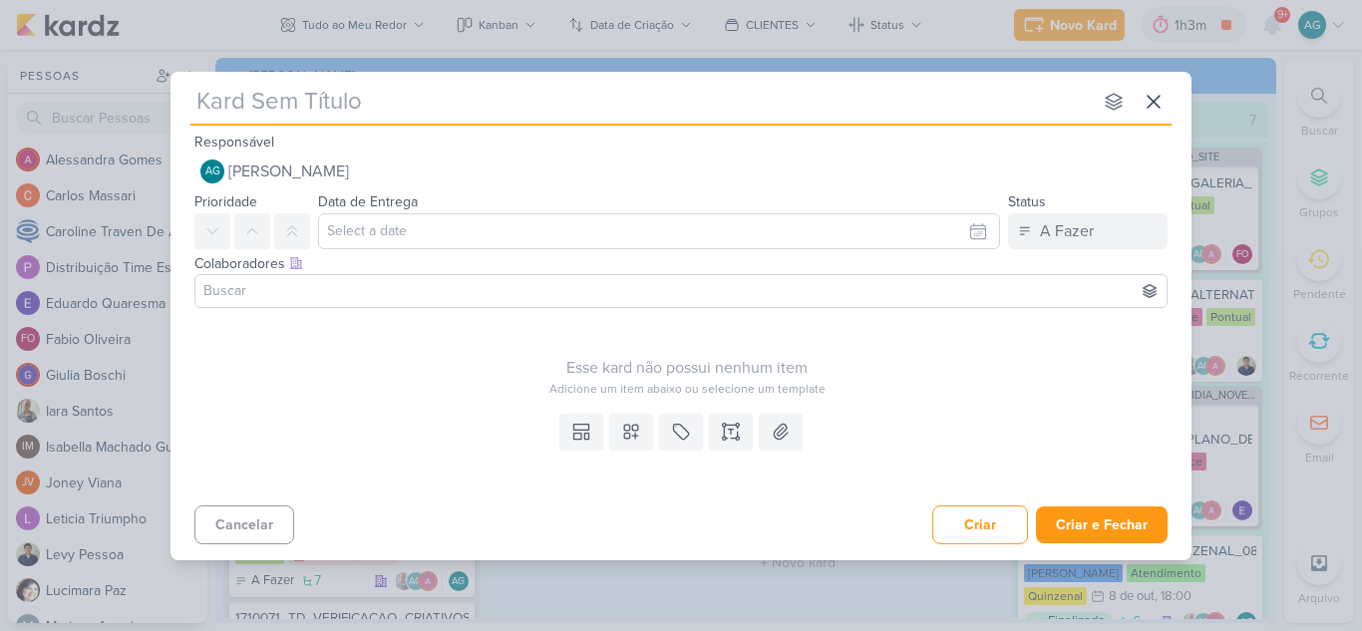
paste input "1710151_TD_SUBIR_CONTEUDO_SOCIAL_EM_PERFORMANCE_LCSA"
type input "1710151_TD_SUBIR_CONTEUDO_SOCIAL_EM_PERFORMANCE_LCSA"
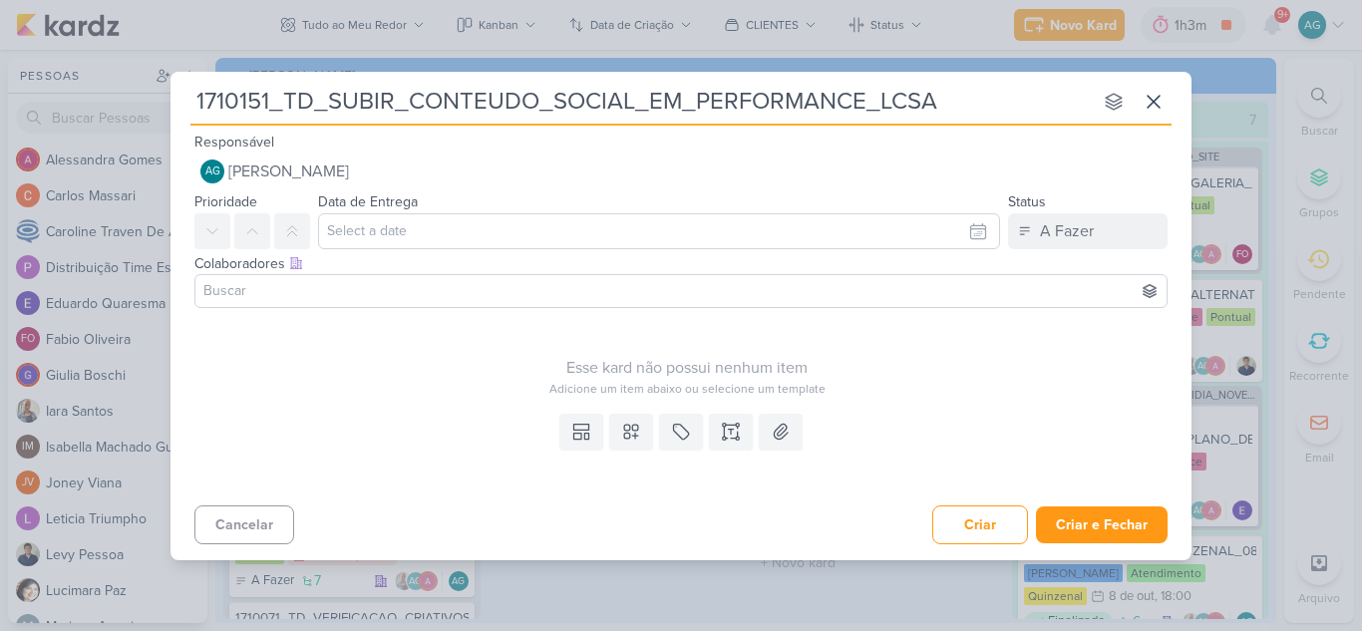
type input "1710151_TD_SUBIR_CONTEUDO_SOCIAL_EM_PERFORMANCE_LCSA"
click at [725, 432] on icon at bounding box center [731, 432] width 20 height 20
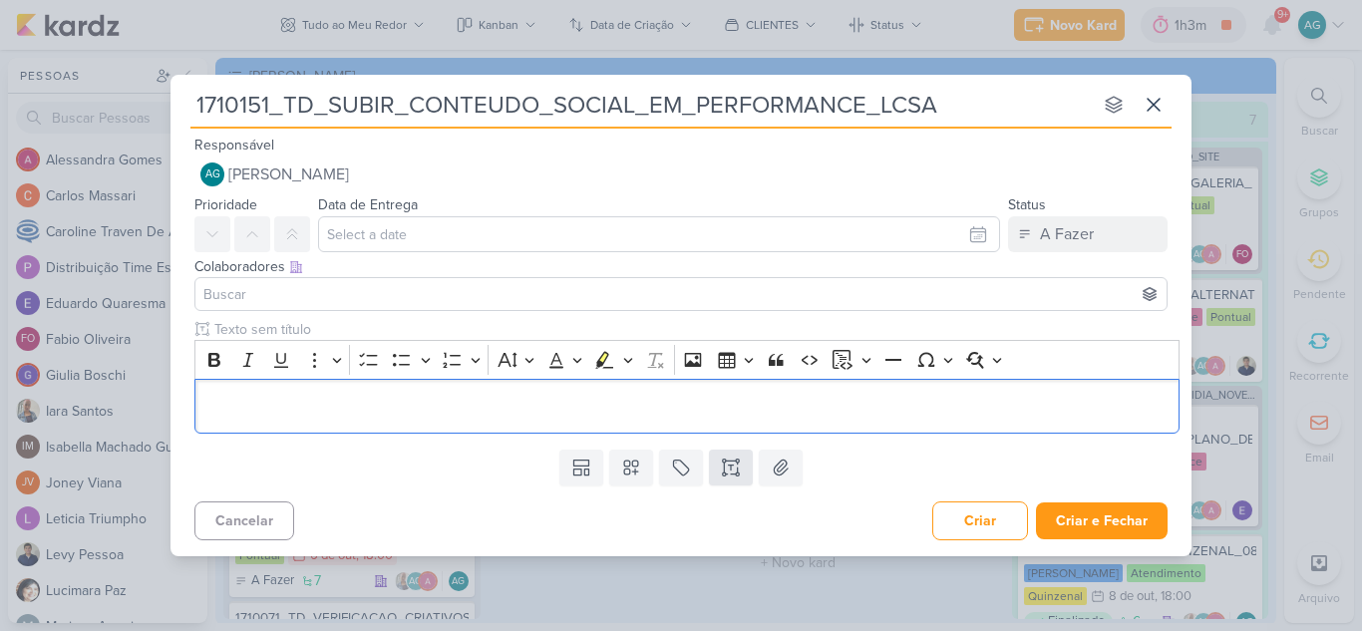
scroll to position [39, 0]
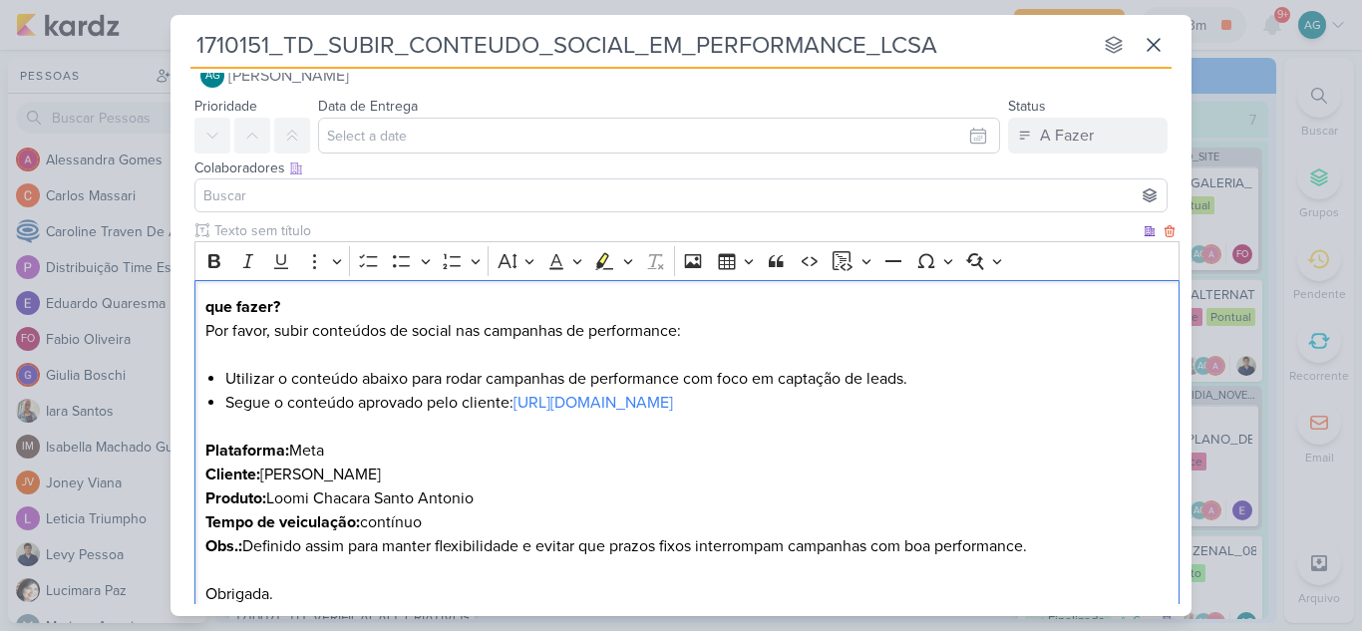
click at [201, 304] on div "que fazer? Por favor, subir conteúdos de social nas campanhas de performance: U…" at bounding box center [686, 451] width 985 height 342
drag, startPoint x: 1142, startPoint y: 401, endPoint x: 517, endPoint y: 398, distance: 625.1
click at [519, 398] on li "Segue o conteúdo aprovado pelo cliente: https://www.instagram.com/reel/DOwKPIGj…" at bounding box center [697, 415] width 944 height 48
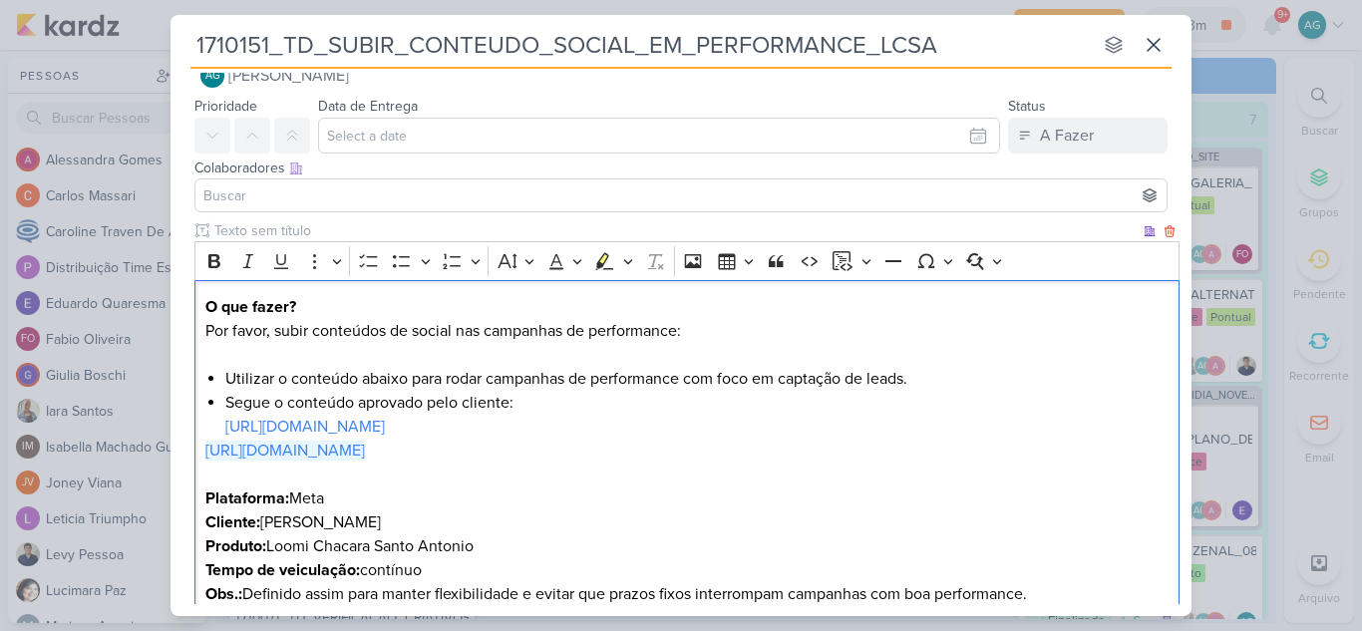
click at [199, 449] on div "O que fazer? Por favor, subir conteúdos de social nas campanhas de performance:…" at bounding box center [686, 475] width 985 height 390
click at [270, 400] on li "Segue o conteúdo aprovado pelo cliente: https://www.instagram.com/p/DOYtFE0j0ws/" at bounding box center [697, 415] width 944 height 48
click at [293, 401] on li "Seguem o conteúdo aprovado pelo cliente: https://www.instagram.com/p/DOYtFE0j0w…" at bounding box center [697, 415] width 944 height 48
click at [366, 400] on li "Seguem os 2 conteúdo aprovado pelo cliente: https://www.instagram.com/p/DOYtFE0…" at bounding box center [697, 415] width 944 height 48
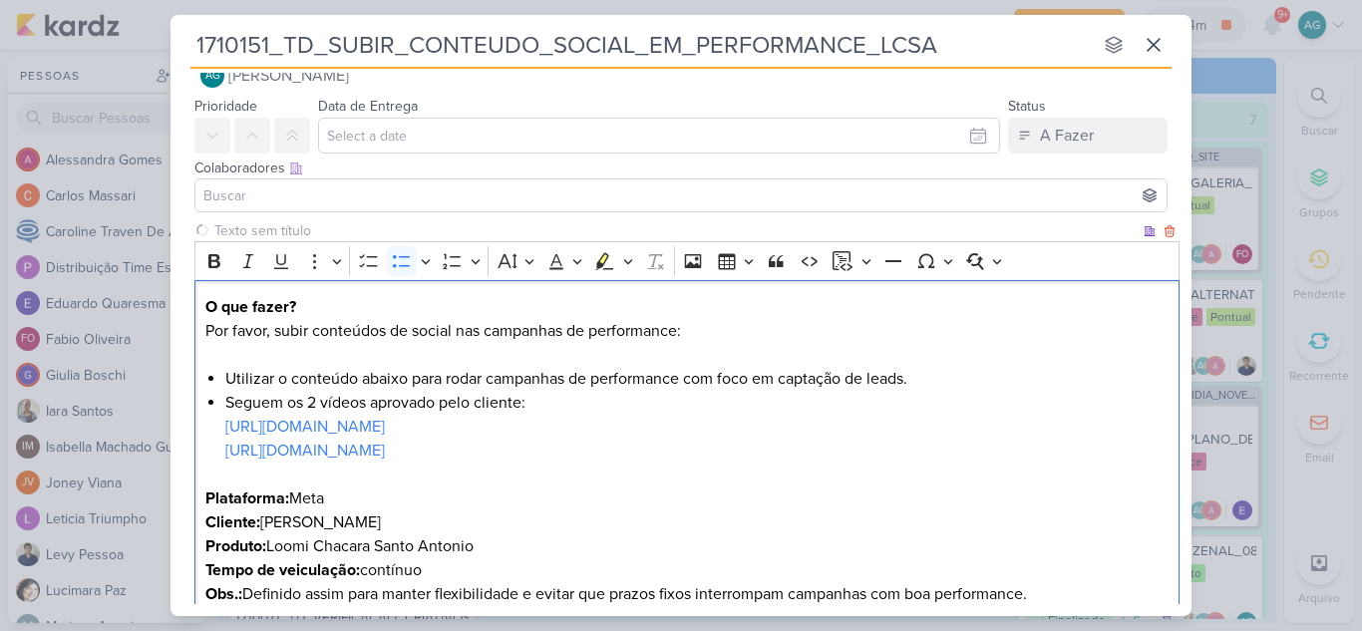
click at [413, 400] on li "Seguem os 2 vídeos aprovado pelo cliente: https://www.instagram.com/p/DOYtFE0j0…" at bounding box center [697, 415] width 944 height 48
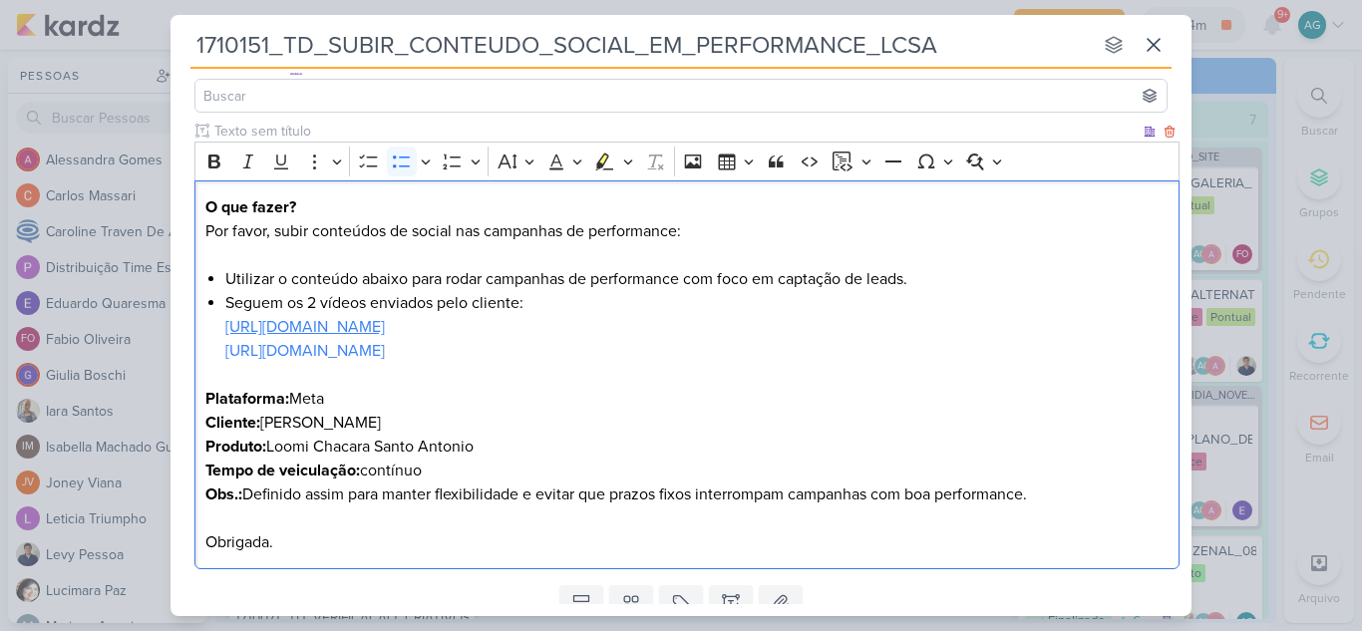
click at [385, 326] on link "[URL][DOMAIN_NAME]" at bounding box center [305, 327] width 160 height 20
click at [770, 412] on p "Cliente: Teixeira Duarte" at bounding box center [687, 423] width 964 height 24
click at [710, 229] on p "O que fazer? Por favor, subir conteúdos de social nas campanhas de performance:" at bounding box center [687, 231] width 964 height 72
click at [385, 354] on link "[URL][DOMAIN_NAME]" at bounding box center [305, 351] width 160 height 20
click at [770, 386] on p "[URL][DOMAIN_NAME]" at bounding box center [687, 363] width 964 height 48
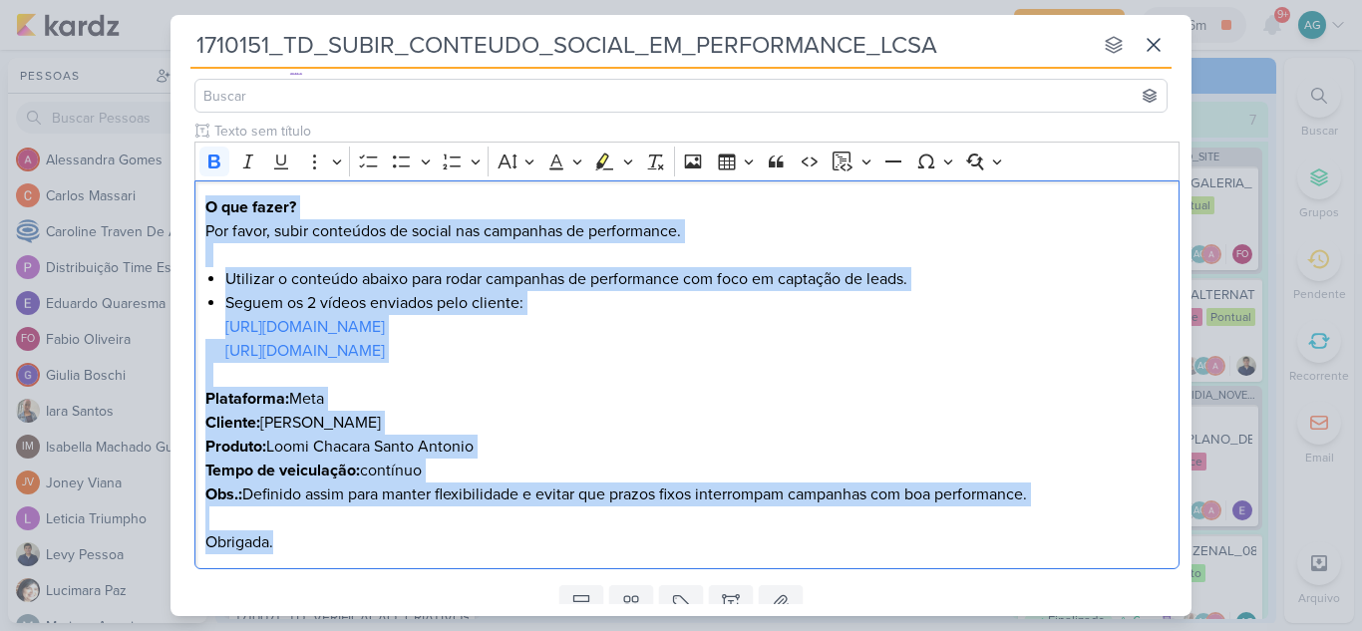
drag, startPoint x: 277, startPoint y: 551, endPoint x: 188, endPoint y: 209, distance: 353.3
click at [188, 209] on div "Clique para deixar o item visível somente à membros da sua organização Rich Tex…" at bounding box center [680, 349] width 1021 height 457
copy div "O que fazer? Por favor, subir conteúdos de social nas campanhas de performance.…"
click at [940, 334] on li "Seguem os 2 vídeos enviados pelo cliente: https://www.instagram.com/p/DOYtFE0j0…" at bounding box center [697, 315] width 944 height 48
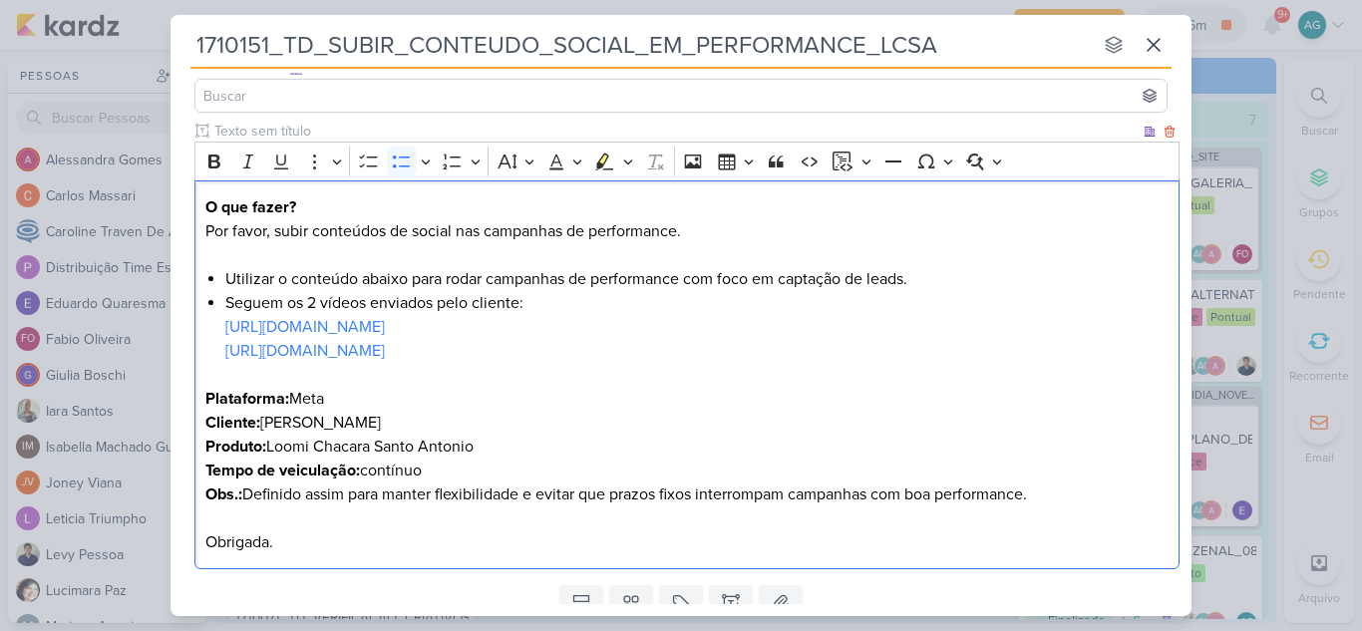
scroll to position [0, 0]
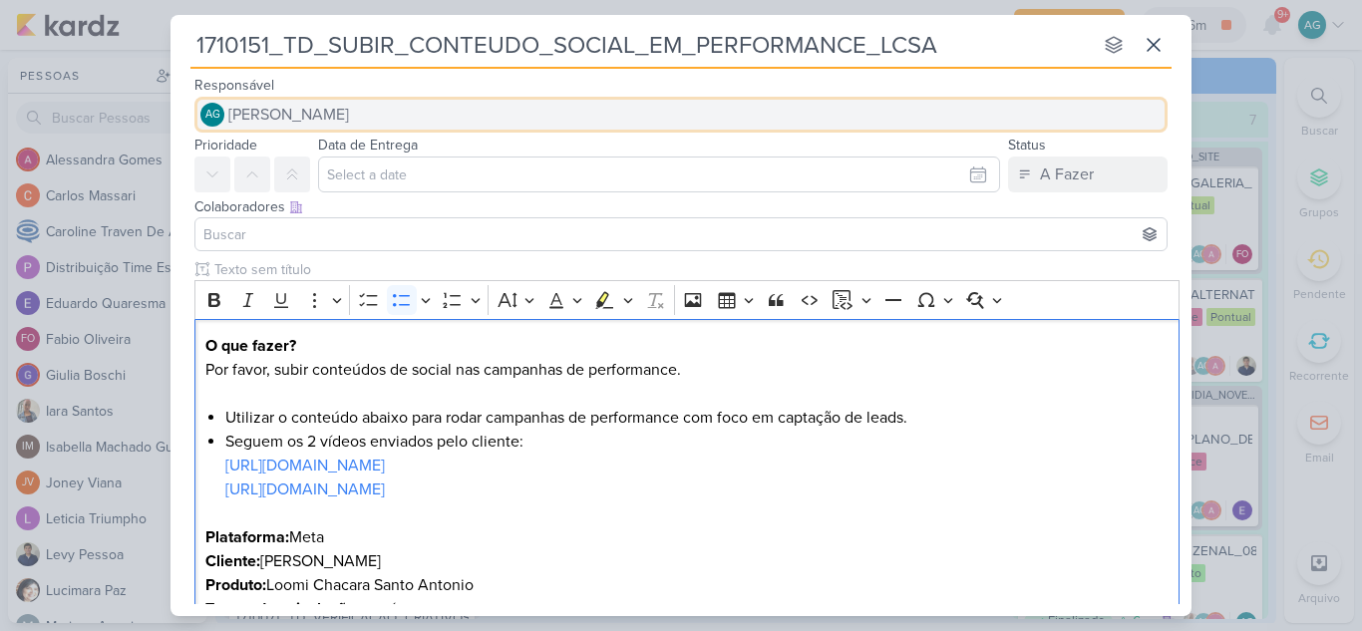
click at [429, 126] on button "AG [PERSON_NAME]" at bounding box center [680, 115] width 973 height 36
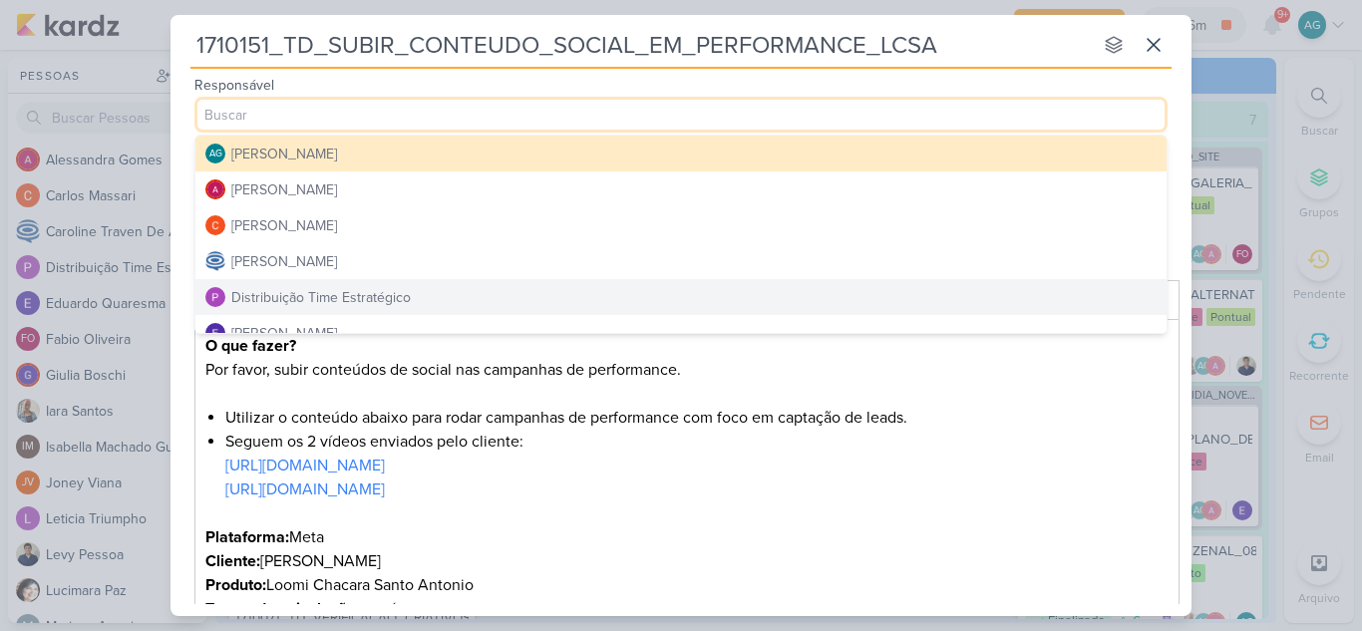
click at [391, 299] on div "Distribuição Time Estratégico" at bounding box center [320, 297] width 179 height 21
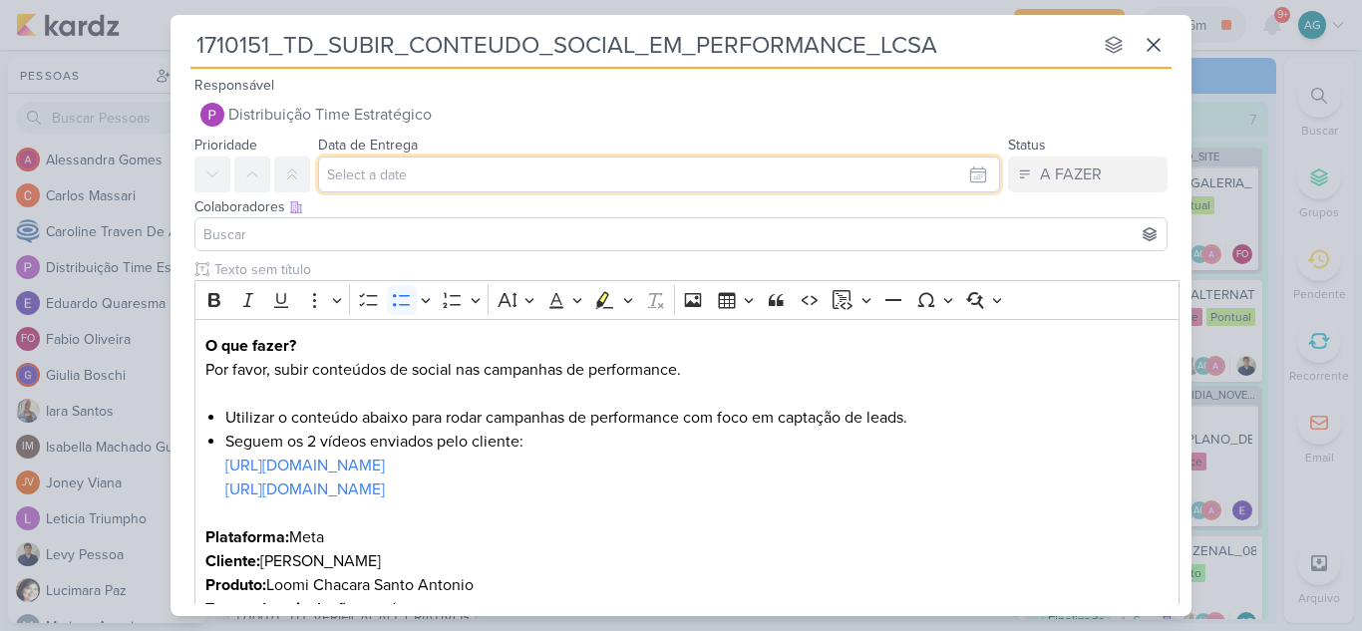
click at [396, 172] on input "text" at bounding box center [659, 175] width 682 height 36
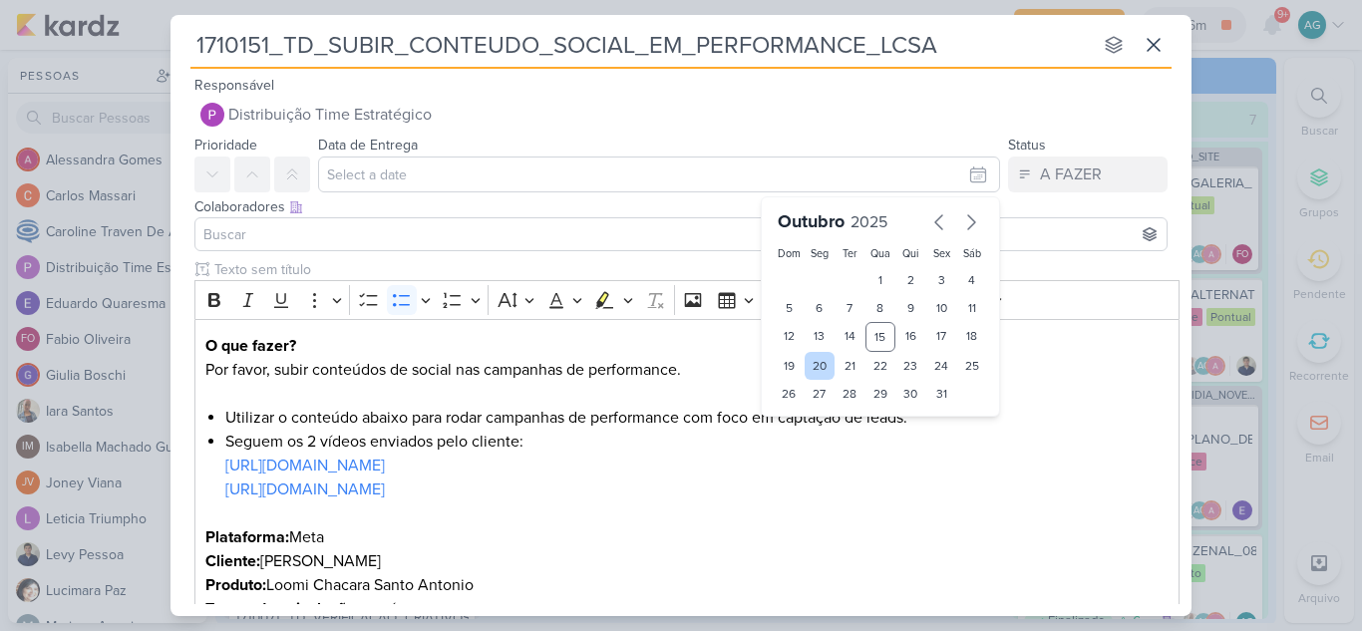
click at [814, 367] on div "20" at bounding box center [820, 366] width 31 height 28
type input "20 de outubro de 2025 às 23:59"
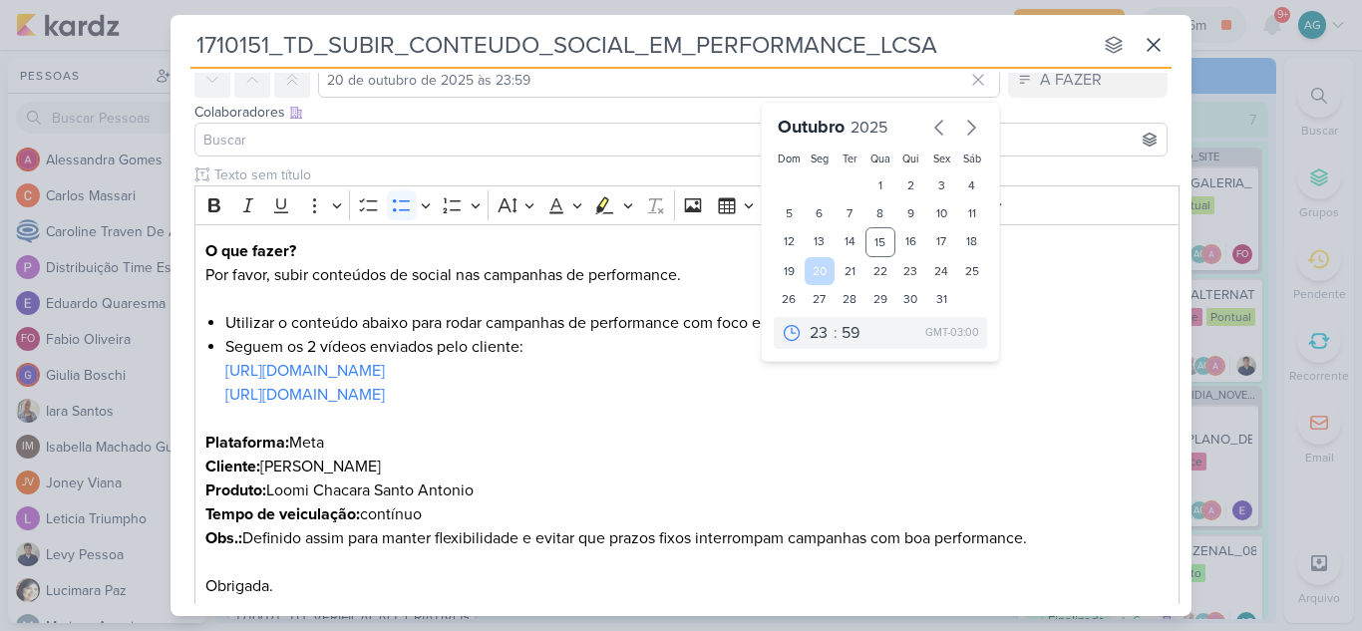
scroll to position [100, 0]
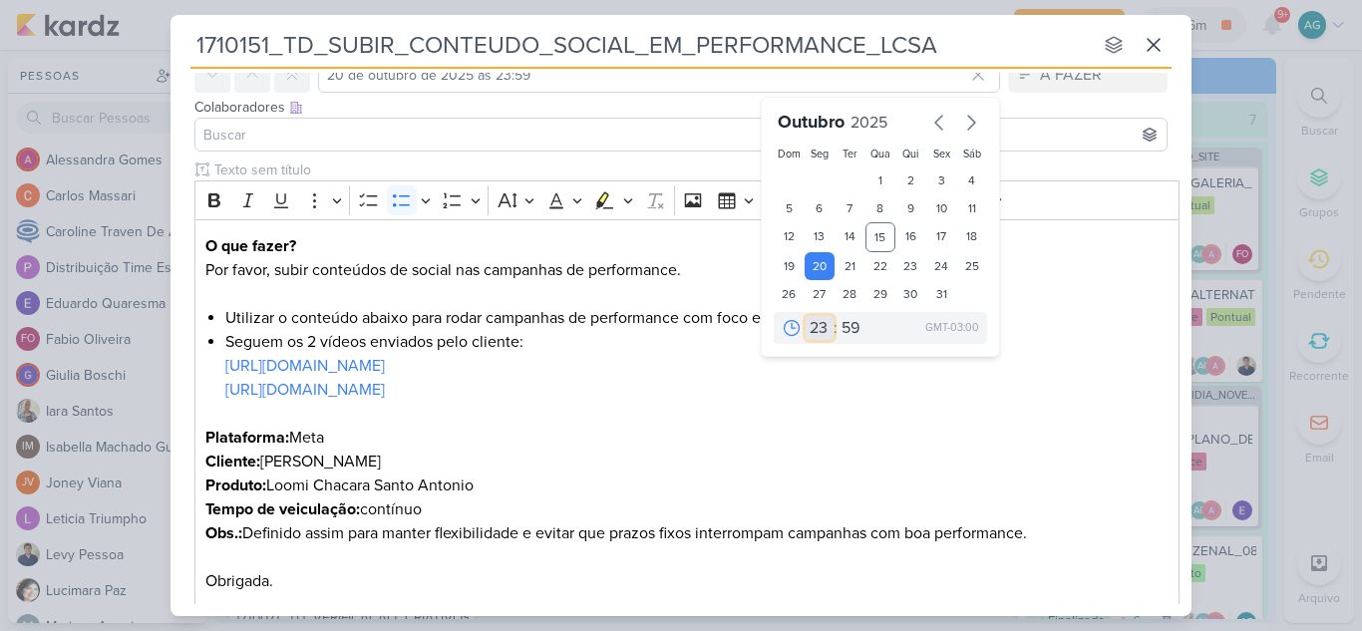
click at [811, 325] on select "00 01 02 03 04 05 06 07 08 09 10 11 12 13 14 15 16 17 18 19 20 21 22 23" at bounding box center [820, 328] width 28 height 24
select select "18"
click at [806, 316] on select "00 01 02 03 04 05 06 07 08 09 10 11 12 13 14 15 16 17 18 19 20 21 22 23" at bounding box center [820, 328] width 28 height 24
type input "20 de outubro de 2025 às 18:59"
click at [845, 324] on select "00 05 10 15 20 25 30 35 40 45 50 55 59" at bounding box center [851, 328] width 28 height 24
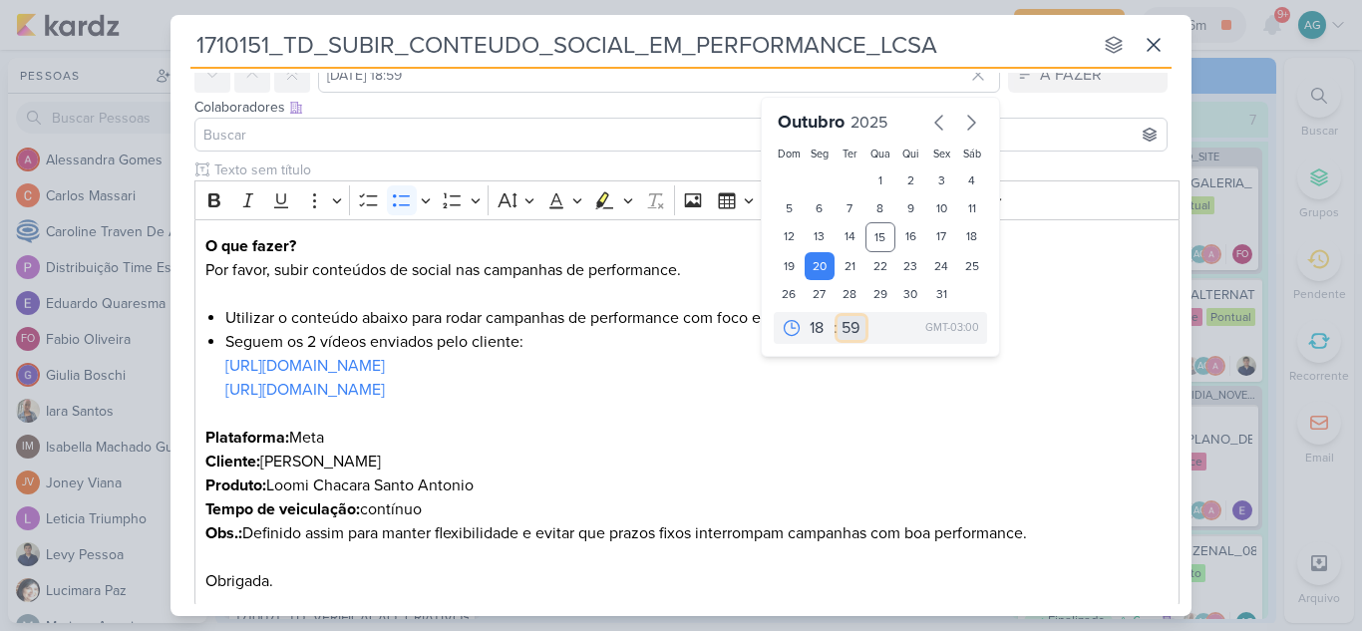
select select "0"
click at [837, 316] on select "00 05 10 15 20 25 30 35 40 45 50 55 59" at bounding box center [851, 328] width 28 height 24
type input "[DATE] 18:00"
click at [936, 440] on p "Plataforma: Meta" at bounding box center [687, 438] width 964 height 24
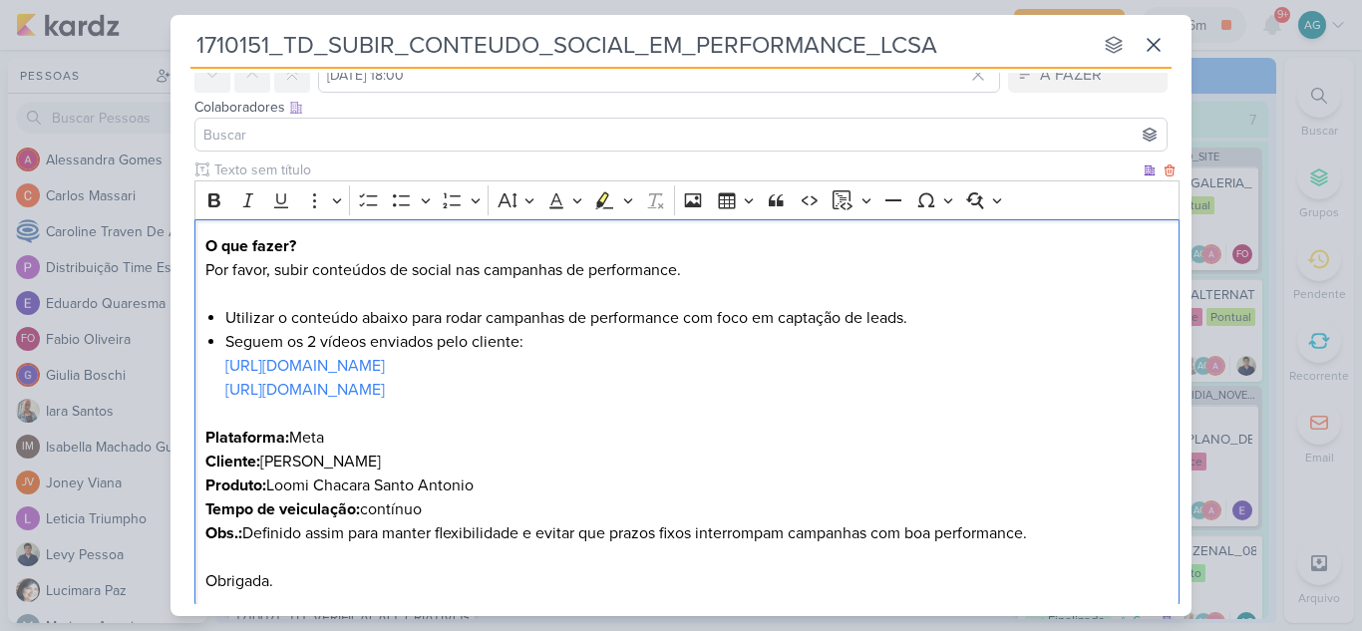
scroll to position [0, 0]
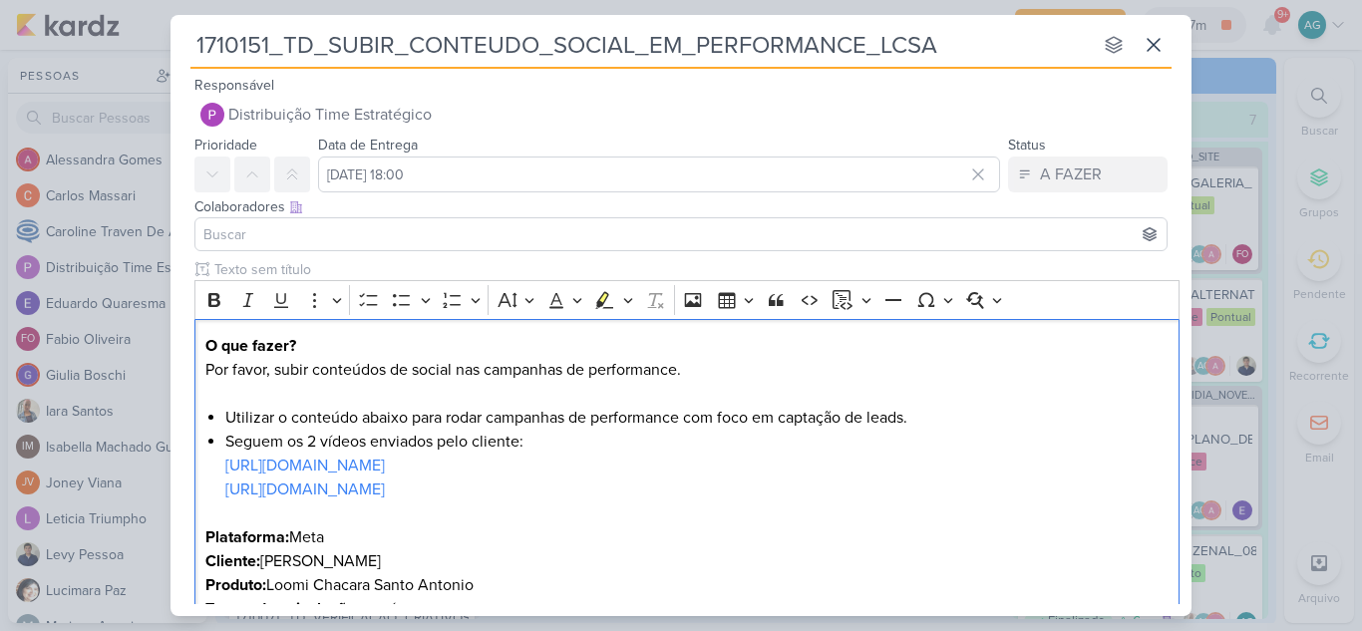
click at [298, 229] on input at bounding box center [680, 234] width 963 height 24
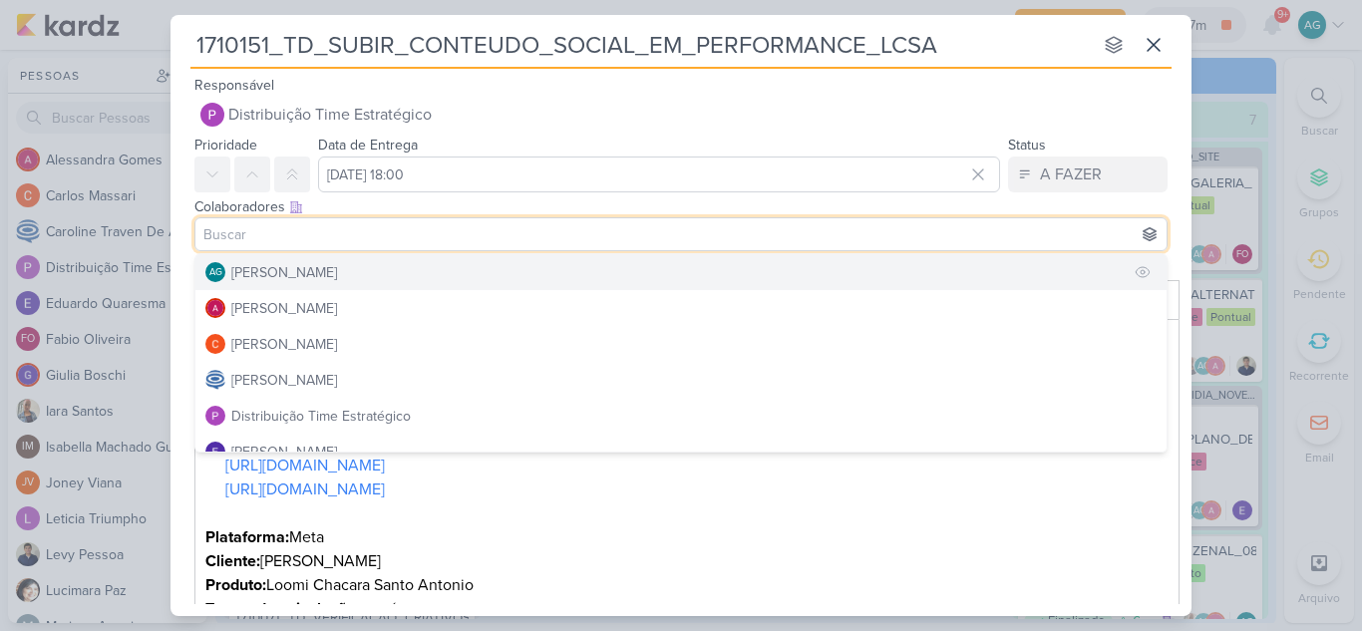
click at [291, 276] on div "[PERSON_NAME]" at bounding box center [284, 272] width 106 height 21
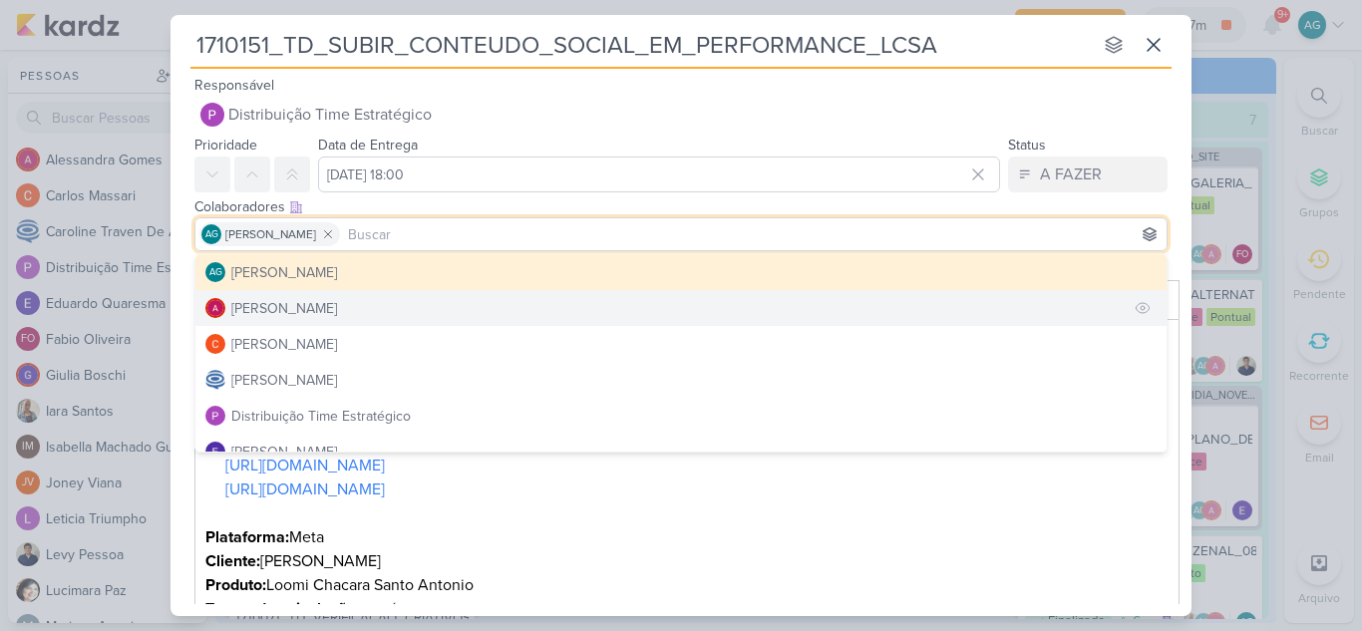
click at [305, 317] on div "[PERSON_NAME]" at bounding box center [284, 308] width 106 height 21
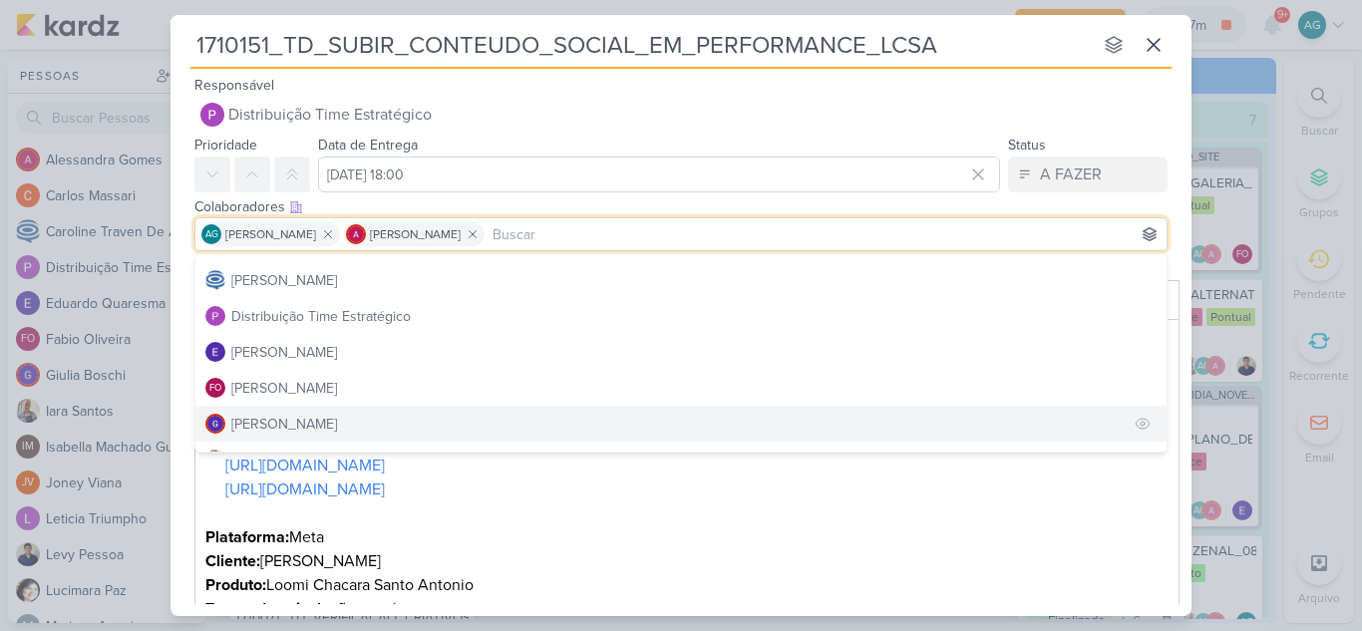
scroll to position [199, 0]
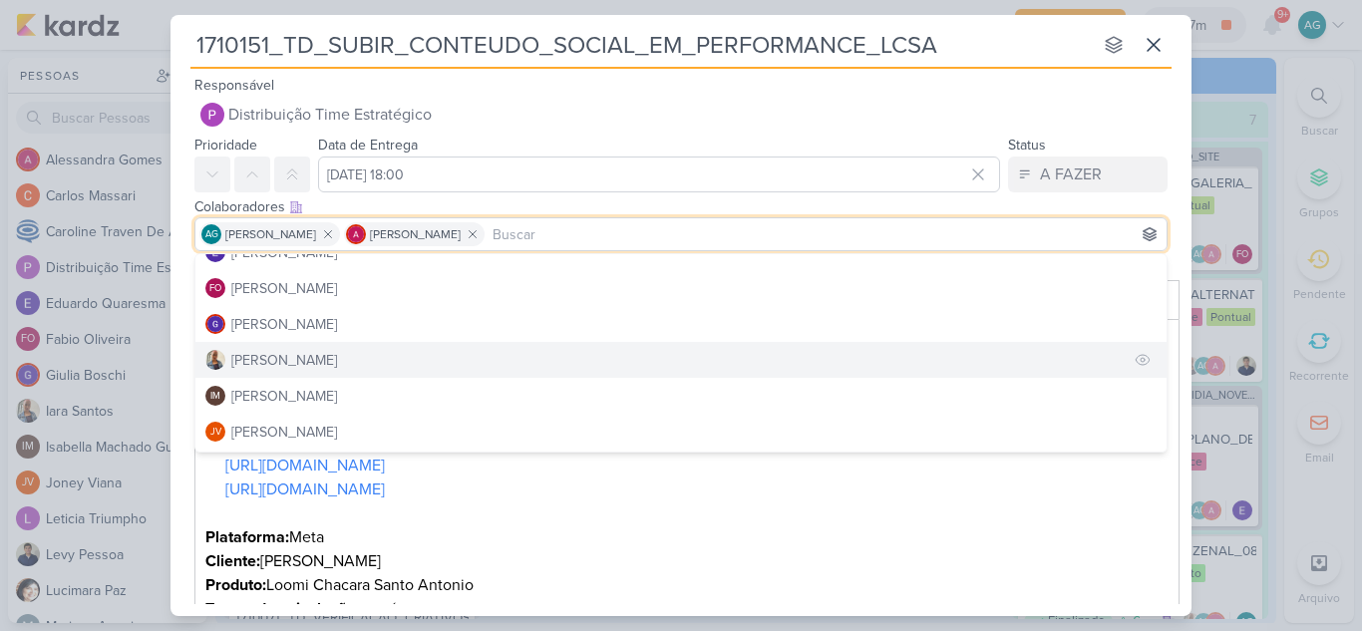
click at [293, 370] on div "[PERSON_NAME]" at bounding box center [284, 360] width 106 height 21
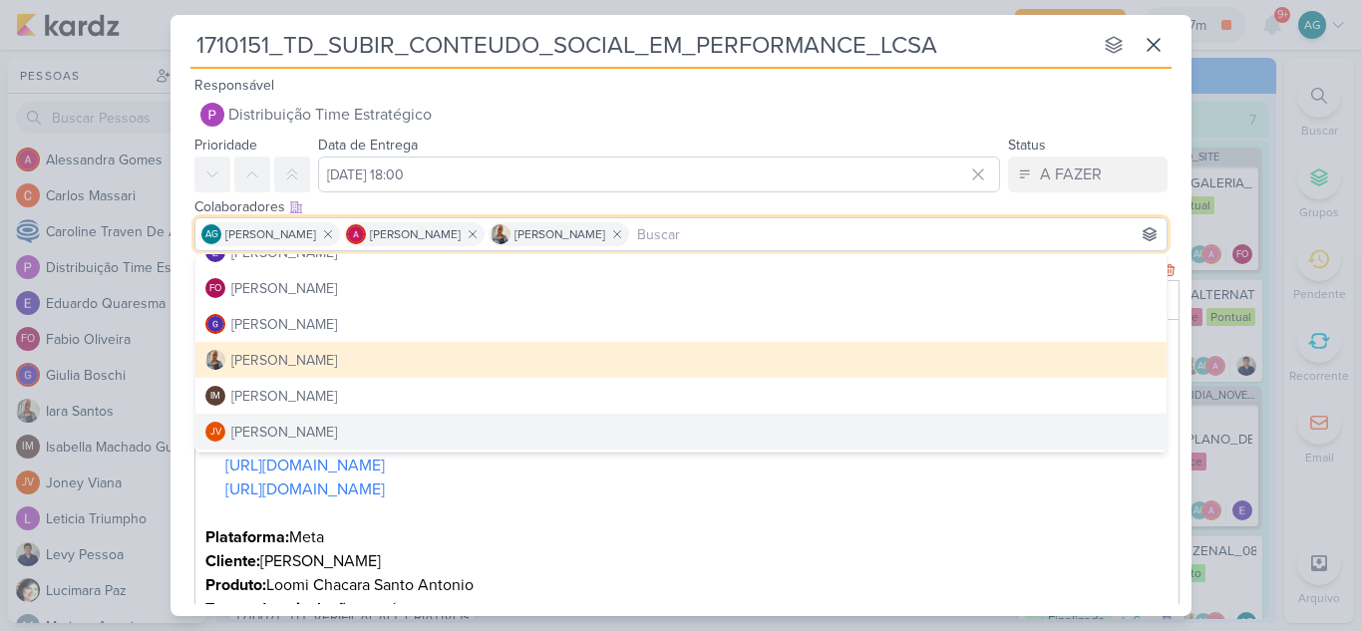
click at [711, 542] on p "Plataforma: Meta" at bounding box center [687, 537] width 964 height 24
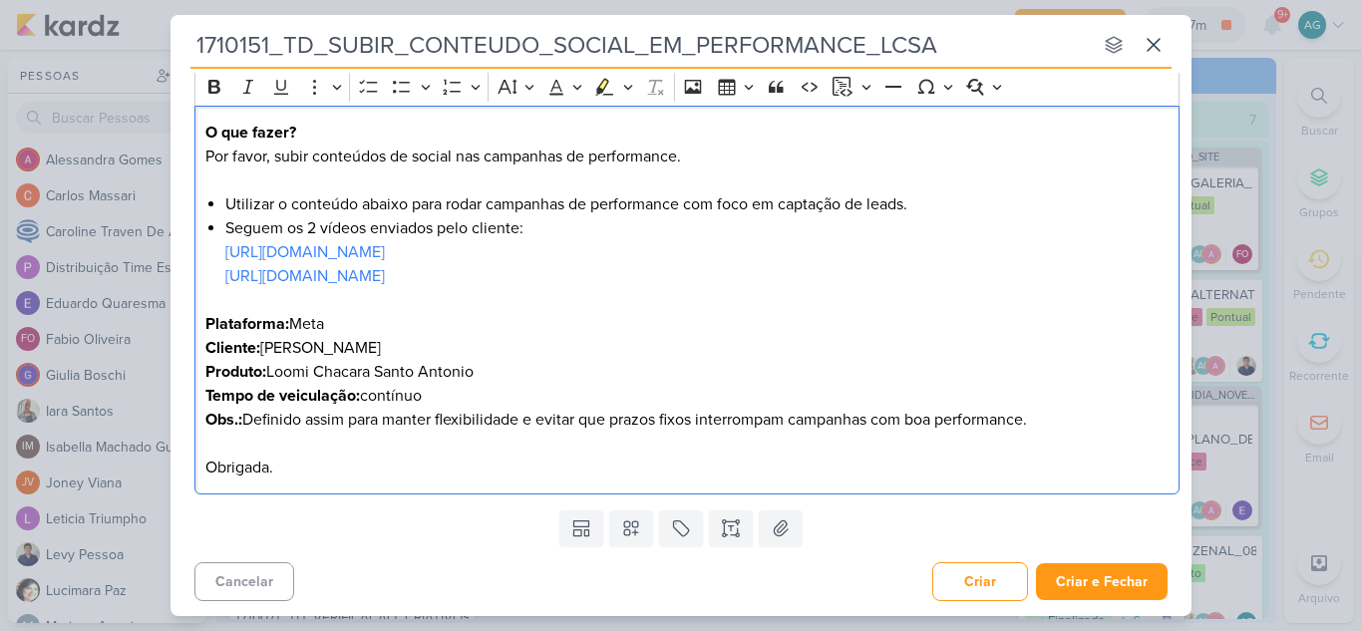
scroll to position [214, 0]
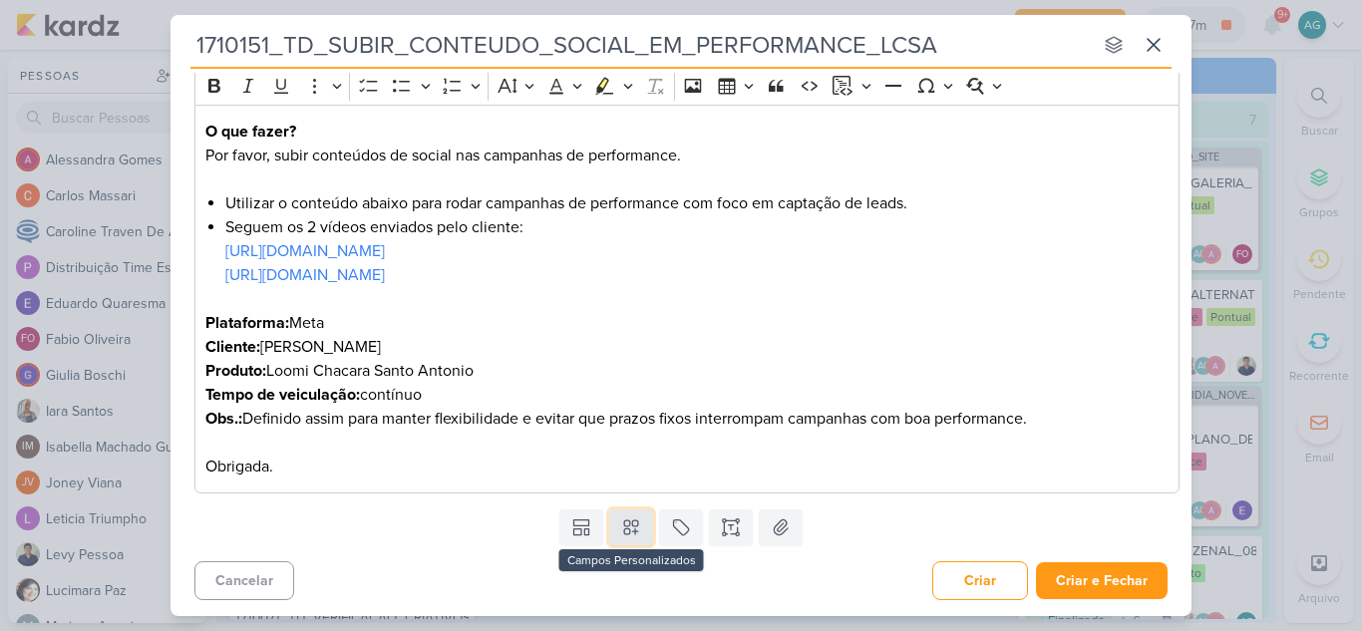
click at [635, 532] on icon at bounding box center [631, 527] width 20 height 20
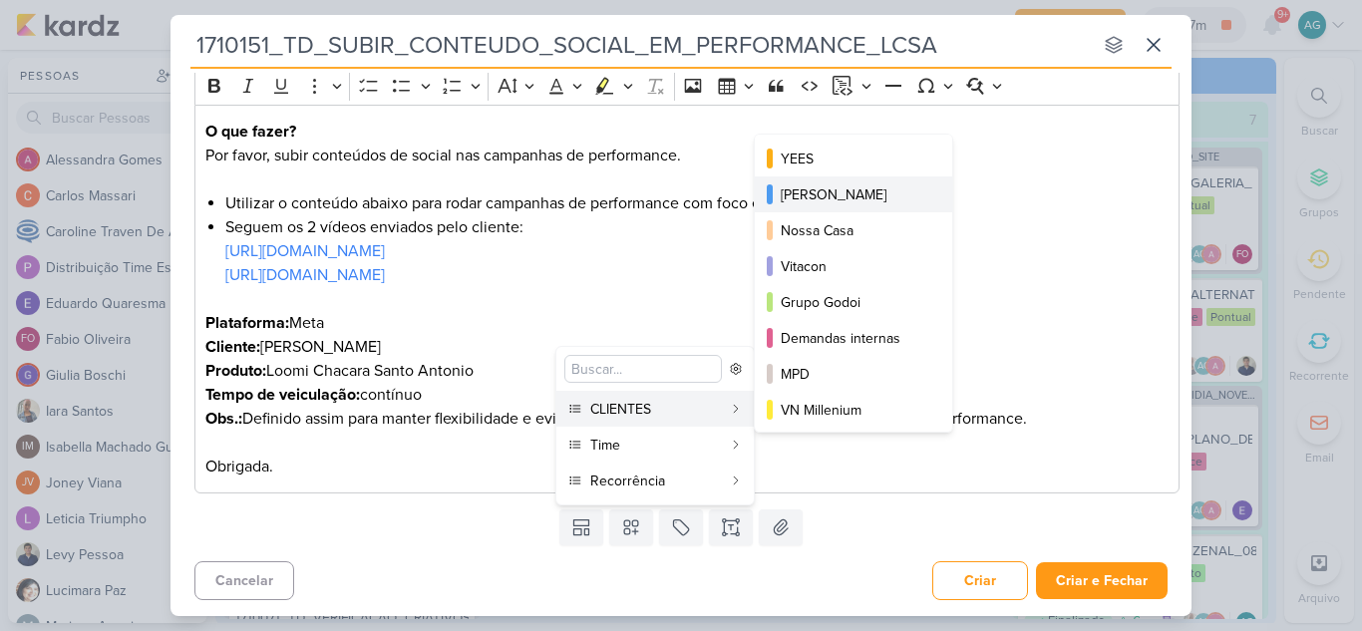
click at [857, 197] on div "[PERSON_NAME]" at bounding box center [855, 194] width 148 height 21
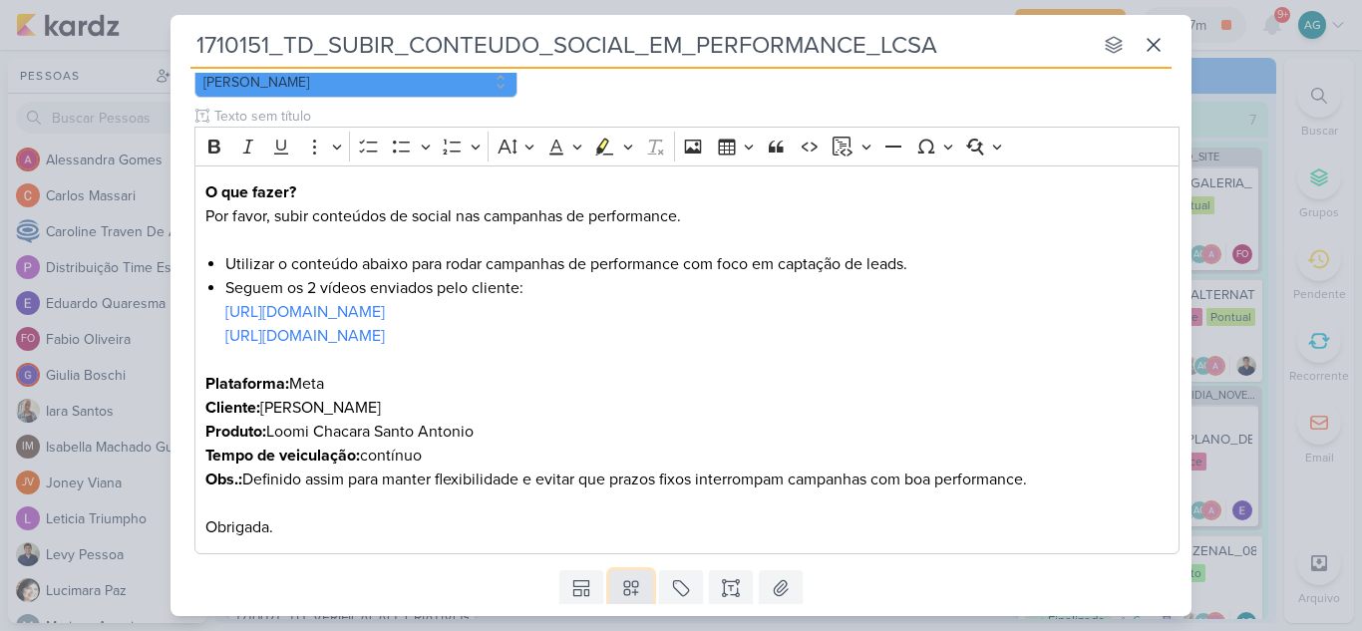
click at [629, 587] on icon at bounding box center [631, 589] width 14 height 14
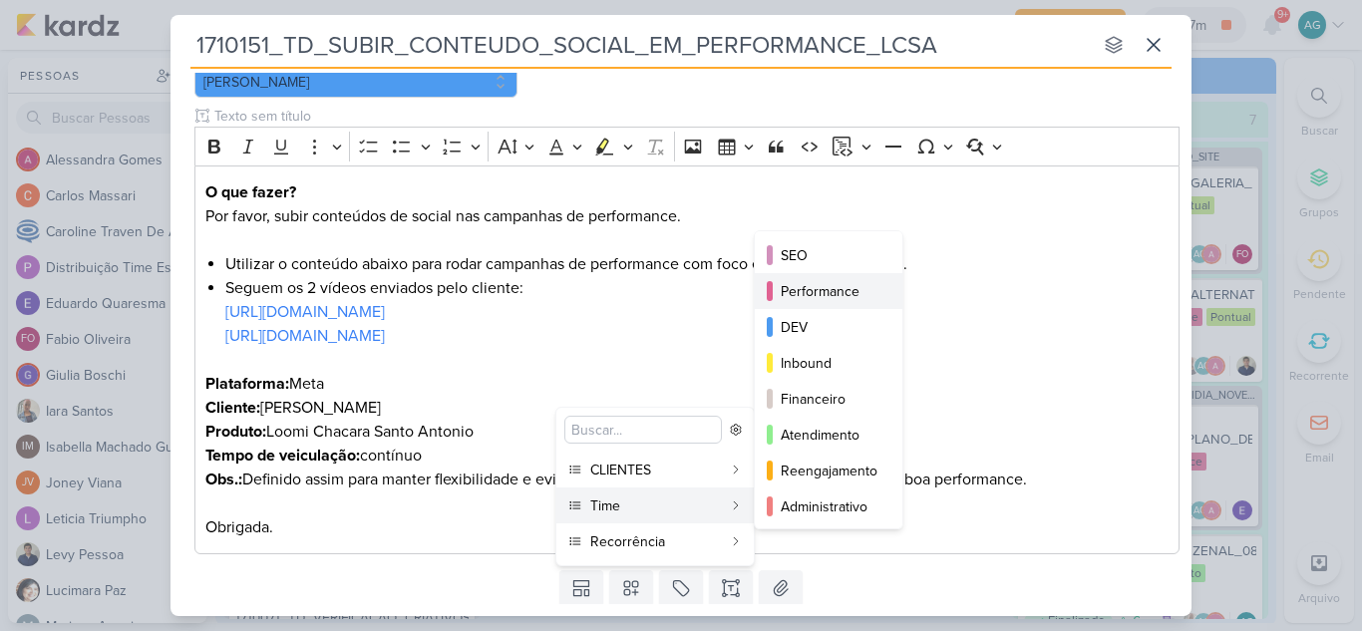
click at [838, 287] on div "Performance" at bounding box center [830, 291] width 98 height 21
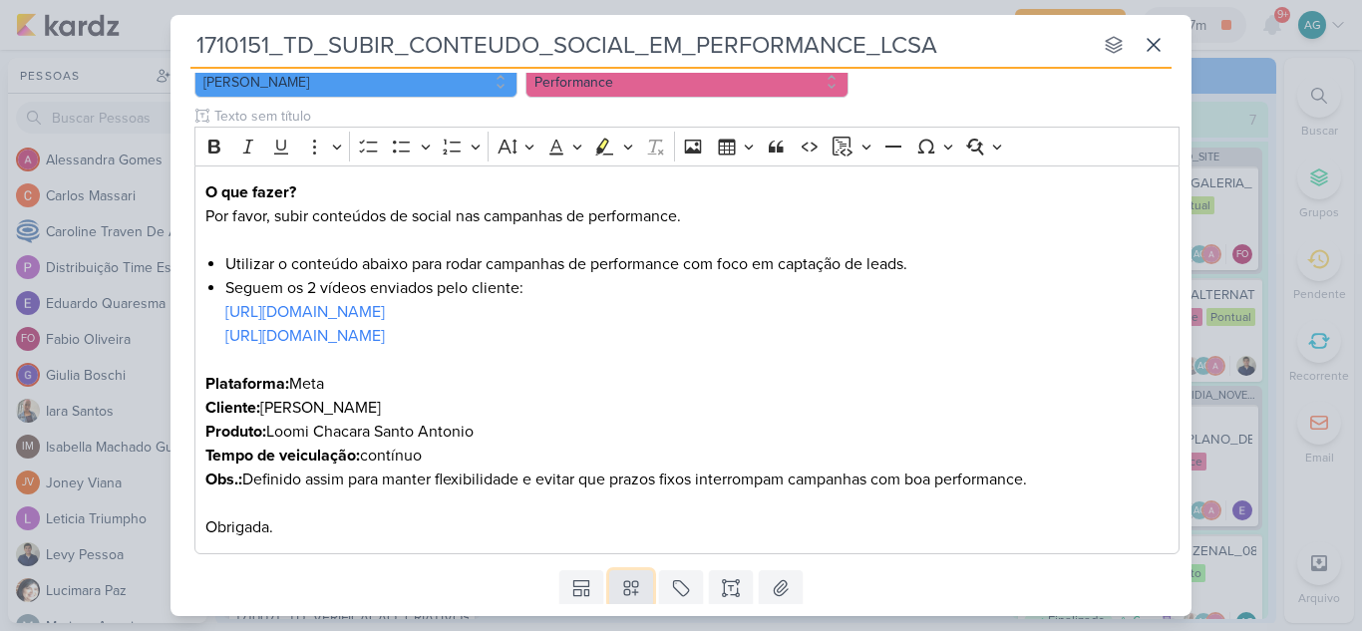
click at [631, 595] on icon at bounding box center [631, 589] width 14 height 14
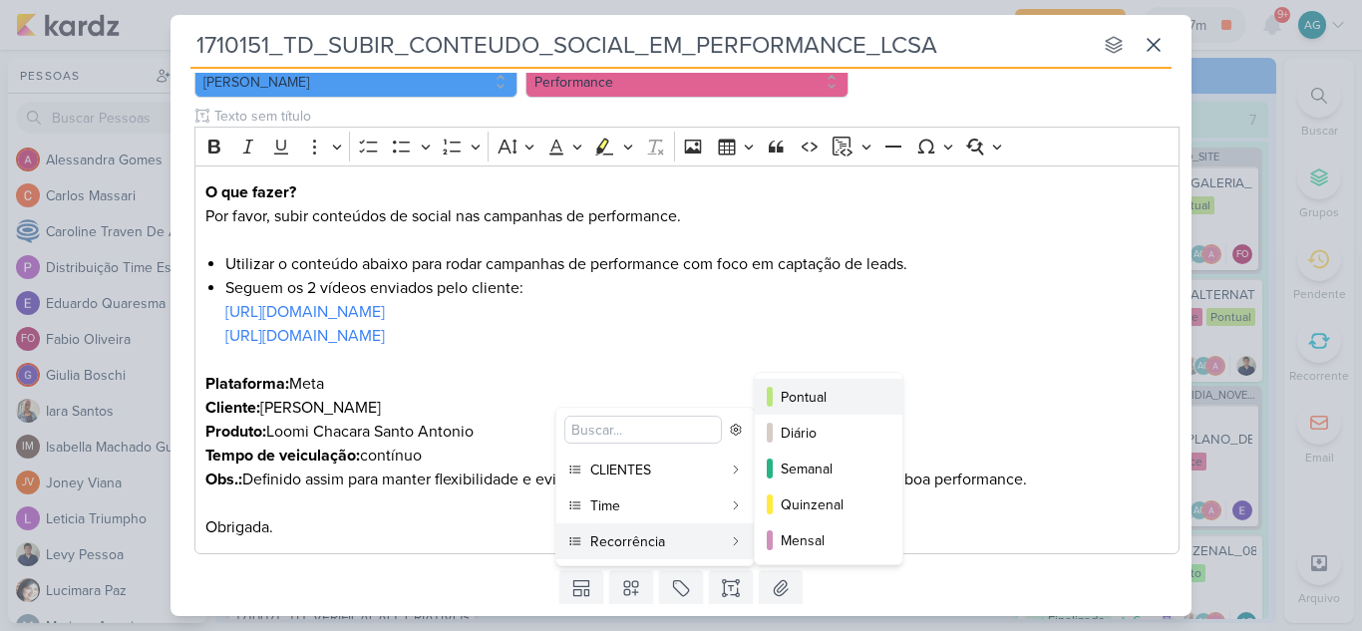
click at [832, 403] on div "Pontual" at bounding box center [830, 397] width 98 height 21
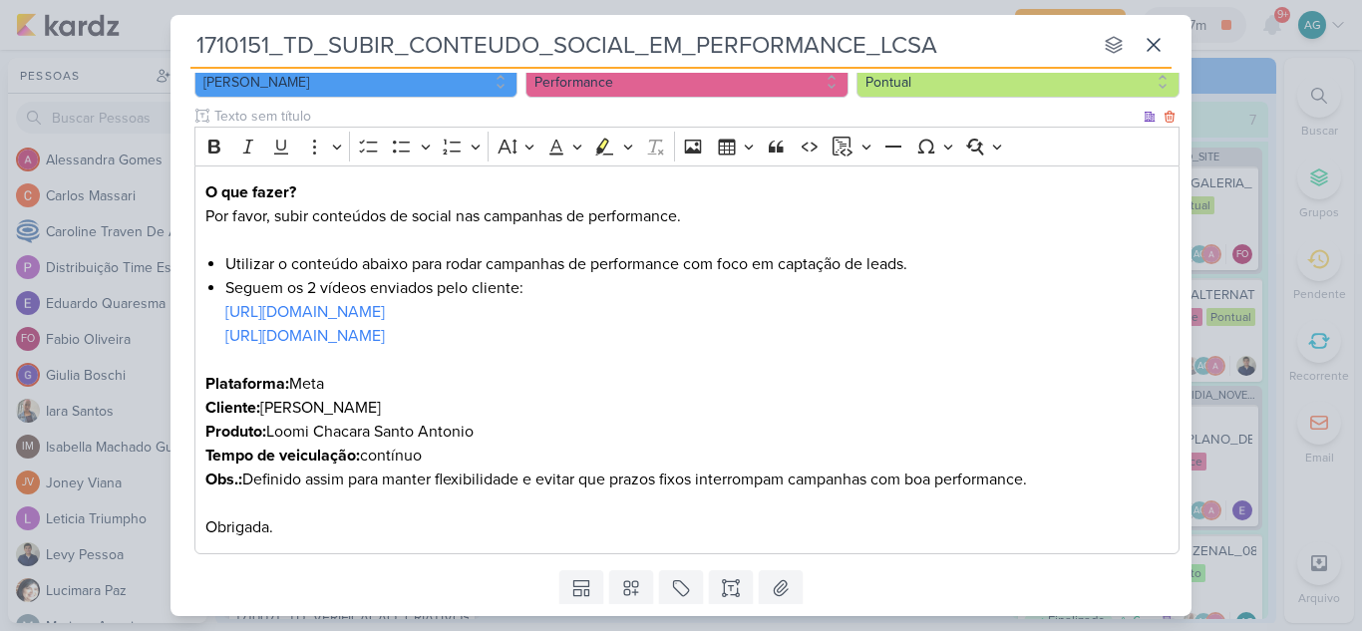
click at [805, 384] on p "Plataforma: Meta" at bounding box center [687, 384] width 964 height 24
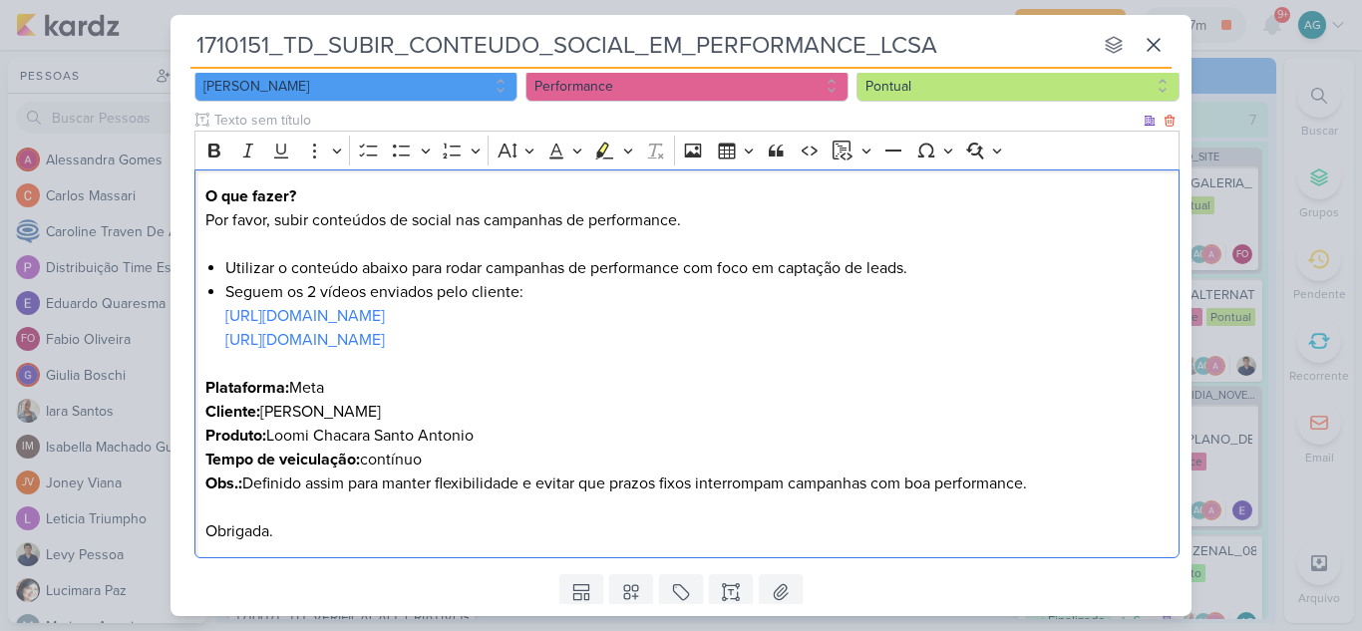
scroll to position [275, 0]
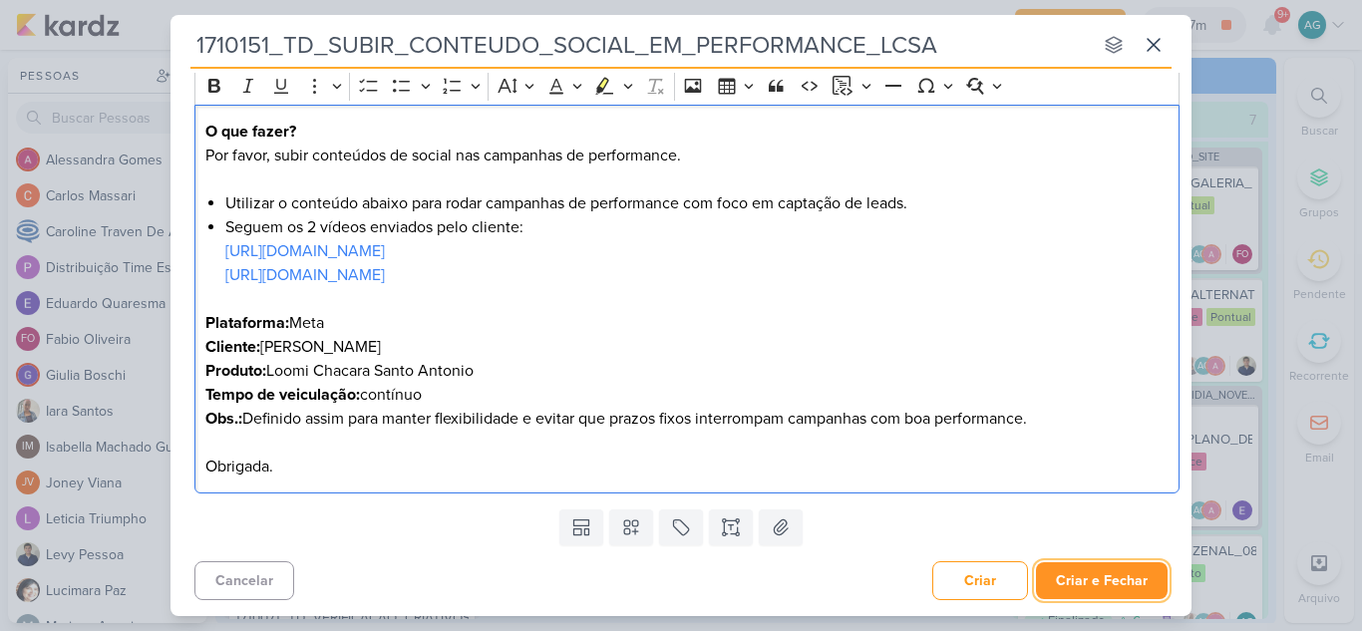
click at [1114, 589] on button "Criar e Fechar" at bounding box center [1102, 580] width 132 height 37
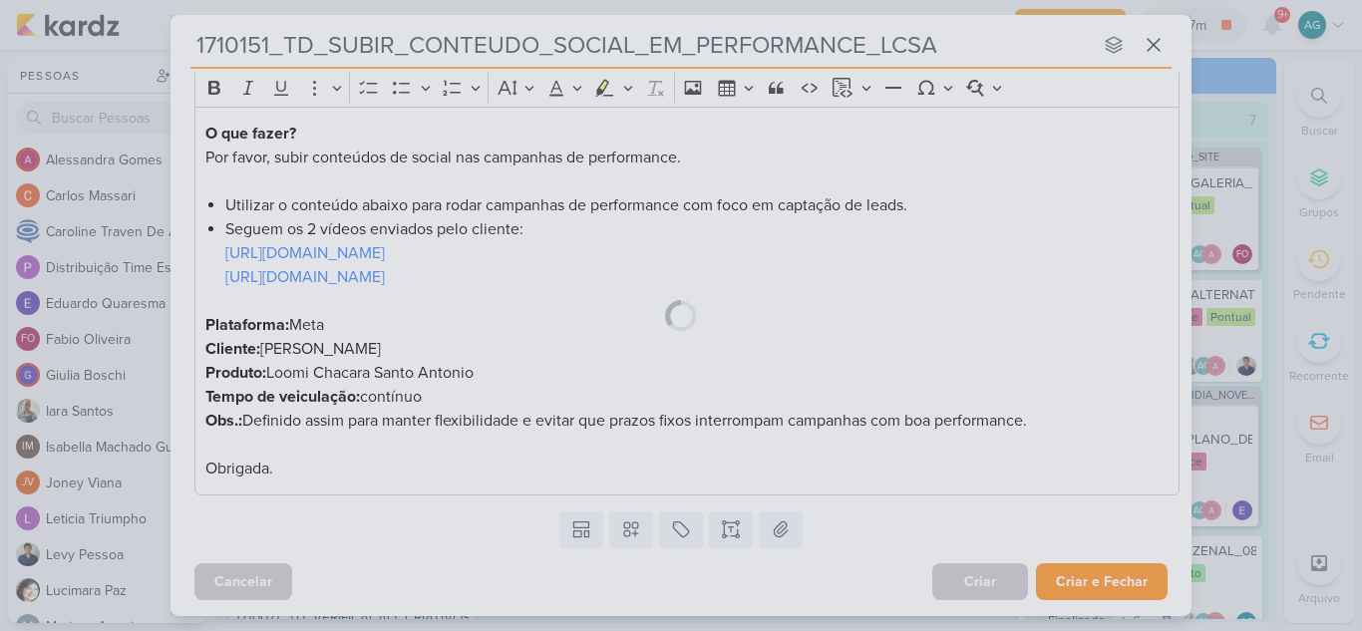
scroll to position [273, 0]
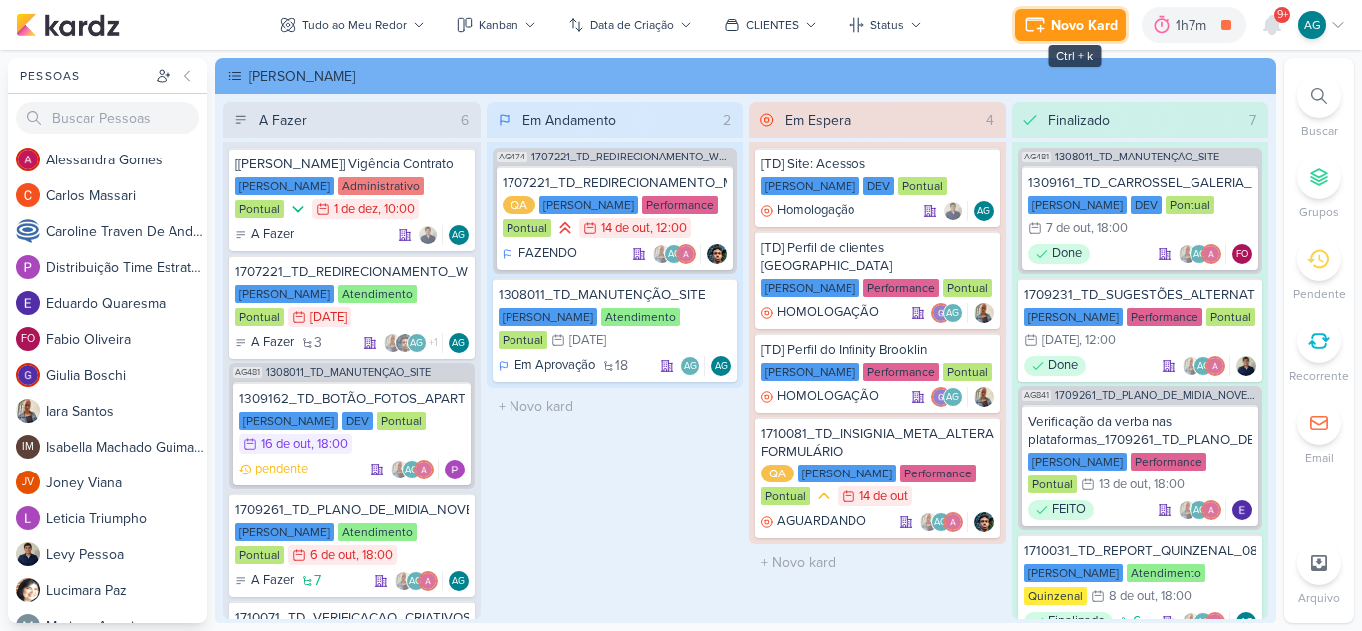
click at [1086, 28] on div "Novo Kard" at bounding box center [1084, 25] width 67 height 21
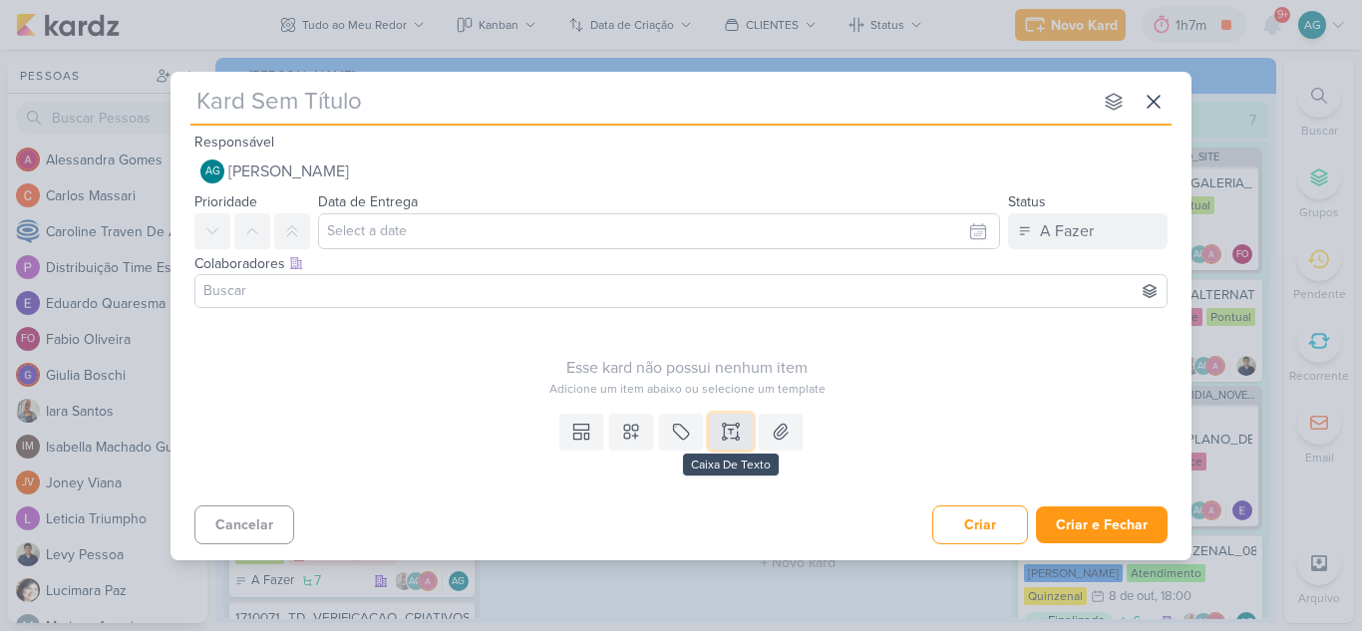
click at [735, 428] on icon at bounding box center [731, 432] width 20 height 20
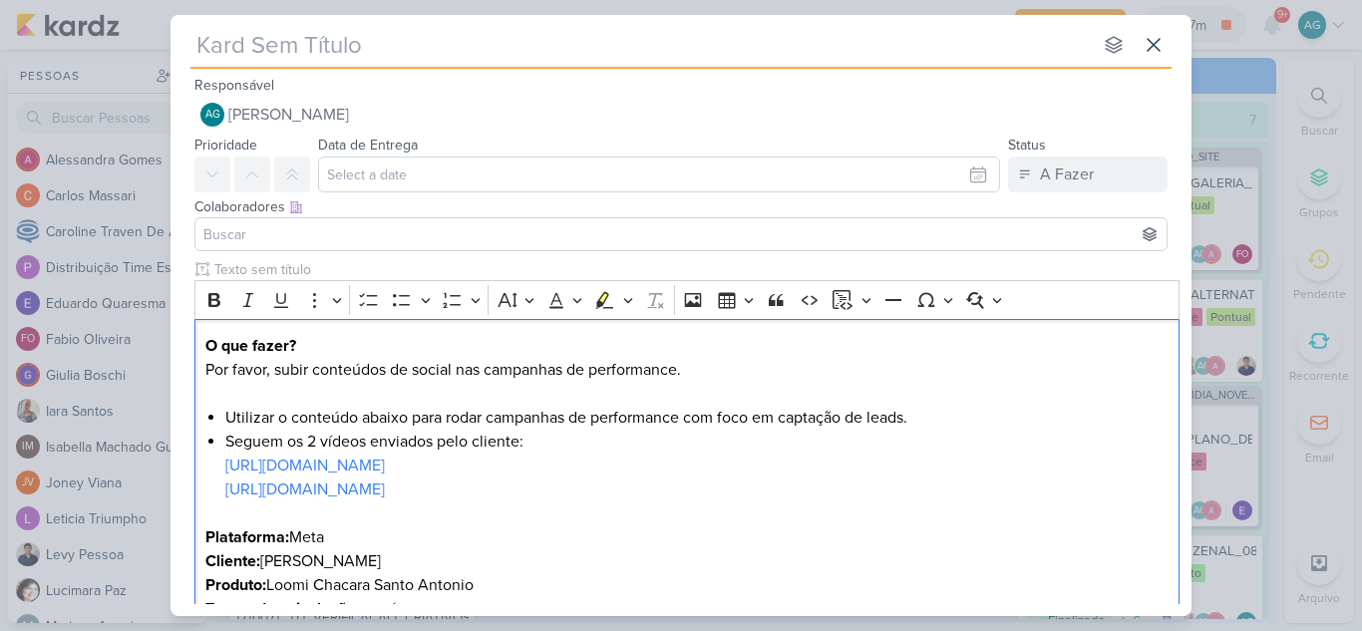
scroll to position [87, 0]
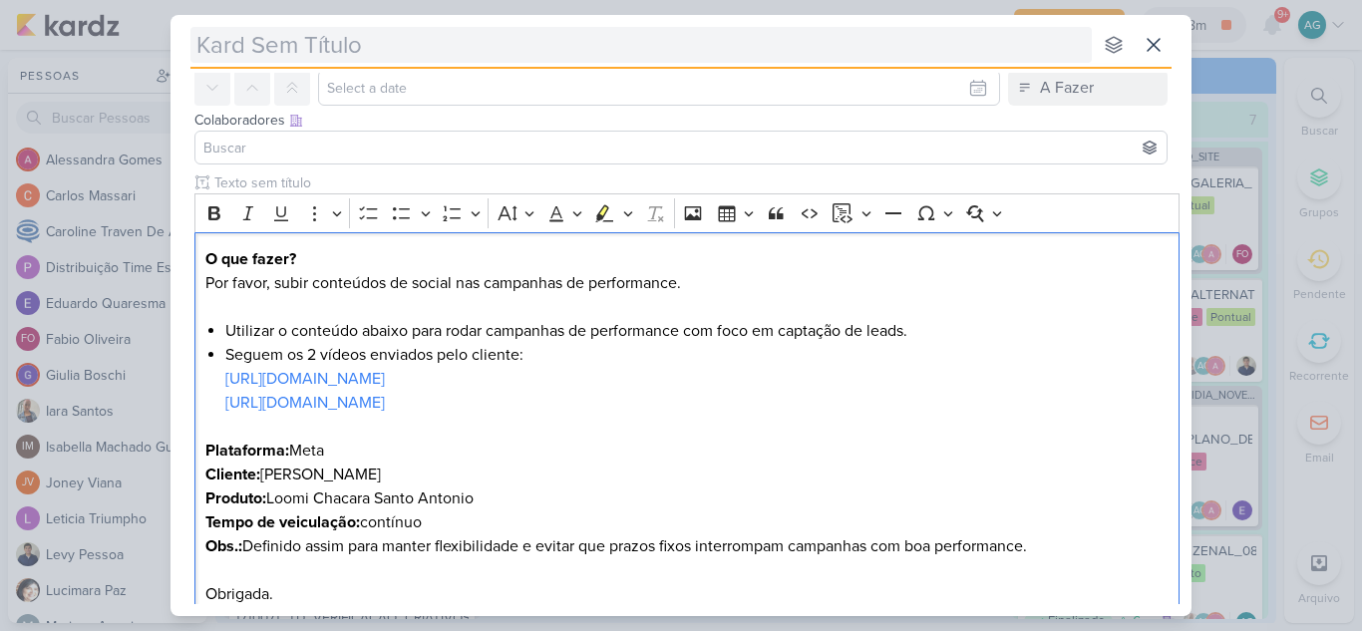
click at [313, 49] on input "text" at bounding box center [640, 45] width 901 height 36
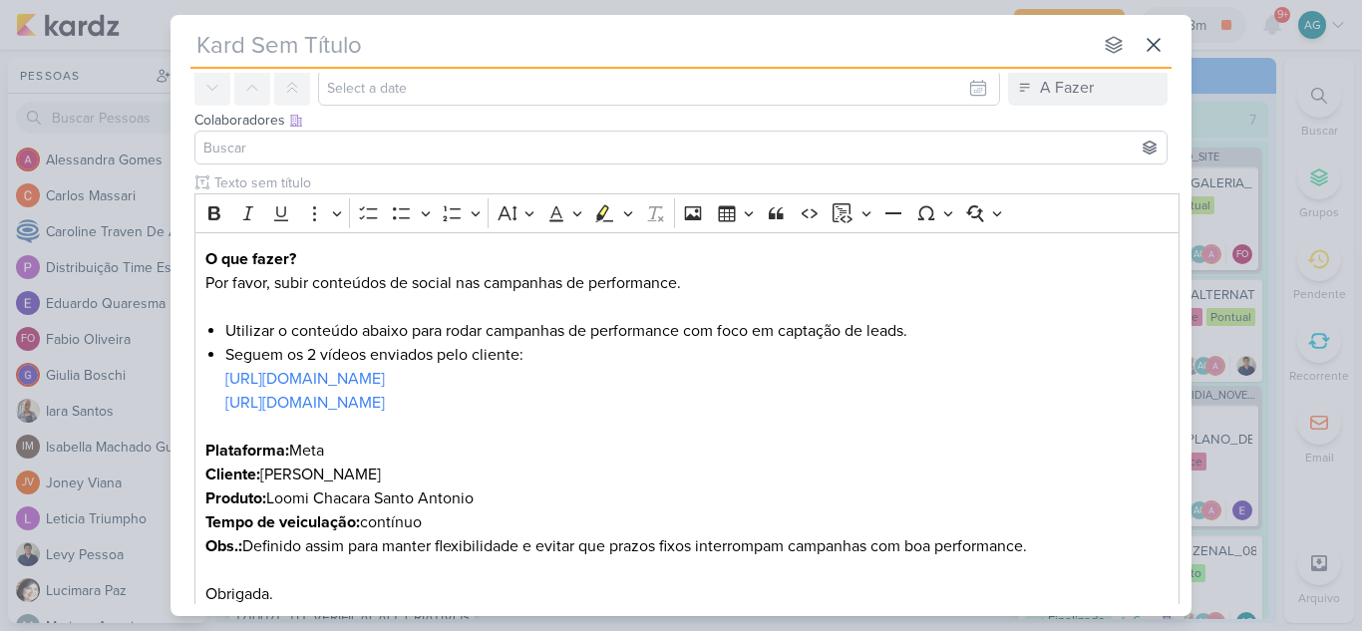
paste input "1710152_TD_SUBIR_CONTEUDO_SOCIAL_EM_PERFORMANCE_IADL"
type input "1710152_TD_SUBIR_CONTEUDO_SOCIAL_EM_PERFORMANCE_IADL"
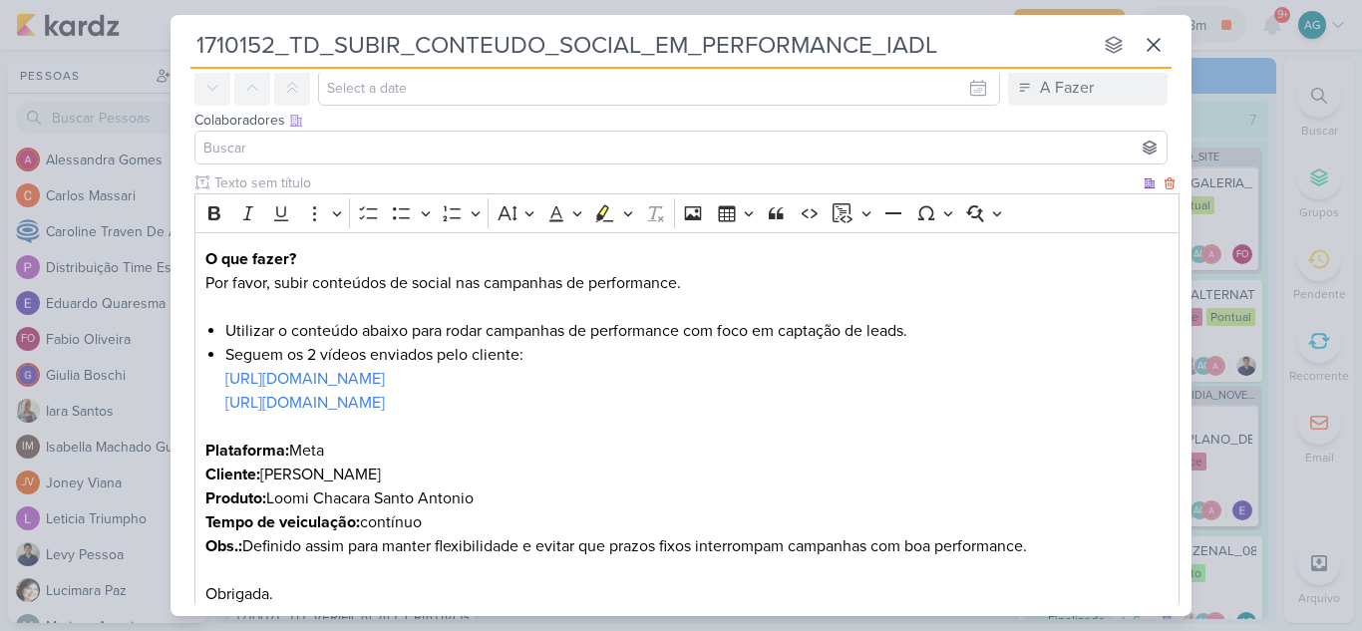
type input "1710152_TD_SUBIR_CONTEUDO_SOCIAL_EM_PERFORMANCE_IADL"
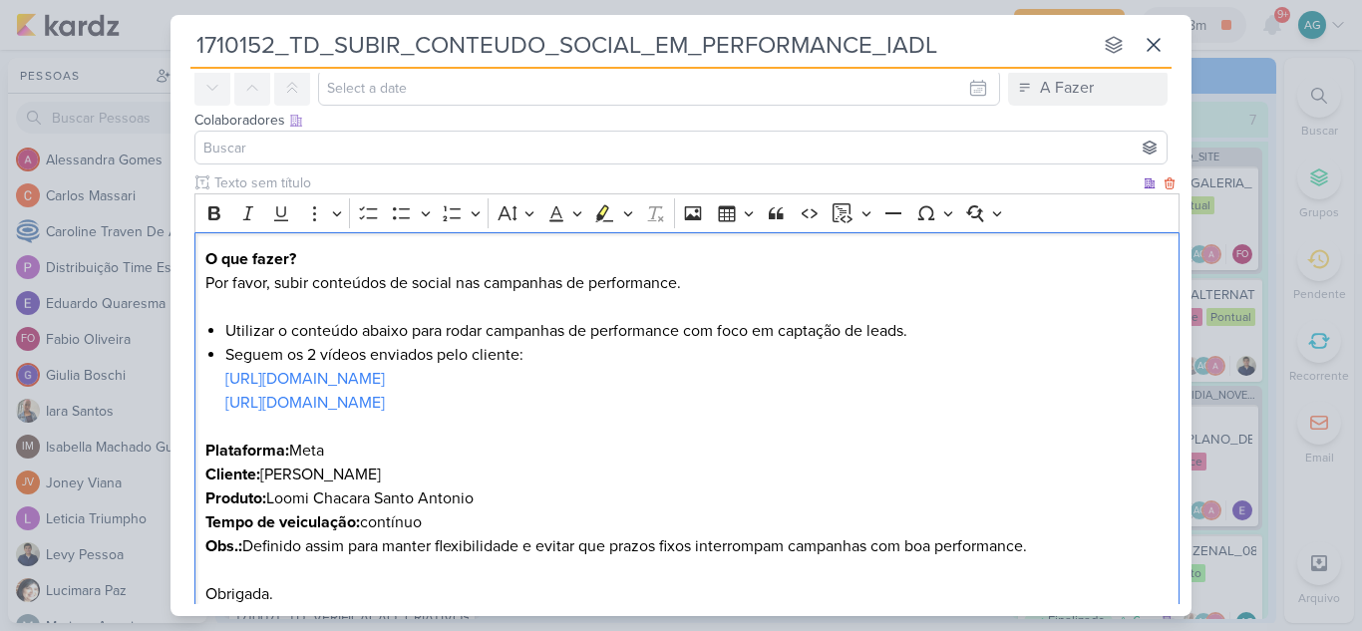
drag, startPoint x: 270, startPoint y: 500, endPoint x: 507, endPoint y: 503, distance: 237.3
click at [507, 503] on p "Produto: [PERSON_NAME] Santo Antonio Tempo de veiculação: contínuo" at bounding box center [687, 511] width 964 height 48
drag, startPoint x: 609, startPoint y: 399, endPoint x: 193, endPoint y: 385, distance: 416.0
click at [193, 385] on div "Clique para deixar o item visível somente à membros da sua organização Rich Tex…" at bounding box center [680, 400] width 1021 height 457
click at [194, 408] on div "O que fazer? Por favor, subir conteúdos de social nas campanhas de performance.…" at bounding box center [686, 427] width 985 height 390
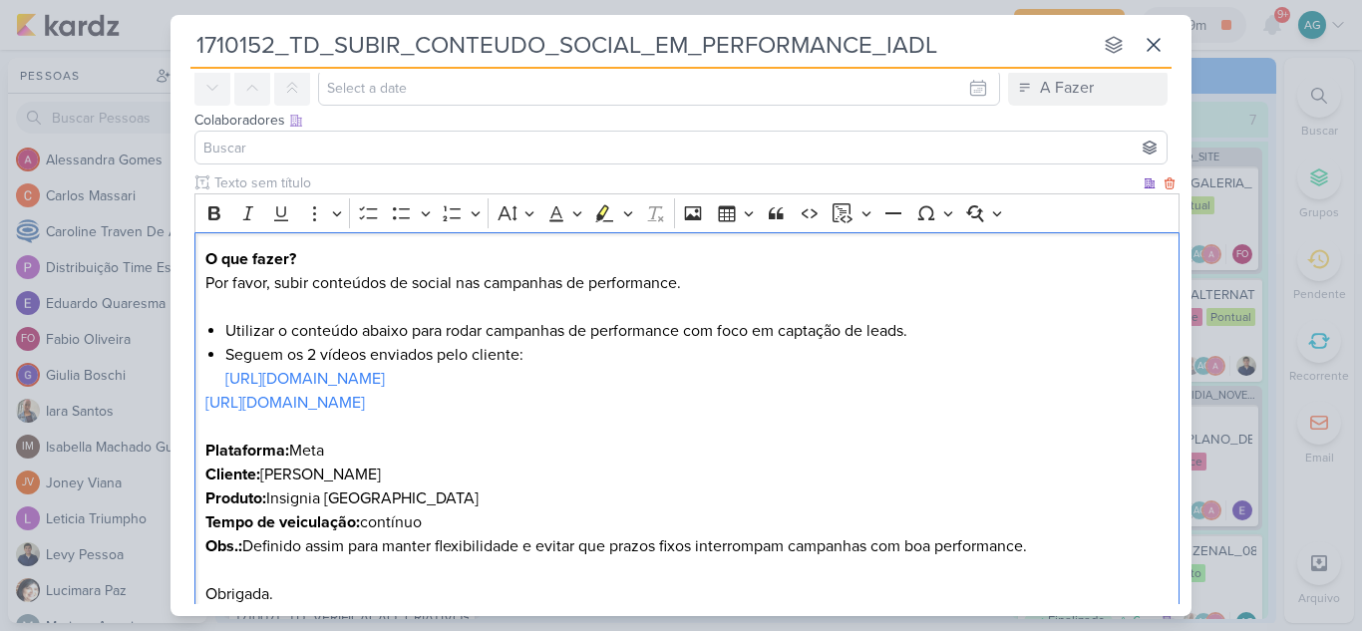
scroll to position [0, 0]
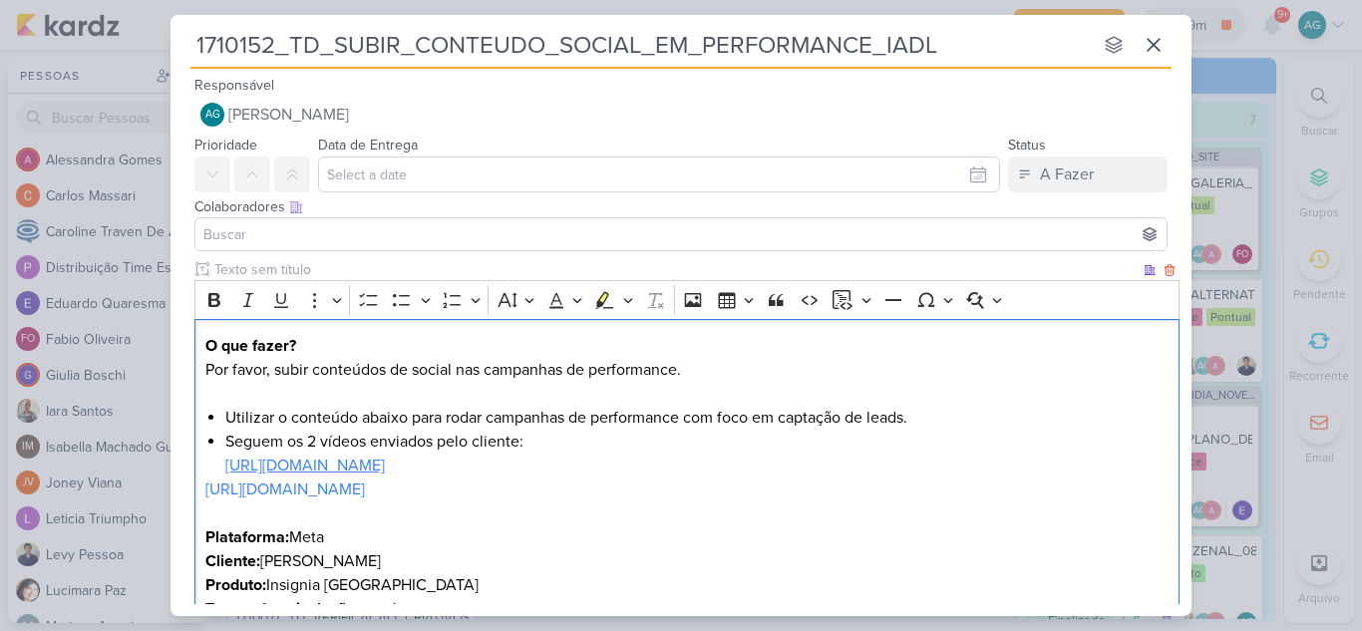
click at [385, 465] on link "[URL][DOMAIN_NAME]" at bounding box center [305, 466] width 160 height 20
click at [723, 507] on p "https://www.instagram.com/reel/DOEDj-fgPkj/" at bounding box center [687, 502] width 964 height 48
click at [385, 487] on link "https://www.instagram.com/reel/DOEDj-fgPkj/" at bounding box center [305, 490] width 160 height 20
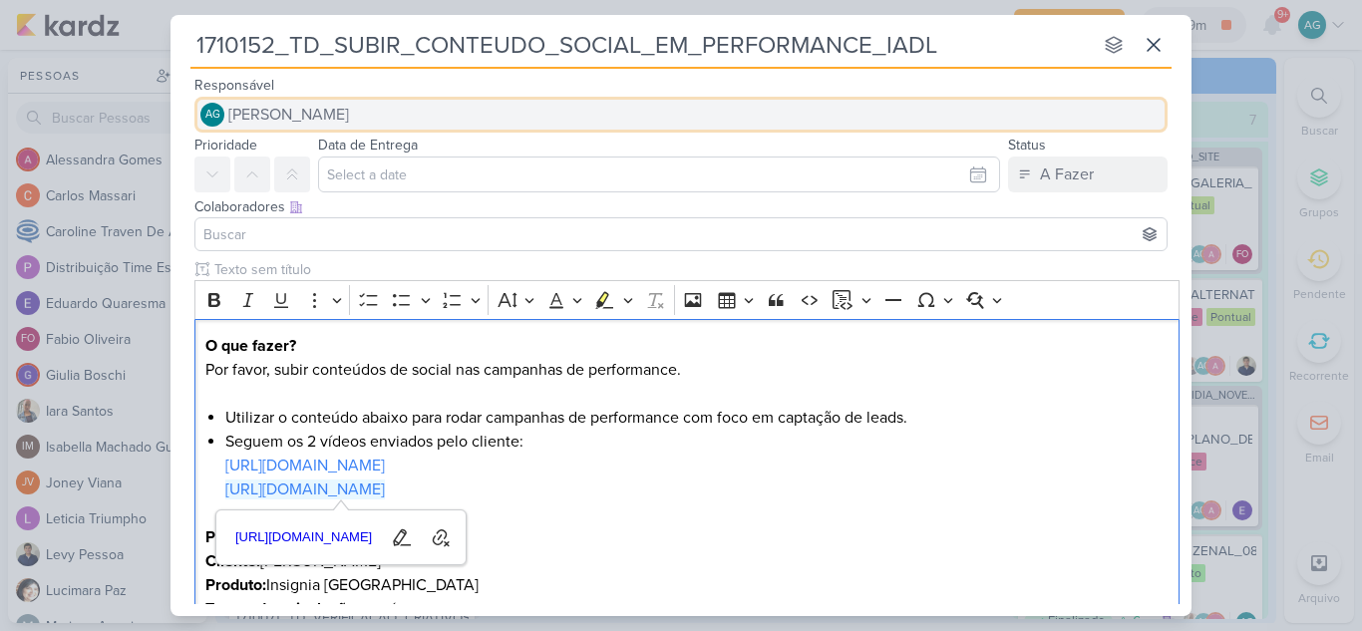
click at [430, 118] on button "AG Aline Gimenez Graciano" at bounding box center [680, 115] width 973 height 36
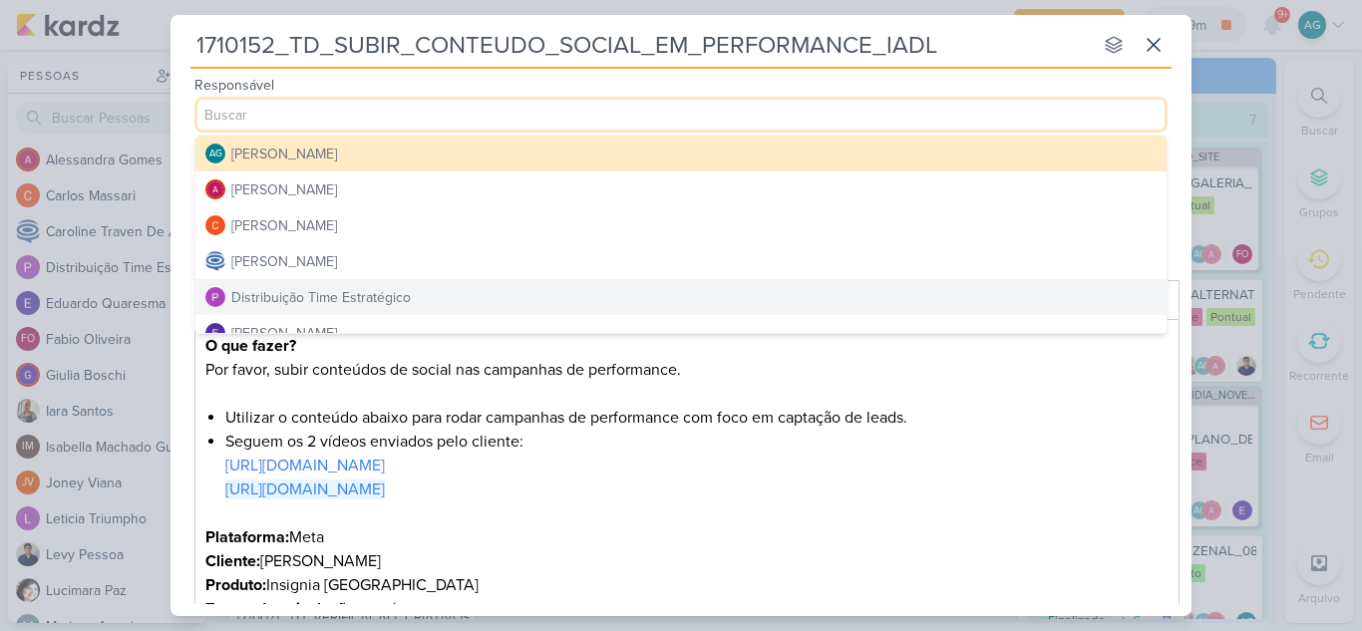
click at [377, 299] on div "Distribuição Time Estratégico" at bounding box center [320, 297] width 179 height 21
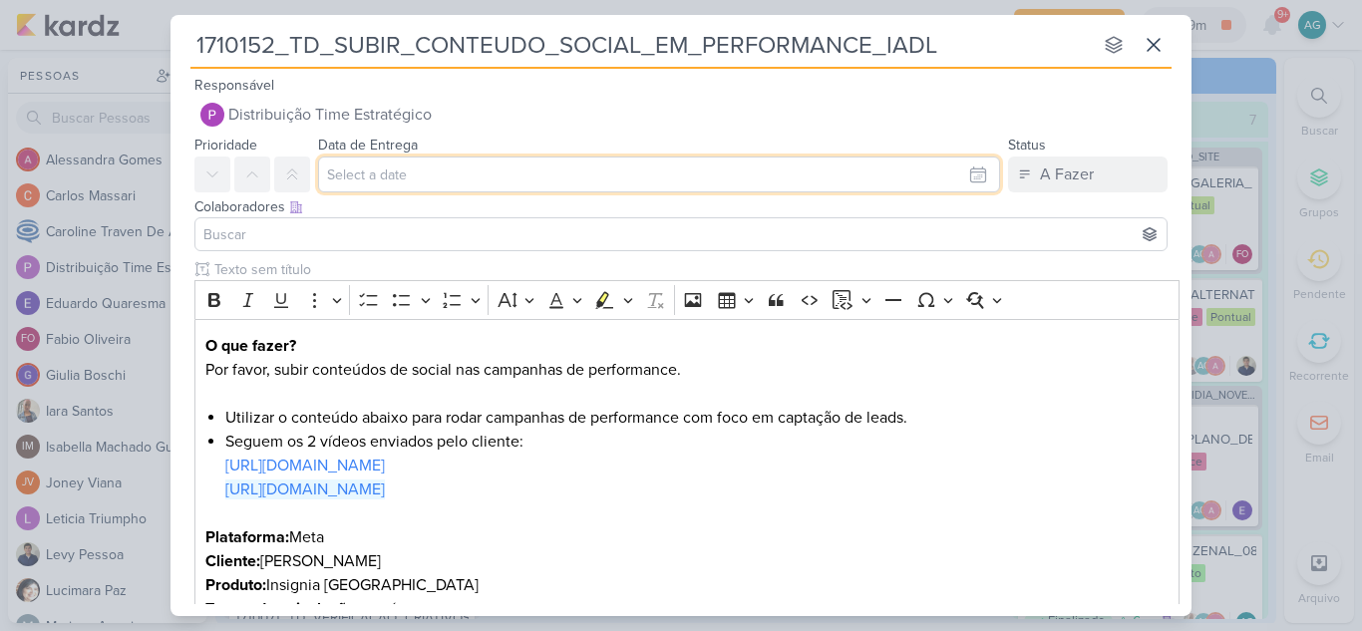
click at [436, 181] on input "text" at bounding box center [659, 175] width 682 height 36
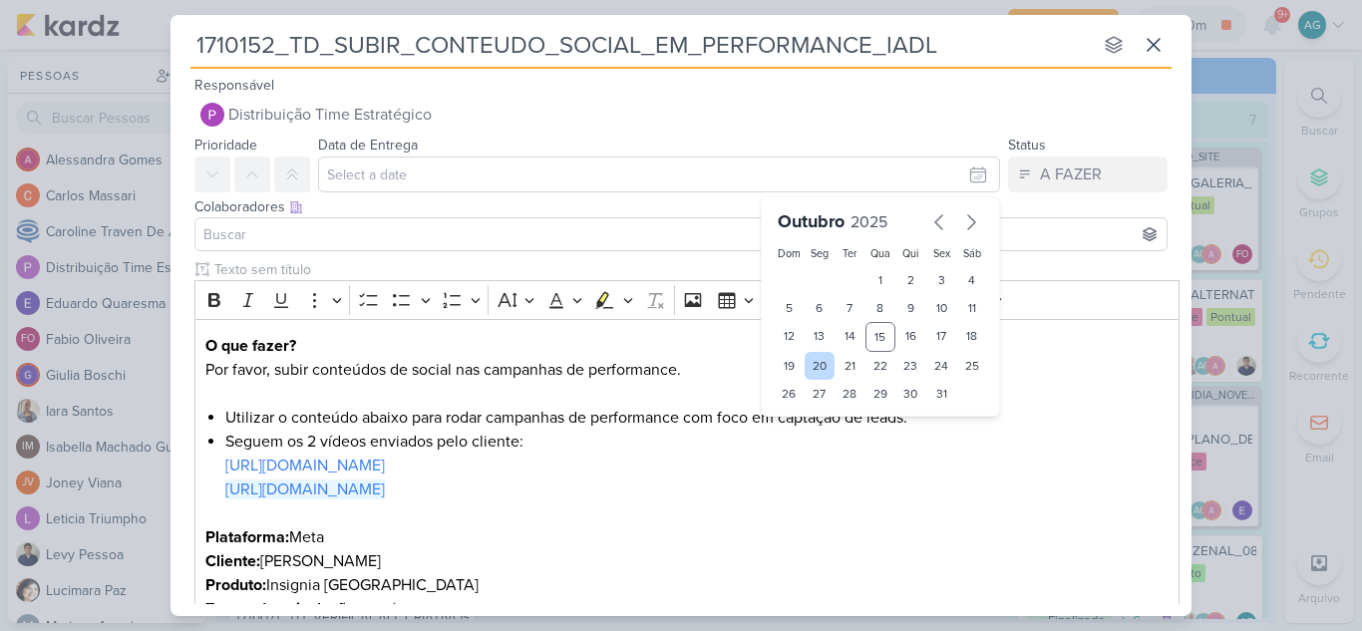
click at [813, 372] on div "20" at bounding box center [820, 366] width 31 height 28
type input "20 de outubro de 2025 às 23:59"
click at [817, 421] on select "00 01 02 03 04 05 06 07 08 09 10 11 12 13 14 15 16 17 18 19 20 21 22 23" at bounding box center [820, 428] width 28 height 24
select select "19"
click at [806, 416] on select "00 01 02 03 04 05 06 07 08 09 10 11 12 13 14 15 16 17 18 19 20 21 22 23" at bounding box center [820, 428] width 28 height 24
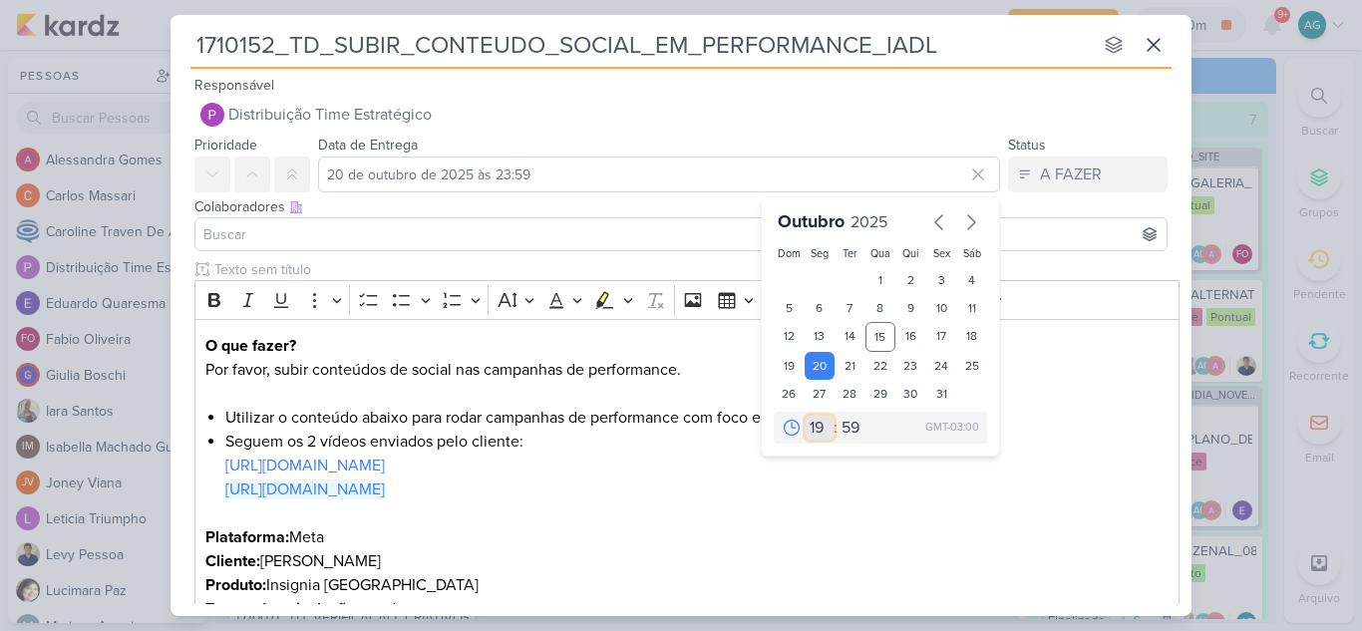
type input "20 de outubro de 2025 às 19:59"
click at [813, 434] on select "00 01 02 03 04 05 06 07 08 09 10 11 12 13 14 15 16 17 18 19 20 21 22 23" at bounding box center [820, 428] width 28 height 24
select select "18"
click at [806, 416] on select "00 01 02 03 04 05 06 07 08 09 10 11 12 13 14 15 16 17 18 19 20 21 22 23" at bounding box center [820, 428] width 28 height 24
type input "20 de outubro de 2025 às 18:59"
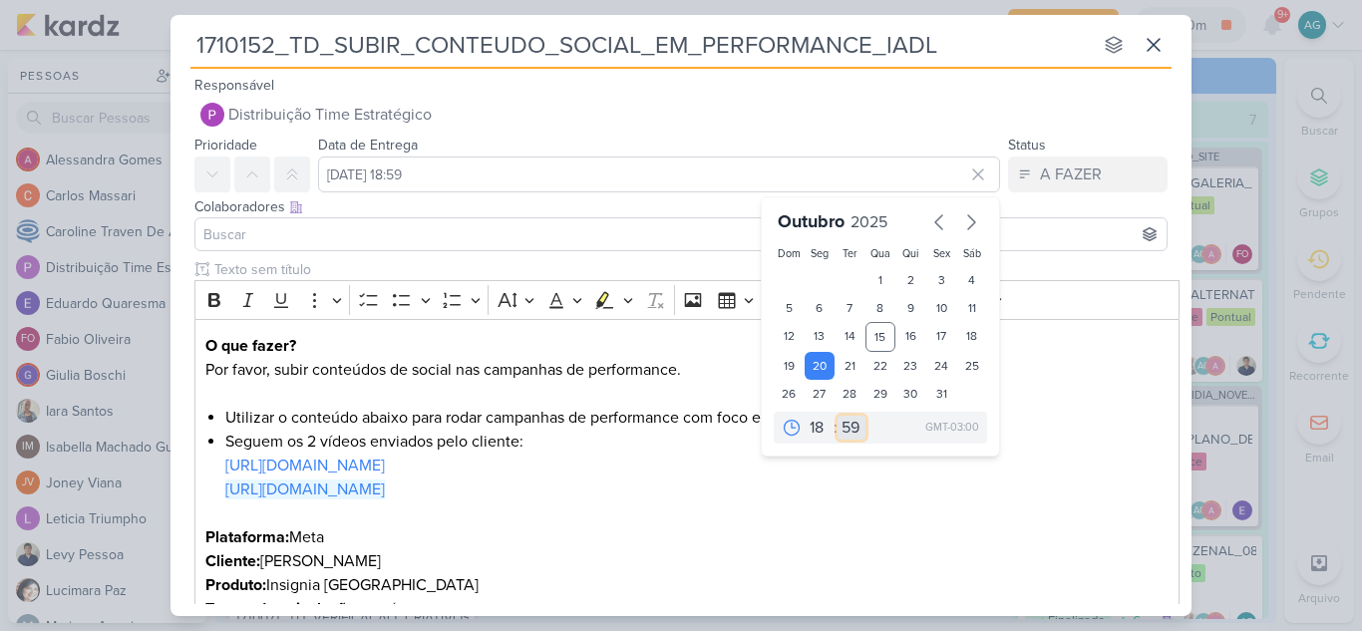
click at [839, 431] on select "00 05 10 15 20 25 30 35 40 45 50 55 59" at bounding box center [851, 428] width 28 height 24
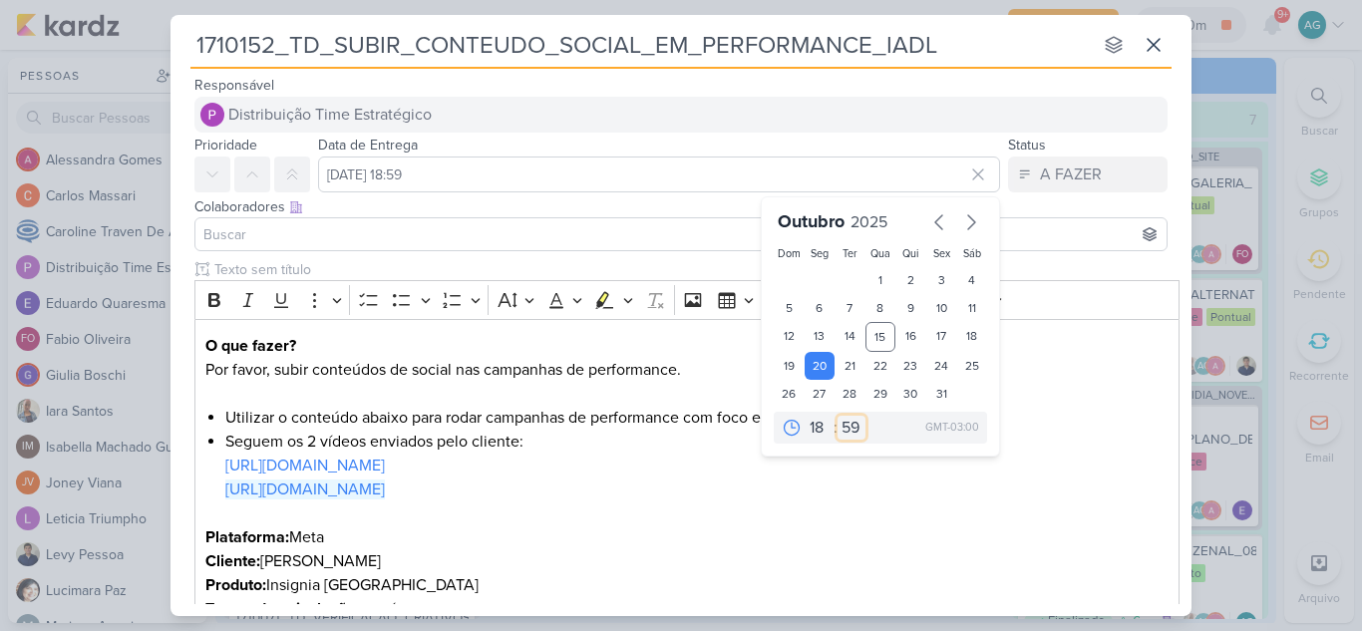
select select "0"
click at [837, 416] on select "00 05 10 15 20 25 30 35 40 45 50 55 59" at bounding box center [851, 428] width 28 height 24
type input "20 de outubro de 2025 às 18:00"
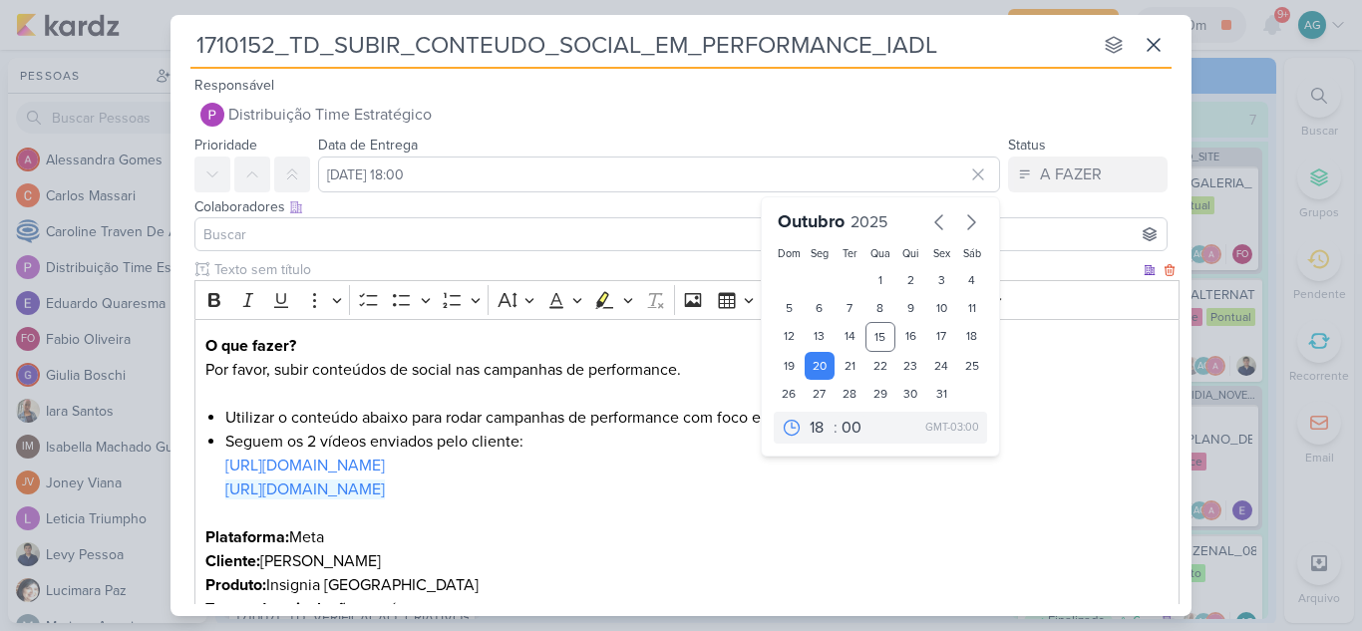
click at [837, 523] on p "https://www.instagram.com/reel/DOEDj-fgPkj/" at bounding box center [687, 502] width 964 height 48
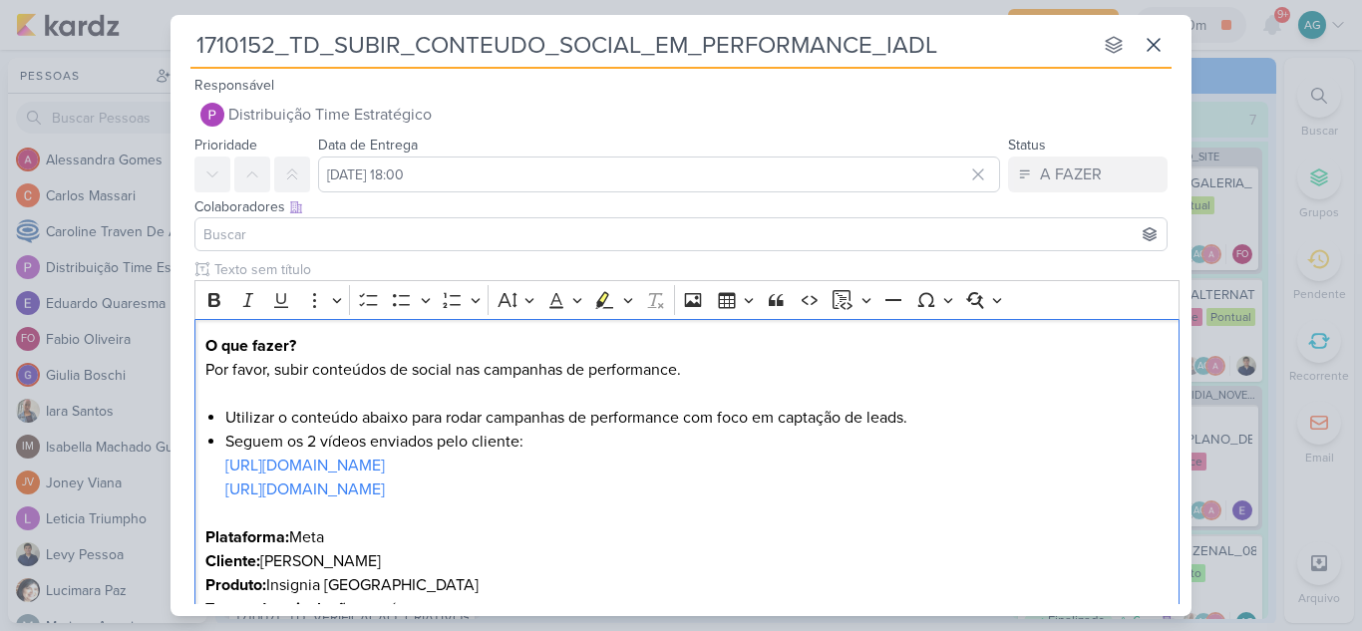
click at [369, 235] on input at bounding box center [680, 234] width 963 height 24
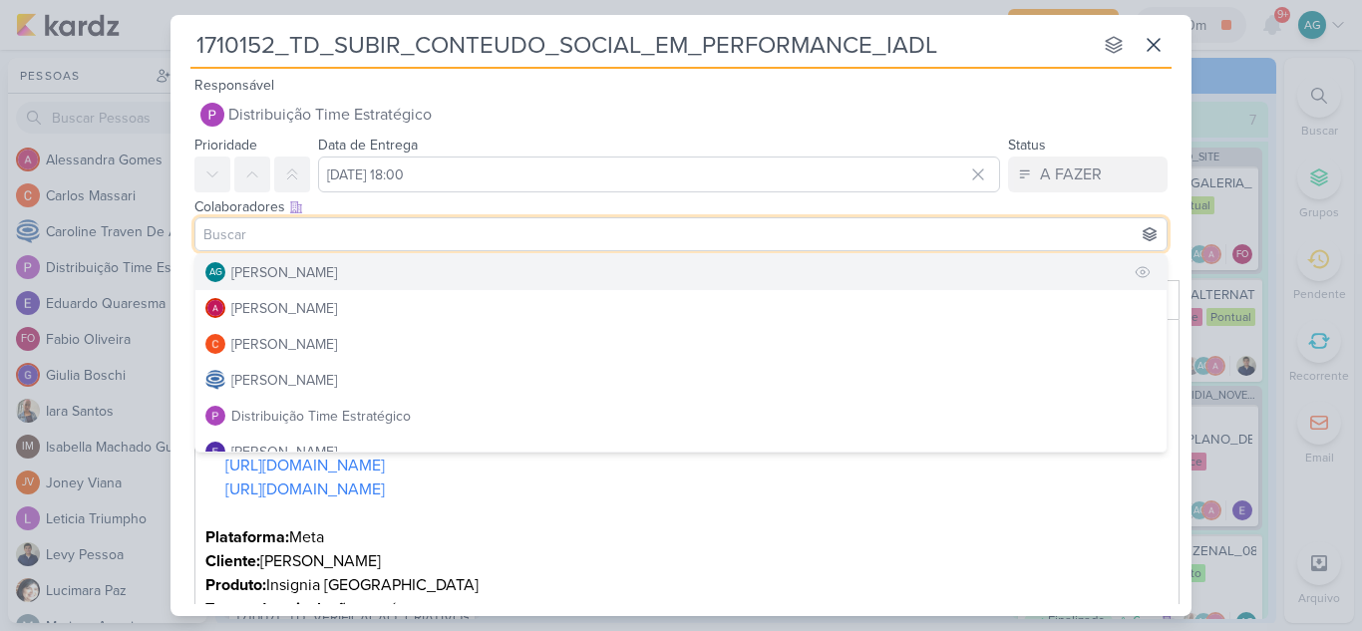
click at [320, 277] on div "[PERSON_NAME]" at bounding box center [284, 272] width 106 height 21
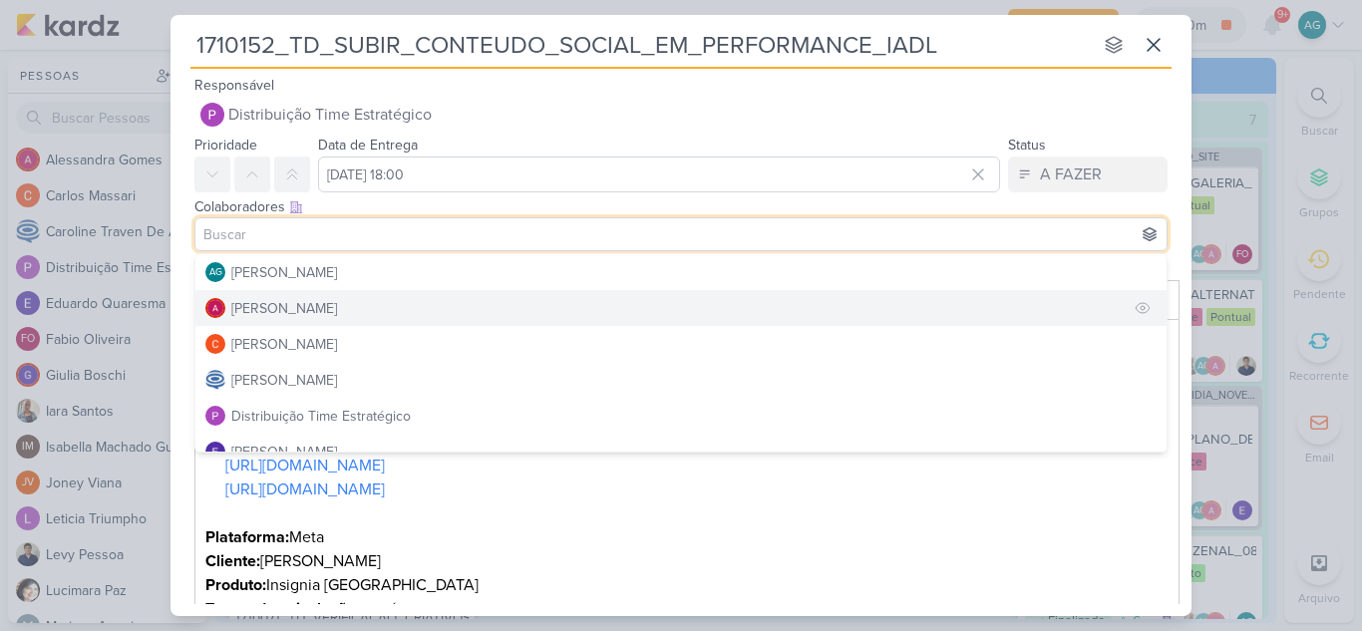
click at [326, 315] on div "[PERSON_NAME]" at bounding box center [284, 308] width 106 height 21
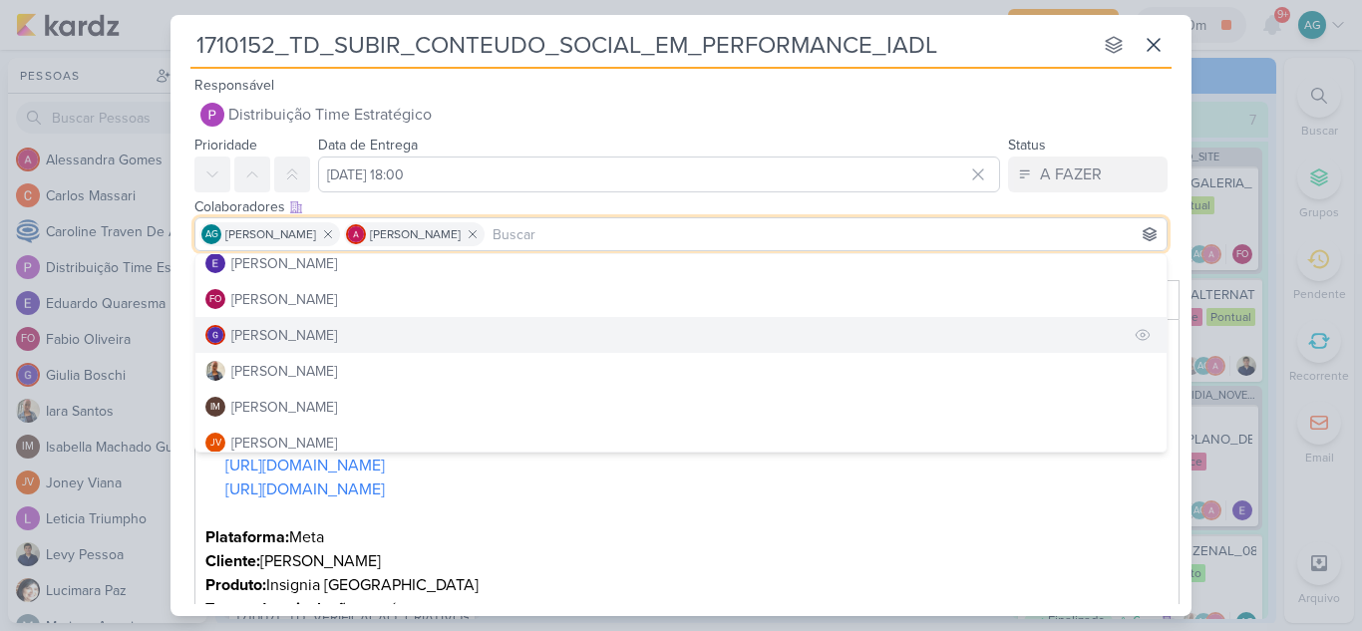
scroll to position [299, 0]
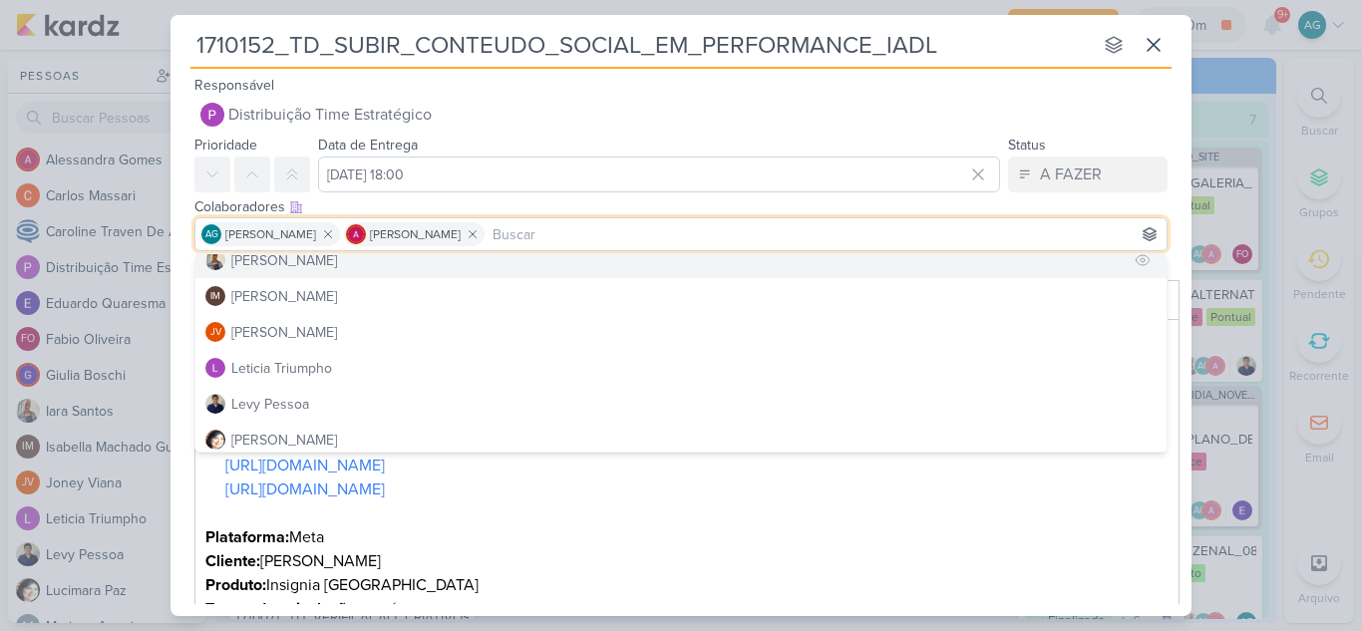
click at [290, 265] on div "[PERSON_NAME]" at bounding box center [284, 260] width 106 height 21
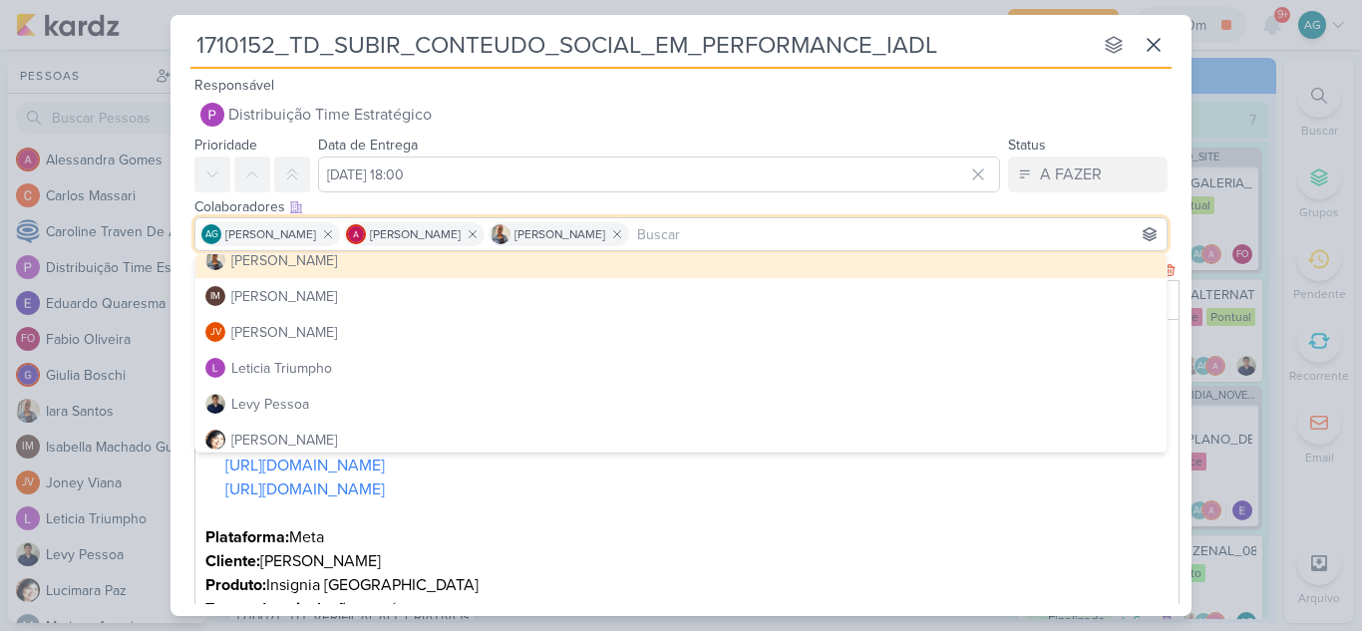
click at [808, 543] on p "Plataforma: Meta" at bounding box center [687, 537] width 964 height 24
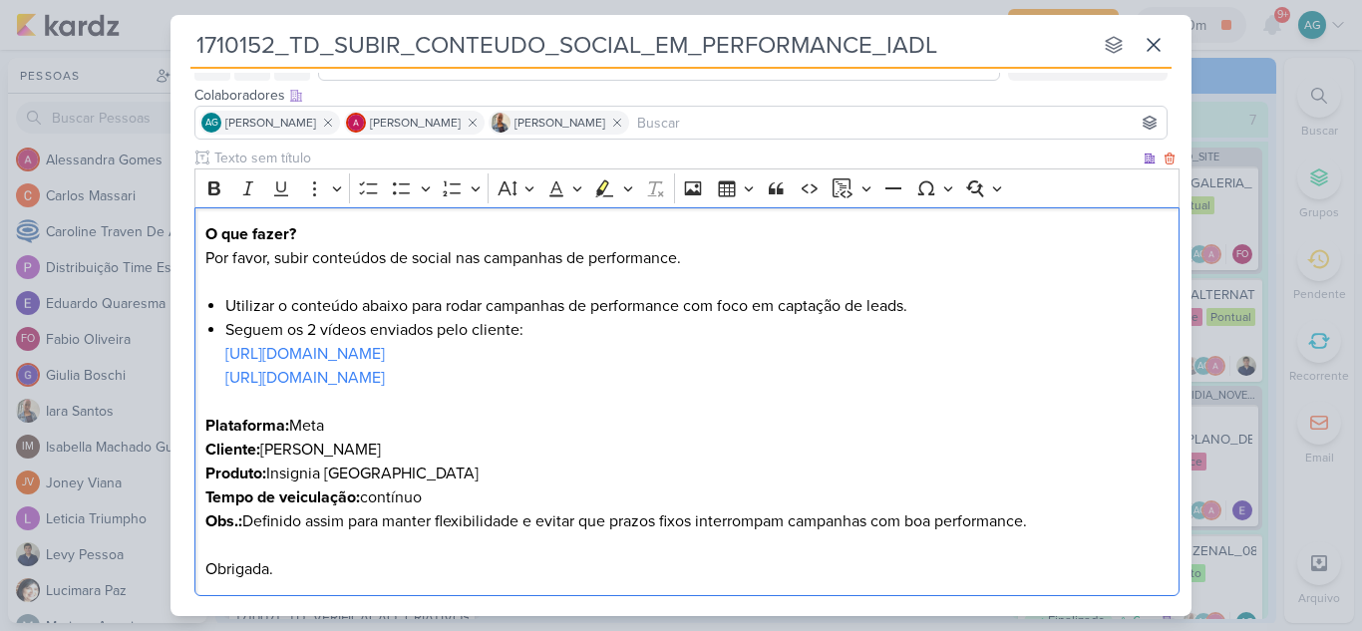
scroll to position [199, 0]
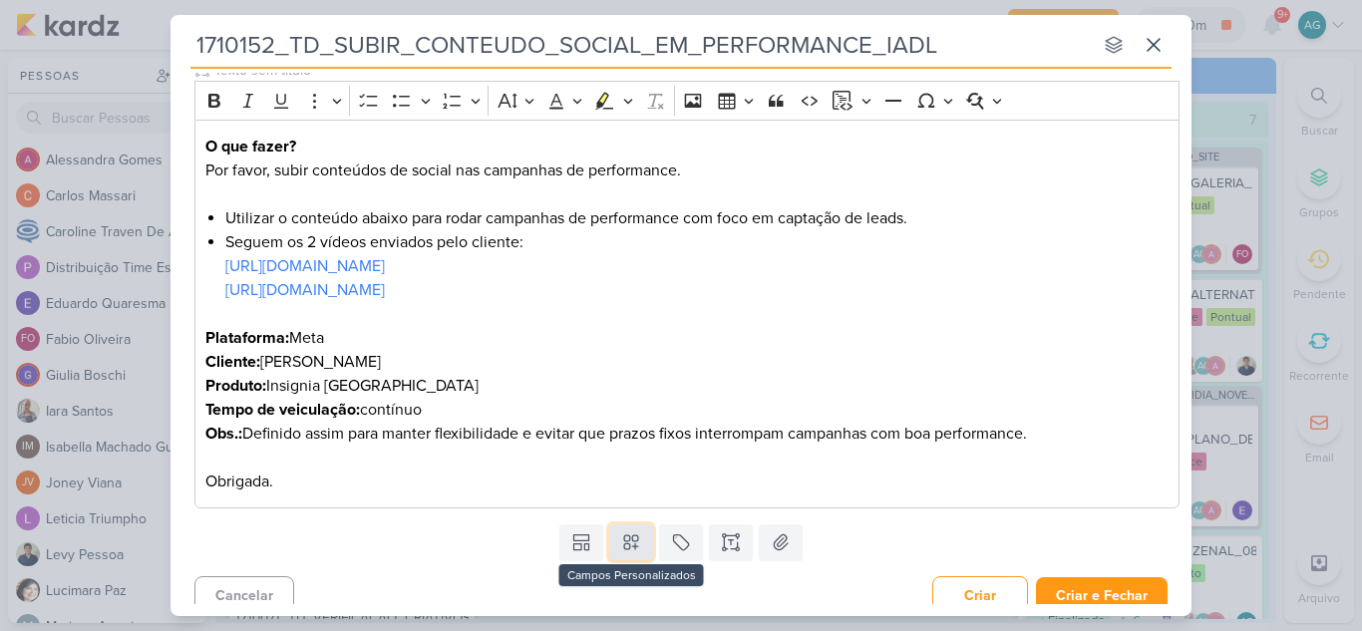
click at [628, 539] on icon at bounding box center [631, 543] width 14 height 14
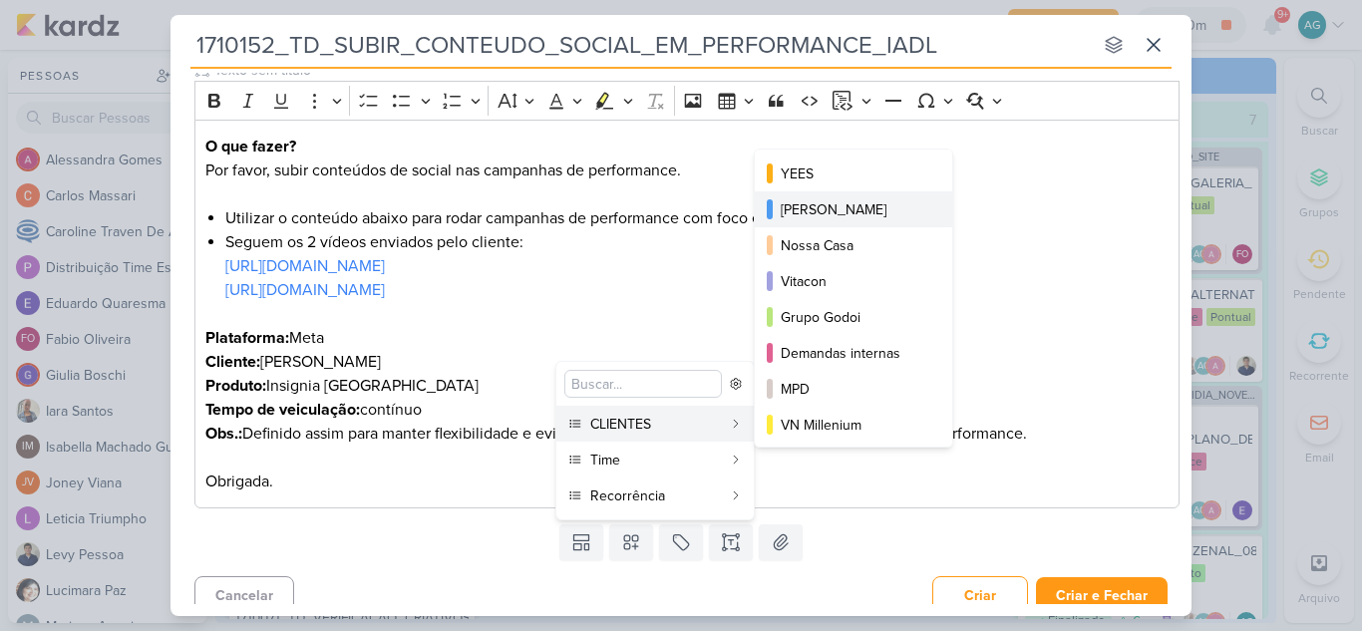
click at [863, 211] on div "[PERSON_NAME]" at bounding box center [855, 209] width 148 height 21
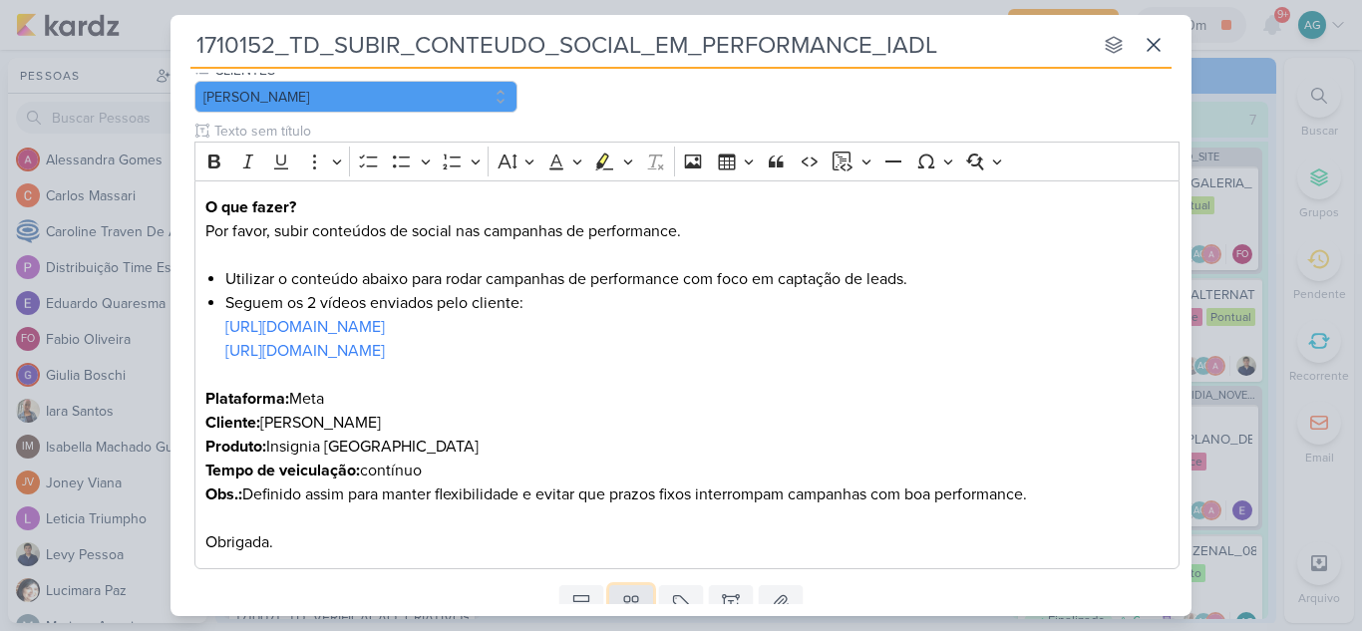
click at [632, 594] on icon at bounding box center [631, 603] width 20 height 20
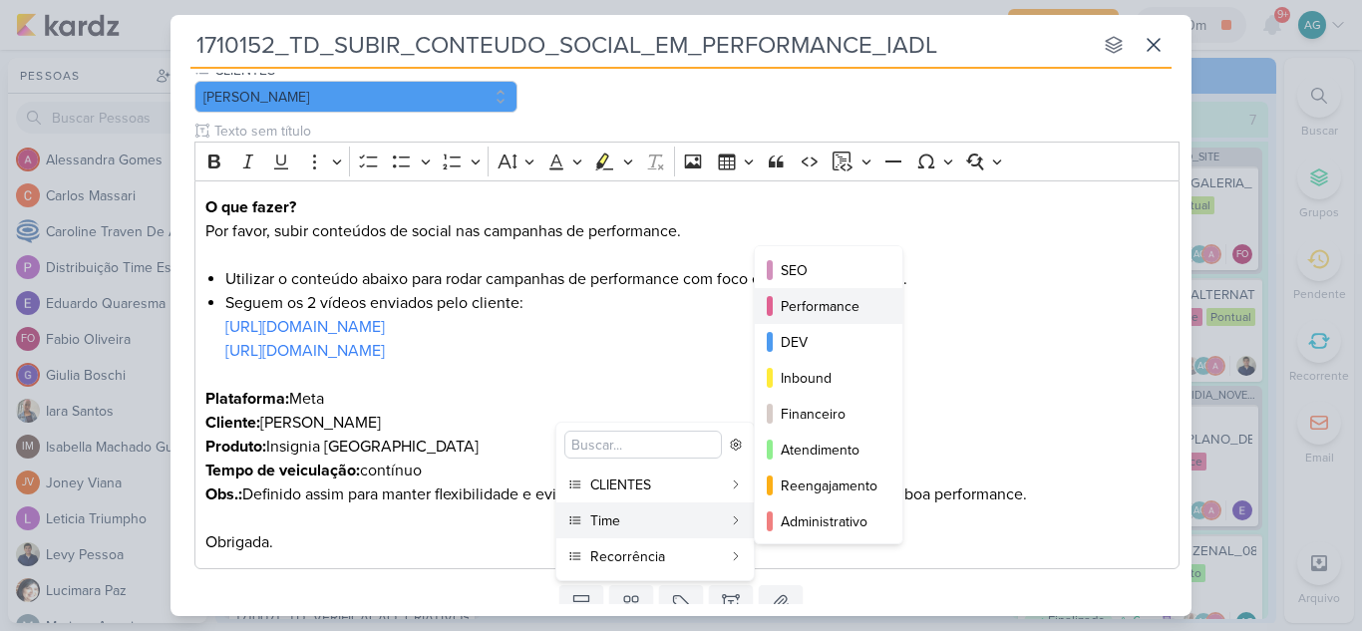
click at [820, 308] on div "Performance" at bounding box center [830, 306] width 98 height 21
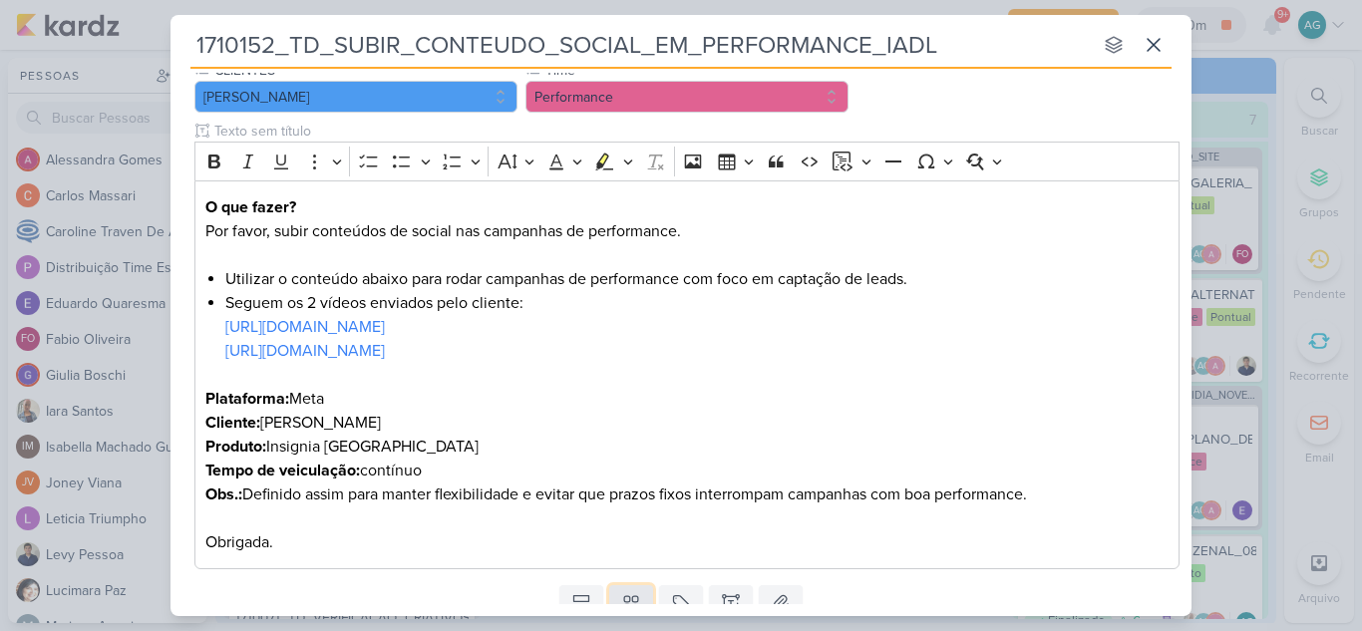
click at [630, 597] on icon at bounding box center [631, 604] width 14 height 14
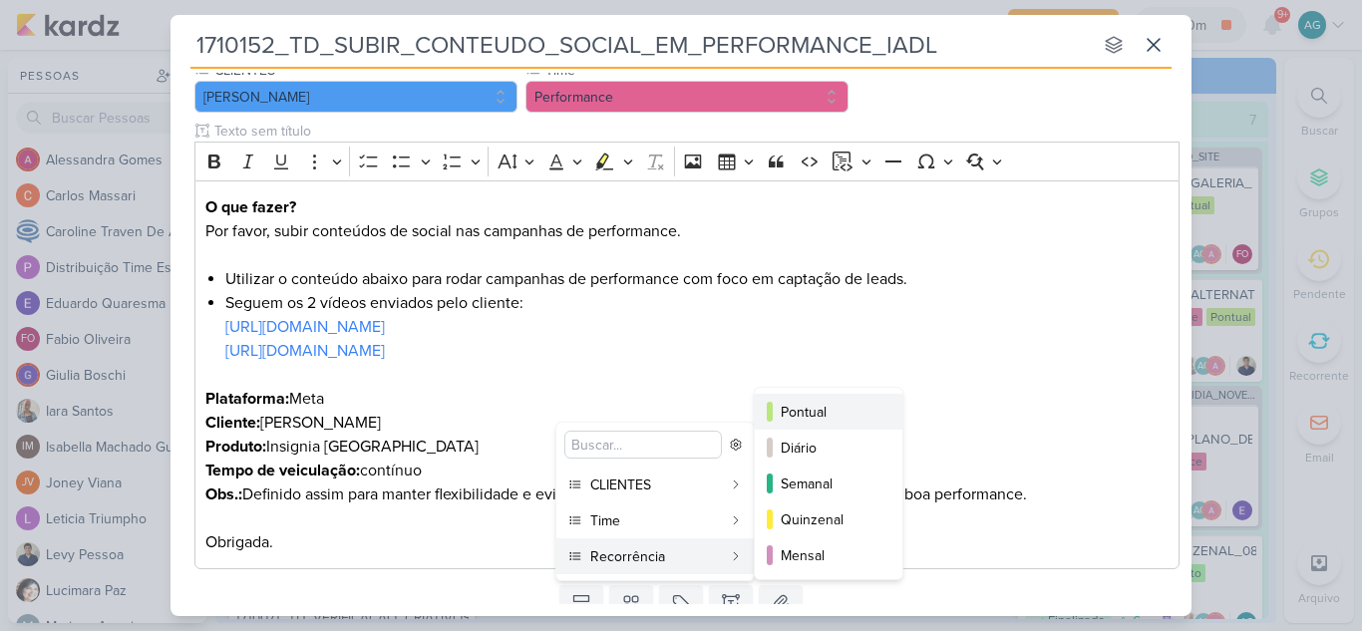
click at [823, 405] on div "Pontual" at bounding box center [830, 412] width 98 height 21
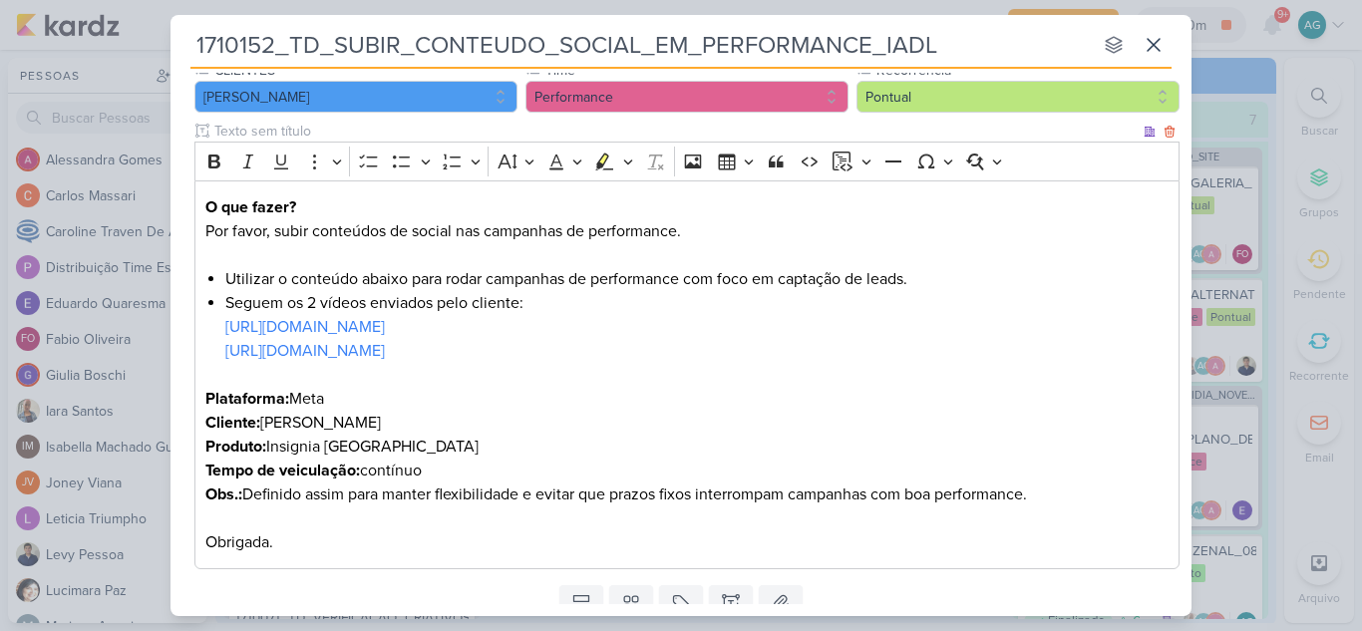
click at [999, 397] on p "Plataforma: Meta" at bounding box center [687, 399] width 964 height 24
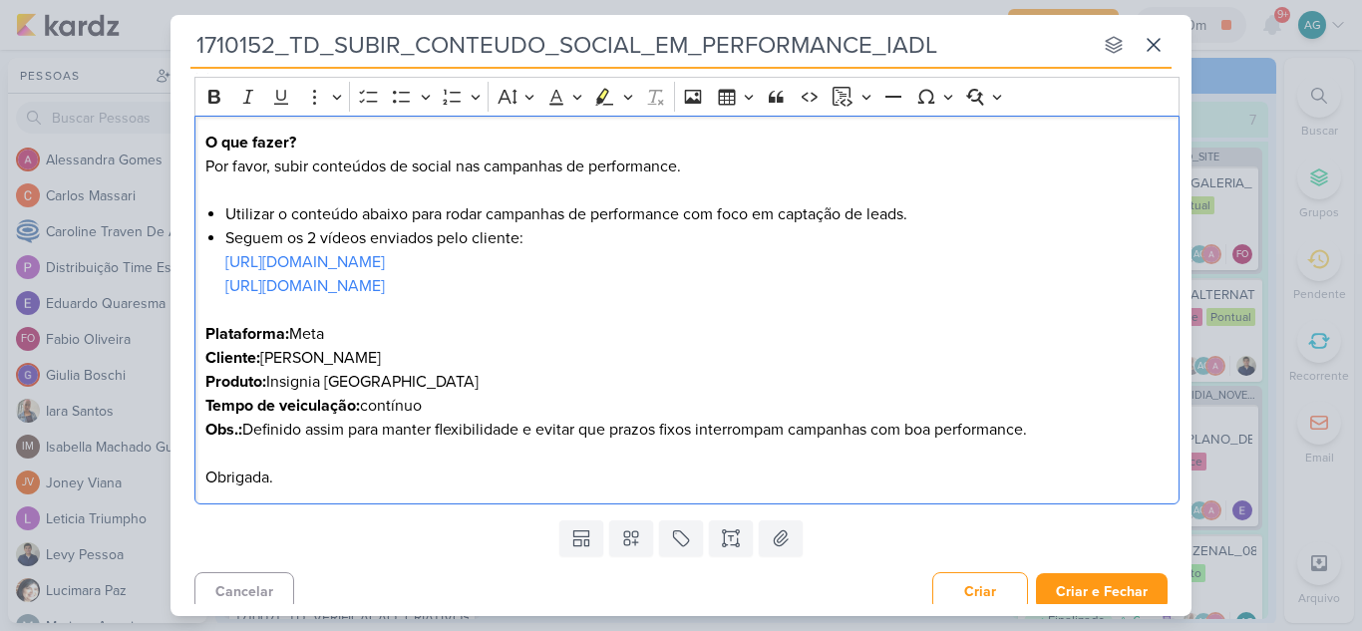
scroll to position [275, 0]
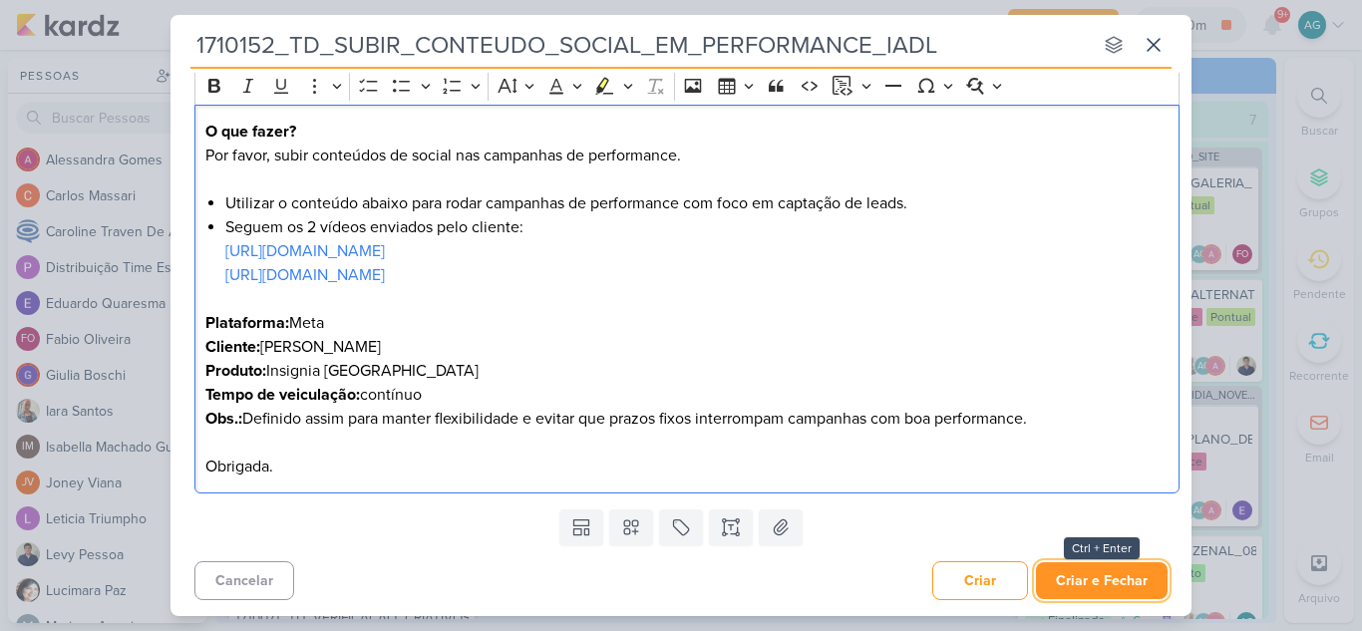
click at [1111, 587] on button "Criar e Fechar" at bounding box center [1102, 580] width 132 height 37
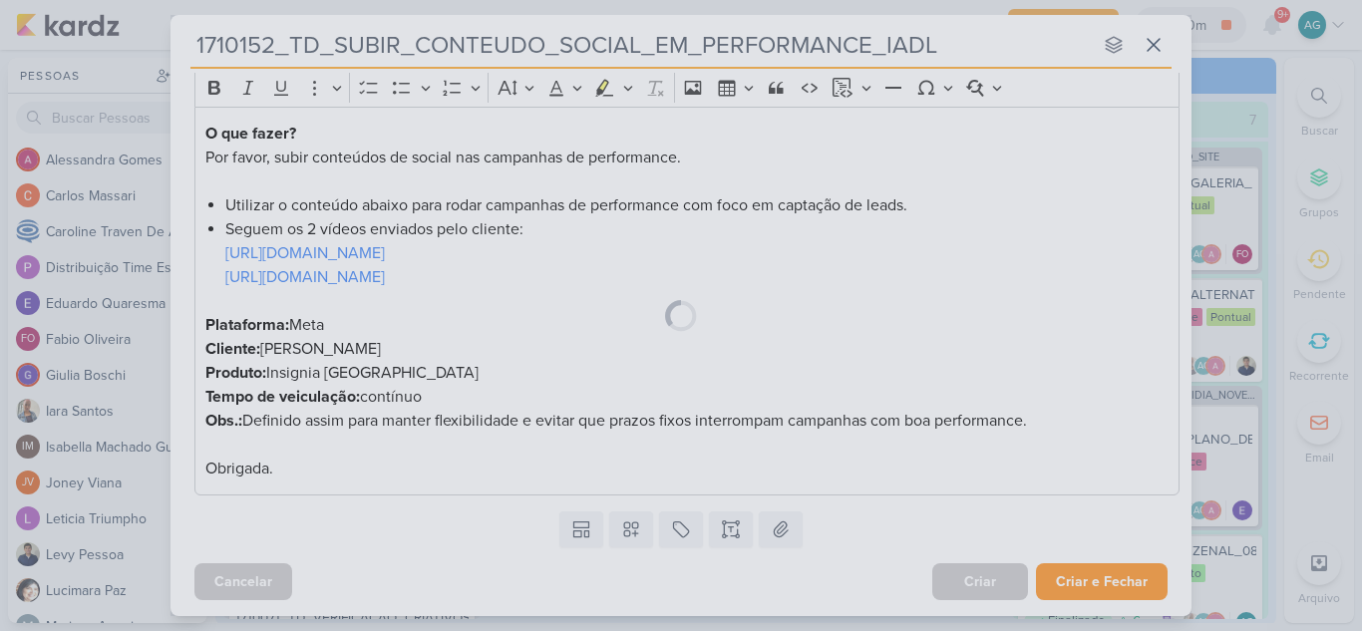
scroll to position [273, 0]
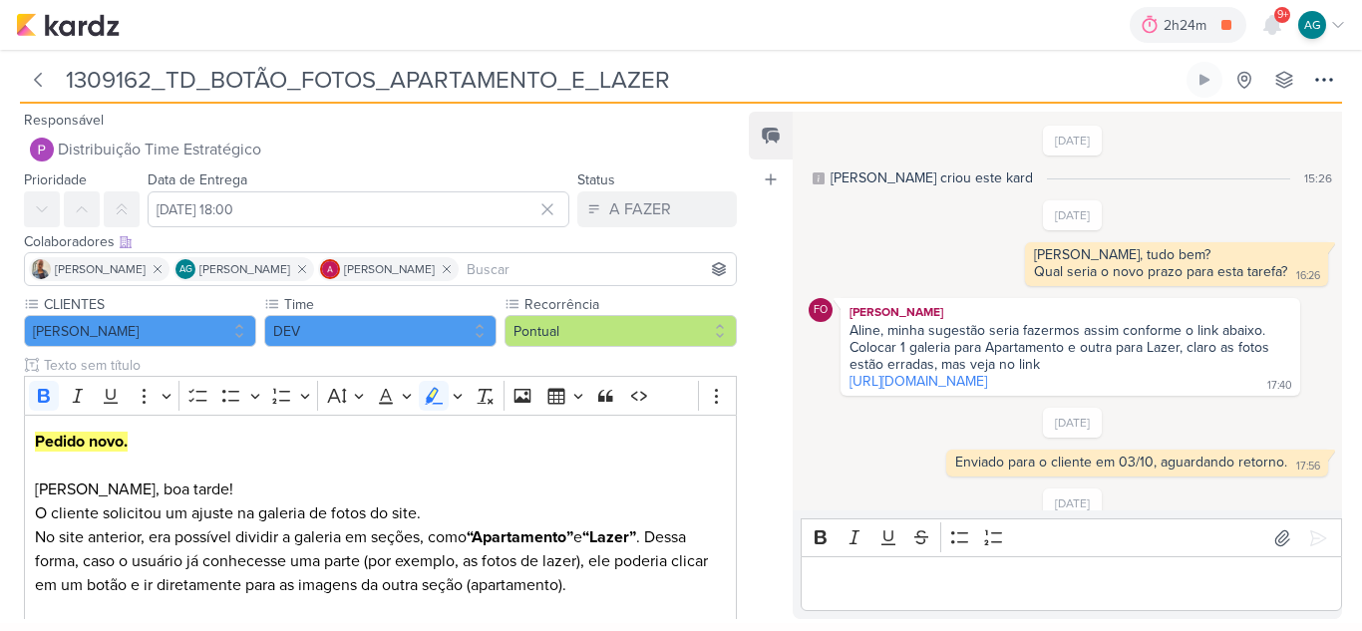
scroll to position [415, 0]
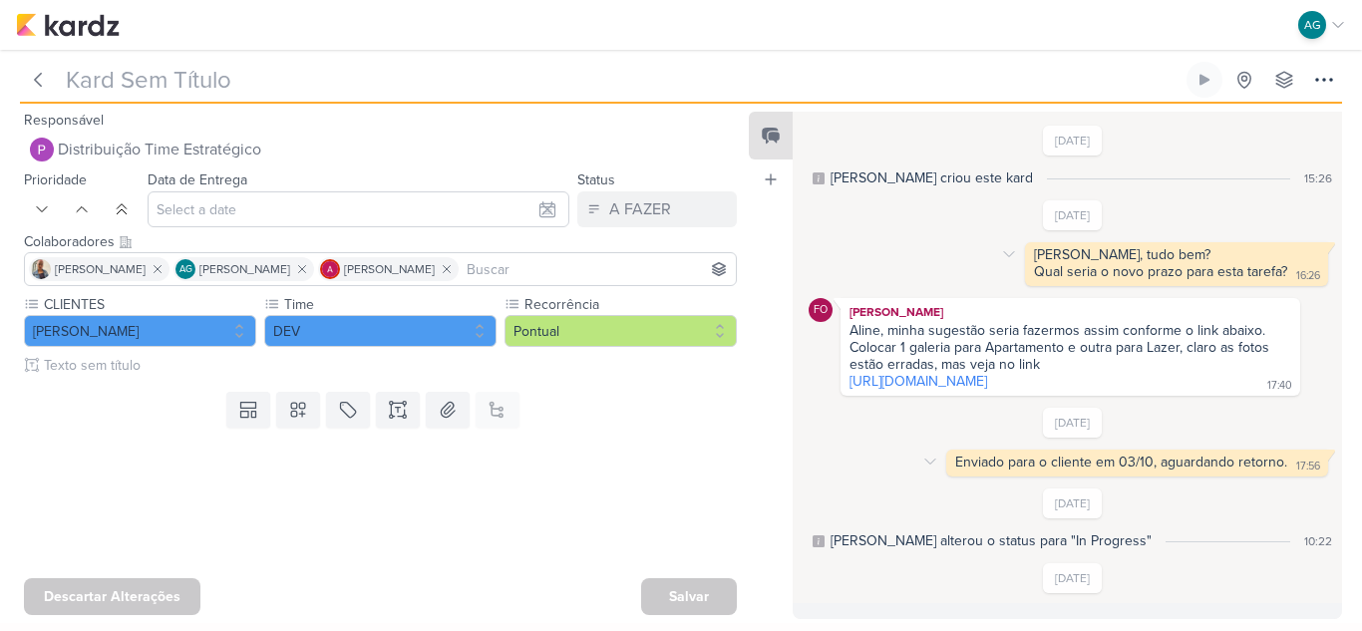
type input "1309162_TD_BOTÃO_FOTOS_APARTAMENTO_E_LAZER"
type input "[DATE] 18:00"
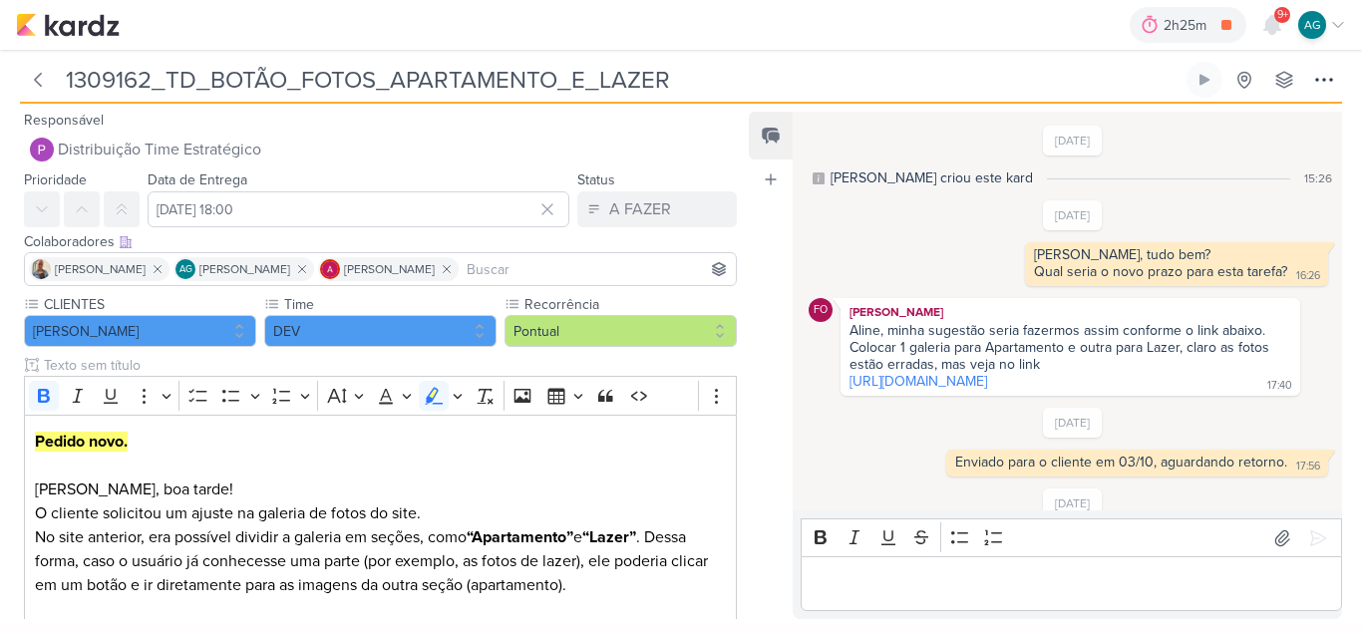
scroll to position [415, 0]
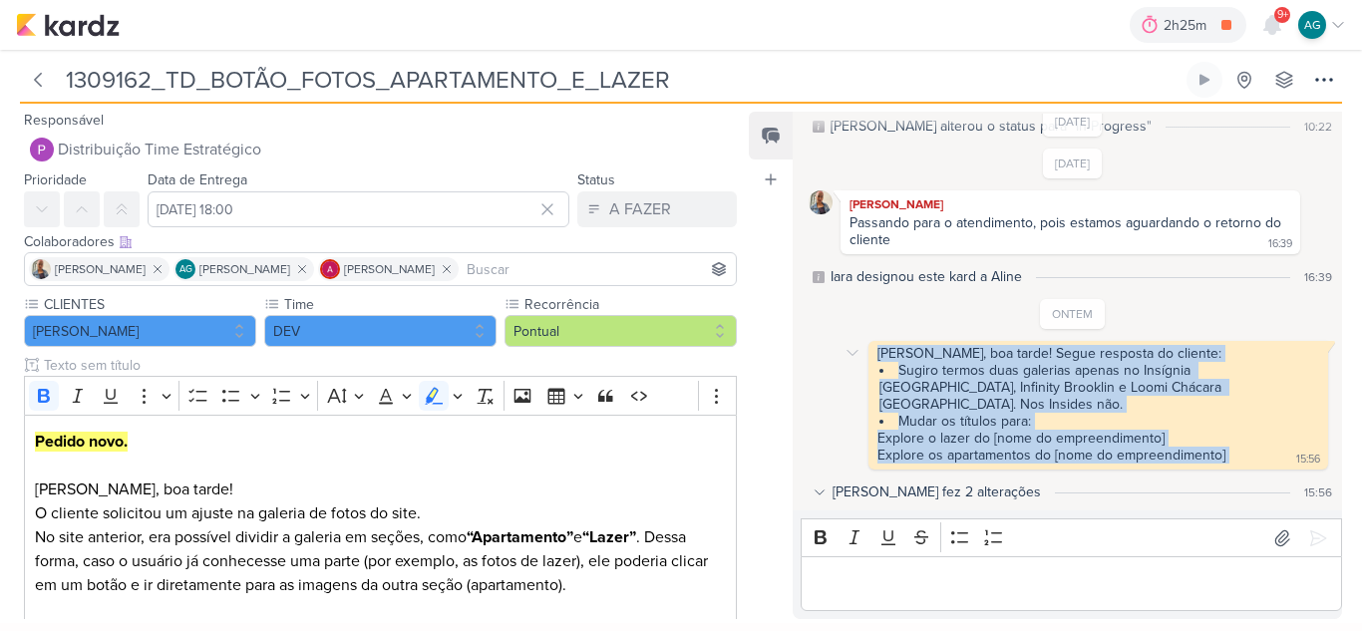
drag, startPoint x: 879, startPoint y: 371, endPoint x: 1249, endPoint y: 460, distance: 380.4
click at [1249, 460] on div "[PERSON_NAME], boa tarde! Segue resposta do cliente: Sugiro termos duas galeria…" at bounding box center [1098, 405] width 452 height 121
copy div "[PERSON_NAME], boa tarde! Segue resposta do cliente: Sugiro termos duas galeria…"
